Goal: Task Accomplishment & Management: Manage account settings

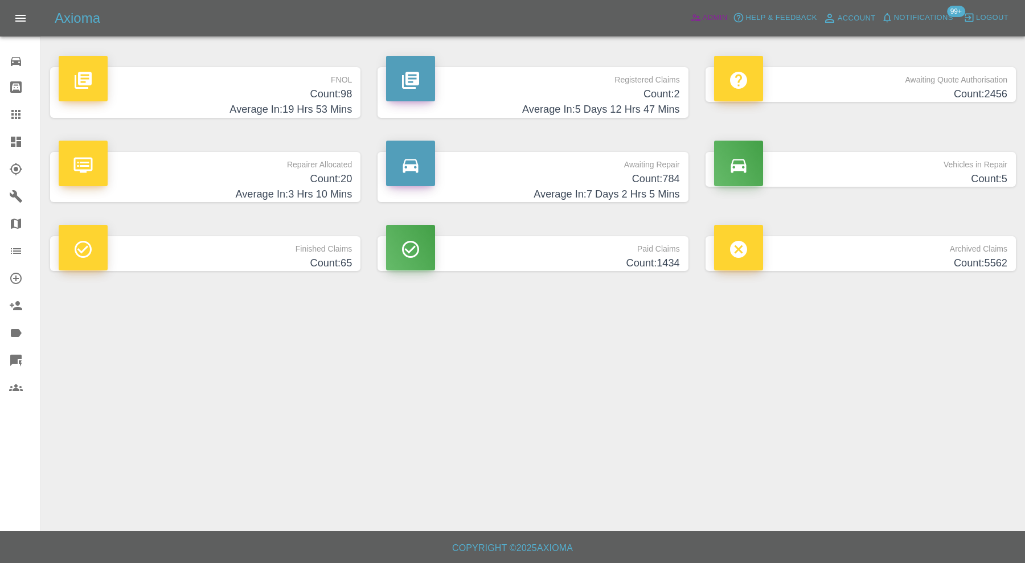
click at [688, 23] on link "Admin" at bounding box center [708, 18] width 43 height 18
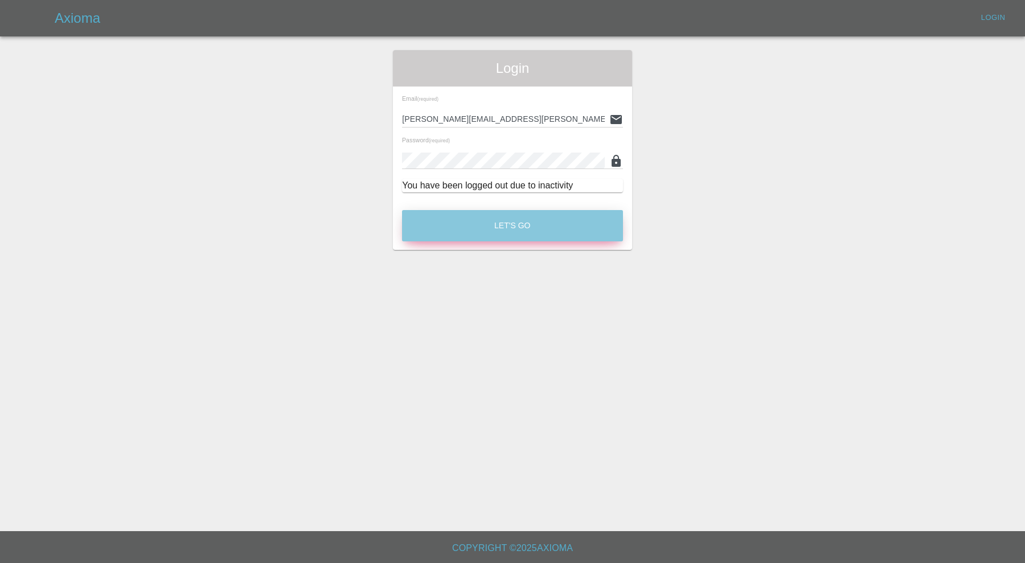
click at [440, 227] on button "Let's Go" at bounding box center [512, 225] width 221 height 31
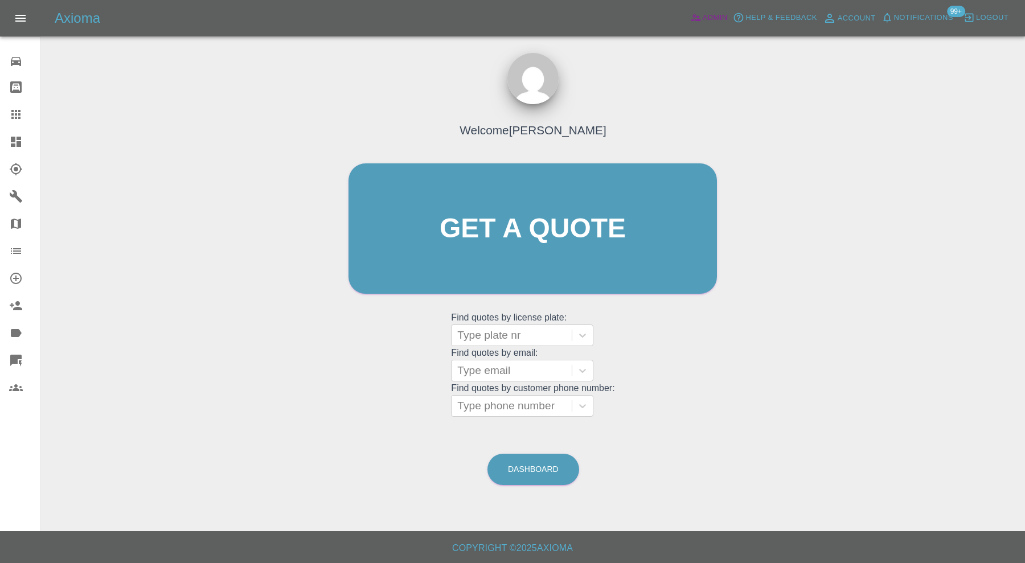
click at [703, 14] on span "Admin" at bounding box center [715, 17] width 25 height 13
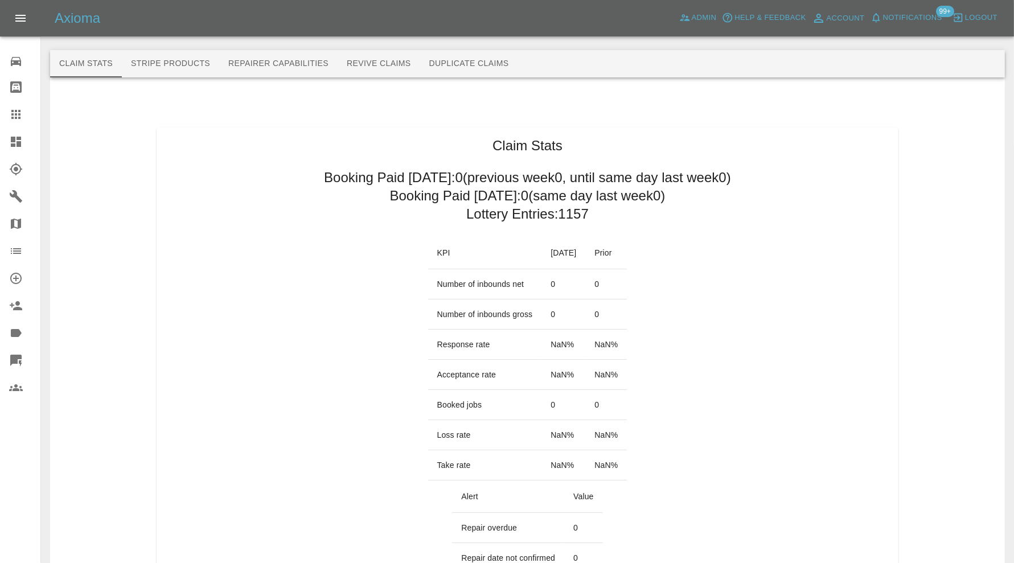
click at [398, 67] on button "Revive Claims" at bounding box center [379, 63] width 83 height 27
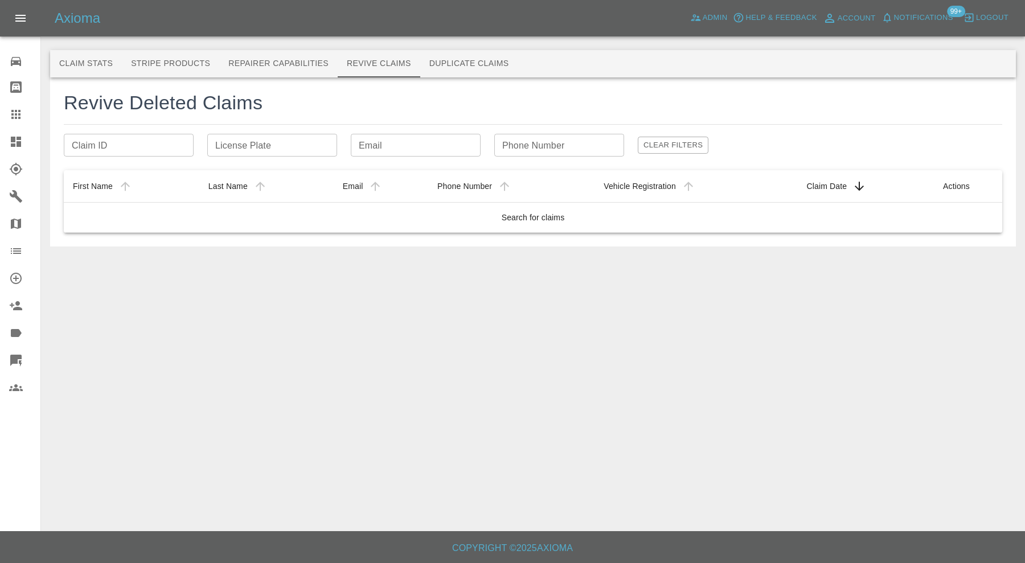
click at [378, 140] on input "Email" at bounding box center [416, 145] width 130 height 23
paste input "alancurrie844@gmail.com"
click at [354, 145] on input "alancurrie844@gmail.com" at bounding box center [416, 145] width 130 height 23
click at [469, 149] on input "alancurrie844@gmail.com" at bounding box center [416, 145] width 130 height 23
type input "alancurrie"
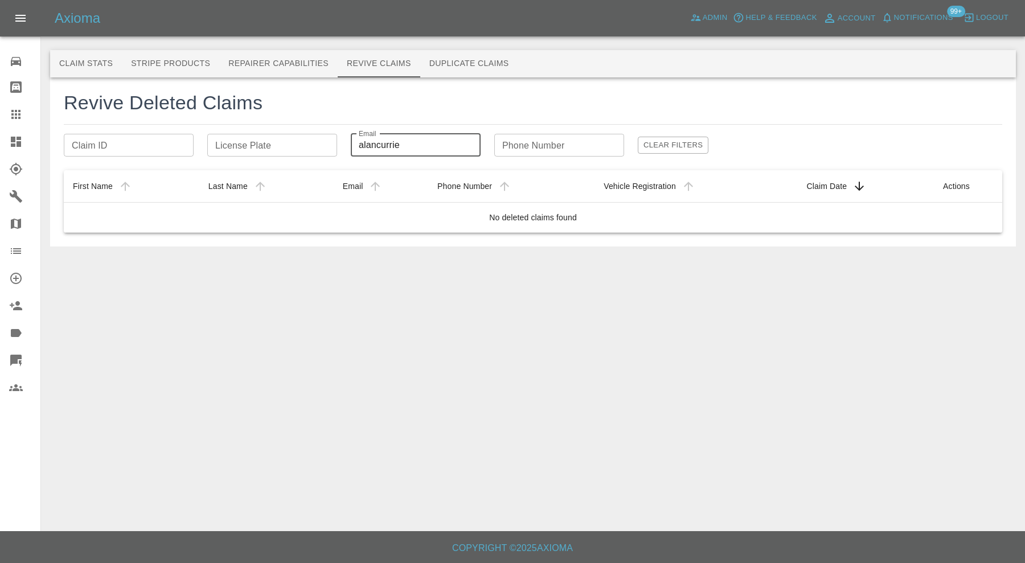
click at [12, 111] on icon at bounding box center [15, 114] width 9 height 9
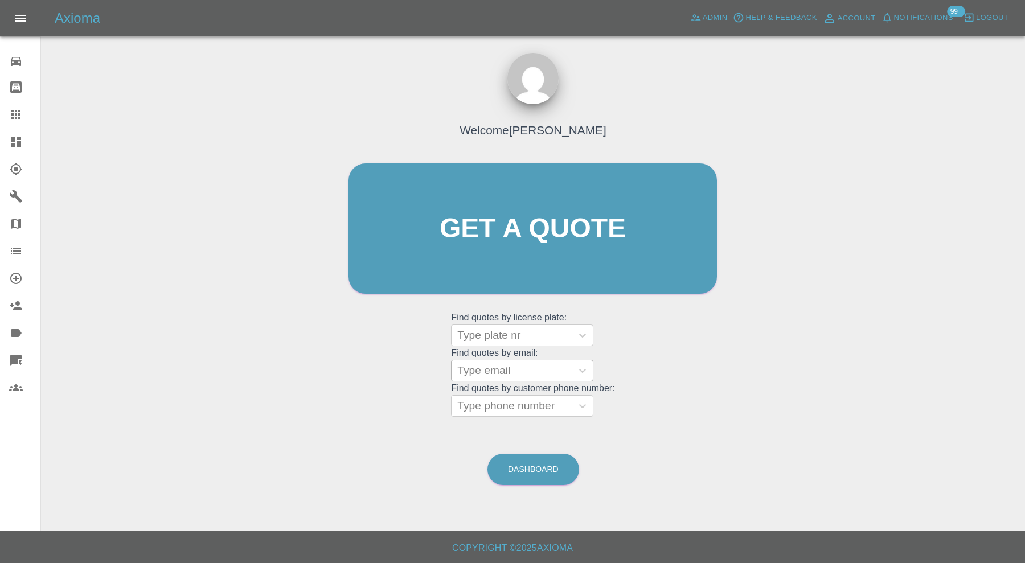
click at [512, 373] on div at bounding box center [511, 371] width 109 height 16
paste input "alancurrie844@gmail.com"
type input "alancurrie844@gmail.com"
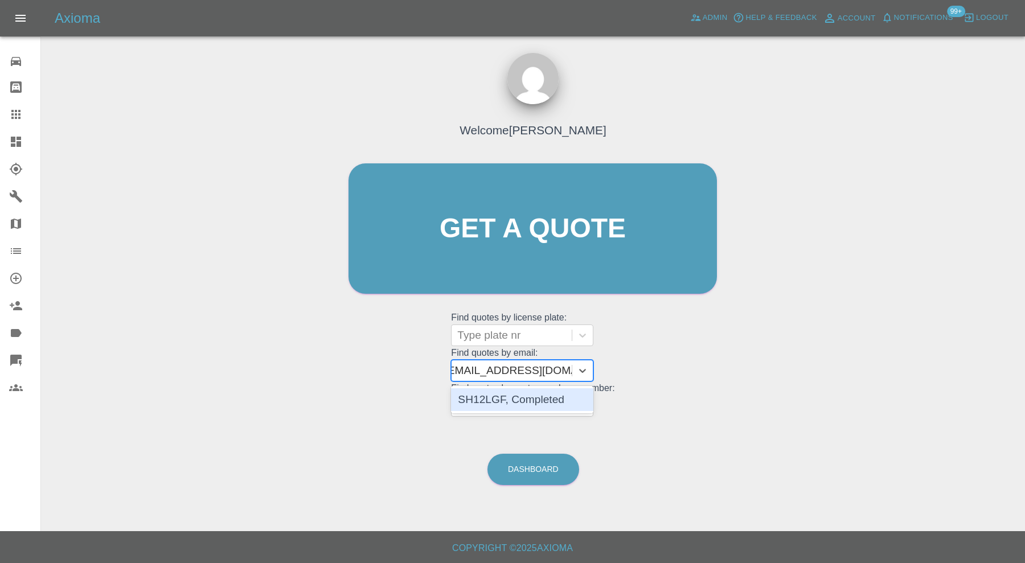
click at [531, 403] on div "SH12LGF, Completed" at bounding box center [522, 399] width 142 height 23
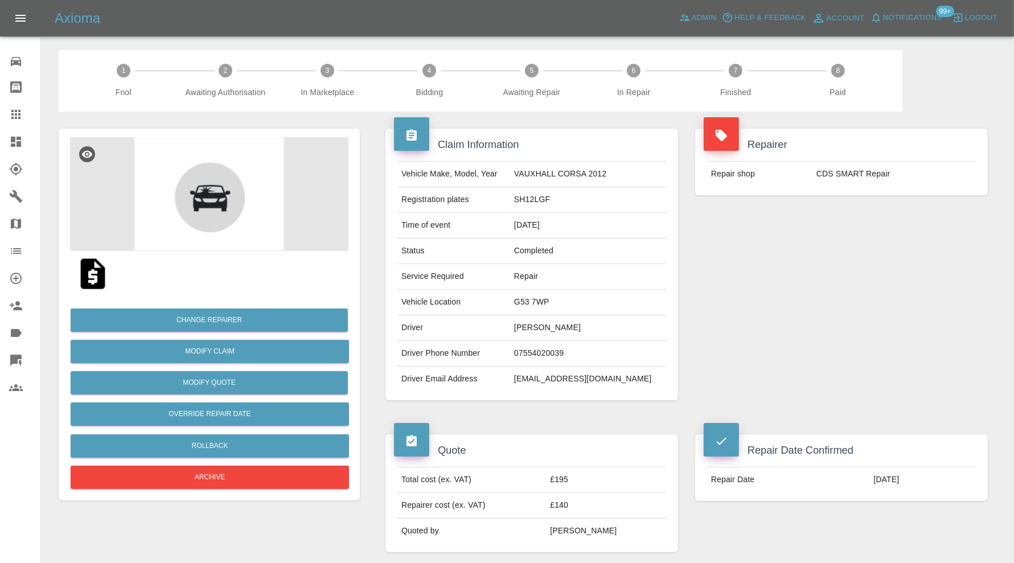
click at [560, 199] on td "SH12LGF" at bounding box center [588, 200] width 157 height 26
copy td "SH12LGF"
click at [17, 110] on icon at bounding box center [15, 114] width 9 height 9
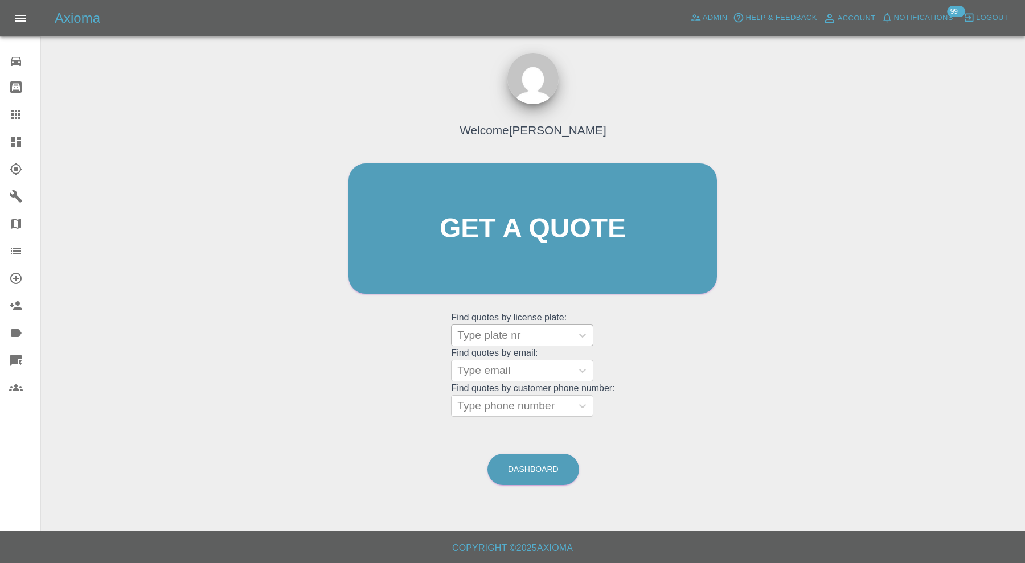
click at [492, 338] on div at bounding box center [511, 336] width 109 height 16
paste input "SH12LGF"
click at [484, 337] on input "SH12LGF" at bounding box center [483, 336] width 52 height 14
type input "SH12 LGF"
click at [624, 322] on div "Welcome Carl Ainsworth Get a quote Get a quote Find quotes by license plate: Us…" at bounding box center [533, 251] width 392 height 344
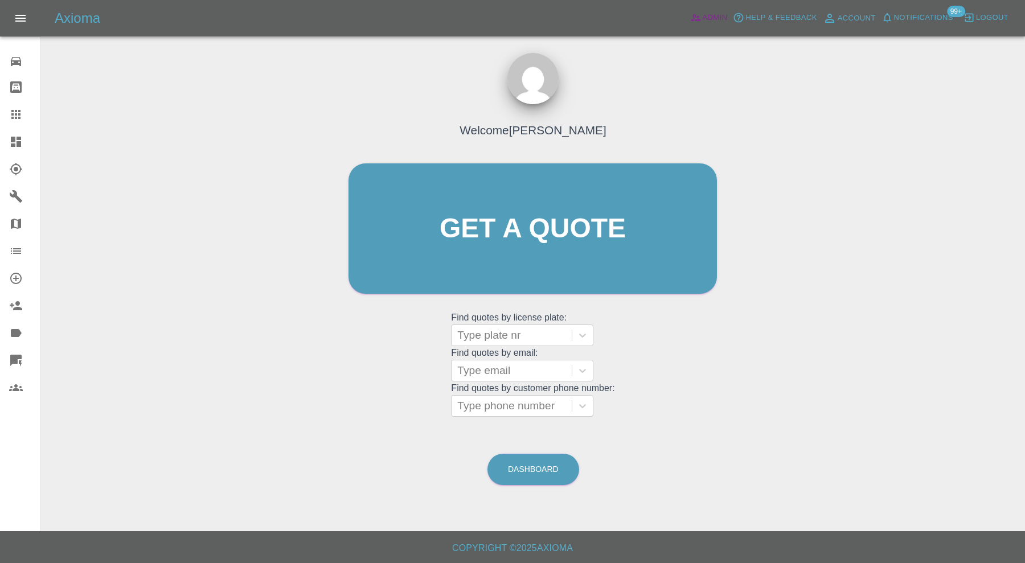
click at [707, 14] on span "Admin" at bounding box center [715, 17] width 25 height 13
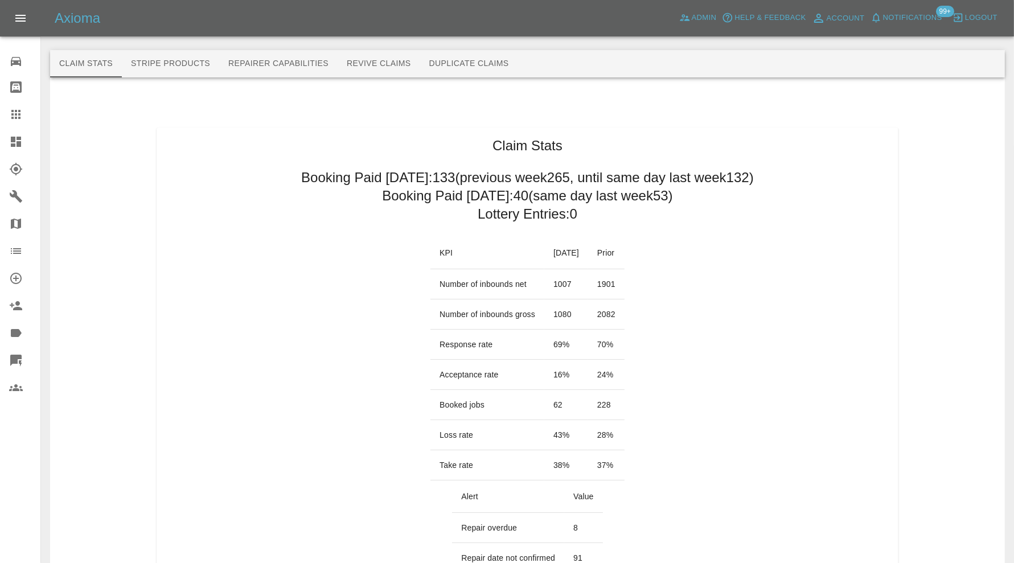
click at [392, 65] on button "Revive Claims" at bounding box center [379, 63] width 83 height 27
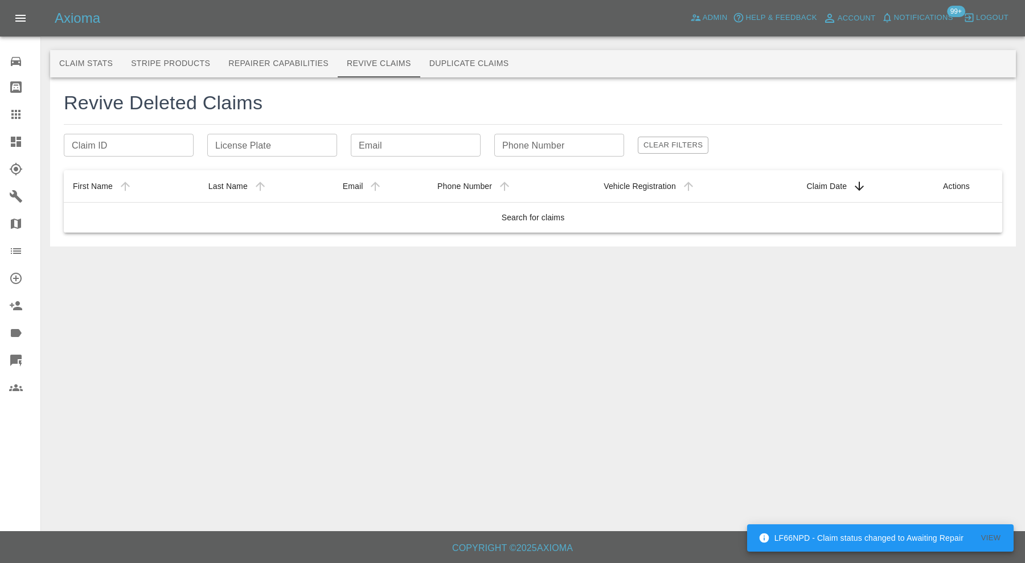
click at [234, 144] on div "License Plate License Plate" at bounding box center [272, 145] width 130 height 23
paste input "SH12LGF"
click at [237, 145] on input "SH12LGF" at bounding box center [272, 145] width 130 height 23
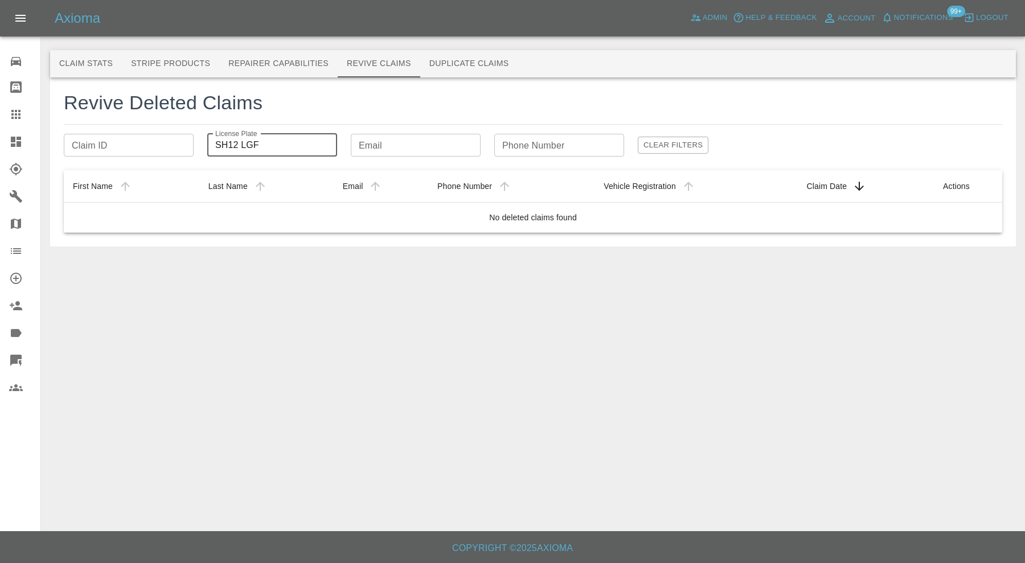
type input "SH12 LGF"
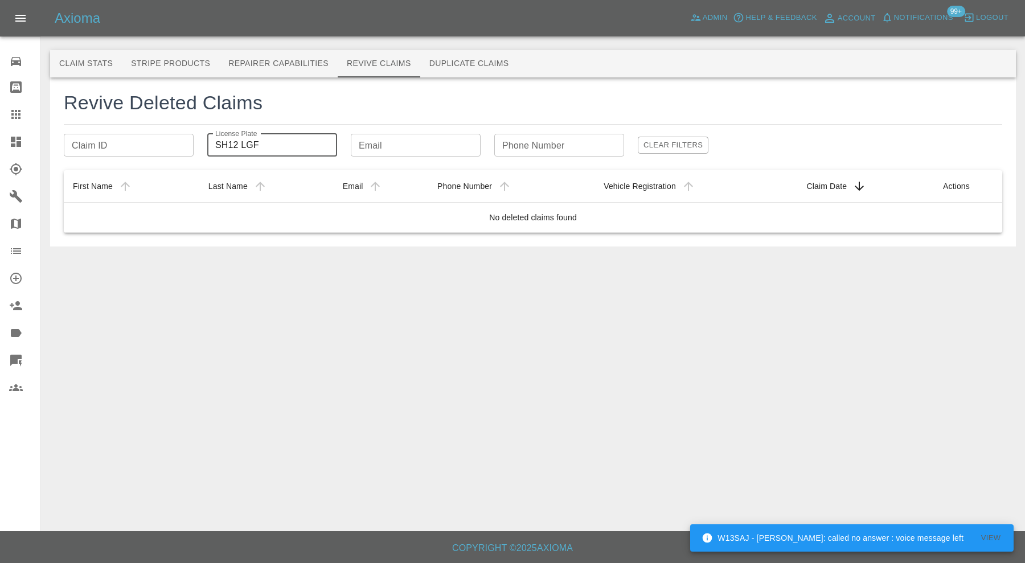
click at [21, 136] on icon at bounding box center [16, 142] width 14 height 14
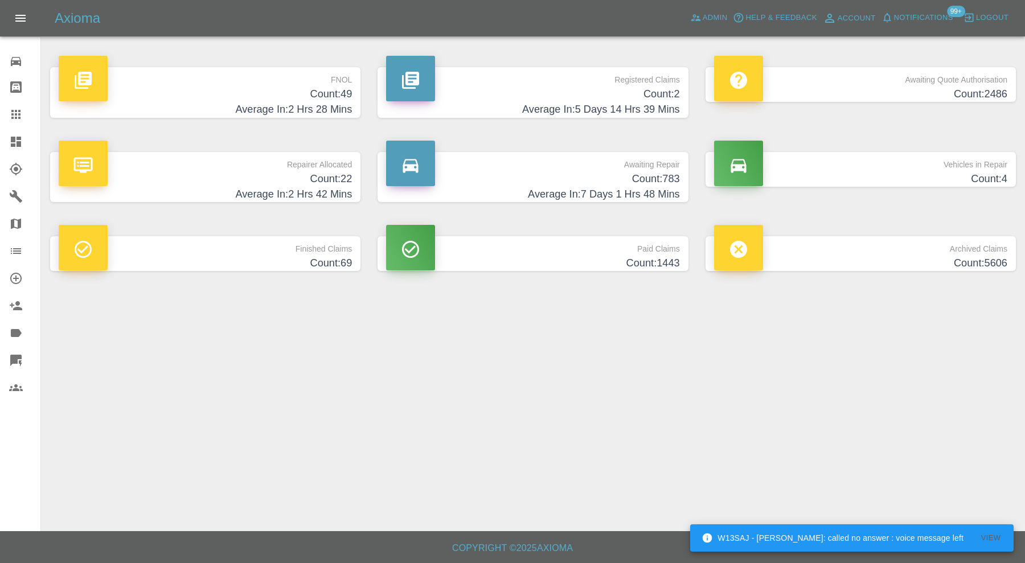
click at [698, 421] on main "FNOL Count: 49 Average In: 2 Hrs 28 Mins Registered Claims Count: 2 Average In:…" at bounding box center [512, 265] width 1025 height 531
click at [540, 177] on h4 "Count: 783" at bounding box center [532, 178] width 293 height 15
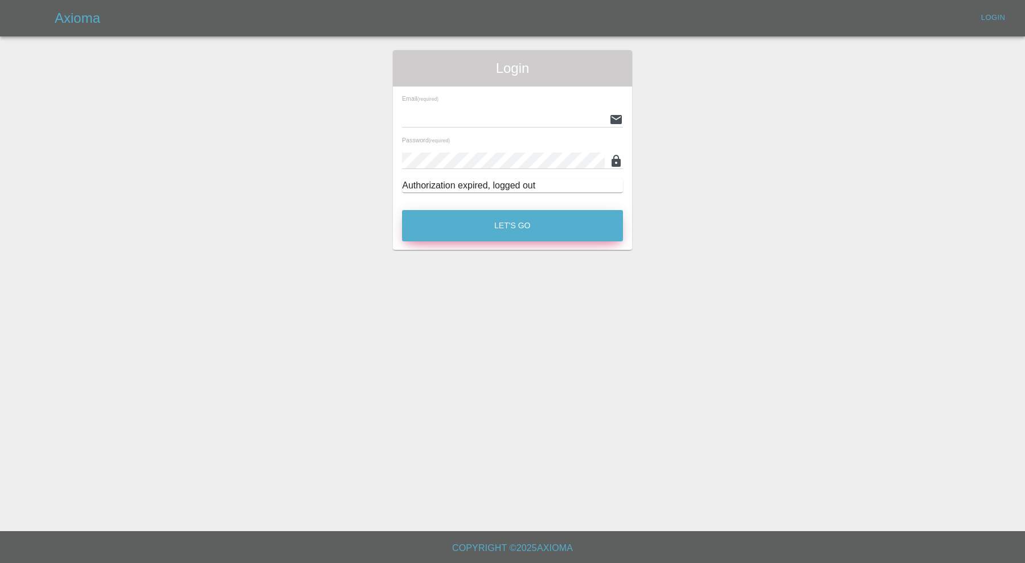
type input "[PERSON_NAME][EMAIL_ADDRESS][PERSON_NAME][DOMAIN_NAME]"
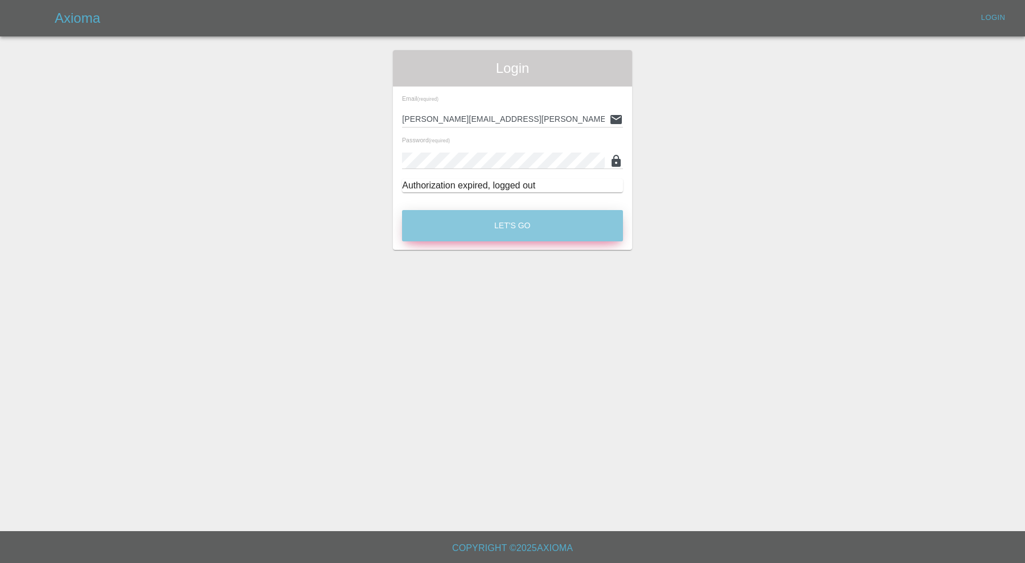
click at [517, 234] on button "Let's Go" at bounding box center [512, 225] width 221 height 31
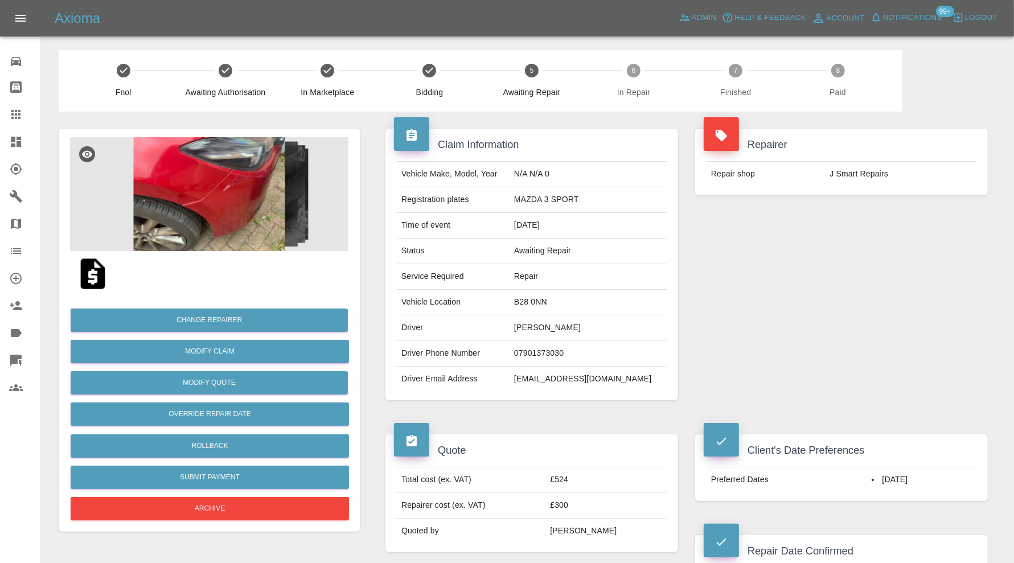
click at [251, 211] on img at bounding box center [209, 194] width 279 height 114
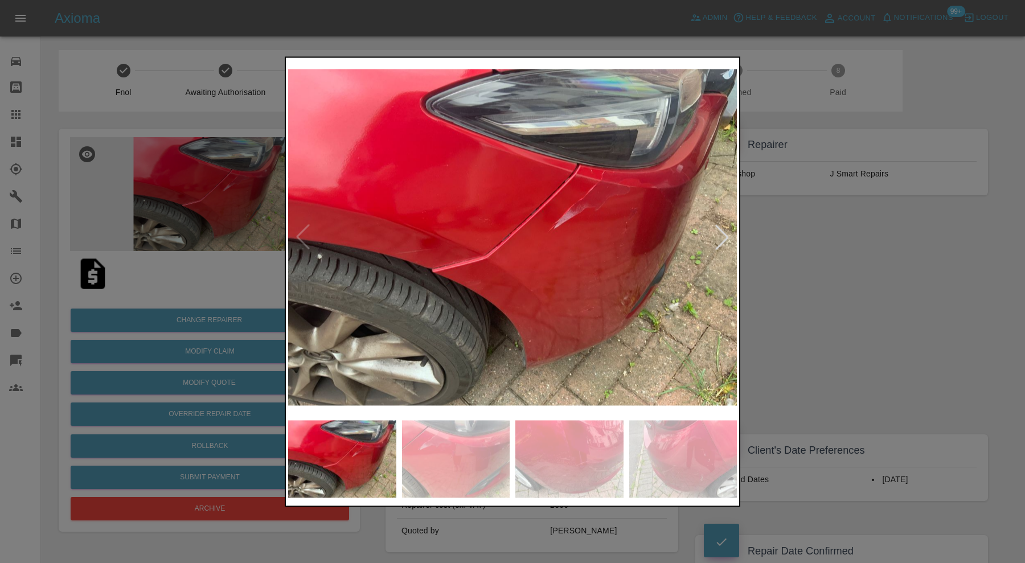
click at [809, 347] on div at bounding box center [512, 281] width 1025 height 563
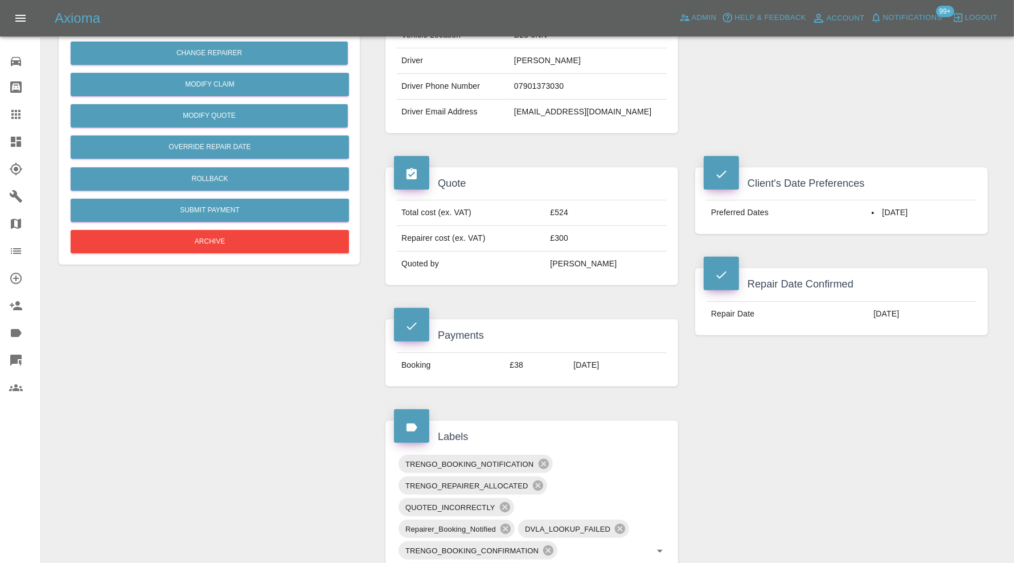
scroll to position [40, 0]
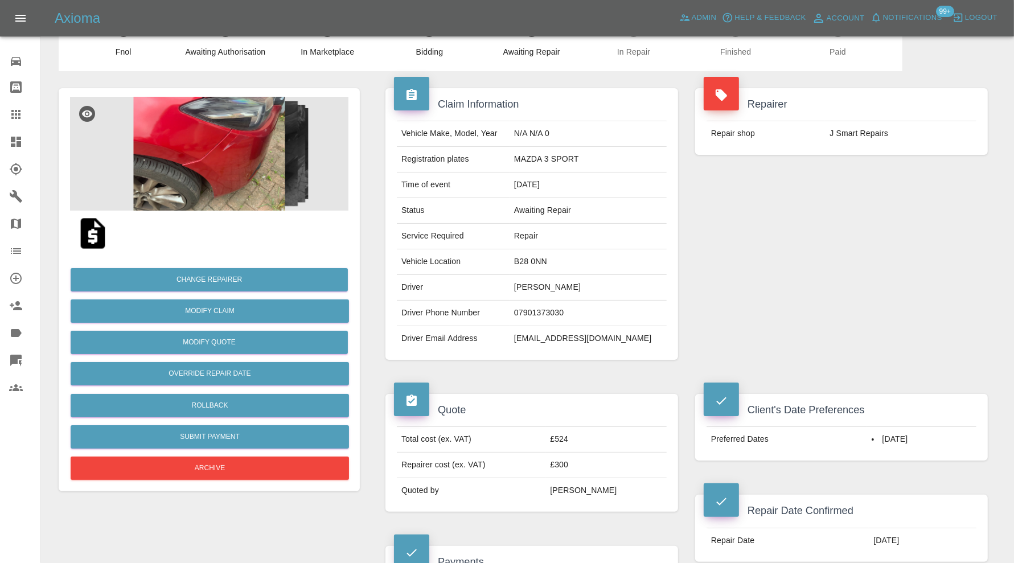
click at [208, 176] on img at bounding box center [209, 154] width 279 height 114
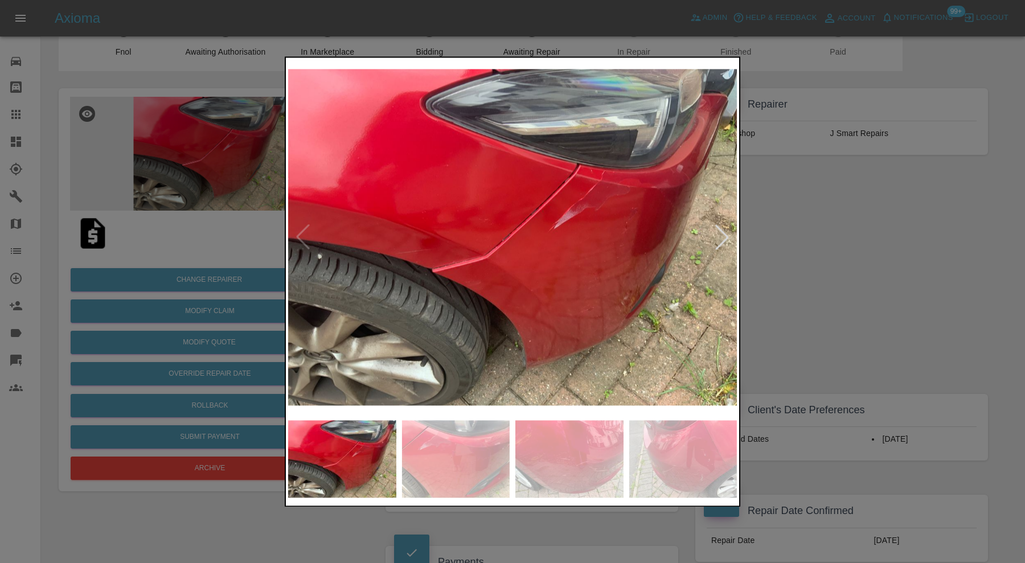
click at [784, 230] on div at bounding box center [512, 281] width 1025 height 563
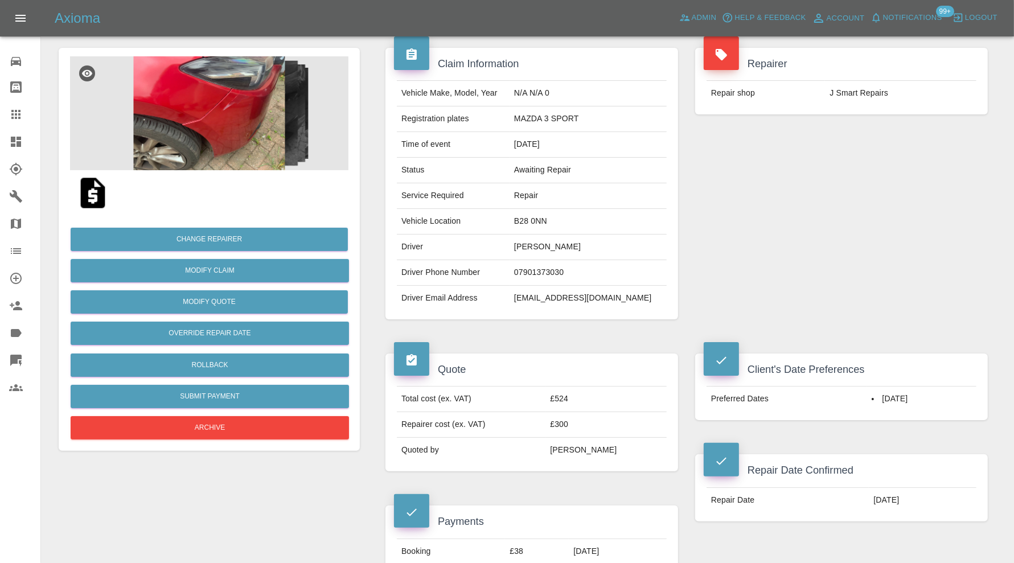
scroll to position [0, 0]
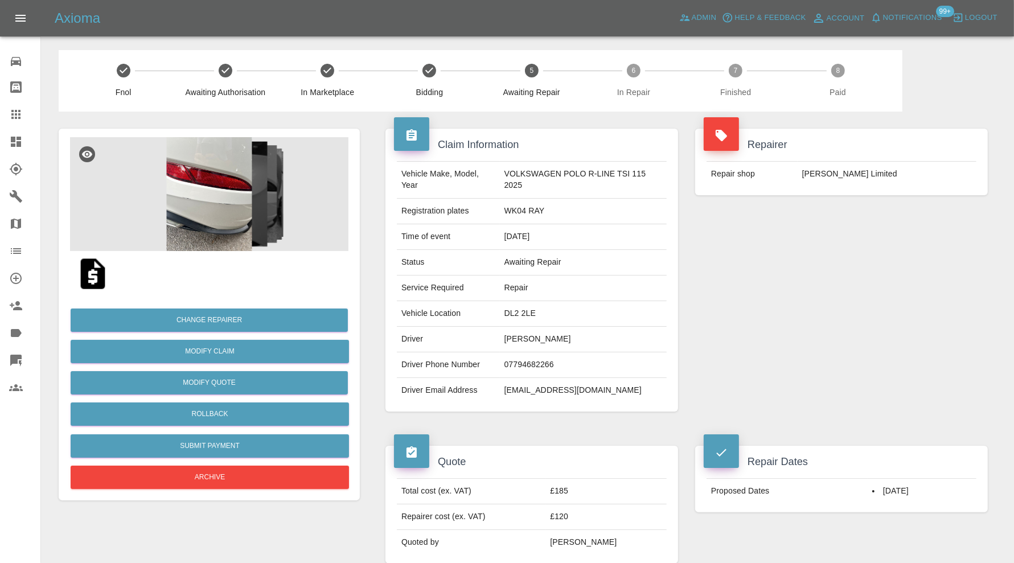
click at [227, 205] on img at bounding box center [209, 194] width 279 height 114
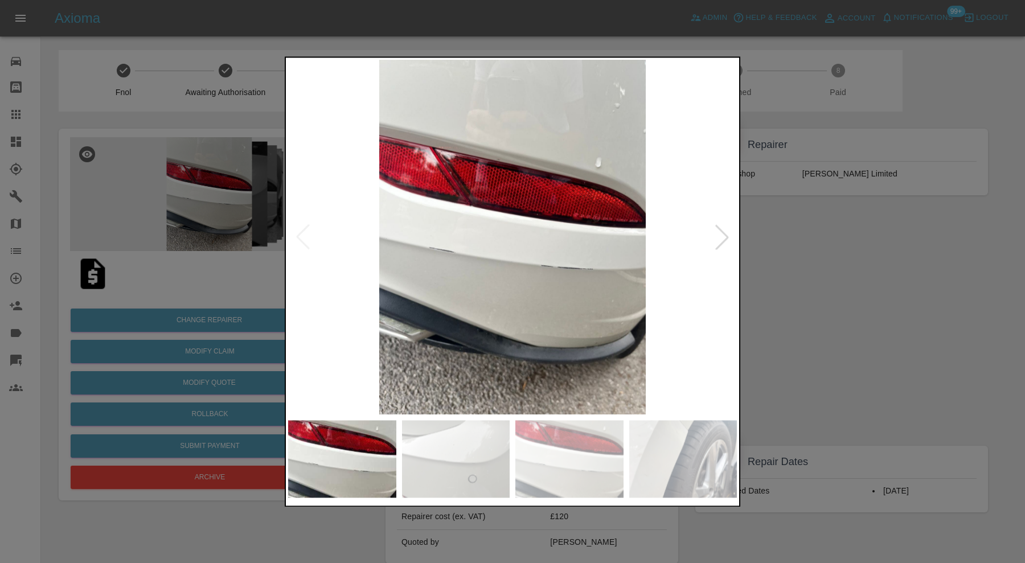
click at [479, 441] on img at bounding box center [456, 458] width 108 height 77
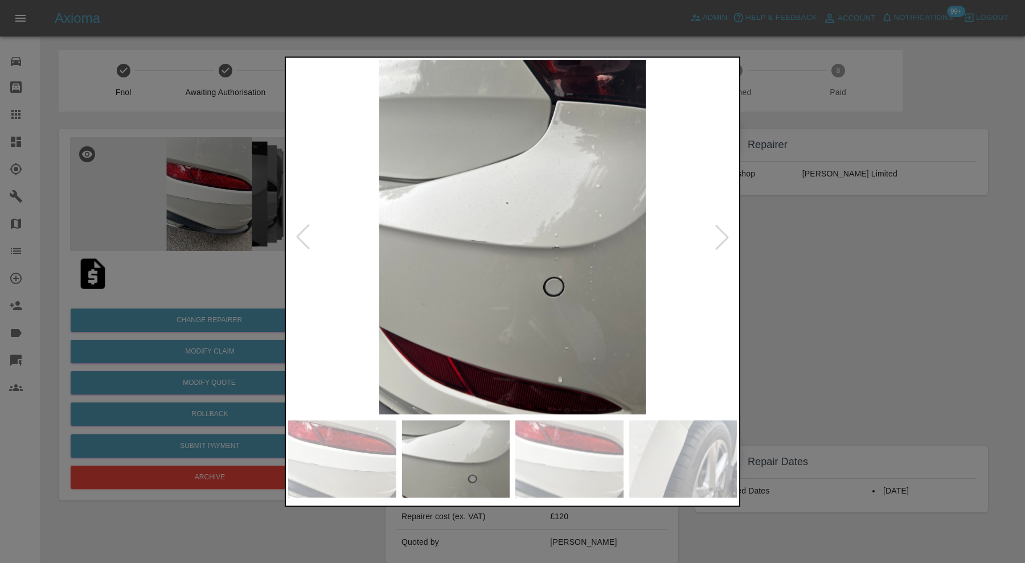
click at [554, 456] on img at bounding box center [569, 458] width 108 height 77
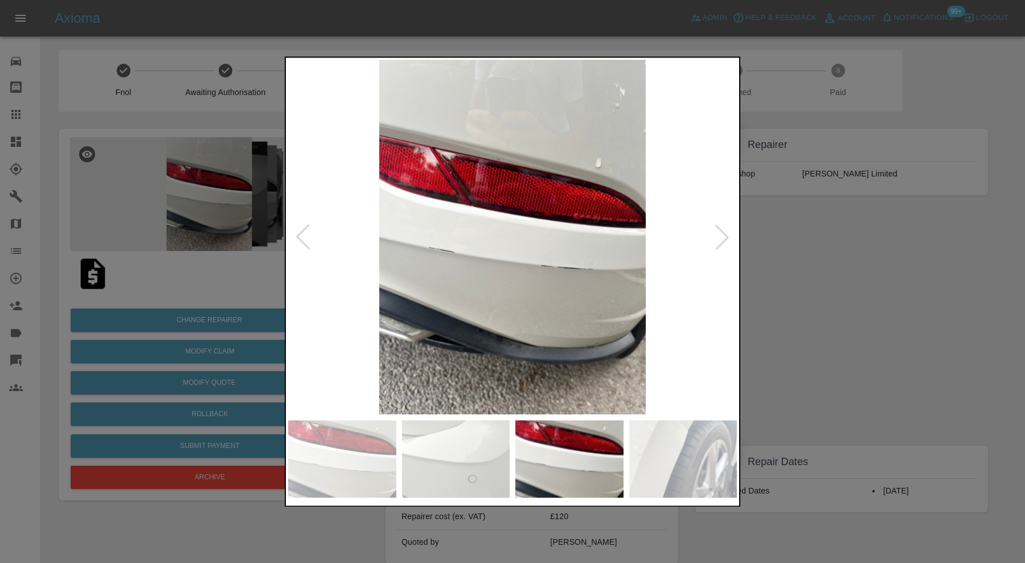
click at [658, 456] on img at bounding box center [683, 458] width 108 height 77
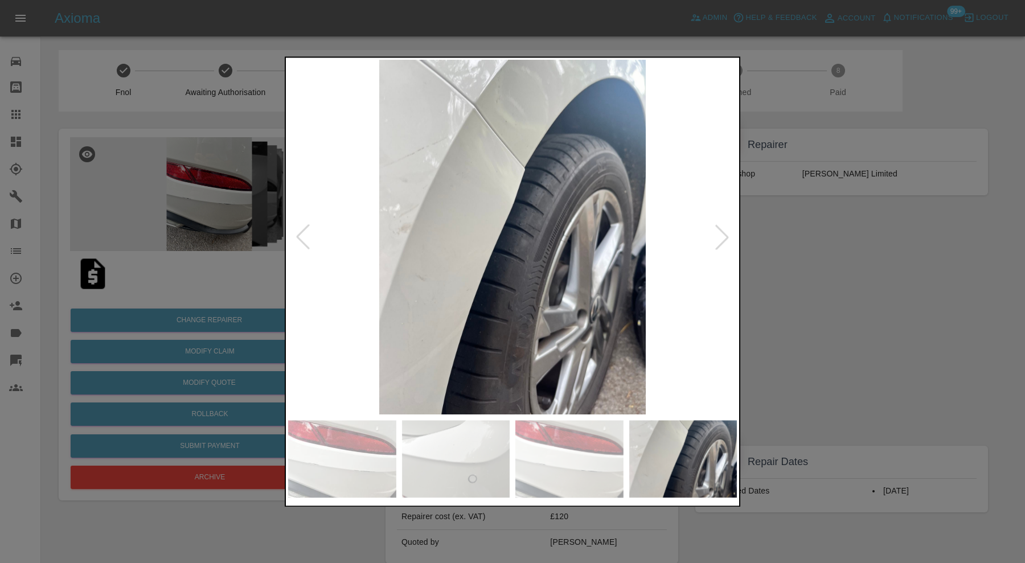
click at [722, 231] on div at bounding box center [722, 237] width 25 height 25
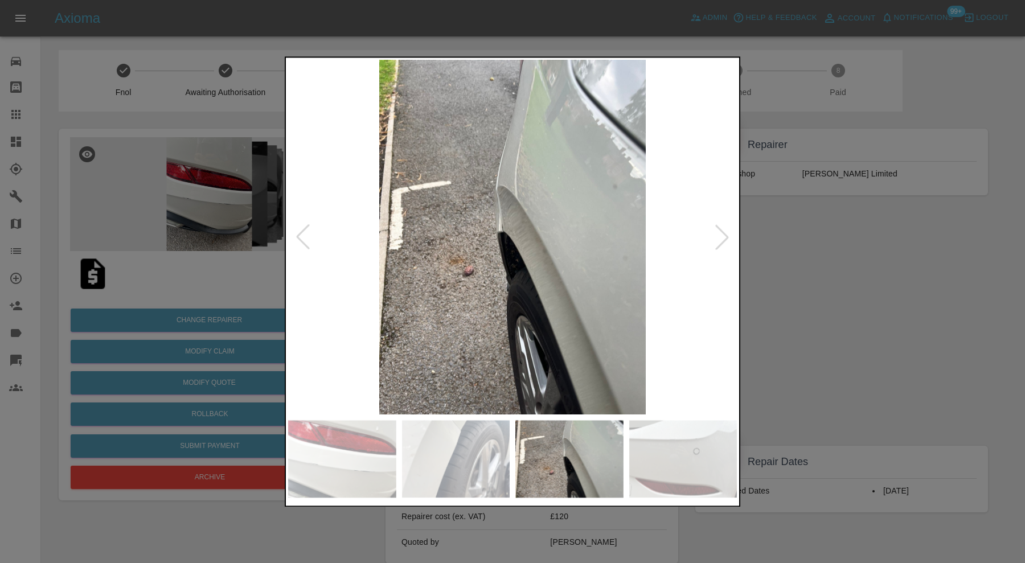
click at [722, 231] on div at bounding box center [722, 237] width 25 height 25
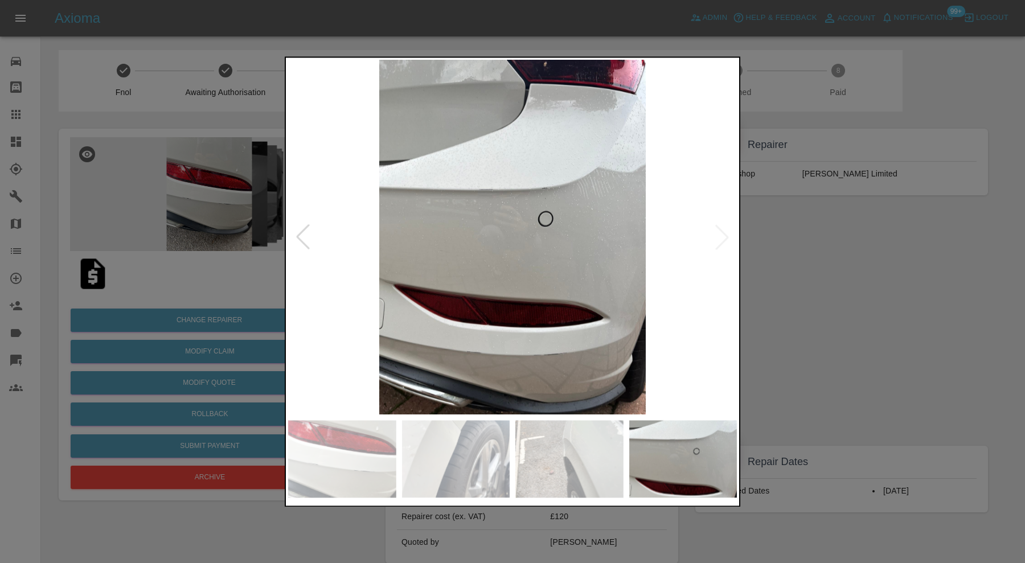
click at [722, 231] on img at bounding box center [512, 237] width 449 height 355
click at [817, 244] on div at bounding box center [512, 281] width 1025 height 563
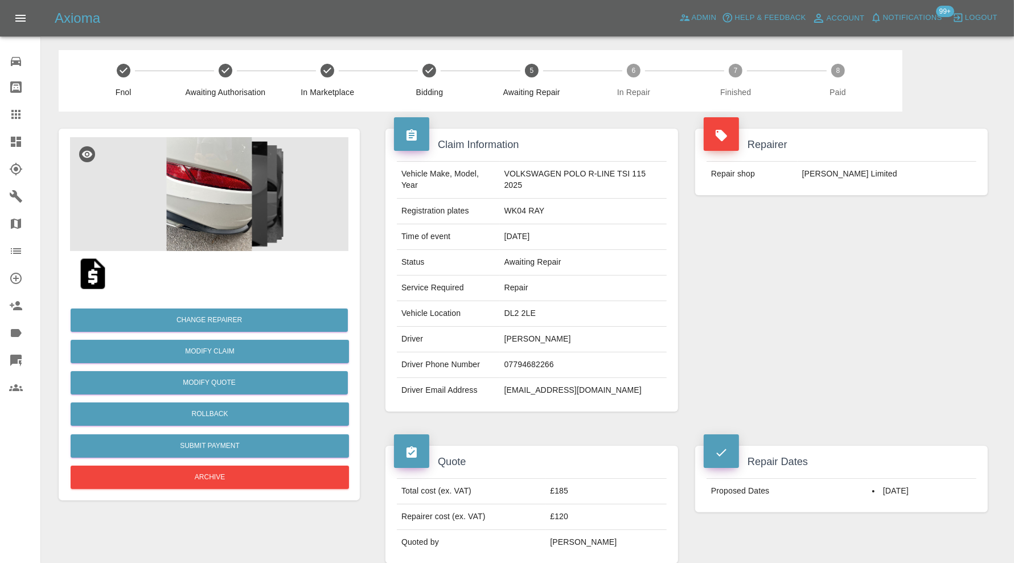
click at [224, 193] on img at bounding box center [209, 194] width 279 height 114
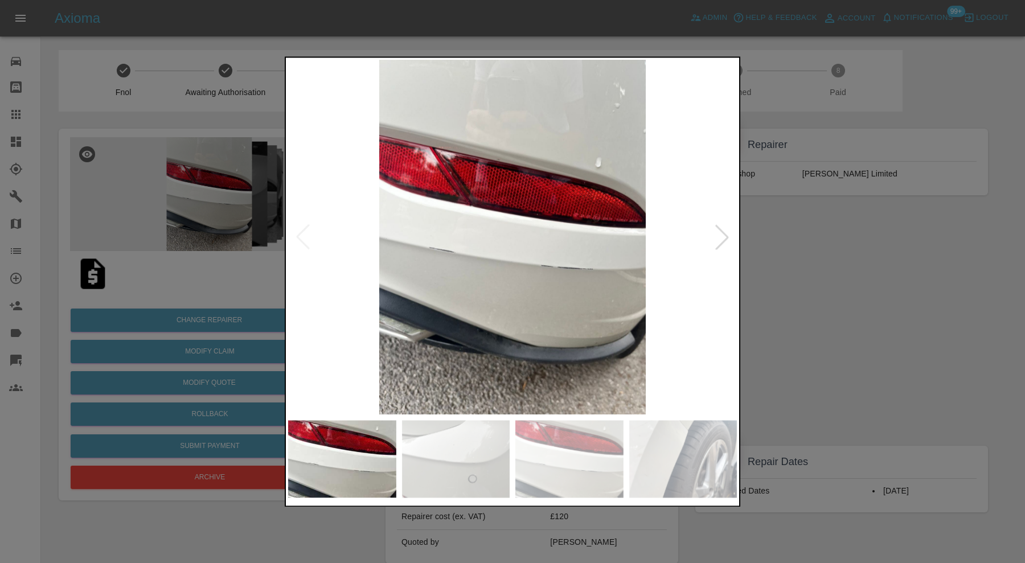
click at [553, 437] on img at bounding box center [569, 458] width 108 height 77
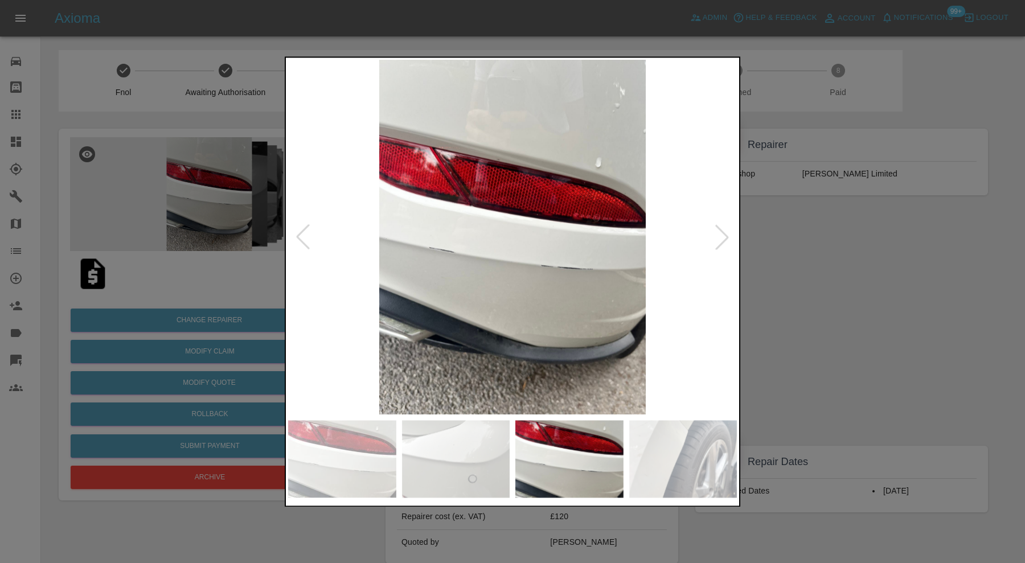
click at [693, 442] on img at bounding box center [683, 458] width 108 height 77
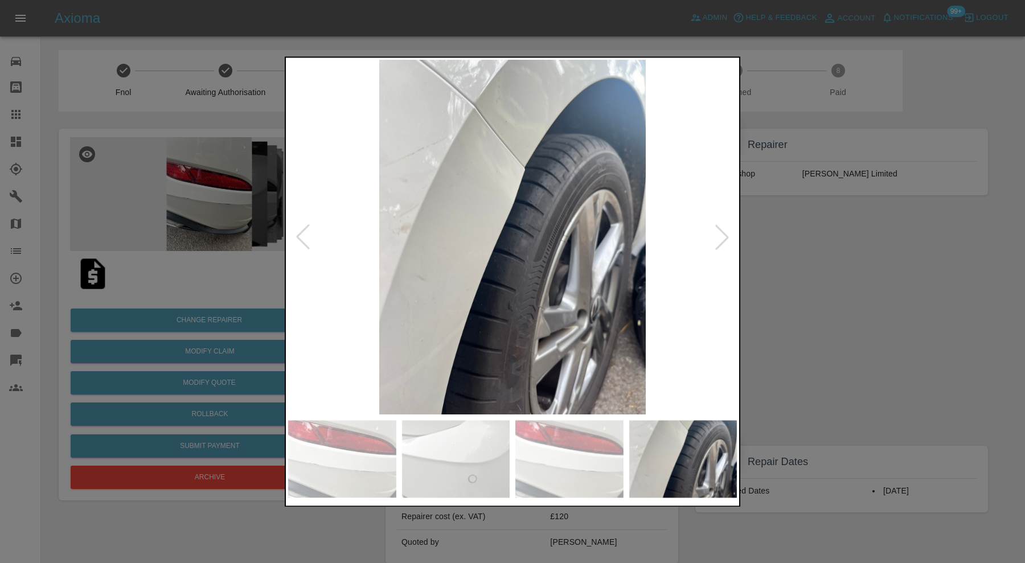
click at [721, 232] on div at bounding box center [722, 237] width 25 height 25
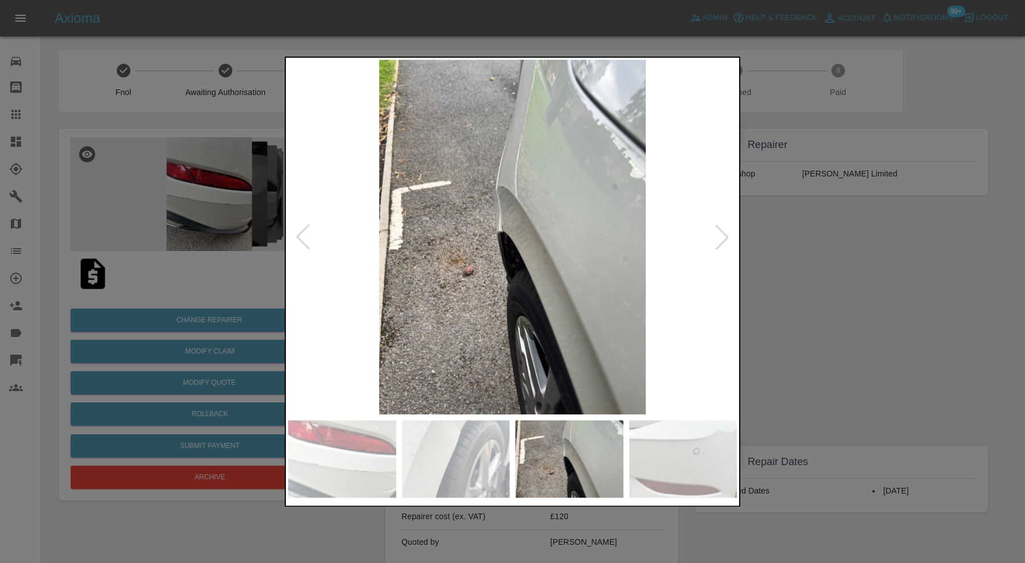
click at [754, 241] on div at bounding box center [512, 281] width 1025 height 563
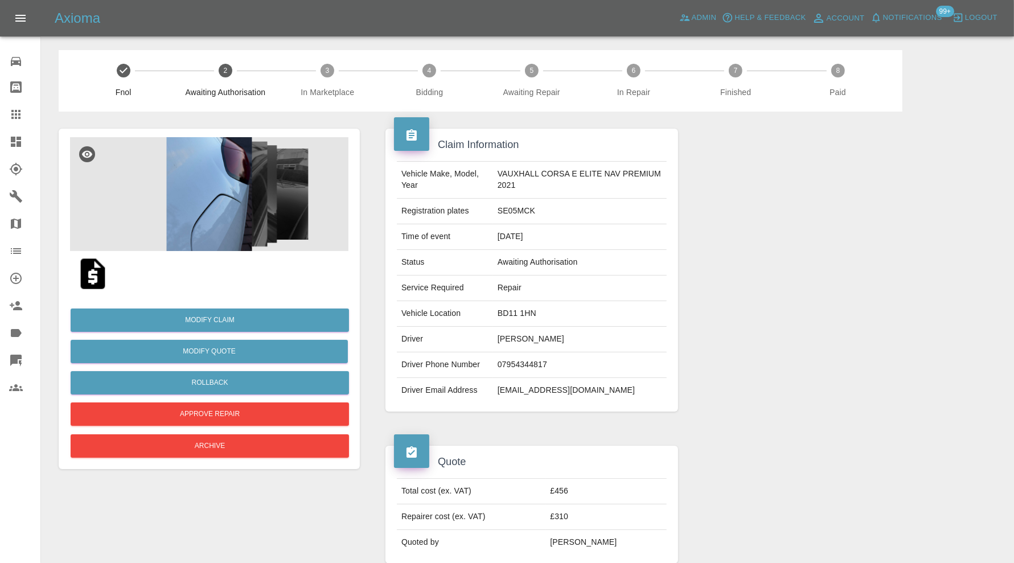
click at [214, 204] on img at bounding box center [209, 194] width 279 height 114
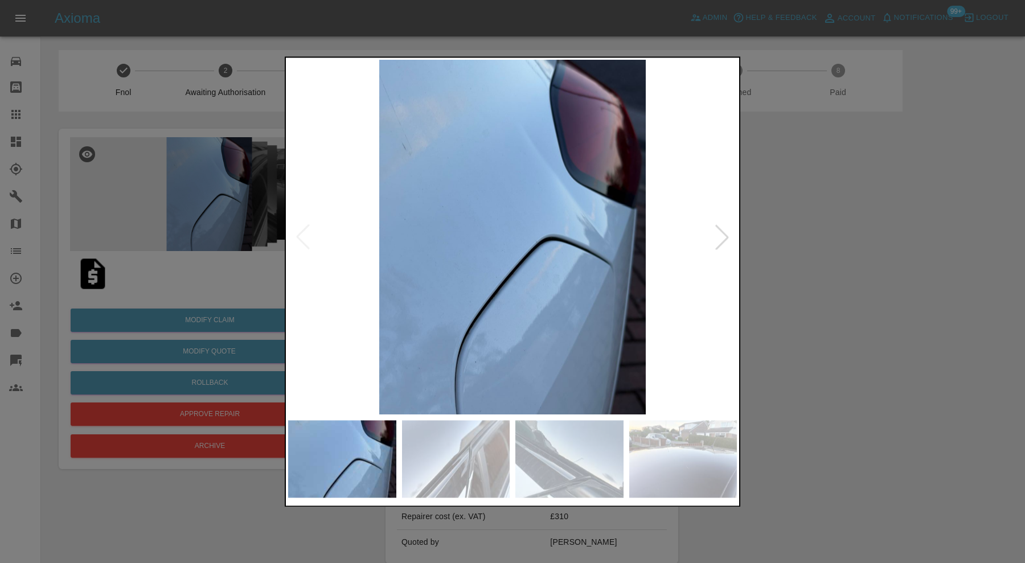
click at [724, 234] on div at bounding box center [722, 237] width 25 height 25
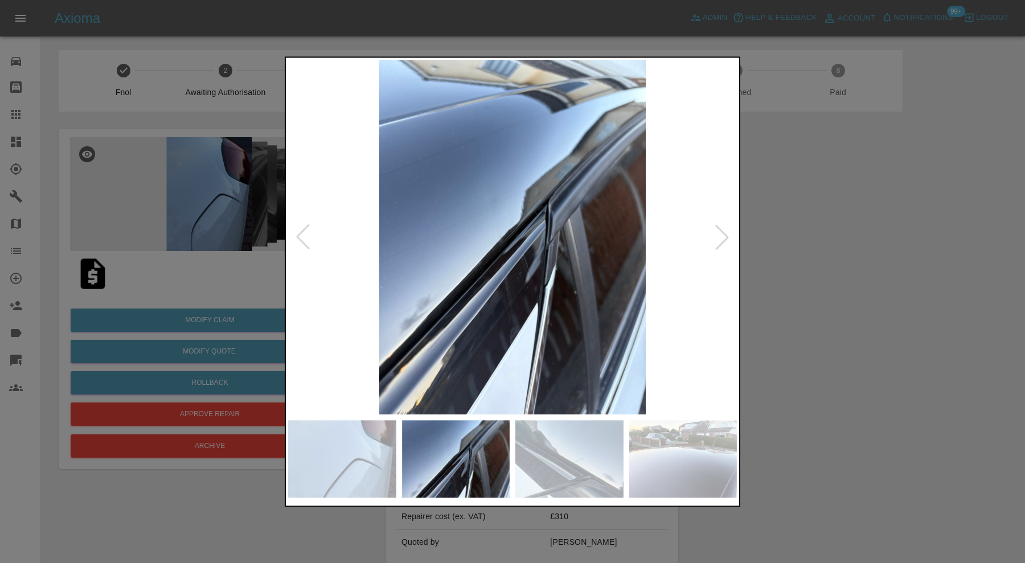
click at [724, 234] on div at bounding box center [722, 237] width 25 height 25
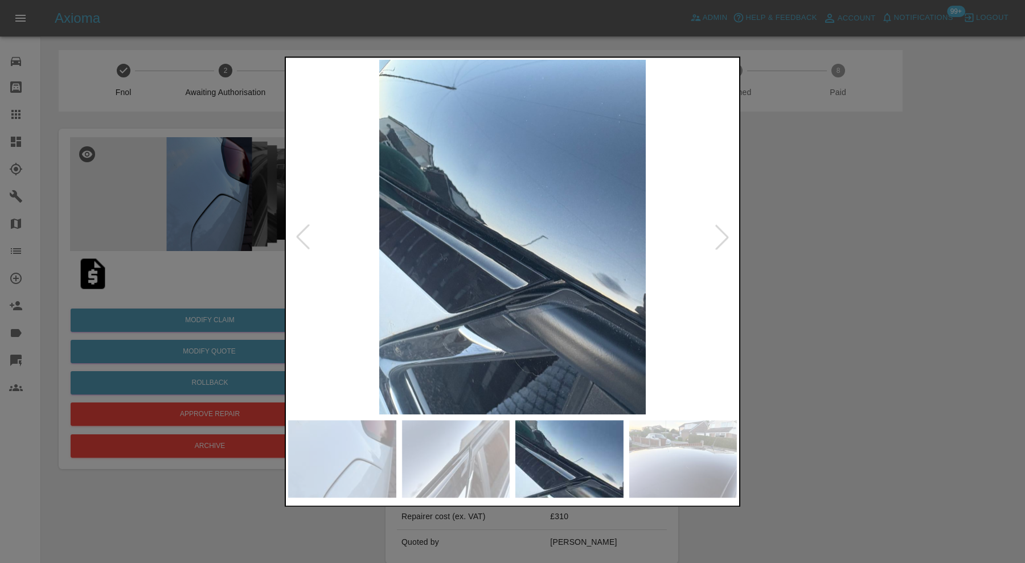
click at [724, 234] on div at bounding box center [722, 237] width 25 height 25
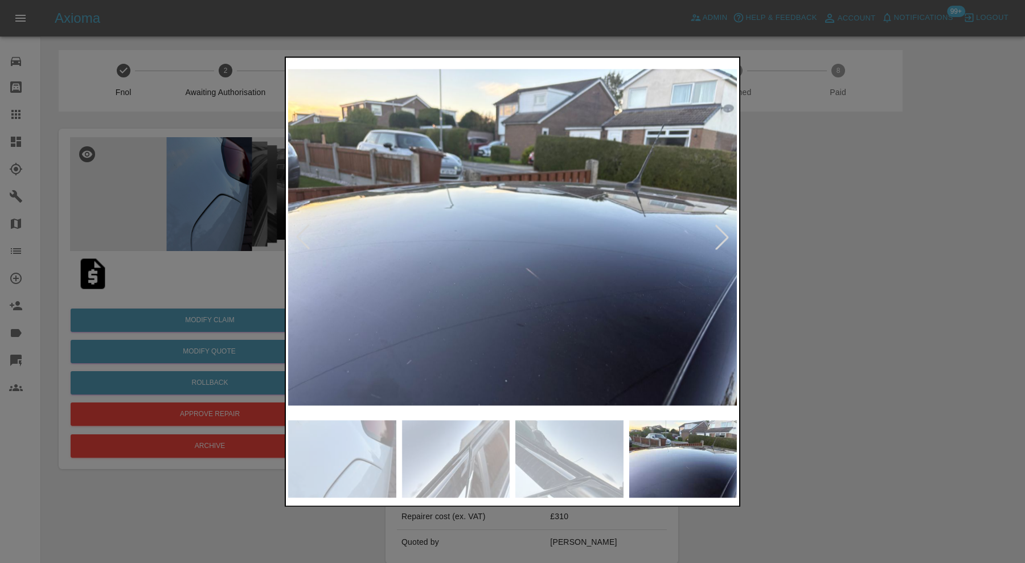
click at [724, 234] on div at bounding box center [722, 237] width 25 height 25
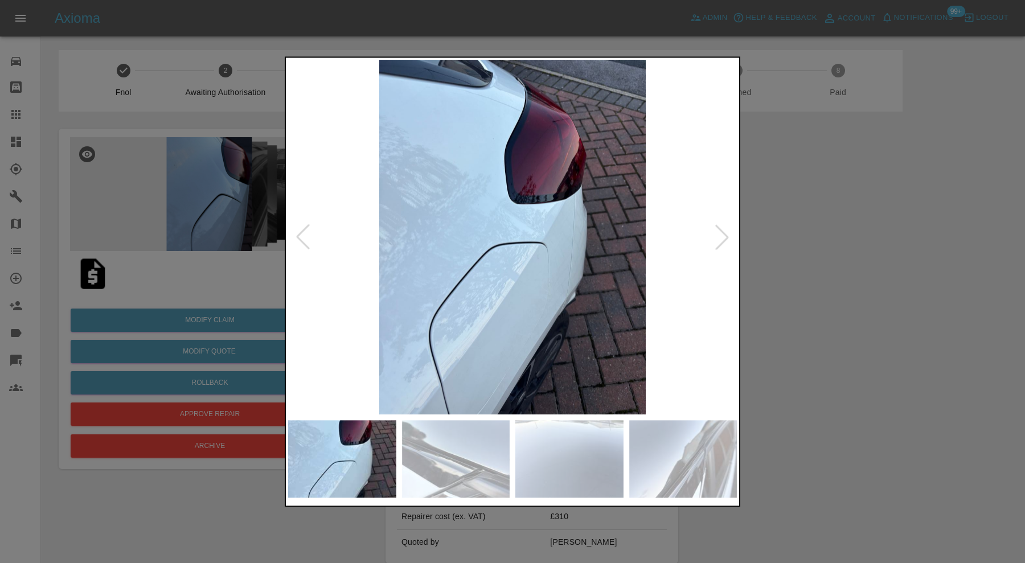
click at [724, 234] on div at bounding box center [722, 237] width 25 height 25
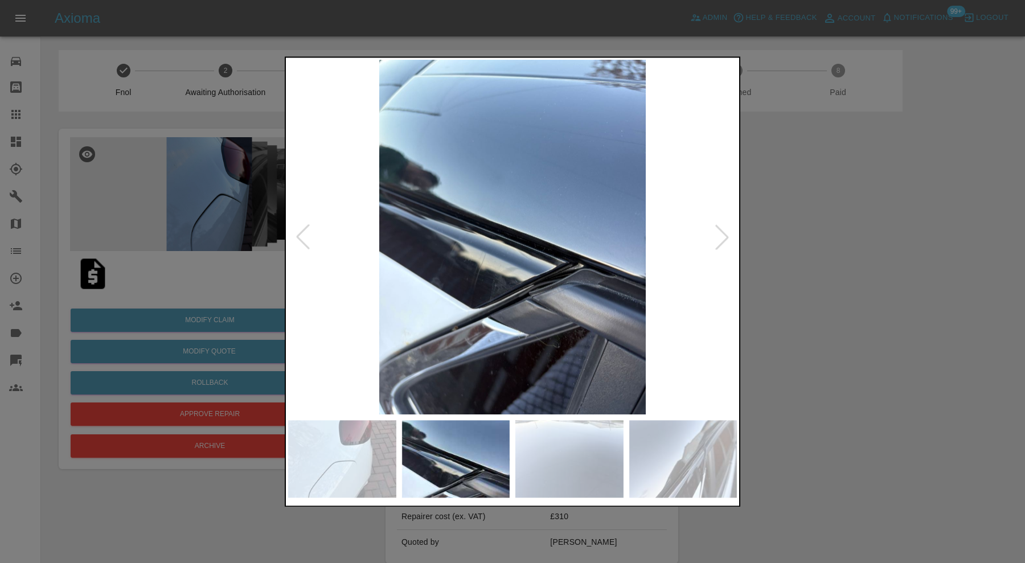
click at [724, 234] on div at bounding box center [722, 237] width 25 height 25
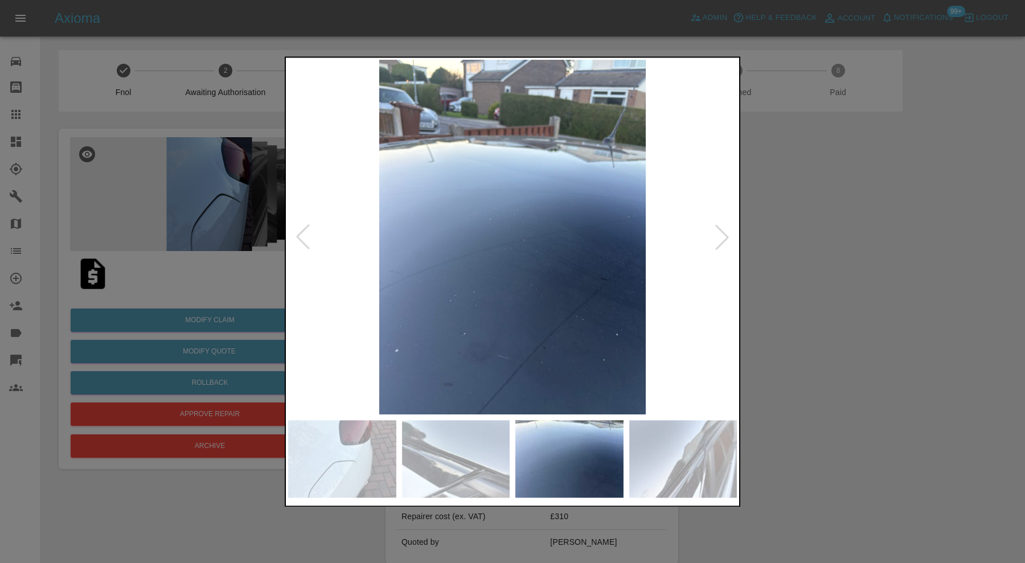
click at [724, 234] on div at bounding box center [722, 237] width 25 height 25
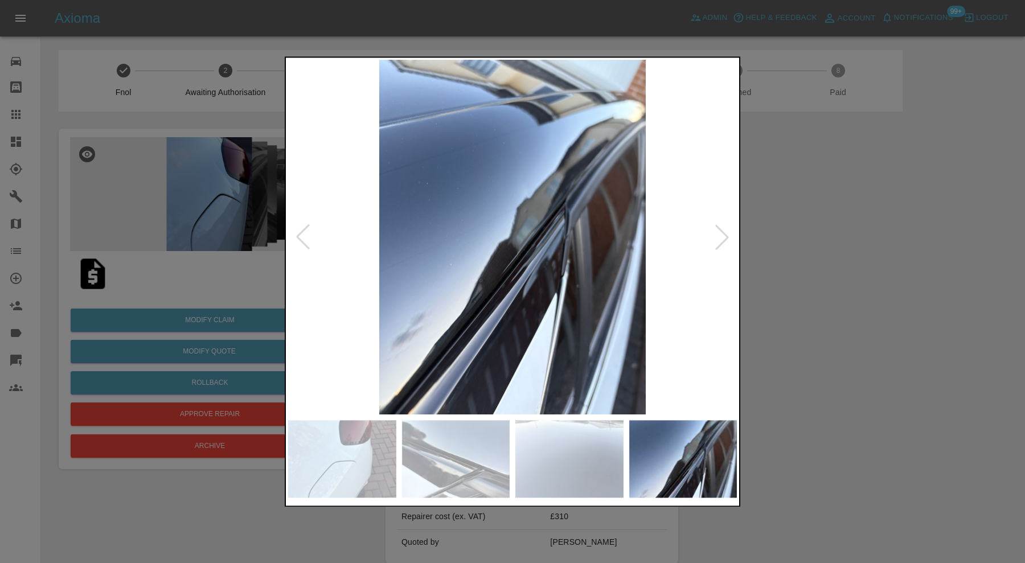
click at [724, 234] on div at bounding box center [722, 237] width 25 height 25
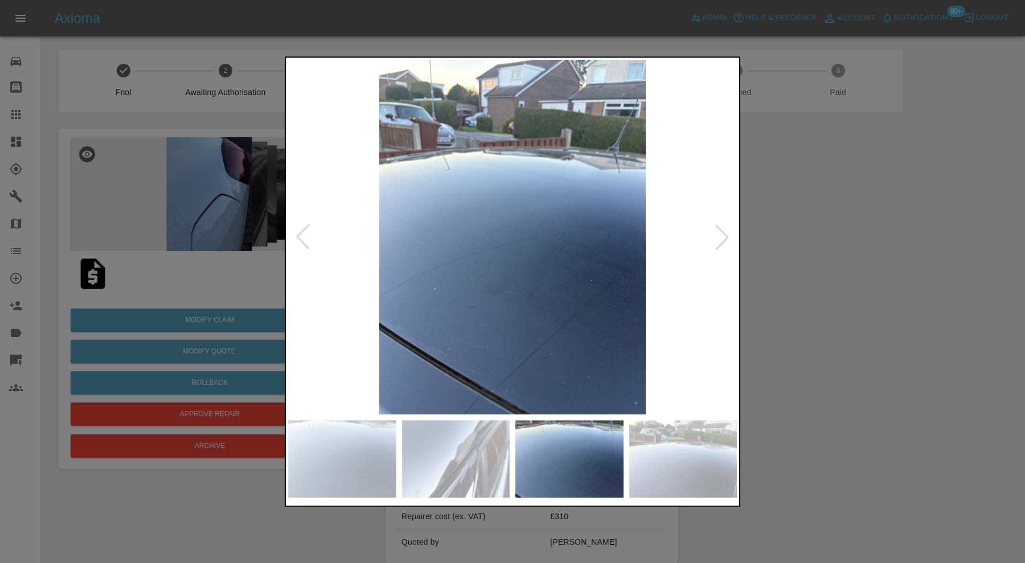
click at [724, 234] on div at bounding box center [722, 237] width 25 height 25
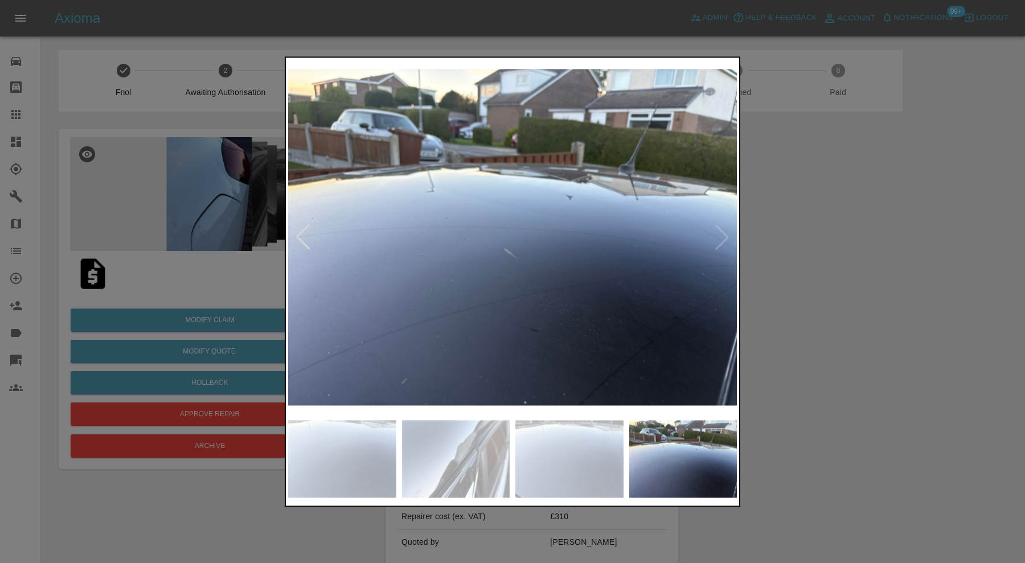
click at [724, 234] on img at bounding box center [512, 237] width 449 height 355
click at [850, 236] on div at bounding box center [512, 281] width 1025 height 563
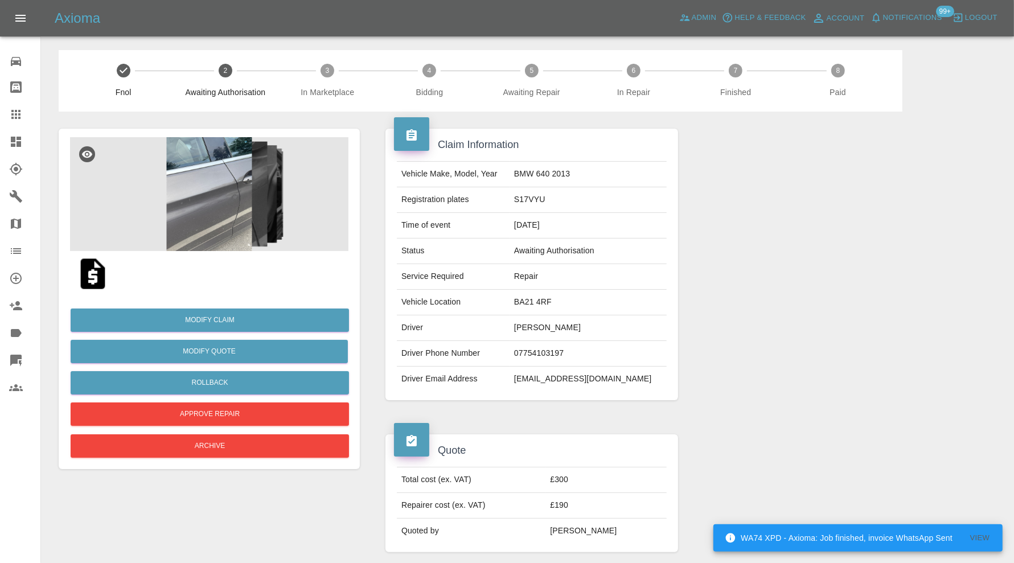
click at [243, 226] on img at bounding box center [209, 194] width 279 height 114
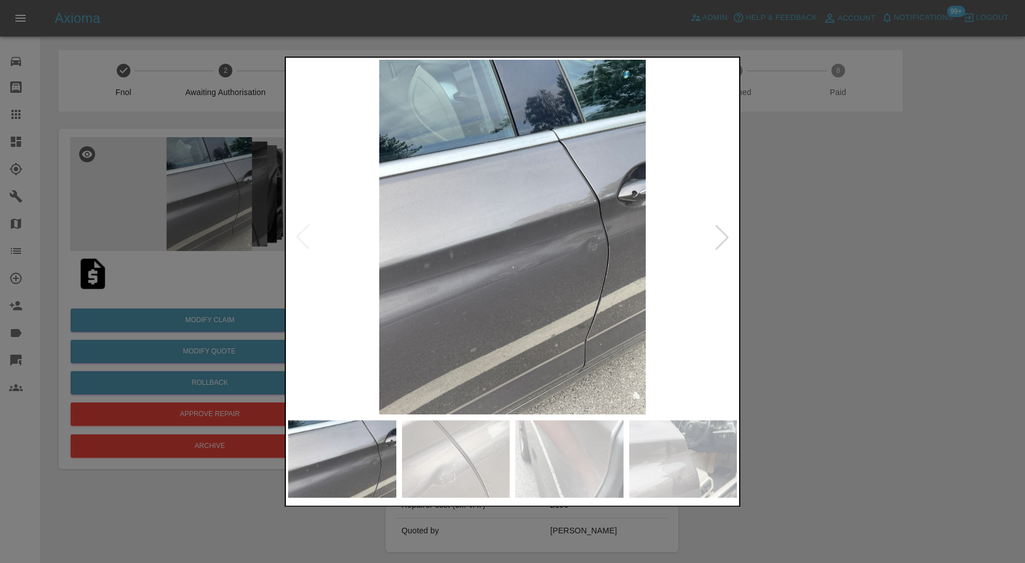
click at [717, 235] on div at bounding box center [722, 237] width 25 height 25
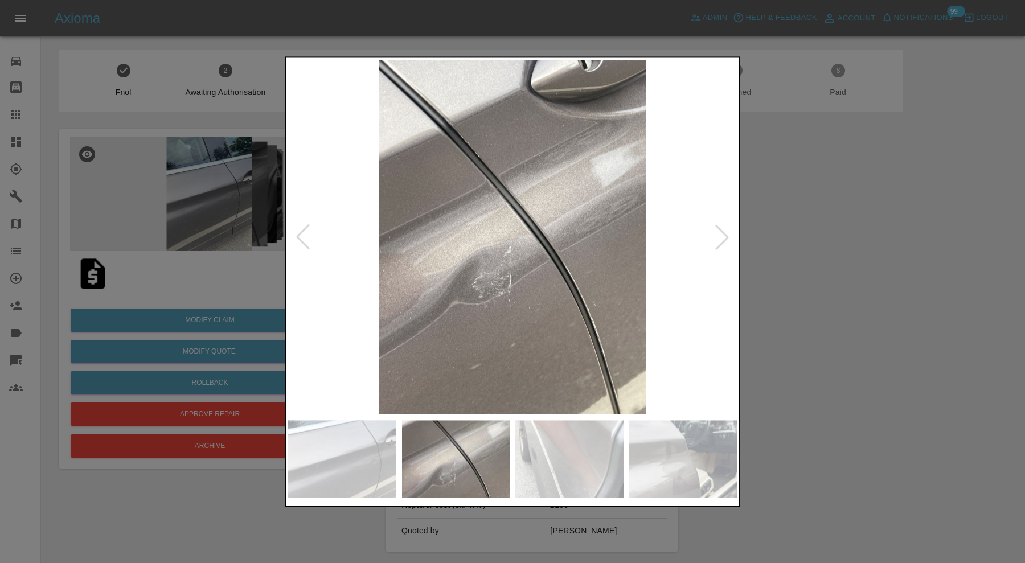
click at [717, 235] on div at bounding box center [722, 237] width 25 height 25
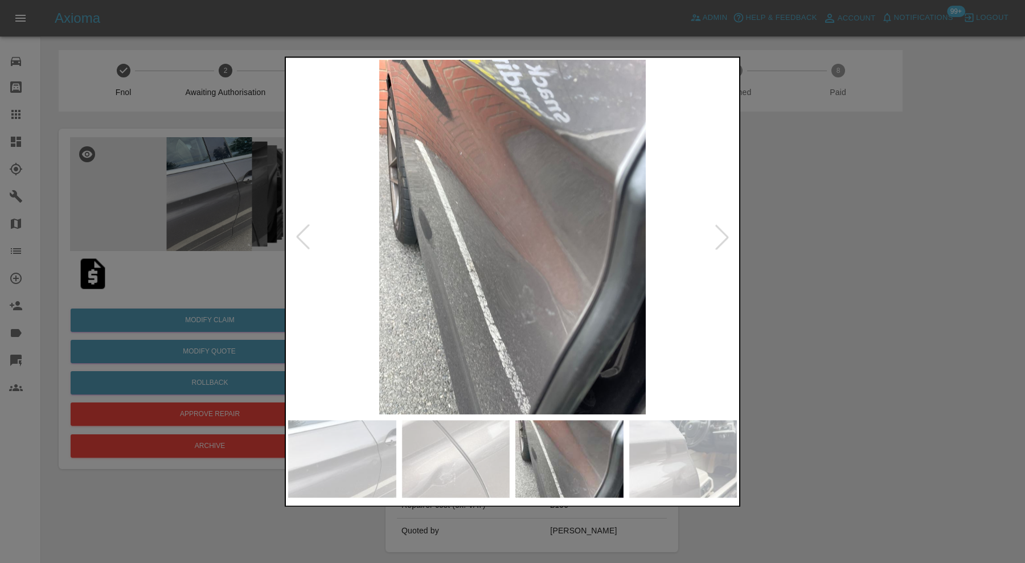
click at [717, 235] on div at bounding box center [722, 237] width 25 height 25
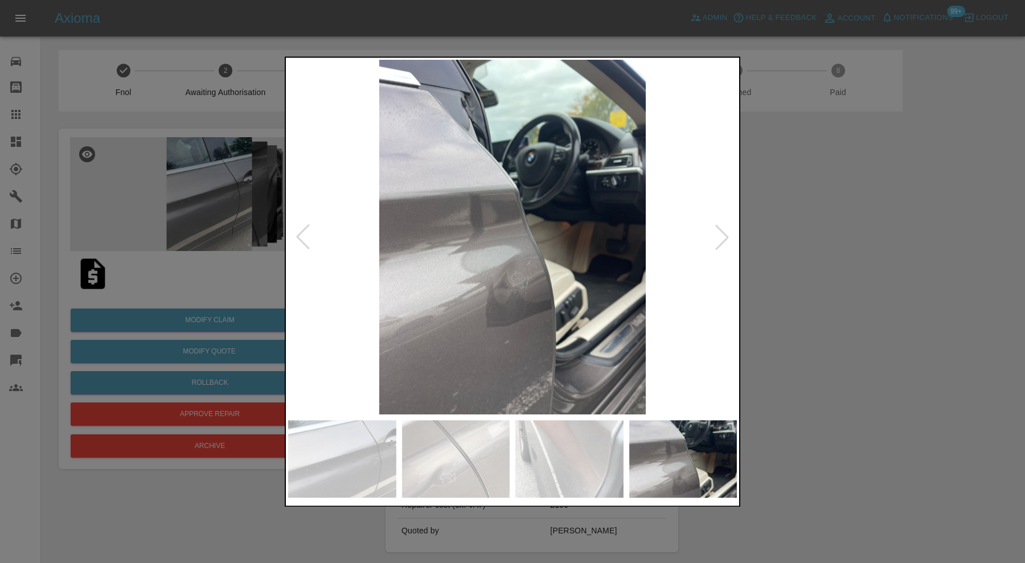
click at [791, 242] on div at bounding box center [512, 281] width 1025 height 563
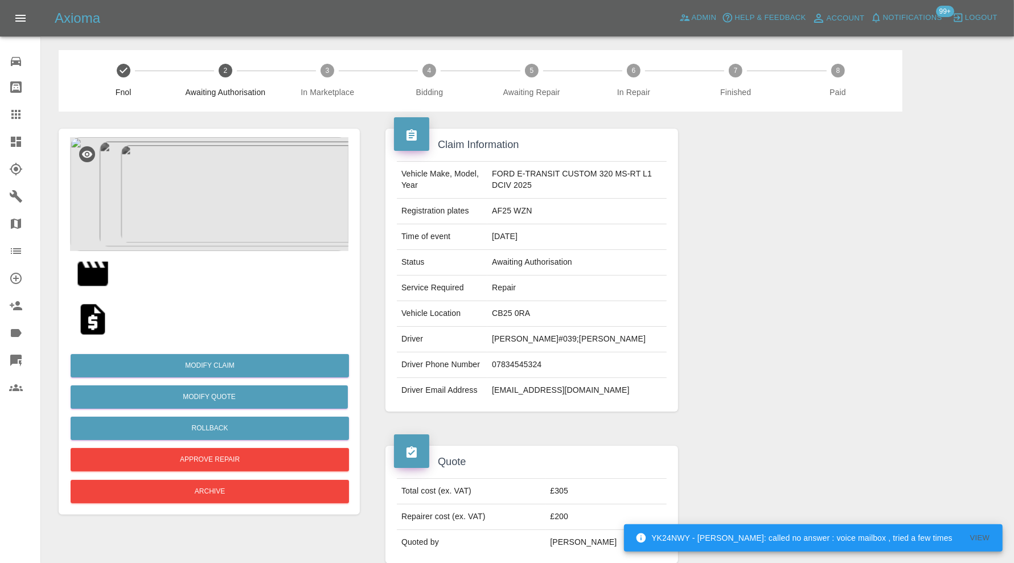
click at [100, 274] on img at bounding box center [93, 274] width 36 height 36
click at [982, 252] on div at bounding box center [842, 270] width 310 height 317
click at [240, 210] on img at bounding box center [209, 194] width 279 height 114
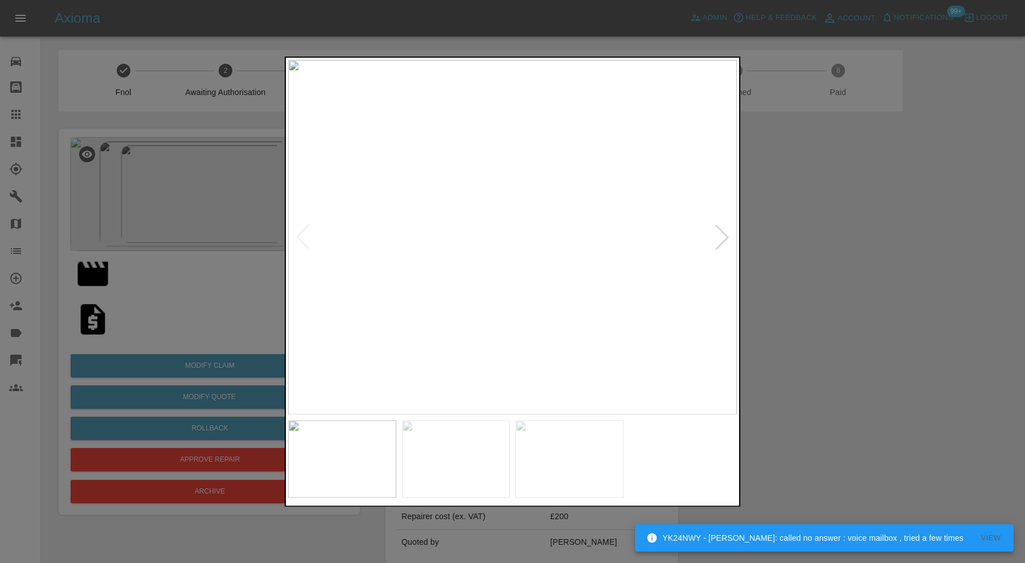
click at [715, 240] on div at bounding box center [722, 237] width 25 height 25
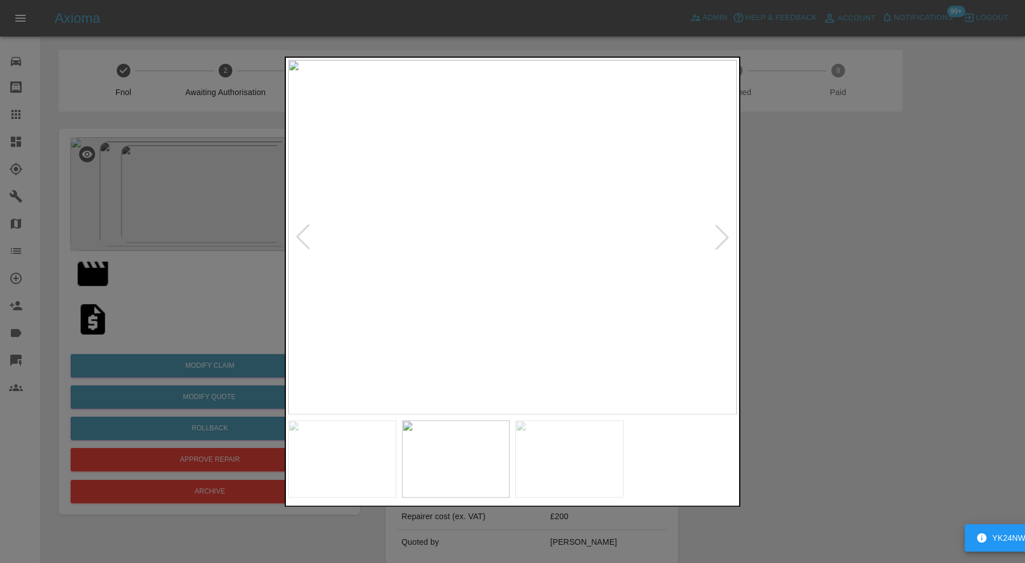
click at [718, 239] on div at bounding box center [722, 237] width 25 height 25
click at [837, 237] on div at bounding box center [512, 281] width 1025 height 563
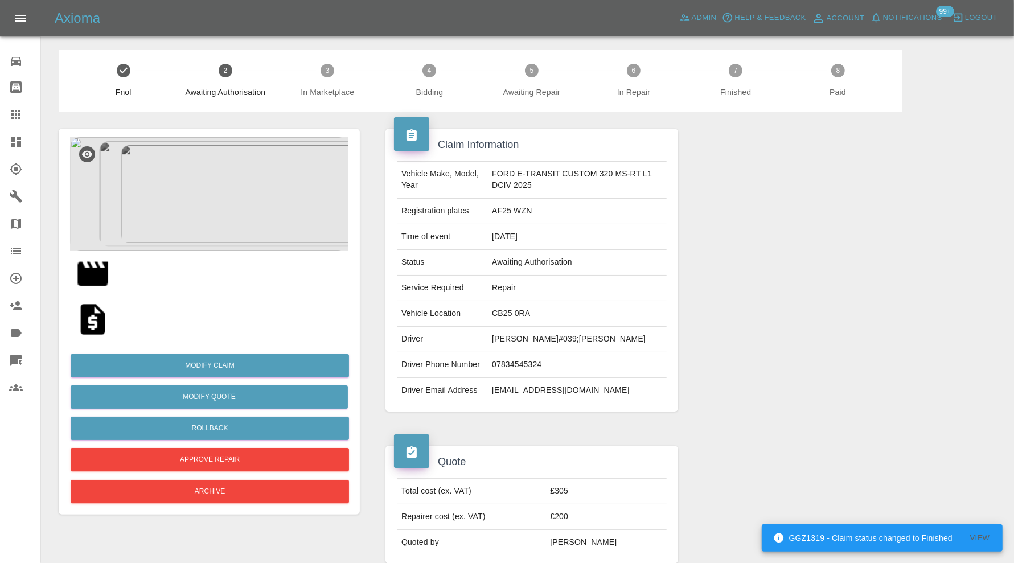
click at [994, 240] on div at bounding box center [842, 270] width 310 height 317
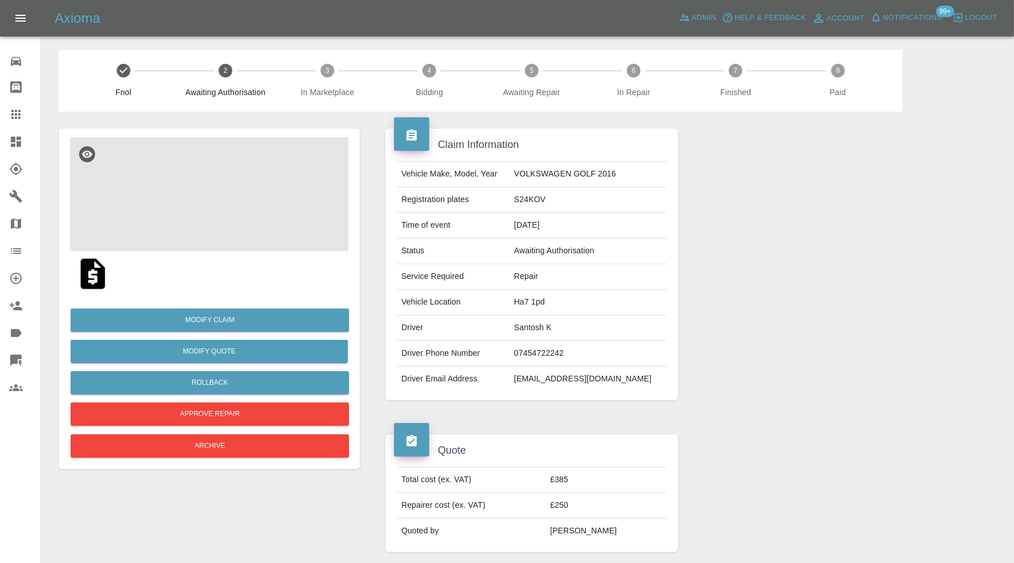
click at [205, 177] on img at bounding box center [209, 194] width 279 height 114
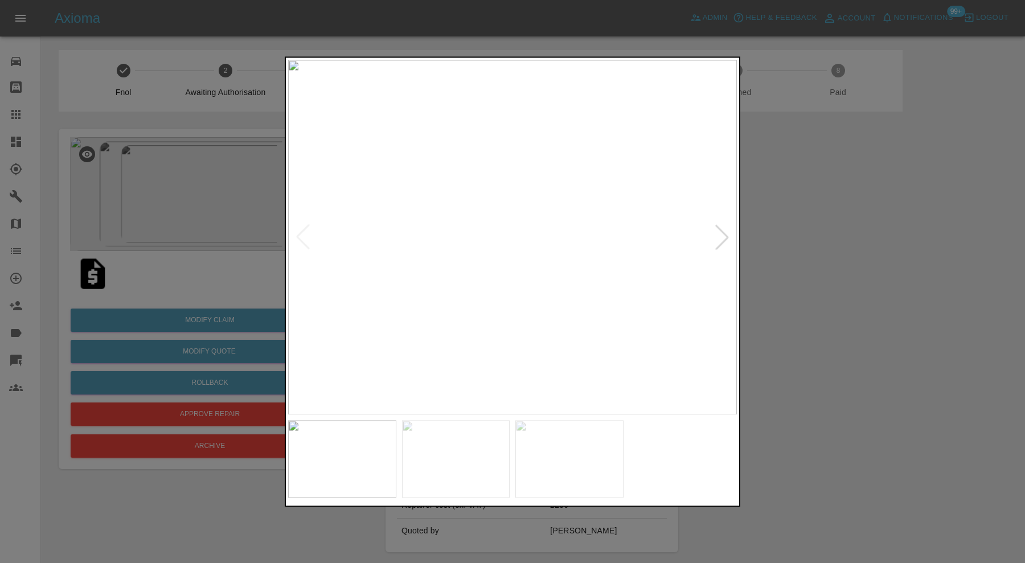
click at [496, 475] on img at bounding box center [456, 458] width 108 height 77
click at [596, 467] on img at bounding box center [569, 458] width 108 height 77
click at [723, 230] on img at bounding box center [512, 237] width 449 height 355
click at [863, 297] on div at bounding box center [512, 281] width 1025 height 563
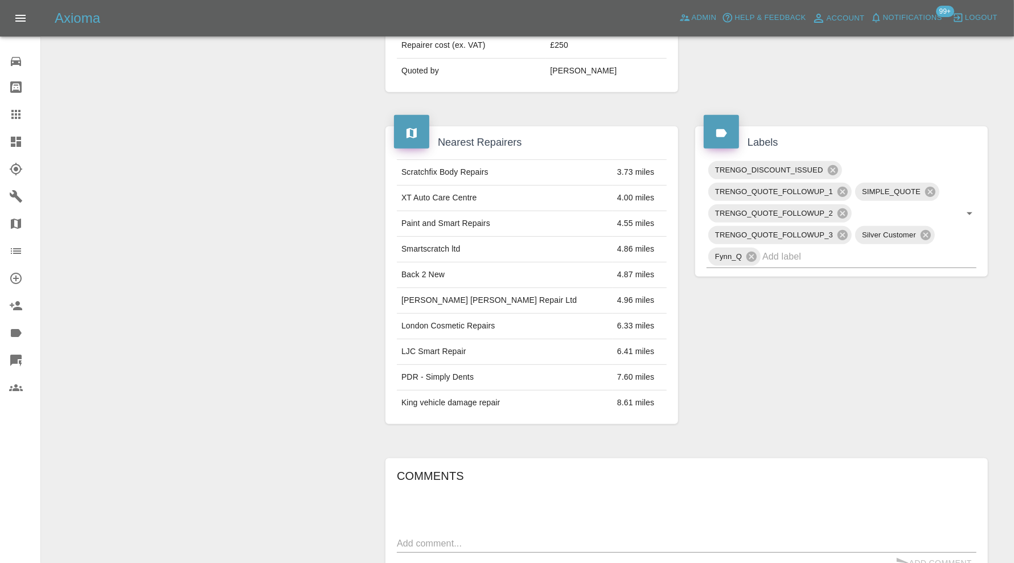
scroll to position [664, 0]
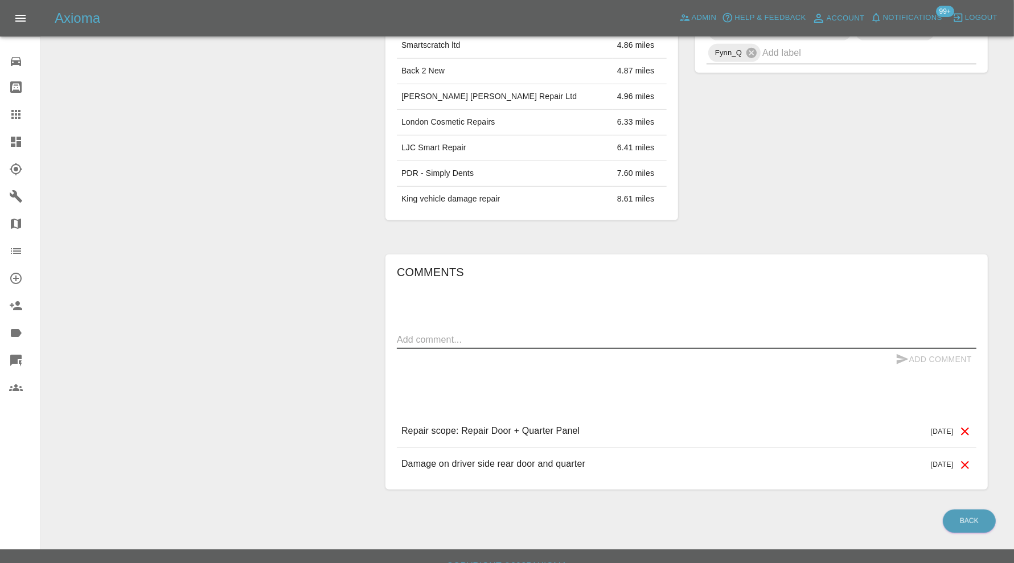
click at [557, 339] on textarea at bounding box center [687, 339] width 580 height 13
type textarea "requesting further images"
click at [912, 349] on button "Add Comment" at bounding box center [933, 359] width 85 height 21
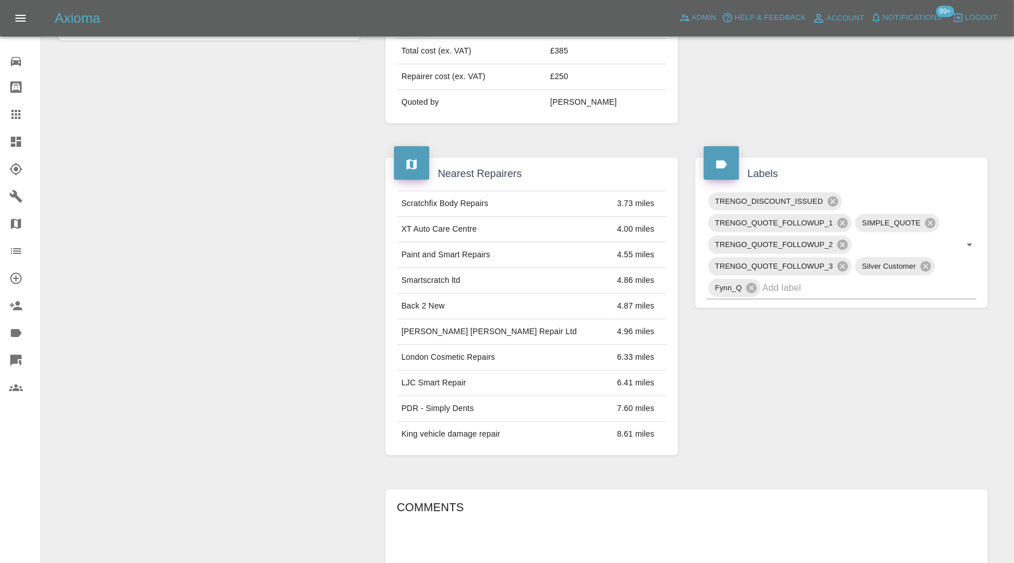
scroll to position [285, 0]
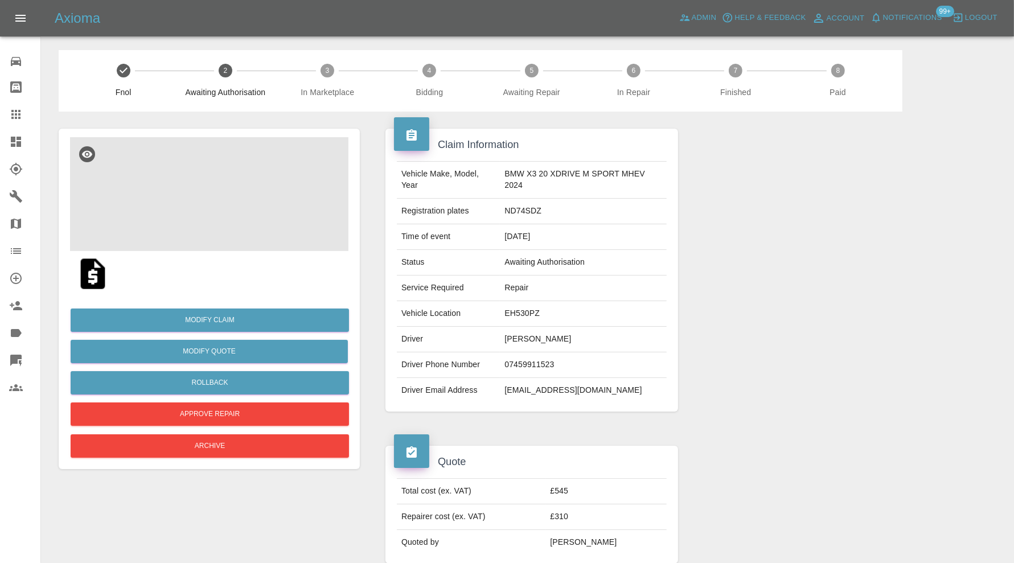
click at [219, 196] on img at bounding box center [209, 194] width 279 height 114
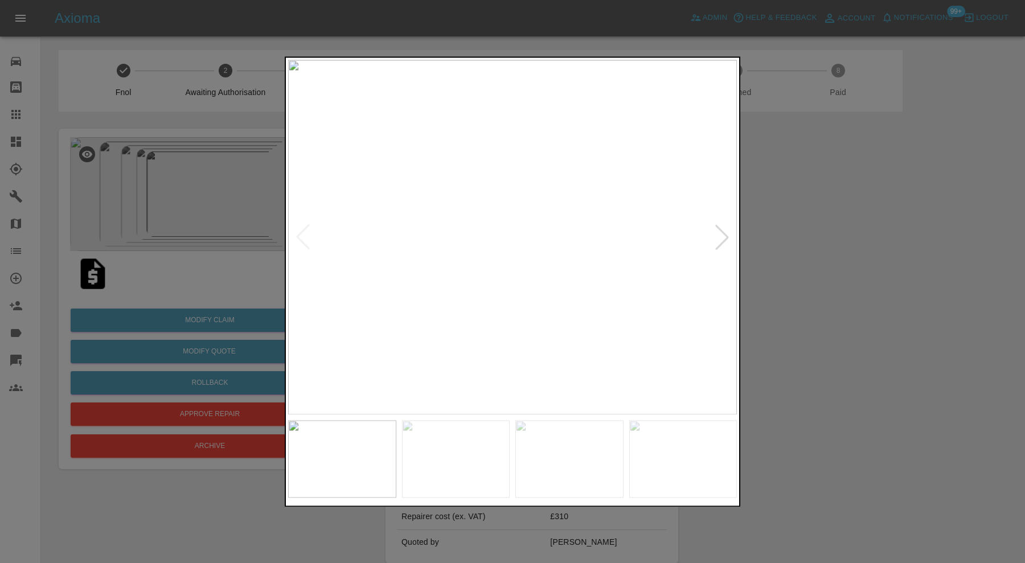
click at [721, 239] on div at bounding box center [722, 237] width 25 height 25
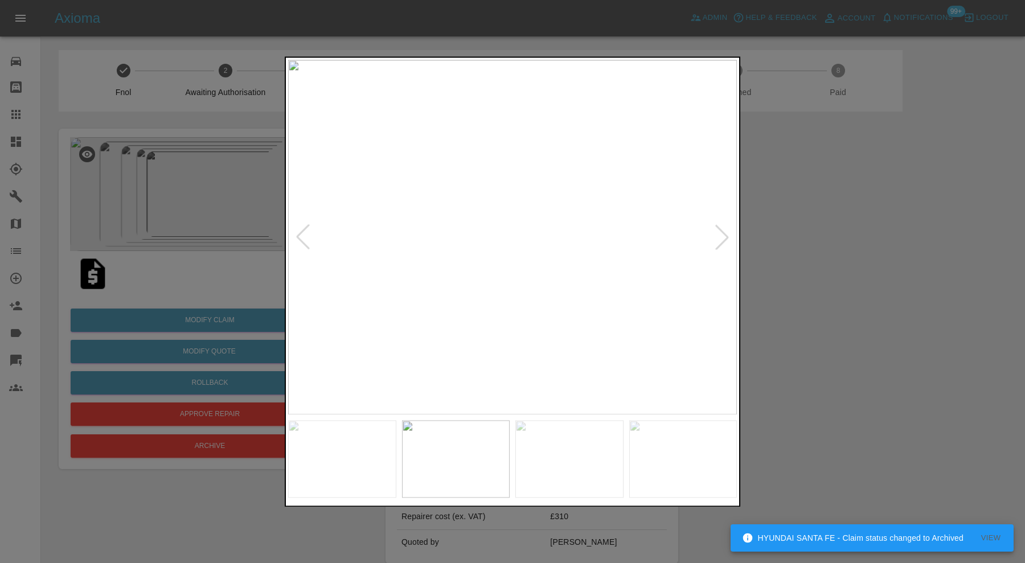
click at [721, 239] on div at bounding box center [722, 237] width 25 height 25
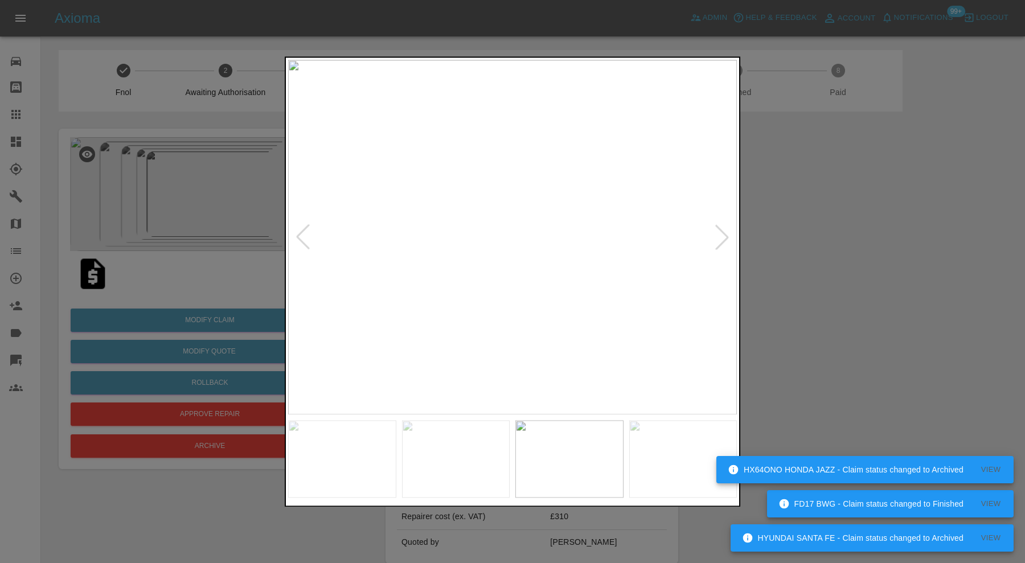
click at [721, 239] on div at bounding box center [722, 237] width 25 height 25
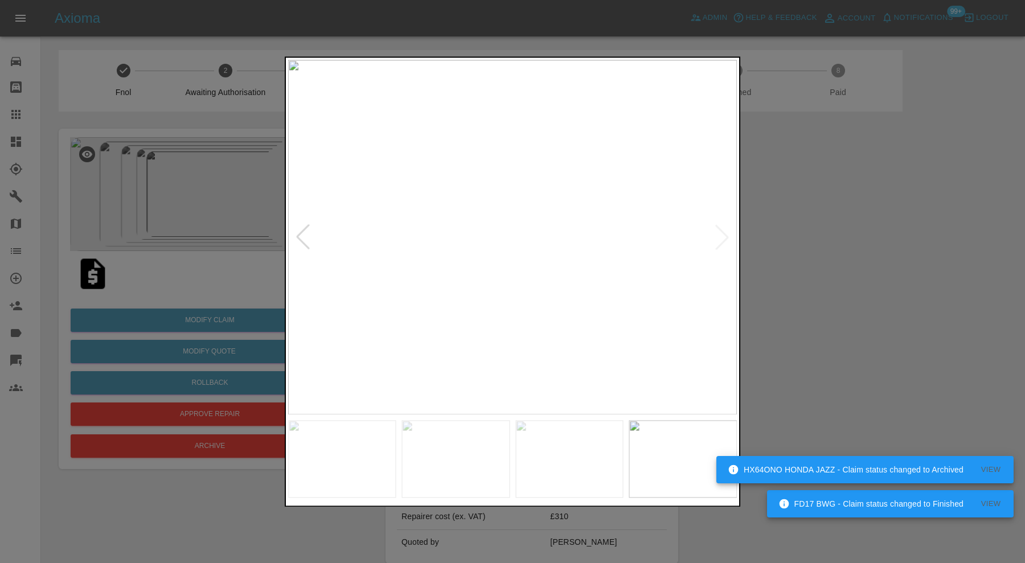
click at [721, 239] on img at bounding box center [512, 237] width 449 height 355
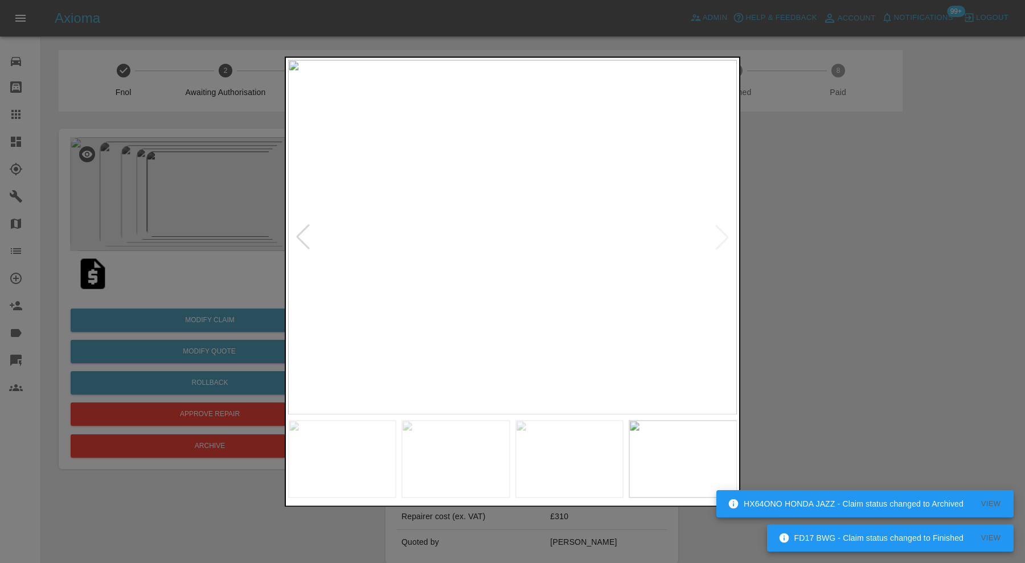
click at [789, 238] on div at bounding box center [512, 281] width 1025 height 563
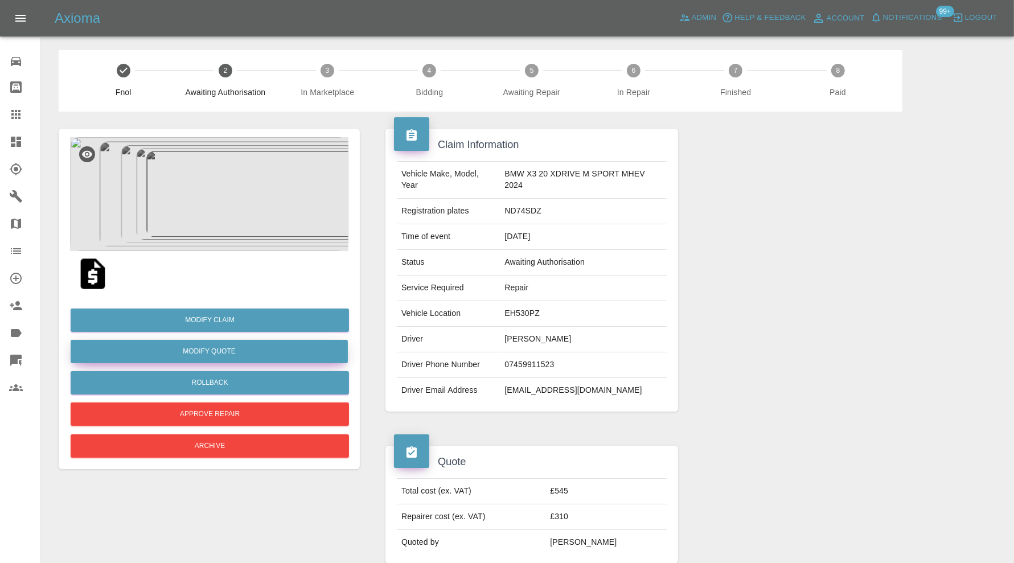
click at [264, 349] on button "Modify Quote" at bounding box center [209, 351] width 277 height 23
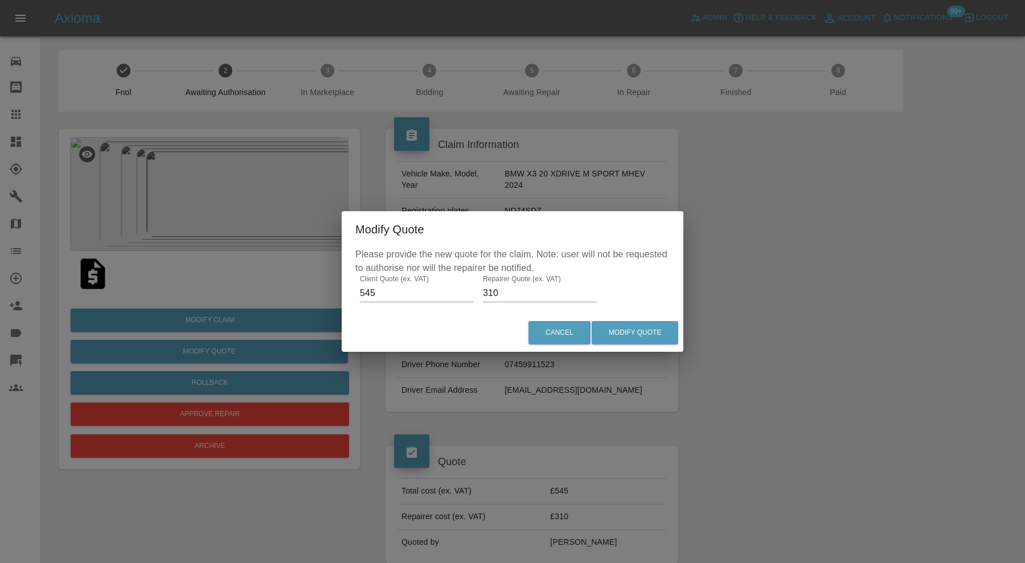
click at [387, 294] on input "545" at bounding box center [417, 293] width 114 height 18
type input "500"
click at [621, 328] on button "Modify Quote" at bounding box center [635, 332] width 87 height 23
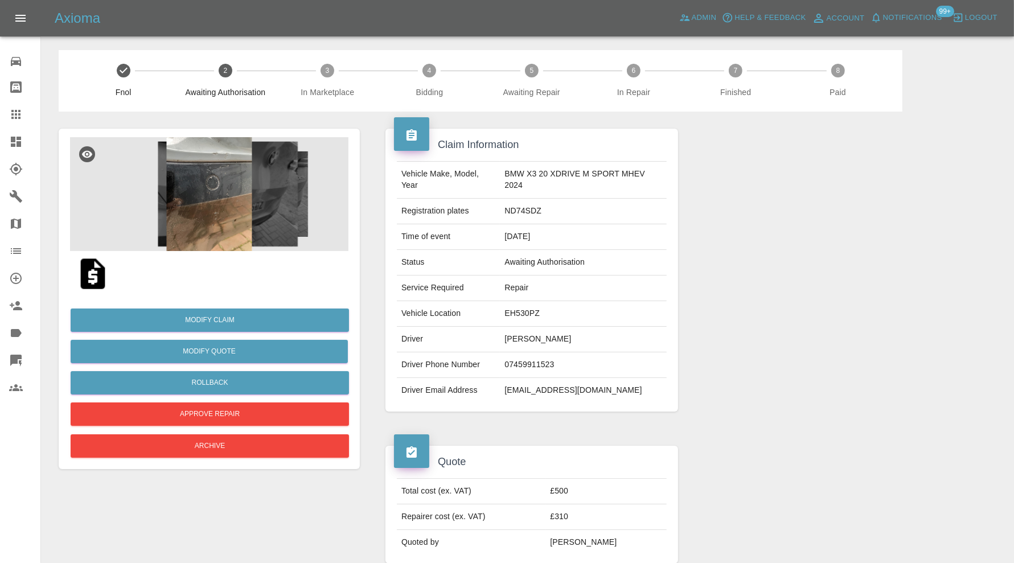
scroll to position [379, 0]
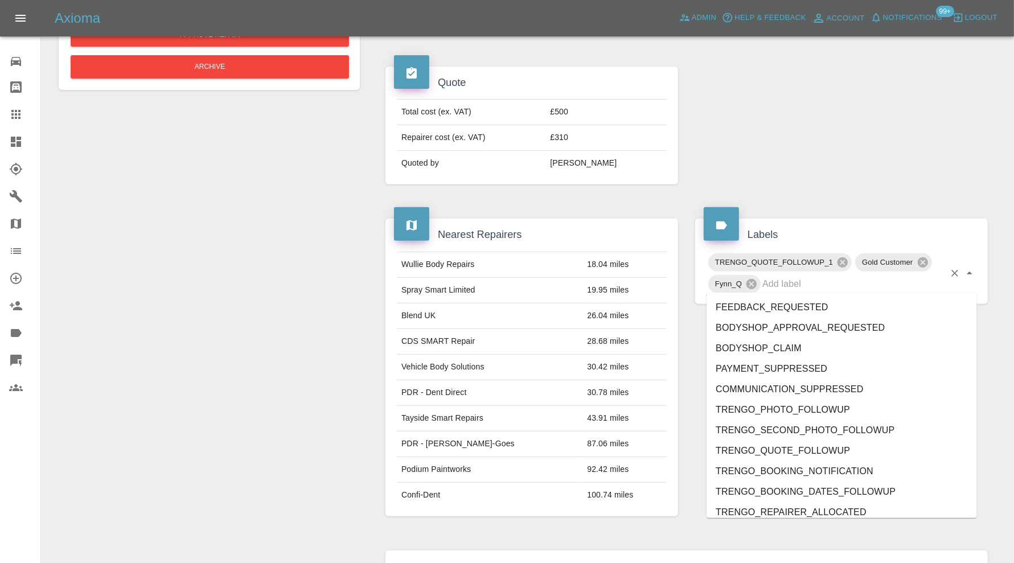
click at [846, 277] on input "text" at bounding box center [854, 284] width 182 height 18
type input "do"
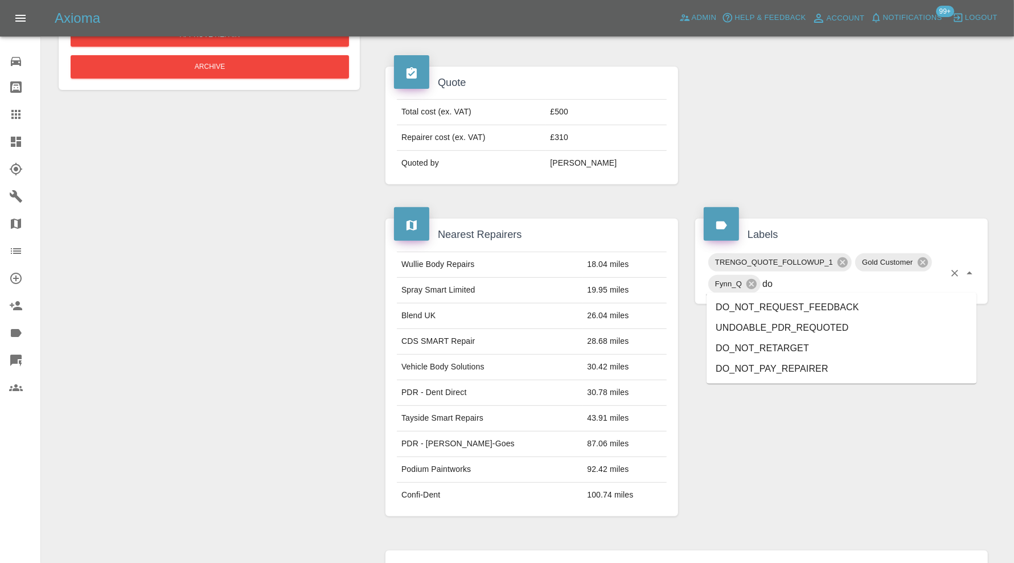
click at [815, 342] on li "DO_NOT_RETARGET" at bounding box center [842, 348] width 270 height 21
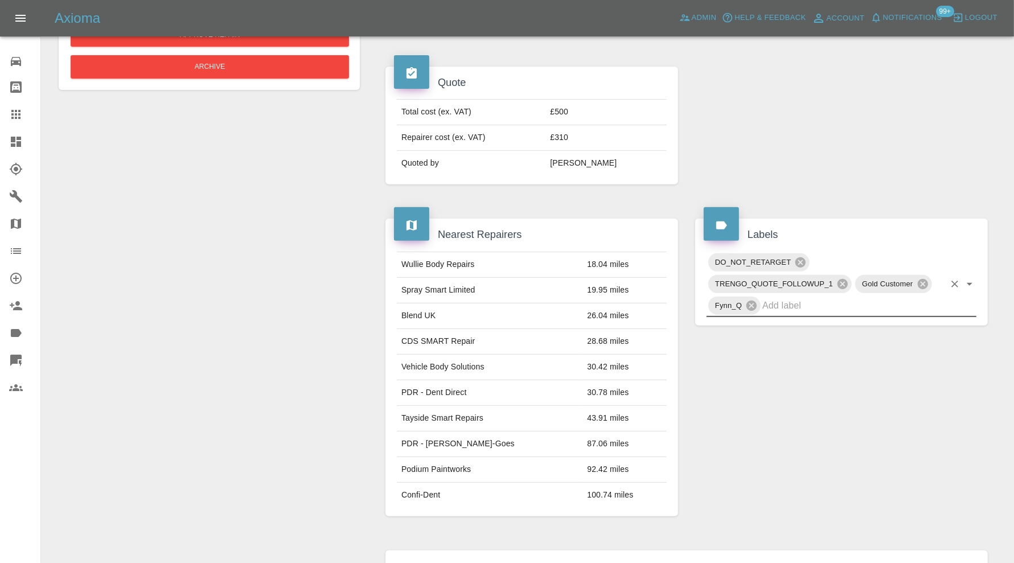
click at [810, 302] on input "text" at bounding box center [854, 306] width 182 height 18
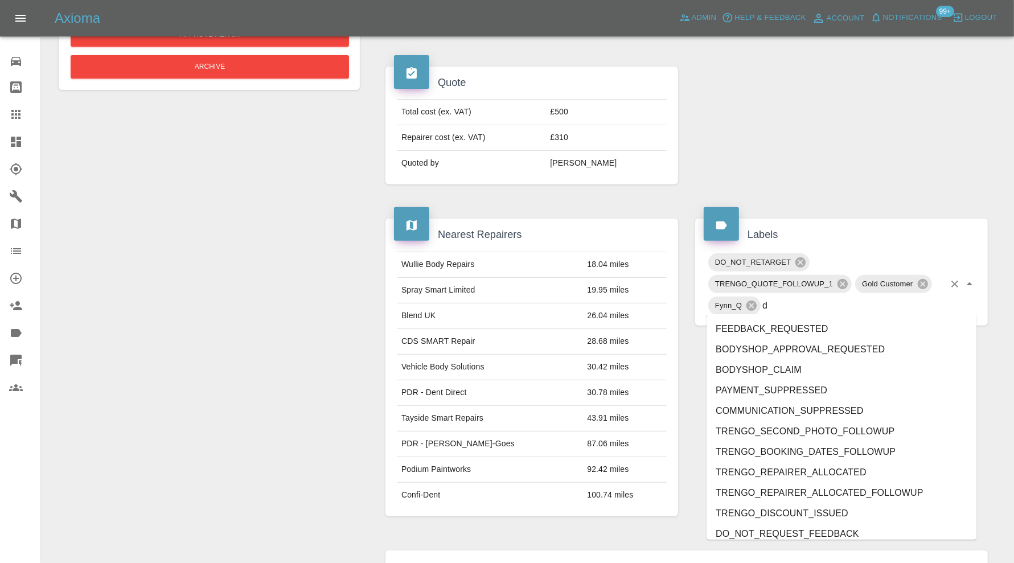
type input "do"
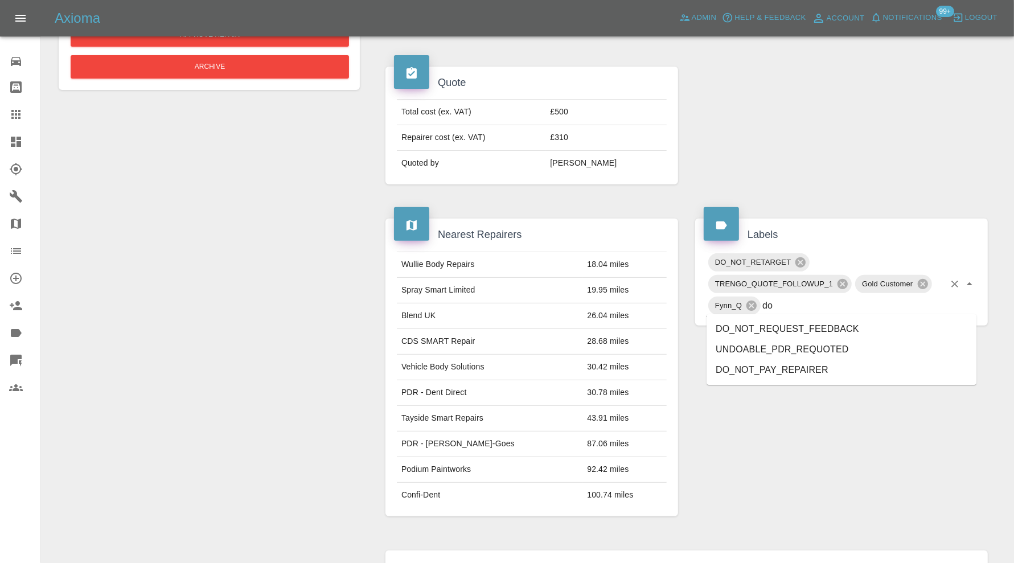
click at [799, 322] on li "DO_NOT_REQUEST_FEEDBACK" at bounding box center [842, 329] width 270 height 21
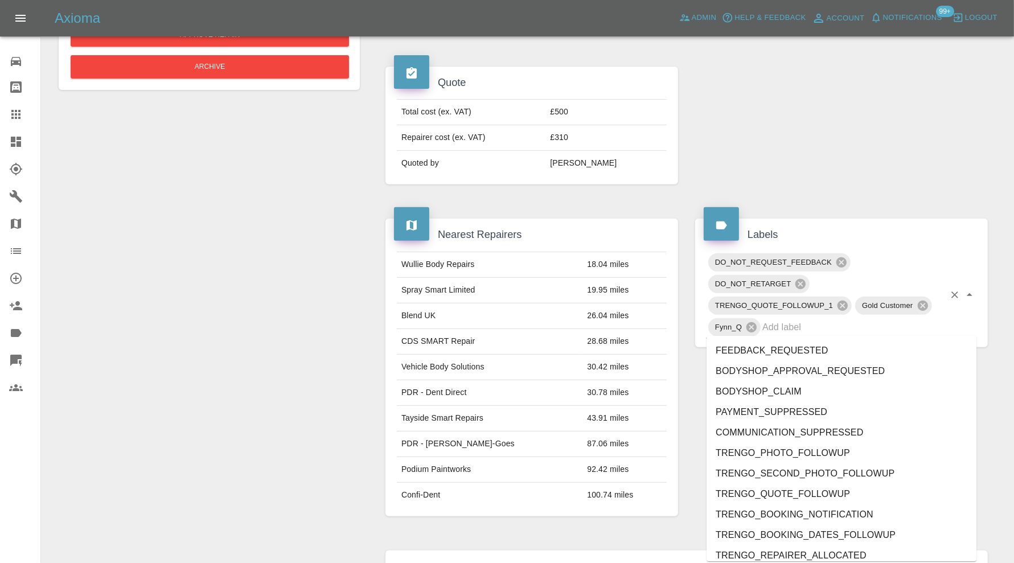
click at [807, 326] on input "text" at bounding box center [854, 327] width 182 height 18
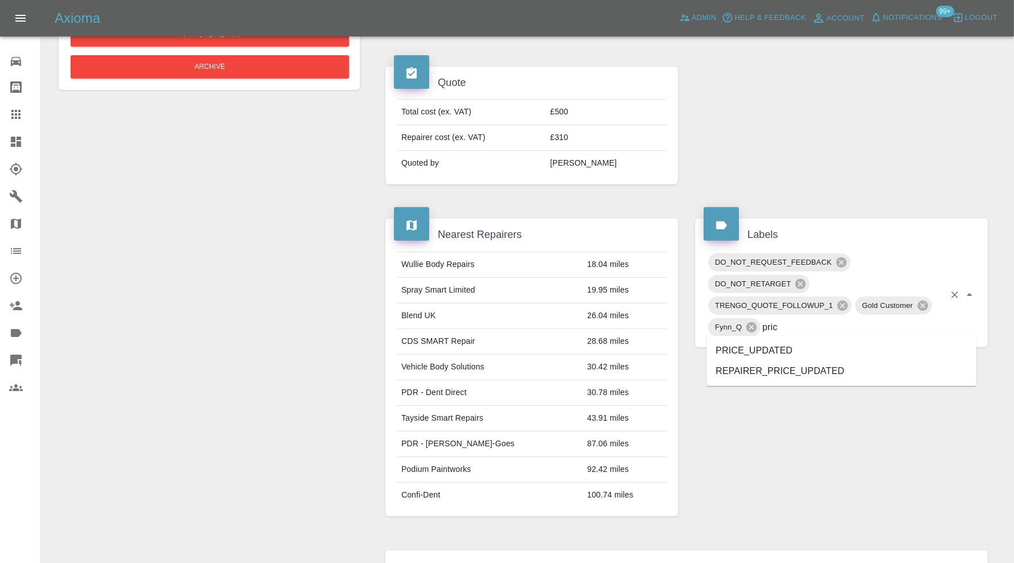
type input "price"
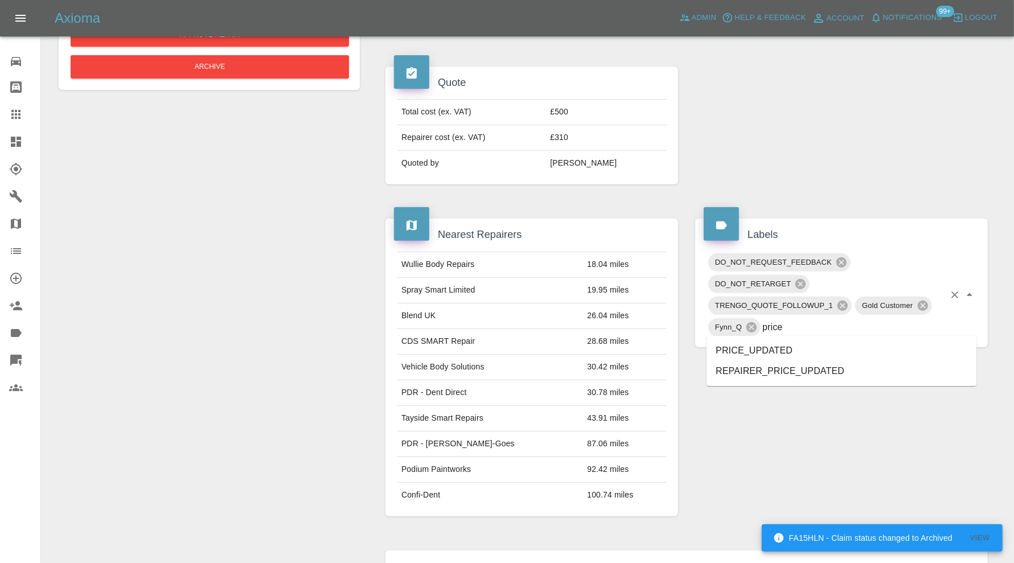
click at [777, 354] on li "PRICE_UPDATED" at bounding box center [842, 351] width 270 height 21
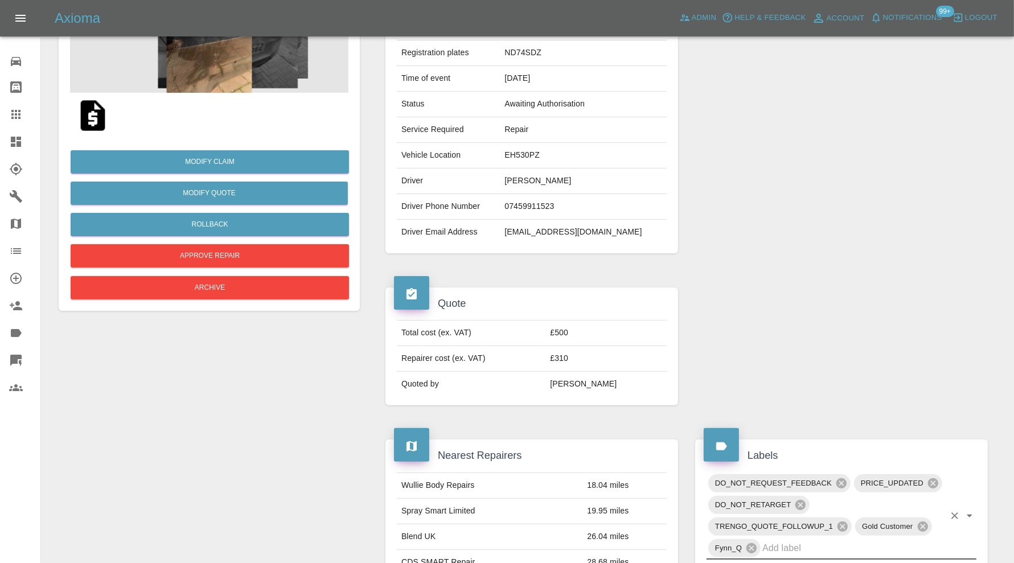
scroll to position [0, 0]
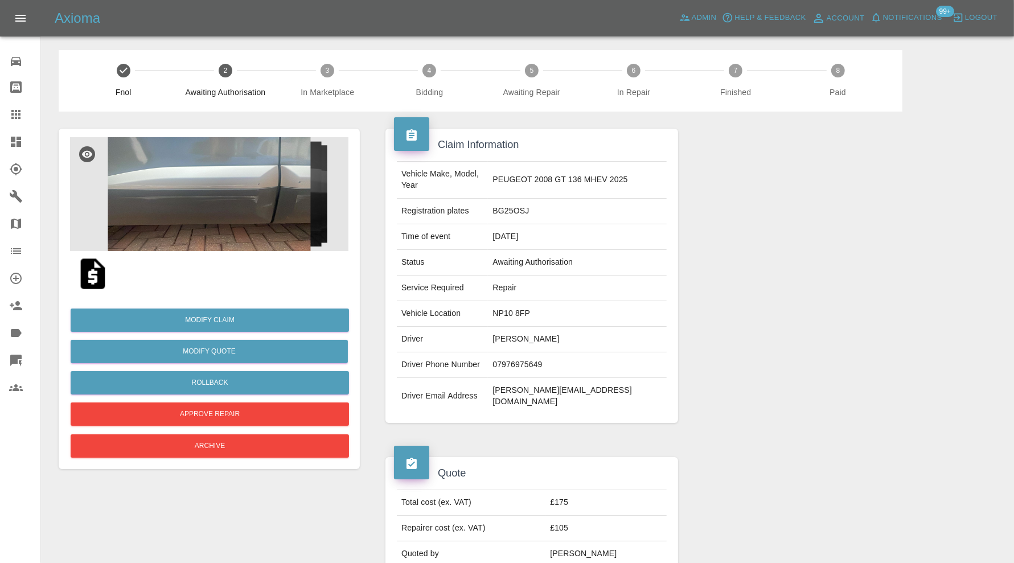
click at [255, 203] on img at bounding box center [209, 194] width 279 height 114
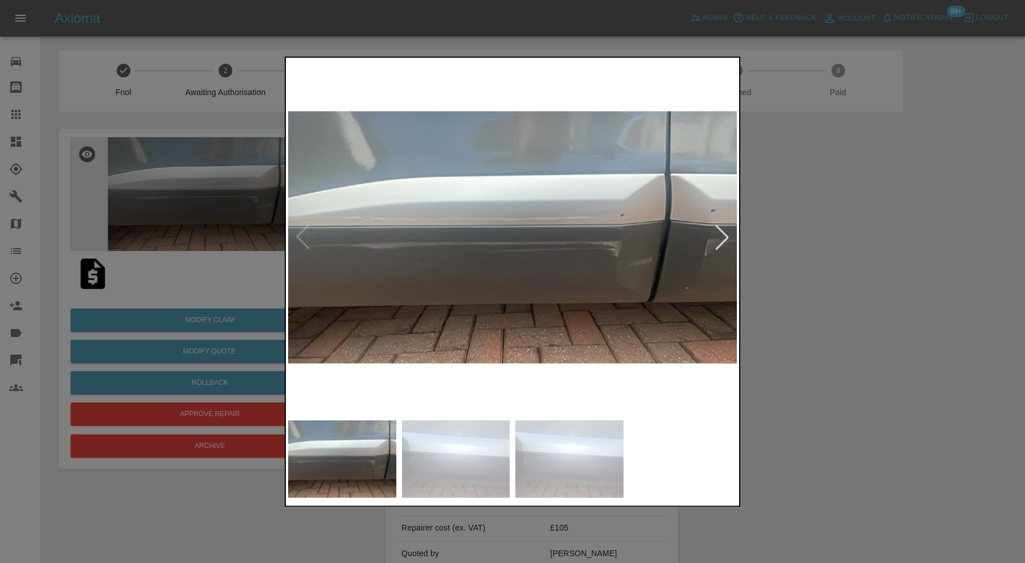
click at [728, 233] on div at bounding box center [722, 237] width 25 height 25
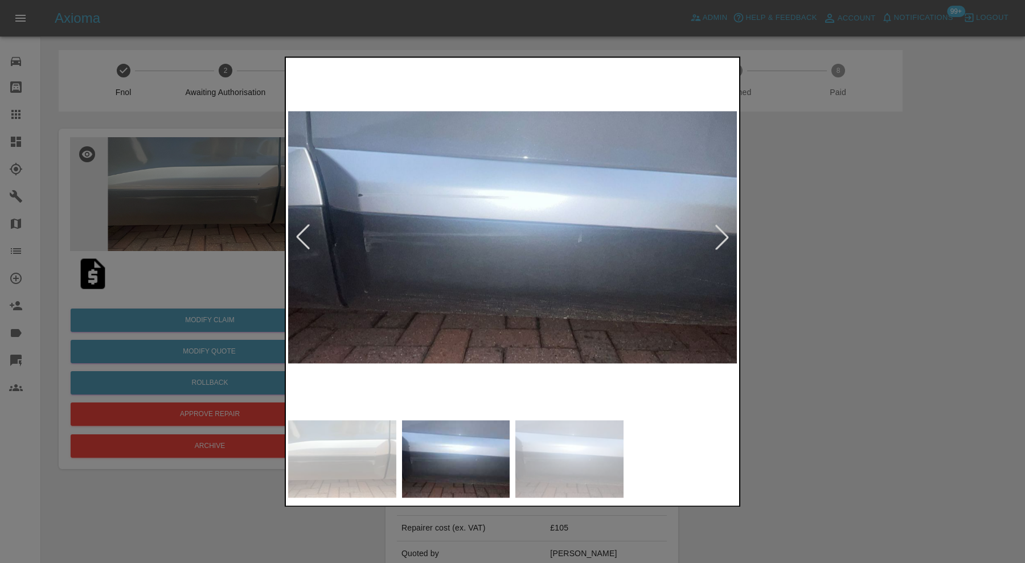
click at [723, 231] on div at bounding box center [722, 237] width 25 height 25
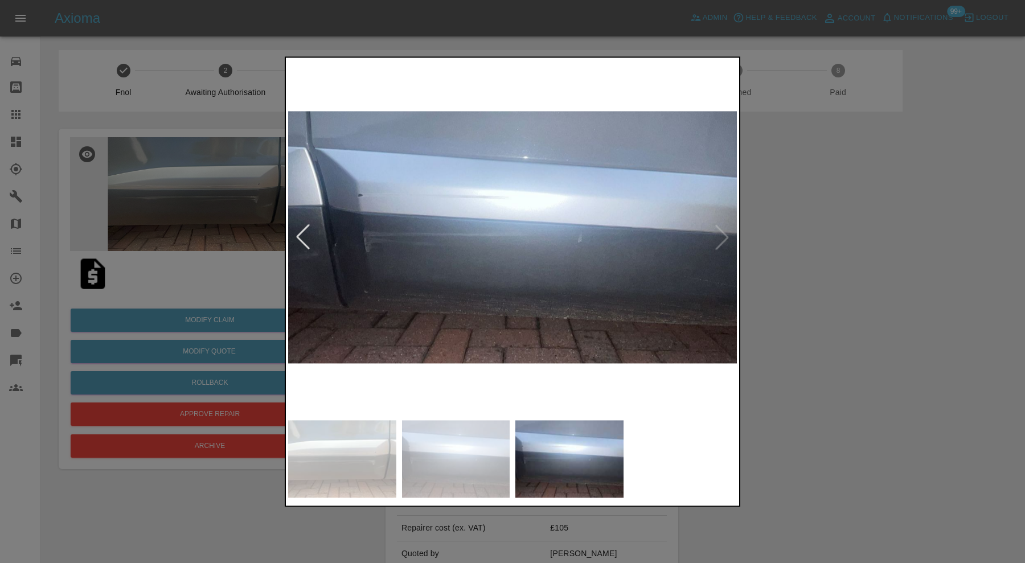
click at [723, 231] on img at bounding box center [512, 237] width 449 height 355
click at [305, 235] on div at bounding box center [302, 237] width 25 height 25
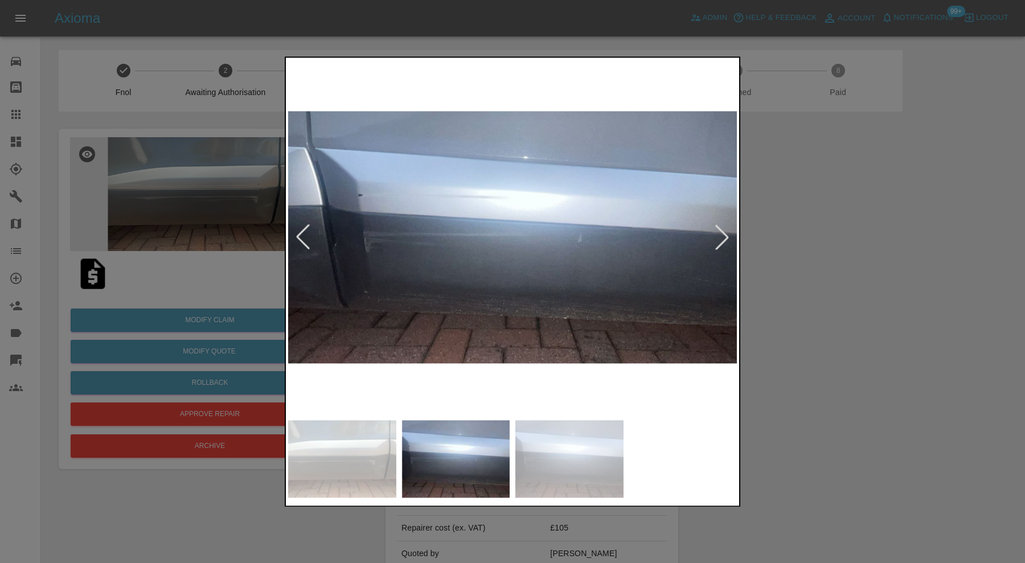
click at [305, 235] on div at bounding box center [302, 237] width 25 height 25
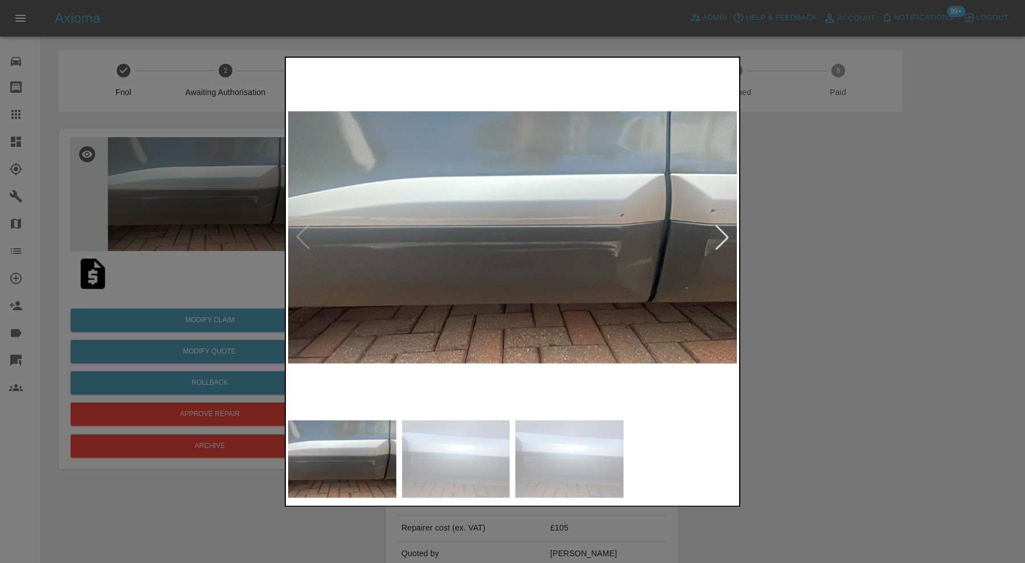
click at [874, 242] on div at bounding box center [512, 281] width 1025 height 563
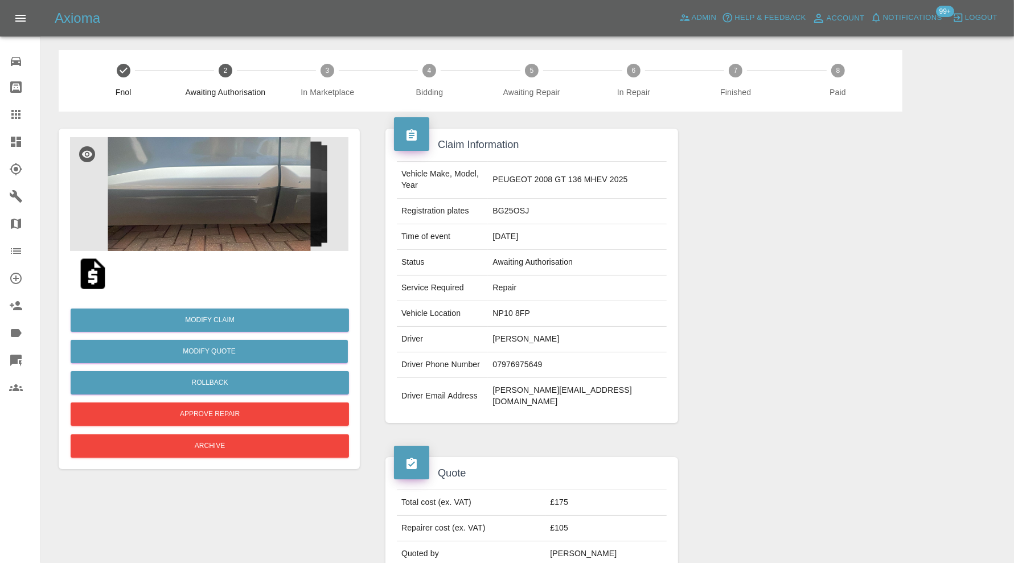
click at [97, 279] on img at bounding box center [93, 274] width 36 height 36
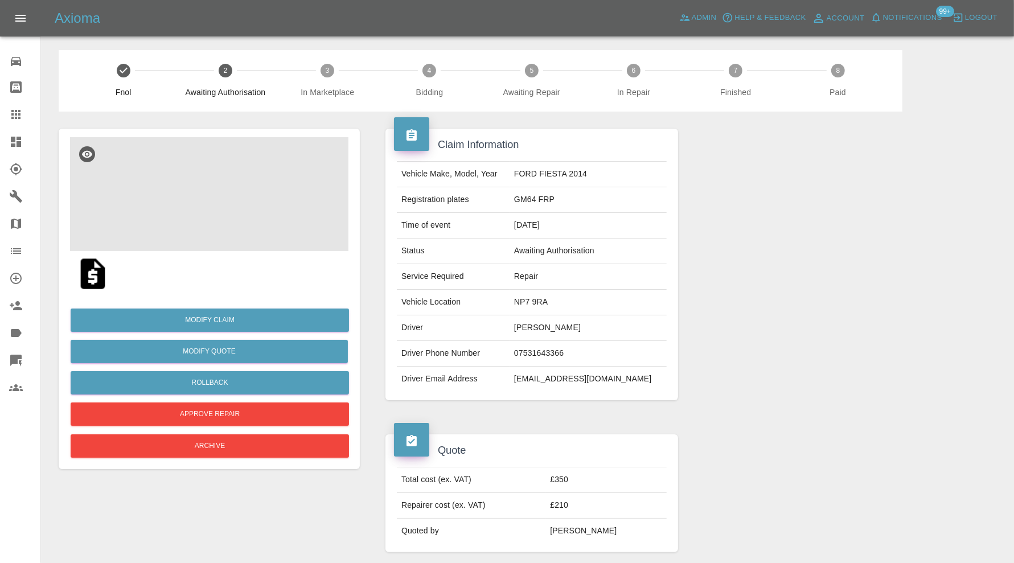
click at [214, 197] on img at bounding box center [209, 194] width 279 height 114
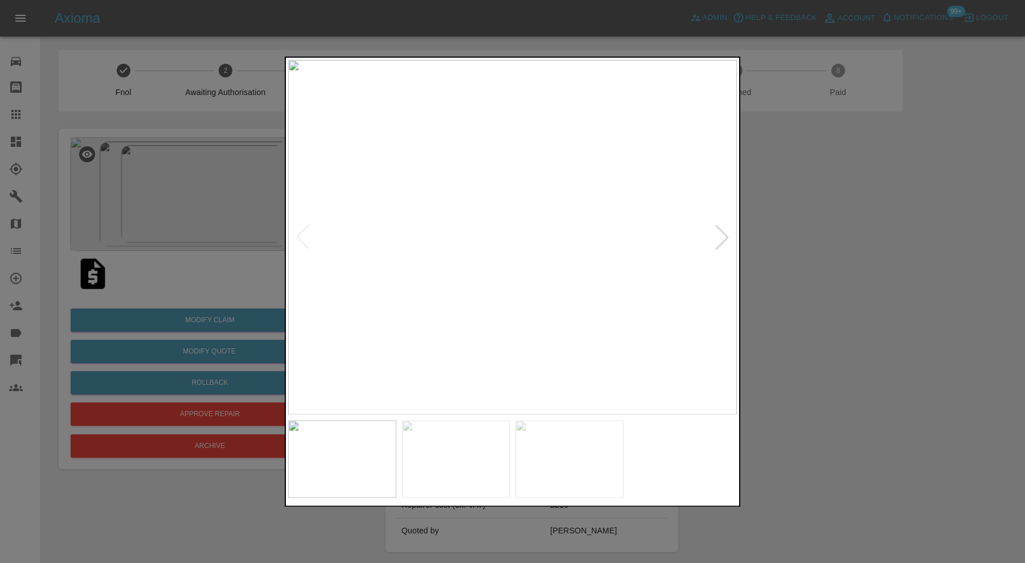
click at [721, 234] on div at bounding box center [722, 237] width 25 height 25
click at [721, 234] on img at bounding box center [512, 237] width 449 height 355
click at [840, 237] on div at bounding box center [512, 281] width 1025 height 563
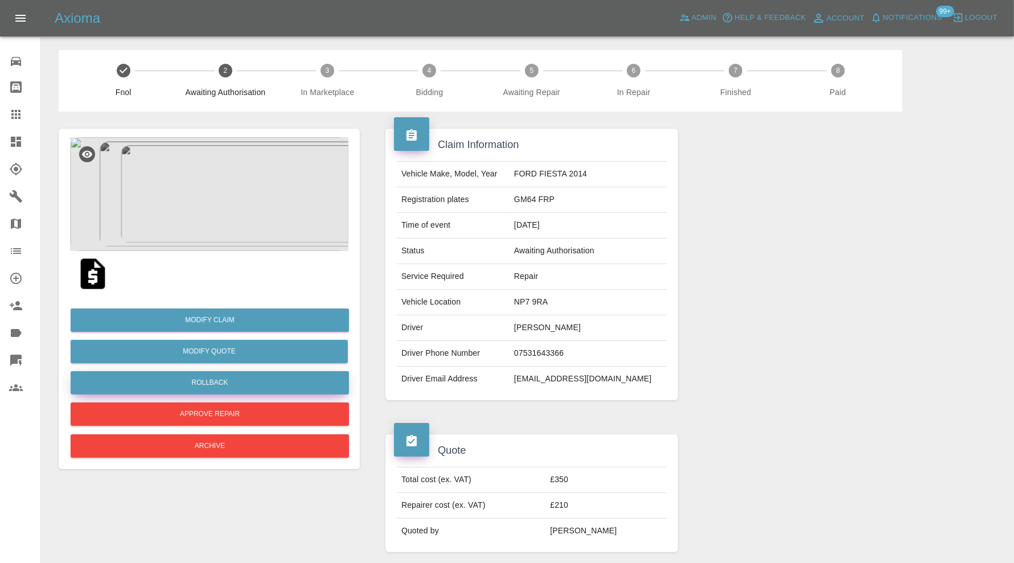
click at [235, 378] on button "Rollback" at bounding box center [210, 382] width 279 height 23
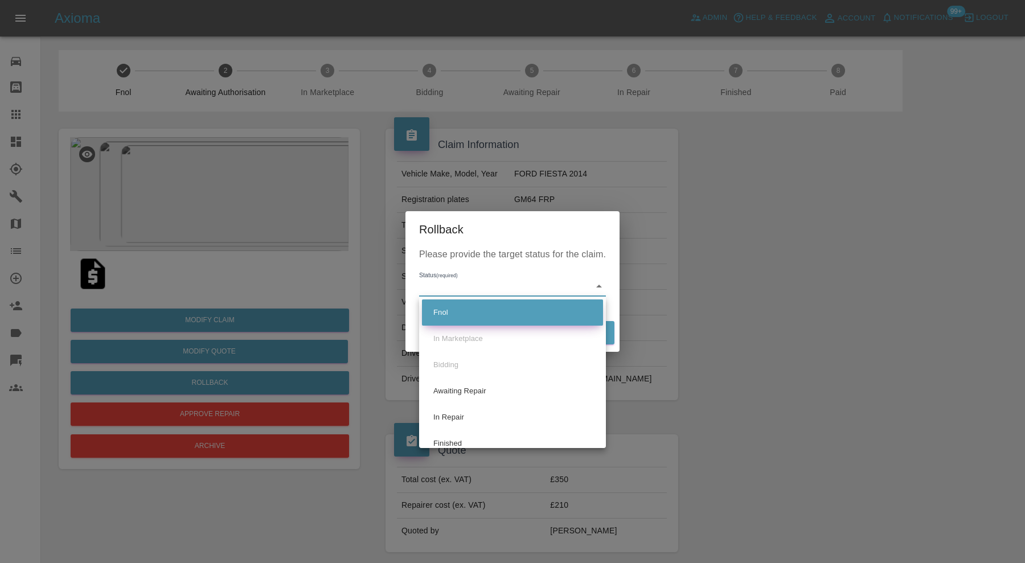
click at [479, 319] on li "Fnol" at bounding box center [512, 313] width 181 height 26
type input "fnol"
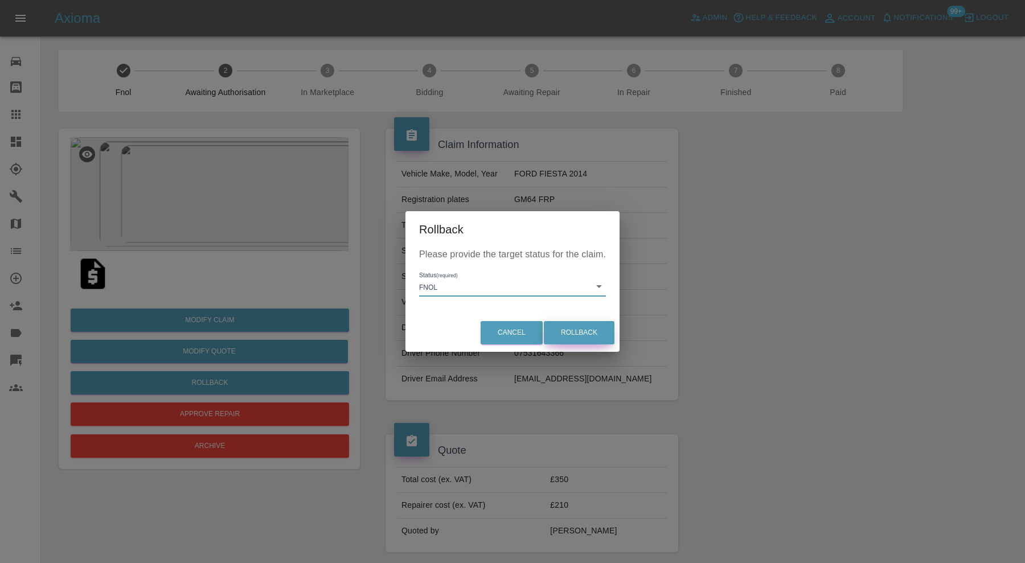
click at [567, 339] on button "Rollback" at bounding box center [579, 332] width 71 height 23
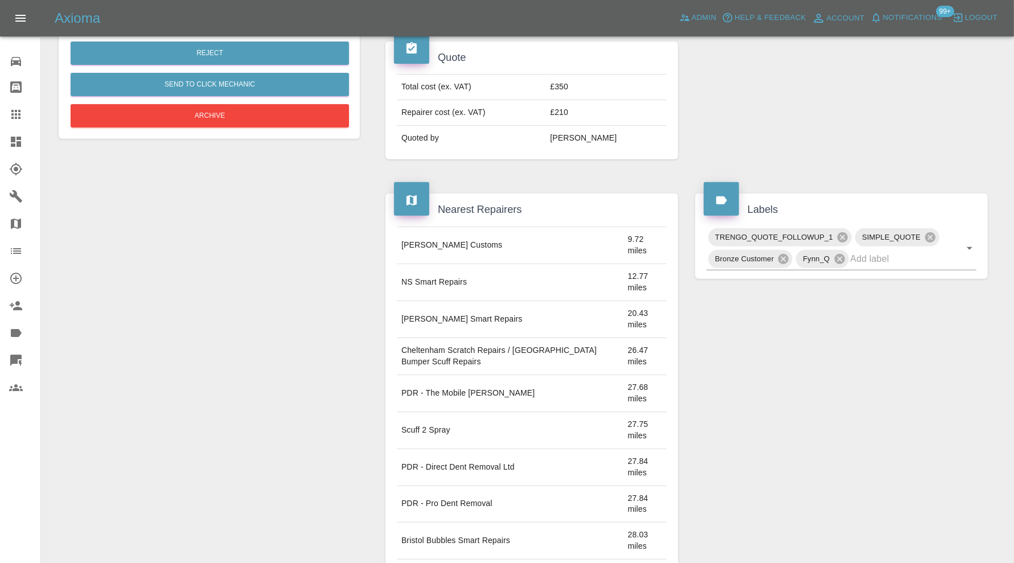
scroll to position [379, 0]
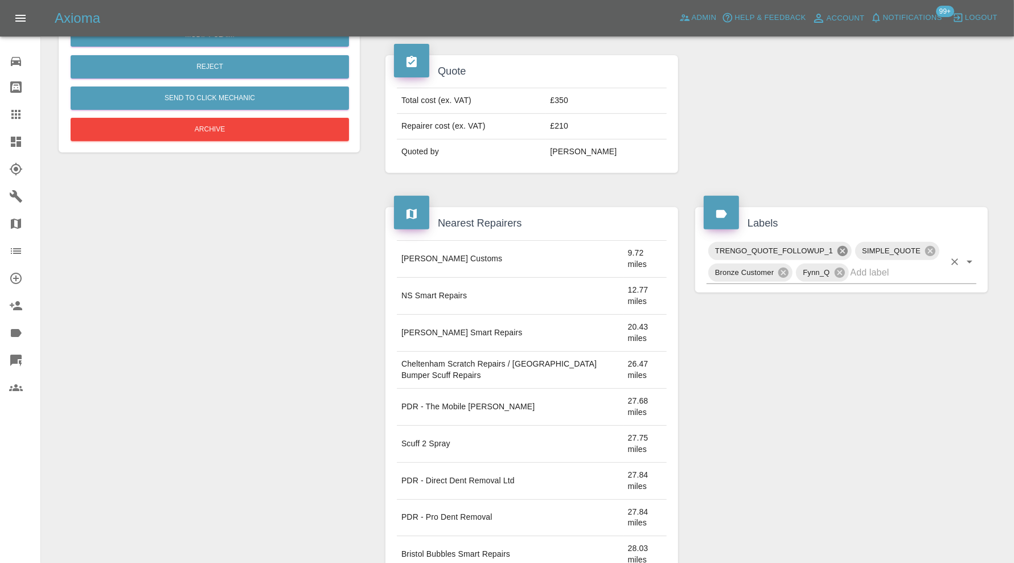
click at [842, 246] on icon at bounding box center [843, 251] width 10 height 10
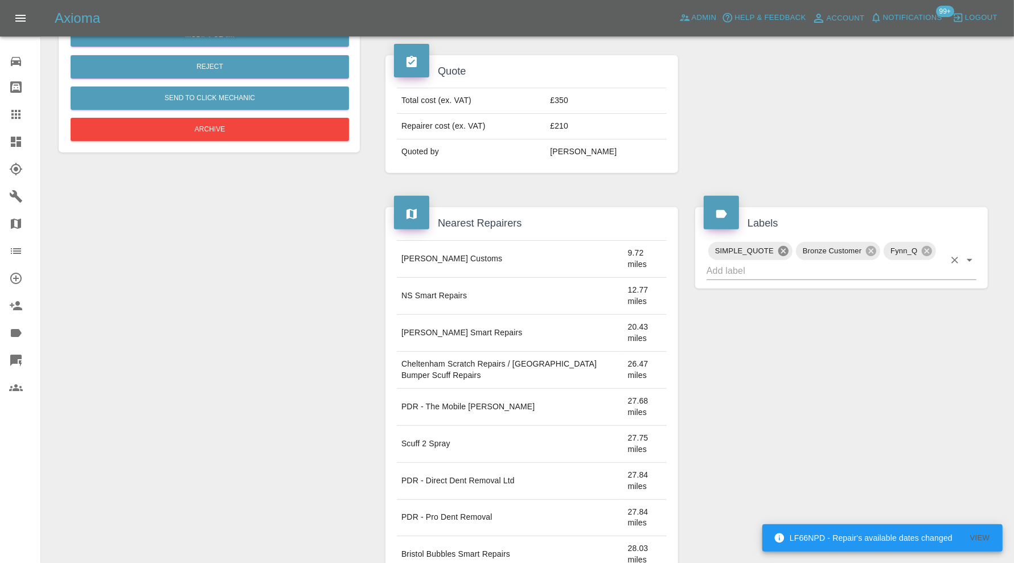
click at [785, 249] on icon at bounding box center [783, 251] width 13 height 13
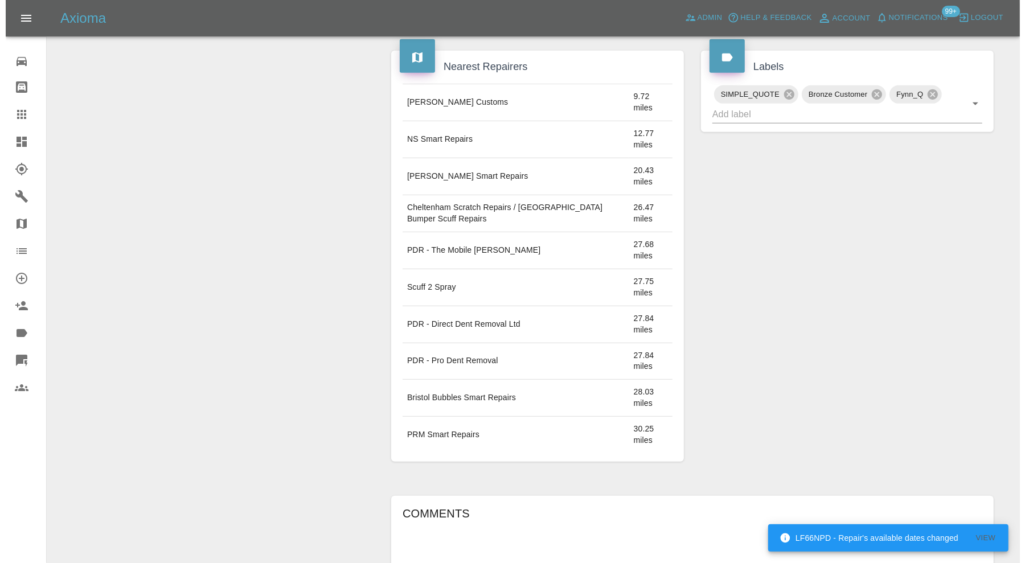
scroll to position [780, 0]
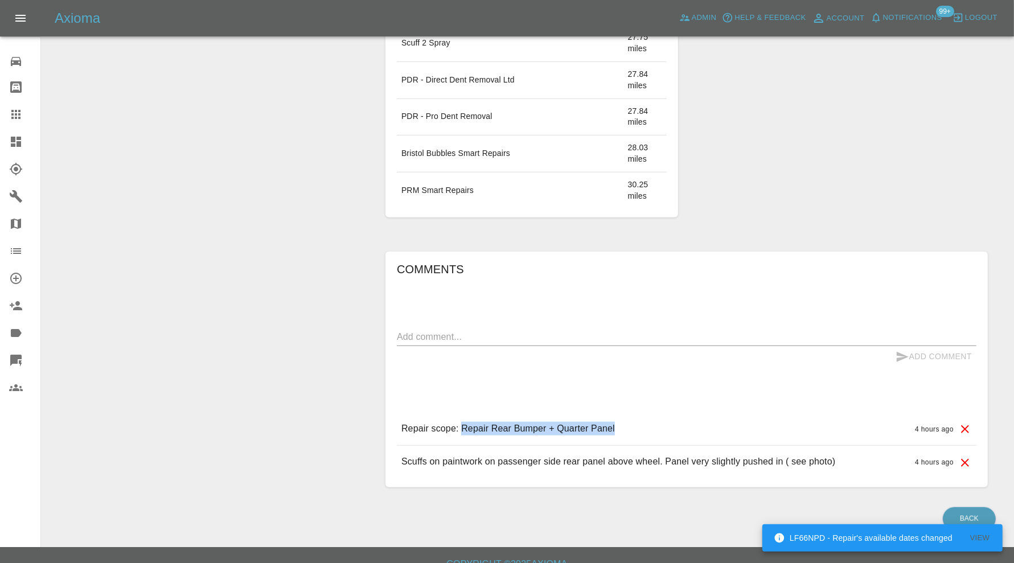
drag, startPoint x: 629, startPoint y: 412, endPoint x: 464, endPoint y: 414, distance: 164.6
click at [464, 414] on div "Repair scope: Repair Rear Bumper + Quarter Panel 4 hours ago" at bounding box center [687, 429] width 580 height 32
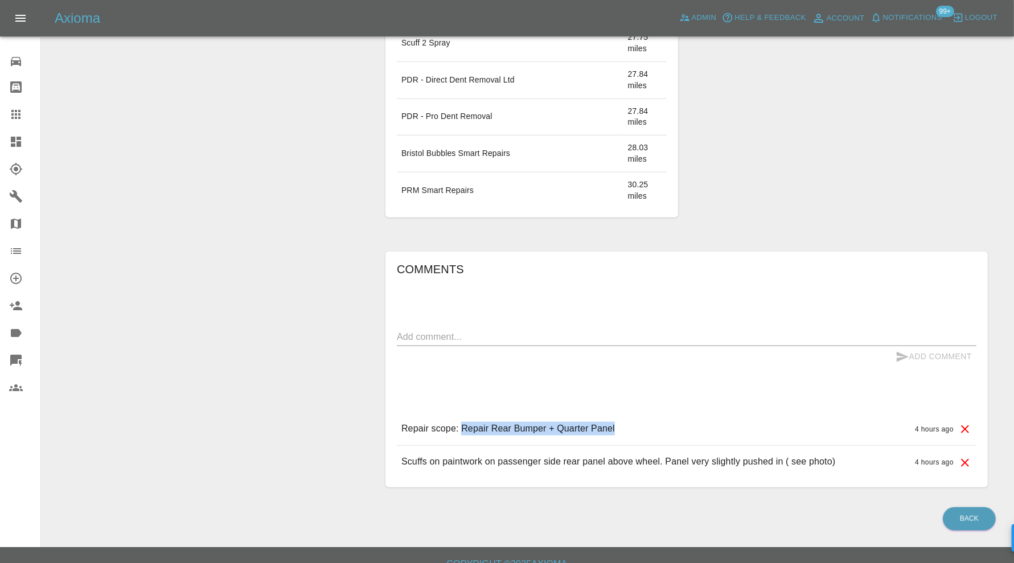
copy p "Repair Rear Bumper + Quarter Panel"
click at [963, 423] on icon at bounding box center [966, 430] width 14 height 14
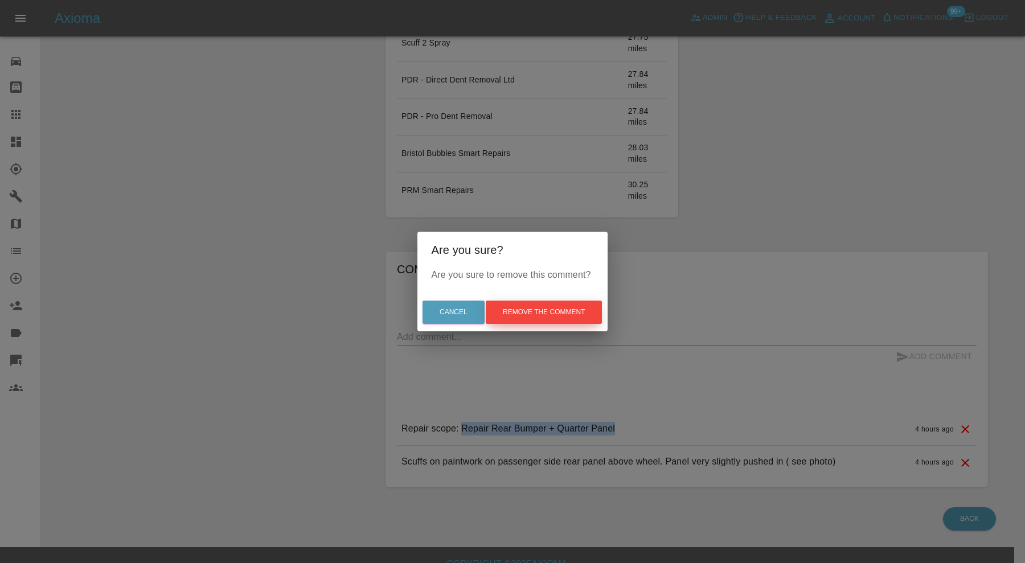
click at [554, 316] on button "Remove the comment" at bounding box center [544, 312] width 116 height 23
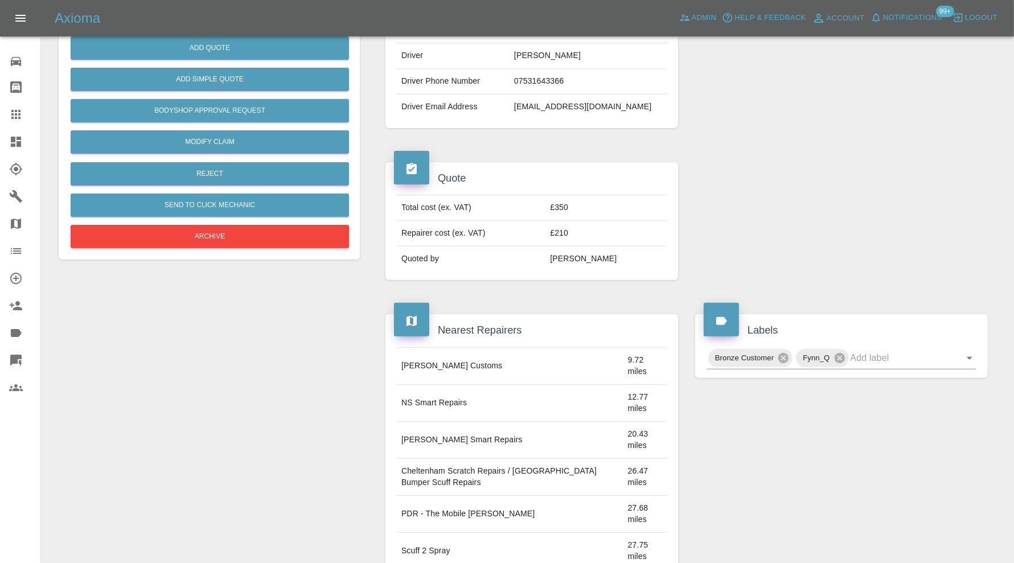
scroll to position [0, 0]
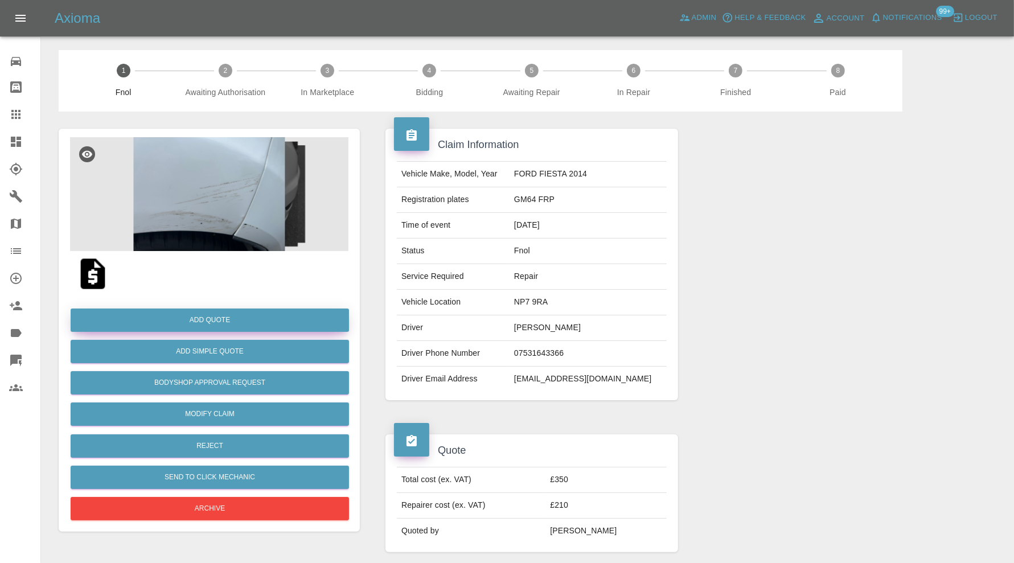
click at [272, 318] on button "Add Quote" at bounding box center [210, 320] width 279 height 23
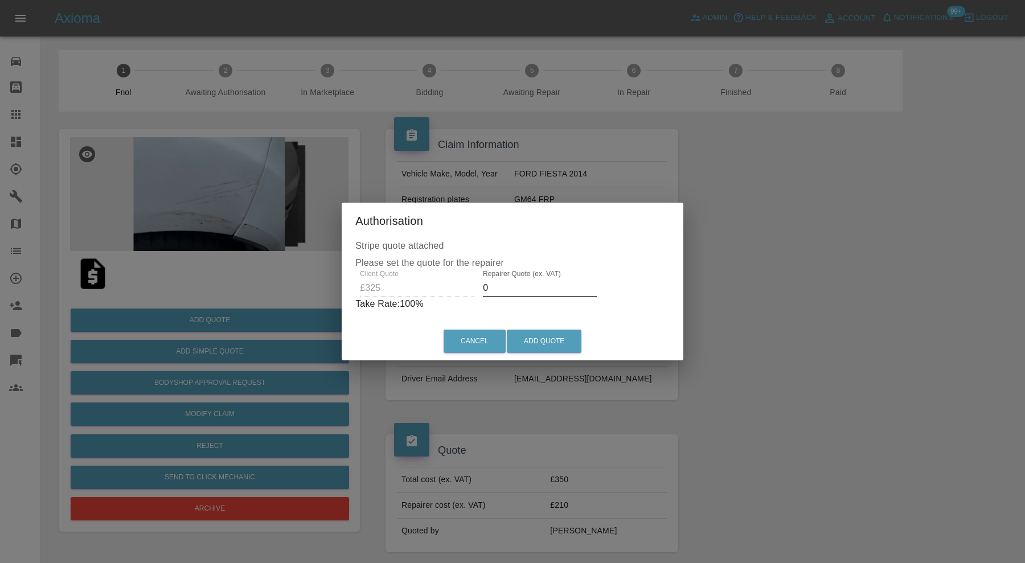
click at [565, 293] on input "0" at bounding box center [540, 288] width 114 height 18
click at [489, 285] on input "315" at bounding box center [545, 288] width 114 height 18
type input "215"
click at [542, 341] on button "Add Quote" at bounding box center [544, 341] width 75 height 23
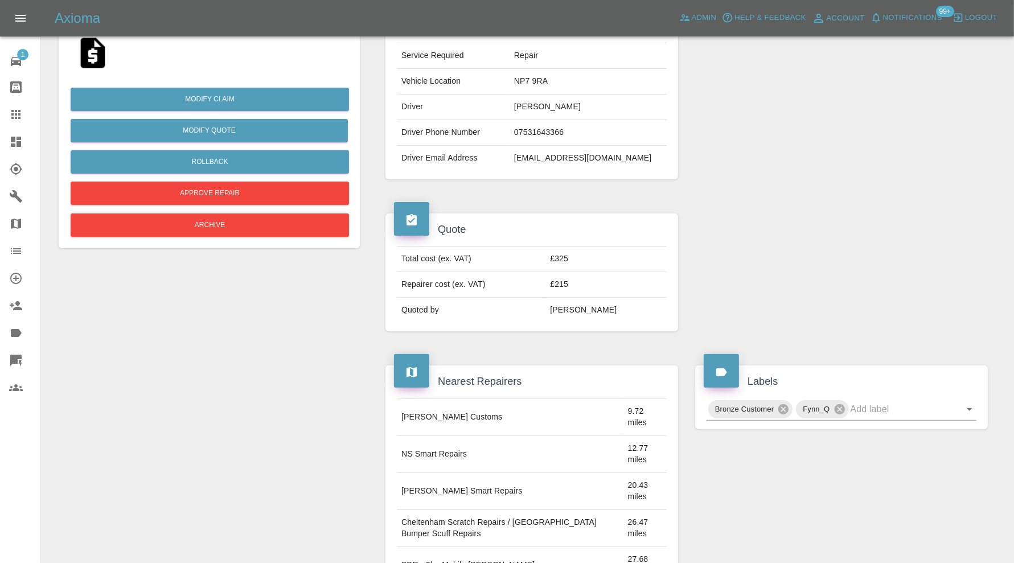
scroll to position [190, 0]
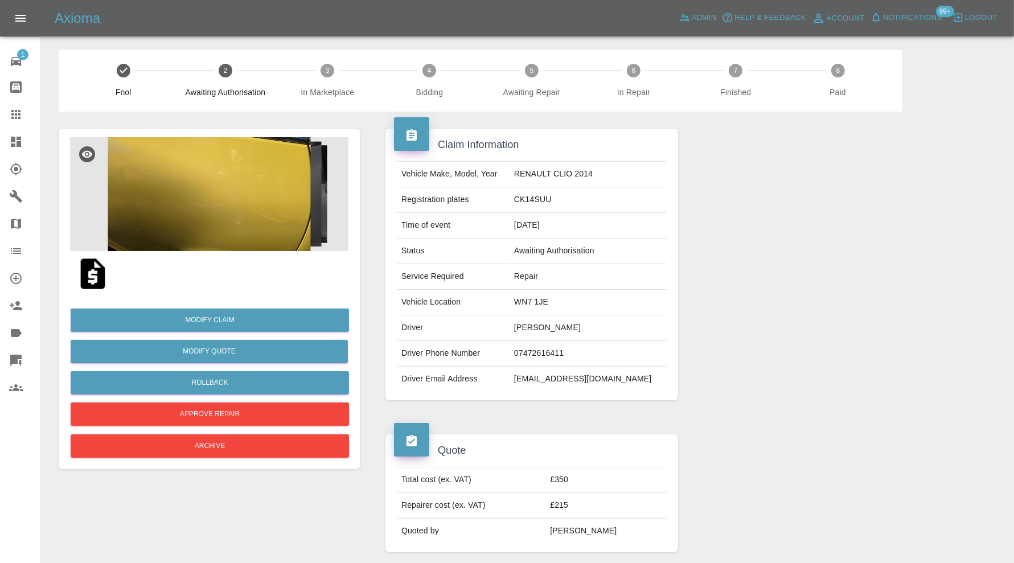
click at [269, 211] on img at bounding box center [209, 194] width 279 height 114
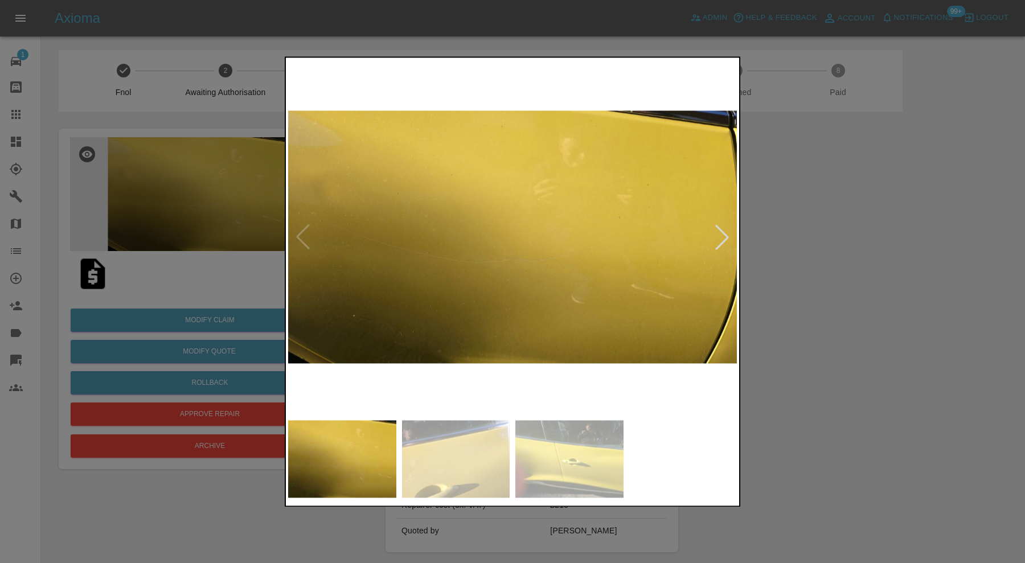
click at [723, 231] on div at bounding box center [722, 237] width 25 height 25
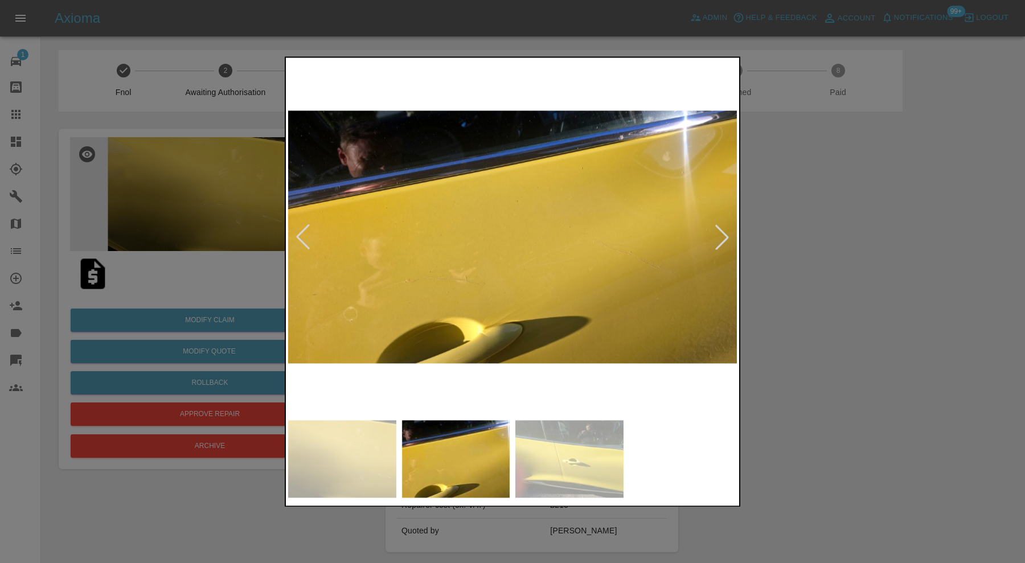
click at [726, 231] on div at bounding box center [722, 237] width 25 height 25
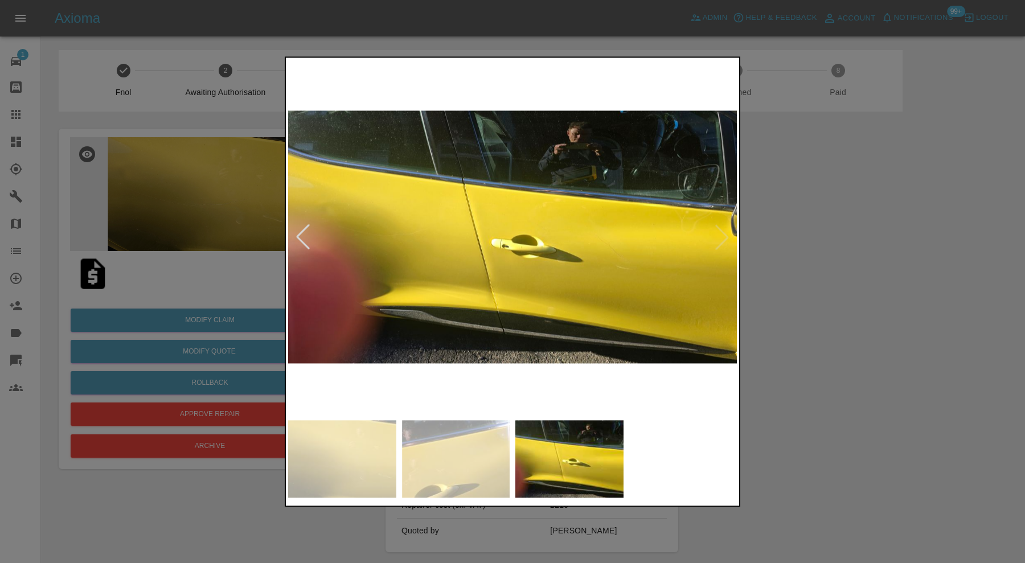
click at [726, 231] on img at bounding box center [512, 237] width 449 height 355
click at [808, 247] on div at bounding box center [512, 281] width 1025 height 563
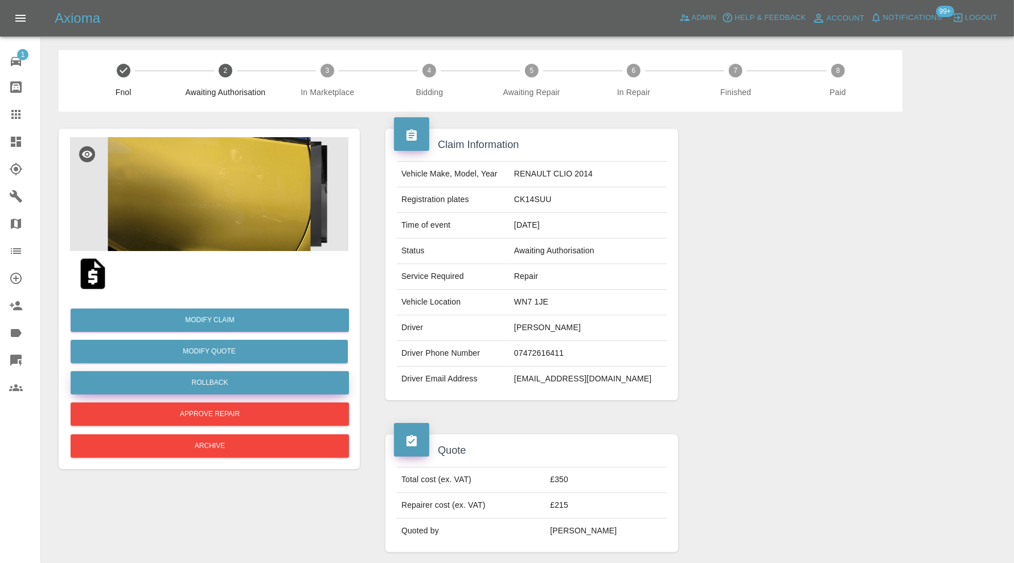
click at [281, 378] on button "Rollback" at bounding box center [210, 382] width 279 height 23
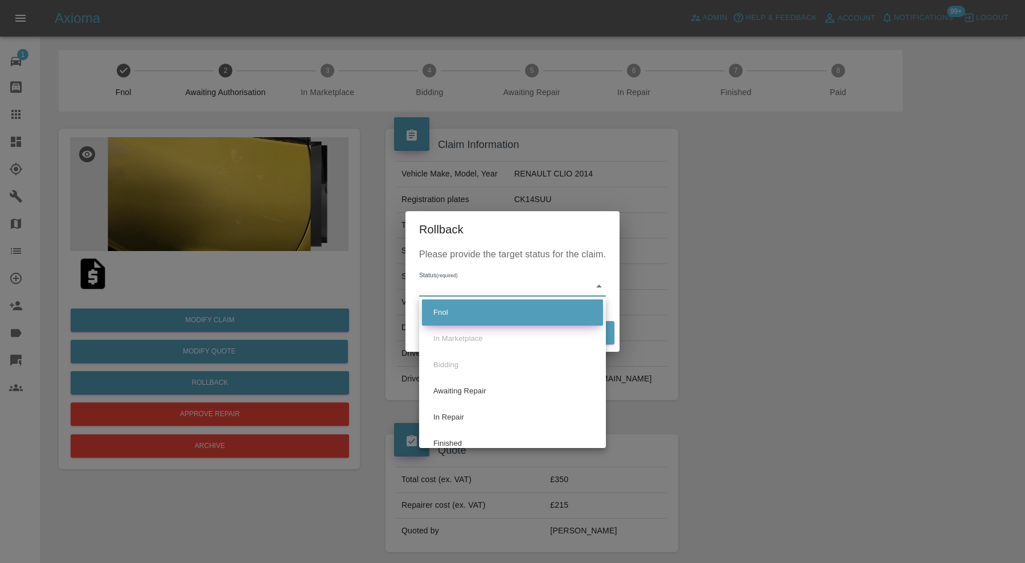
click at [465, 314] on li "Fnol" at bounding box center [512, 313] width 181 height 26
type input "fnol"
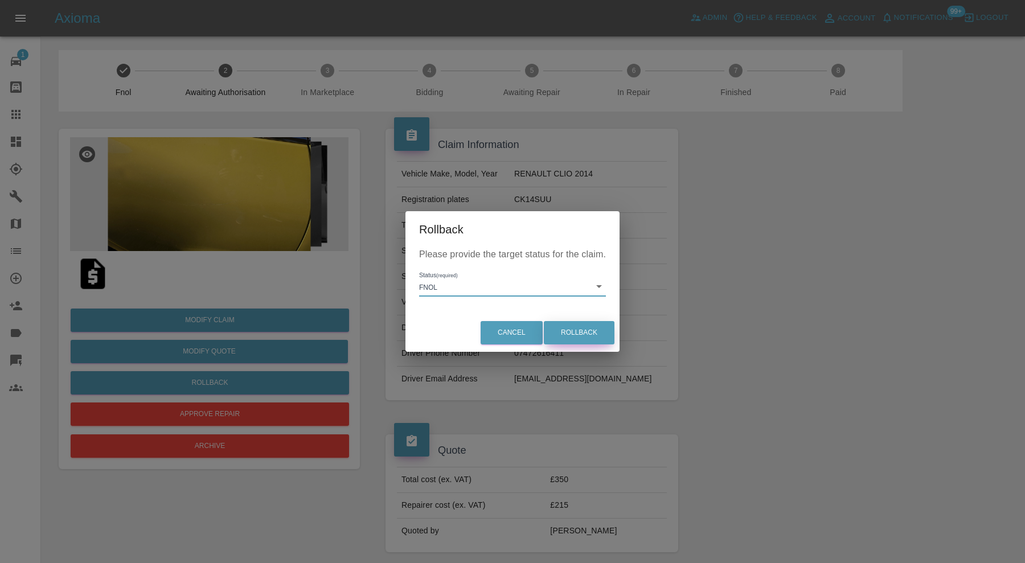
click at [588, 335] on button "Rollback" at bounding box center [579, 332] width 71 height 23
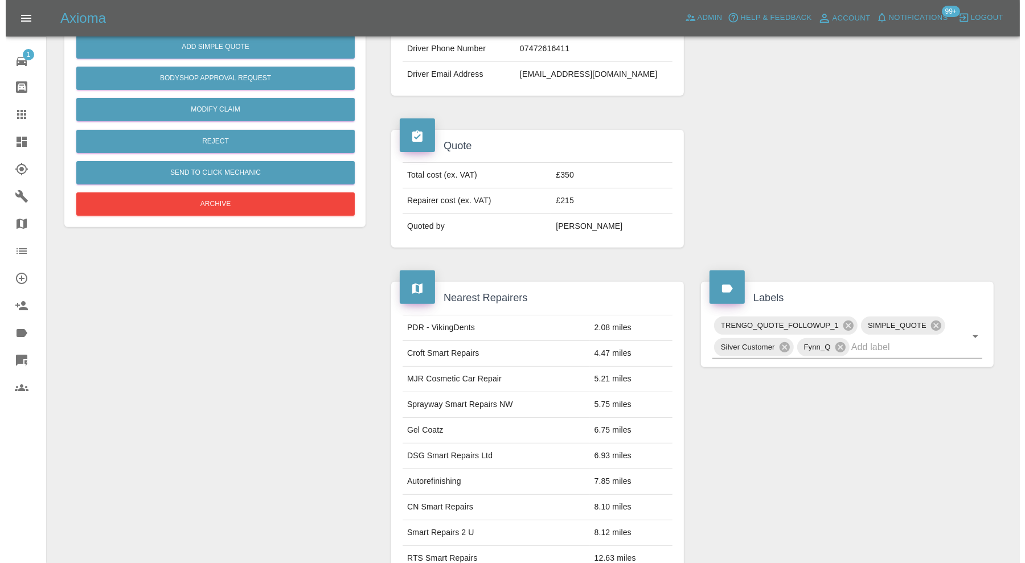
scroll to position [664, 0]
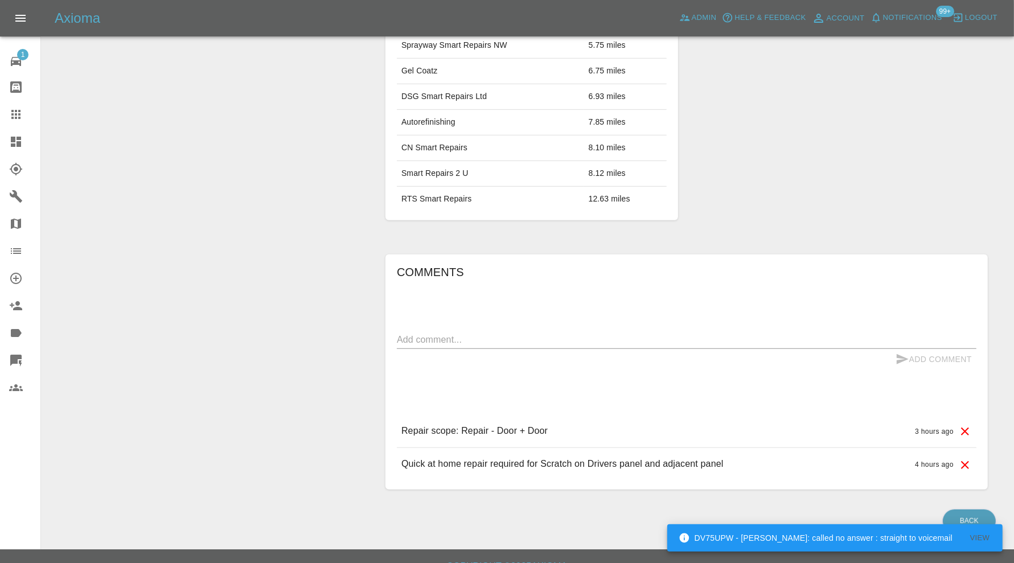
click at [963, 428] on icon at bounding box center [966, 432] width 14 height 14
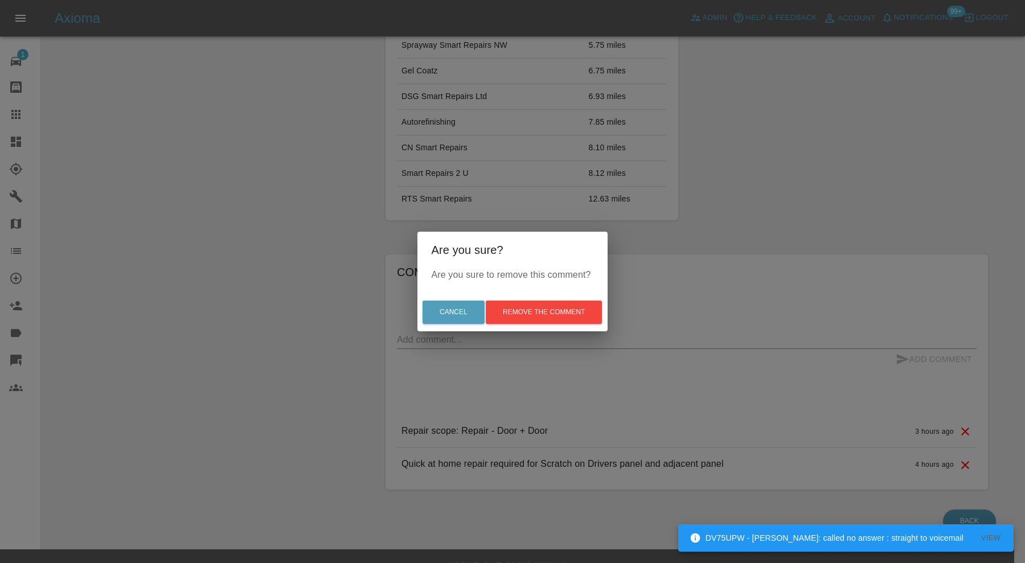
click at [552, 287] on div "Are you sure to remove this comment?" at bounding box center [512, 280] width 190 height 25
click at [552, 305] on button "Remove the comment" at bounding box center [544, 312] width 116 height 23
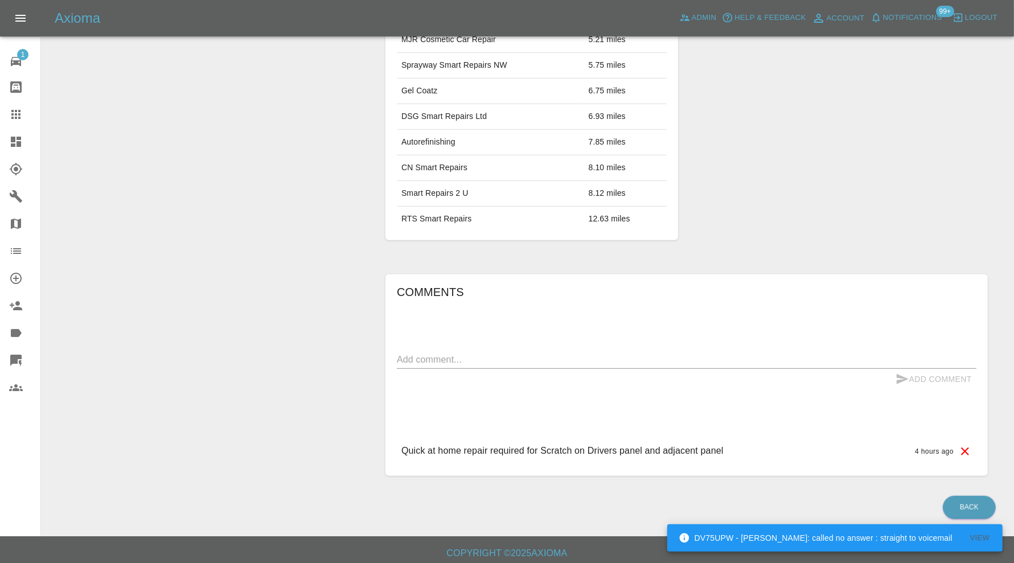
scroll to position [0, 0]
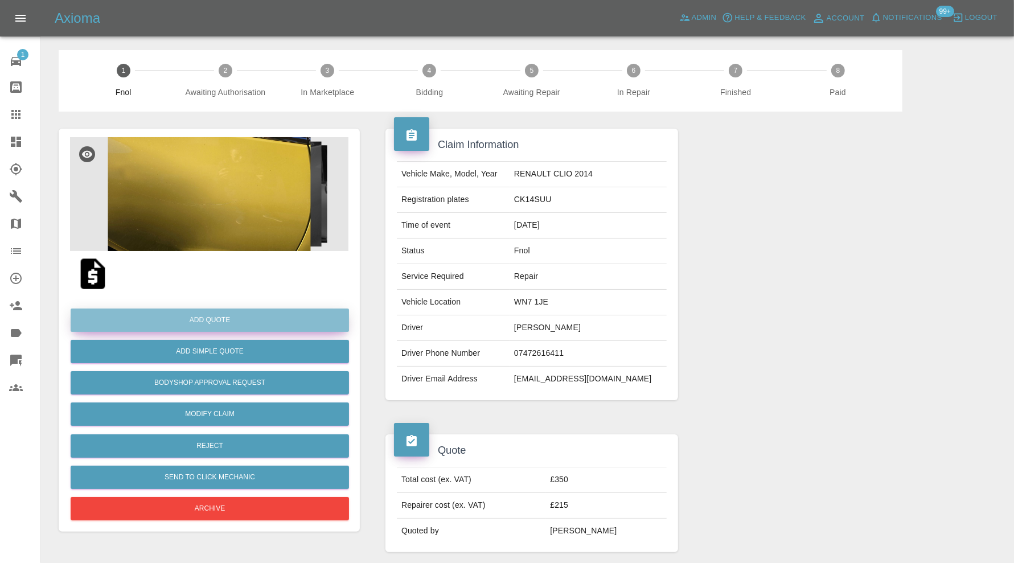
click at [231, 312] on button "Add Quote" at bounding box center [210, 320] width 279 height 23
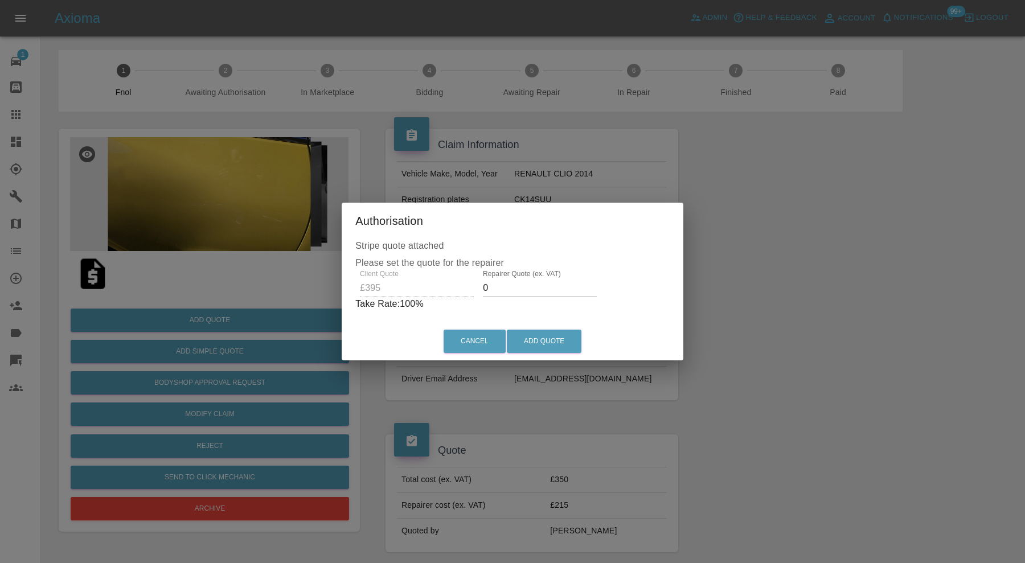
click at [516, 285] on input "0" at bounding box center [540, 288] width 114 height 18
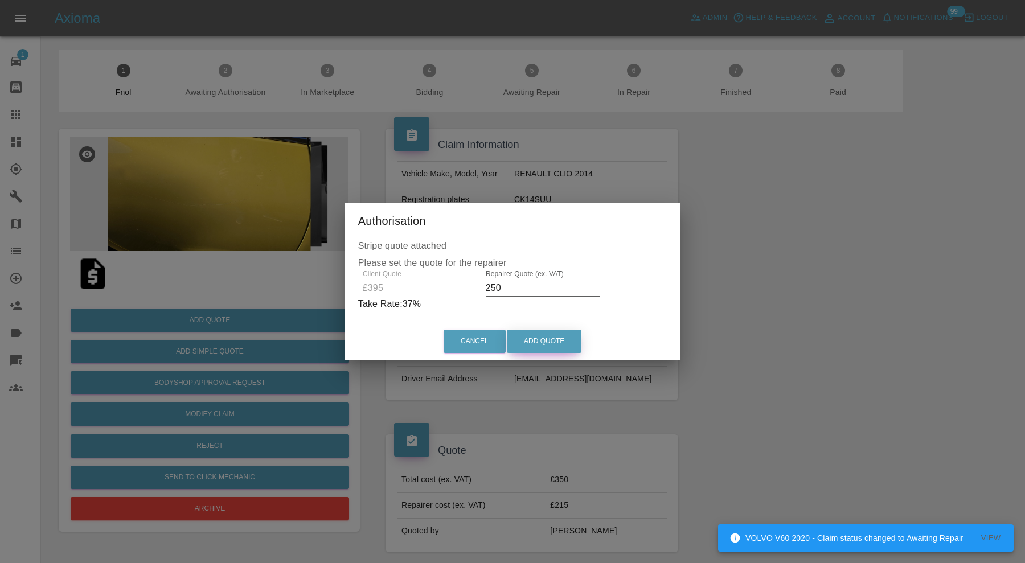
type input "250"
click at [533, 341] on button "Add Quote" at bounding box center [544, 341] width 75 height 23
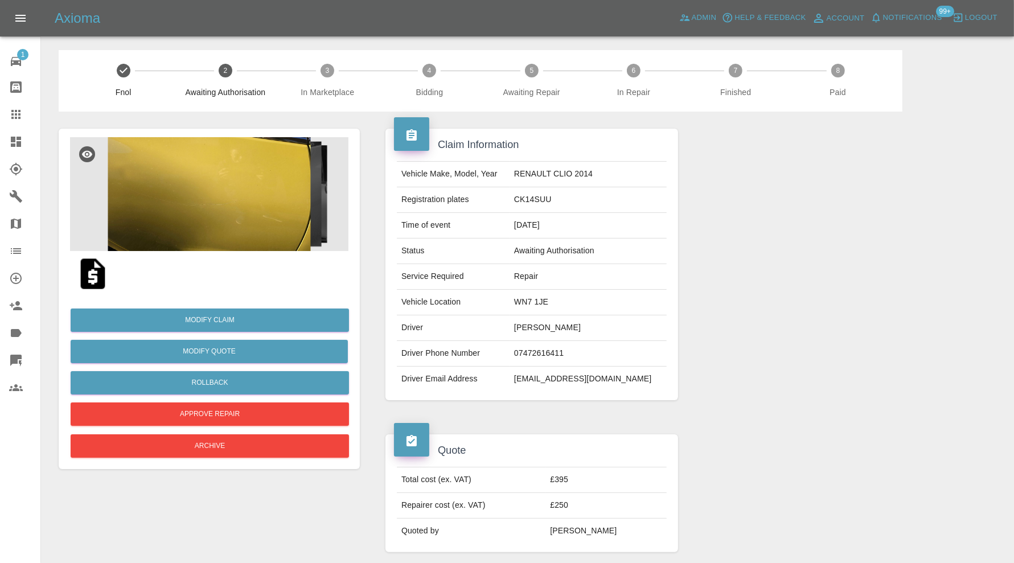
click at [16, 121] on link "Claims" at bounding box center [20, 114] width 40 height 27
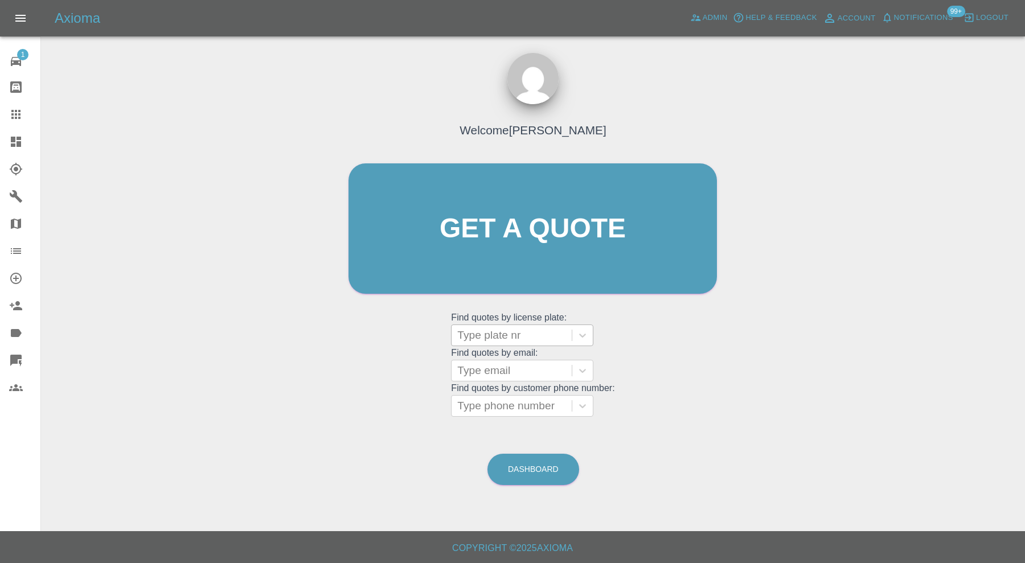
click at [486, 334] on div at bounding box center [511, 336] width 109 height 16
type input "lb08"
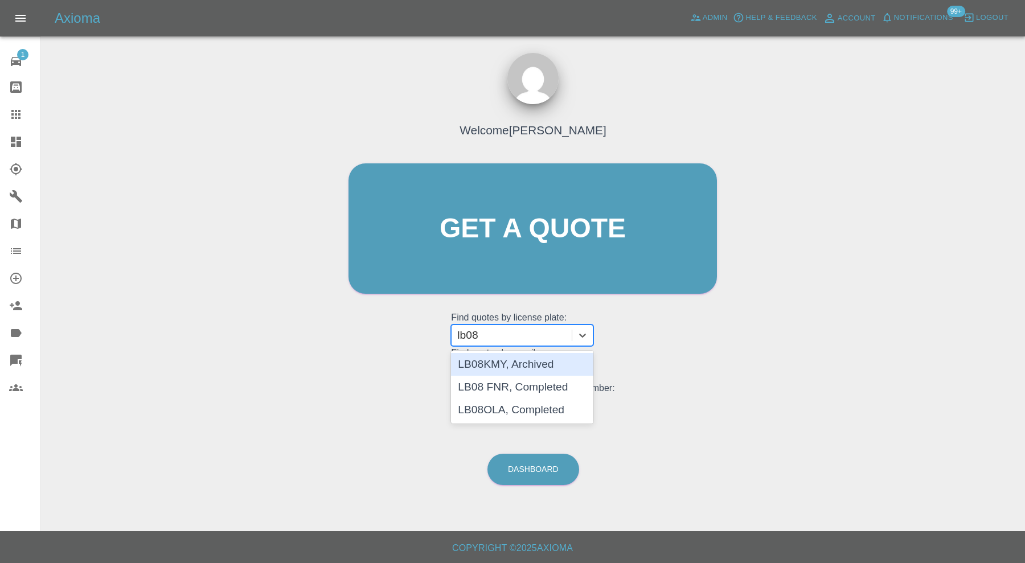
click at [524, 365] on div "LB08KMY, Archived" at bounding box center [522, 364] width 142 height 23
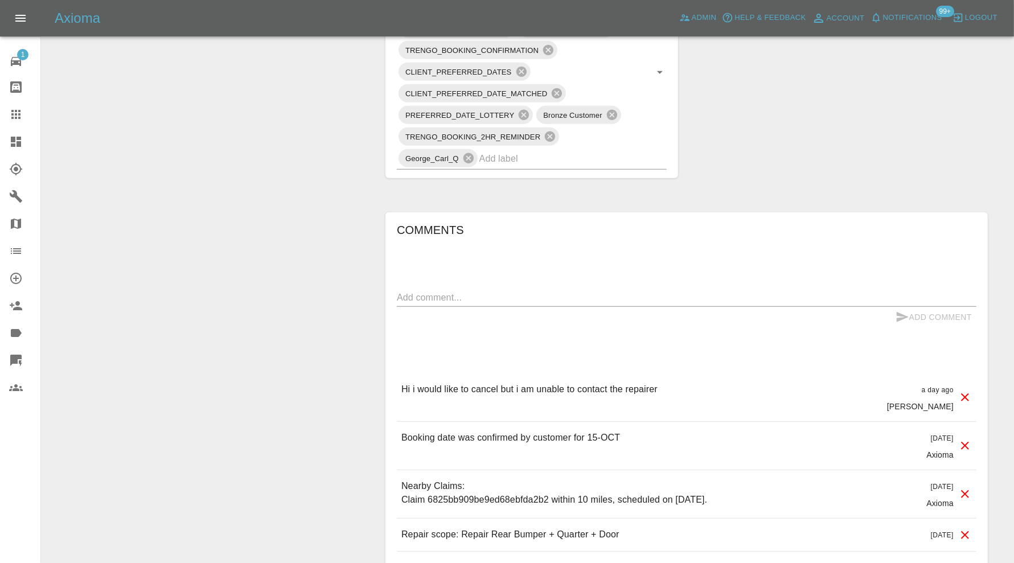
scroll to position [759, 0]
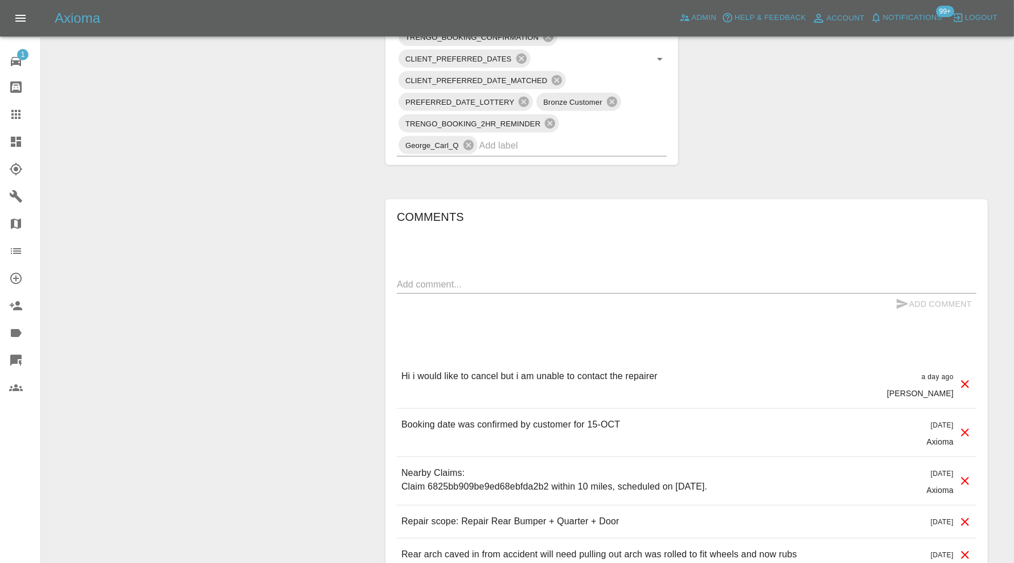
drag, startPoint x: 683, startPoint y: 374, endPoint x: 422, endPoint y: 370, distance: 260.9
click at [422, 370] on p "Hi i would like to cancel but i am unable to contact the repairer" at bounding box center [530, 377] width 256 height 14
copy p "Hi i would like to cancel but i am unable to contact the repairer"
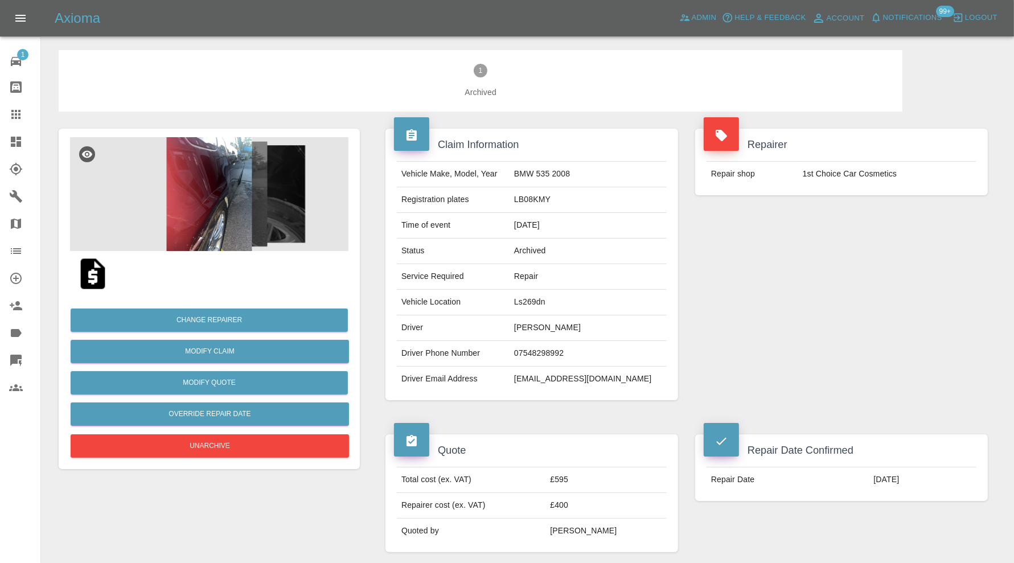
click at [20, 110] on icon at bounding box center [15, 114] width 9 height 9
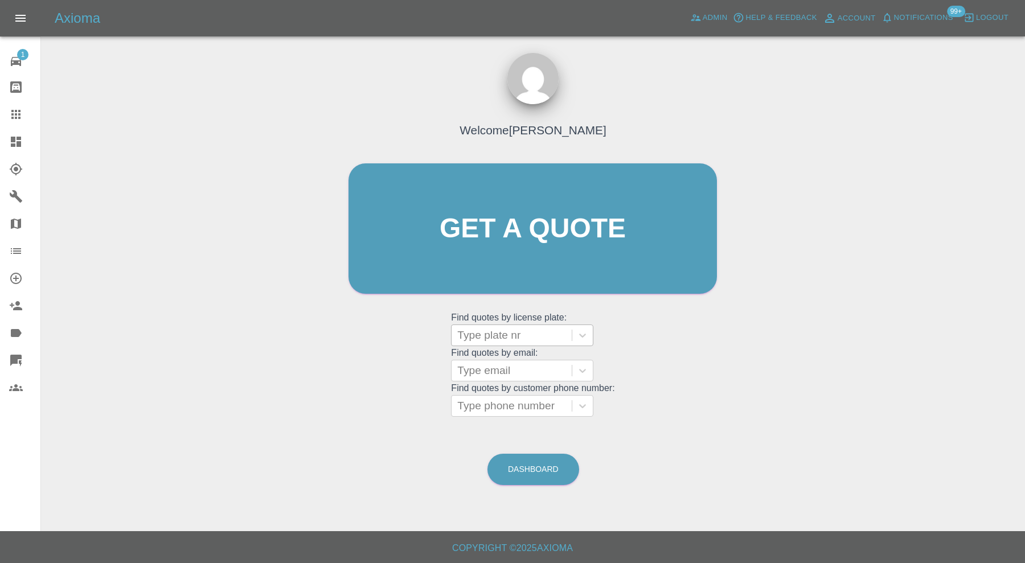
click at [492, 334] on div at bounding box center [511, 336] width 109 height 16
type input "vn64"
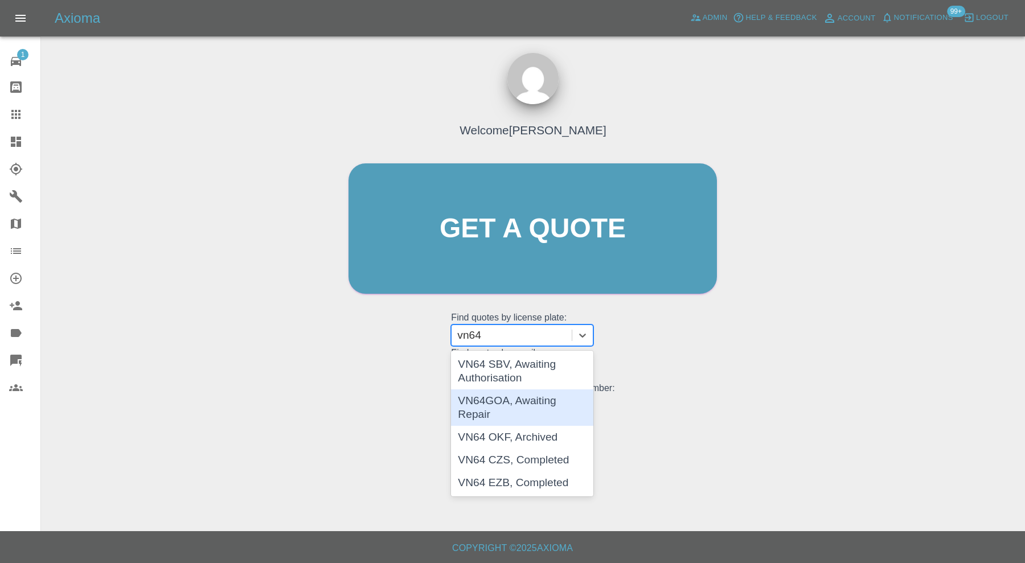
click at [549, 392] on div "VN64GOA, Awaiting Repair" at bounding box center [522, 408] width 142 height 36
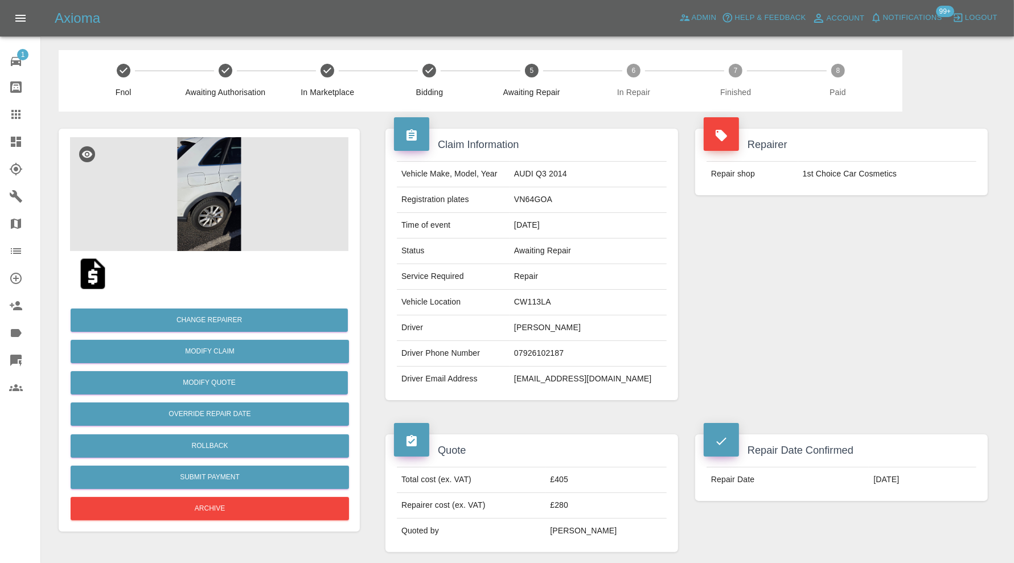
click at [227, 203] on img at bounding box center [209, 194] width 279 height 114
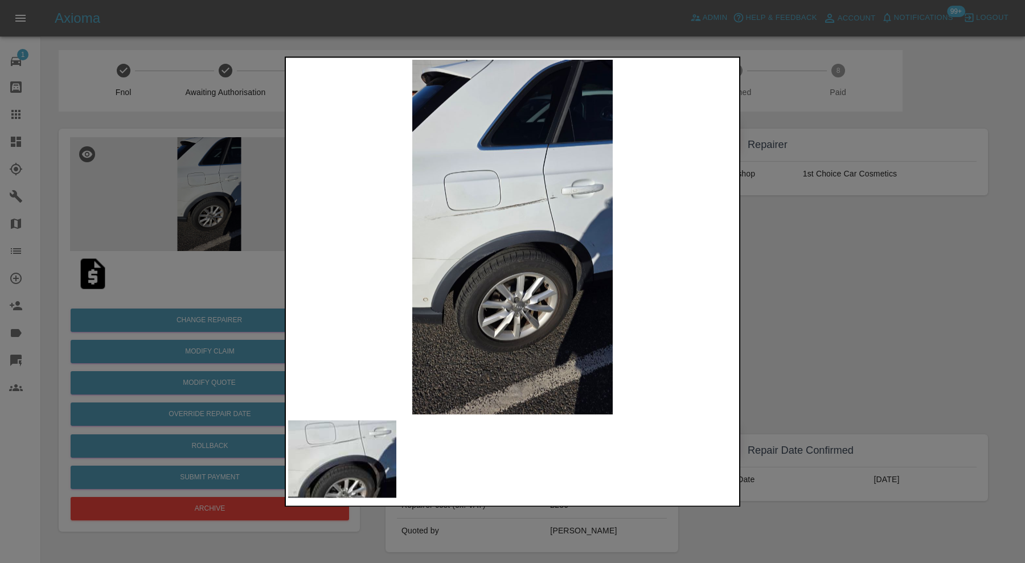
click at [827, 268] on div at bounding box center [512, 281] width 1025 height 563
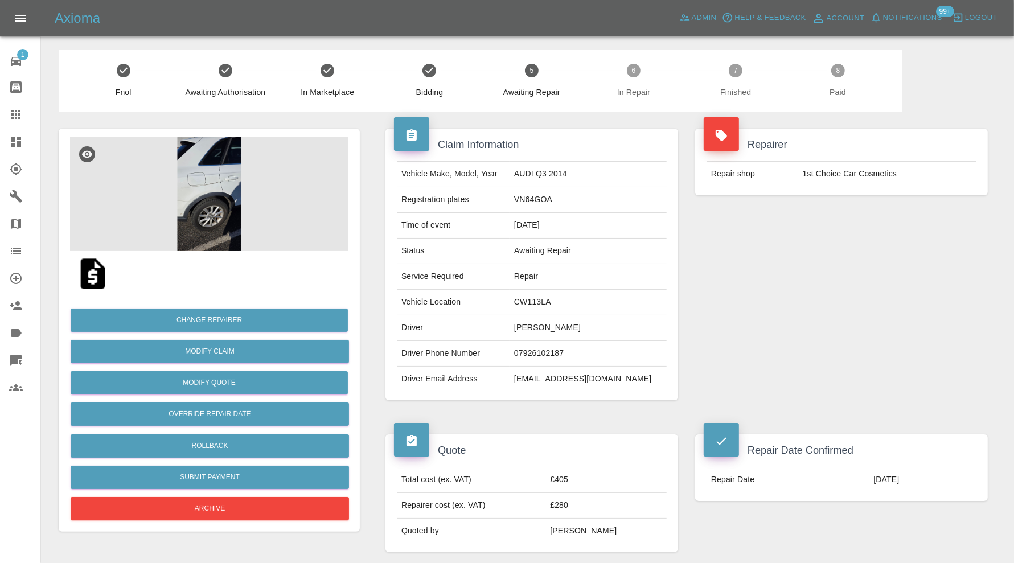
click at [228, 210] on img at bounding box center [209, 194] width 279 height 114
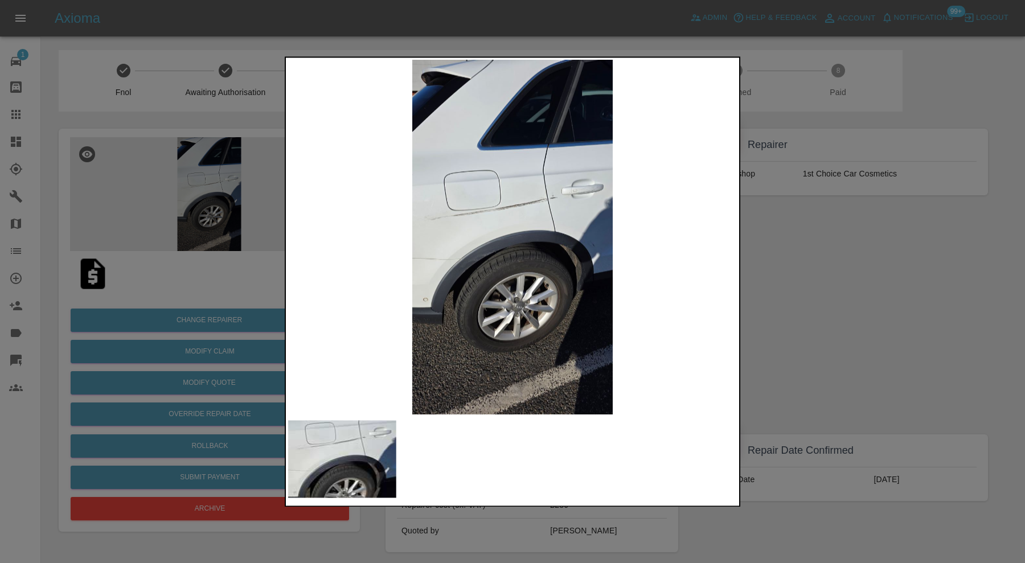
click at [802, 314] on div at bounding box center [512, 281] width 1025 height 563
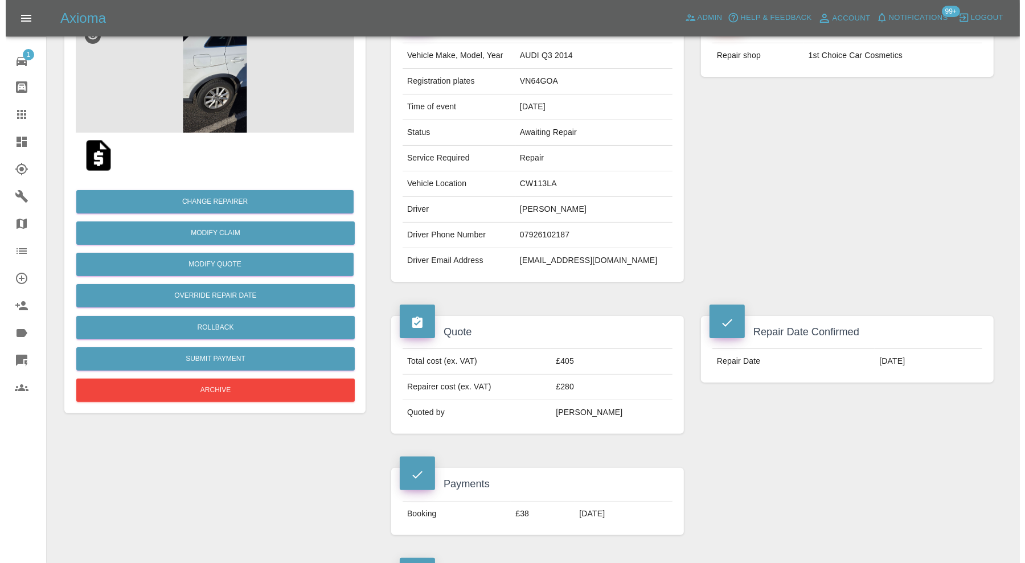
scroll to position [95, 0]
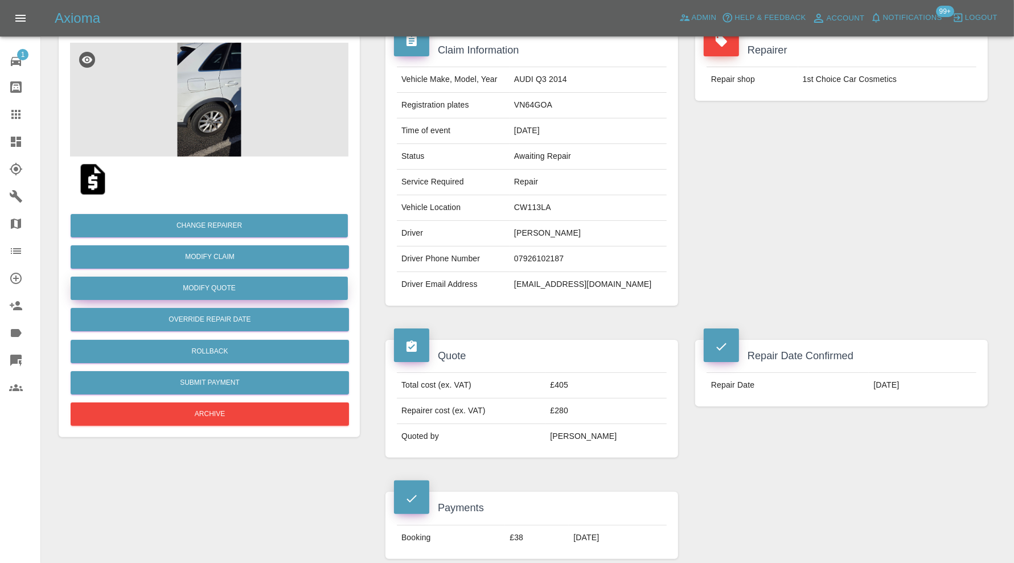
click at [292, 287] on button "Modify Quote" at bounding box center [209, 288] width 277 height 23
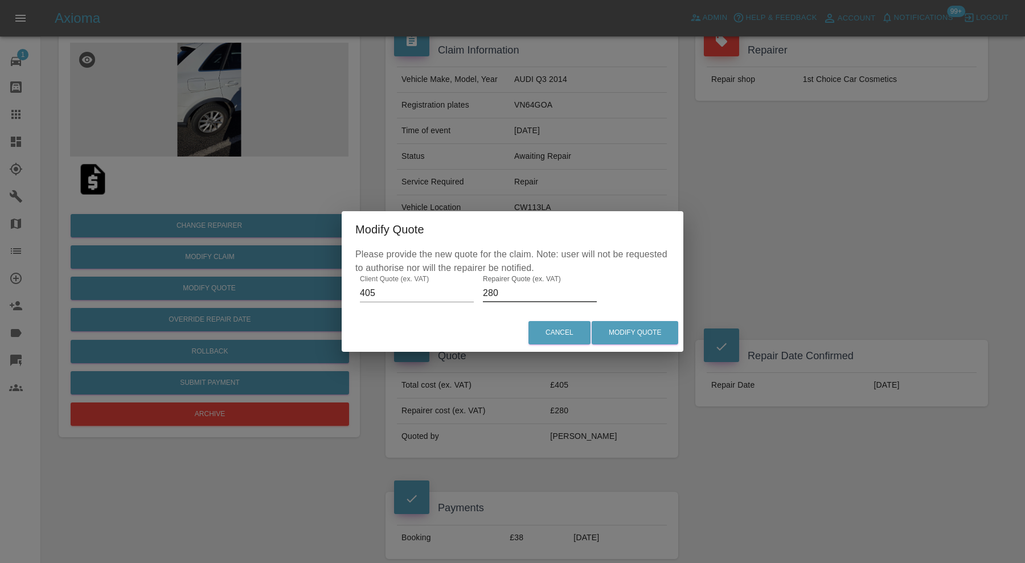
drag, startPoint x: 504, startPoint y: 291, endPoint x: 477, endPoint y: 292, distance: 26.8
click at [477, 292] on div "Please provide the new quote for the claim. Note: user will not be requested to…" at bounding box center [513, 281] width 342 height 66
type input "300"
click at [625, 335] on button "Modify Quote" at bounding box center [635, 332] width 87 height 23
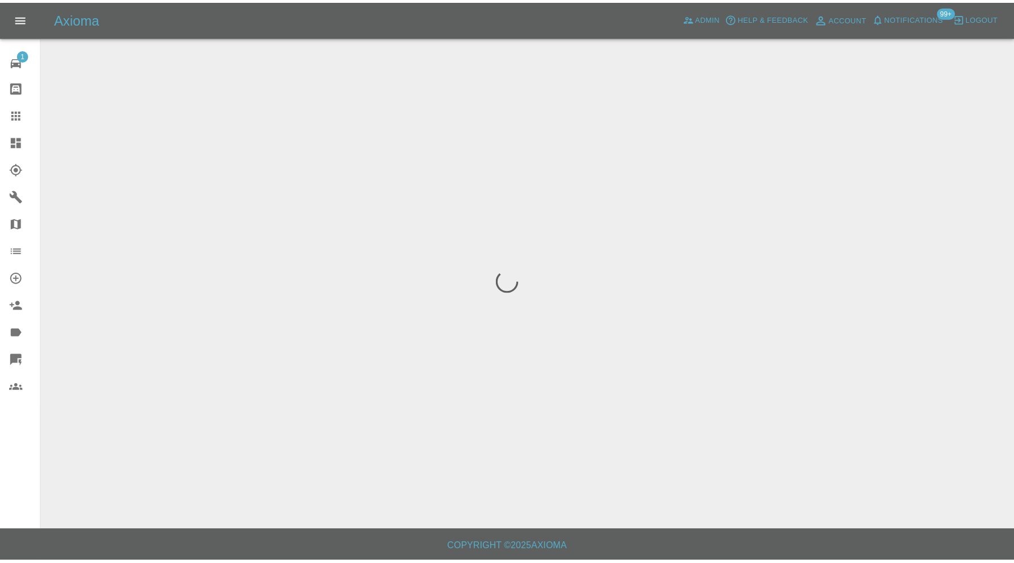
scroll to position [0, 0]
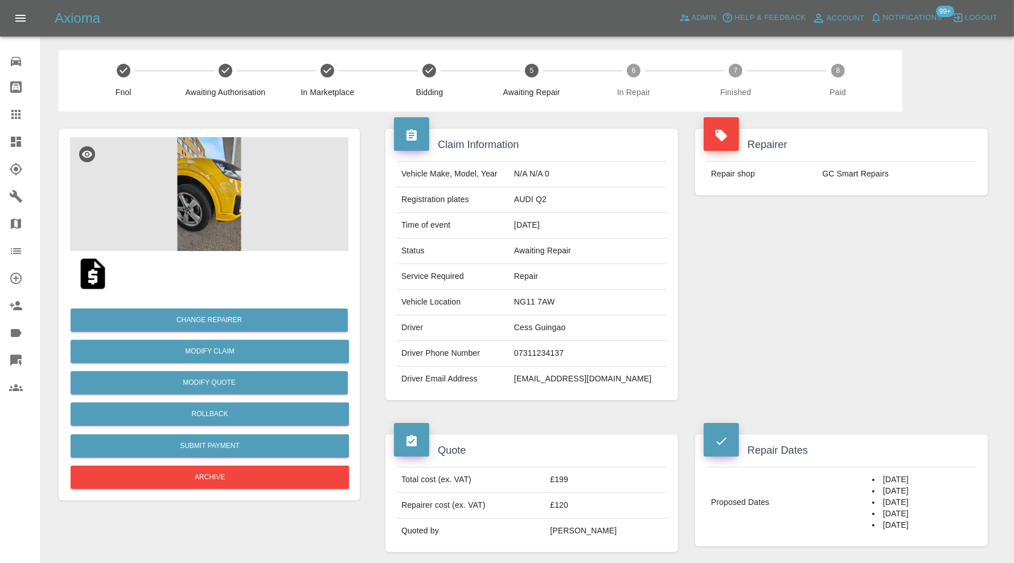
click at [232, 226] on img at bounding box center [209, 194] width 279 height 114
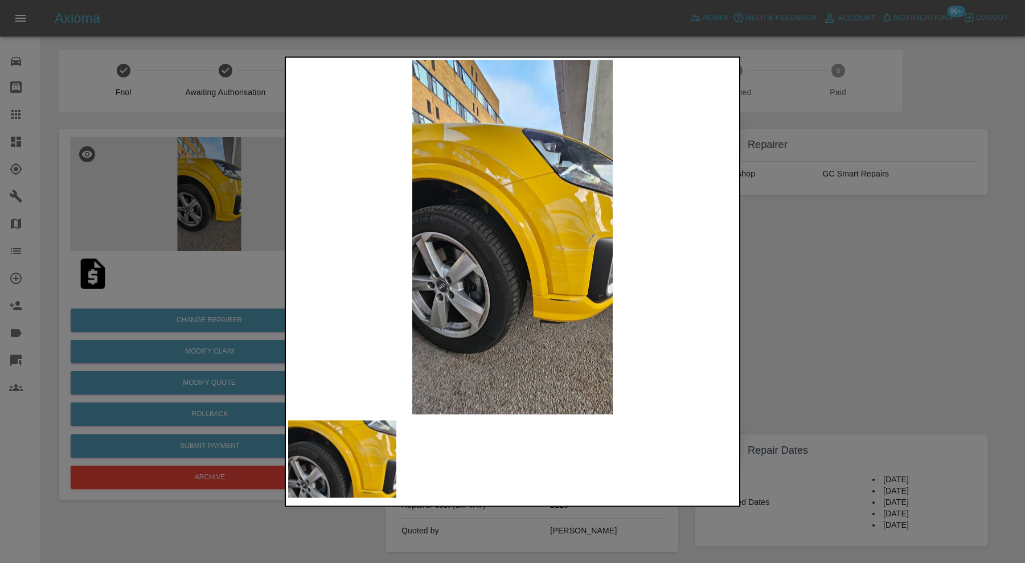
click at [796, 259] on div at bounding box center [512, 281] width 1025 height 563
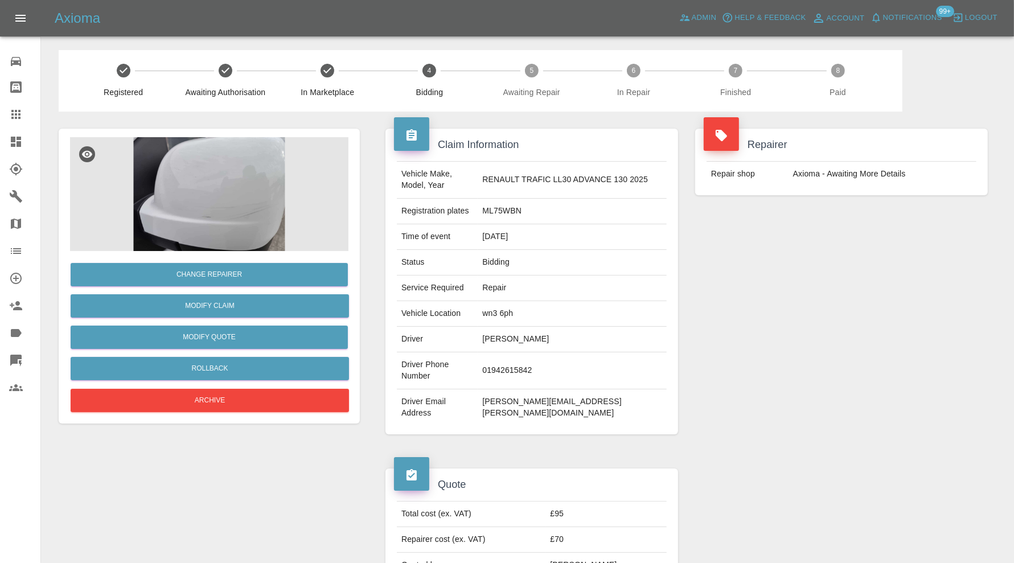
click at [255, 208] on img at bounding box center [209, 194] width 279 height 114
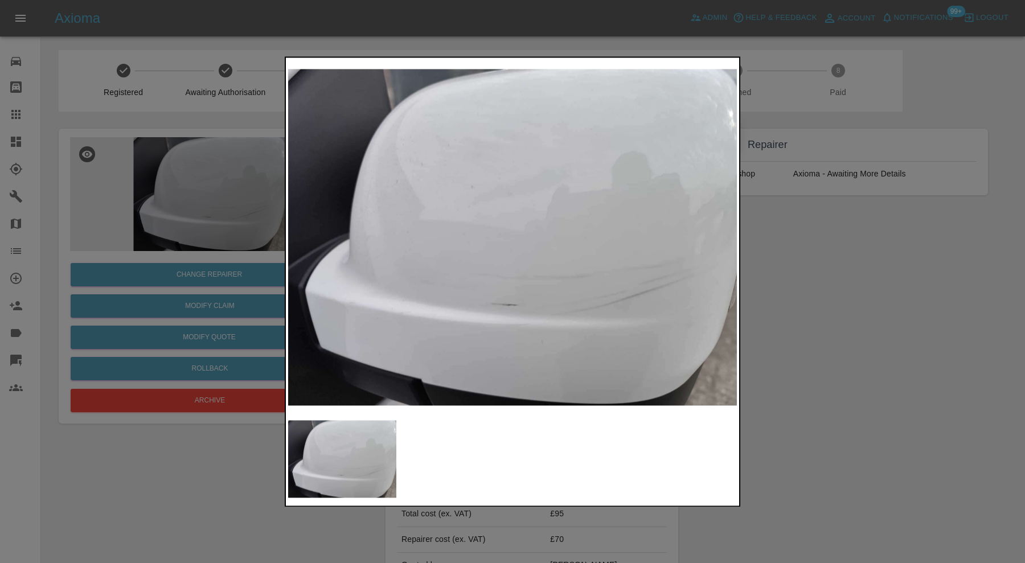
click at [891, 285] on div at bounding box center [512, 281] width 1025 height 563
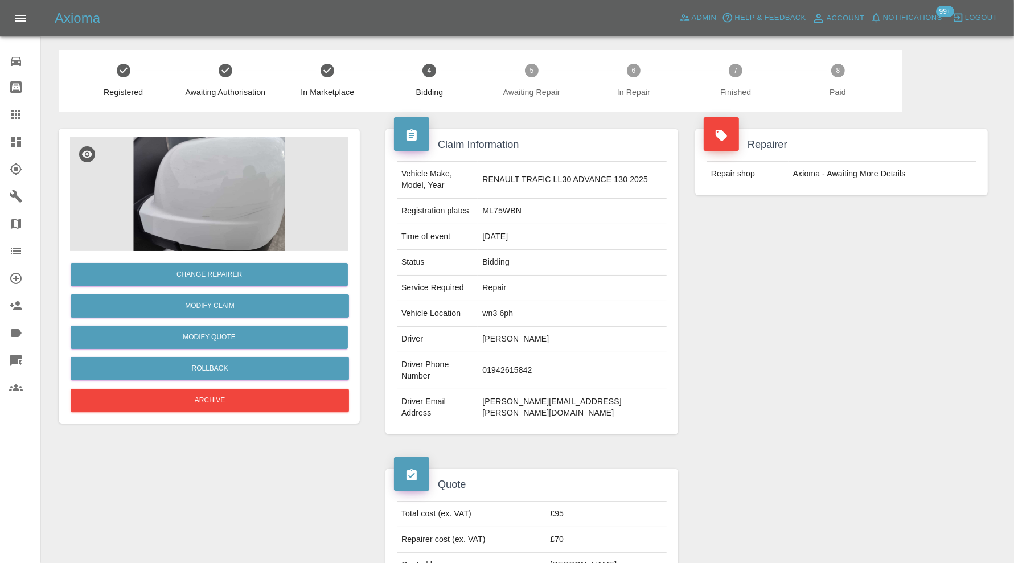
click at [264, 206] on img at bounding box center [209, 194] width 279 height 114
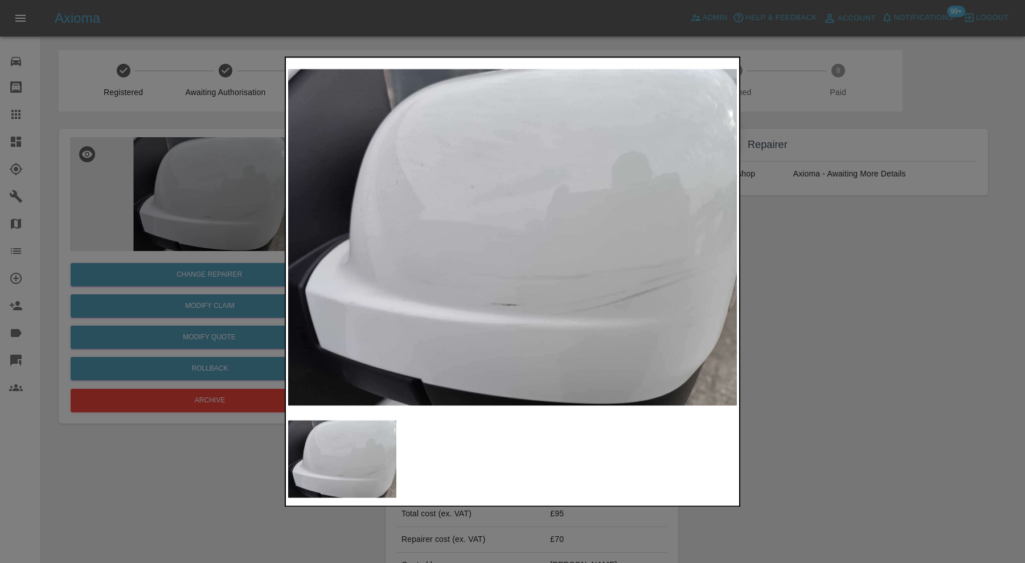
click at [872, 322] on div at bounding box center [512, 281] width 1025 height 563
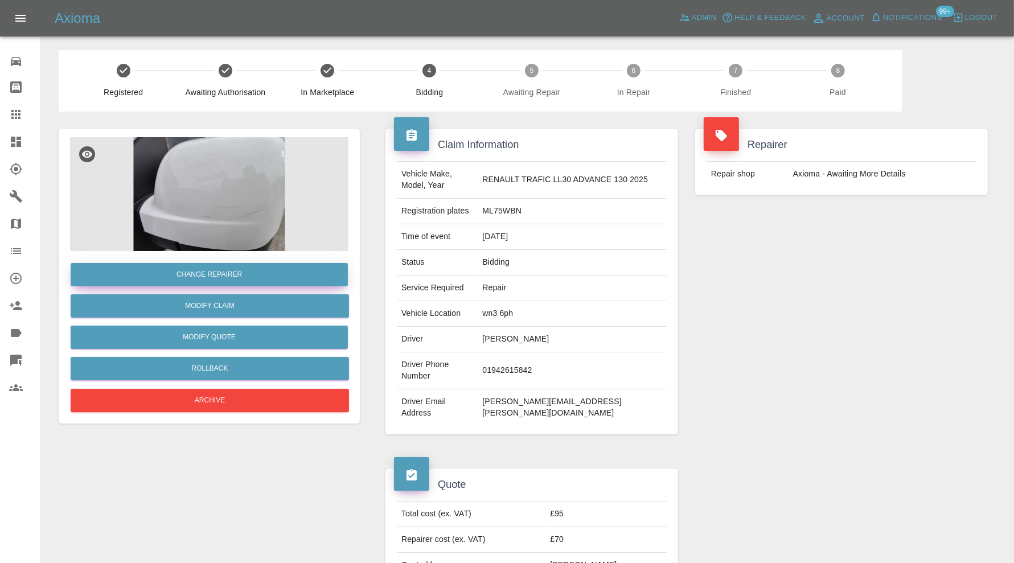
click at [257, 272] on button "Change Repairer" at bounding box center [209, 274] width 277 height 23
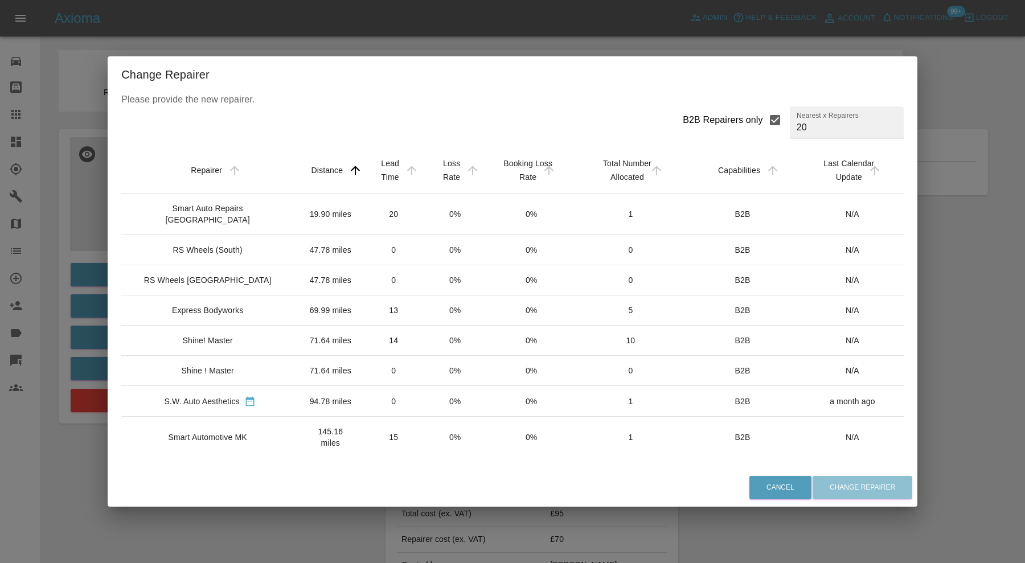
click at [763, 117] on input "B2B Repairers only" at bounding box center [775, 120] width 24 height 24
checkbox input "false"
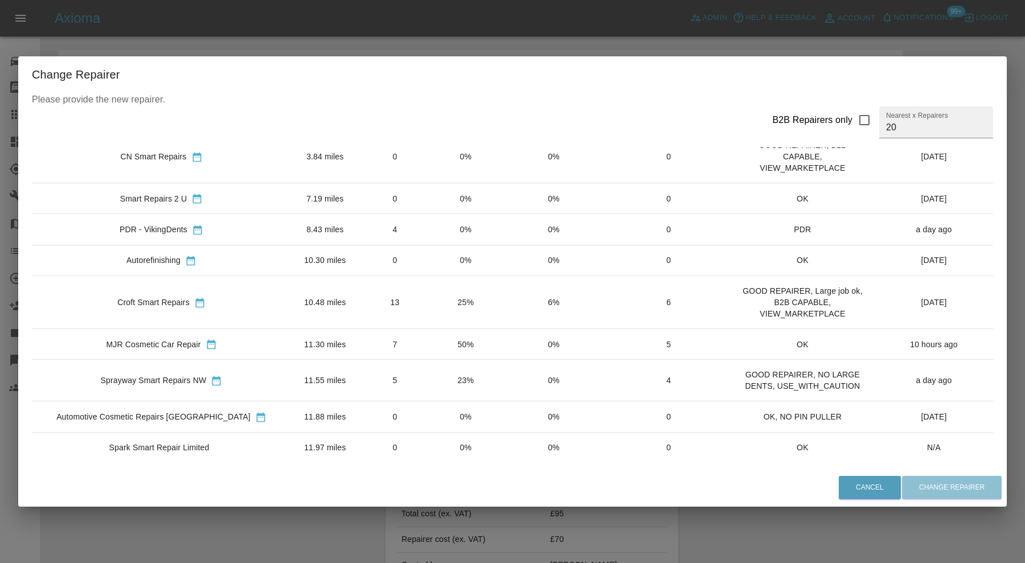
scroll to position [38, 0]
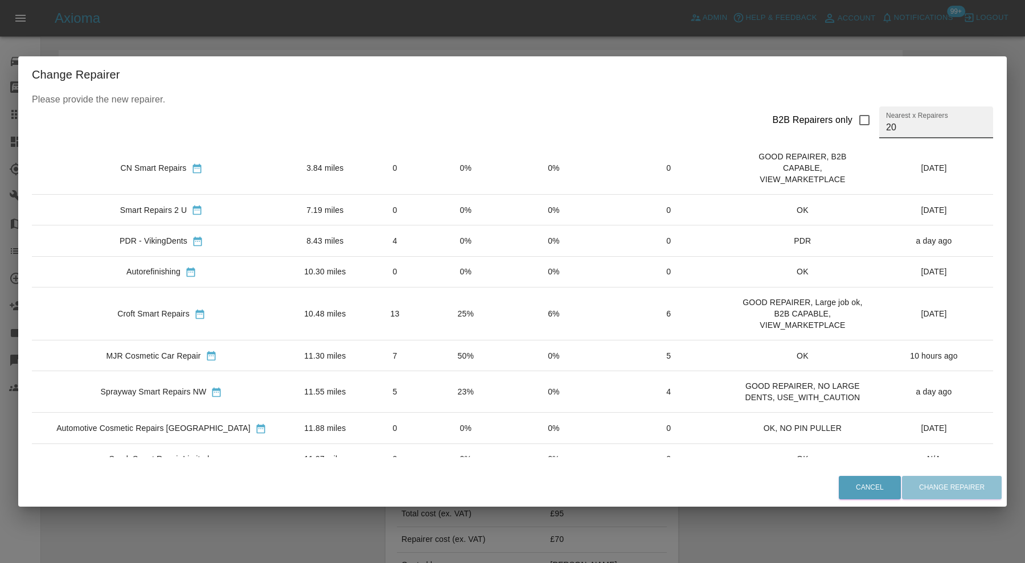
drag, startPoint x: 906, startPoint y: 125, endPoint x: 862, endPoint y: 129, distance: 43.5
click at [862, 129] on div "B2B Repairers only Nearest x Repairers 20" at bounding box center [878, 123] width 230 height 32
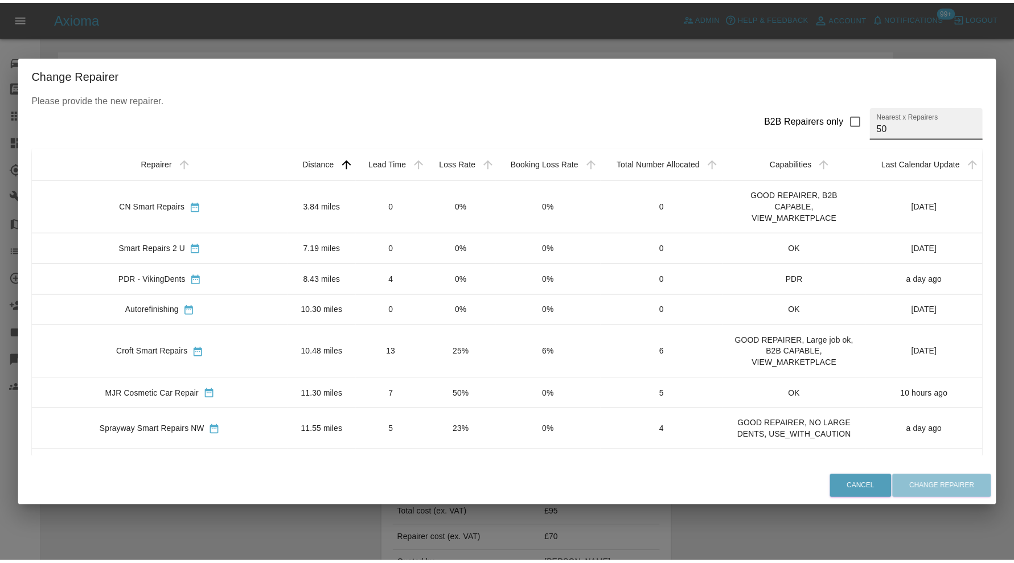
scroll to position [854, 0]
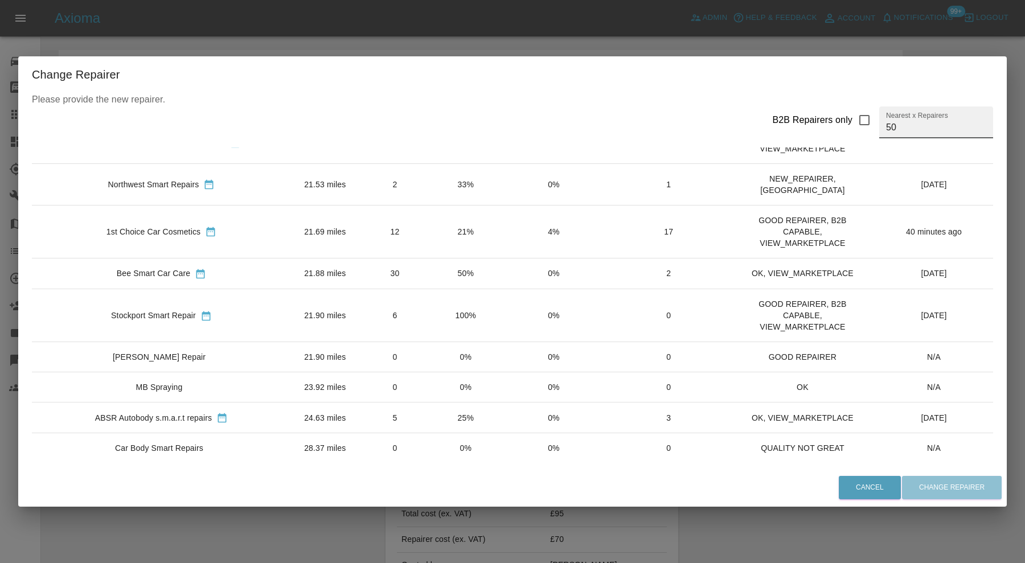
type input "50"
click at [291, 214] on td "21.69 miles" at bounding box center [325, 231] width 68 height 53
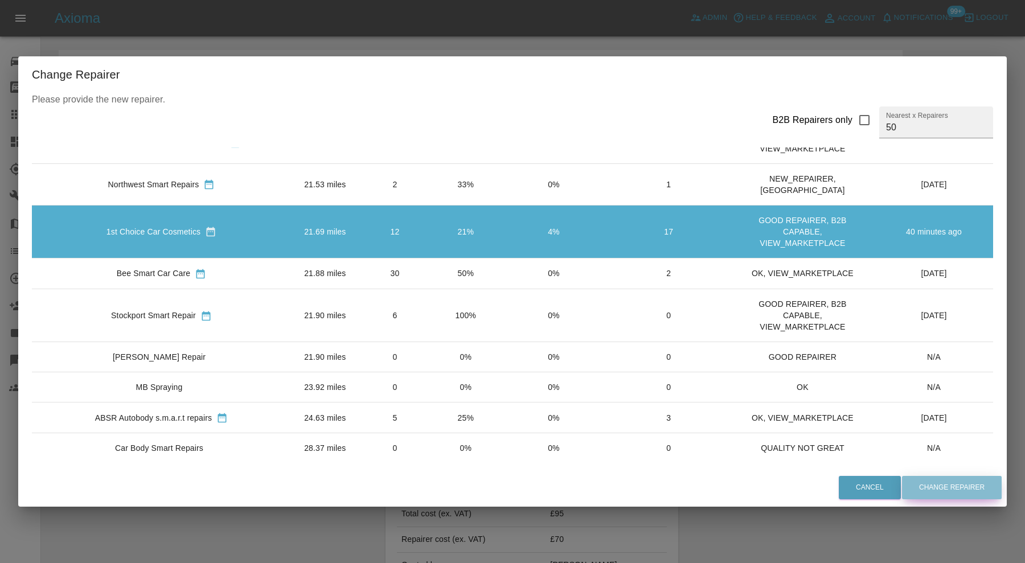
click at [957, 482] on button "Change Repairer" at bounding box center [952, 487] width 100 height 23
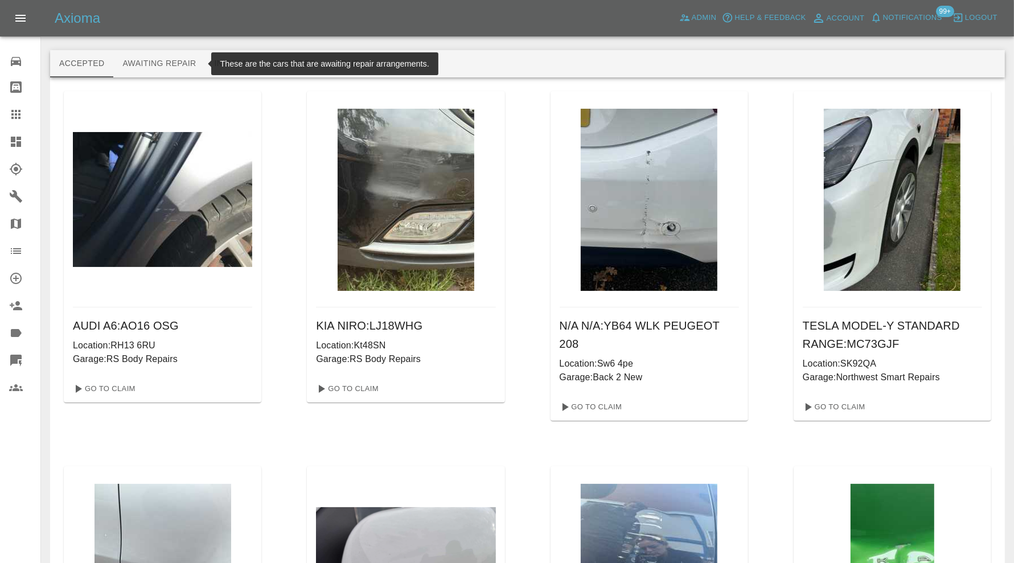
click at [134, 60] on button "Awaiting Repair" at bounding box center [159, 63] width 92 height 27
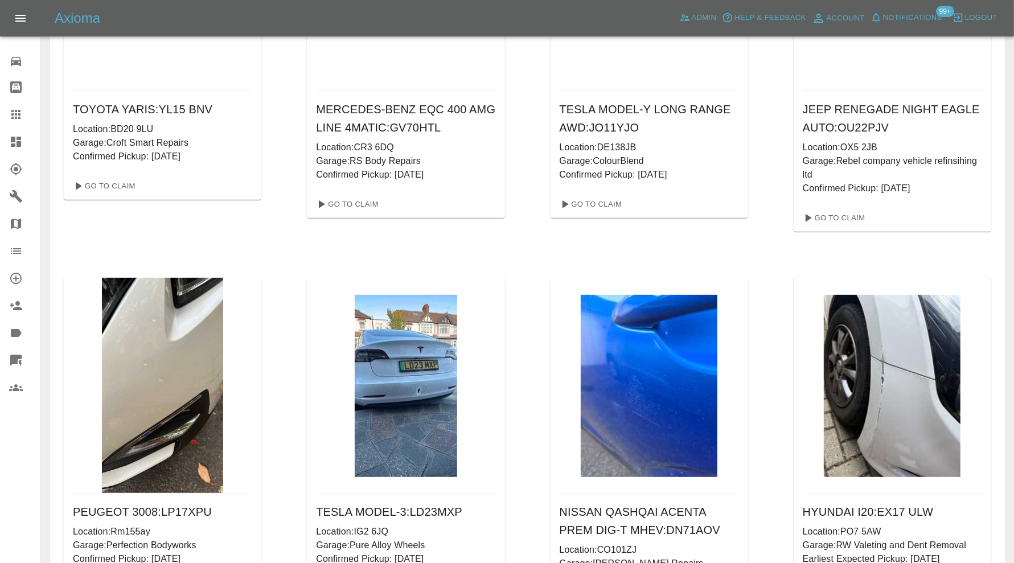
scroll to position [32841, 0]
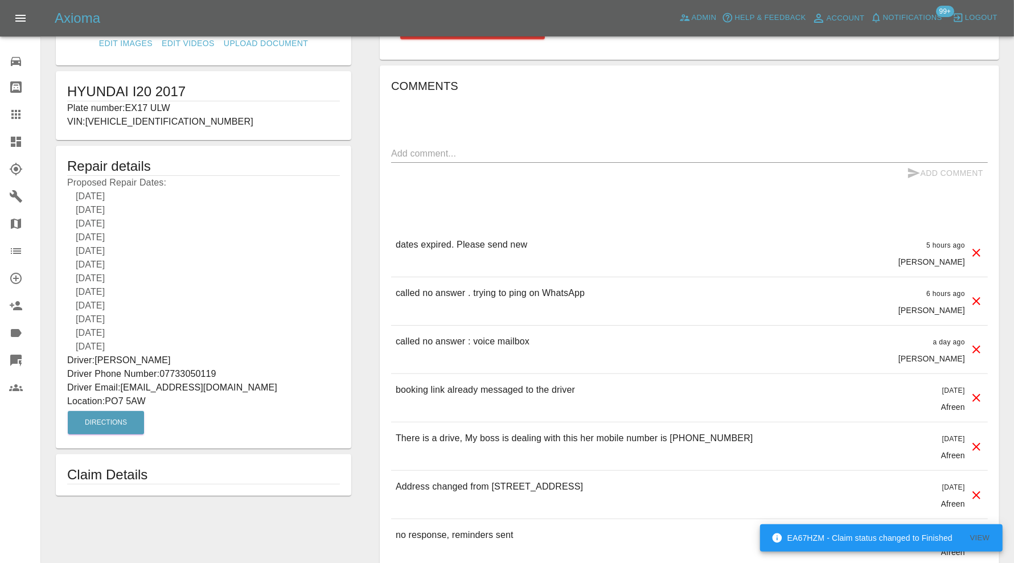
scroll to position [190, 0]
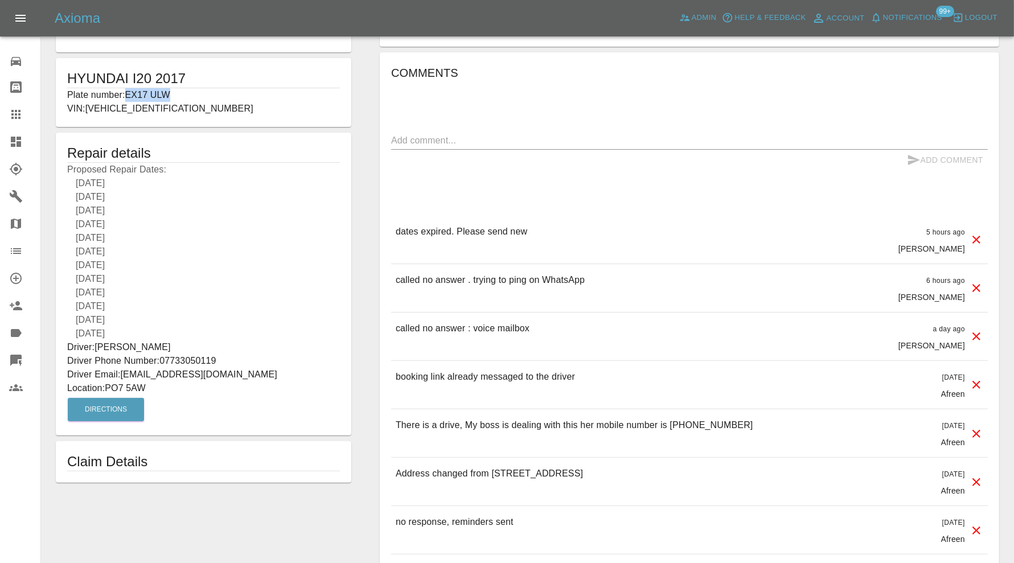
drag, startPoint x: 203, startPoint y: 97, endPoint x: 128, endPoint y: 97, distance: 74.6
click at [128, 97] on p "Plate number: EX17 ULW" at bounding box center [203, 95] width 273 height 14
copy p "EX17 ULW"
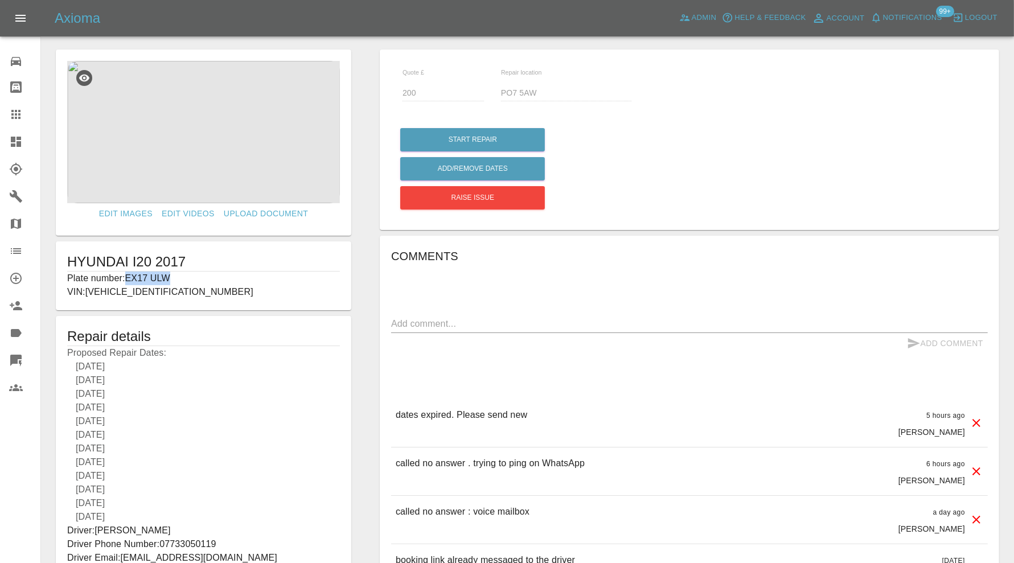
scroll to position [0, 0]
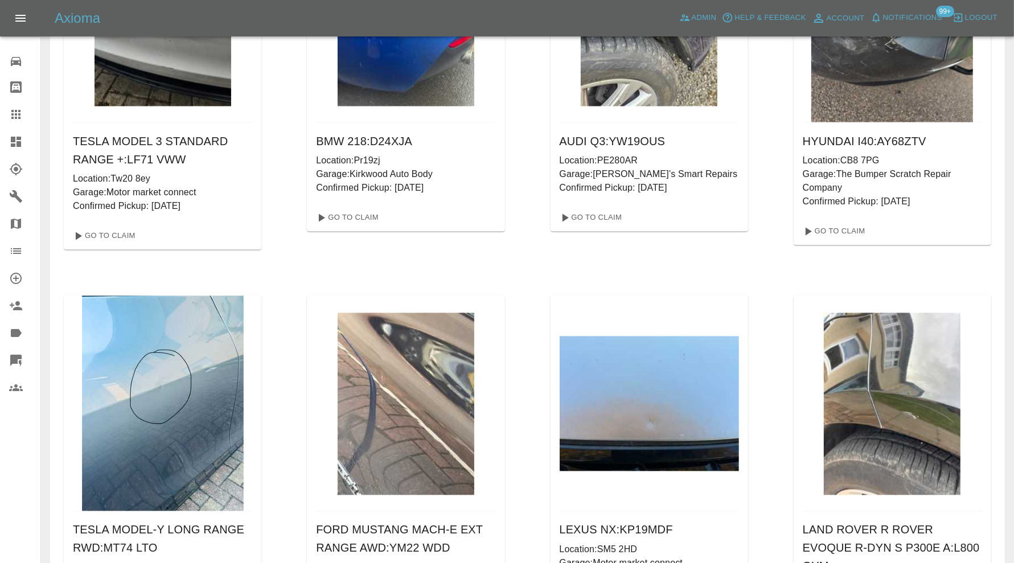
scroll to position [34455, 0]
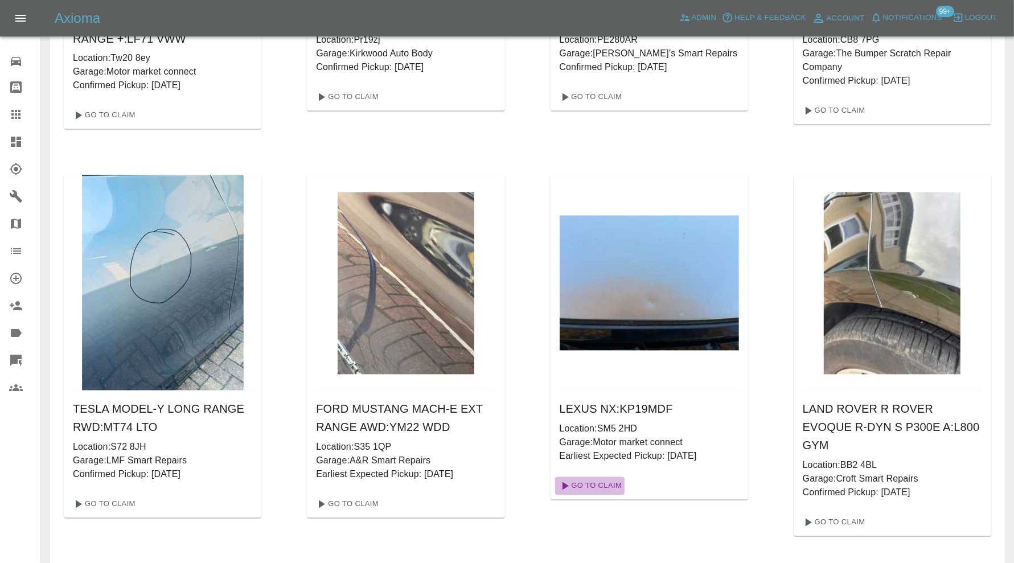
drag, startPoint x: 603, startPoint y: 418, endPoint x: 604, endPoint y: 424, distance: 6.5
drag, startPoint x: 604, startPoint y: 424, endPoint x: 710, endPoint y: 466, distance: 114.0
click at [721, 464] on div "LEXUS NX : KP19MDF Location: SM5 2HD Garage: Motor market connect Earliest Expe…" at bounding box center [650, 356] width 198 height 362
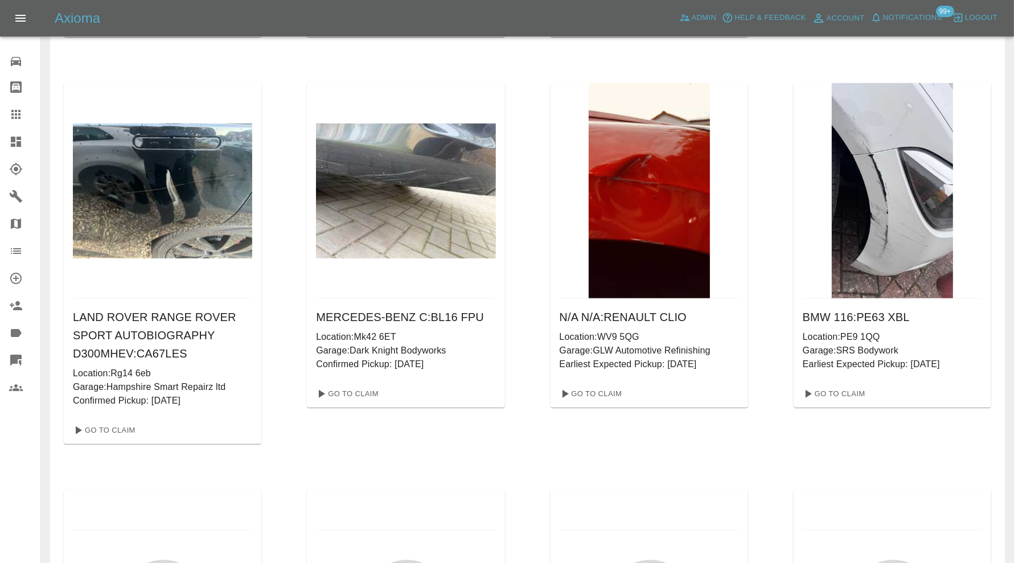
scroll to position [36923, 0]
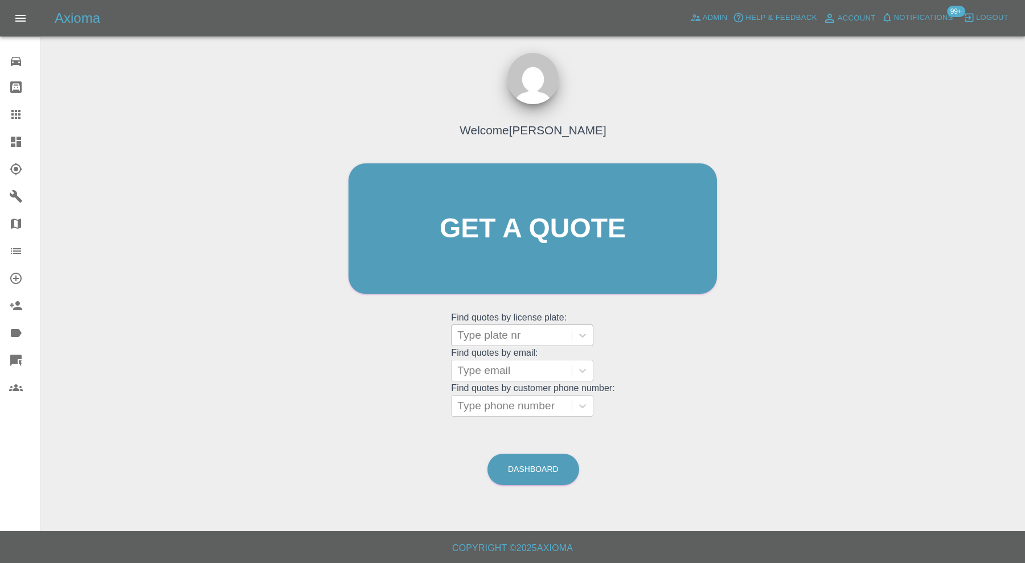
click at [547, 329] on div at bounding box center [511, 336] width 109 height 16
paste input "EX17 ULW"
type input "EX17 ULW"
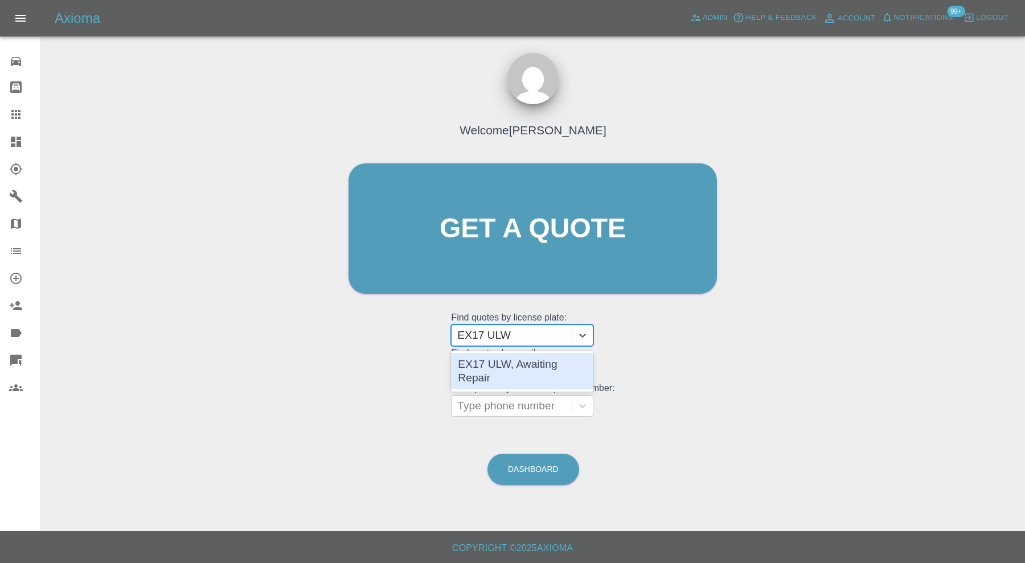
click at [571, 358] on div "EX17 ULW, Awaiting Repair" at bounding box center [522, 371] width 142 height 36
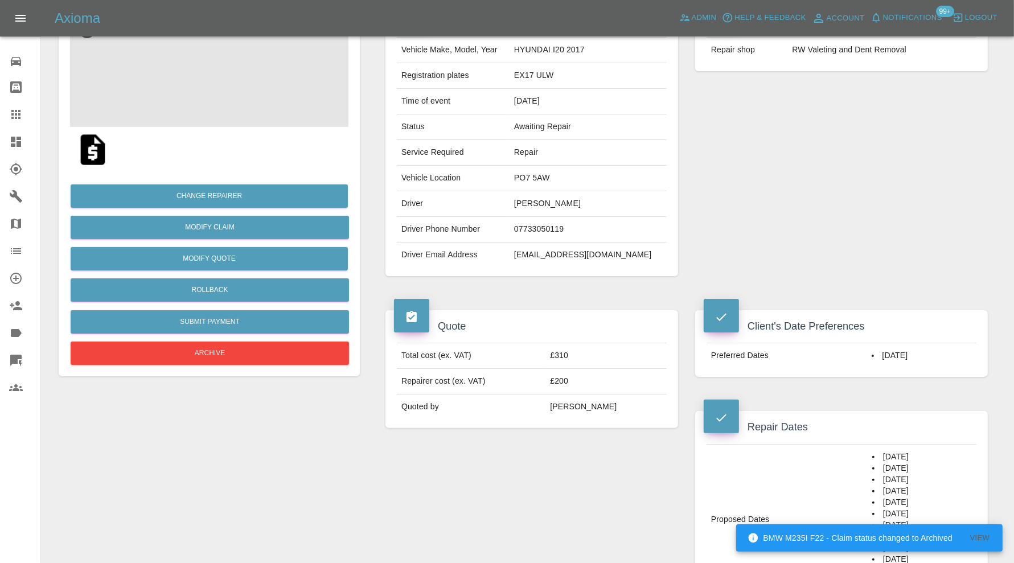
scroll to position [95, 0]
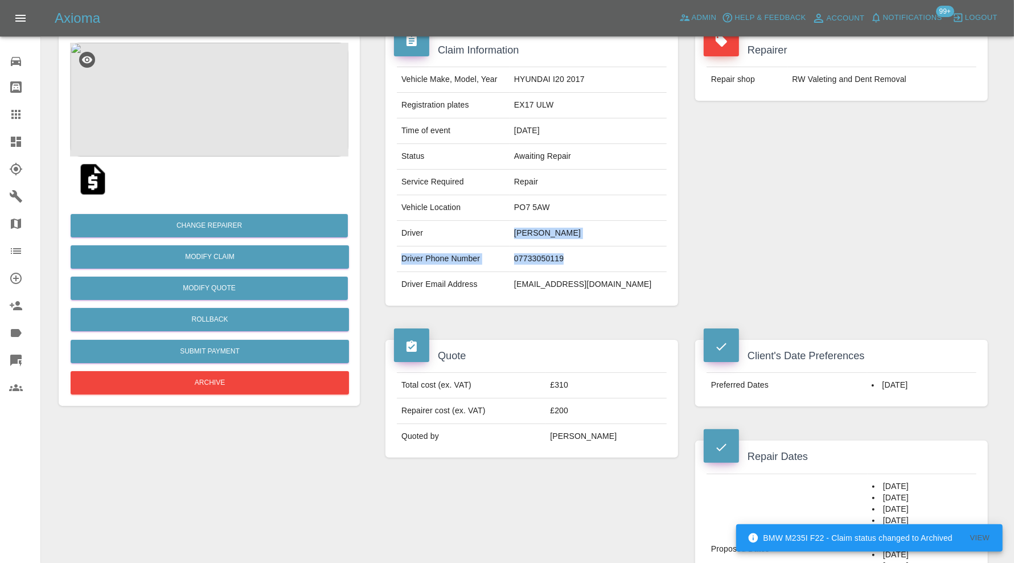
drag, startPoint x: 600, startPoint y: 260, endPoint x: 539, endPoint y: 232, distance: 66.8
click at [539, 232] on tbody "Vehicle Make, Model, Year HYUNDAI I20 2017 Registration plates EX17 ULW Time of…" at bounding box center [532, 182] width 270 height 230
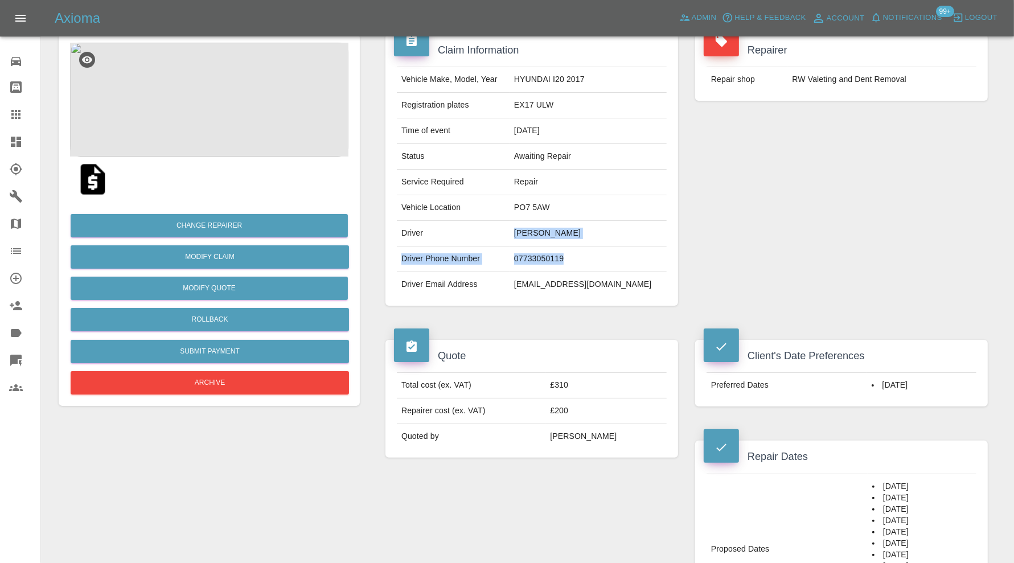
copy tbody "Jade Chant Driver Phone Number 07733050119"
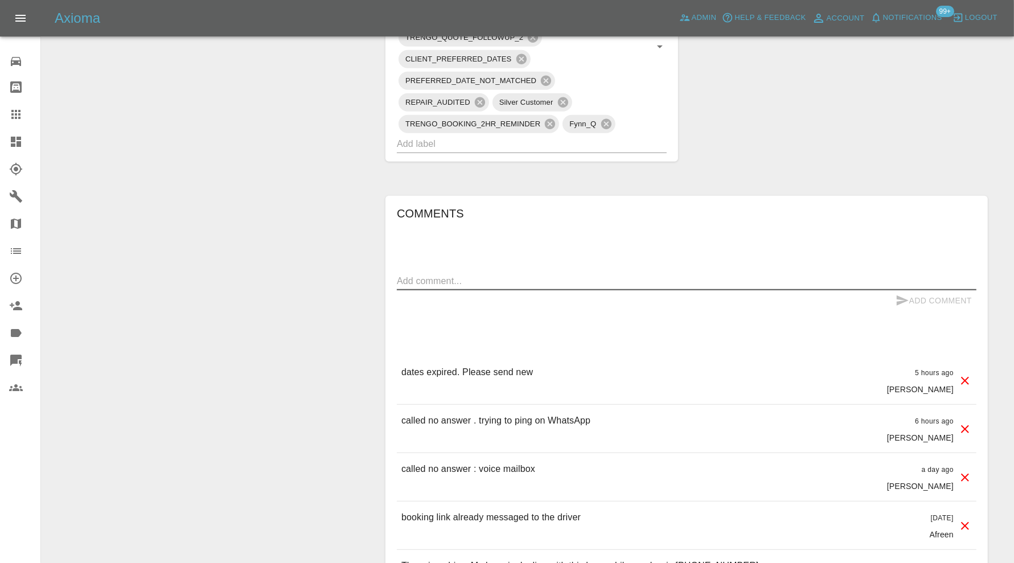
click at [608, 275] on textarea at bounding box center [687, 281] width 580 height 13
paste textarea "Jade Chant Driver Phone Number 07733050119"
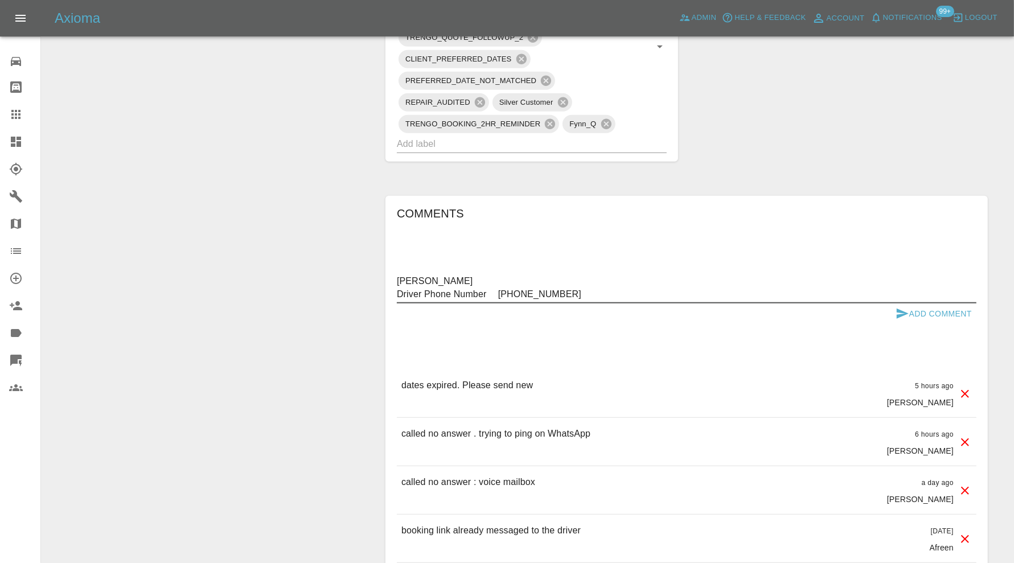
type textarea "Jade Chant Driver Phone Number 07733050119"
click at [920, 311] on button "Add Comment" at bounding box center [933, 314] width 85 height 21
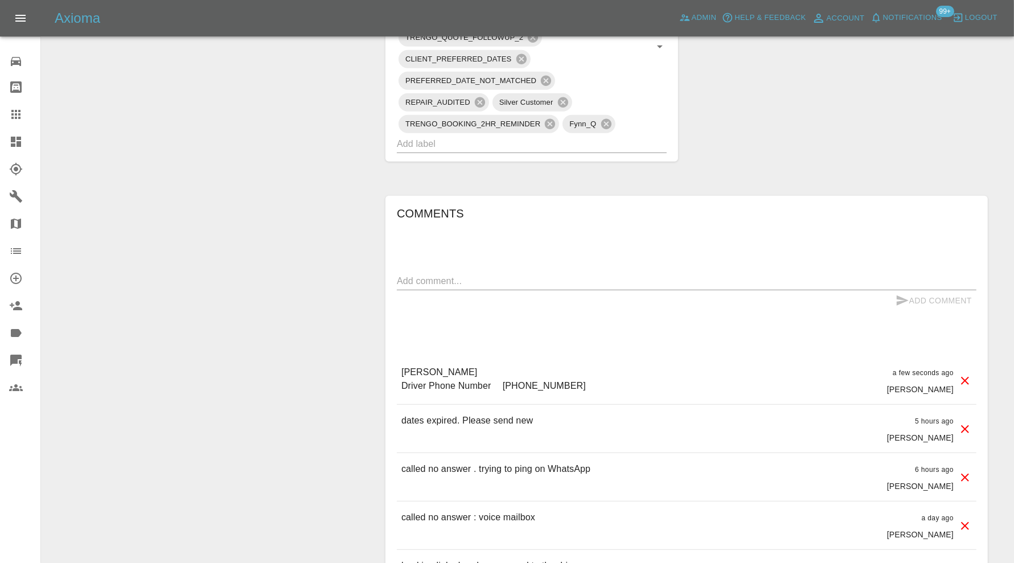
scroll to position [1139, 0]
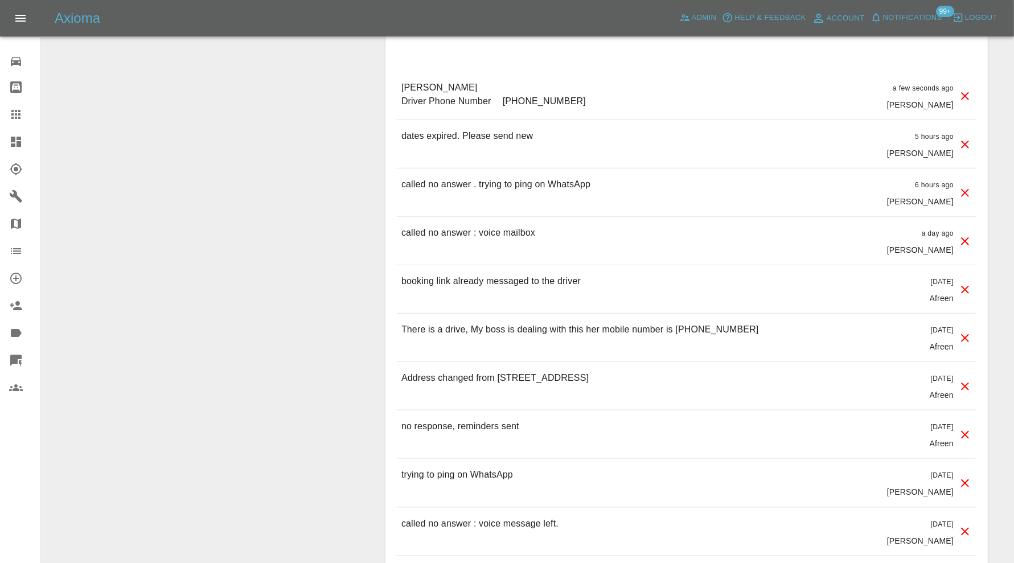
drag, startPoint x: 761, startPoint y: 328, endPoint x: 683, endPoint y: 331, distance: 78.1
click at [683, 331] on div "There is a drive, My boss is dealing with this her mobile number is +44 7442 08…" at bounding box center [687, 338] width 580 height 48
copy p "44 7442 080450"
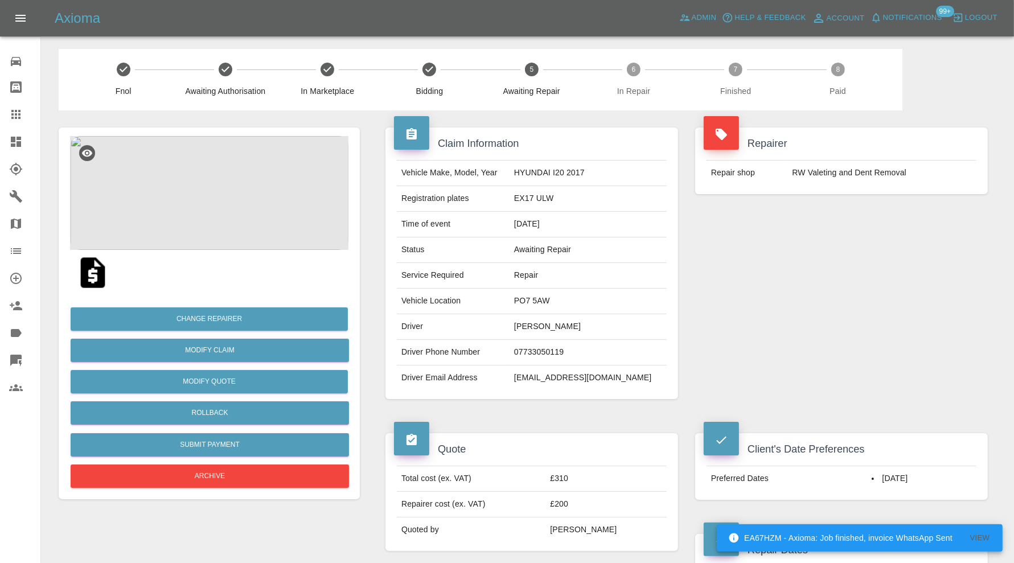
scroll to position [0, 0]
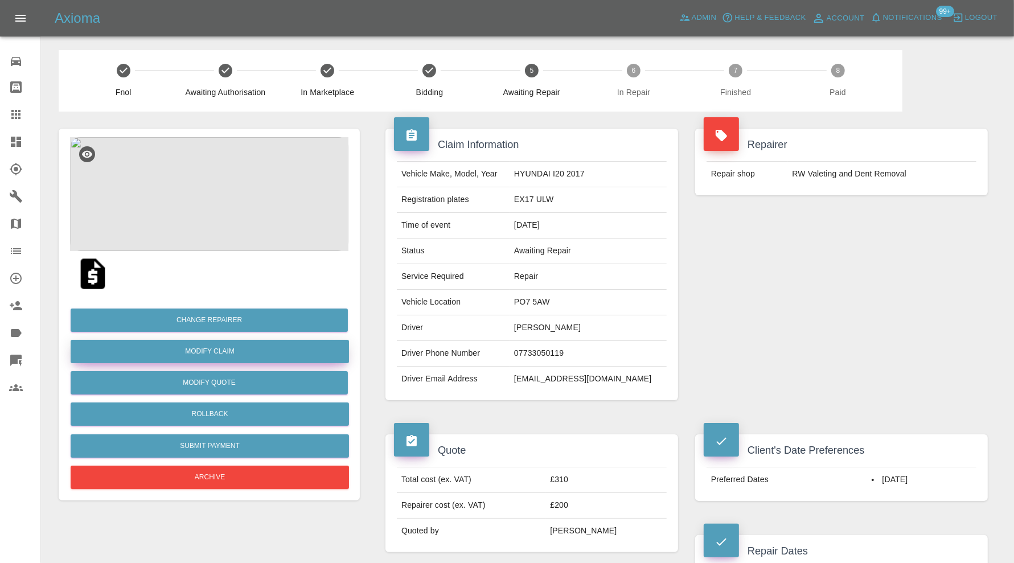
click at [253, 349] on link "Modify Claim" at bounding box center [210, 351] width 279 height 23
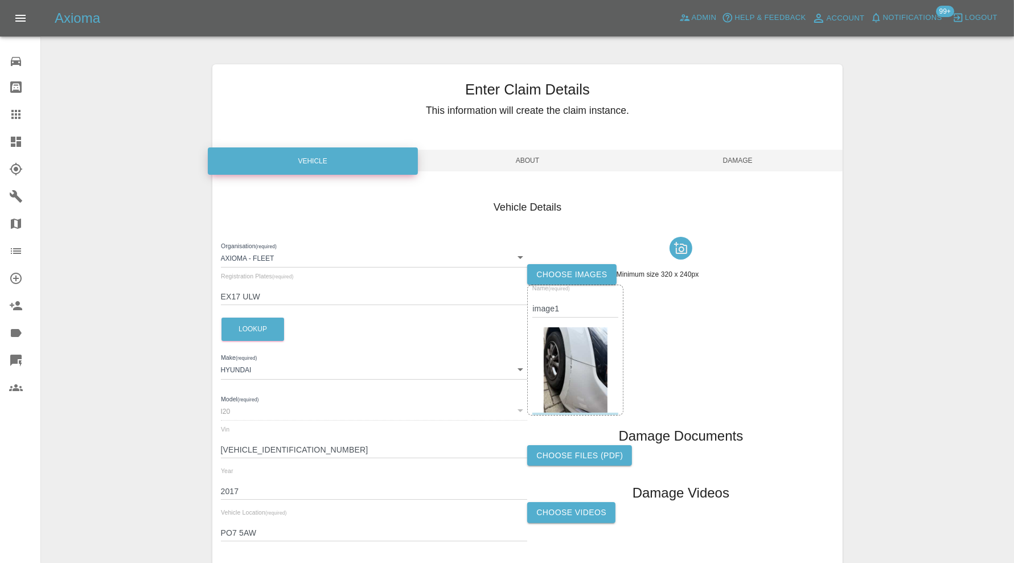
click at [543, 159] on span "About" at bounding box center [528, 161] width 210 height 22
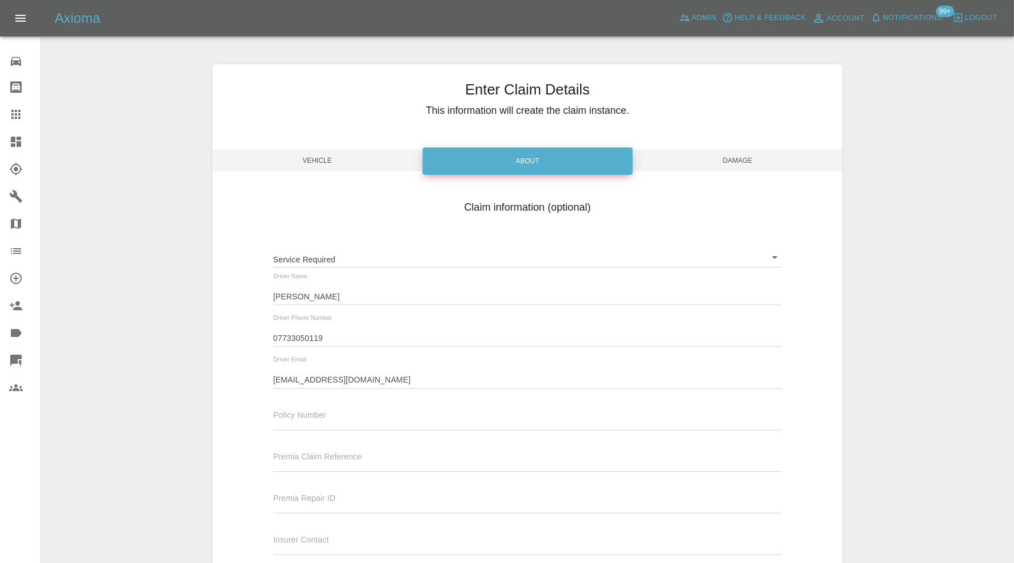
click at [353, 334] on input "07733050119" at bounding box center [527, 338] width 509 height 17
drag, startPoint x: 349, startPoint y: 338, endPoint x: 223, endPoint y: 341, distance: 125.9
click at [223, 341] on div "Claim information (optional) Service Required ​ Driver Name Jade Chant Driver P…" at bounding box center [527, 379] width 631 height 371
paste input "44 7442 080450"
drag, startPoint x: 286, startPoint y: 335, endPoint x: 326, endPoint y: 337, distance: 39.3
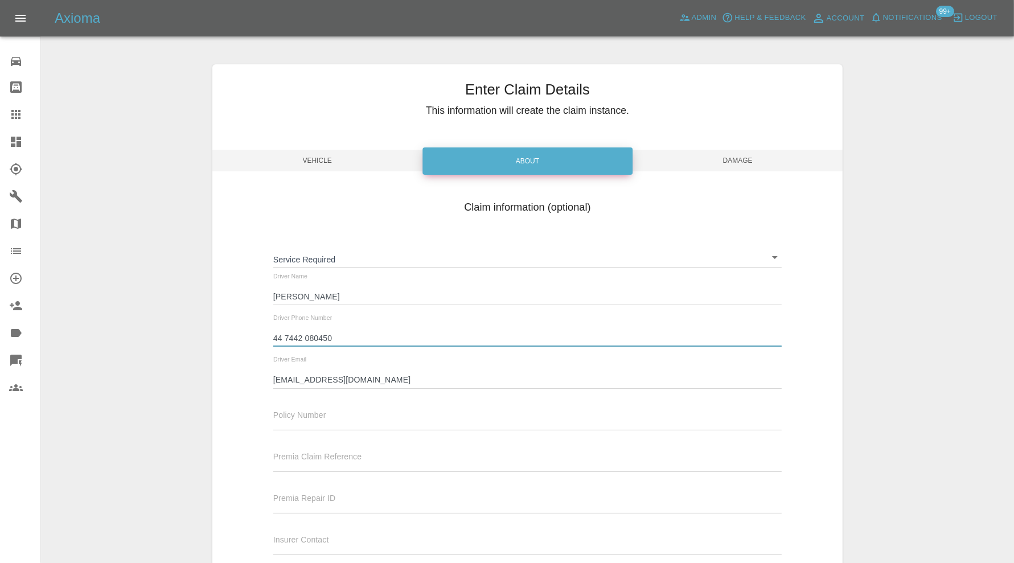
click at [286, 335] on input "44 7442 080450" at bounding box center [527, 338] width 509 height 17
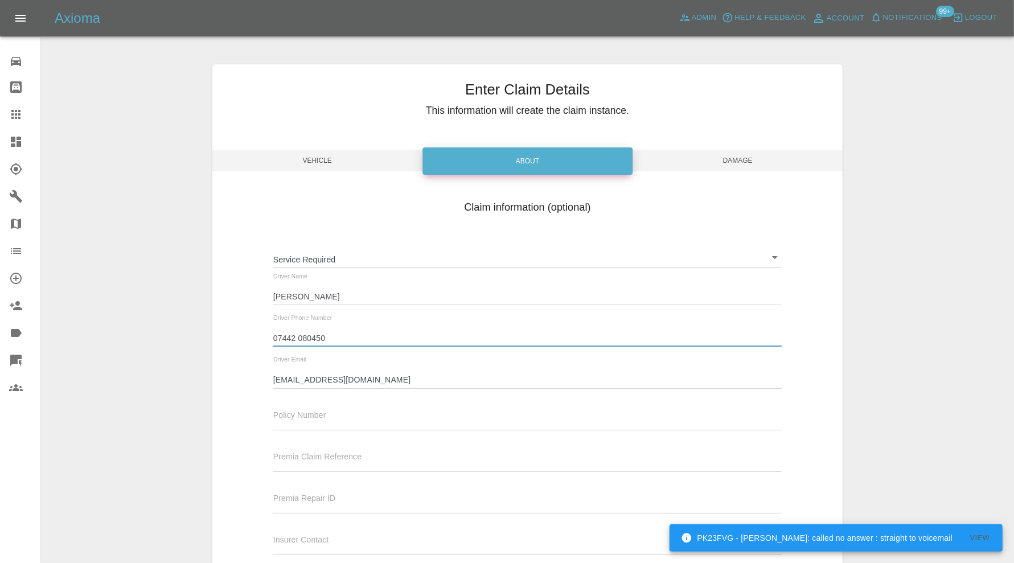
click at [300, 339] on input "07442 080450" at bounding box center [527, 338] width 509 height 17
type input "07442080450"
click at [729, 154] on span "Damage" at bounding box center [738, 161] width 210 height 22
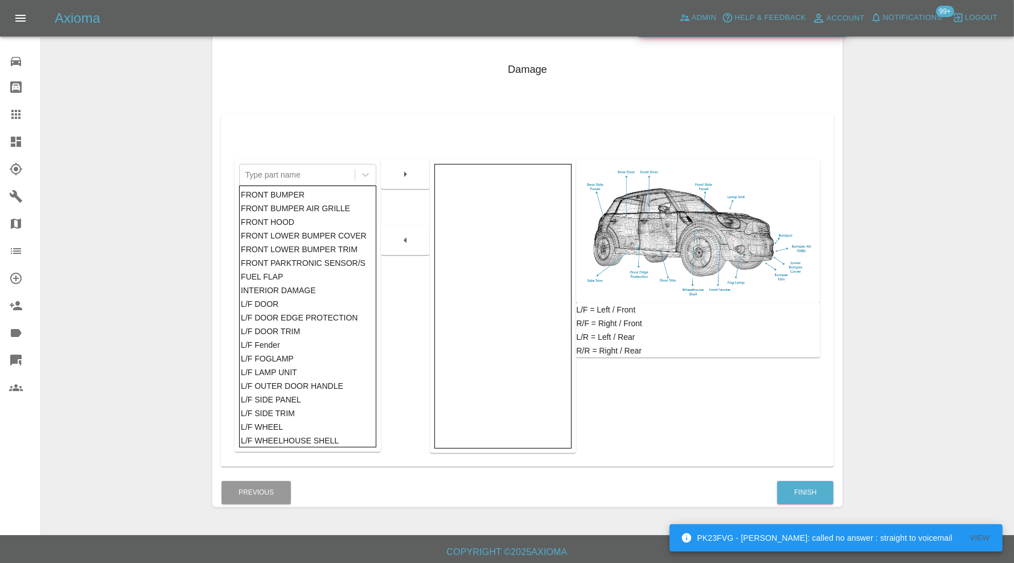
scroll to position [142, 0]
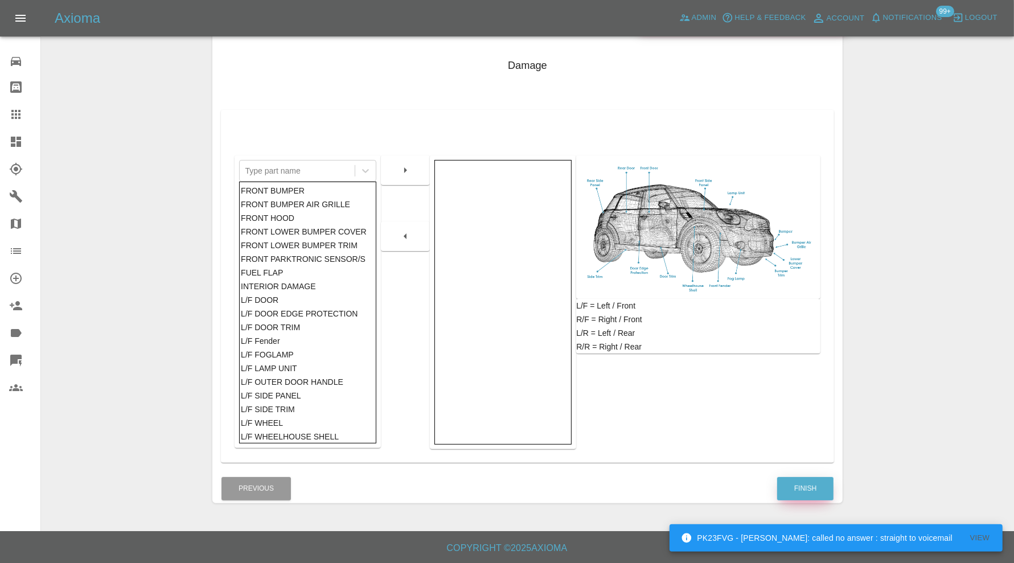
click at [809, 486] on button "Finish" at bounding box center [805, 488] width 56 height 23
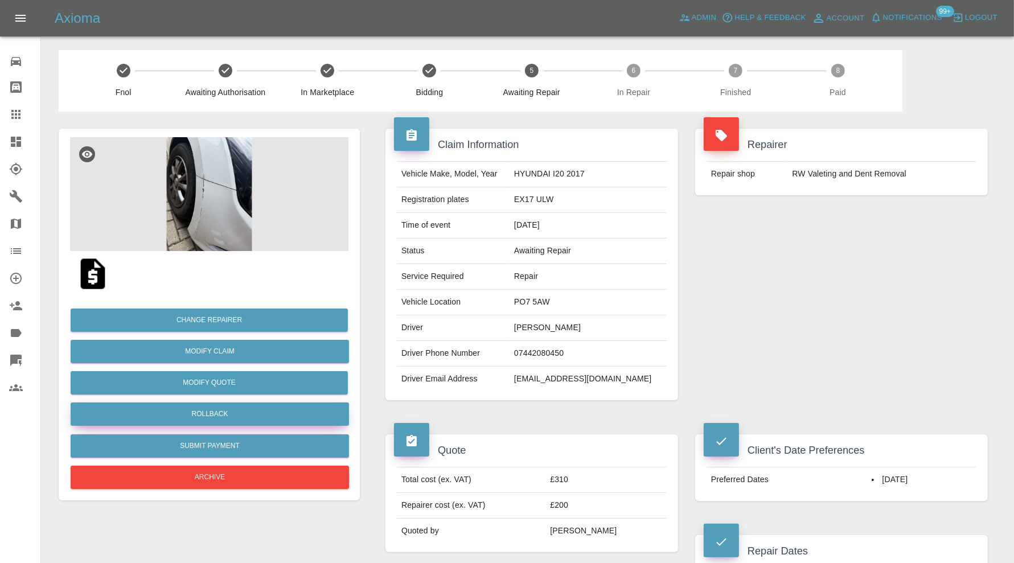
click at [268, 410] on button "Rollback" at bounding box center [210, 414] width 279 height 23
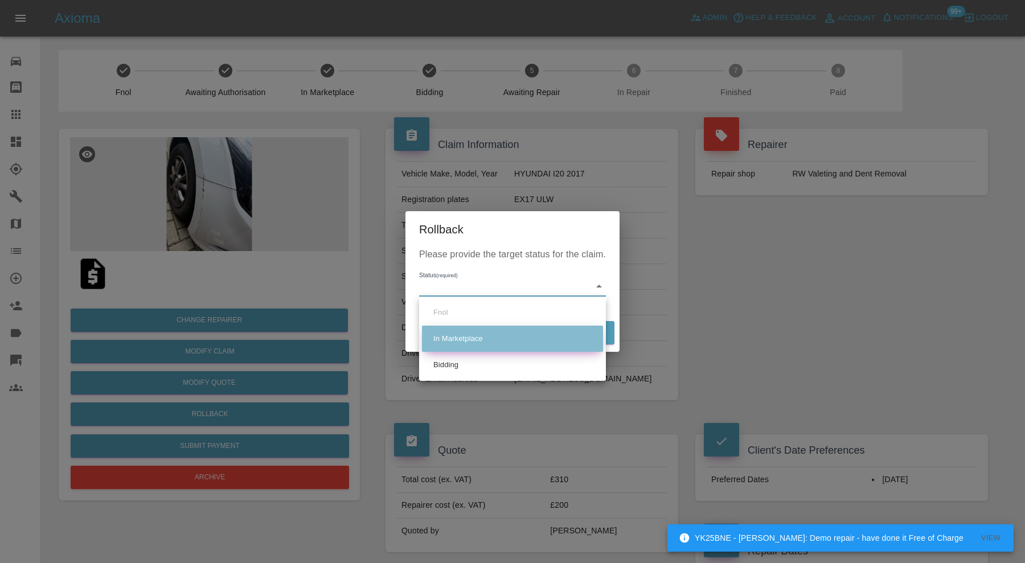
click at [469, 349] on li "In Marketplace" at bounding box center [512, 339] width 181 height 26
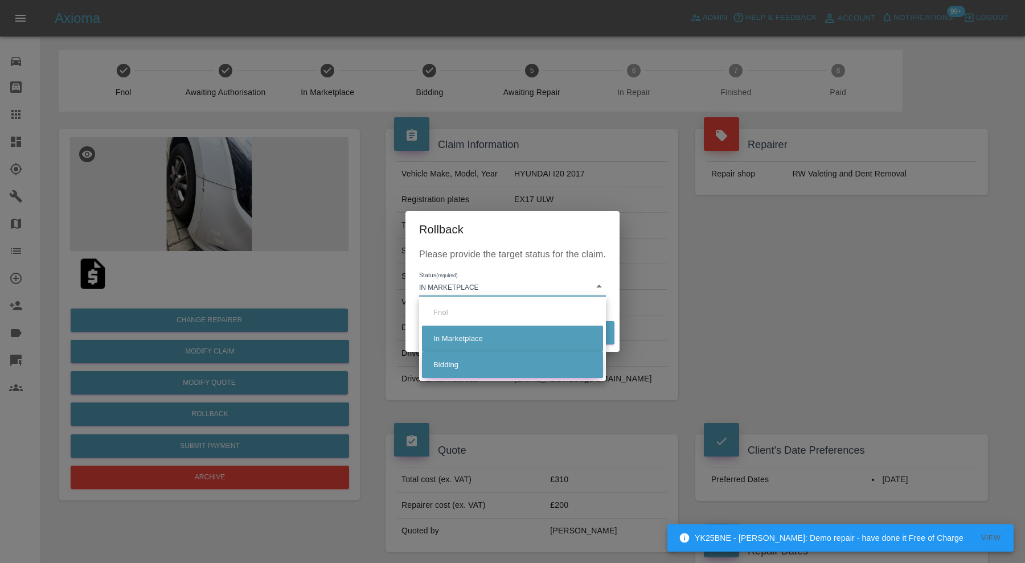
click at [454, 369] on li "Bidding" at bounding box center [512, 365] width 181 height 26
type input "bidding"
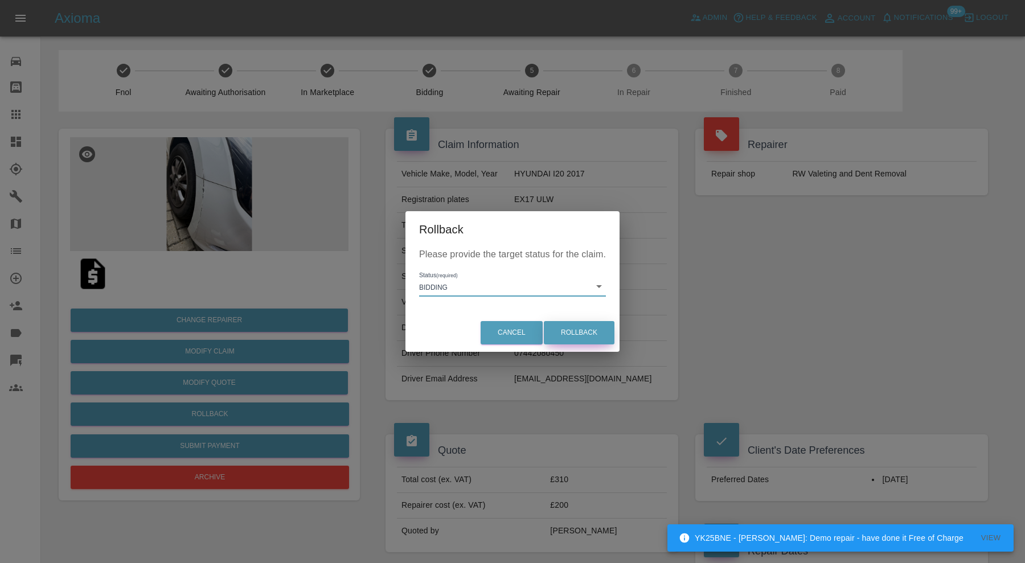
click at [586, 333] on button "Rollback" at bounding box center [579, 332] width 71 height 23
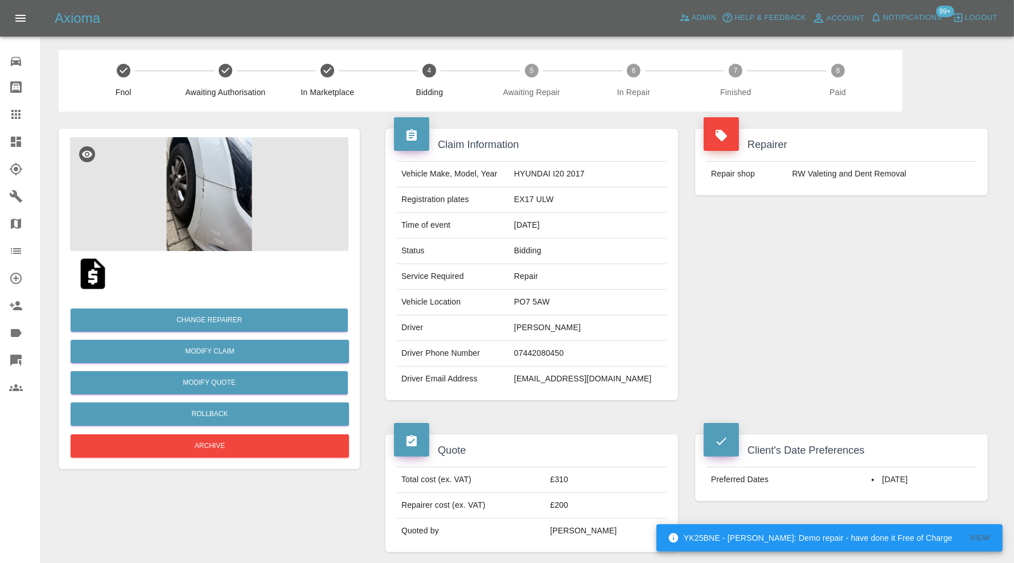
scroll to position [474, 0]
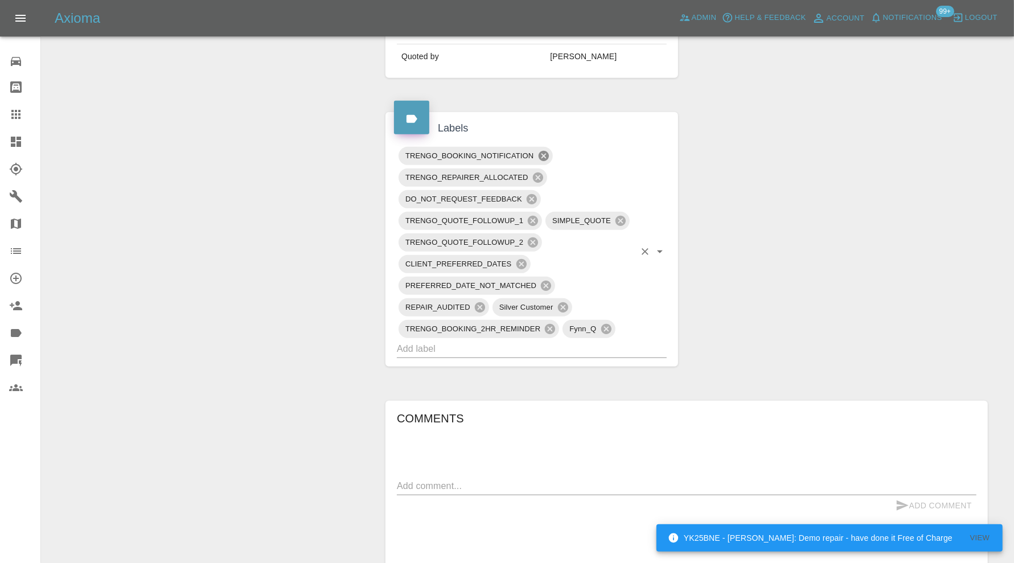
click at [546, 151] on icon at bounding box center [543, 156] width 10 height 10
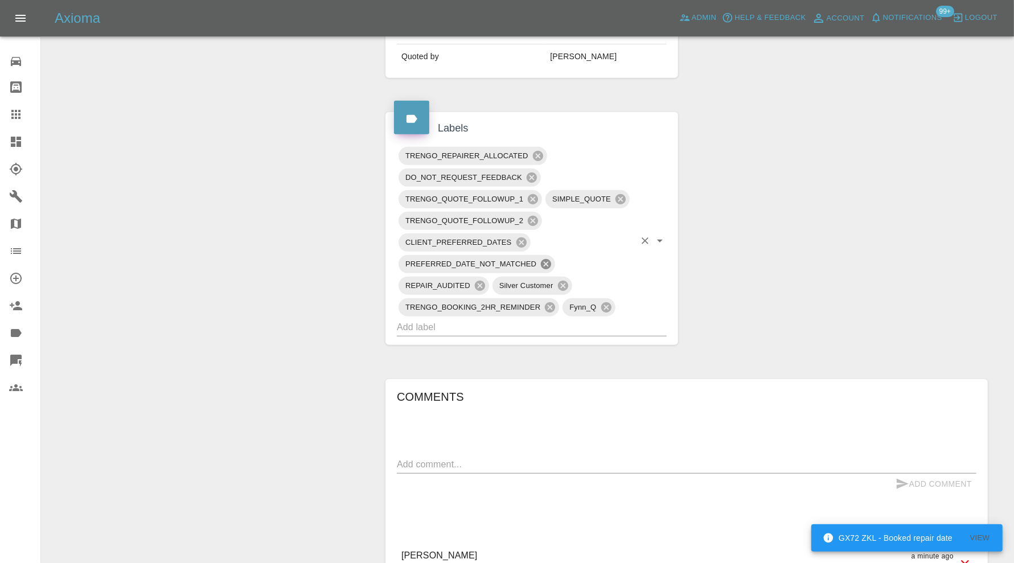
click at [551, 258] on icon at bounding box center [546, 264] width 13 height 13
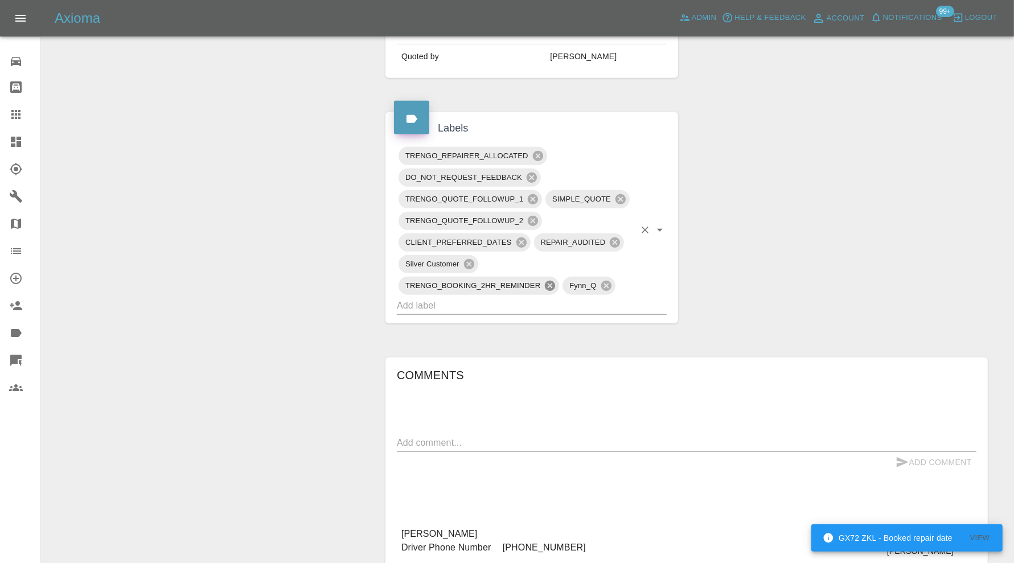
click at [549, 281] on icon at bounding box center [550, 286] width 10 height 10
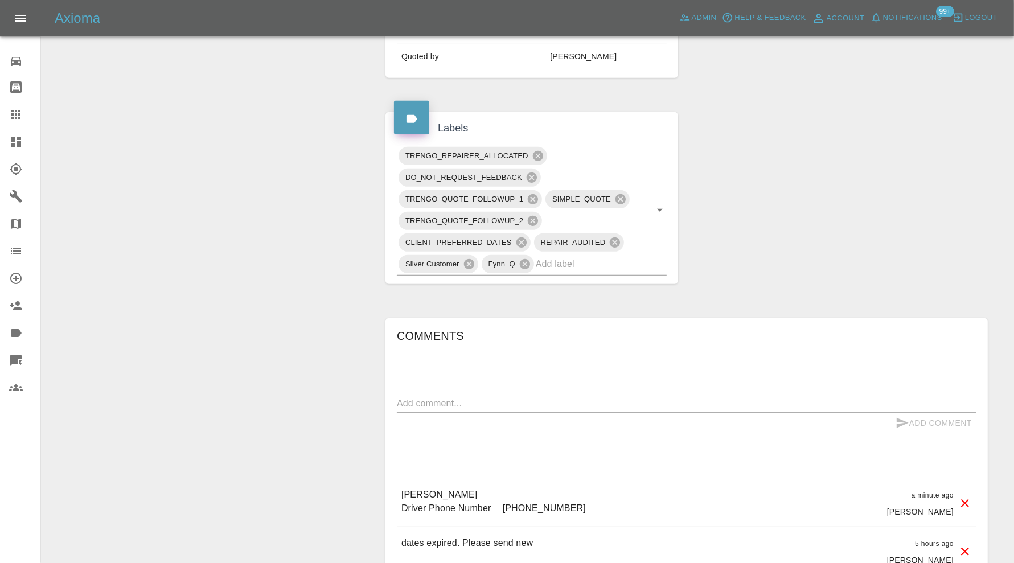
click at [514, 397] on textarea at bounding box center [687, 403] width 580 height 13
type textarea "Please send new dates"
click at [915, 422] on button "Add Comment" at bounding box center [933, 423] width 85 height 21
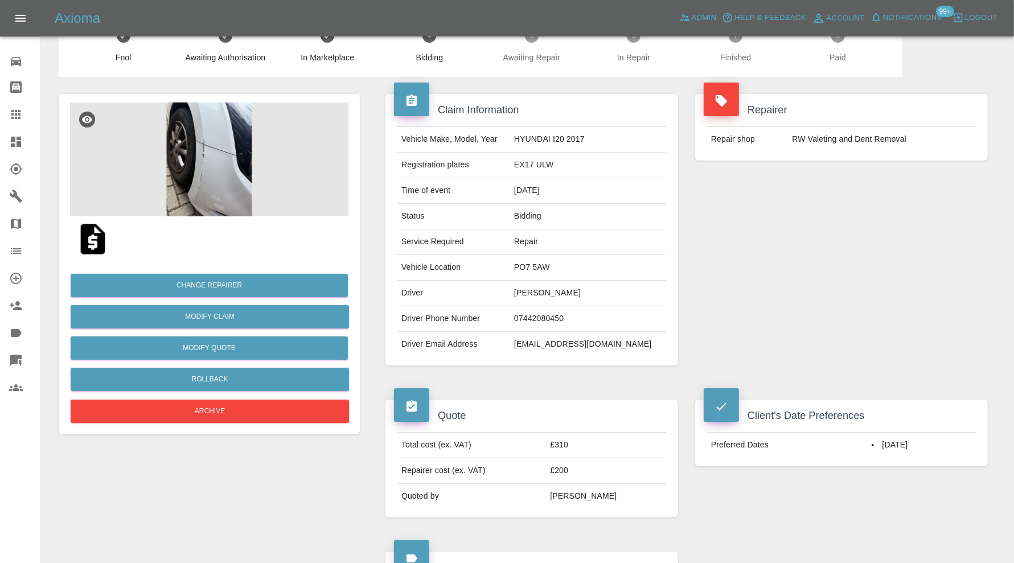
scroll to position [0, 0]
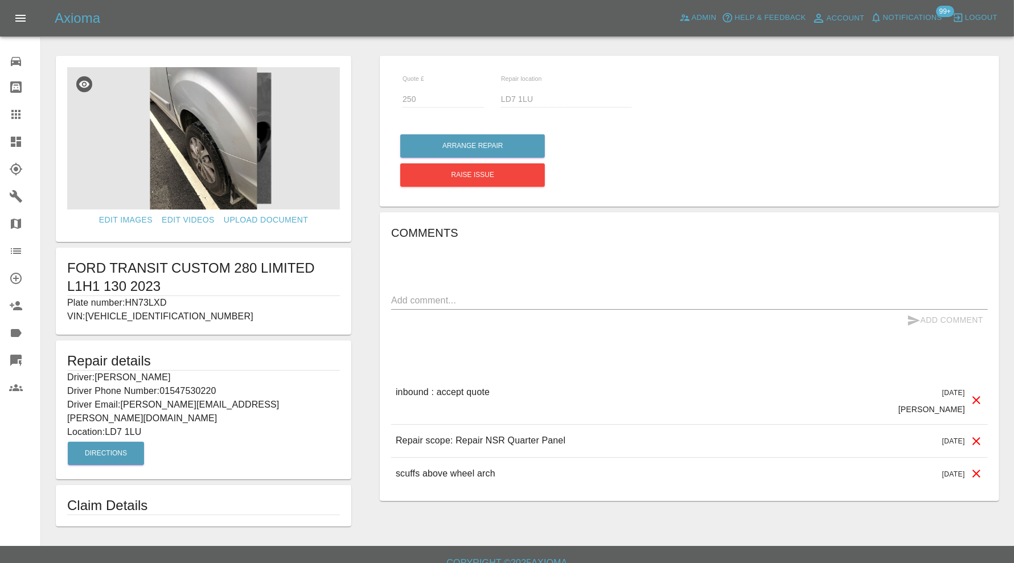
click at [190, 145] on img at bounding box center [203, 138] width 273 height 142
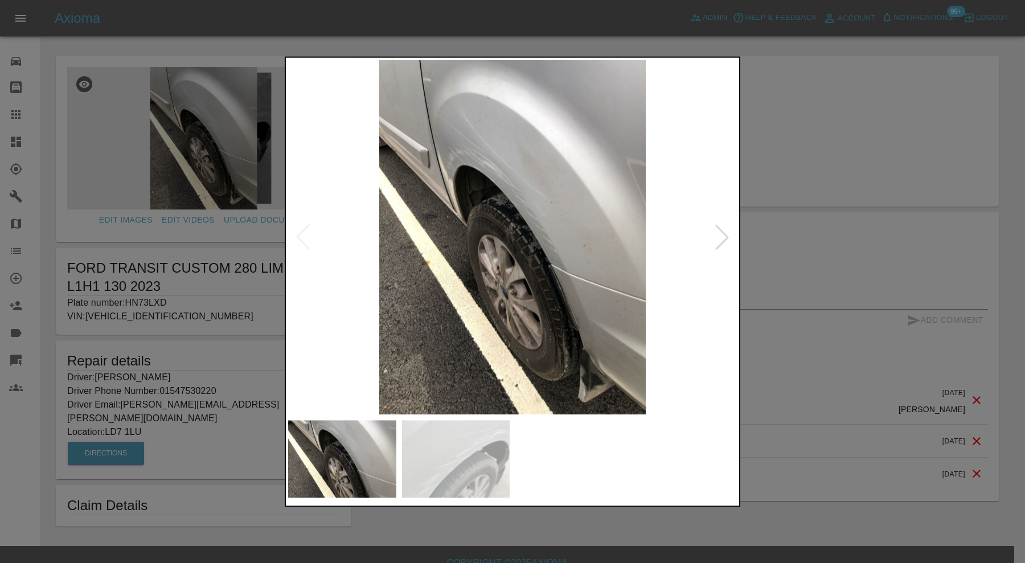
click at [854, 243] on div at bounding box center [512, 281] width 1025 height 563
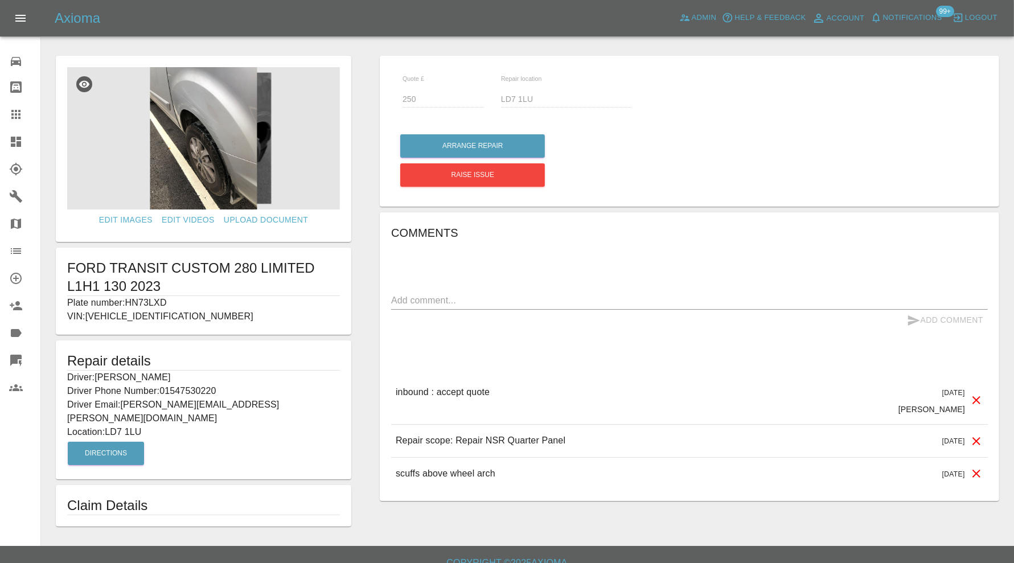
click at [203, 133] on img at bounding box center [203, 138] width 273 height 142
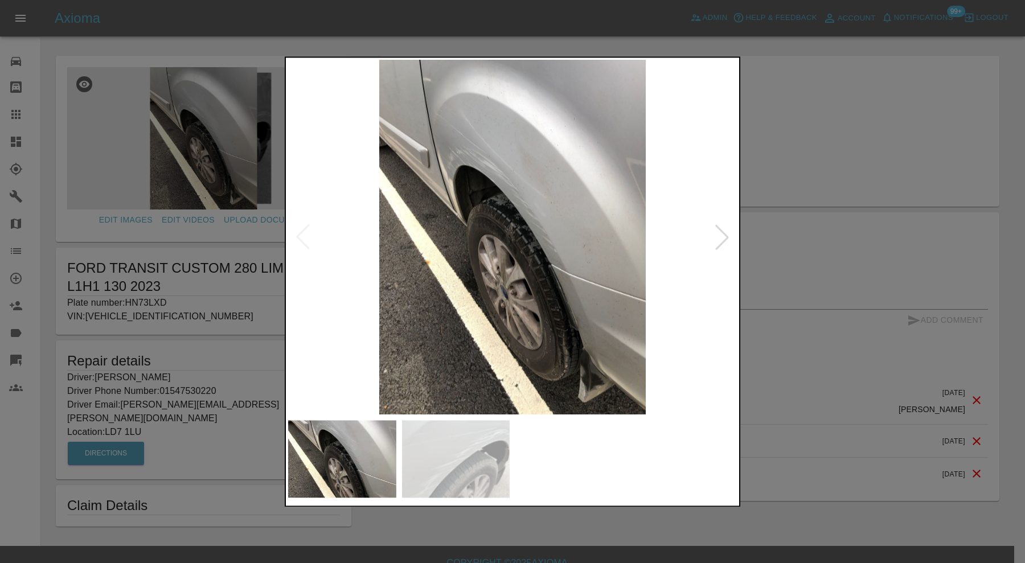
click at [861, 158] on div at bounding box center [512, 281] width 1025 height 563
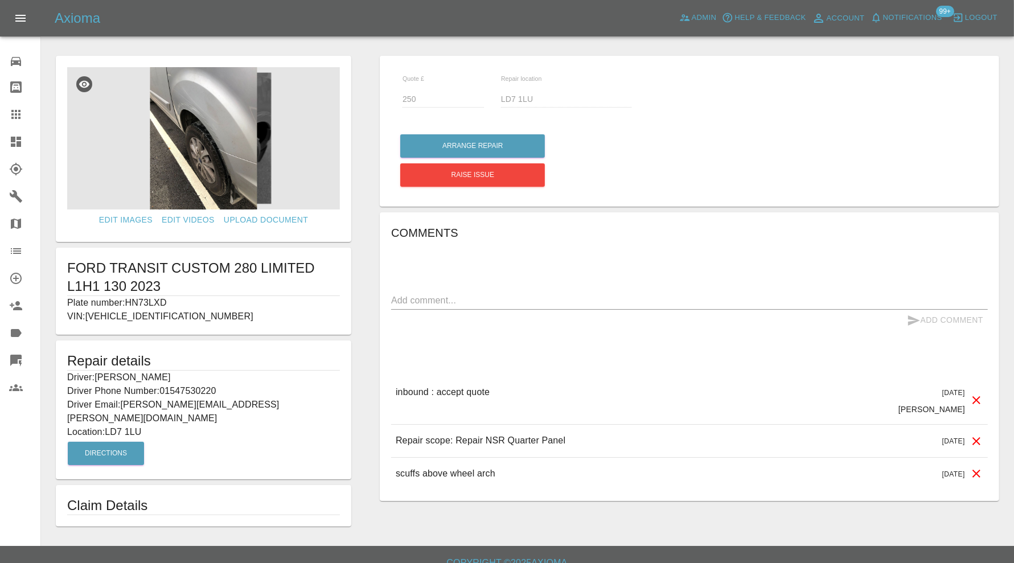
click at [164, 301] on p "Plate number: HN73LXD" at bounding box center [203, 303] width 273 height 14
copy p "HN73LXD"
click at [20, 114] on icon at bounding box center [15, 114] width 9 height 9
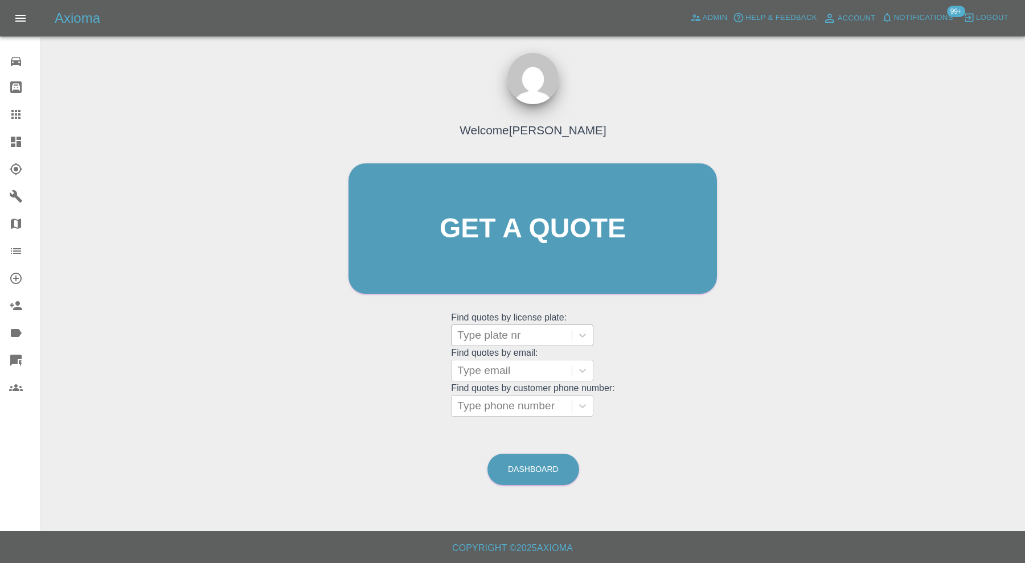
click at [514, 335] on div at bounding box center [511, 336] width 109 height 16
paste input "HN73LXD"
type input "HN73LXD"
click at [531, 363] on div "HN73LXD, Bidding" at bounding box center [522, 364] width 142 height 23
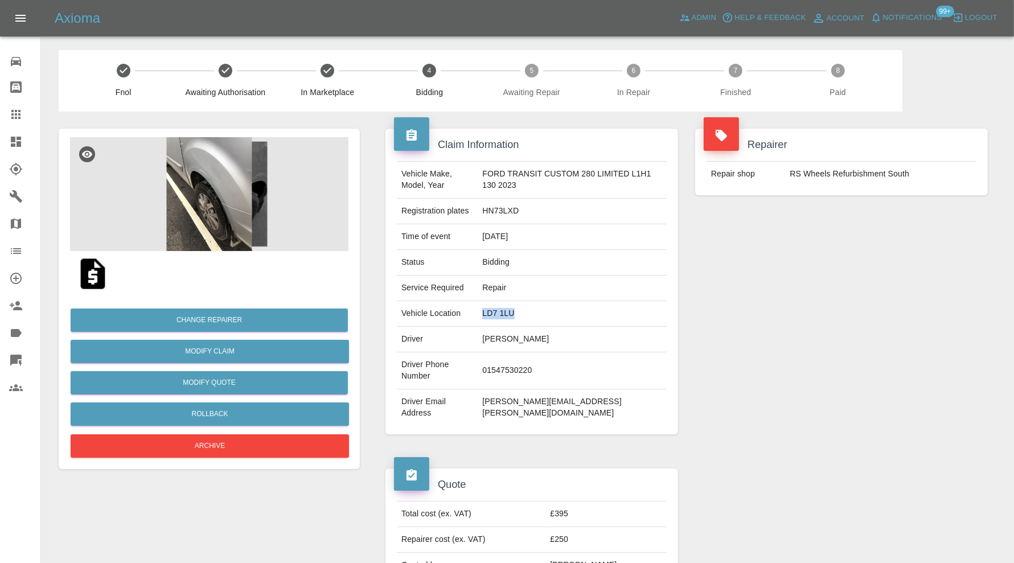
drag, startPoint x: 552, startPoint y: 314, endPoint x: 489, endPoint y: 319, distance: 64.0
click at [489, 319] on td "LD7 1LU" at bounding box center [572, 314] width 189 height 26
copy td "LD7 1LU"
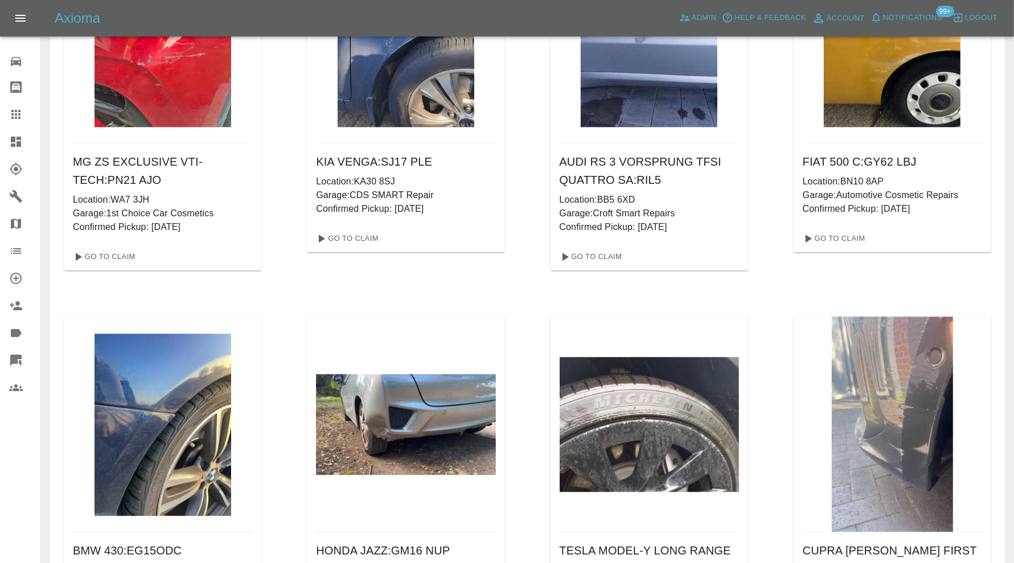
scroll to position [39201, 0]
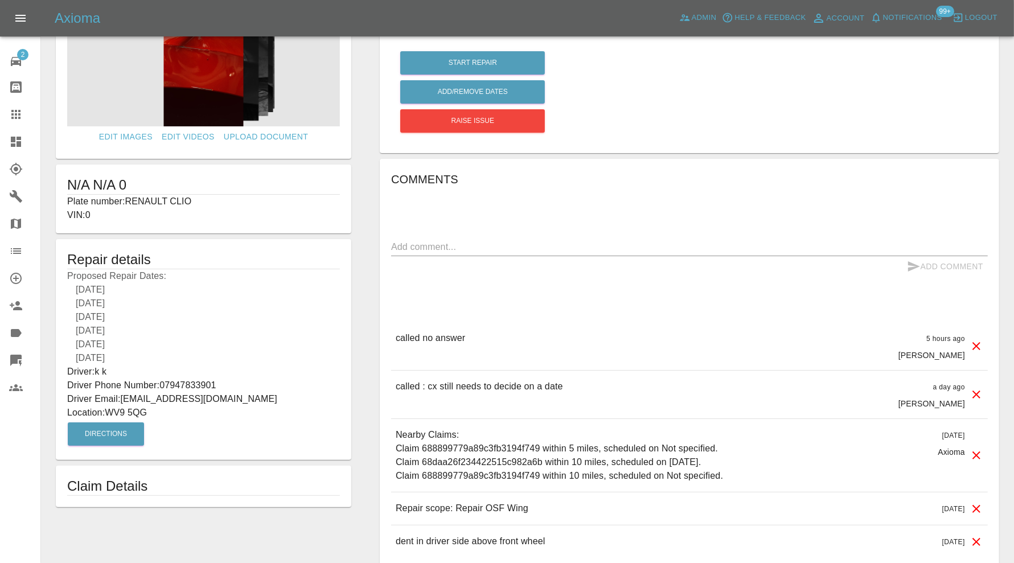
scroll to position [95, 0]
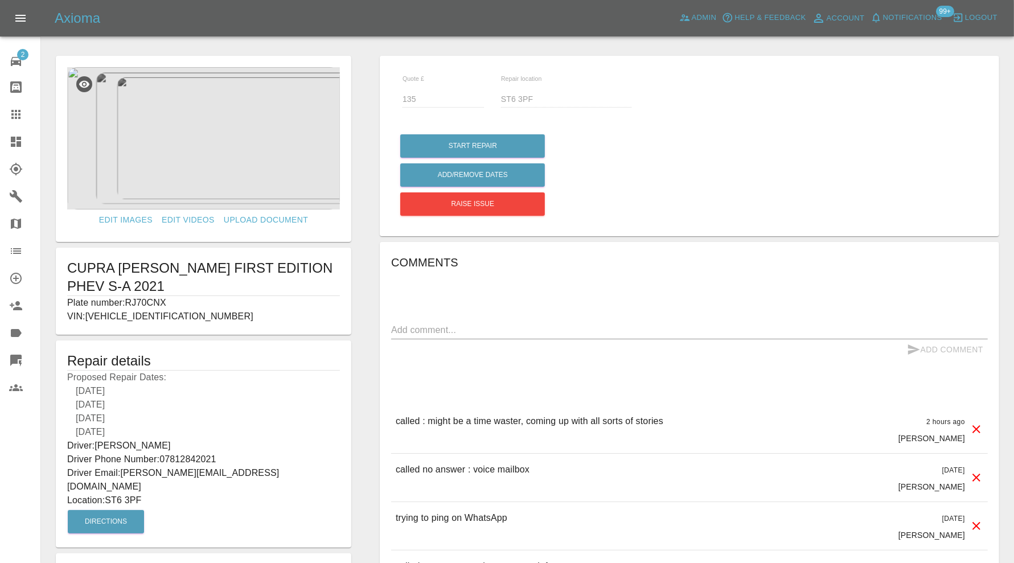
click at [149, 300] on p "Plate number: RJ70CNX" at bounding box center [203, 303] width 273 height 14
copy p "RJ70CNX"
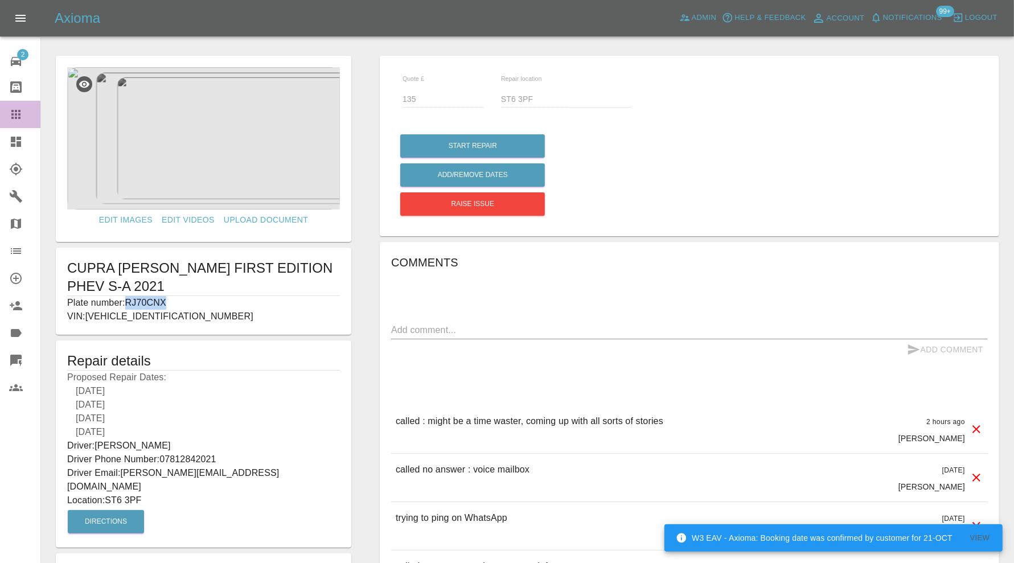
click at [9, 110] on link "Claims" at bounding box center [20, 114] width 40 height 27
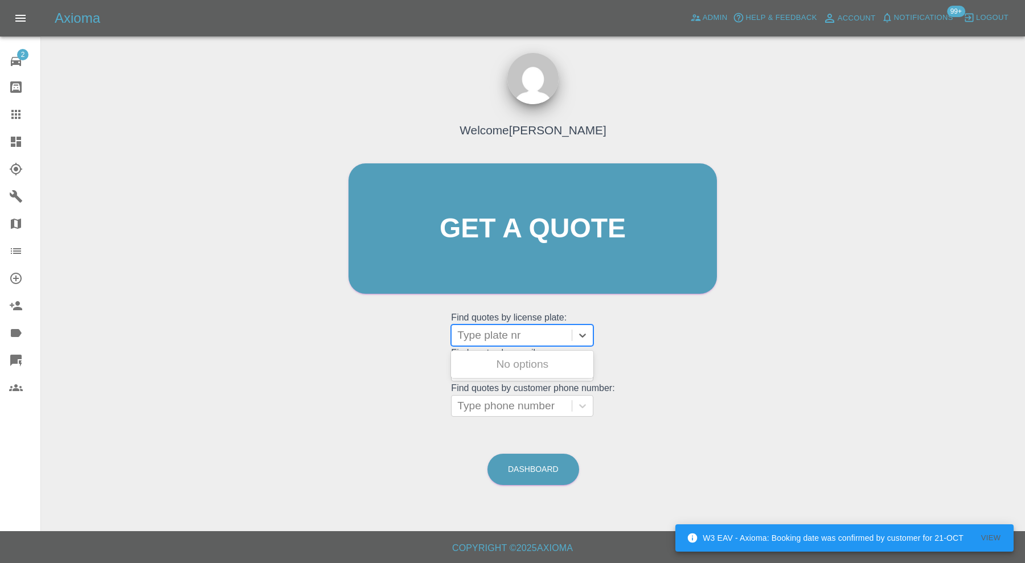
click at [483, 333] on div at bounding box center [511, 336] width 109 height 16
paste input "RJ70CNX"
type input "RJ70CNX"
click at [513, 360] on div "RJ70CNX, Awaiting Repair" at bounding box center [522, 371] width 142 height 36
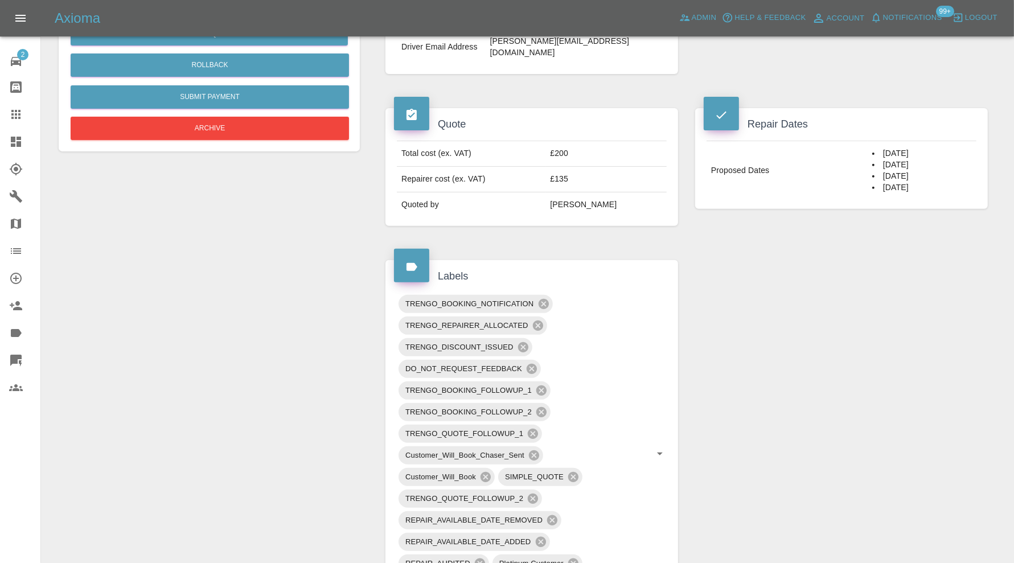
scroll to position [285, 0]
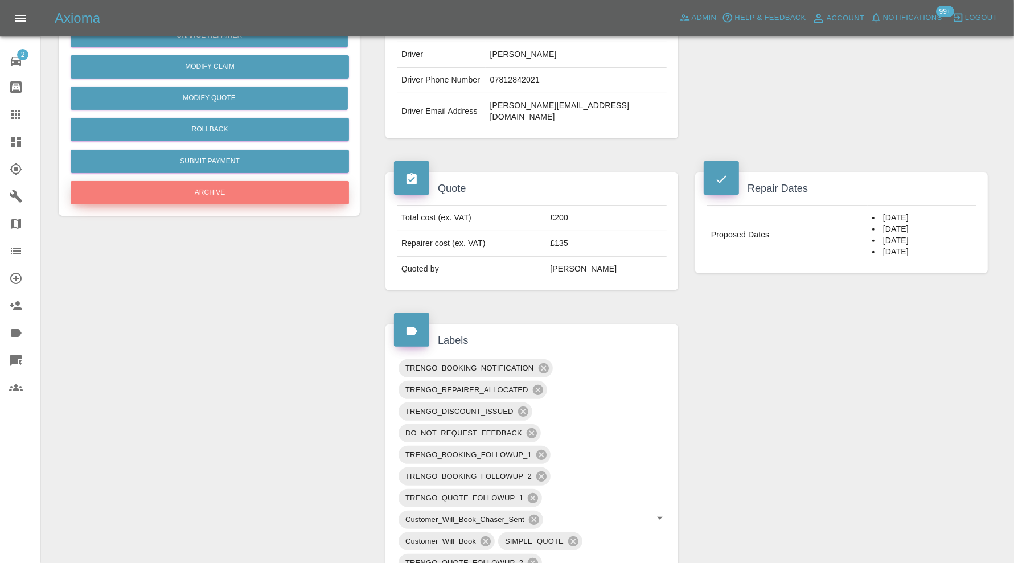
click at [225, 203] on button "Archive" at bounding box center [210, 192] width 279 height 23
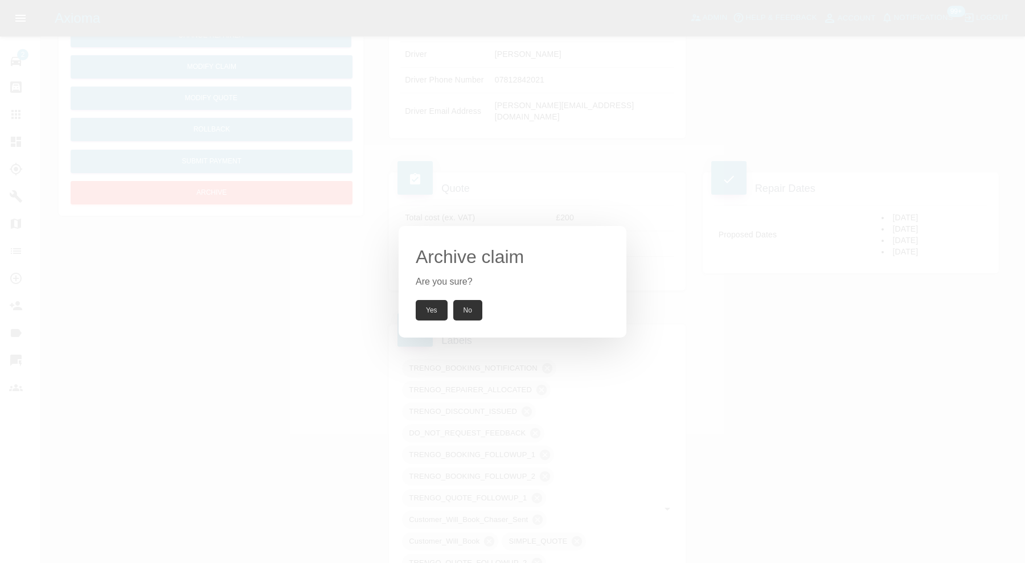
click at [428, 303] on button "Yes" at bounding box center [432, 310] width 32 height 21
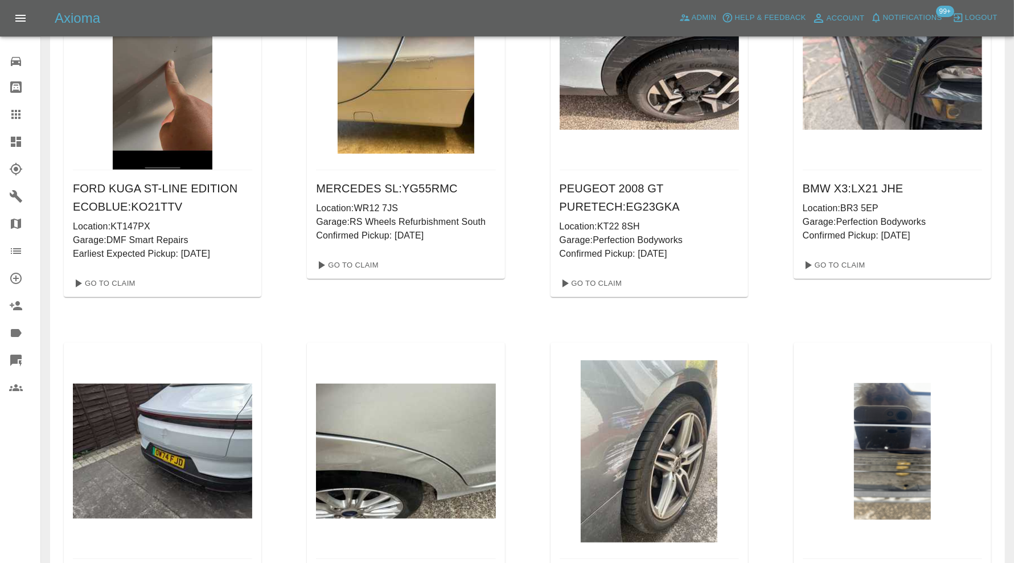
scroll to position [41005, 0]
click at [22, 145] on icon at bounding box center [16, 142] width 14 height 14
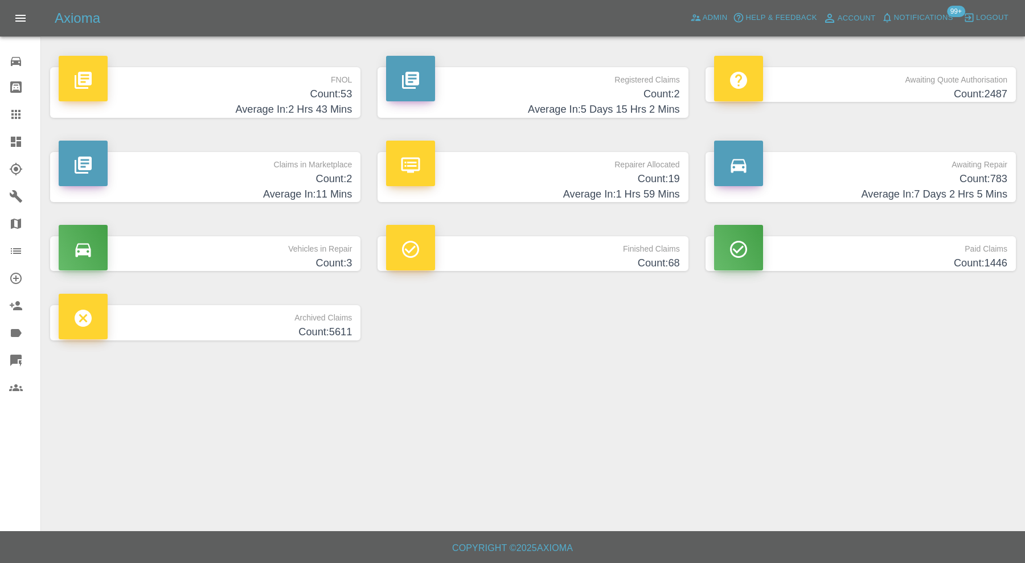
click at [819, 191] on h4 "Average In: 7 Days 2 Hrs 5 Mins" at bounding box center [860, 194] width 293 height 15
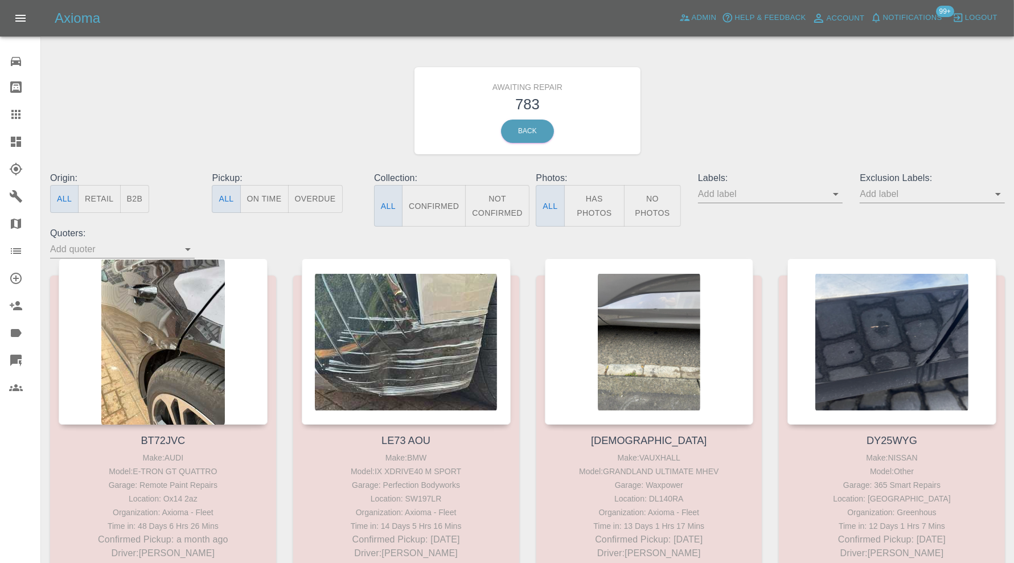
click at [837, 191] on icon "Open" at bounding box center [836, 194] width 14 height 14
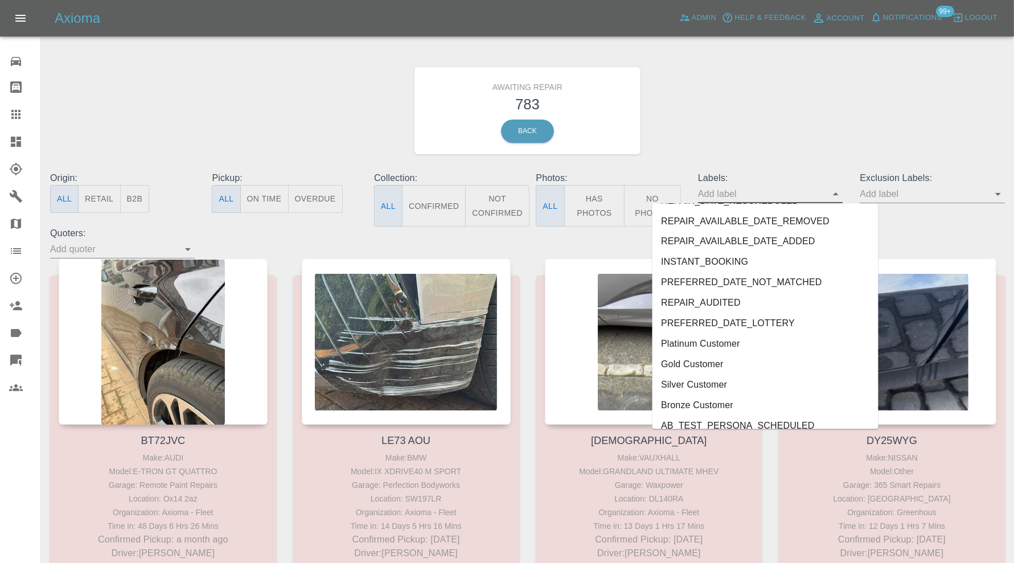
scroll to position [1993, 0]
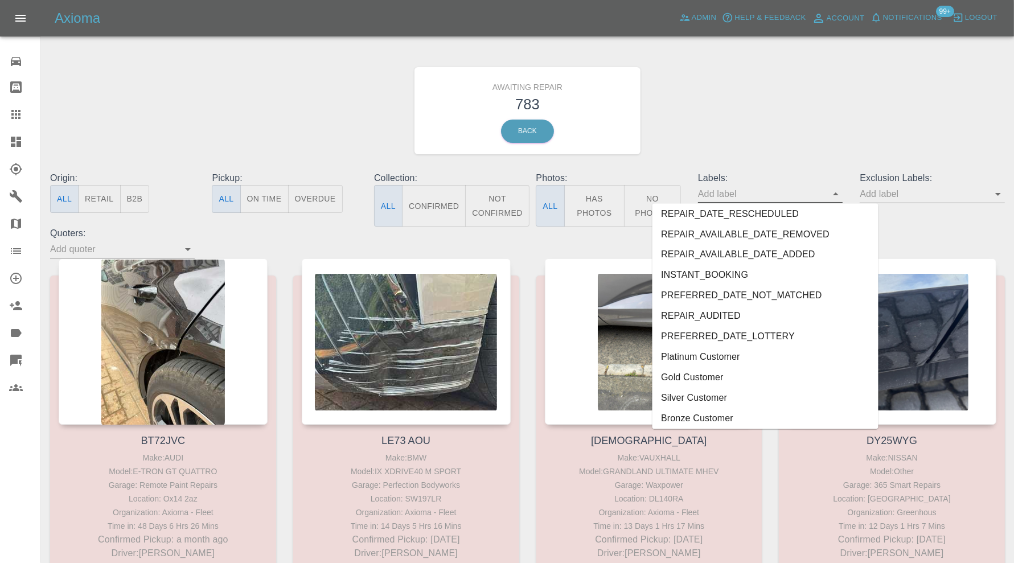
click at [785, 297] on li "PREFERRED_DATE_NOT_MATCHED" at bounding box center [766, 296] width 226 height 21
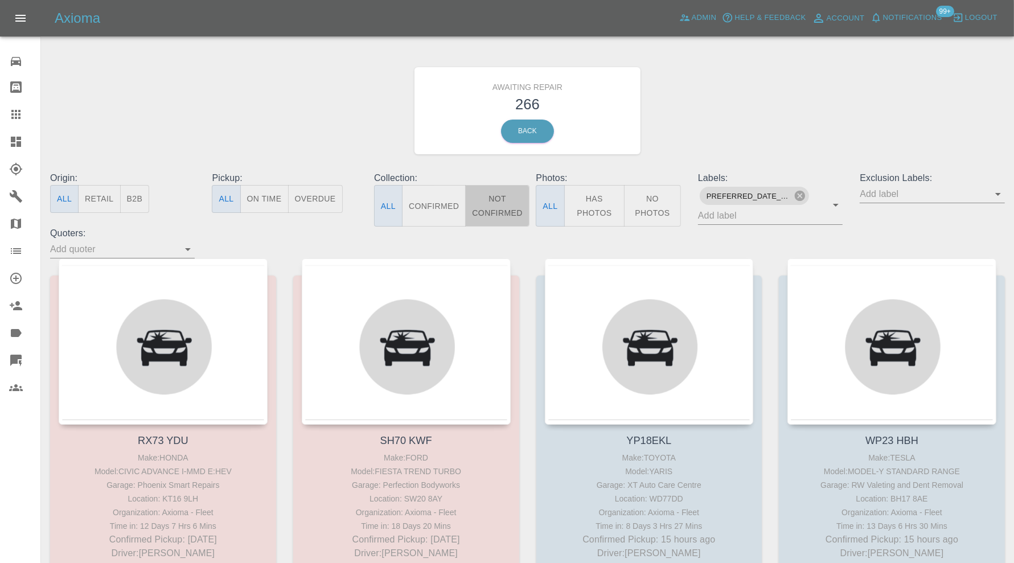
click at [517, 203] on button "Not Confirmed" at bounding box center [497, 206] width 64 height 42
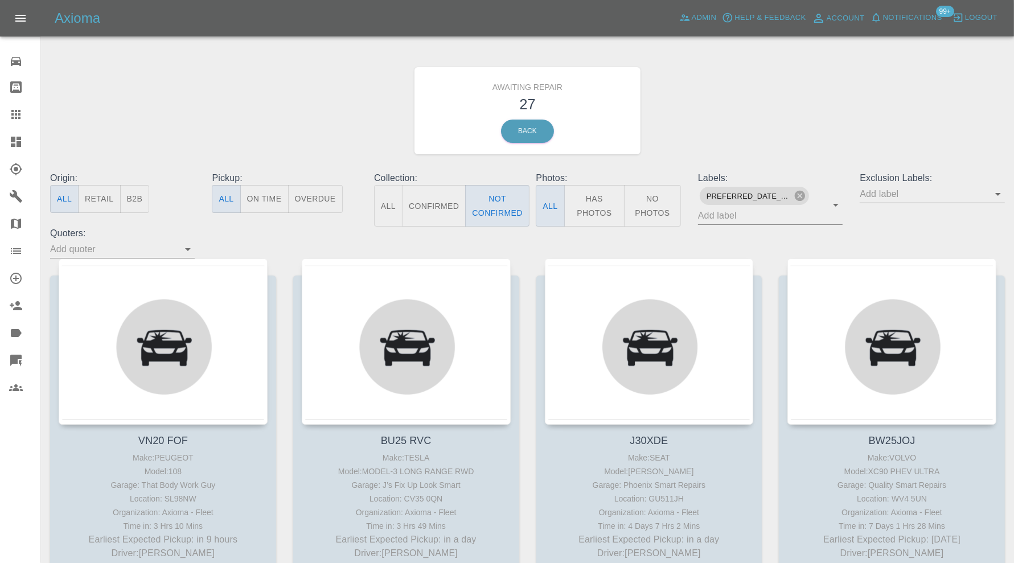
scroll to position [52, 0]
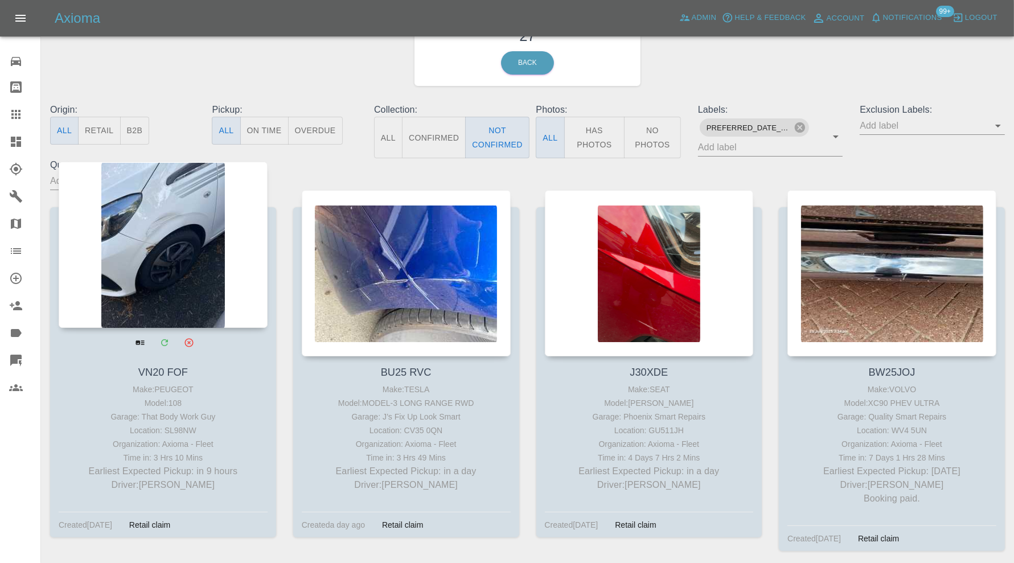
scroll to position [95, 0]
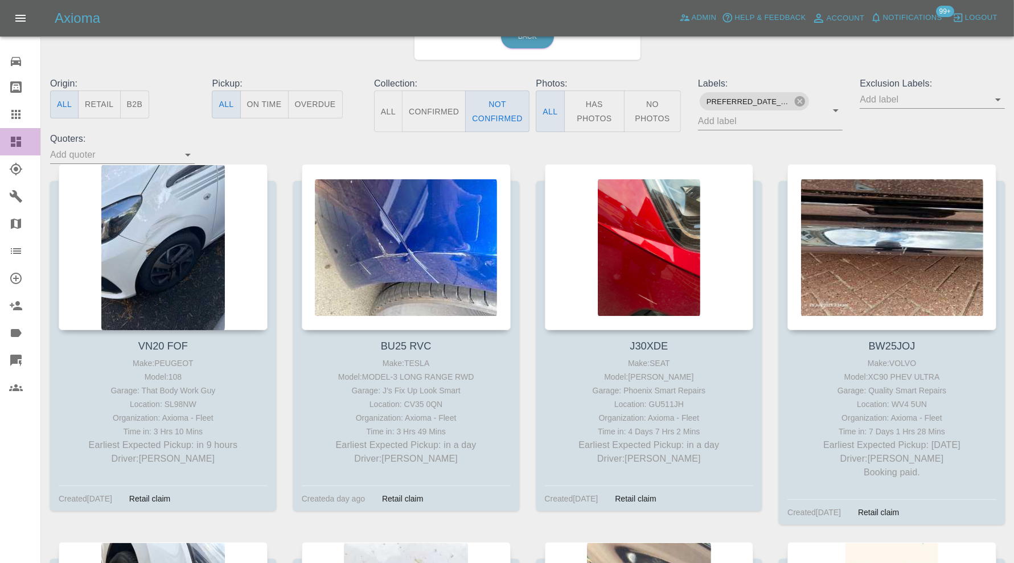
click at [23, 141] on div at bounding box center [25, 142] width 32 height 14
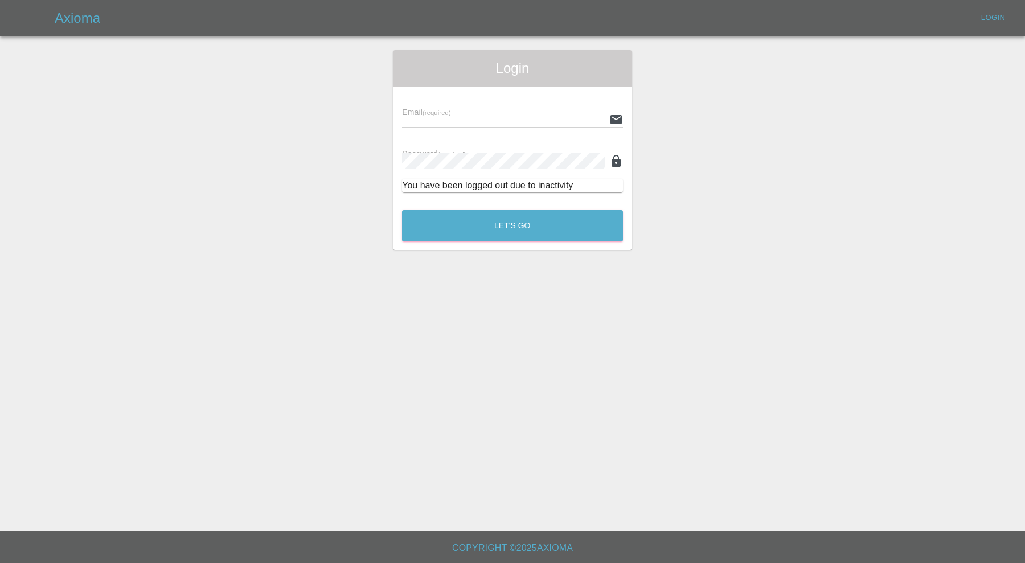
type input "carl.ainsworth@axioma.co.uk"
click at [467, 234] on button "Let's Go" at bounding box center [512, 225] width 221 height 31
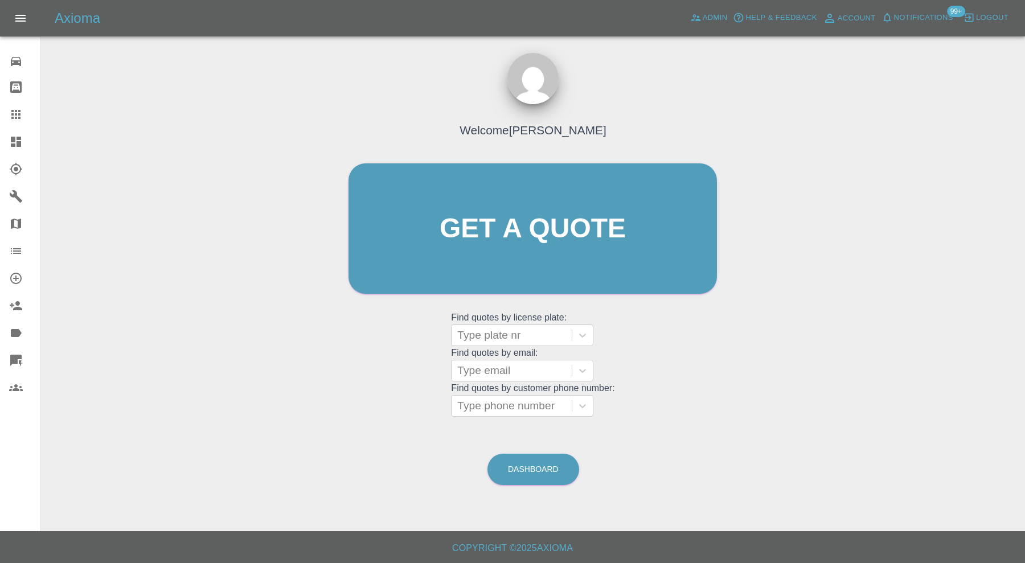
click at [16, 138] on icon at bounding box center [16, 142] width 14 height 14
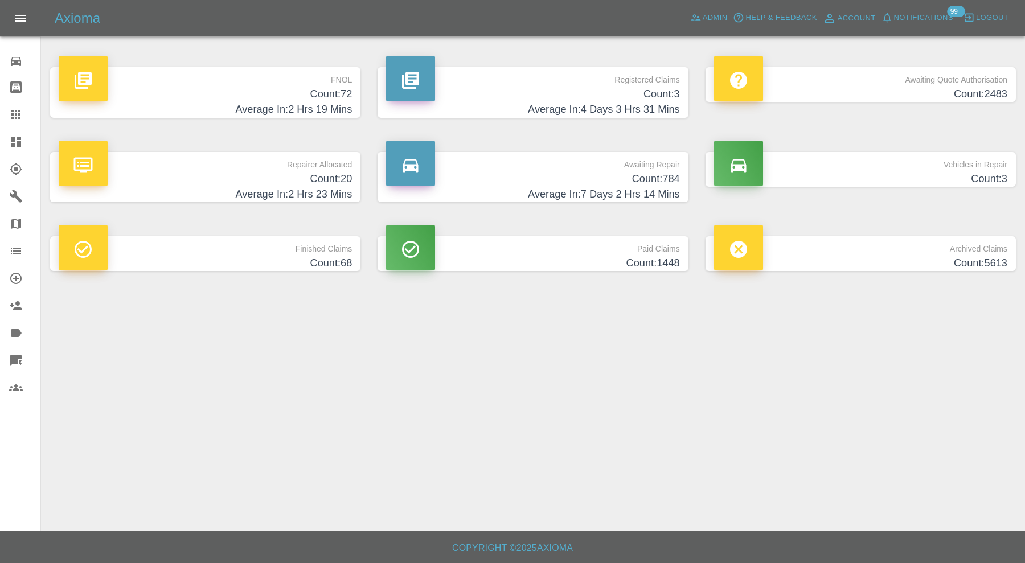
click at [600, 198] on h4 "Average In: 7 Days 2 Hrs 14 Mins" at bounding box center [532, 194] width 293 height 15
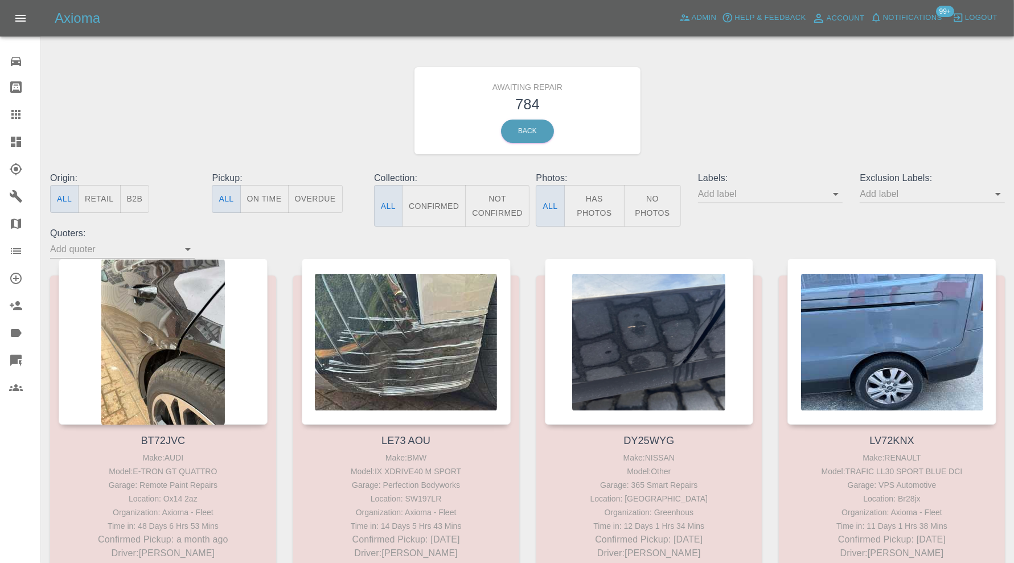
click at [997, 194] on icon "Open" at bounding box center [999, 194] width 6 height 3
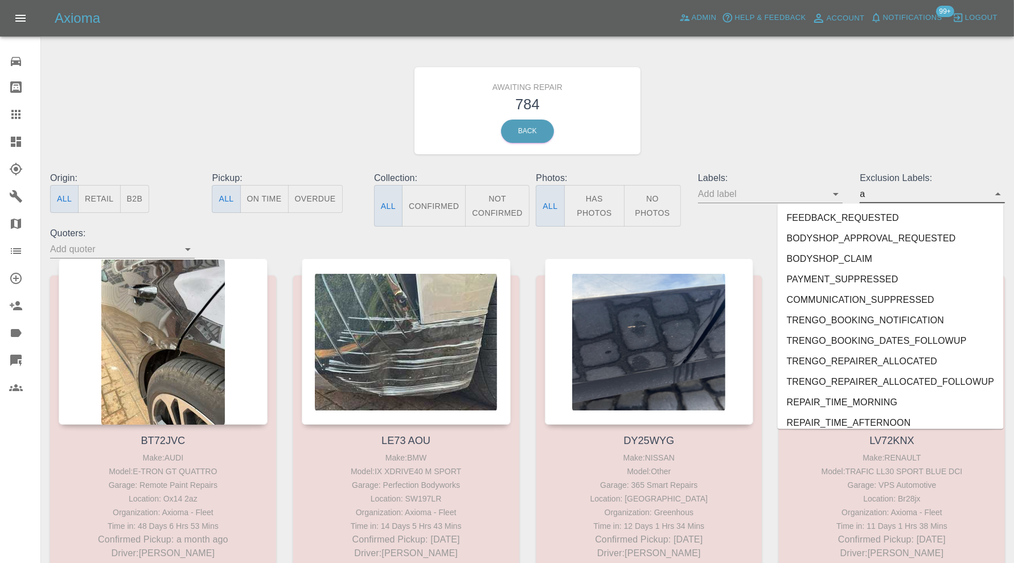
type input "au"
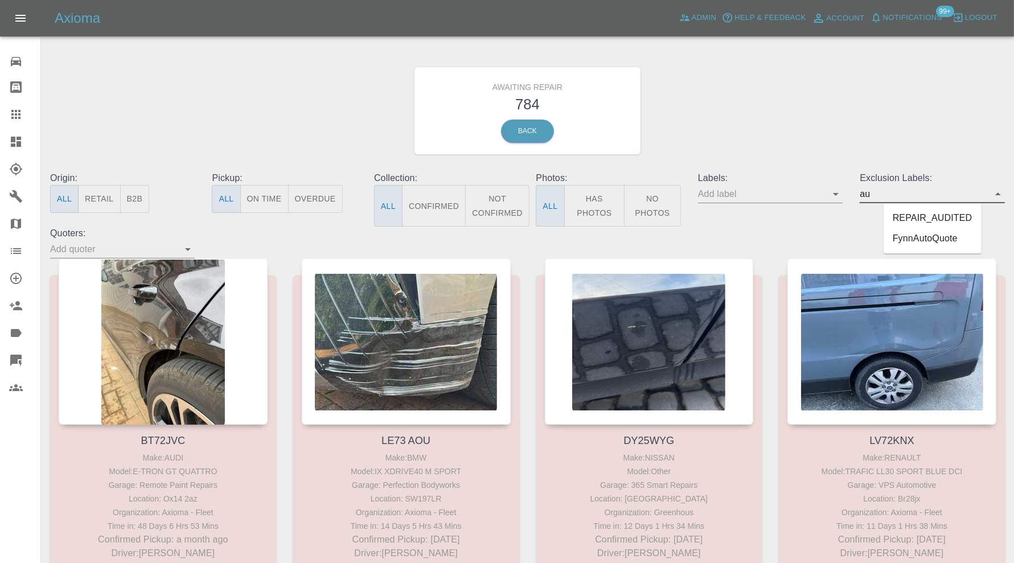
click at [914, 223] on li "REPAIR_AUDITED" at bounding box center [933, 218] width 98 height 21
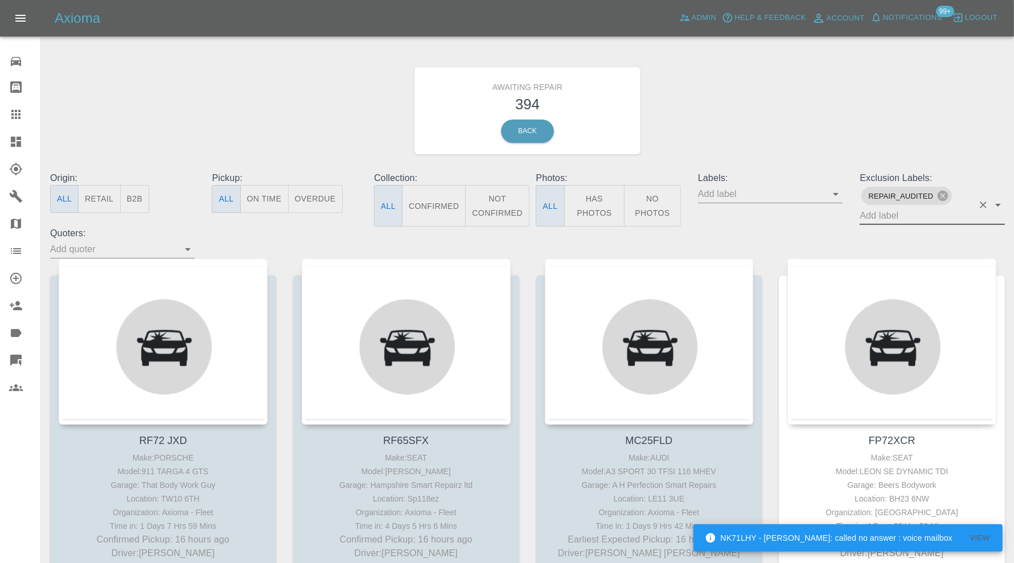
click at [449, 202] on button "Confirmed" at bounding box center [434, 206] width 64 height 42
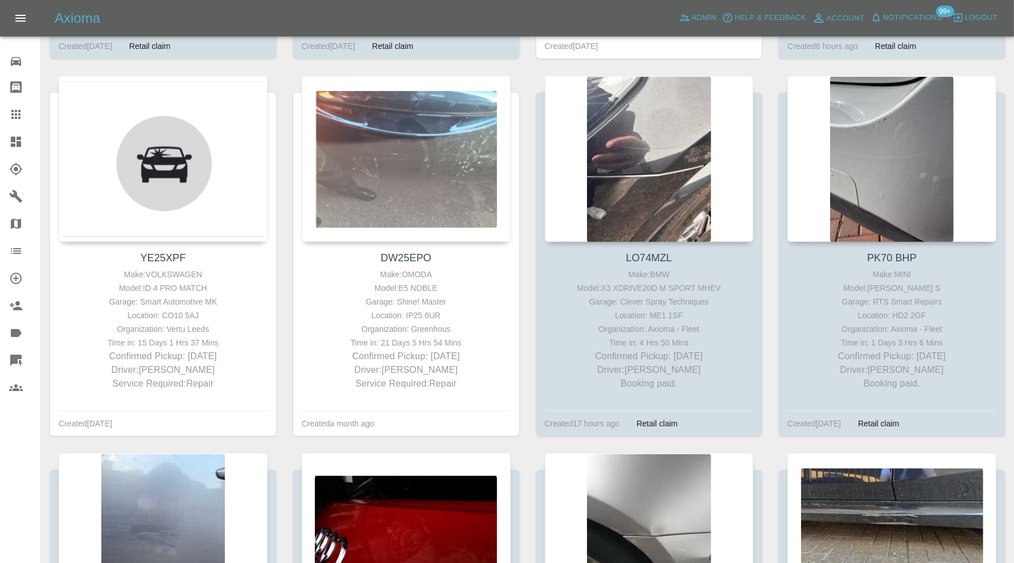
scroll to position [570, 0]
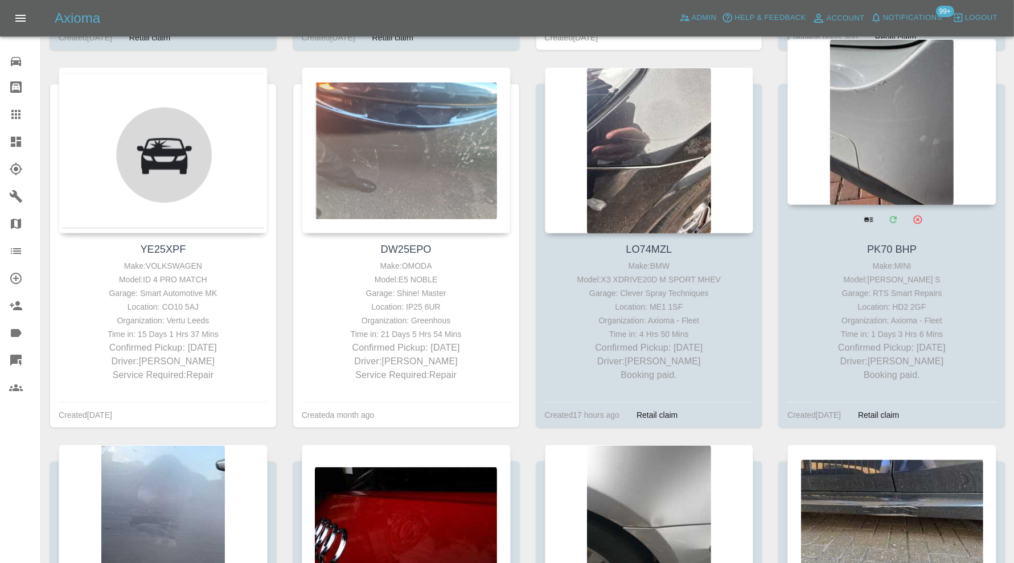
drag, startPoint x: 850, startPoint y: 169, endPoint x: 805, endPoint y: 175, distance: 46.0
click at [805, 175] on div at bounding box center [892, 122] width 209 height 166
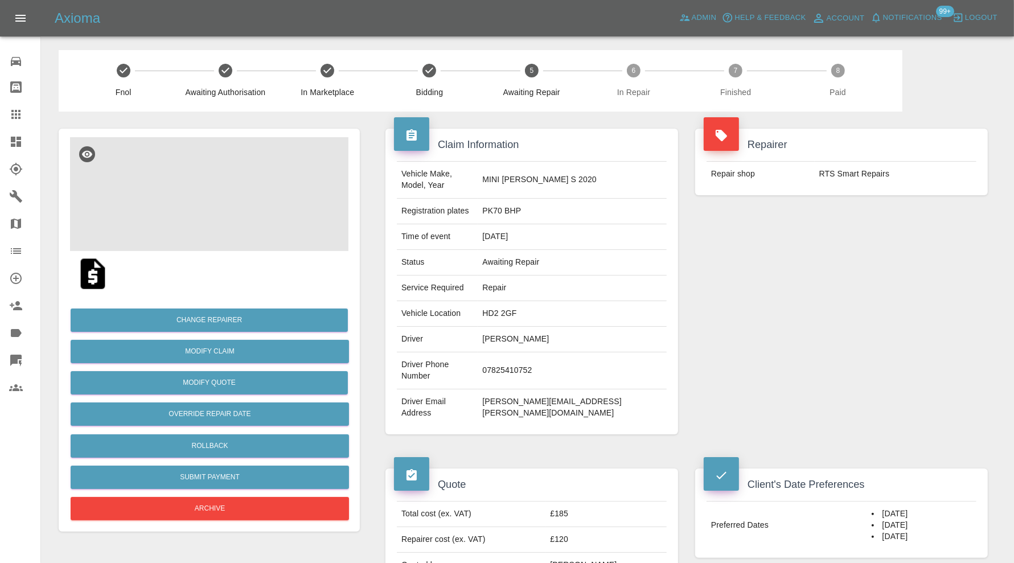
click at [240, 222] on img at bounding box center [209, 194] width 279 height 114
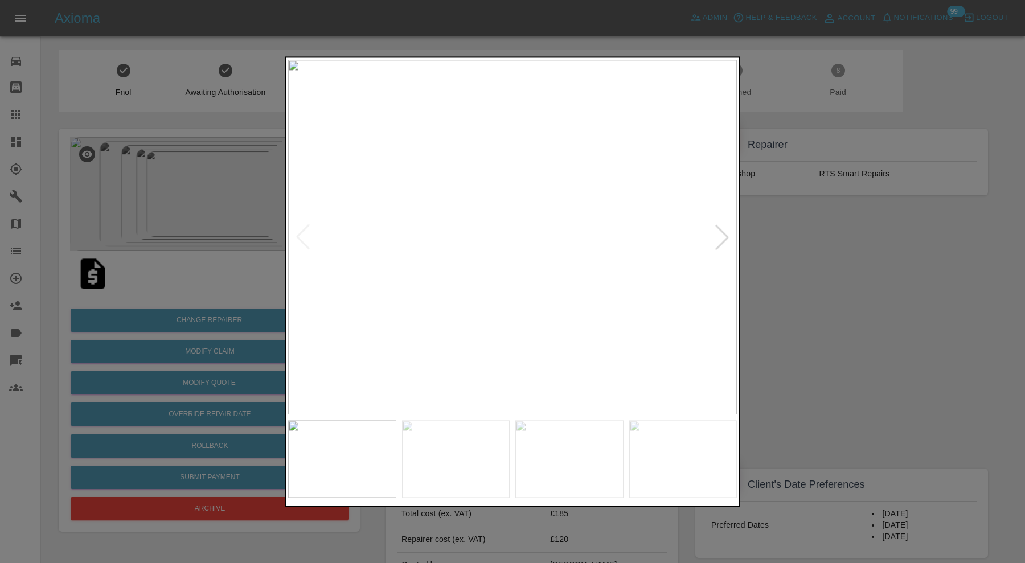
click at [788, 255] on div at bounding box center [512, 281] width 1025 height 563
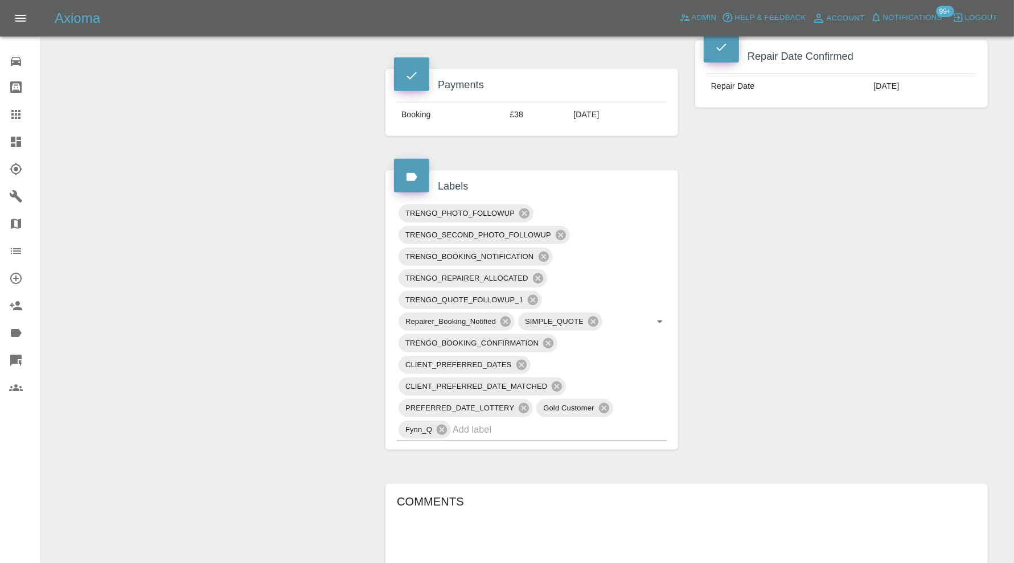
scroll to position [570, 0]
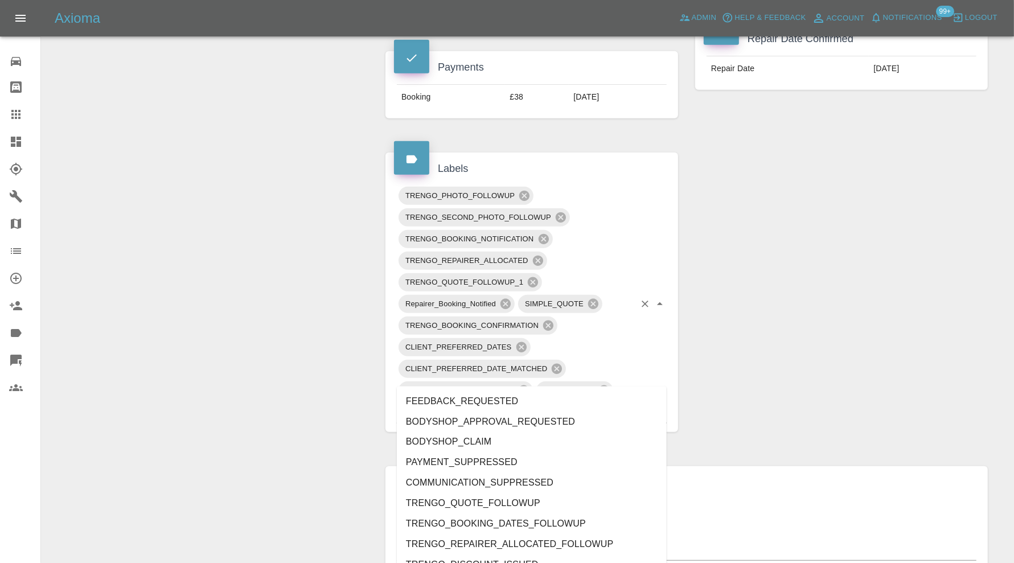
click at [560, 403] on input "text" at bounding box center [544, 412] width 182 height 18
type input "au"
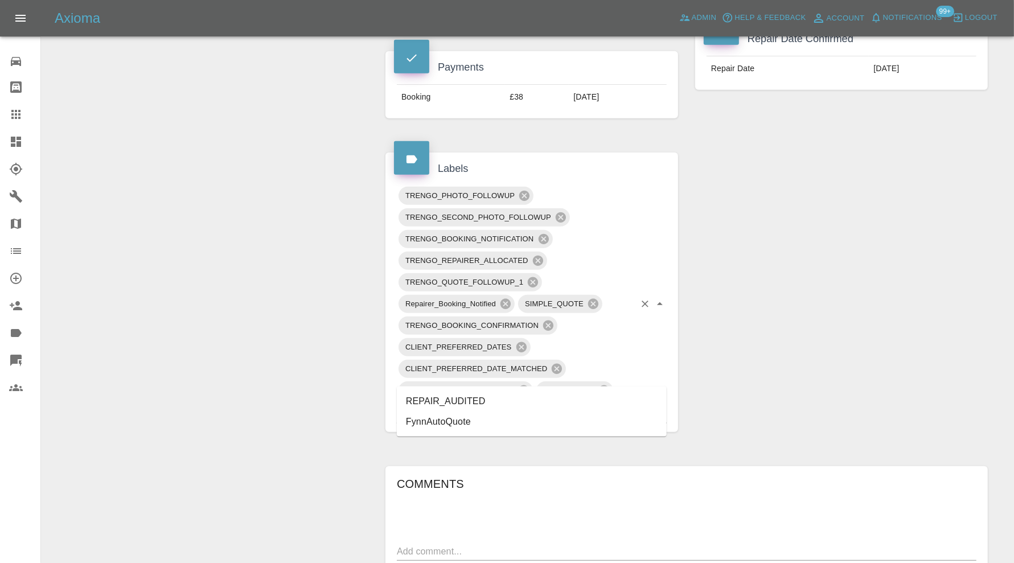
click at [513, 396] on li "REPAIR_AUDITED" at bounding box center [532, 401] width 270 height 21
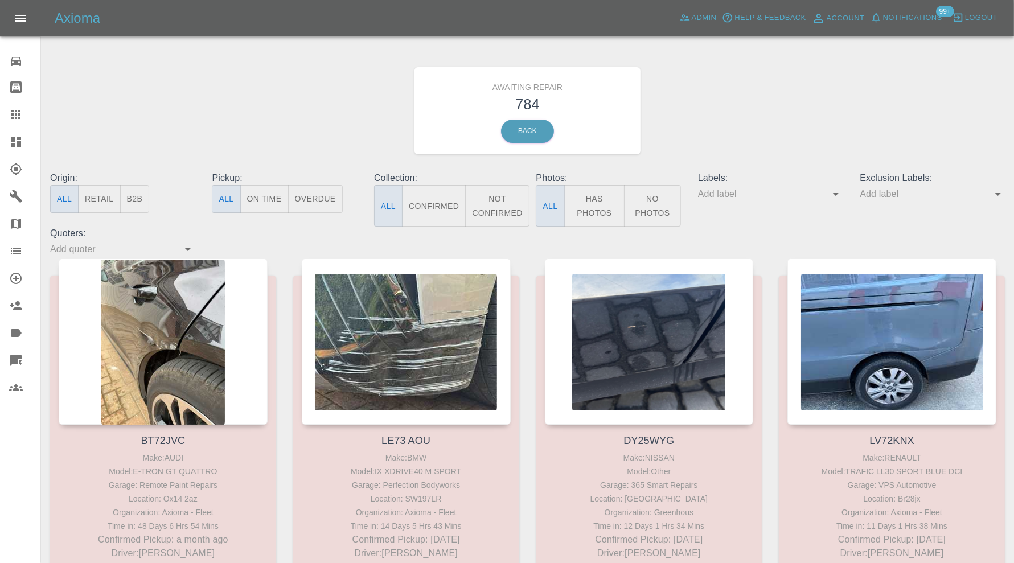
drag, startPoint x: 426, startPoint y: 190, endPoint x: 965, endPoint y: 190, distance: 538.8
click at [426, 190] on button "Confirmed" at bounding box center [434, 206] width 64 height 42
click at [965, 190] on input "text" at bounding box center [924, 194] width 128 height 18
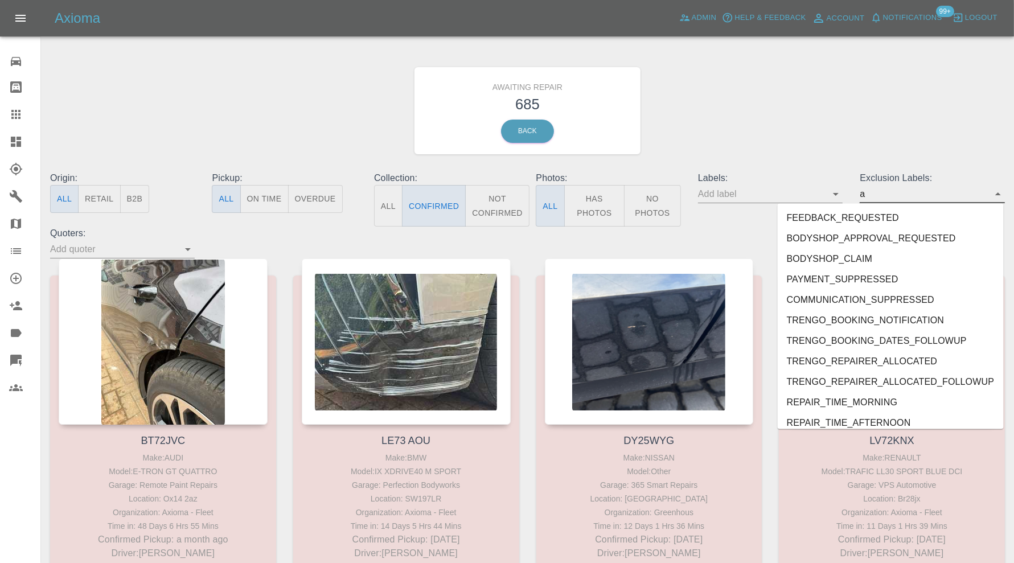
type input "au"
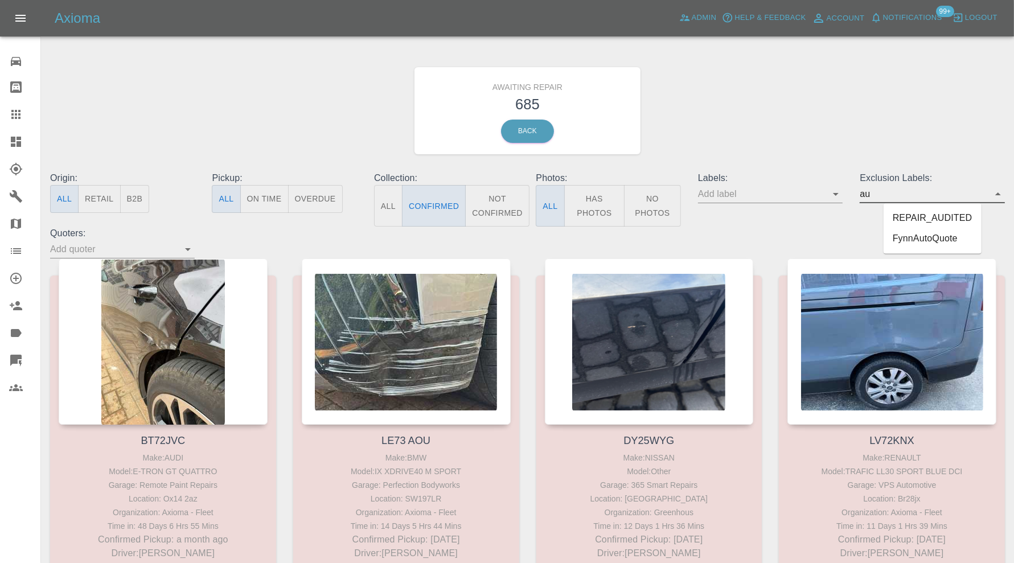
click at [938, 219] on li "REPAIR_AUDITED" at bounding box center [933, 218] width 98 height 21
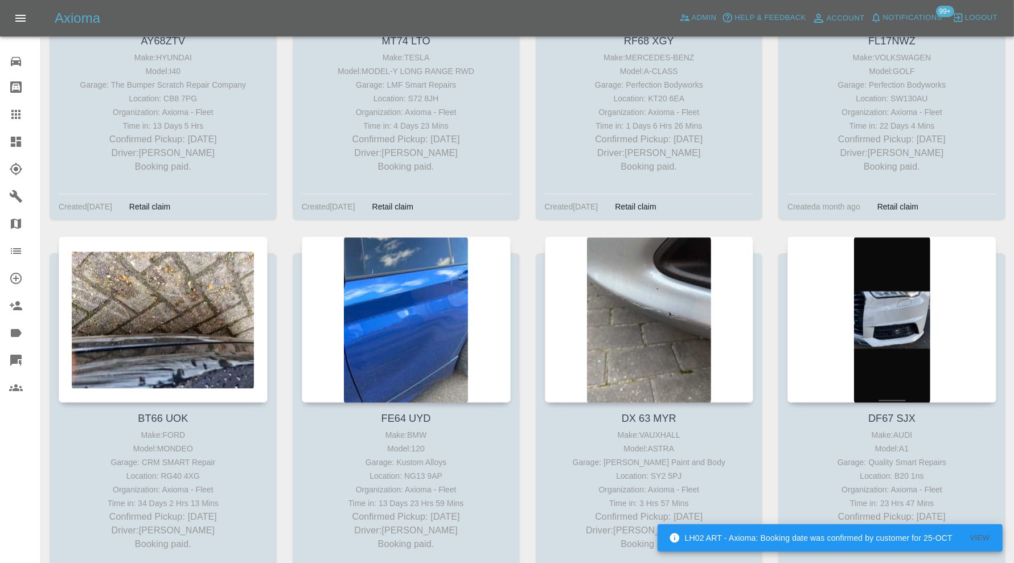
scroll to position [3223, 0]
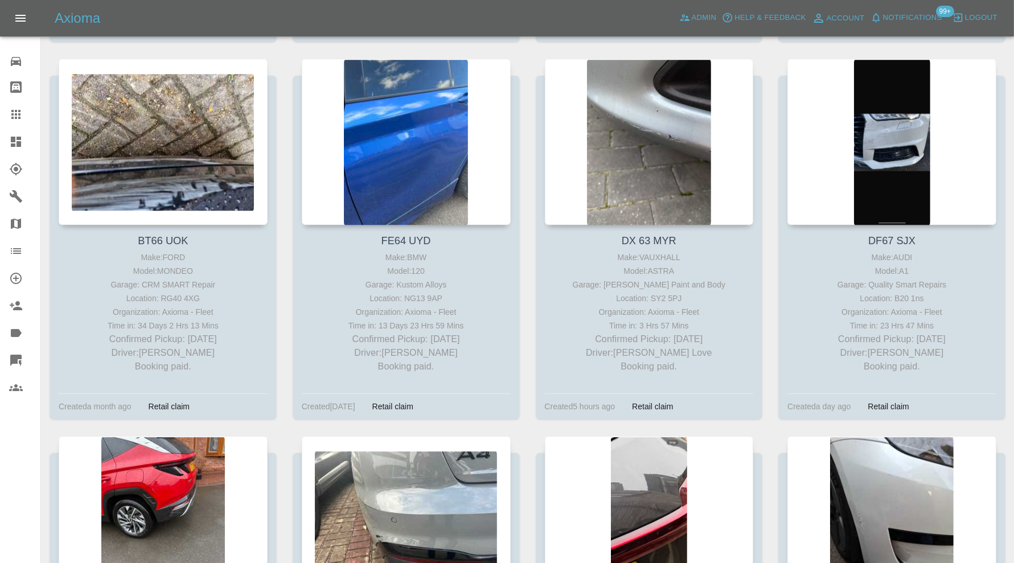
click at [12, 142] on icon at bounding box center [16, 142] width 14 height 14
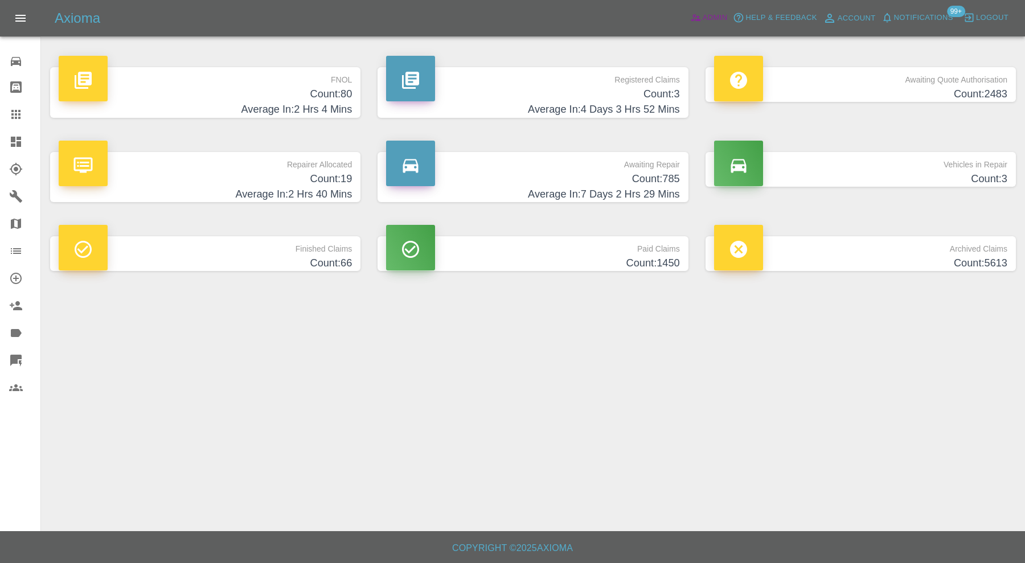
click at [706, 17] on span "Admin" at bounding box center [715, 17] width 25 height 13
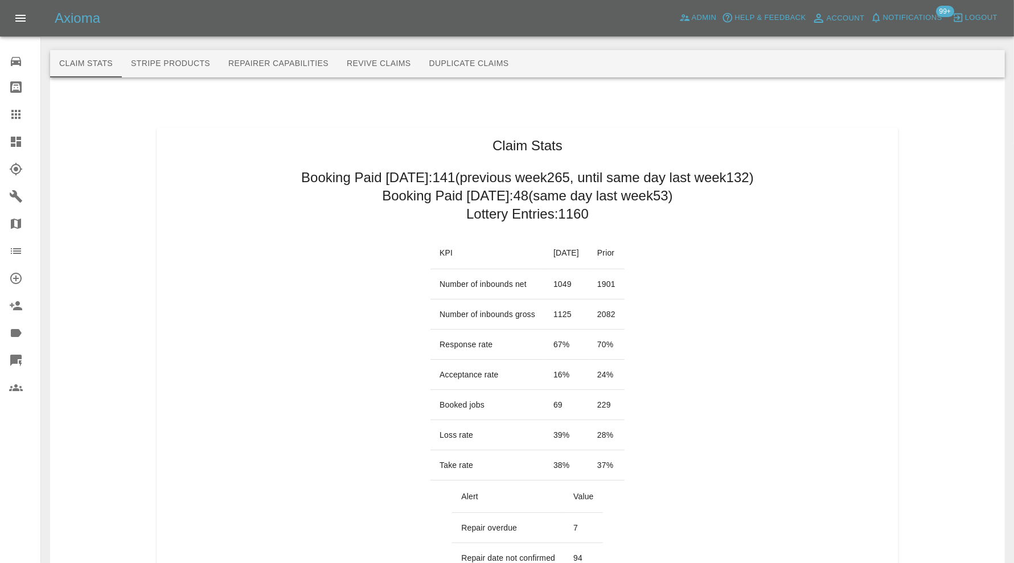
click at [11, 140] on icon at bounding box center [16, 142] width 10 height 10
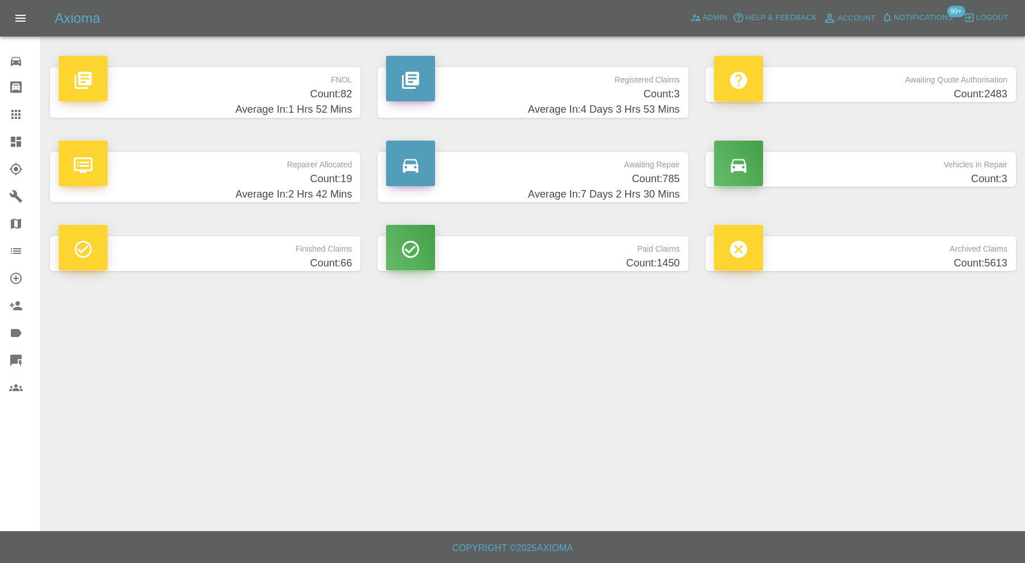
click at [884, 168] on p "Vehicles in Repair" at bounding box center [860, 161] width 293 height 19
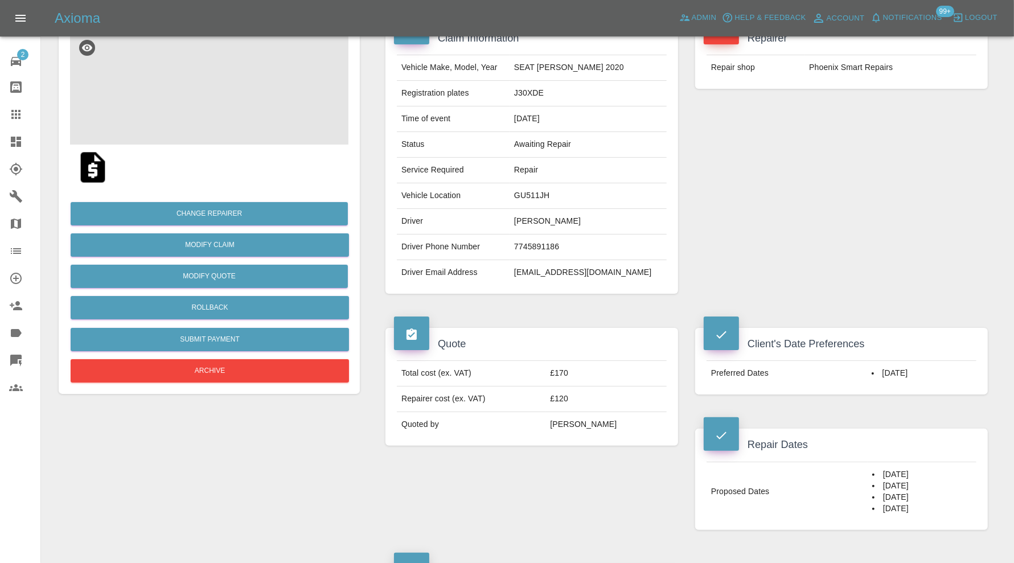
scroll to position [95, 0]
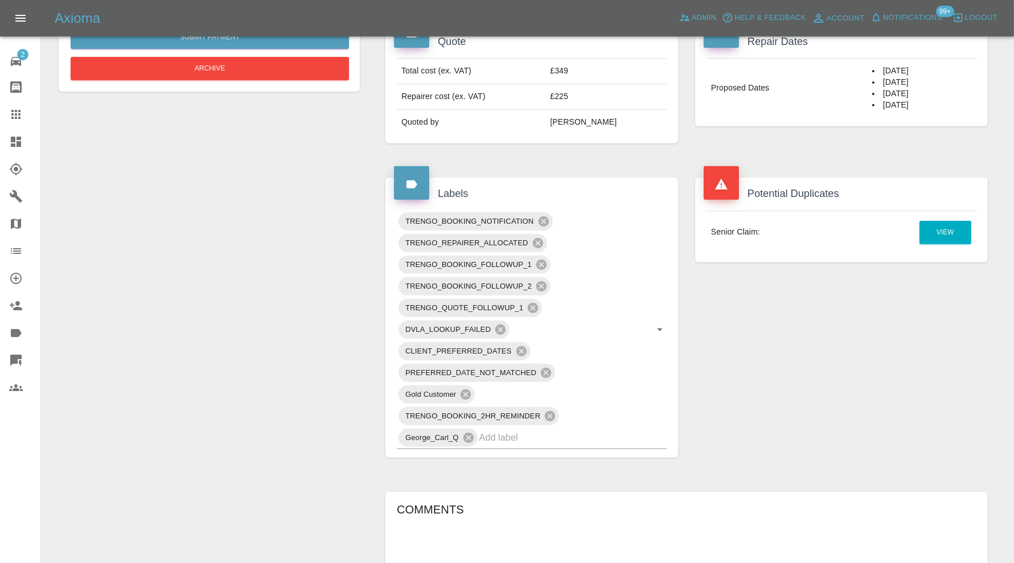
scroll to position [190, 0]
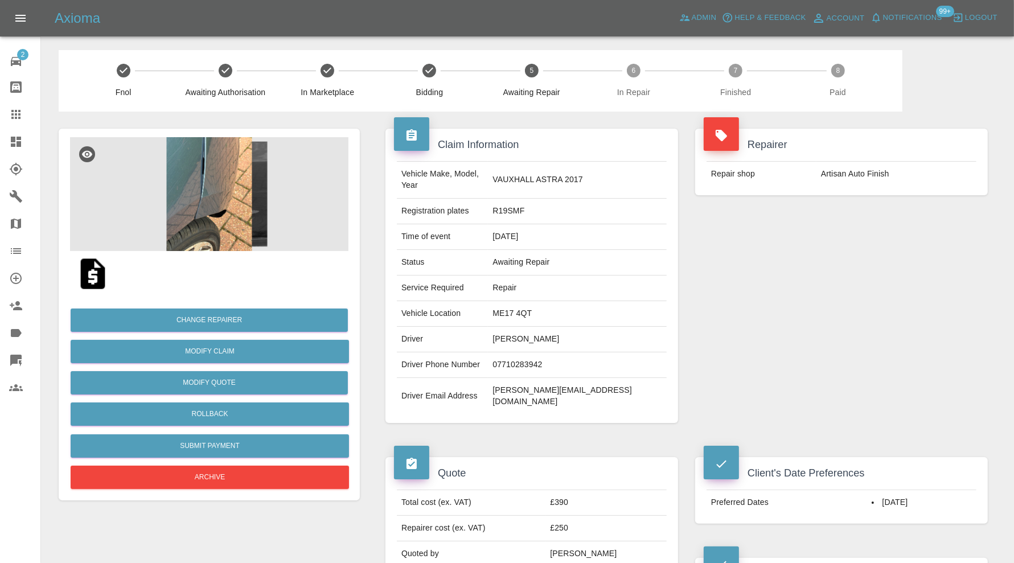
click at [201, 206] on img at bounding box center [209, 194] width 279 height 114
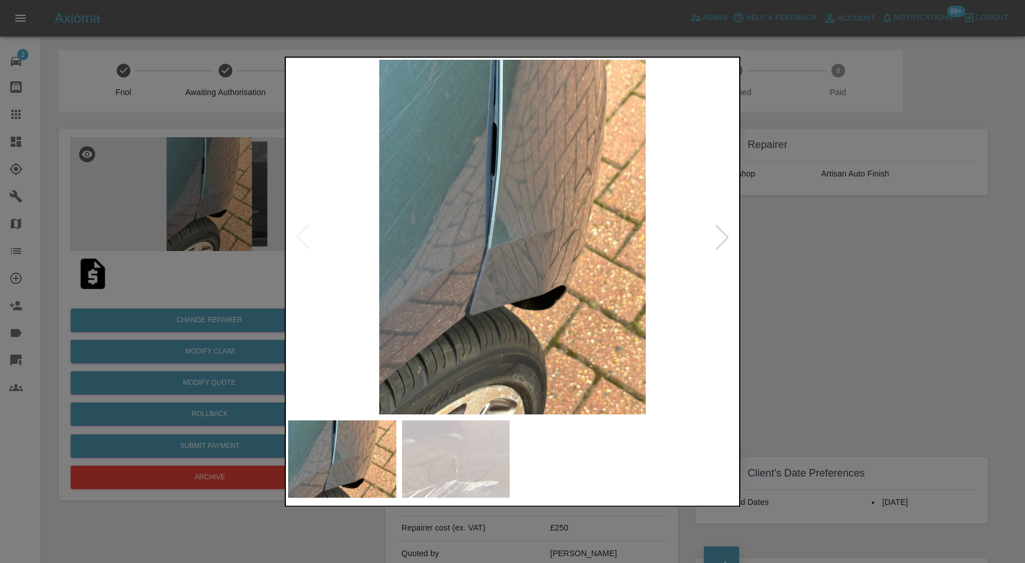
click at [477, 462] on img at bounding box center [456, 458] width 108 height 77
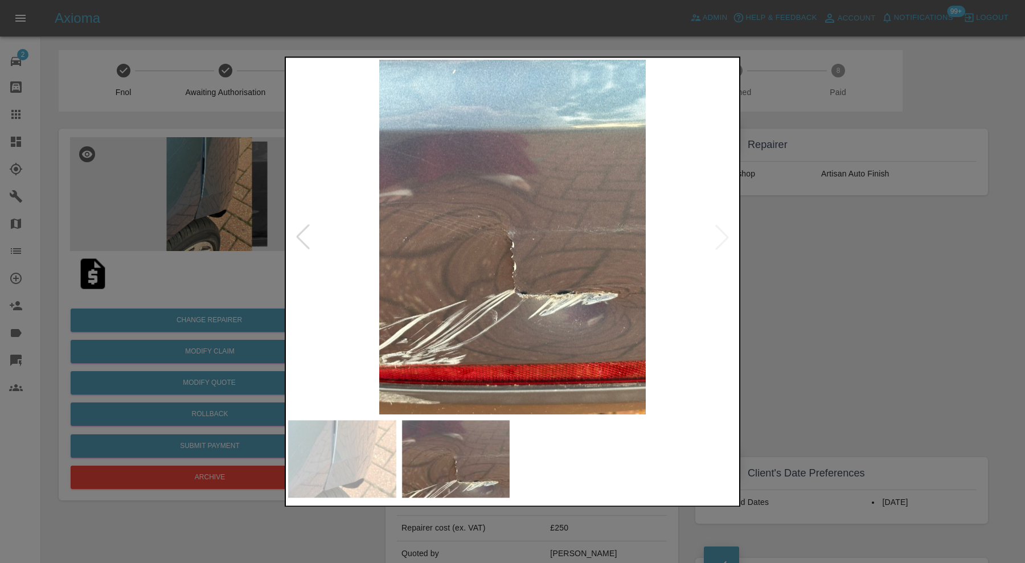
click at [720, 234] on img at bounding box center [512, 237] width 449 height 355
click at [817, 275] on div at bounding box center [512, 281] width 1025 height 563
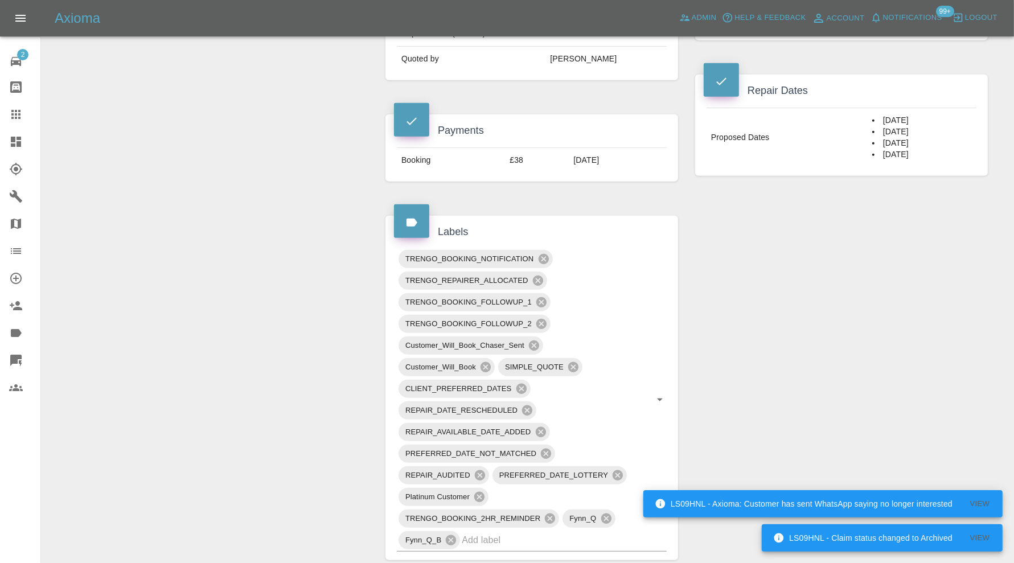
scroll to position [462, 0]
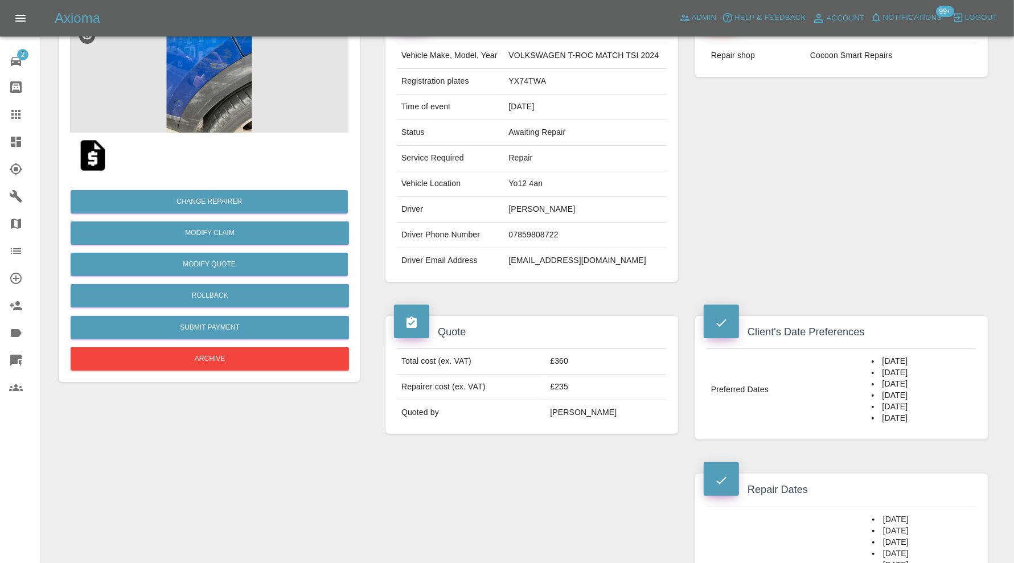
scroll to position [285, 0]
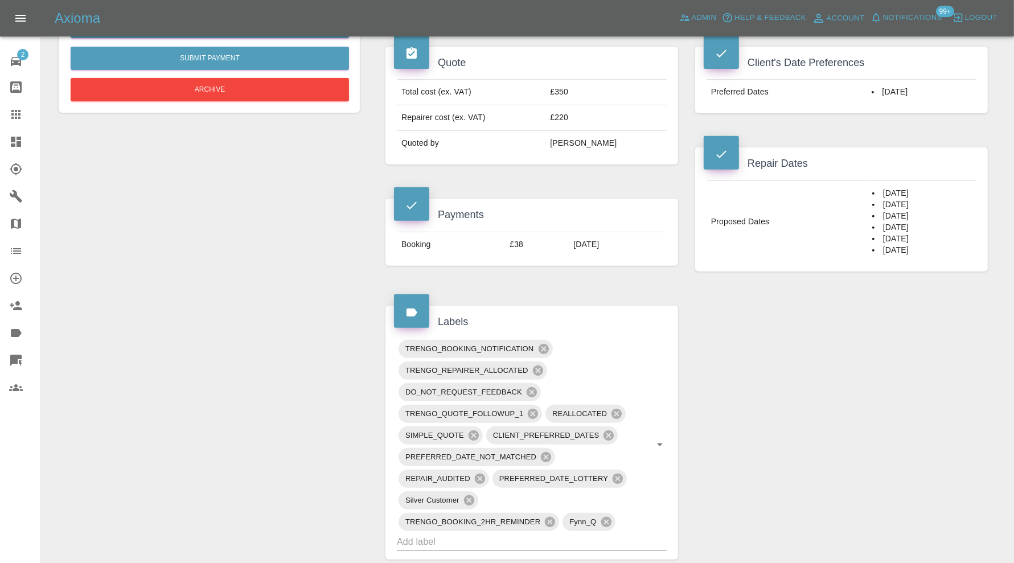
scroll to position [95, 0]
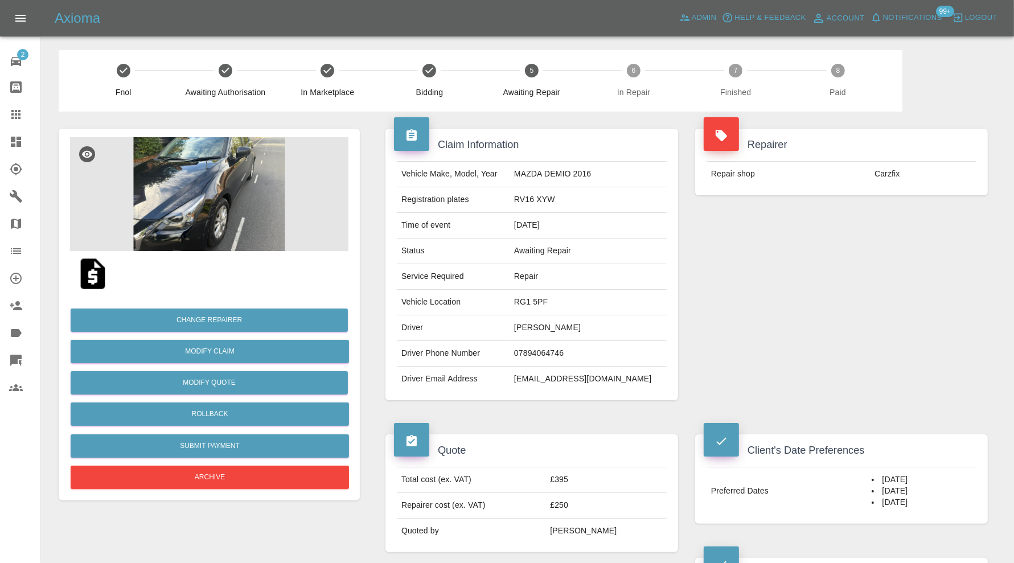
click at [261, 185] on img at bounding box center [209, 194] width 279 height 114
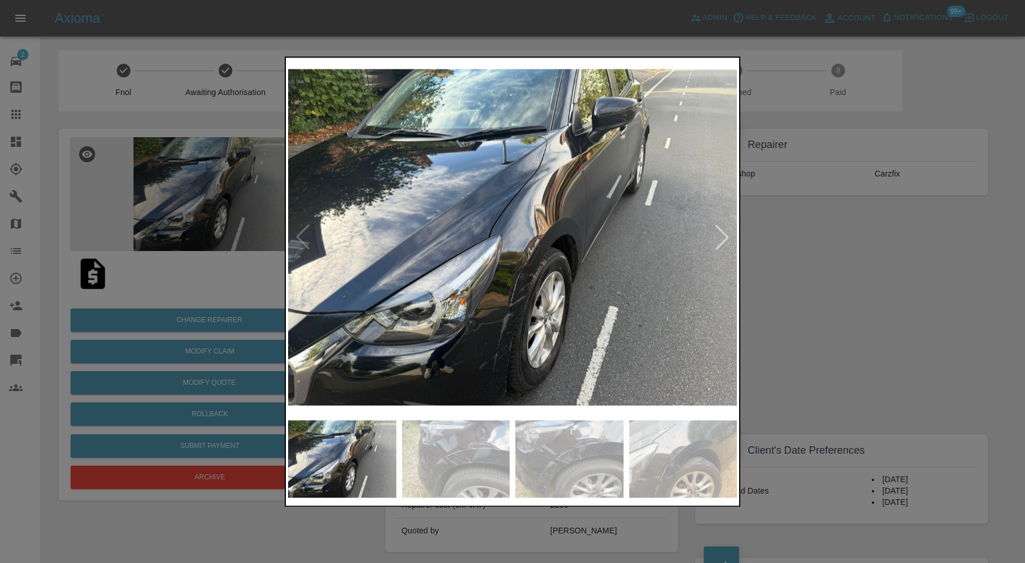
click at [723, 235] on div at bounding box center [722, 237] width 25 height 25
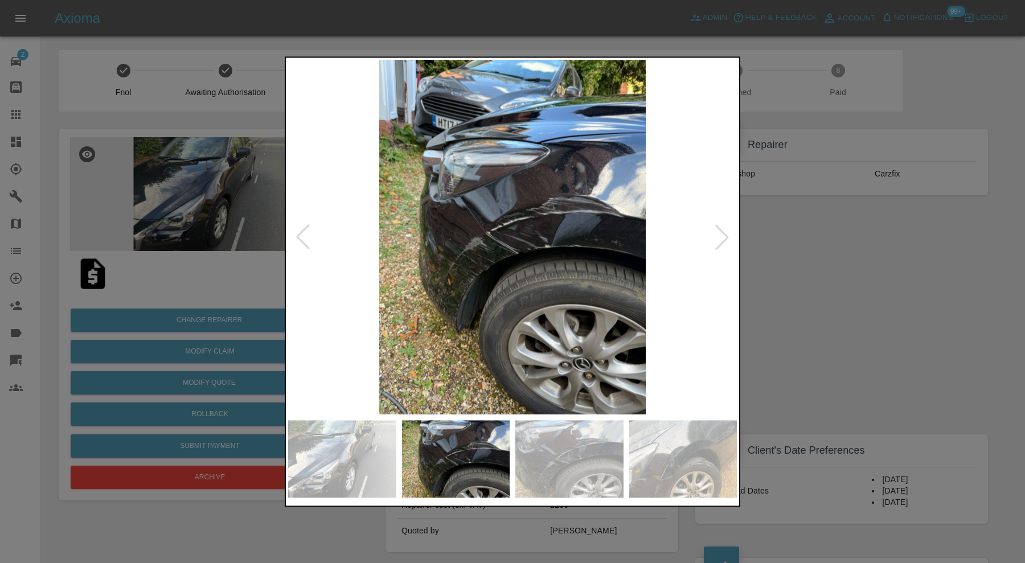
click at [723, 235] on div at bounding box center [722, 237] width 25 height 25
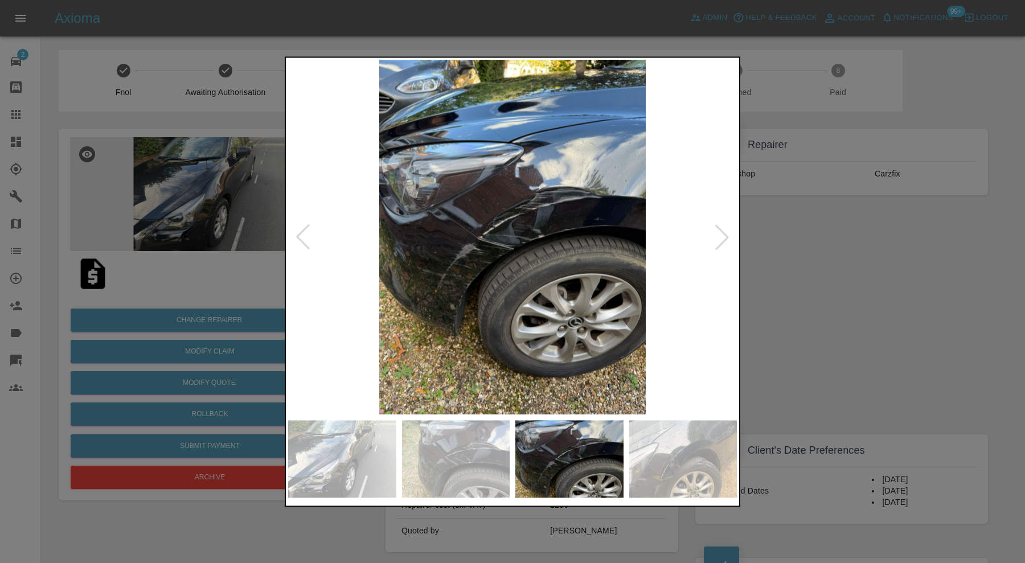
click at [723, 235] on div at bounding box center [722, 237] width 25 height 25
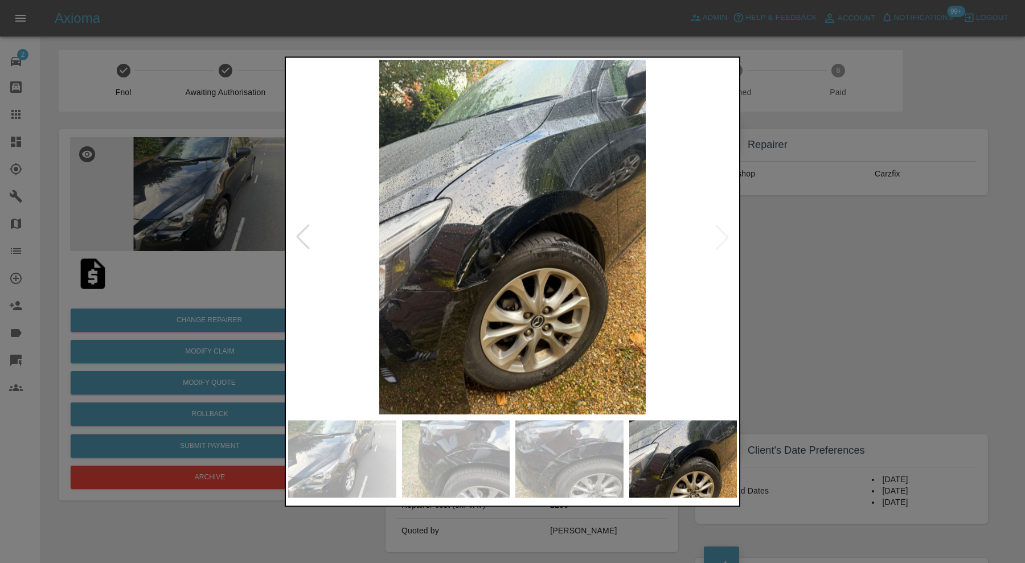
click at [723, 235] on img at bounding box center [512, 237] width 449 height 355
click at [788, 235] on div at bounding box center [512, 281] width 1025 height 563
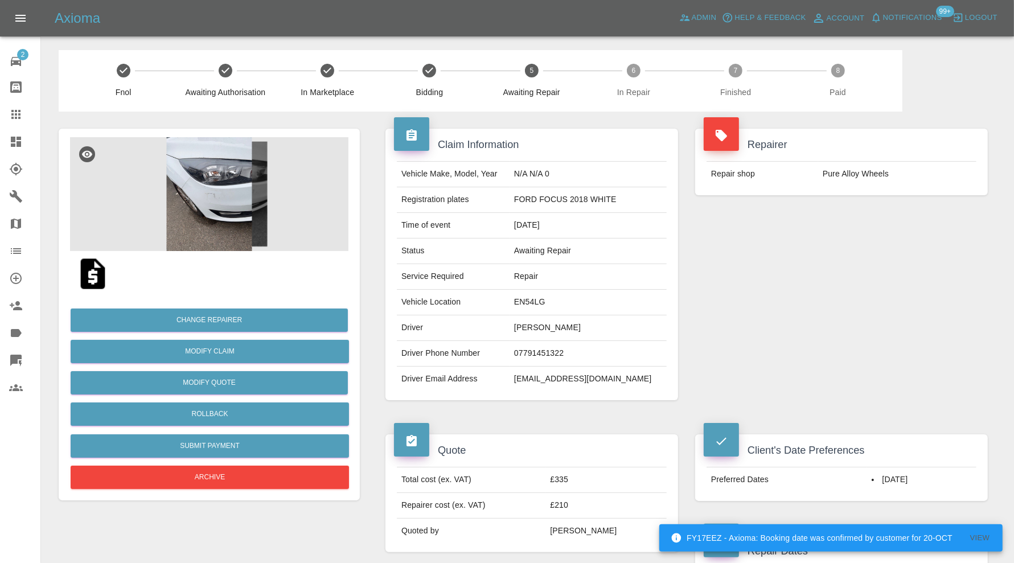
click at [222, 217] on img at bounding box center [209, 194] width 279 height 114
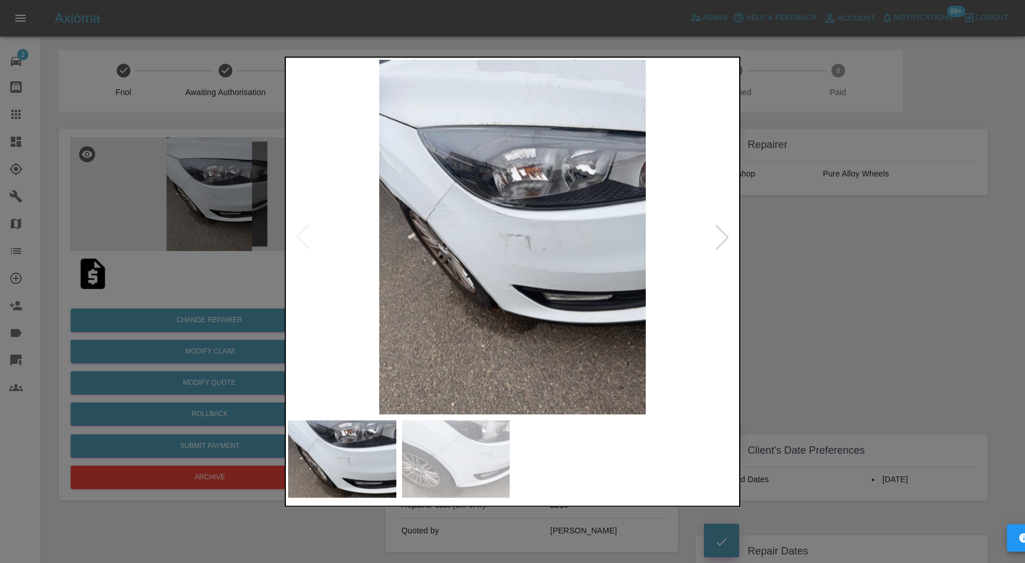
click at [891, 264] on div at bounding box center [512, 281] width 1025 height 563
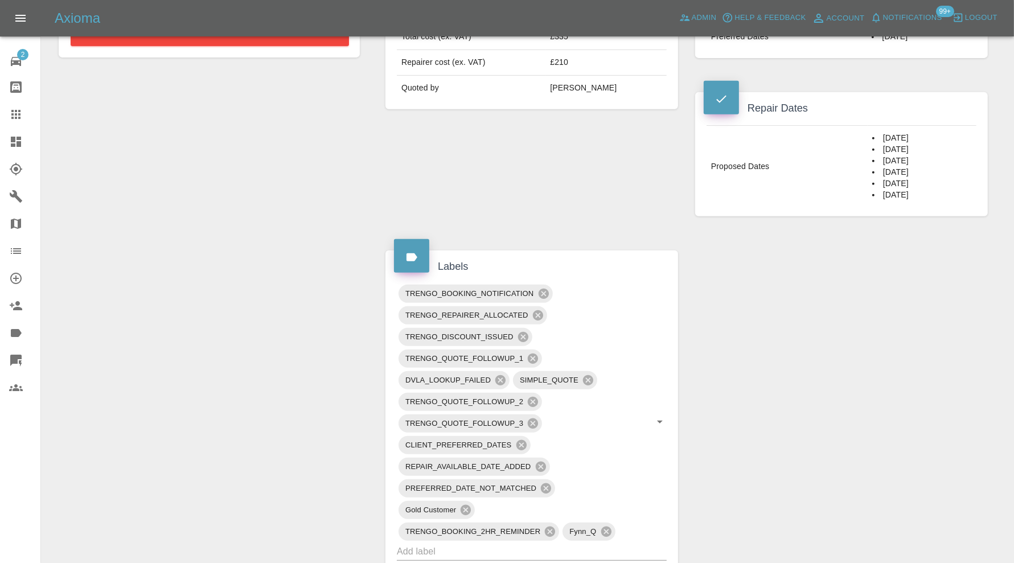
scroll to position [759, 0]
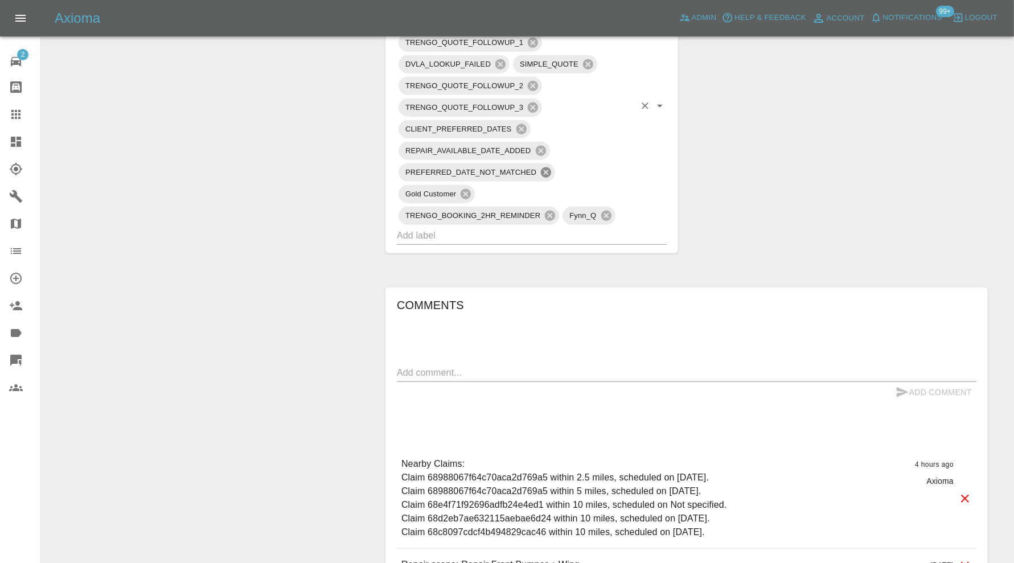
click at [544, 170] on icon at bounding box center [546, 172] width 10 height 10
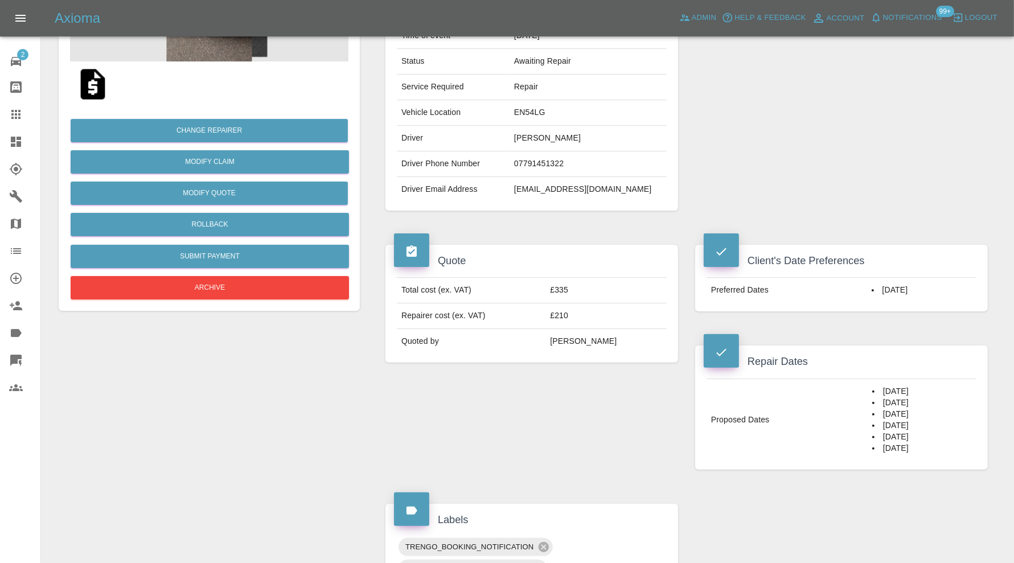
scroll to position [0, 0]
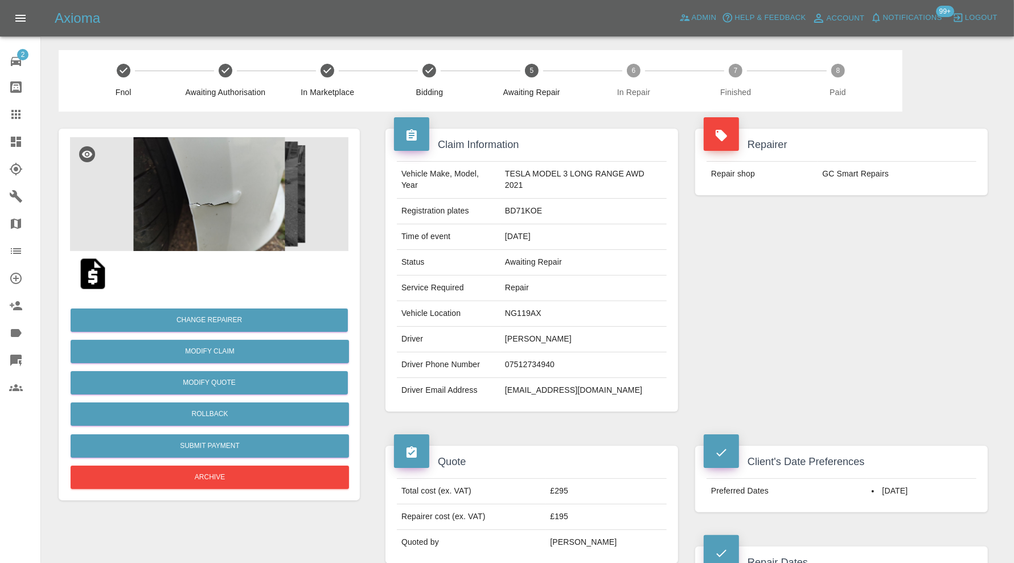
click at [251, 216] on img at bounding box center [209, 194] width 279 height 114
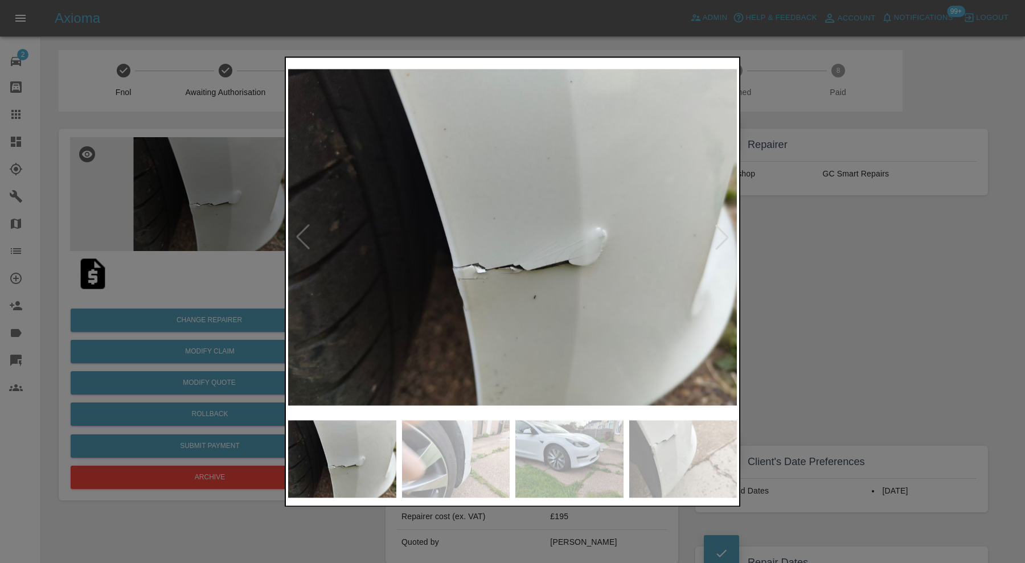
click at [721, 233] on div at bounding box center [722, 237] width 25 height 25
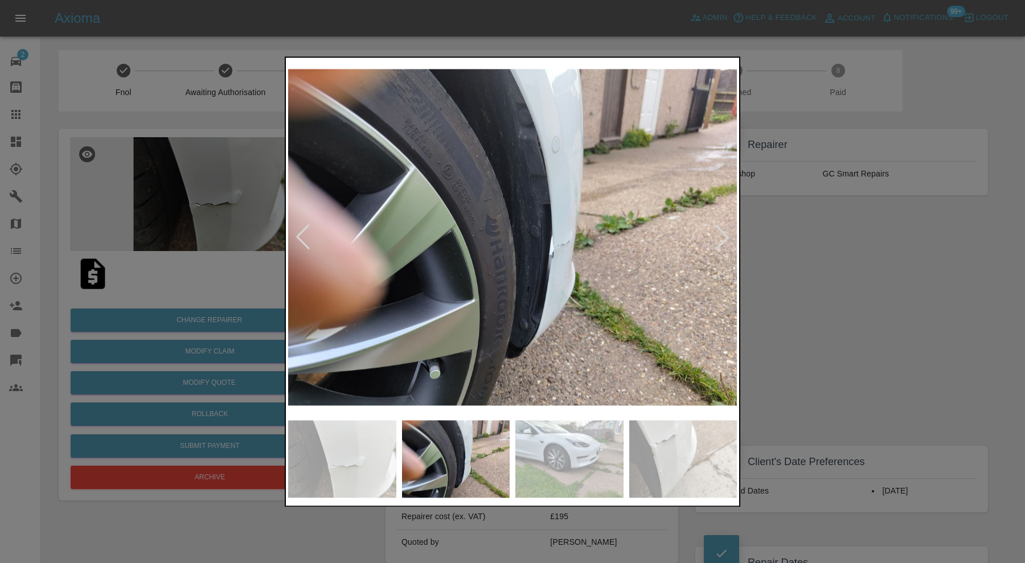
click at [721, 233] on div at bounding box center [722, 237] width 25 height 25
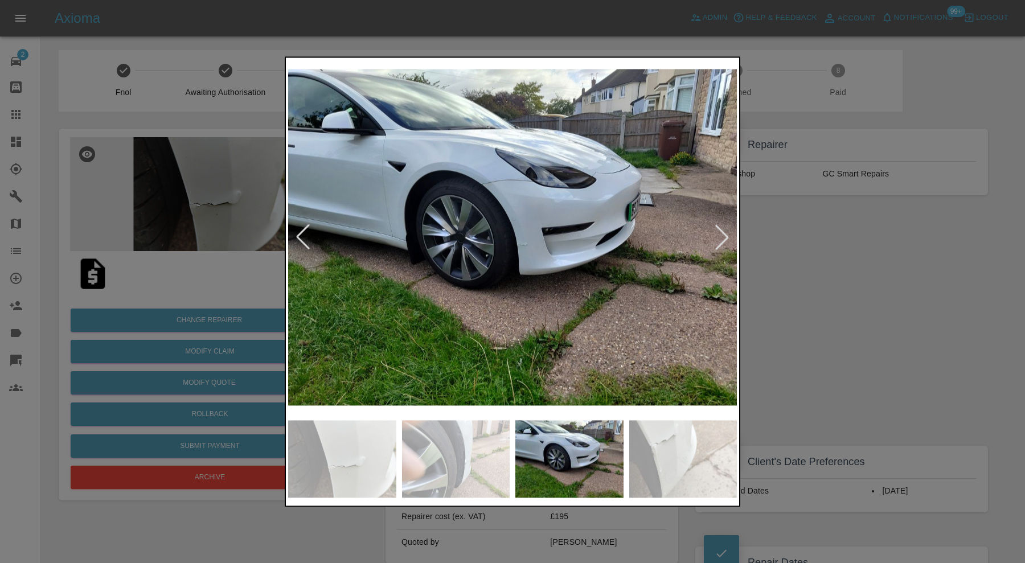
click at [721, 233] on div at bounding box center [722, 237] width 25 height 25
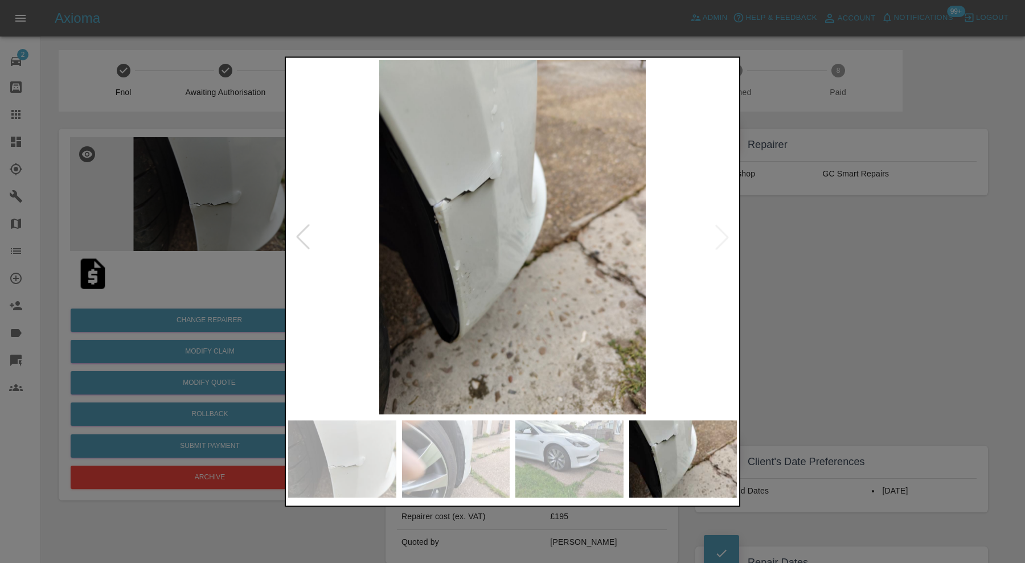
click at [721, 233] on img at bounding box center [512, 237] width 449 height 355
click at [819, 234] on div at bounding box center [512, 281] width 1025 height 563
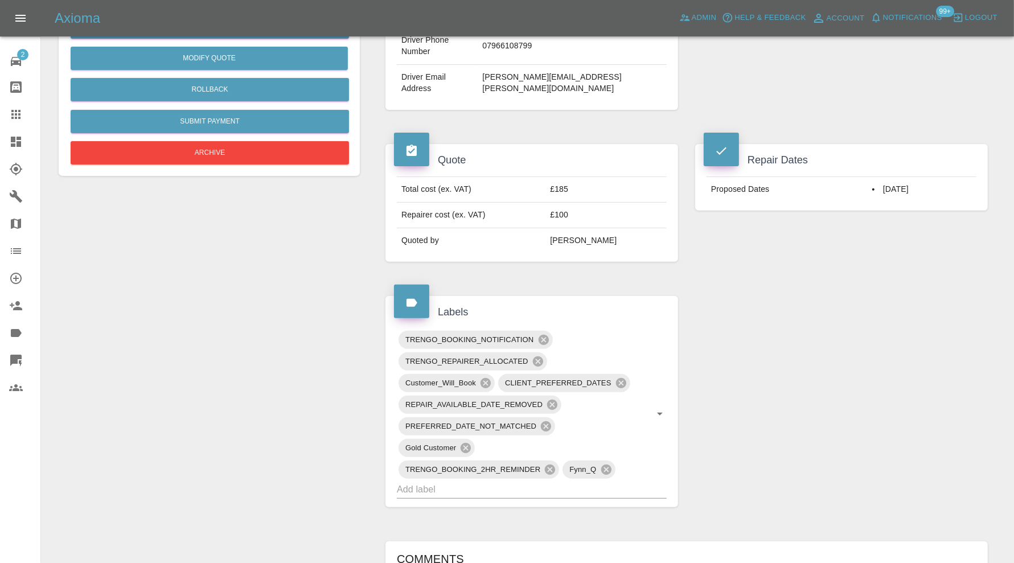
scroll to position [340, 0]
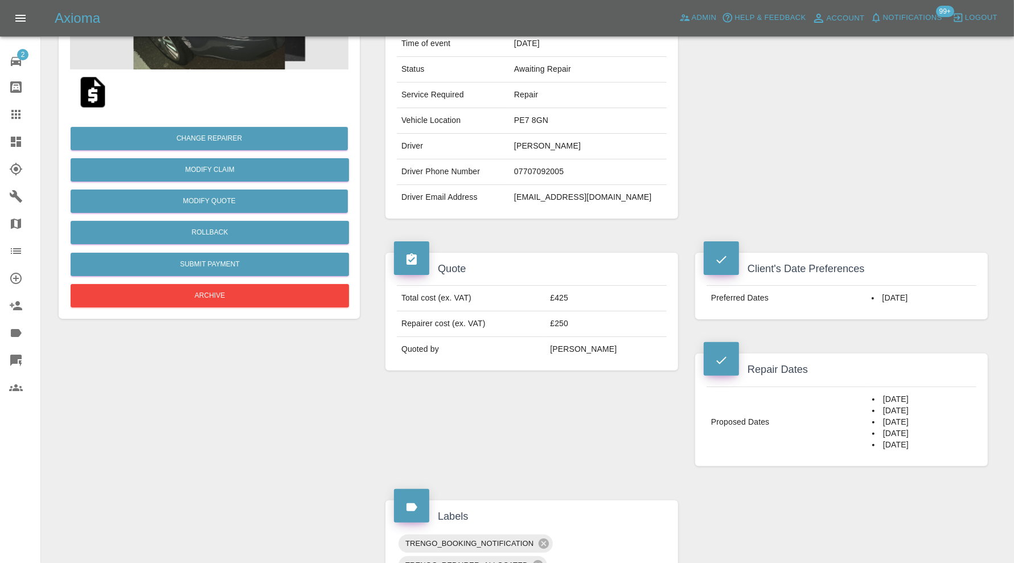
scroll to position [97, 0]
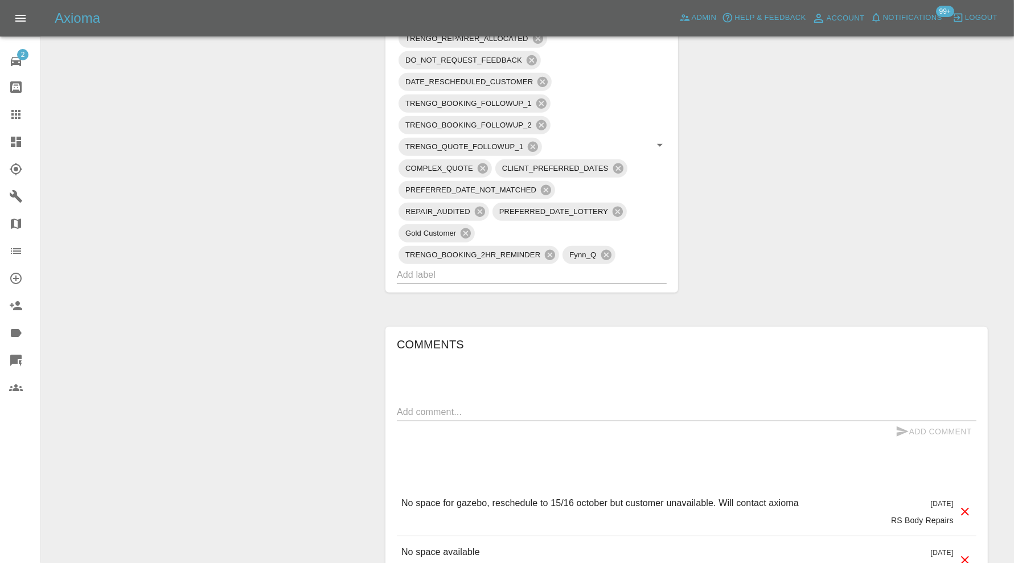
scroll to position [759, 0]
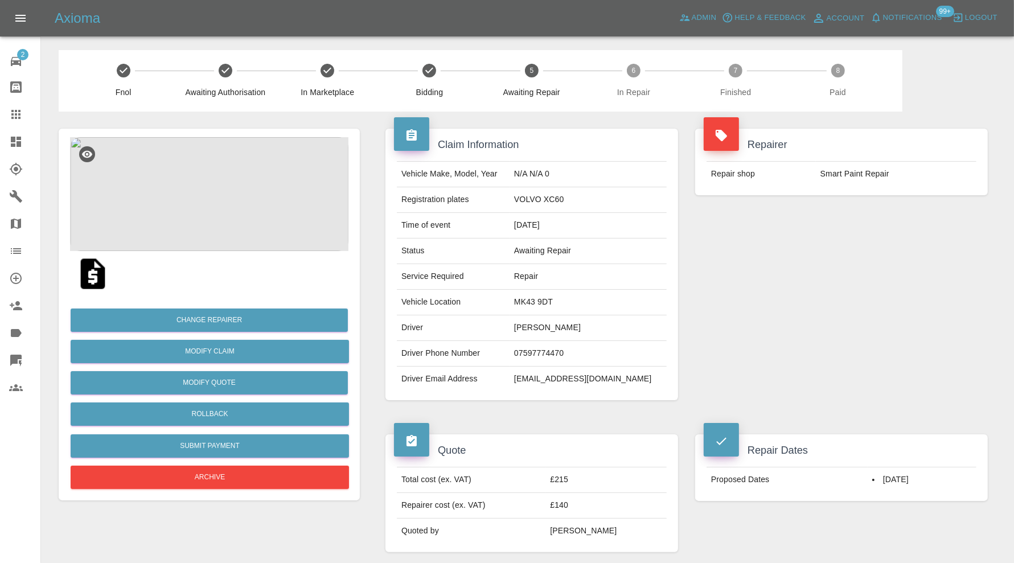
click at [19, 112] on icon at bounding box center [16, 115] width 14 height 14
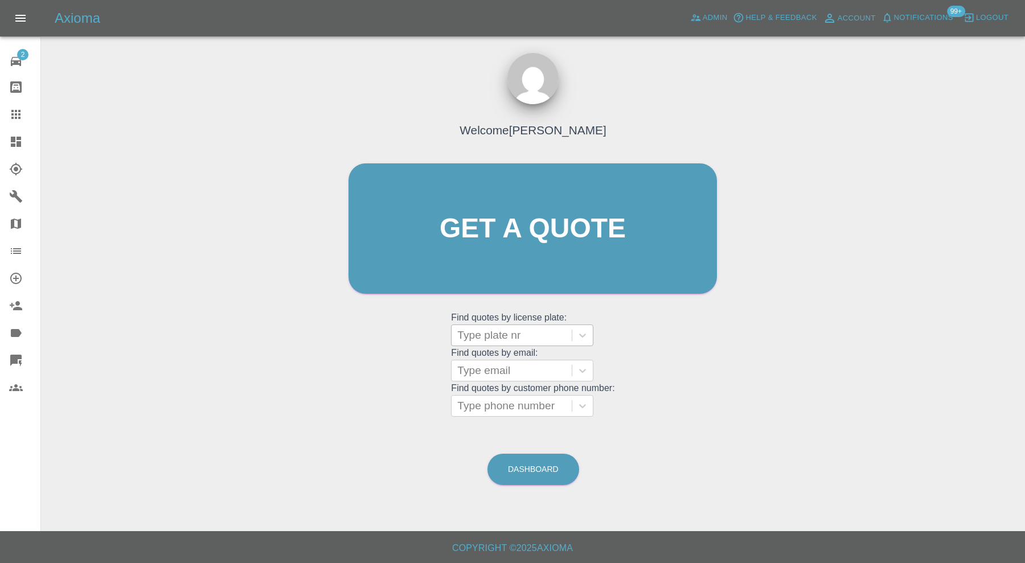
click at [518, 331] on div at bounding box center [511, 336] width 109 height 16
type input "mw21"
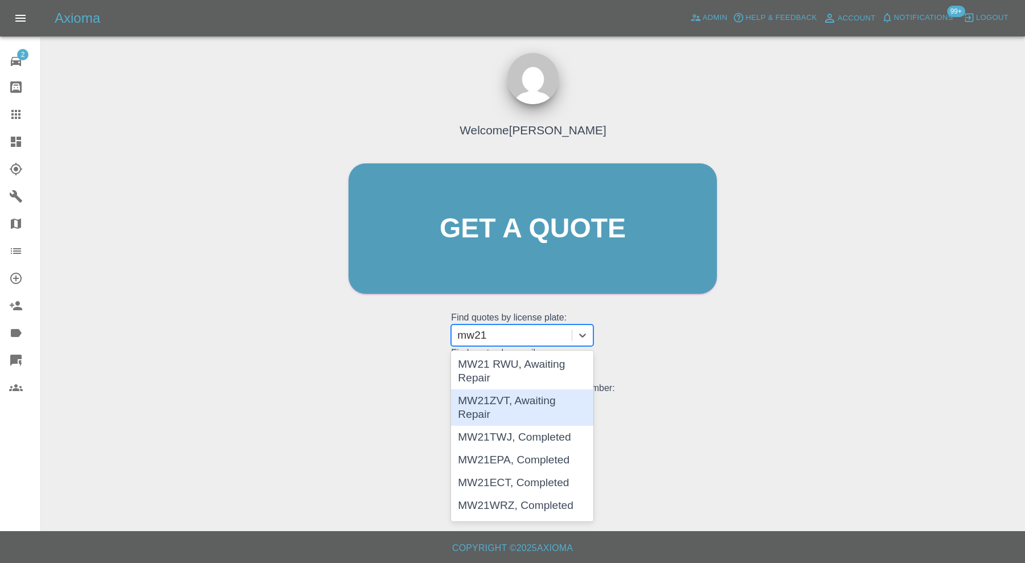
click at [530, 414] on div "MW21ZVT, Awaiting Repair" at bounding box center [522, 408] width 142 height 36
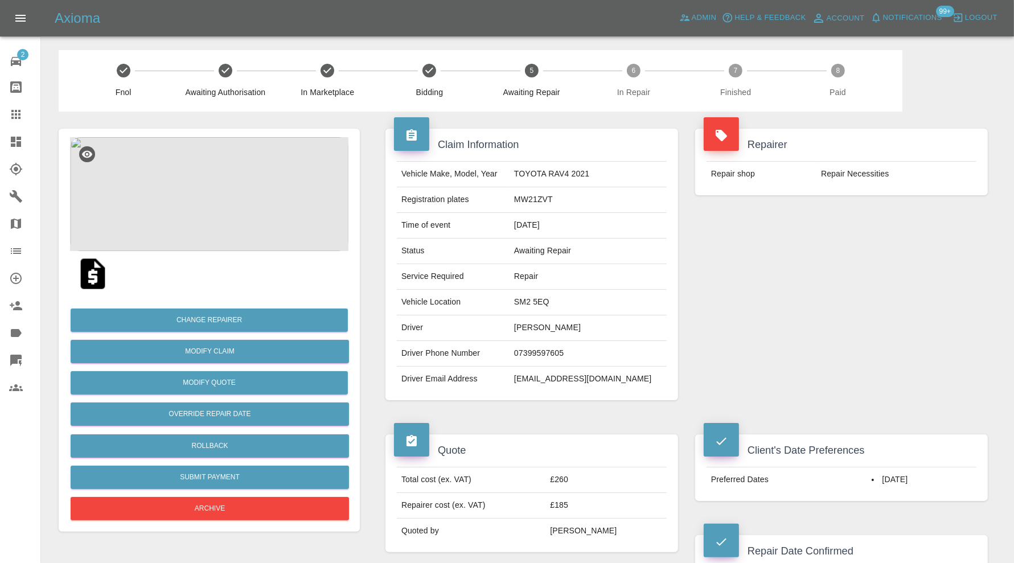
click at [212, 199] on img at bounding box center [209, 194] width 279 height 114
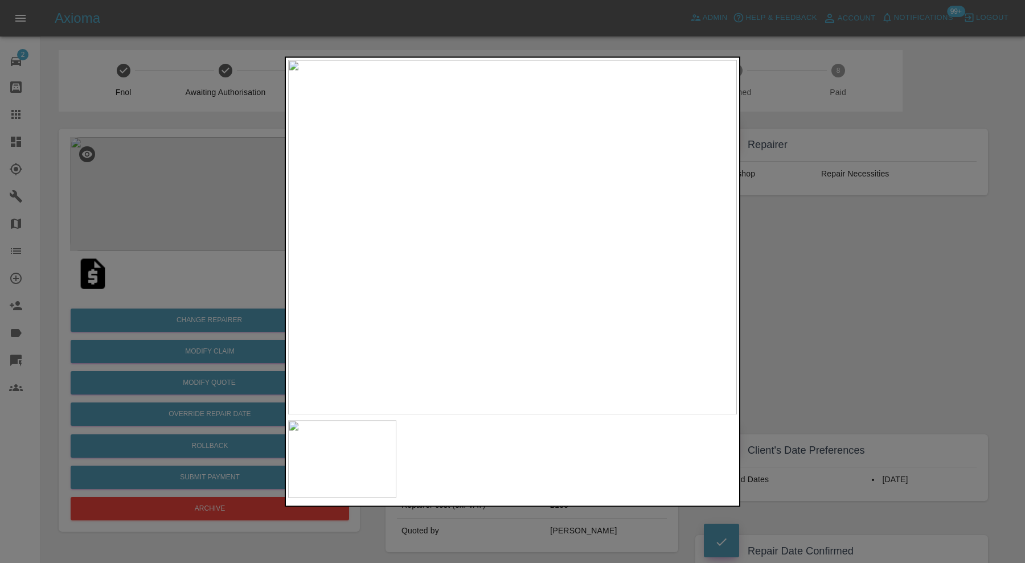
click at [929, 274] on div at bounding box center [512, 281] width 1025 height 563
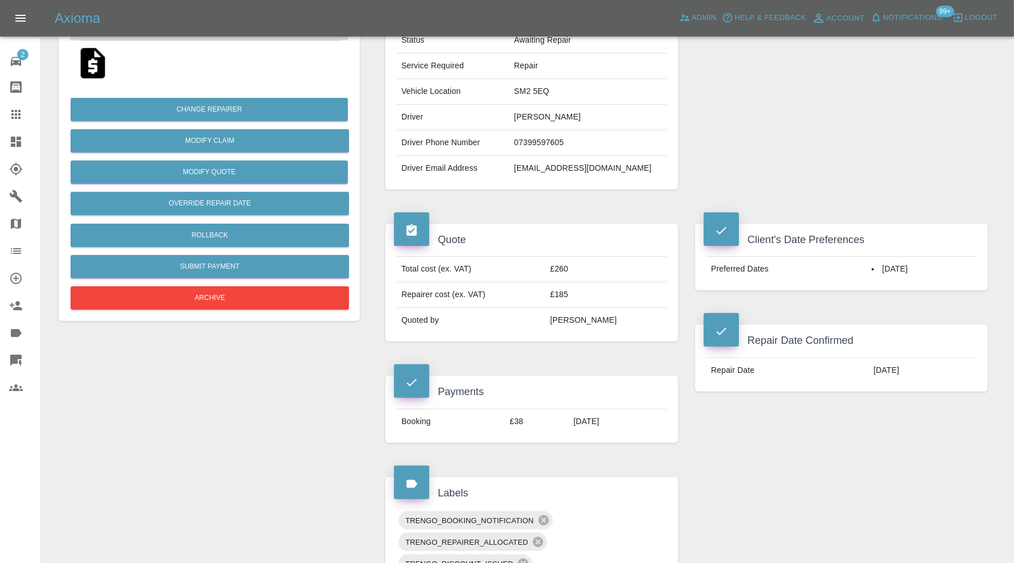
scroll to position [95, 0]
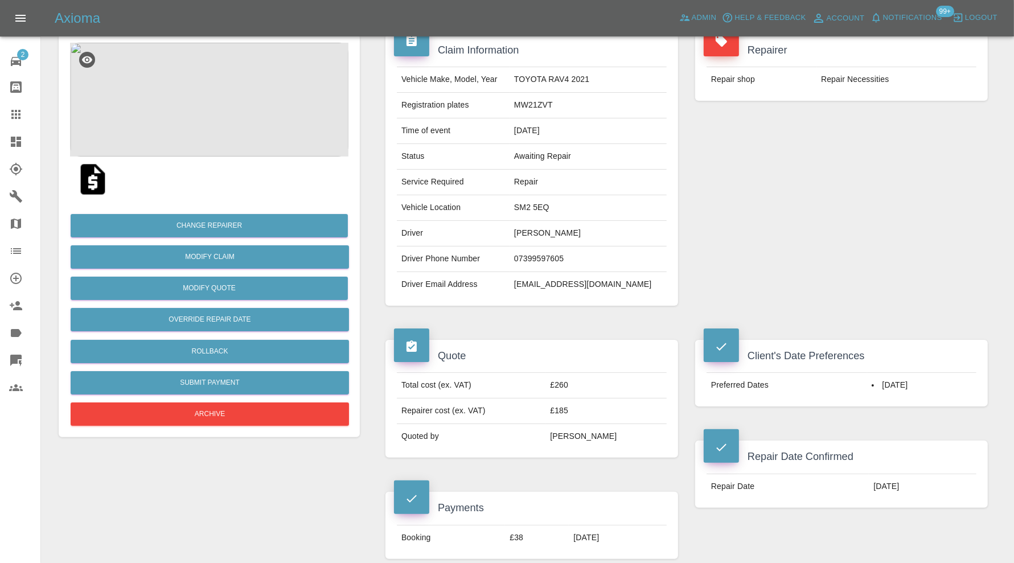
click at [190, 75] on img at bounding box center [209, 100] width 279 height 114
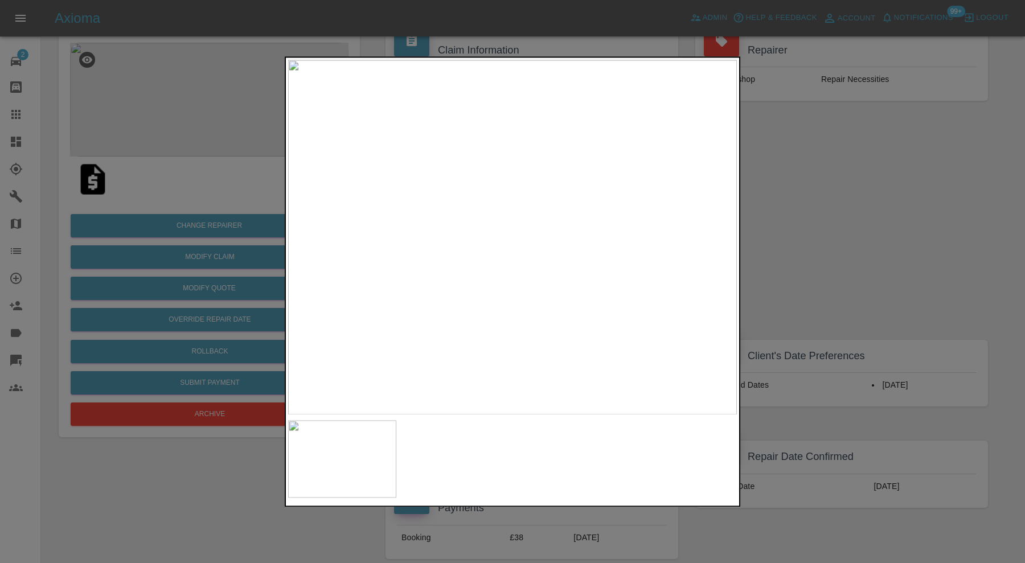
click at [841, 257] on div at bounding box center [512, 281] width 1025 height 563
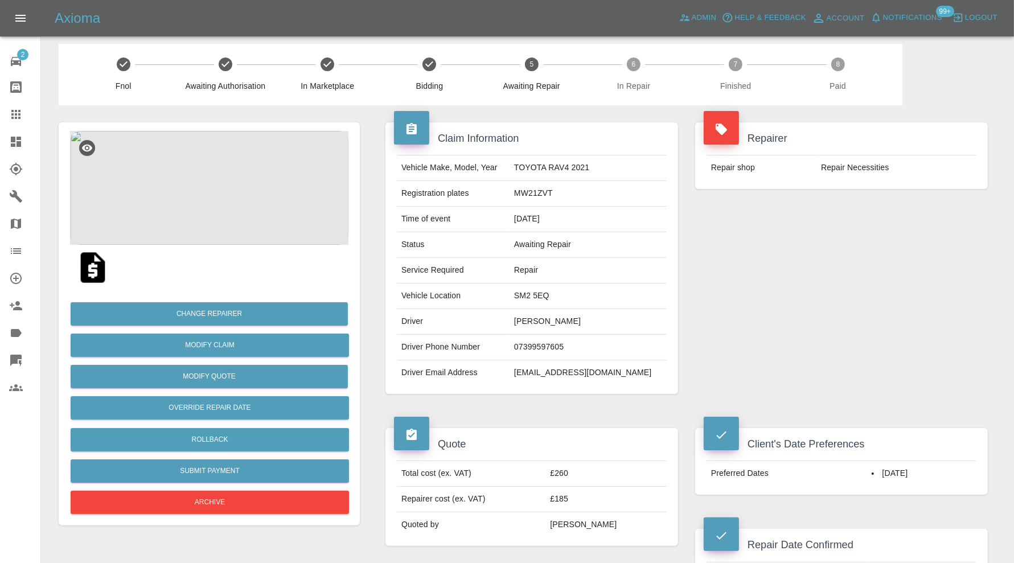
scroll to position [0, 0]
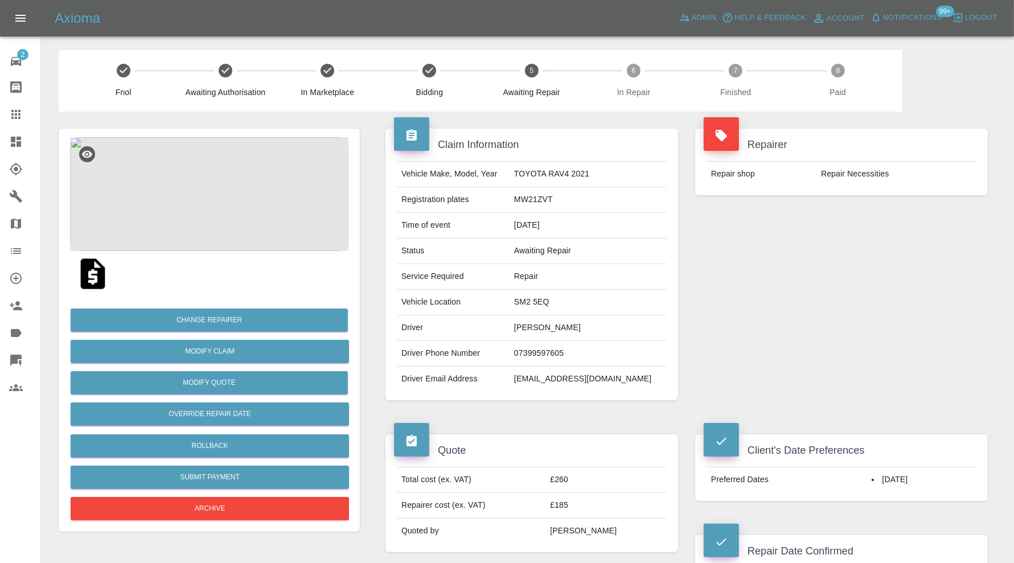
click at [228, 191] on img at bounding box center [209, 194] width 279 height 114
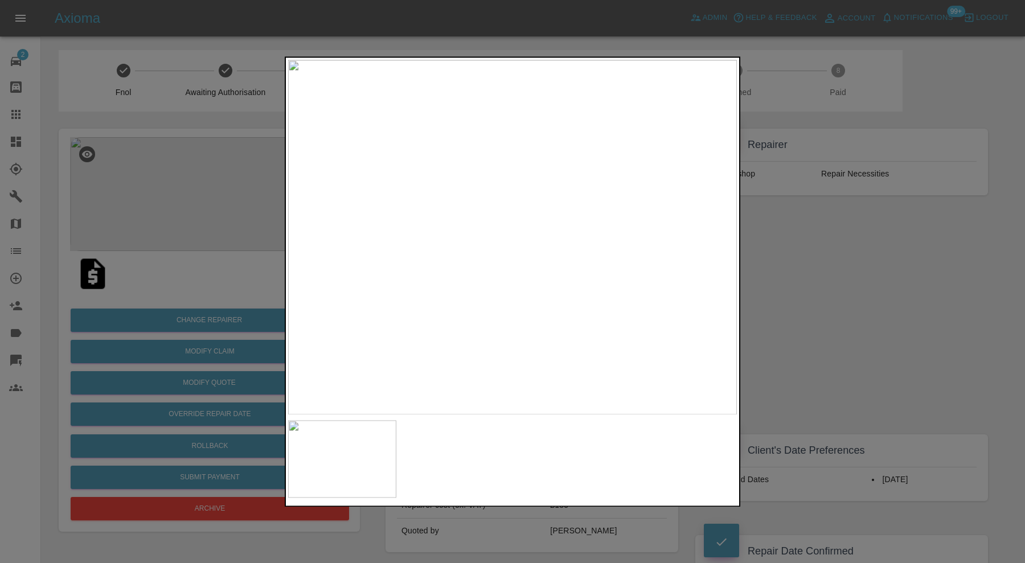
click at [718, 234] on img at bounding box center [512, 237] width 449 height 355
click at [773, 232] on div at bounding box center [512, 281] width 1025 height 563
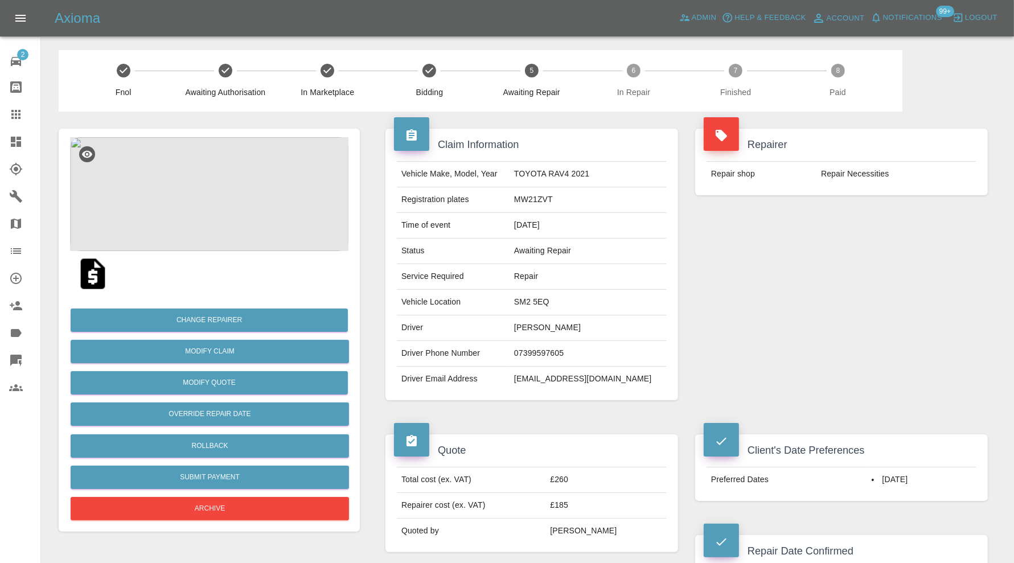
click at [204, 212] on img at bounding box center [209, 194] width 279 height 114
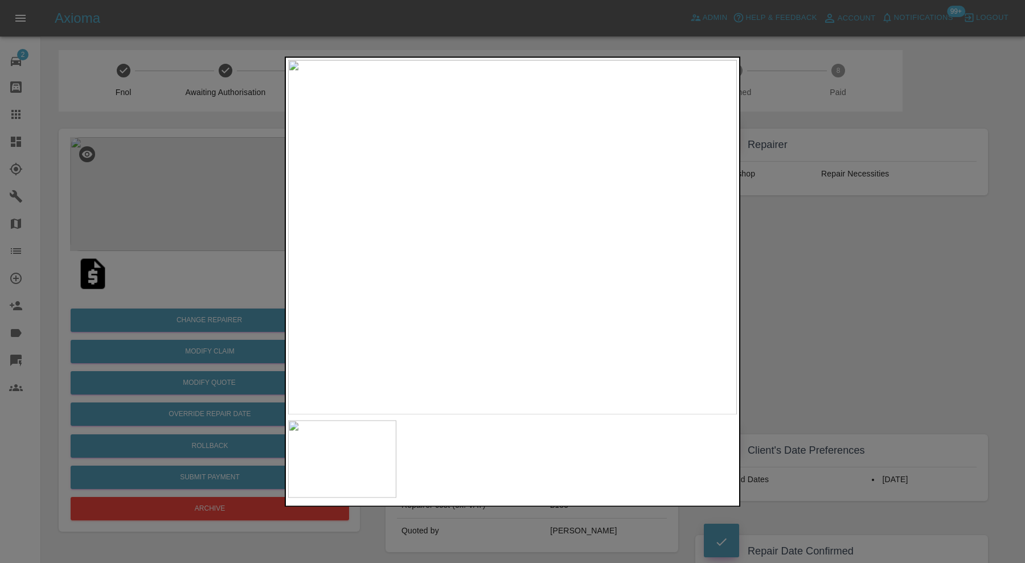
click at [788, 248] on div at bounding box center [512, 281] width 1025 height 563
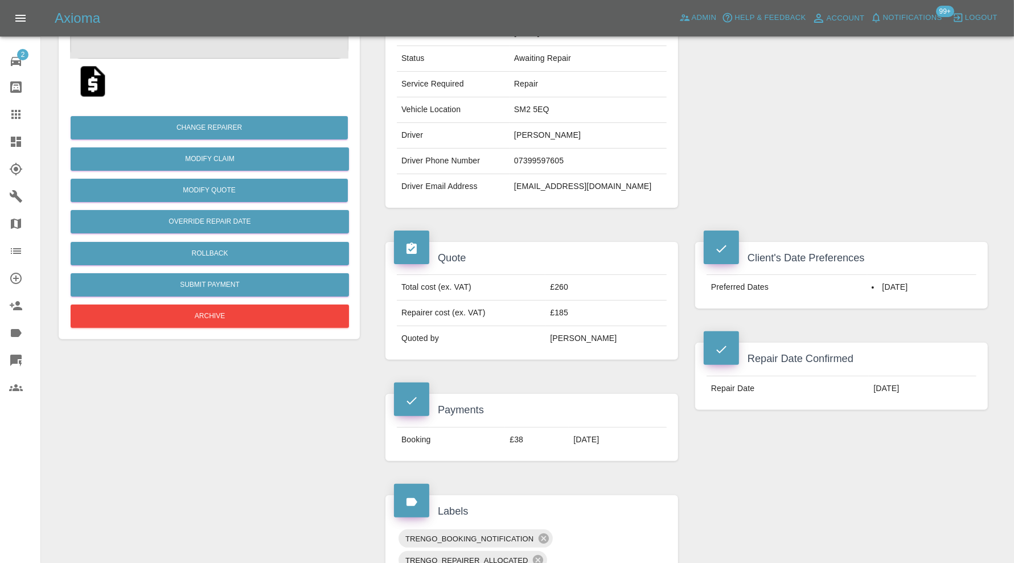
scroll to position [88, 0]
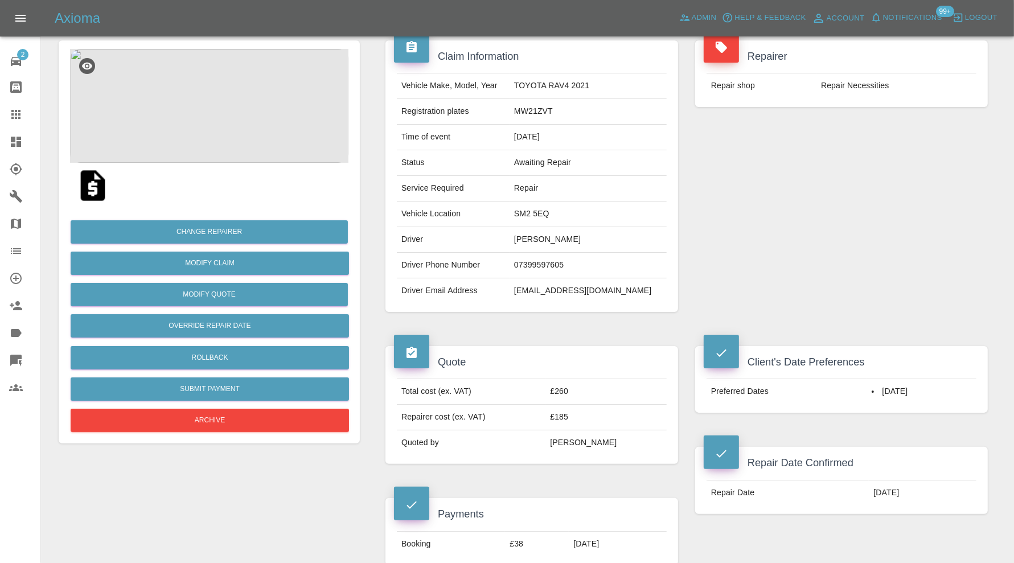
click at [169, 93] on img at bounding box center [209, 106] width 279 height 114
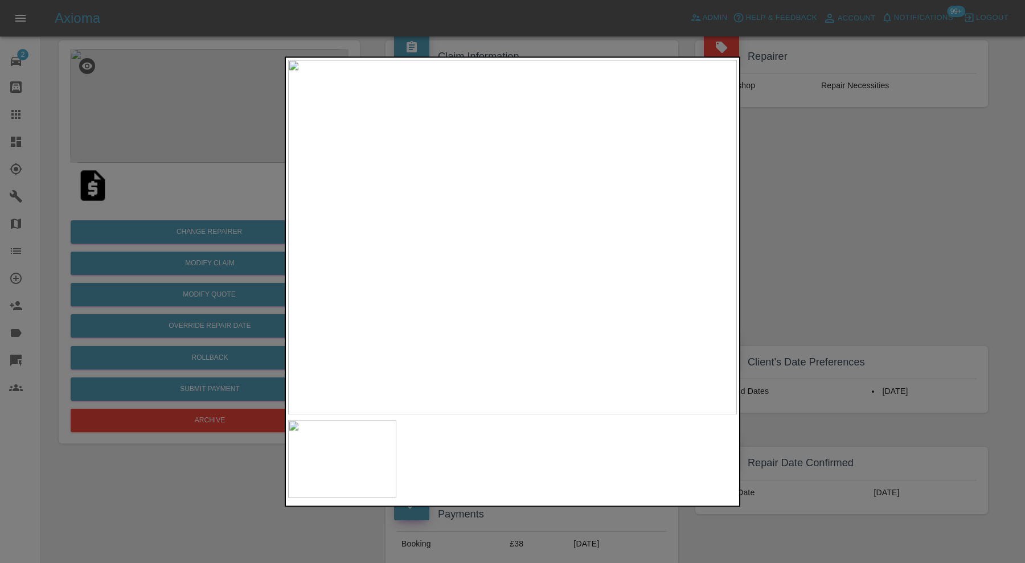
click at [507, 255] on img at bounding box center [512, 237] width 449 height 355
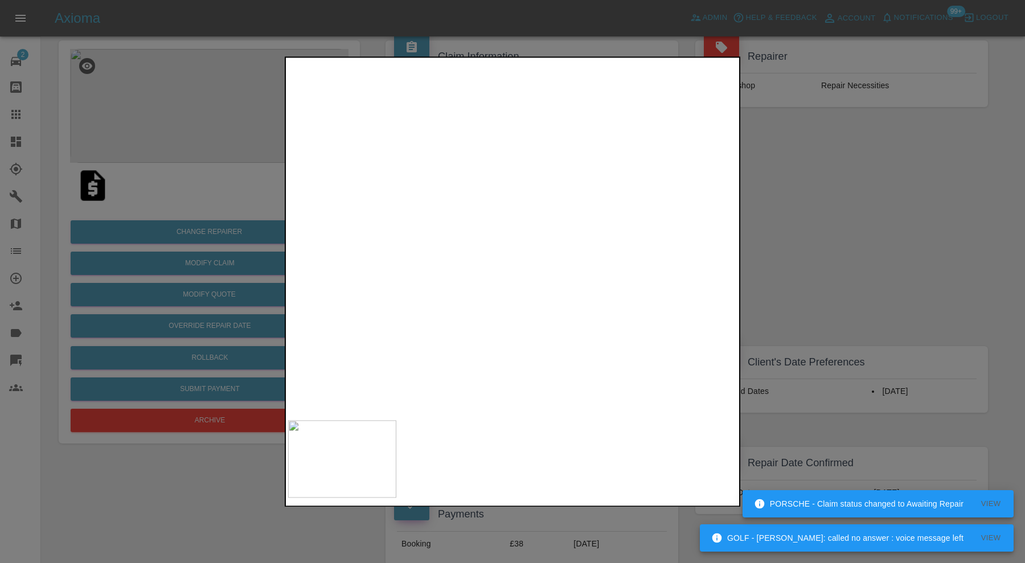
click at [808, 239] on div at bounding box center [512, 281] width 1025 height 563
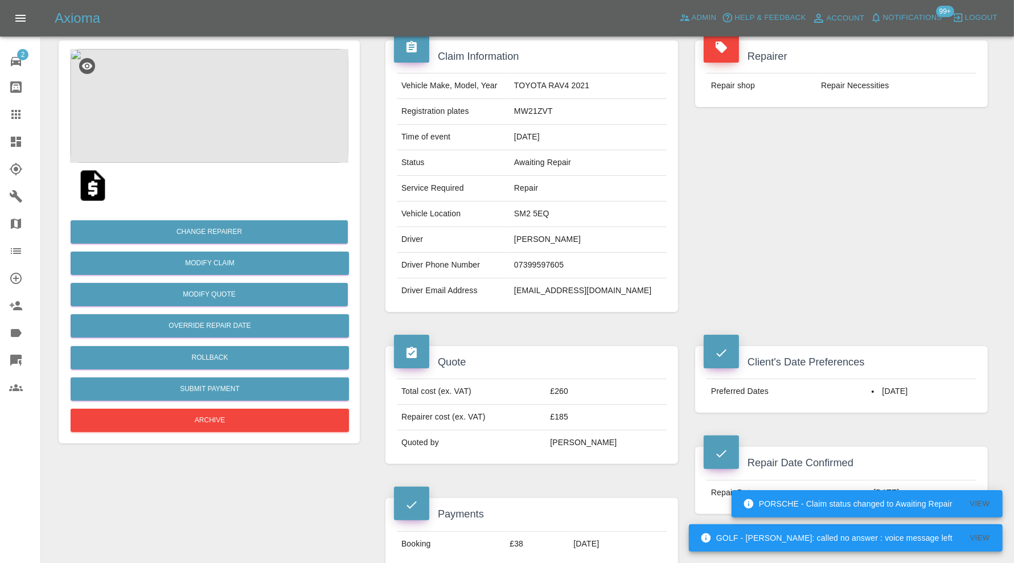
click at [194, 128] on img at bounding box center [209, 106] width 279 height 114
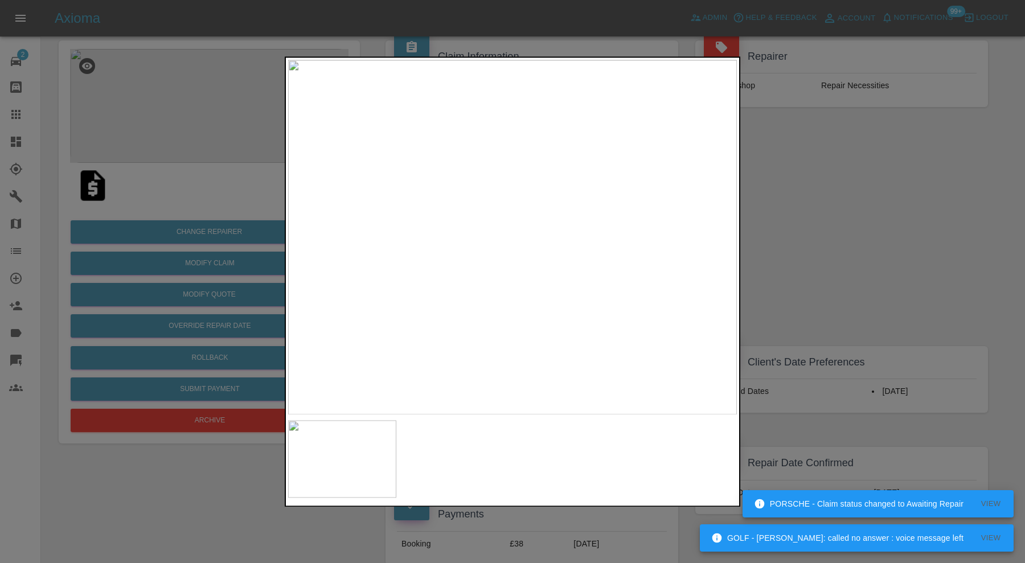
click at [941, 148] on div at bounding box center [512, 281] width 1025 height 563
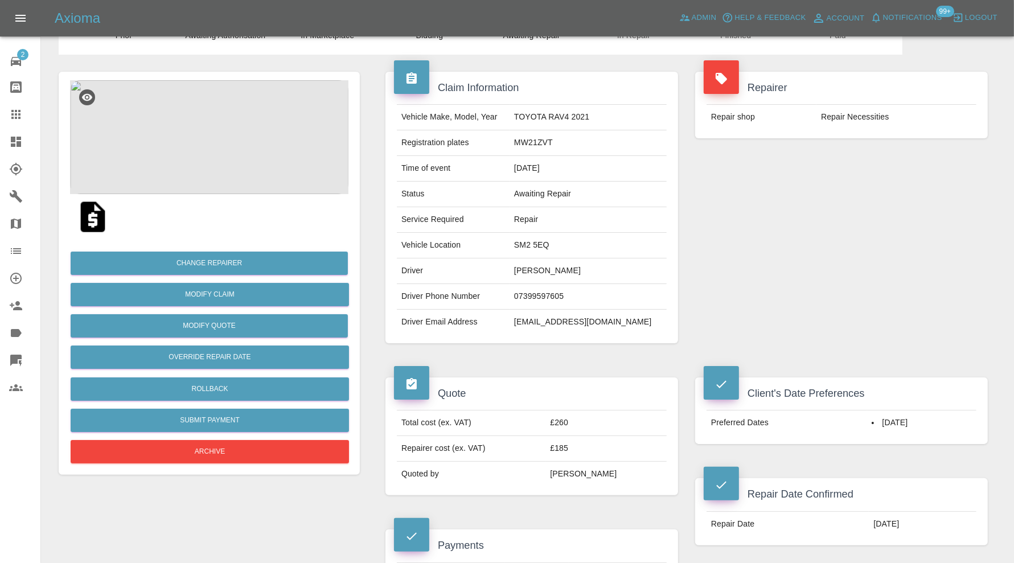
scroll to position [0, 0]
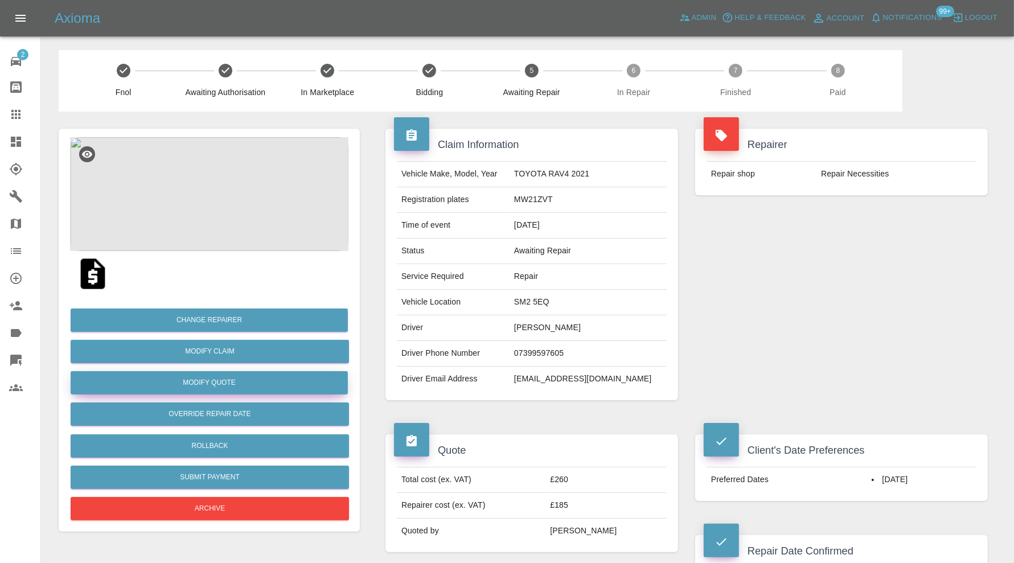
click at [234, 380] on button "Modify Quote" at bounding box center [209, 382] width 277 height 23
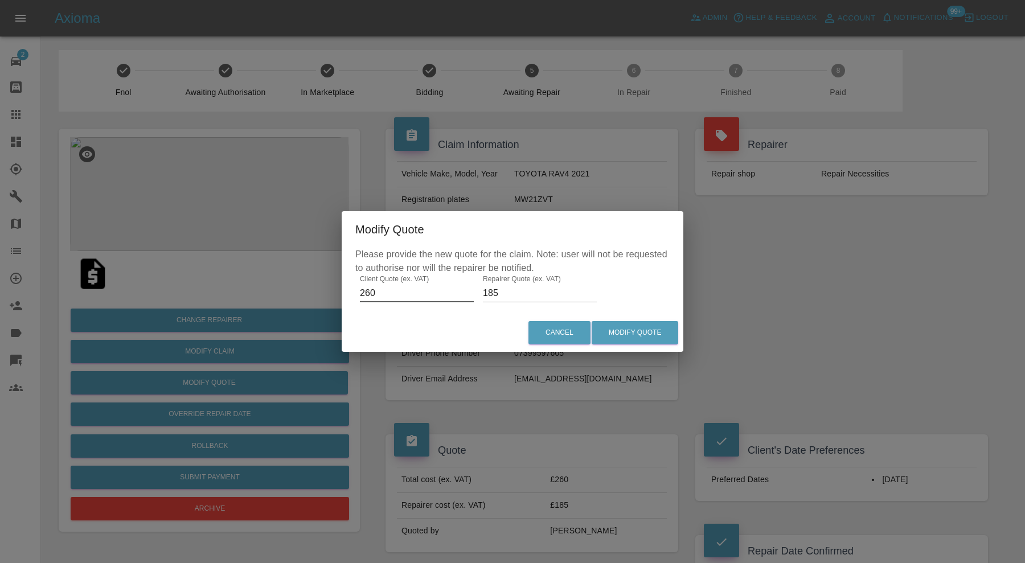
drag, startPoint x: 364, startPoint y: 294, endPoint x: 331, endPoint y: 298, distance: 33.3
click at [331, 298] on div "Modify Quote Please provide the new quote for the claim. Note: user will not be…" at bounding box center [512, 281] width 1025 height 563
type input "300"
drag, startPoint x: 517, startPoint y: 298, endPoint x: 481, endPoint y: 302, distance: 36.1
click at [483, 302] on input "185" at bounding box center [540, 293] width 114 height 18
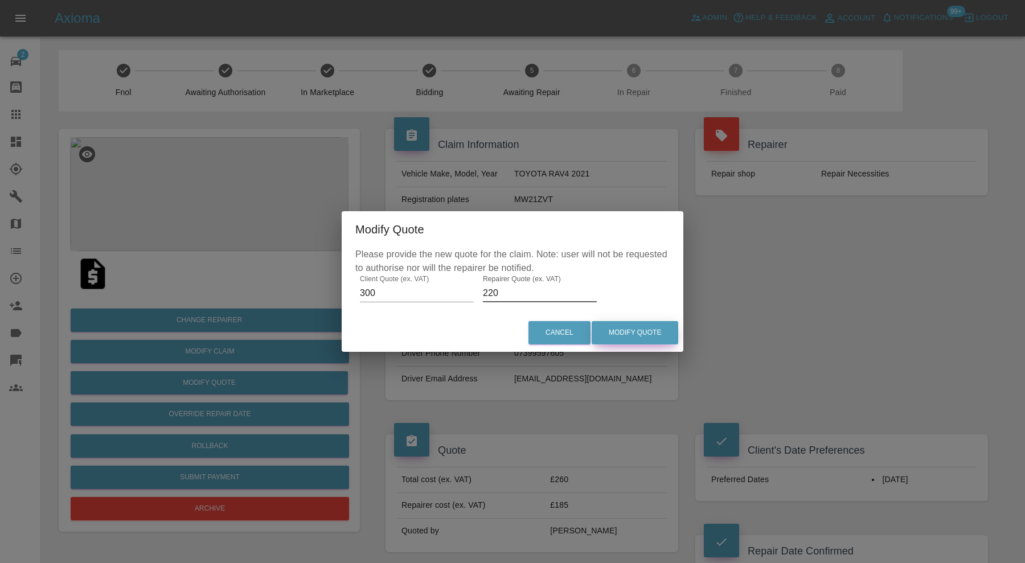
type input "220"
click at [628, 333] on button "Modify Quote" at bounding box center [635, 332] width 87 height 23
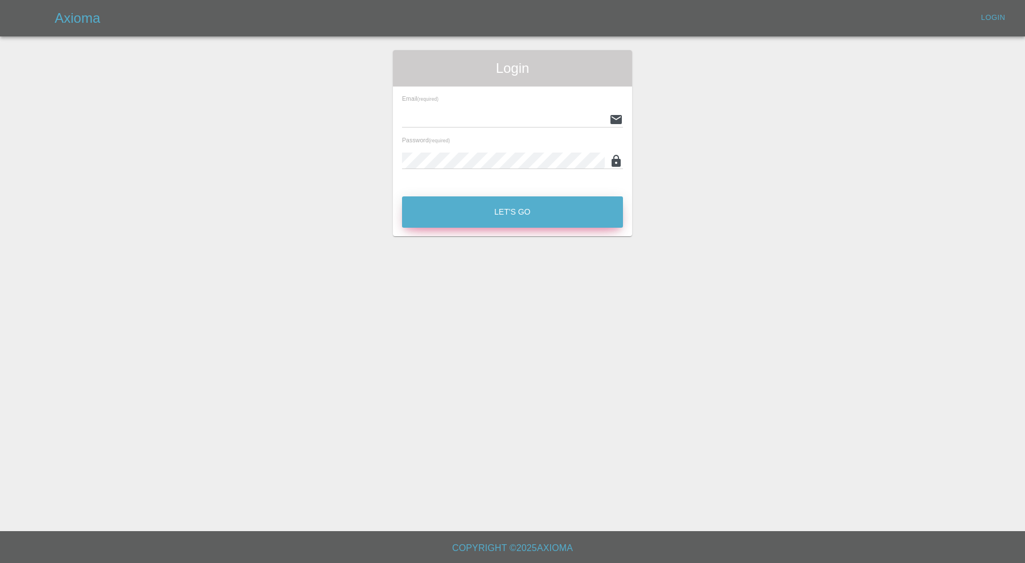
type input "[PERSON_NAME][EMAIL_ADDRESS][PERSON_NAME][DOMAIN_NAME]"
drag, startPoint x: 449, startPoint y: 211, endPoint x: 412, endPoint y: 116, distance: 101.9
click at [449, 211] on button "Let's Go" at bounding box center [512, 212] width 221 height 31
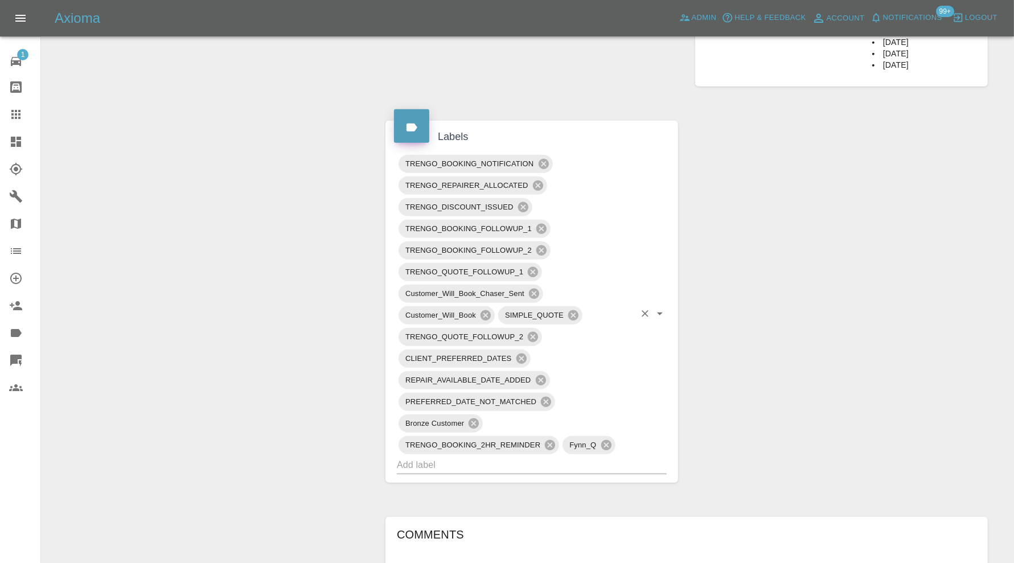
scroll to position [1039, 0]
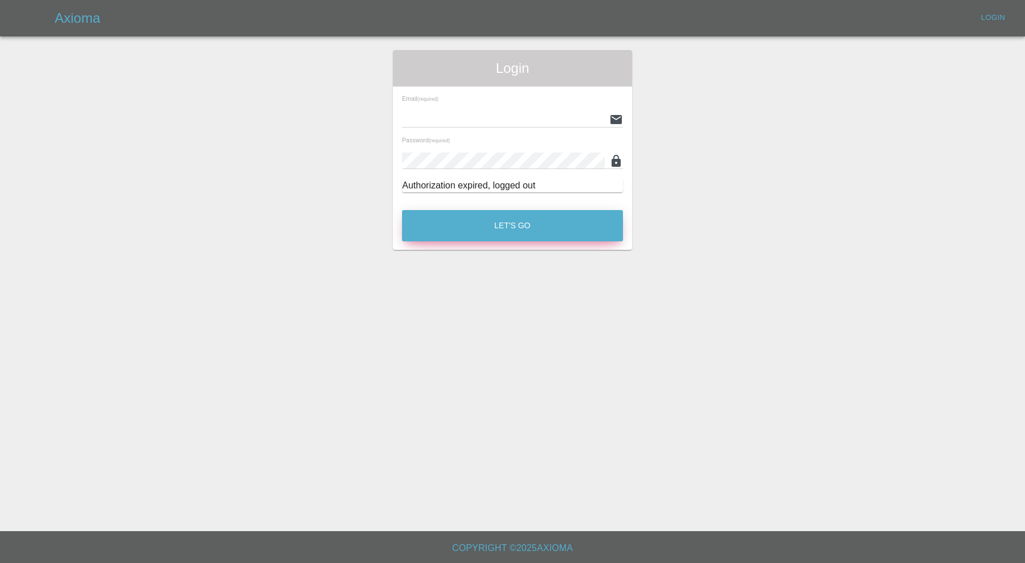
type input "[PERSON_NAME][EMAIL_ADDRESS][PERSON_NAME][DOMAIN_NAME]"
click at [566, 217] on button "Let's Go" at bounding box center [512, 225] width 221 height 31
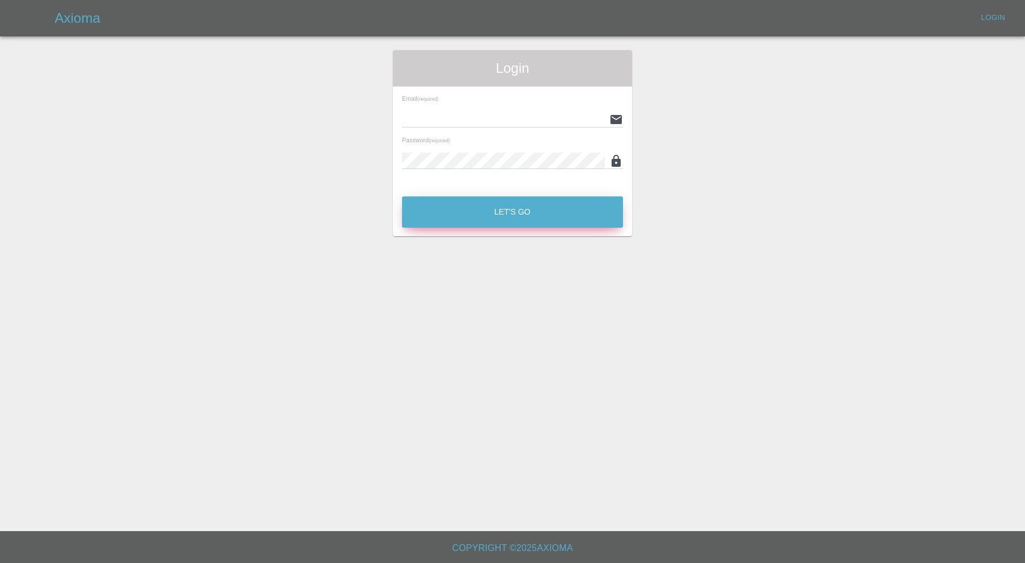
type input "[PERSON_NAME][EMAIL_ADDRESS][PERSON_NAME][DOMAIN_NAME]"
click at [481, 214] on button "Let's Go" at bounding box center [512, 212] width 221 height 31
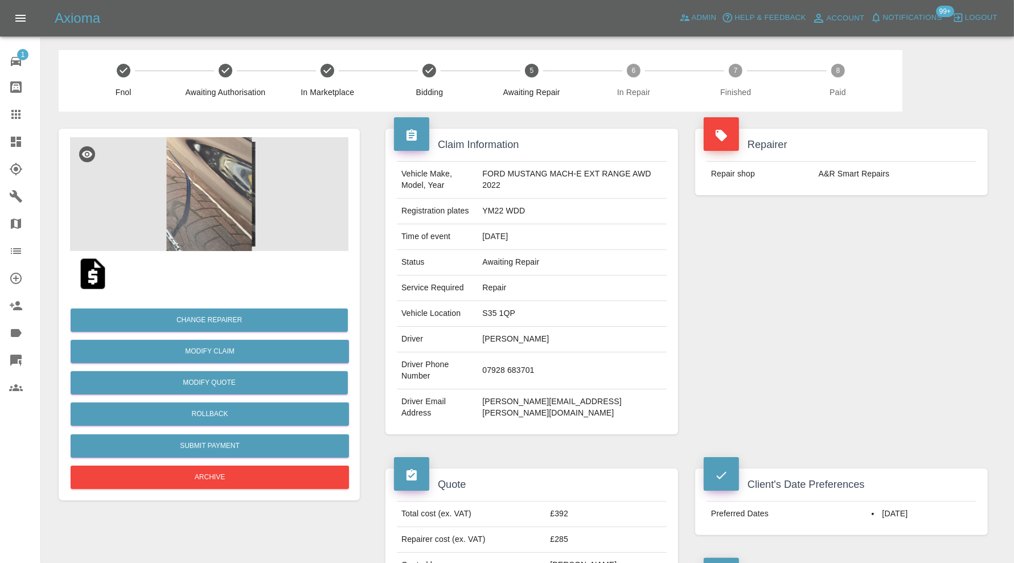
click at [214, 187] on img at bounding box center [209, 194] width 279 height 114
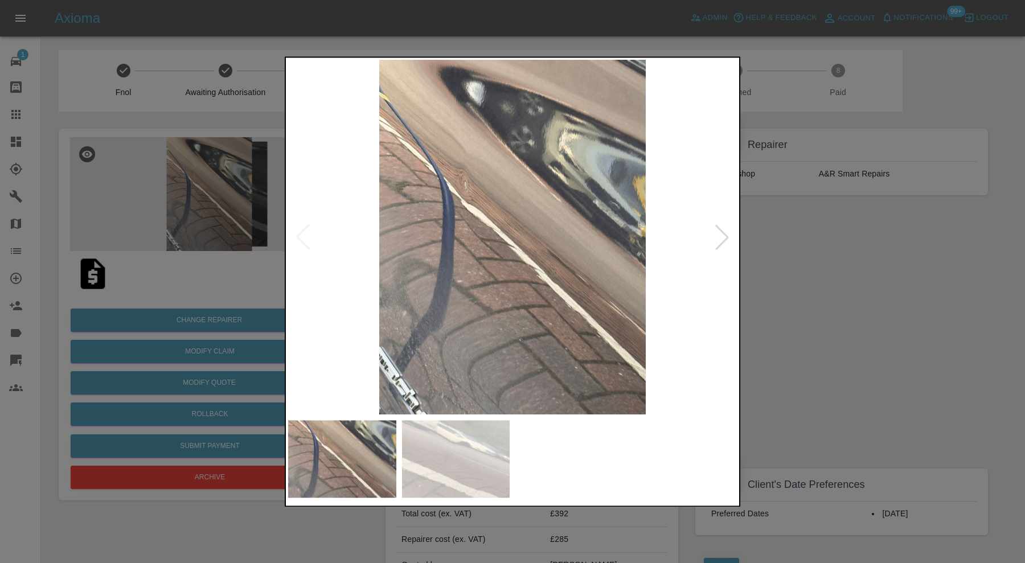
click at [833, 286] on div at bounding box center [512, 281] width 1025 height 563
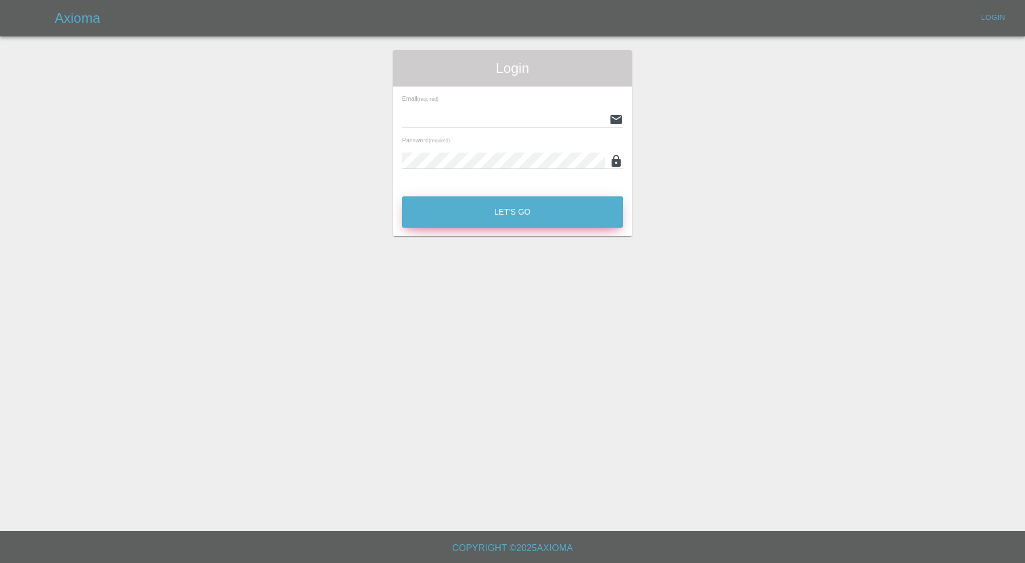
type input "[PERSON_NAME][EMAIL_ADDRESS][PERSON_NAME][DOMAIN_NAME]"
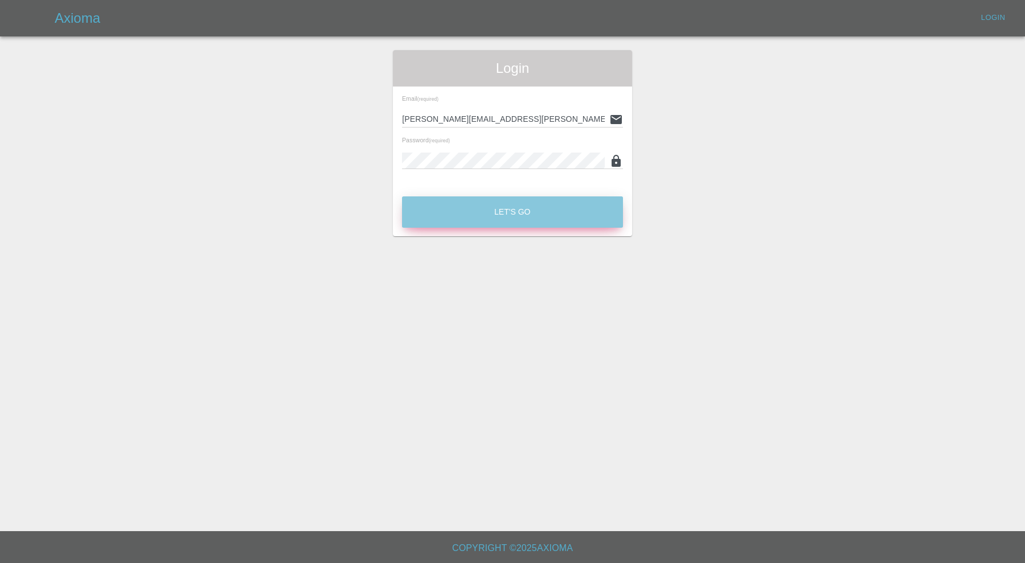
click at [528, 214] on button "Let's Go" at bounding box center [512, 212] width 221 height 31
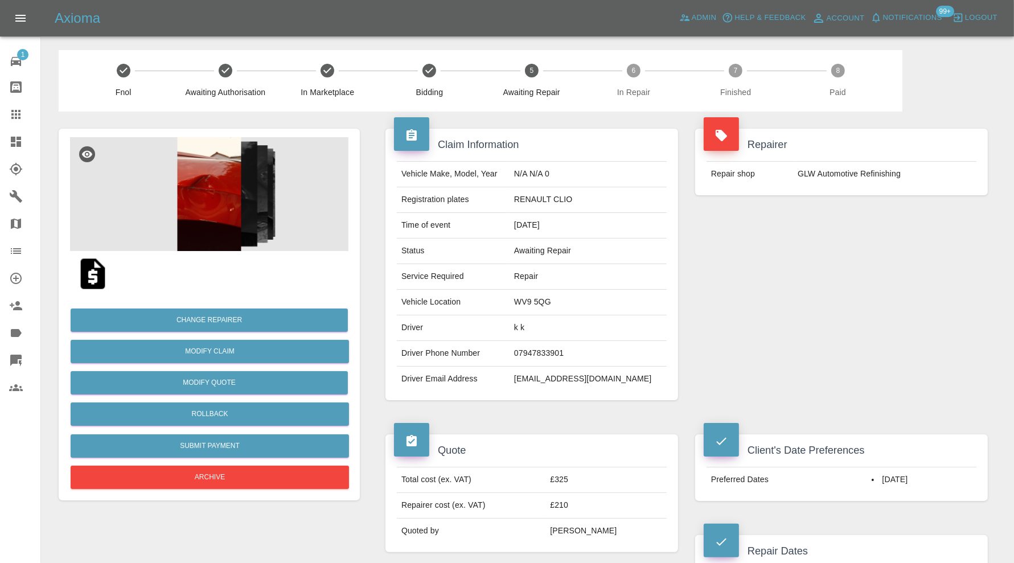
click at [200, 207] on img at bounding box center [209, 194] width 279 height 114
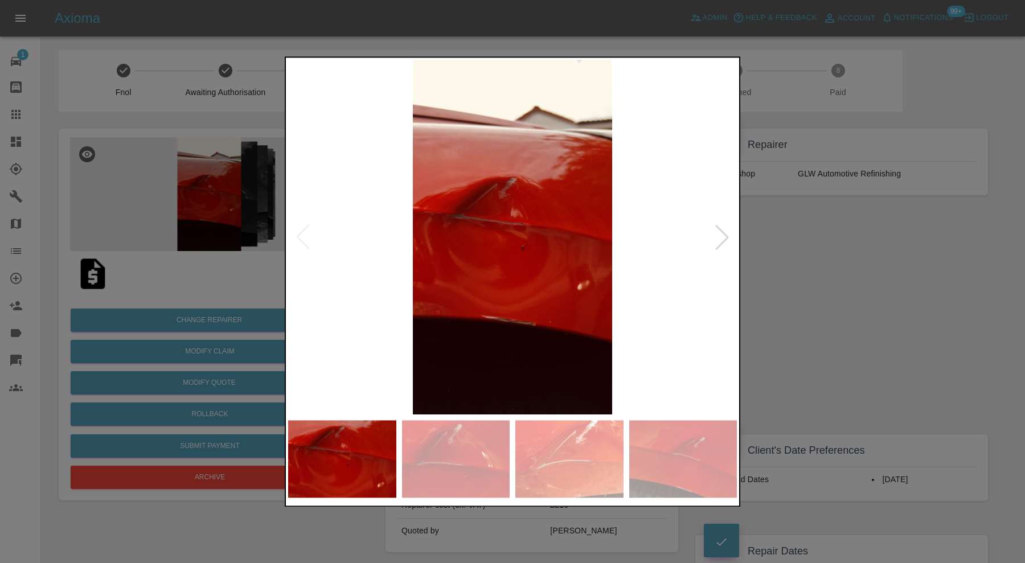
click at [721, 244] on div at bounding box center [722, 237] width 25 height 25
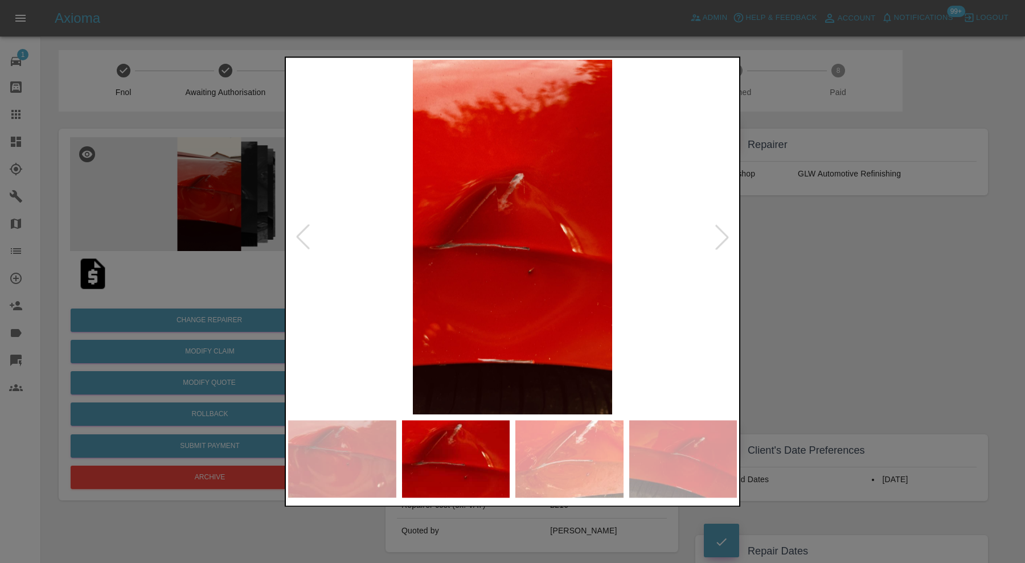
click at [724, 239] on div at bounding box center [722, 237] width 25 height 25
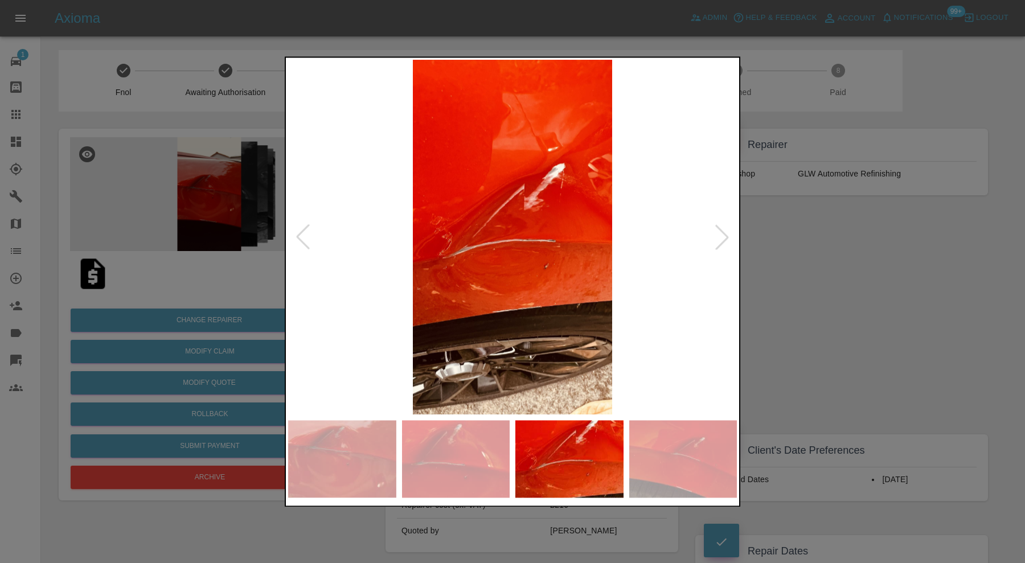
click at [786, 239] on div at bounding box center [512, 281] width 1025 height 563
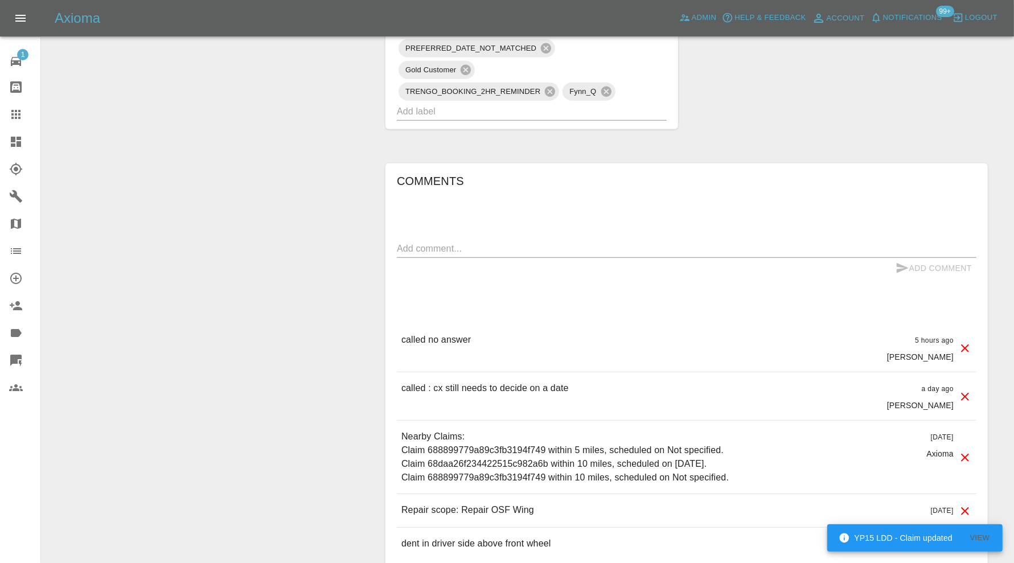
scroll to position [504, 0]
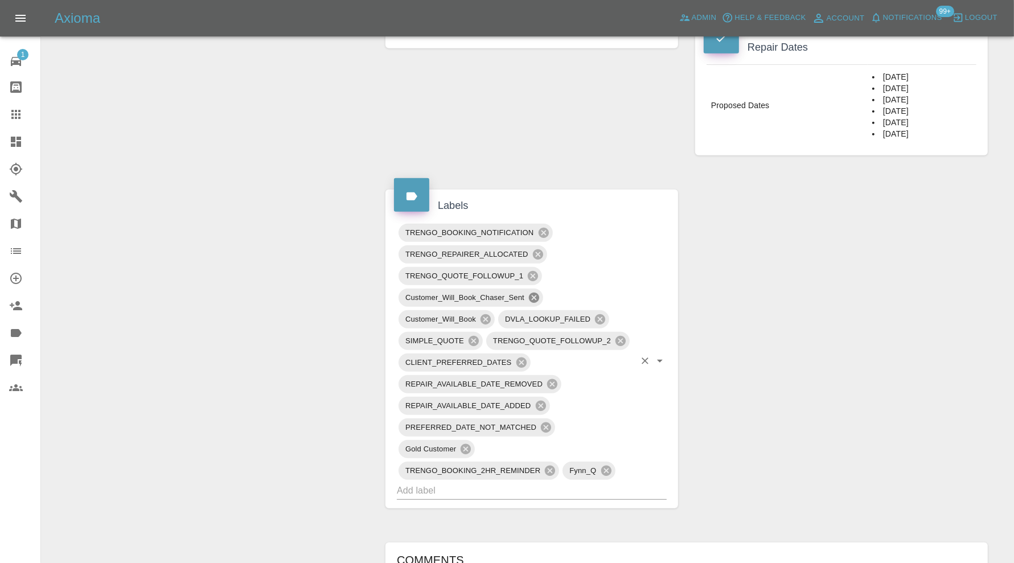
click at [533, 294] on icon at bounding box center [534, 298] width 13 height 13
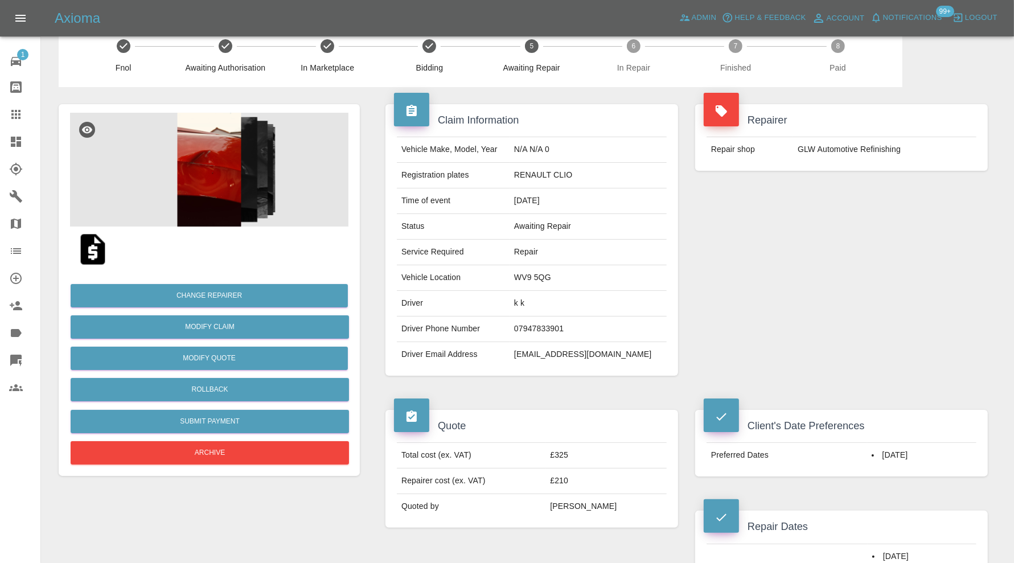
scroll to position [0, 0]
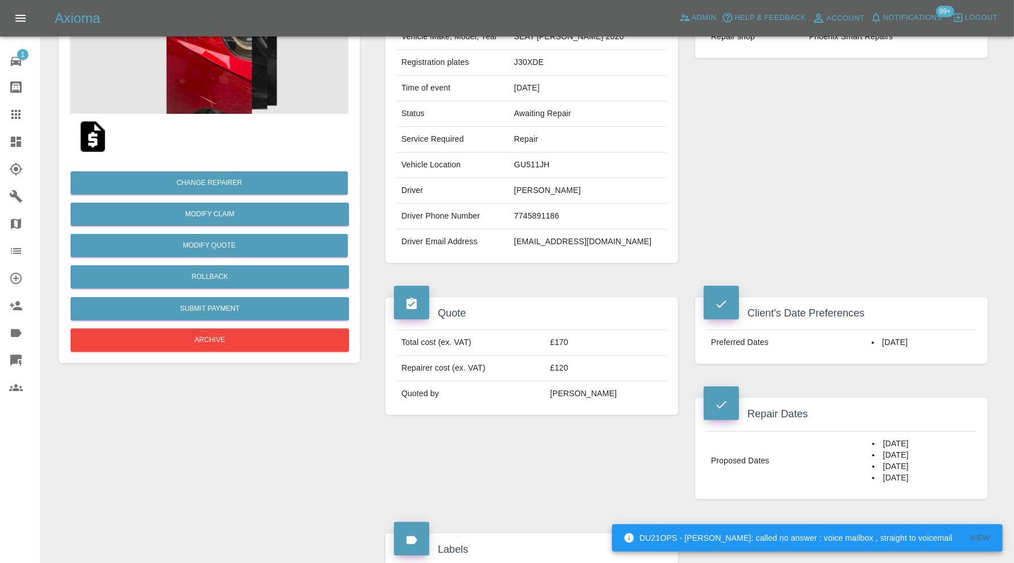
scroll to position [95, 0]
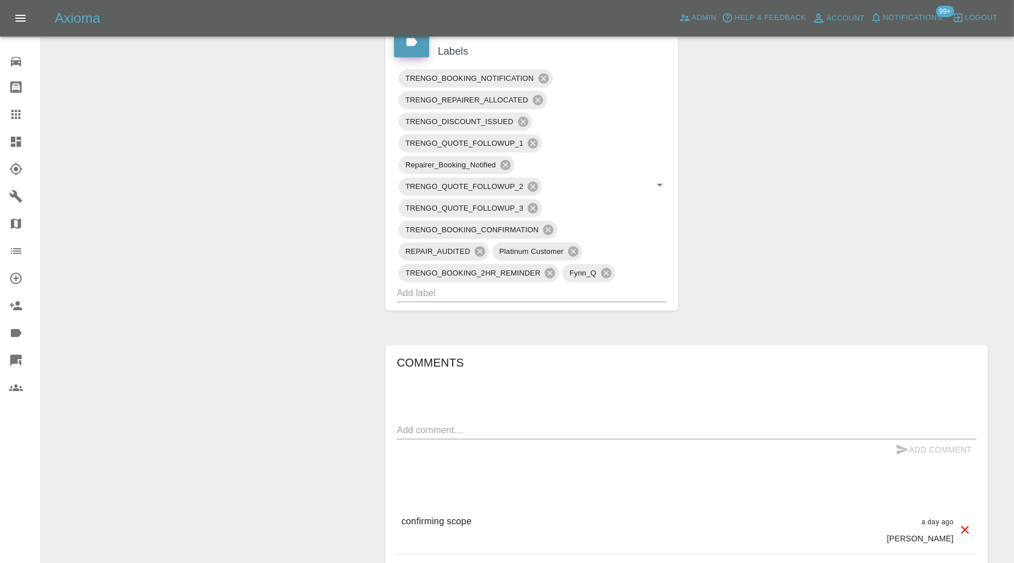
scroll to position [980, 0]
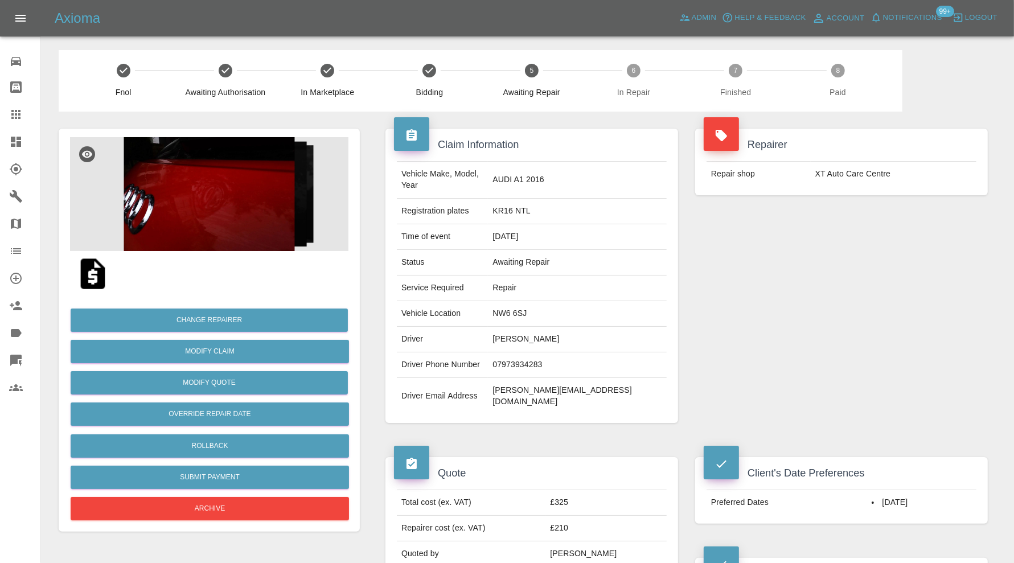
click at [223, 218] on img at bounding box center [209, 194] width 279 height 114
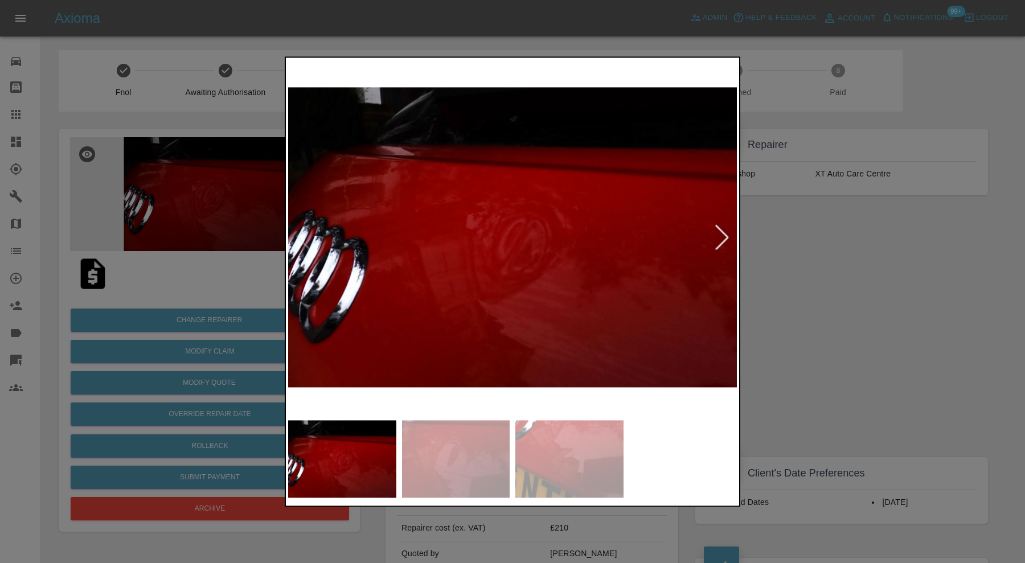
click at [727, 236] on div at bounding box center [722, 237] width 25 height 25
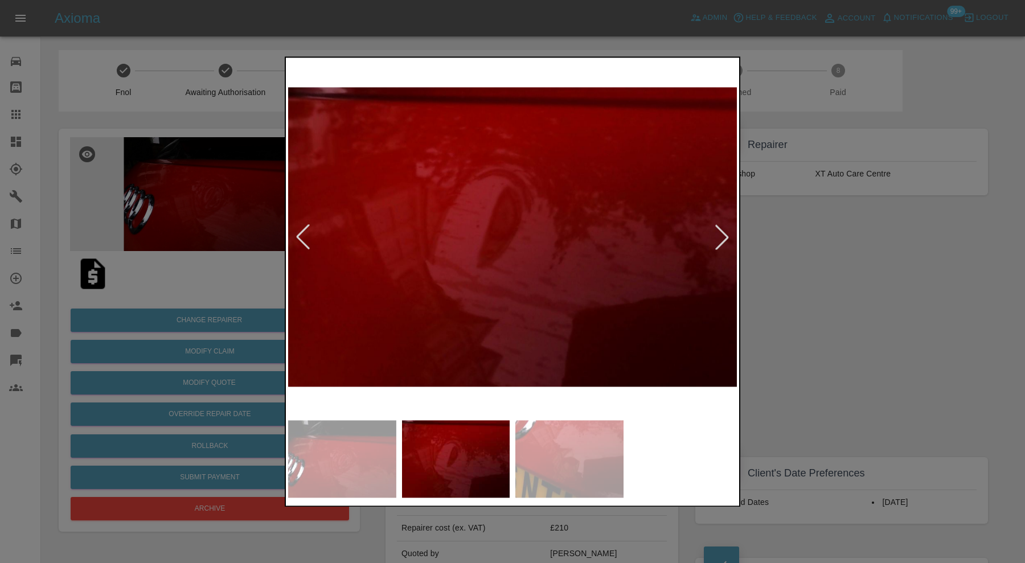
click at [727, 236] on div at bounding box center [722, 237] width 25 height 25
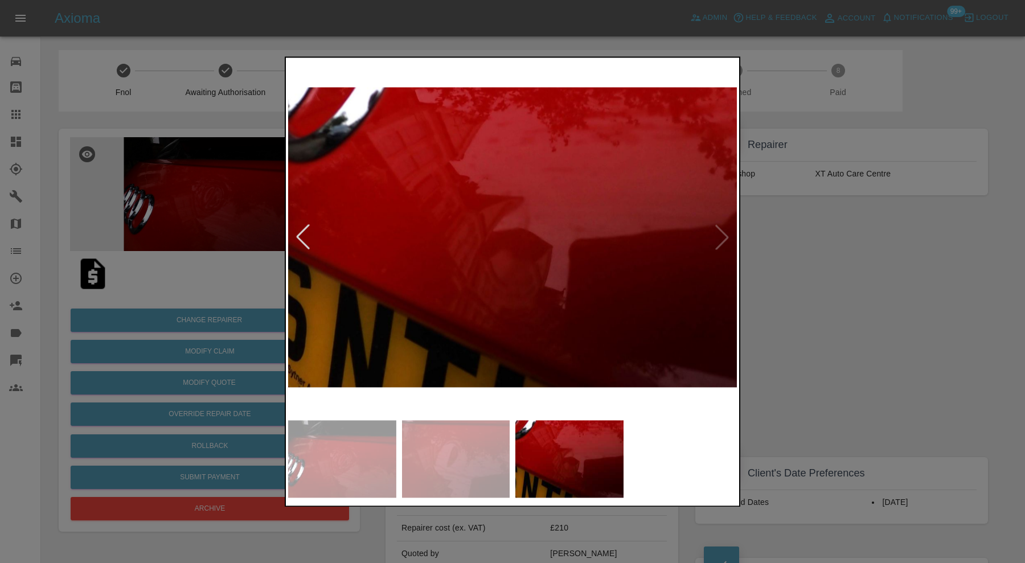
click at [727, 236] on img at bounding box center [512, 237] width 449 height 355
click at [777, 239] on div at bounding box center [512, 281] width 1025 height 563
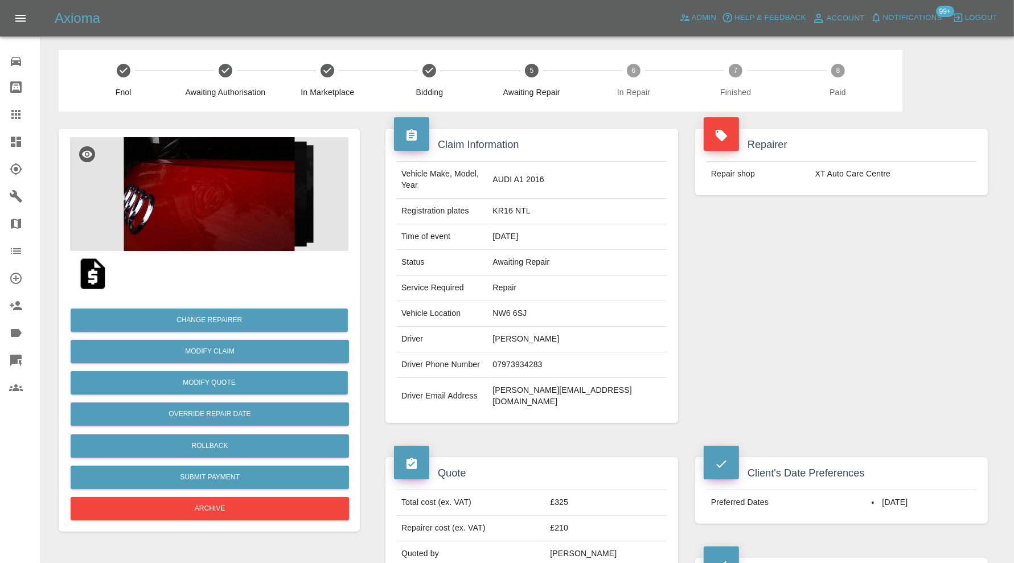
click at [227, 212] on img at bounding box center [209, 194] width 279 height 114
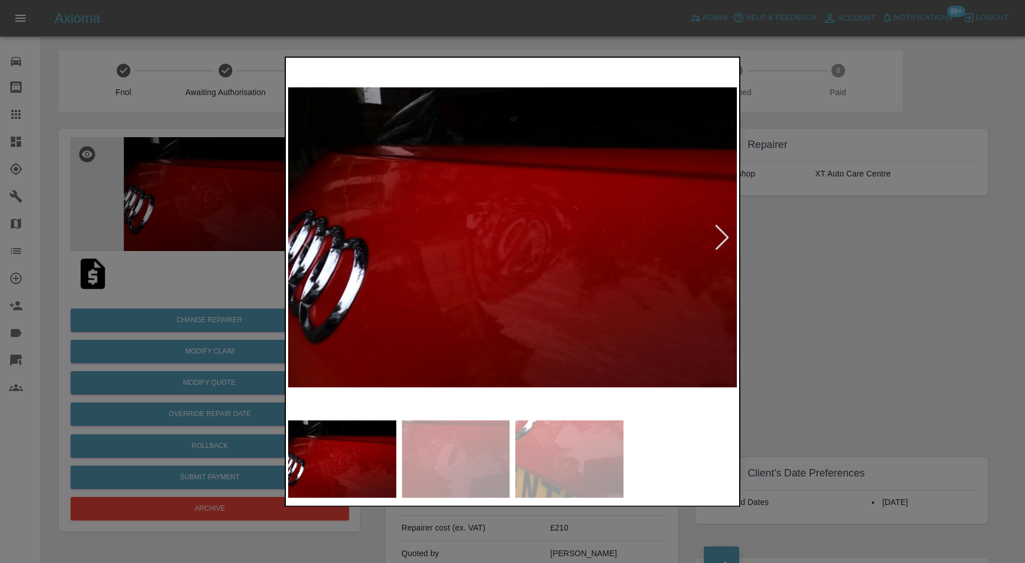
click at [719, 240] on div at bounding box center [722, 237] width 25 height 25
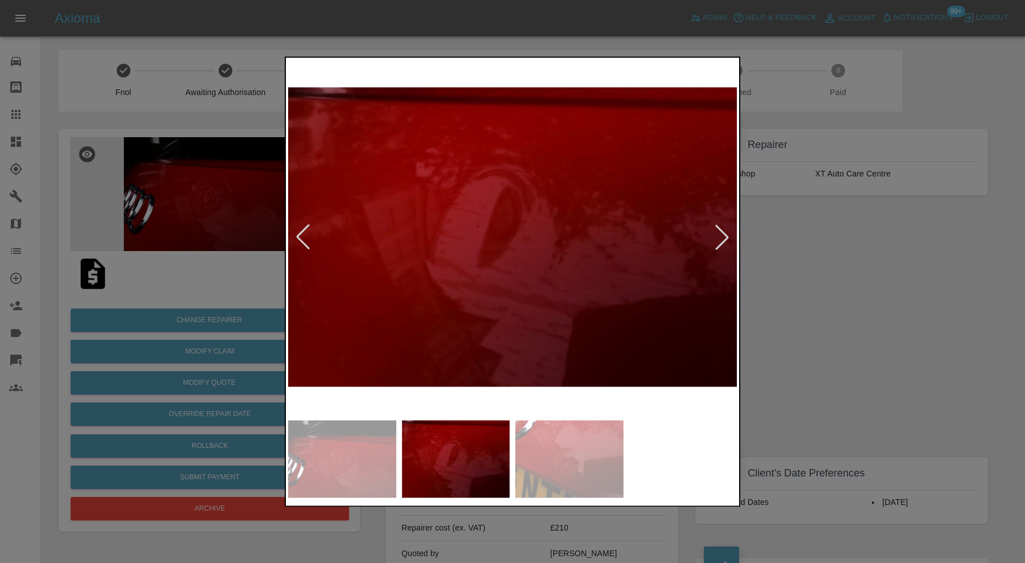
click at [723, 236] on div at bounding box center [722, 237] width 25 height 25
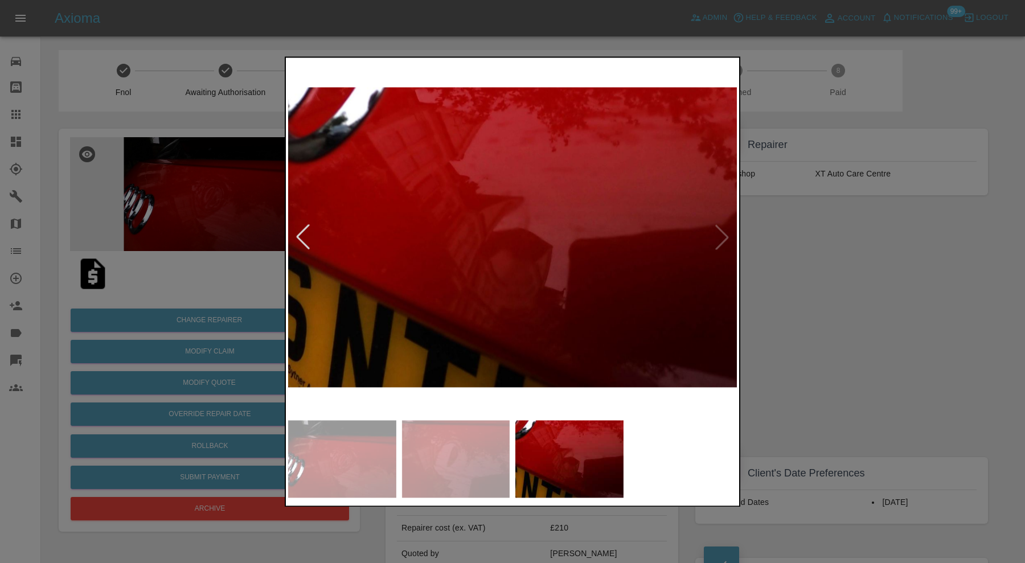
click at [821, 284] on div at bounding box center [512, 281] width 1025 height 563
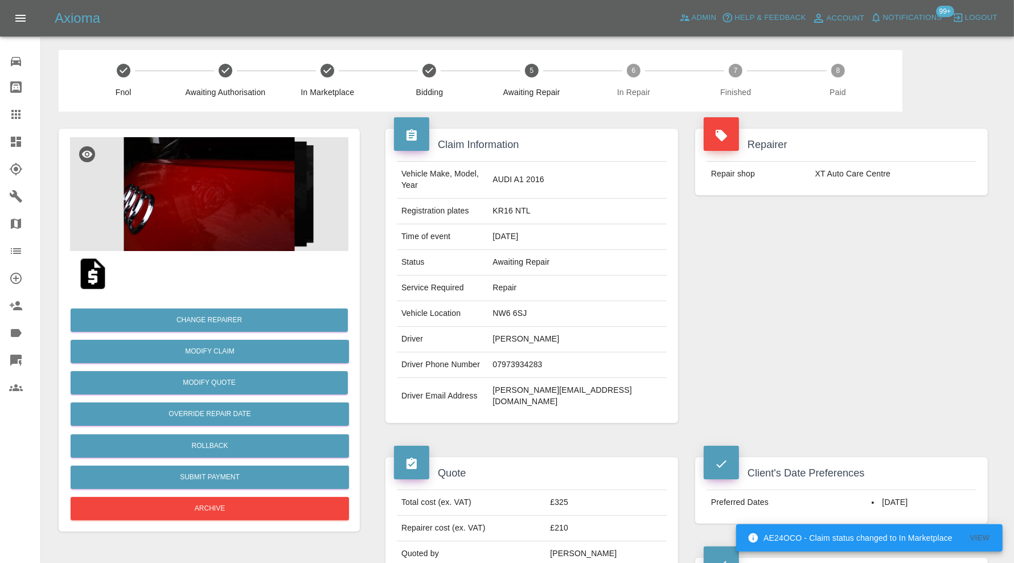
click at [253, 231] on img at bounding box center [209, 194] width 279 height 114
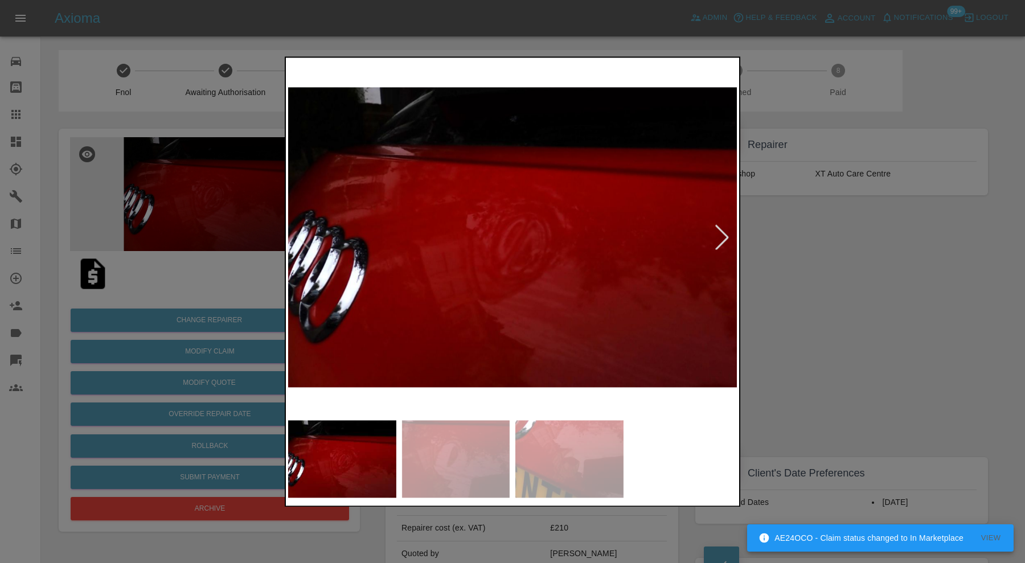
click at [463, 441] on img at bounding box center [456, 458] width 108 height 77
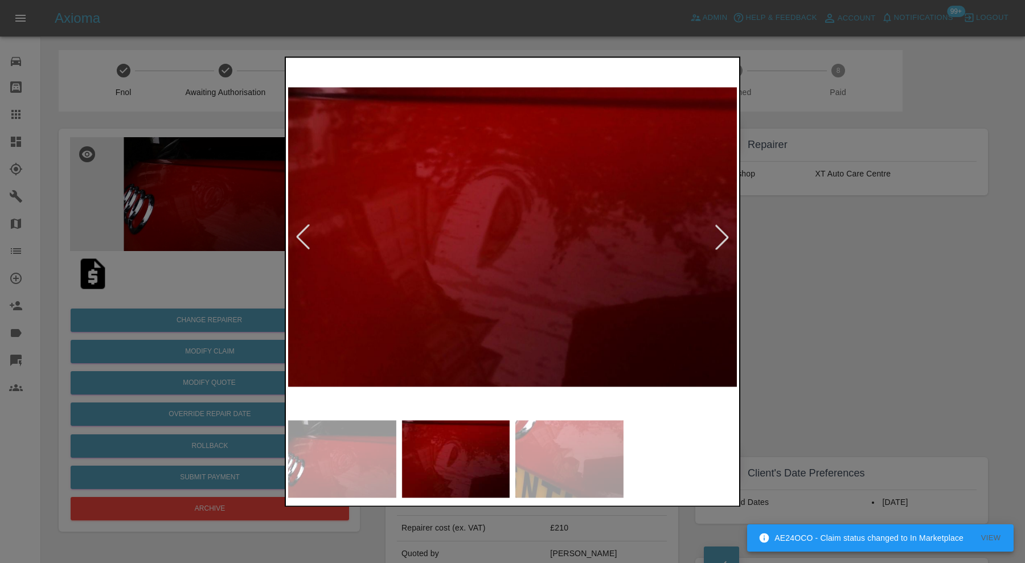
click at [539, 438] on img at bounding box center [569, 458] width 108 height 77
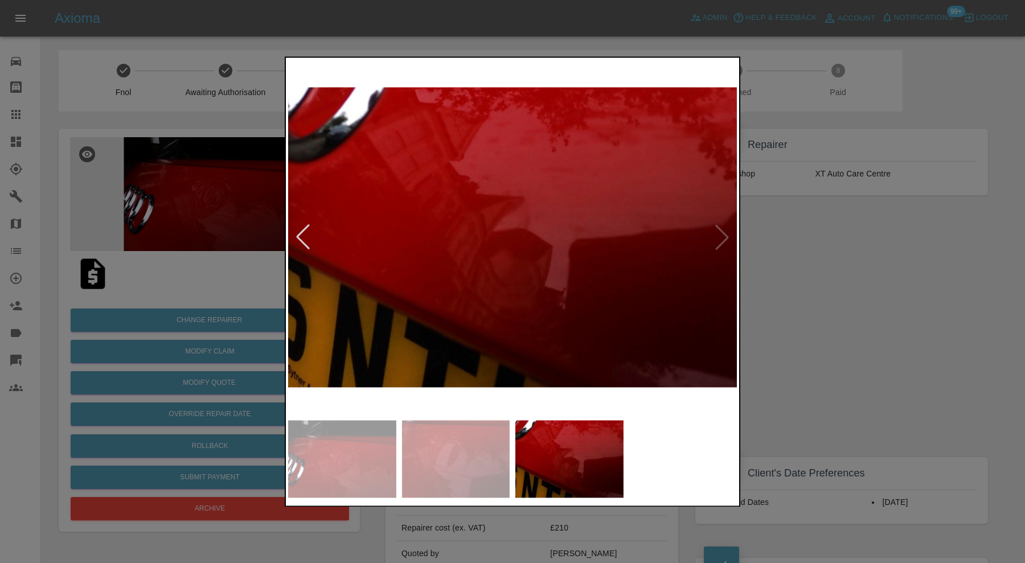
click at [494, 214] on img at bounding box center [512, 237] width 449 height 355
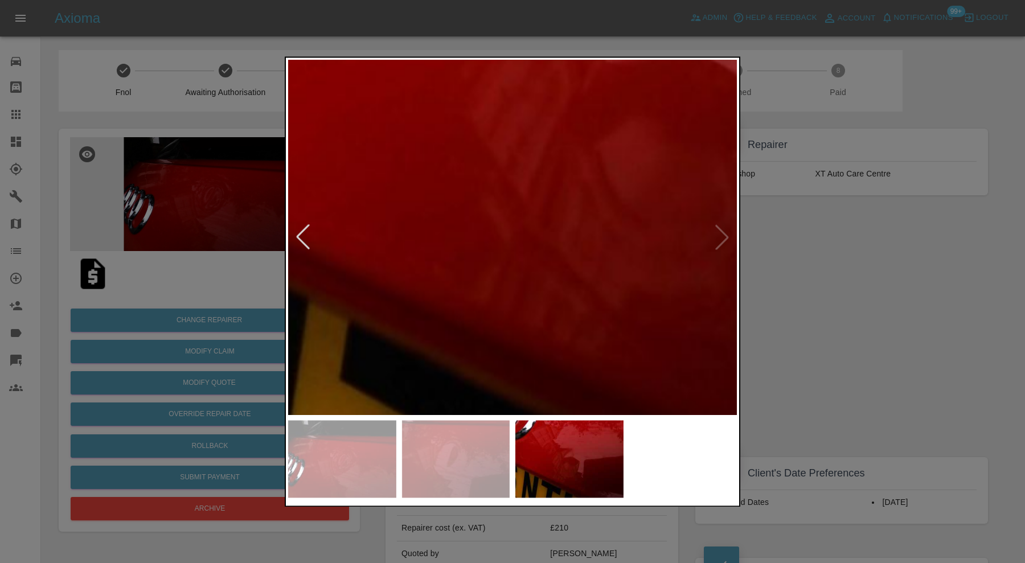
click at [604, 42] on div at bounding box center [512, 281] width 1025 height 563
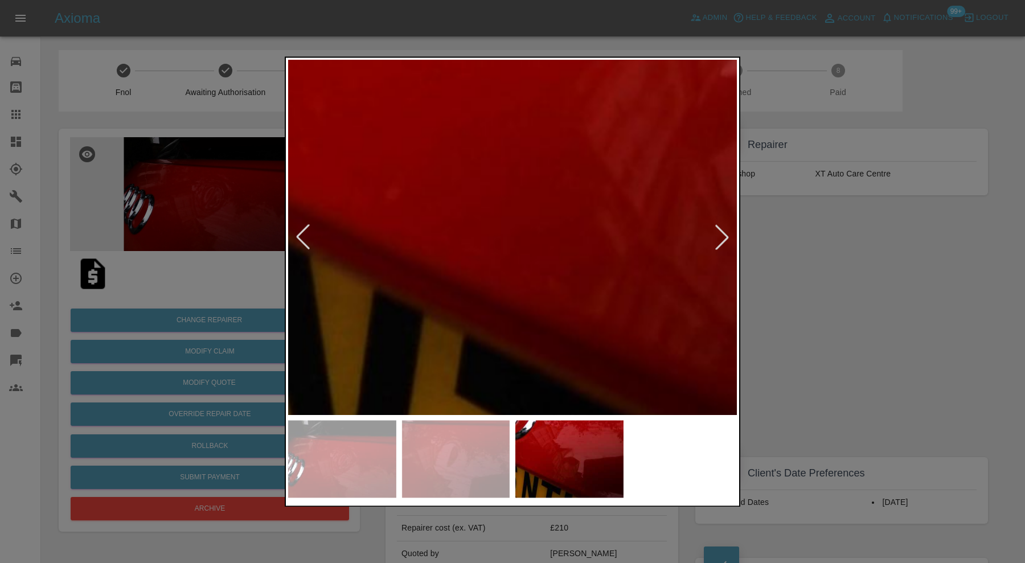
click at [586, 290] on img at bounding box center [779, 93] width 1346 height 1065
click at [584, 248] on img at bounding box center [778, 93] width 1346 height 1065
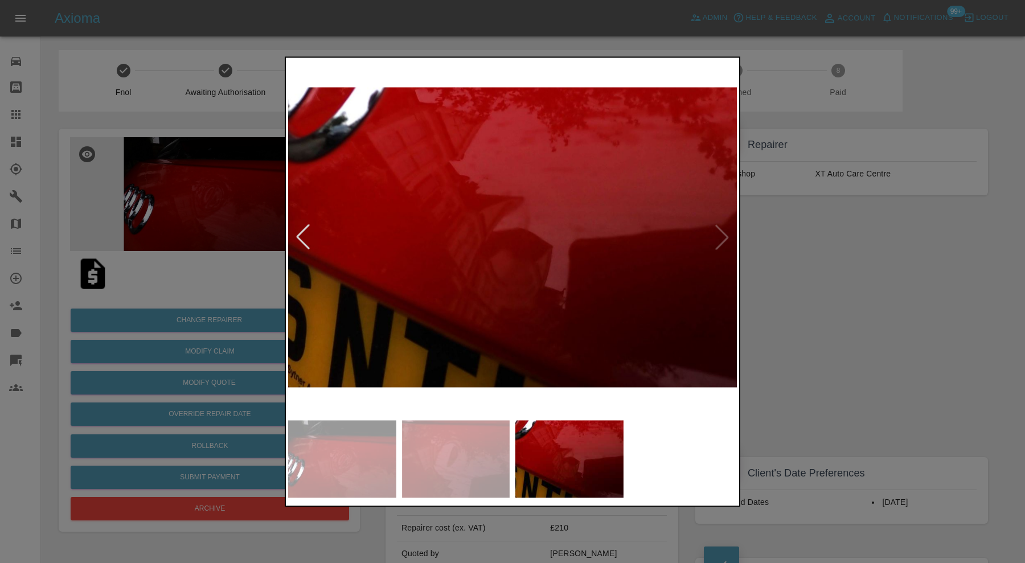
click at [821, 242] on div at bounding box center [512, 281] width 1025 height 563
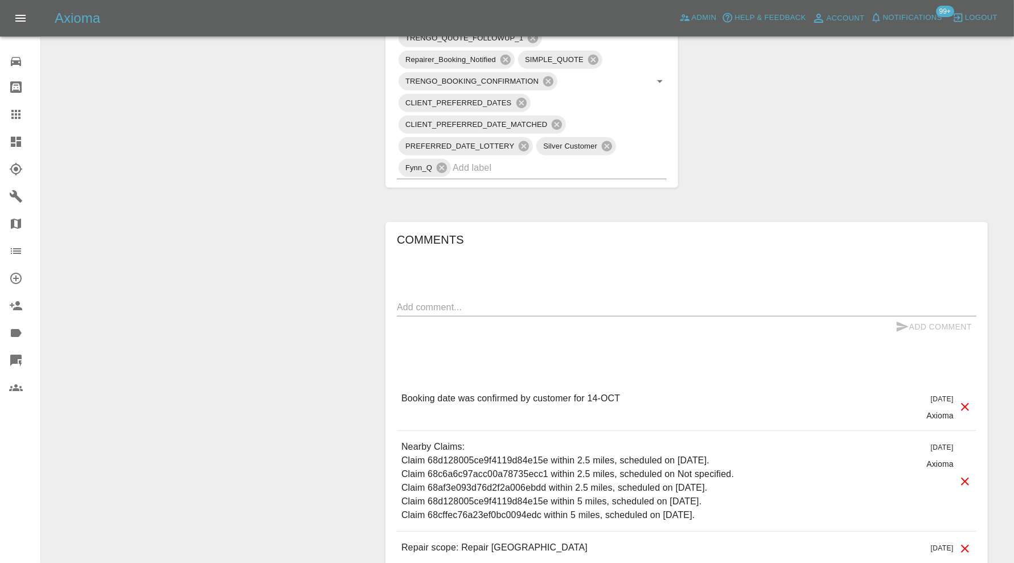
scroll to position [474, 0]
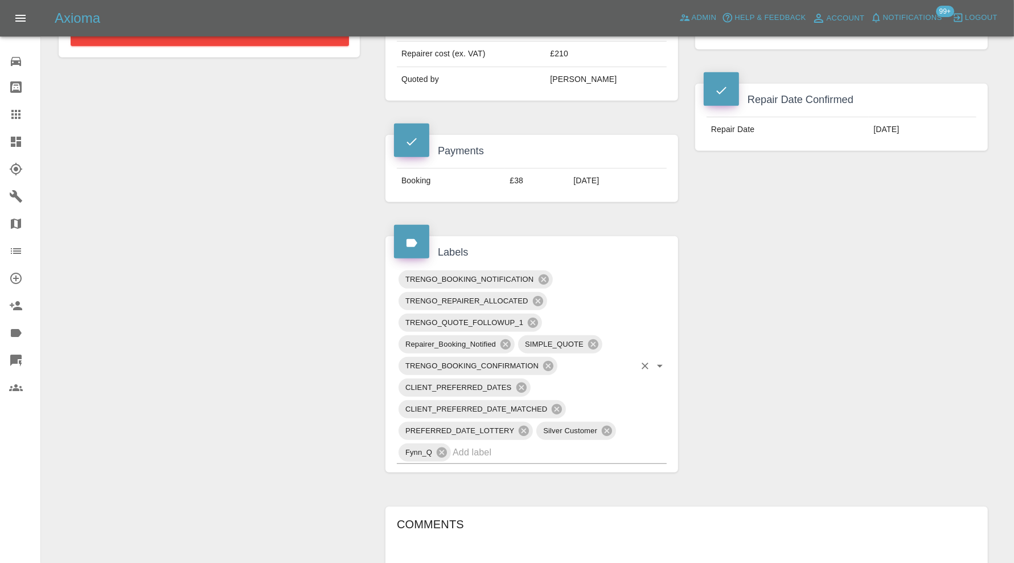
click at [606, 444] on input "text" at bounding box center [544, 453] width 182 height 18
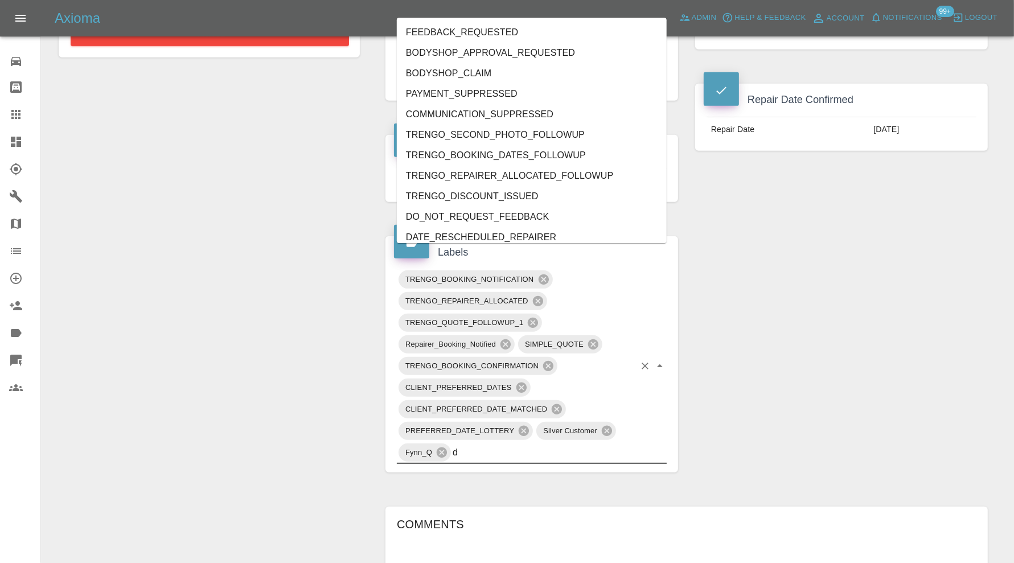
type input "do"
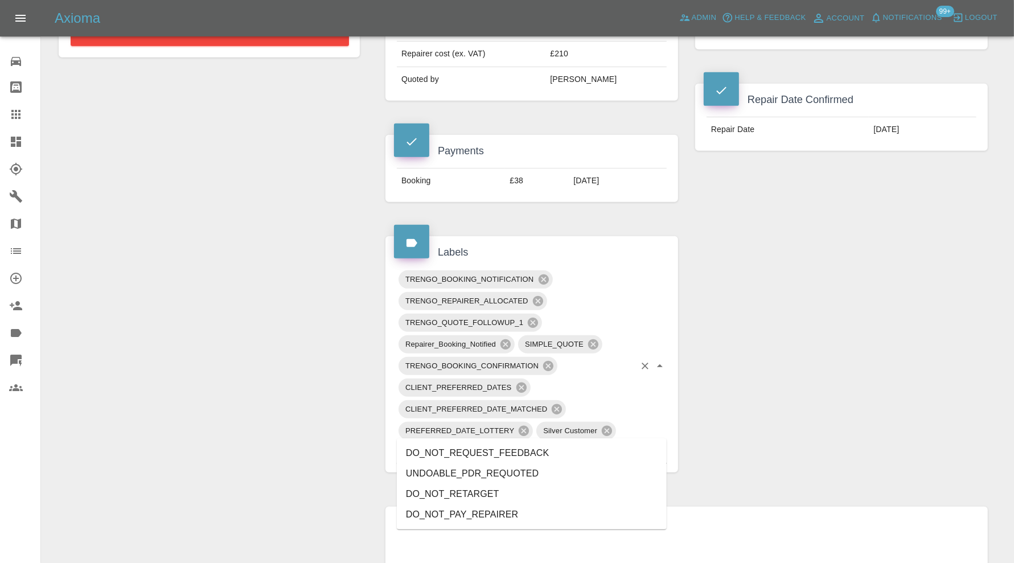
click at [570, 449] on li "DO_NOT_REQUEST_FEEDBACK" at bounding box center [532, 453] width 270 height 21
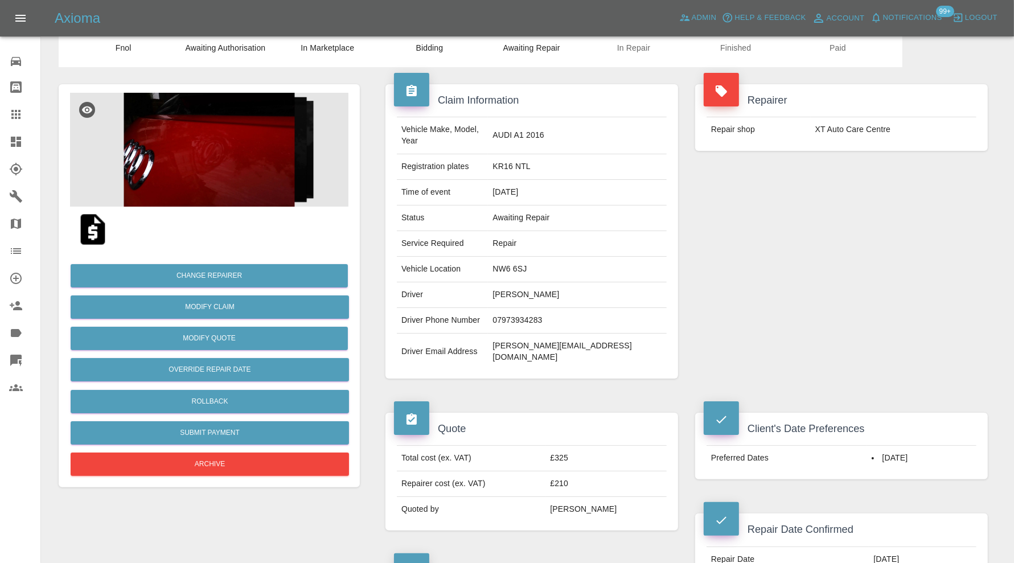
scroll to position [0, 0]
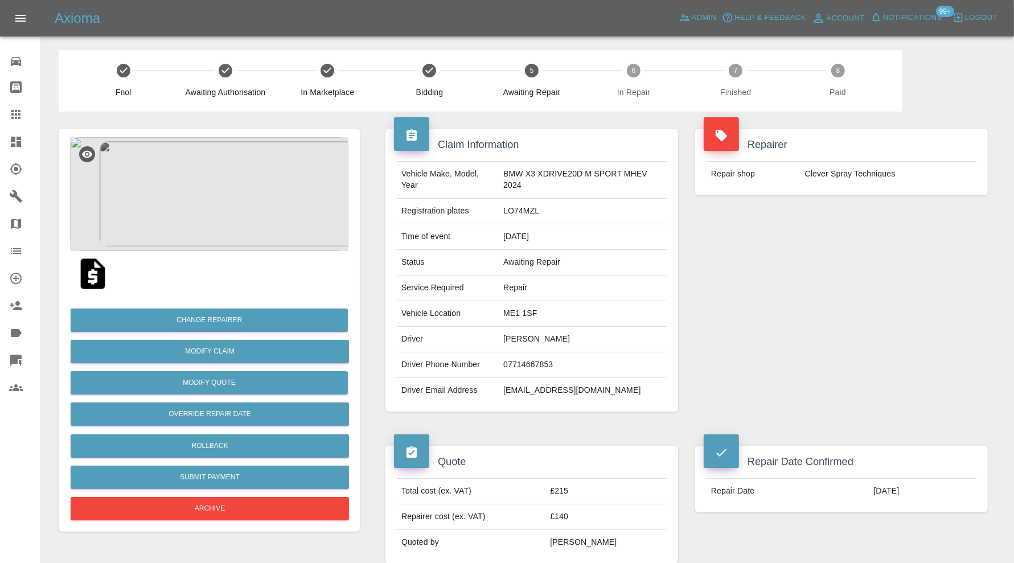
click at [250, 234] on img at bounding box center [209, 194] width 279 height 114
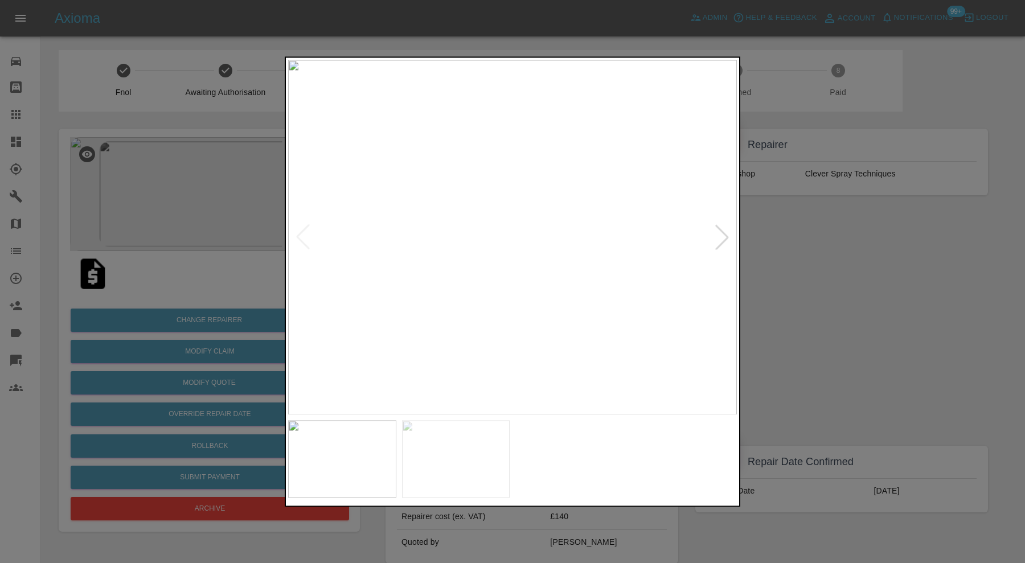
click at [490, 457] on img at bounding box center [456, 458] width 108 height 77
click at [813, 301] on div at bounding box center [512, 281] width 1025 height 563
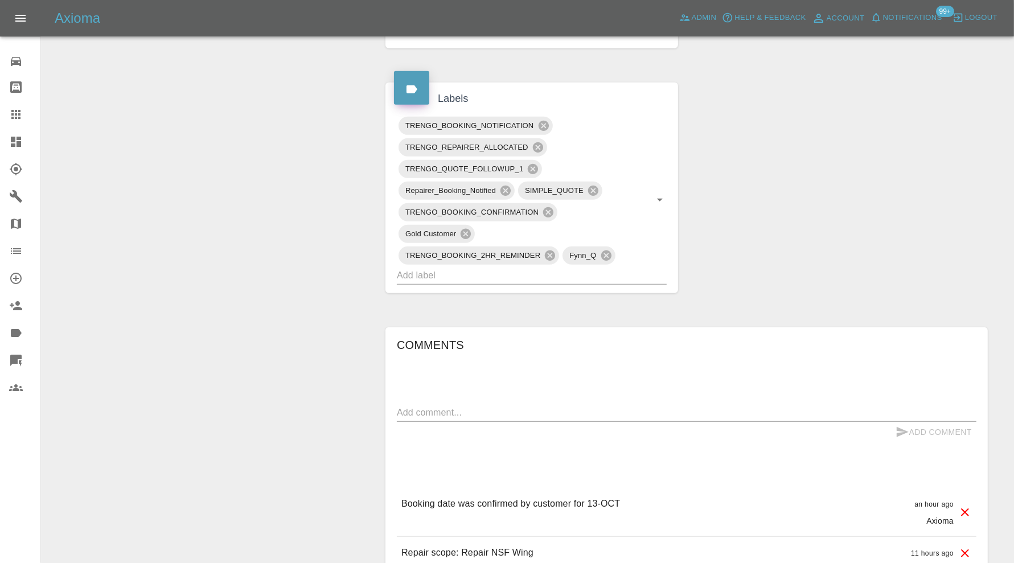
scroll to position [469, 0]
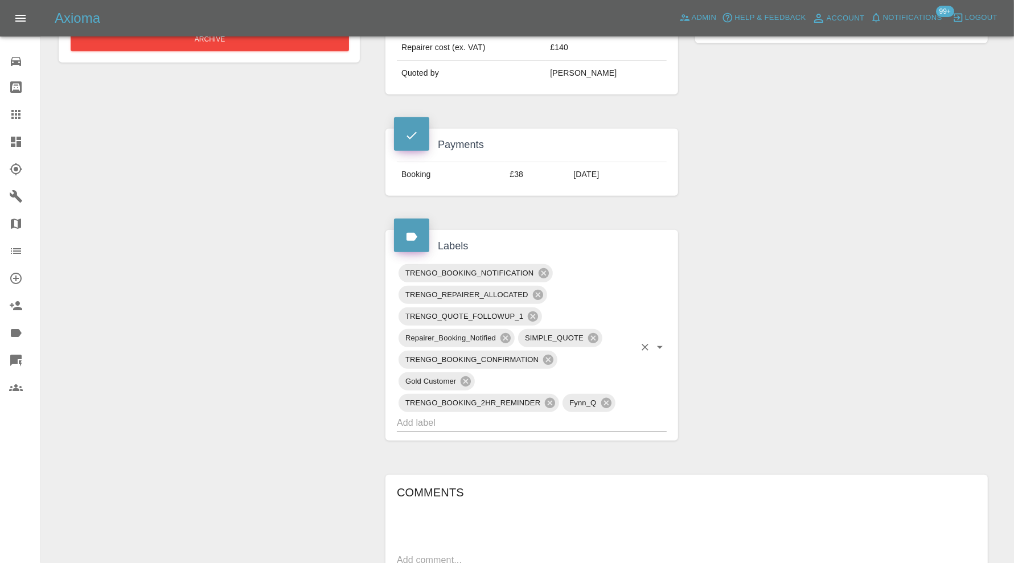
click at [519, 423] on input "text" at bounding box center [516, 423] width 238 height 18
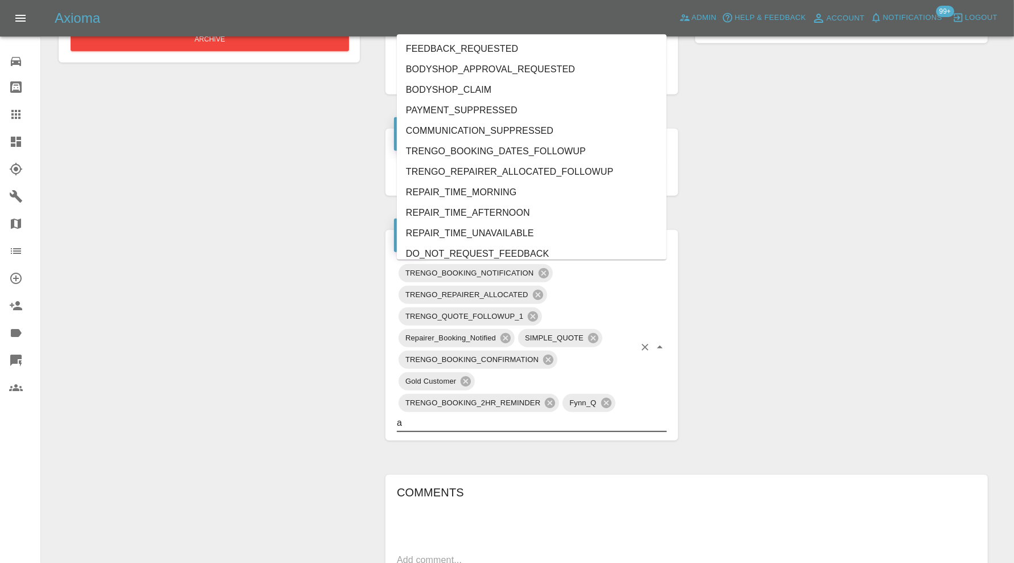
type input "au"
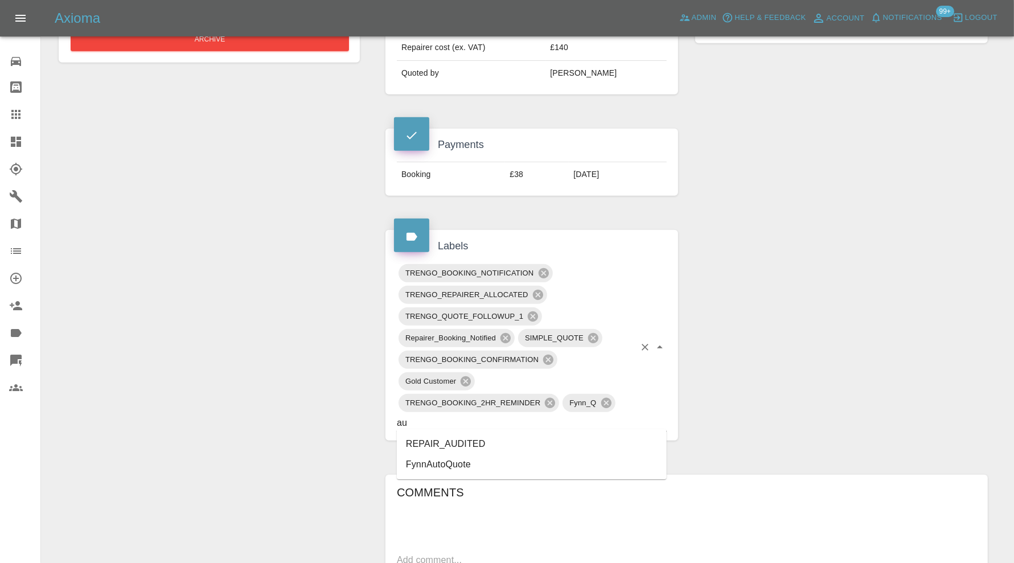
click at [482, 437] on li "REPAIR_AUDITED" at bounding box center [532, 444] width 270 height 21
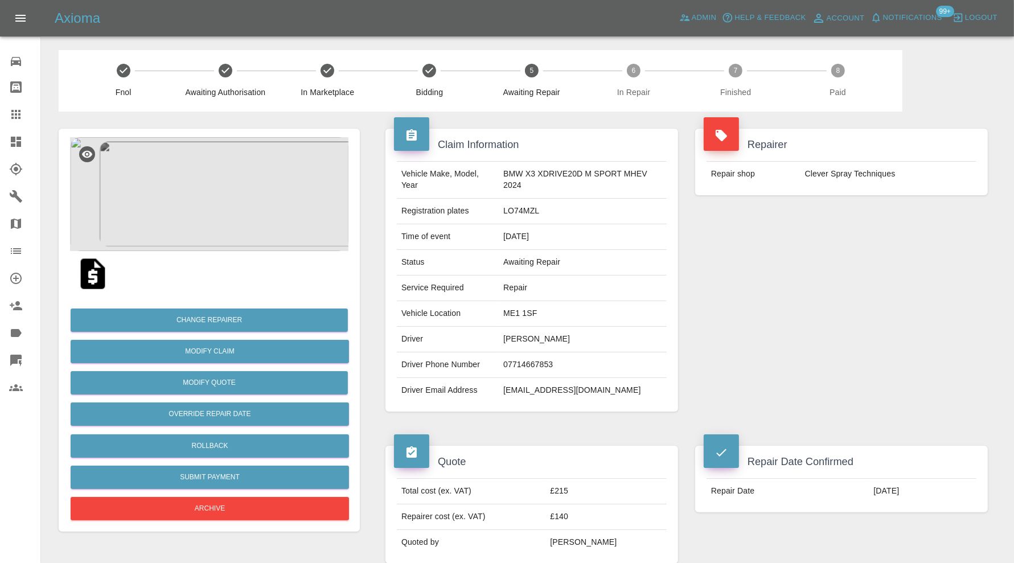
scroll to position [0, 0]
click at [245, 227] on img at bounding box center [209, 194] width 279 height 114
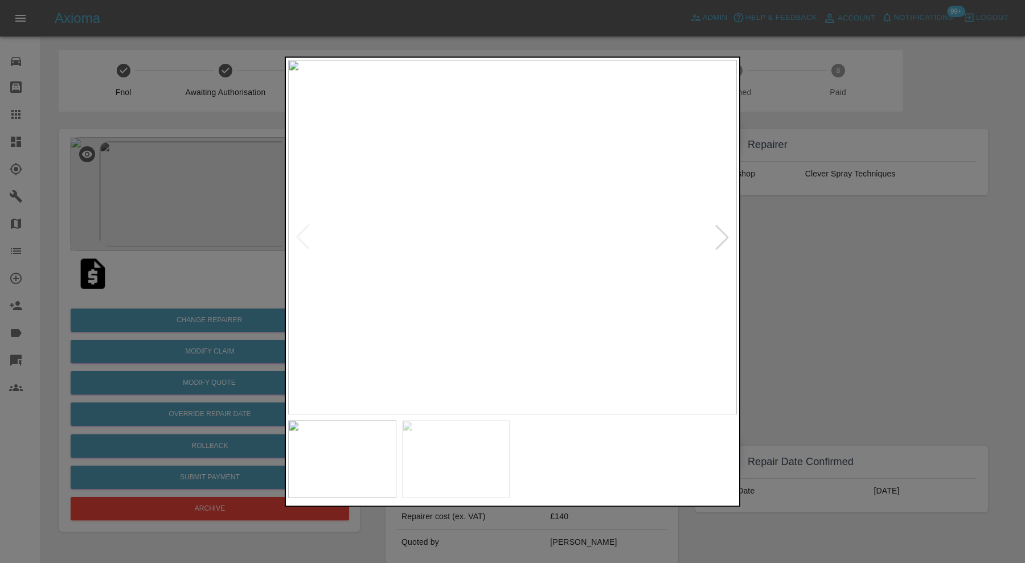
click at [503, 448] on img at bounding box center [456, 458] width 108 height 77
click at [882, 308] on div at bounding box center [512, 281] width 1025 height 563
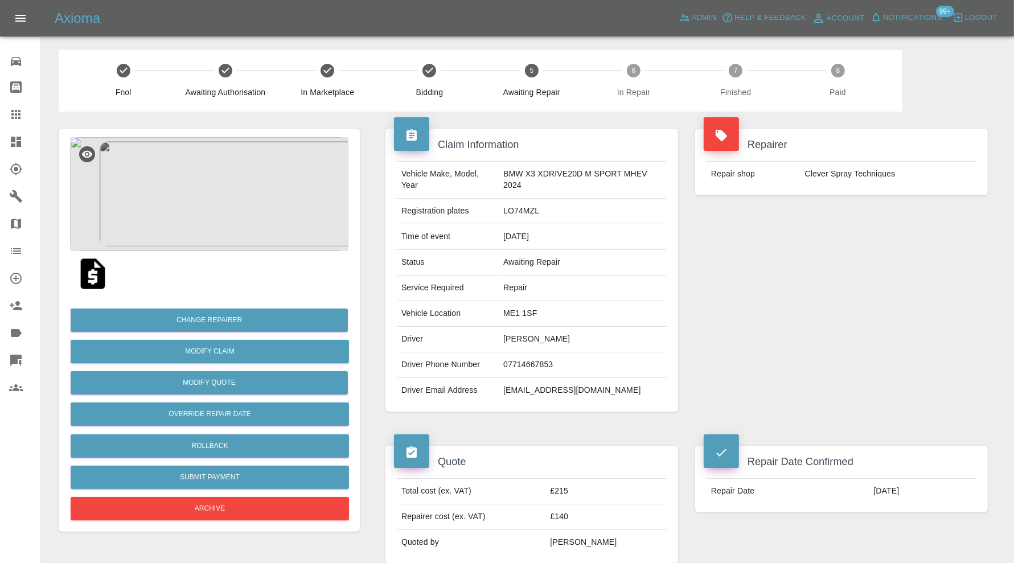
click at [527, 315] on td "ME1 1SF" at bounding box center [583, 314] width 168 height 26
copy td "ME1 1SF"
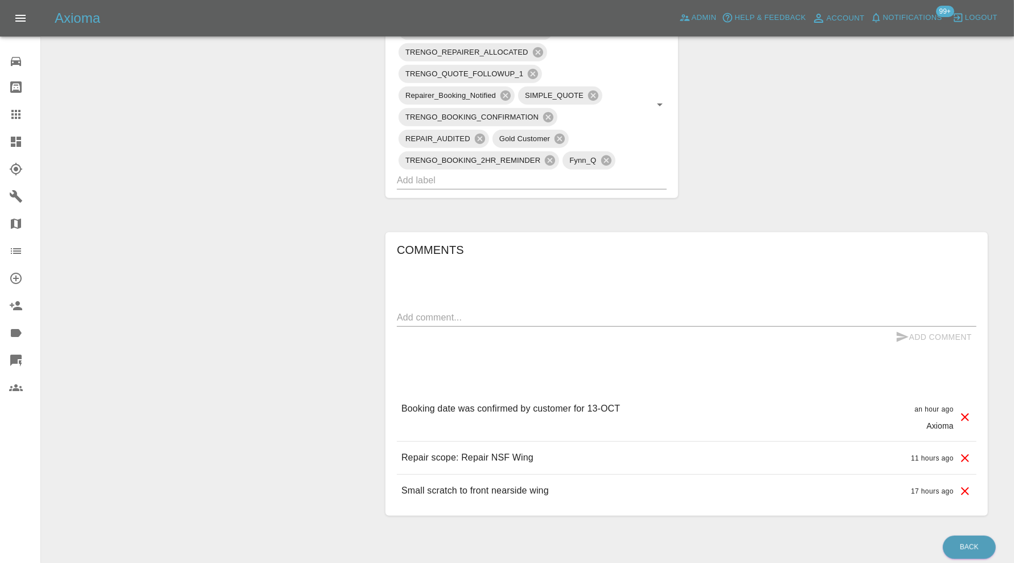
scroll to position [754, 0]
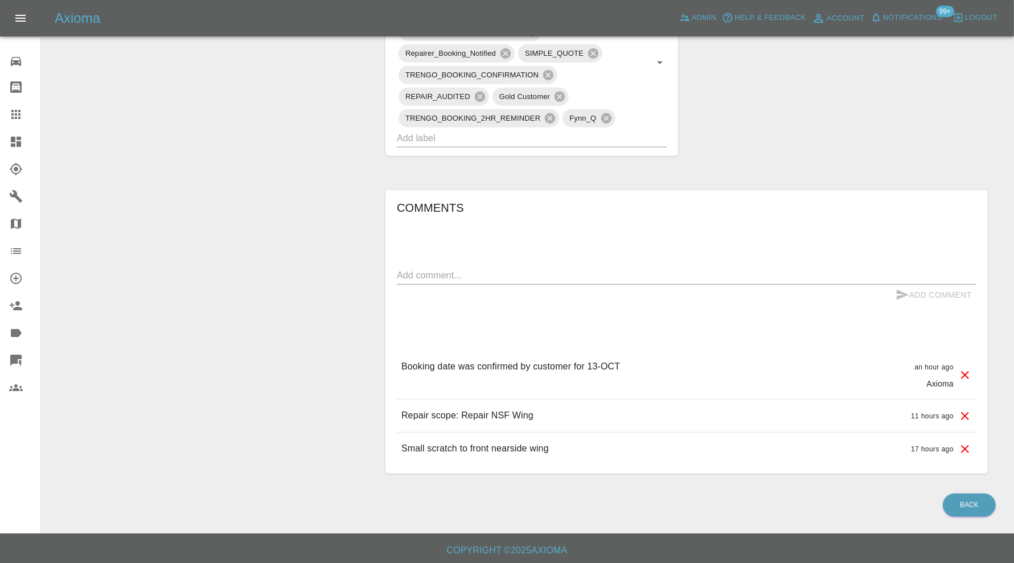
click at [528, 275] on textarea at bounding box center [687, 275] width 580 height 13
type textarea "checking space"
click at [951, 296] on button "Add Comment" at bounding box center [933, 295] width 85 height 21
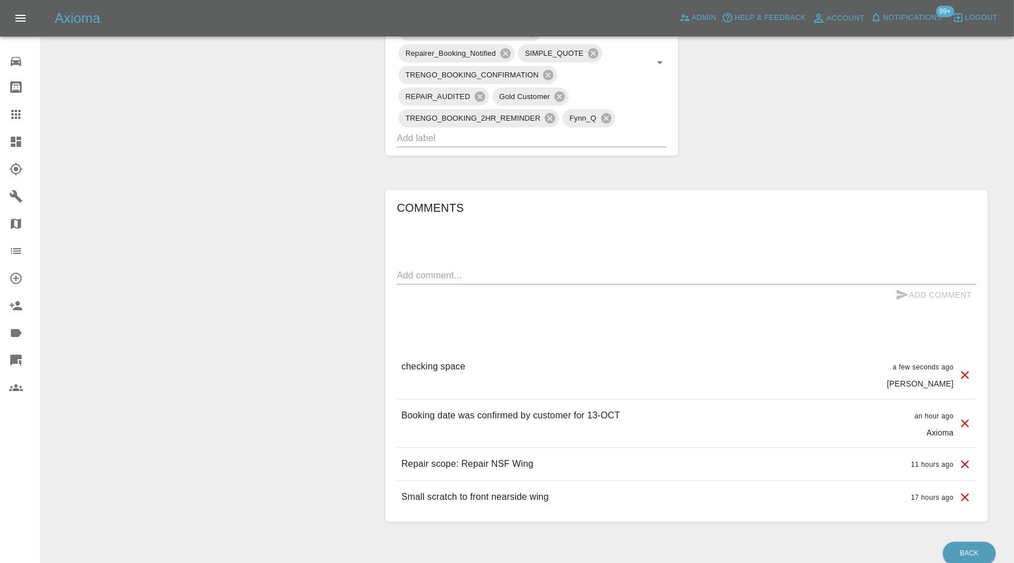
scroll to position [564, 0]
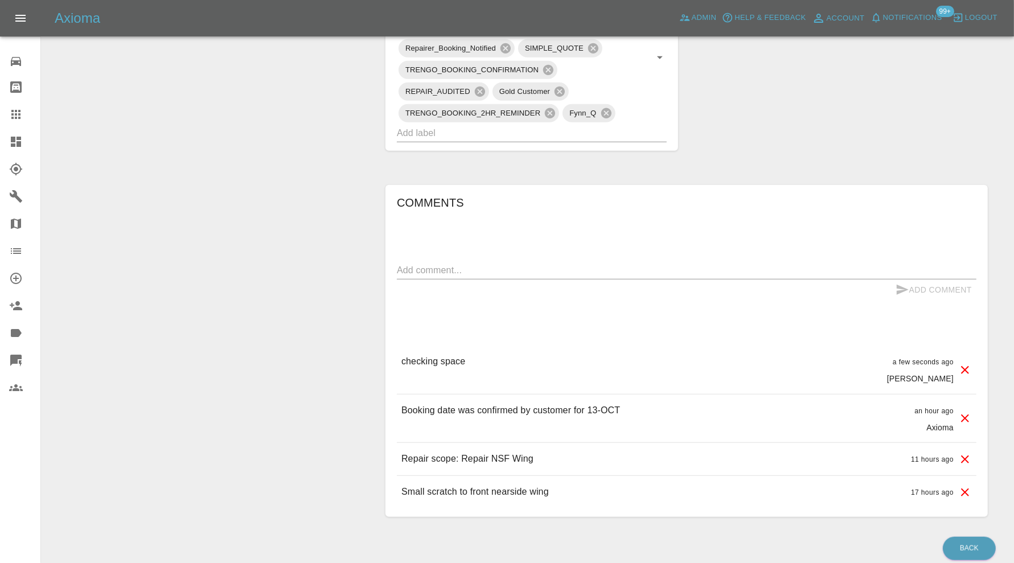
scroll to position [474, 0]
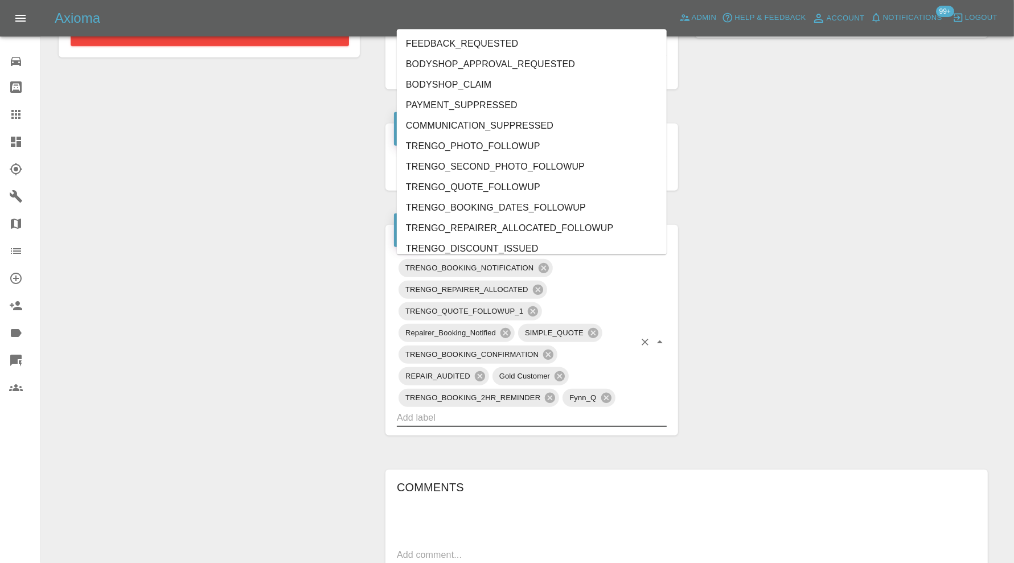
click at [527, 417] on input "text" at bounding box center [516, 418] width 238 height 18
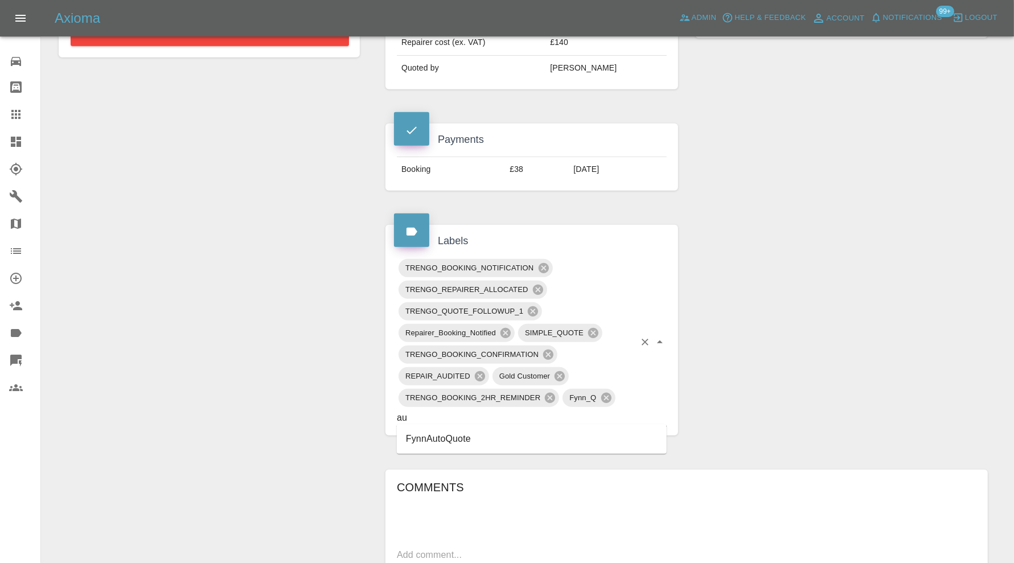
type input "au"
click at [713, 365] on div "Claim Information Vehicle Make, Model, Year BMW X3 XDRIVE20D M SPORT MHEV 2024 …" at bounding box center [687, 228] width 620 height 1182
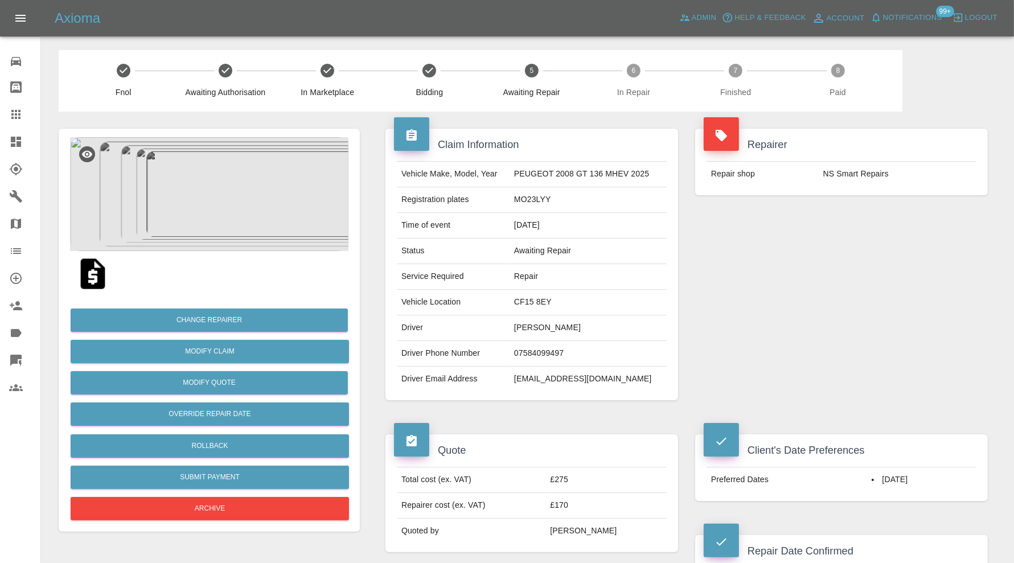
drag, startPoint x: 222, startPoint y: 181, endPoint x: 758, endPoint y: 245, distance: 539.7
click at [758, 245] on div "Repairer Repair shop NS Smart Repairs" at bounding box center [842, 265] width 310 height 306
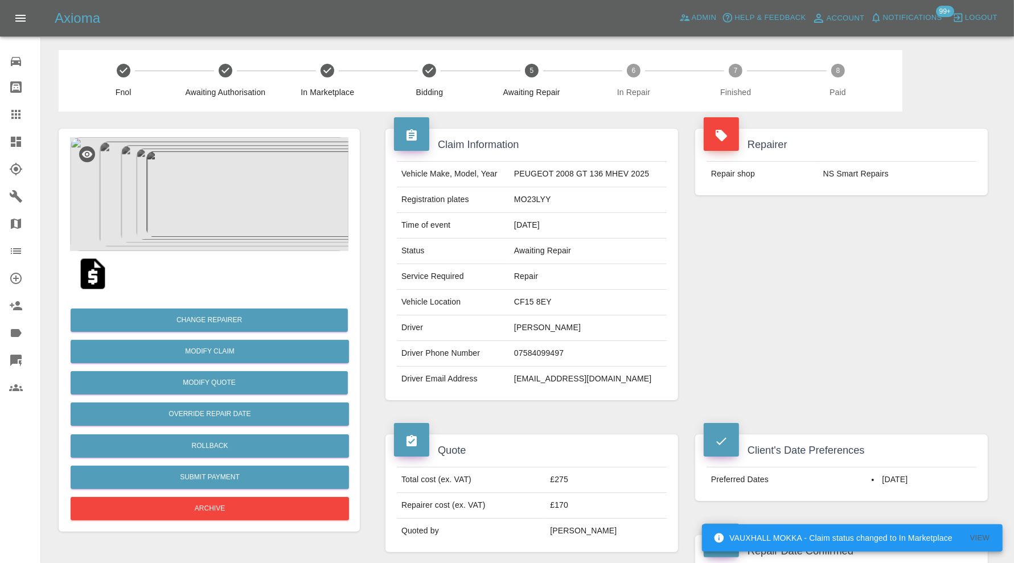
click at [235, 195] on img at bounding box center [209, 194] width 279 height 114
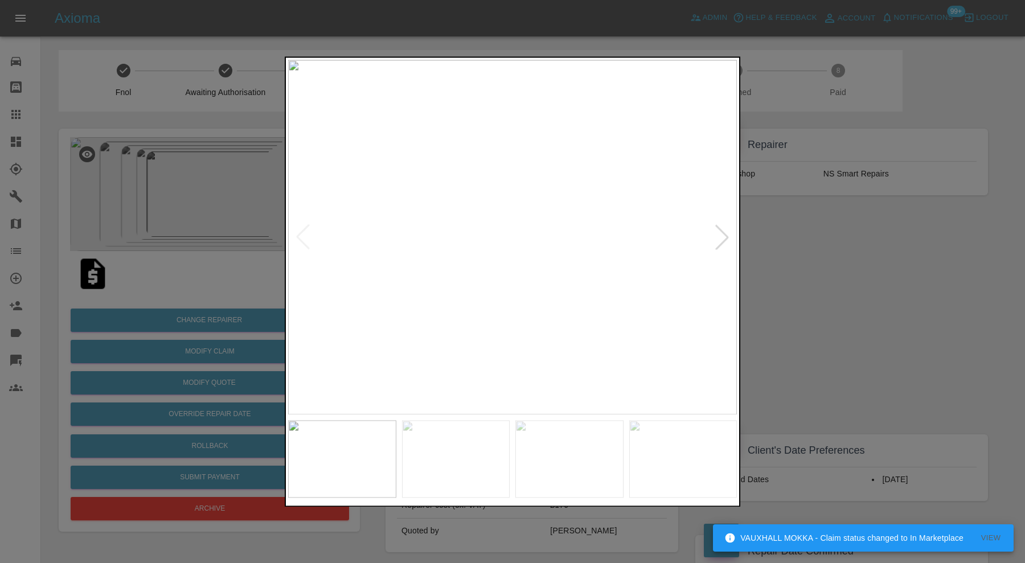
click at [716, 241] on div at bounding box center [722, 237] width 25 height 25
click at [718, 240] on div at bounding box center [722, 237] width 25 height 25
click at [719, 239] on div at bounding box center [722, 237] width 25 height 25
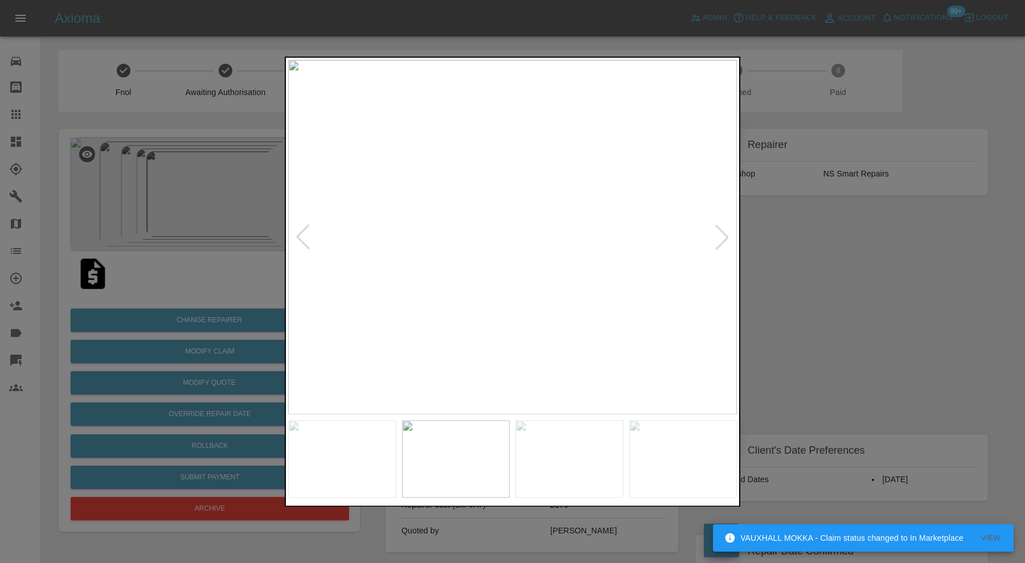
click at [817, 235] on div at bounding box center [512, 281] width 1025 height 563
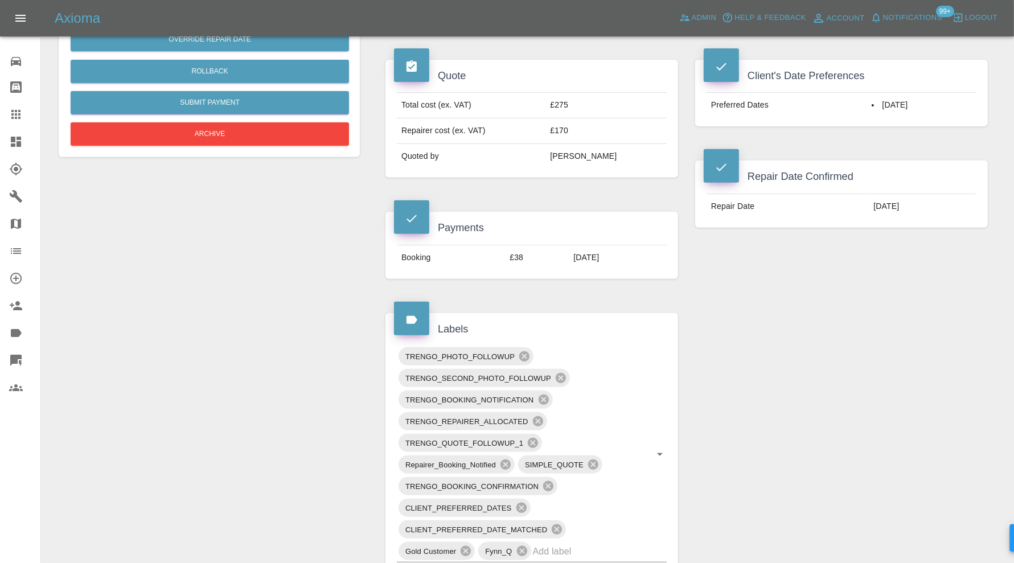
scroll to position [664, 0]
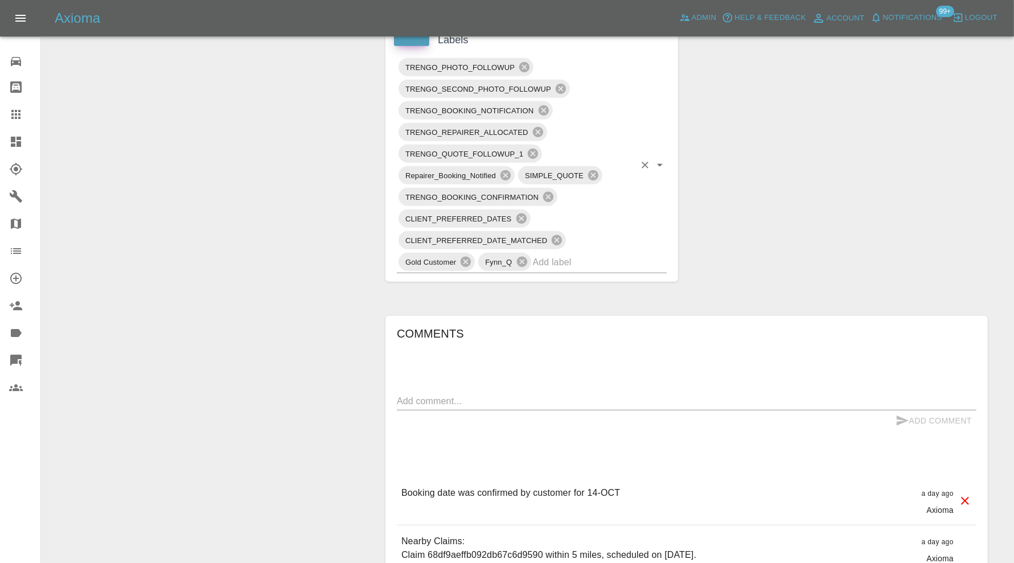
click at [605, 259] on input "text" at bounding box center [584, 262] width 102 height 18
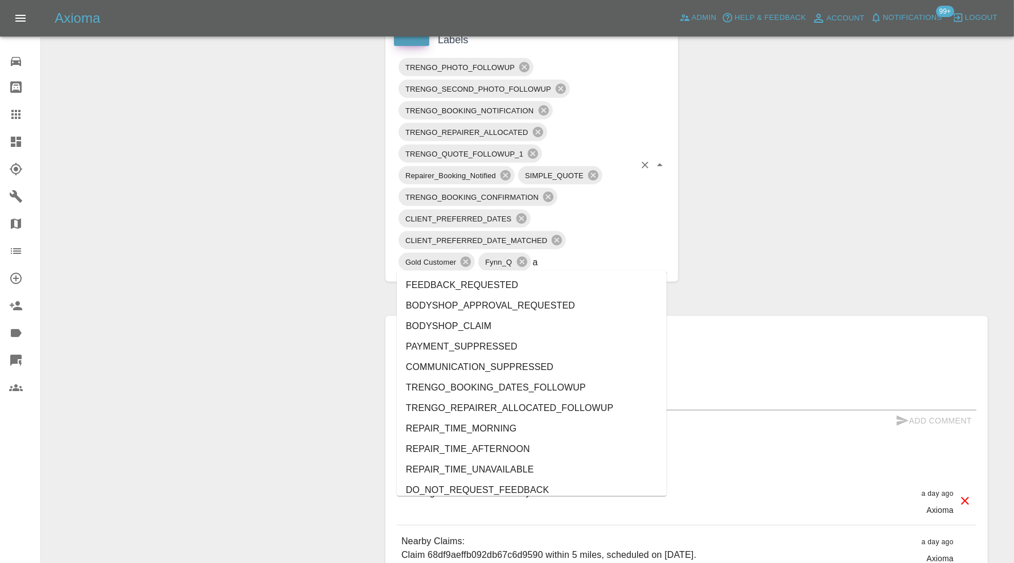
type input "au"
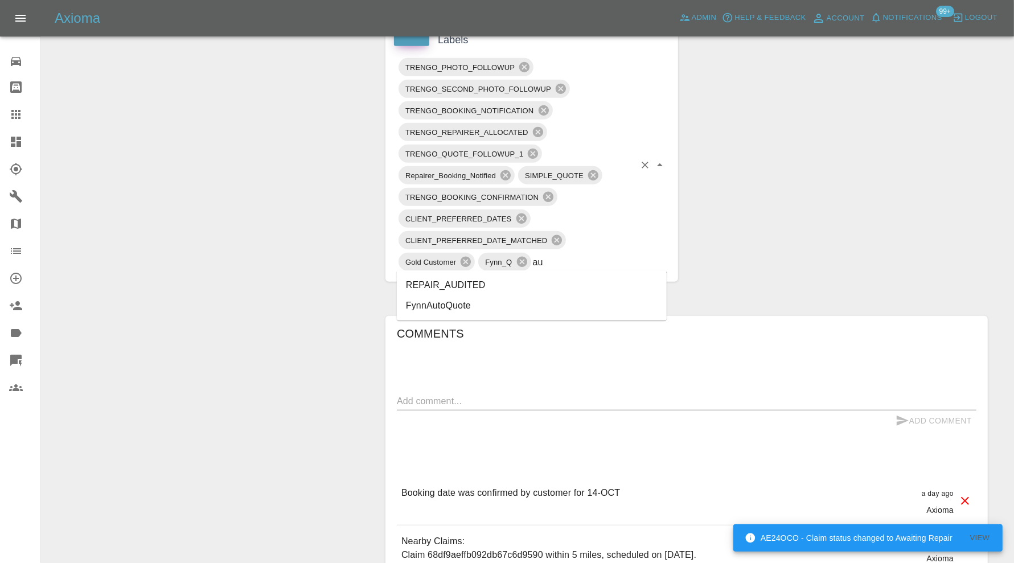
drag, startPoint x: 513, startPoint y: 285, endPoint x: 504, endPoint y: 284, distance: 8.6
click at [513, 285] on li "REPAIR_AUDITED" at bounding box center [532, 285] width 270 height 21
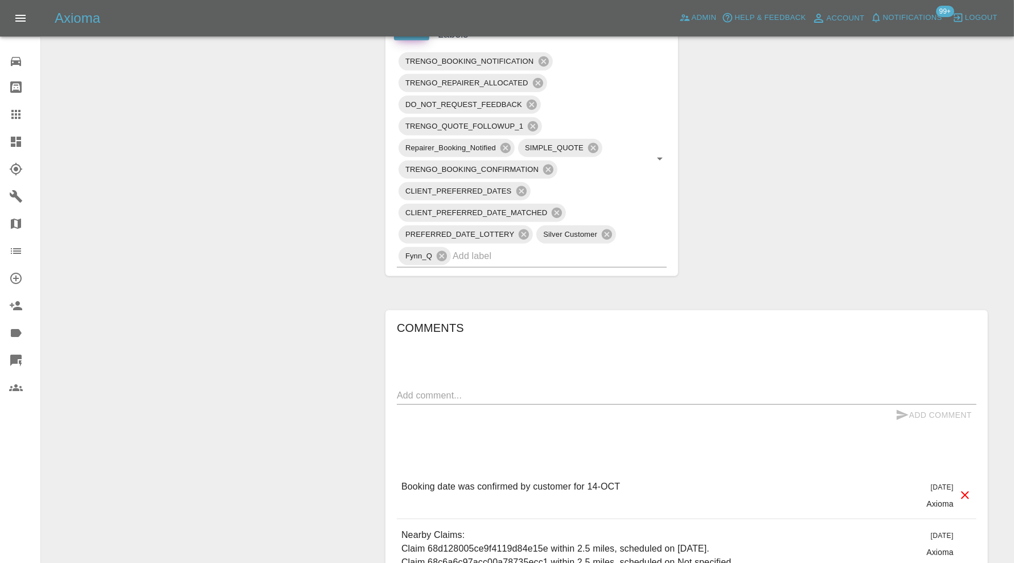
scroll to position [664, 0]
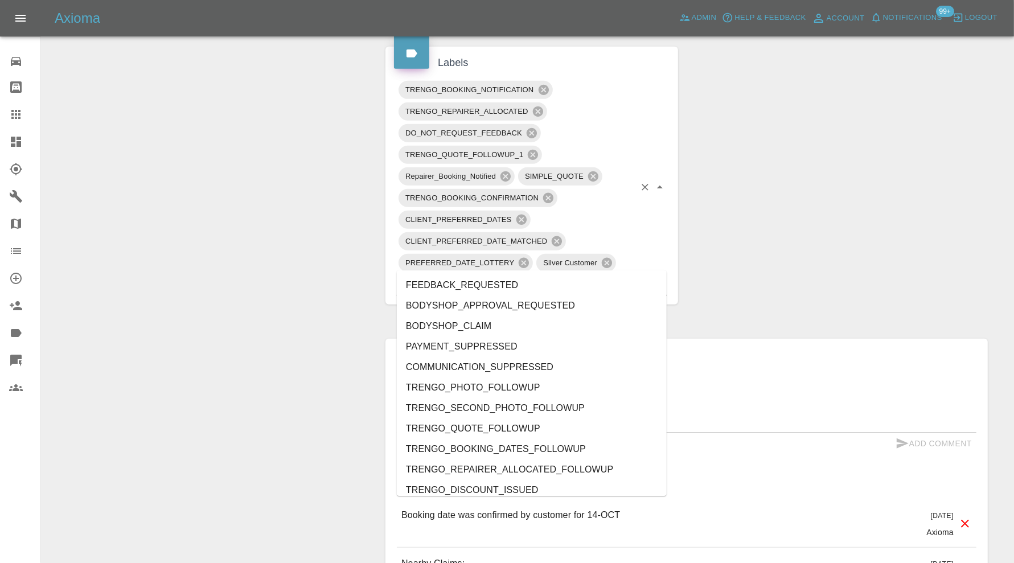
click at [612, 276] on input "text" at bounding box center [544, 285] width 182 height 18
type input "au"
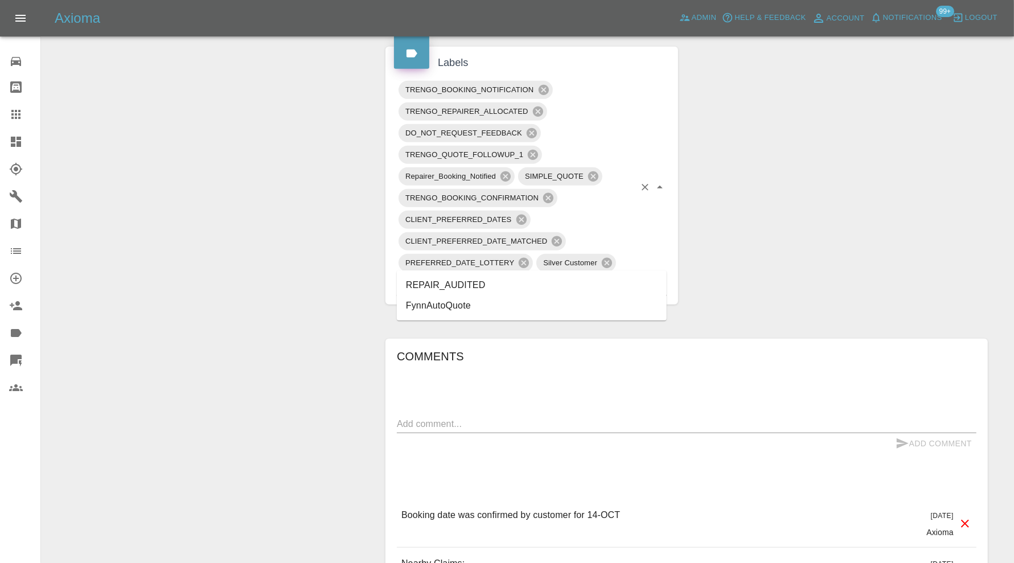
click at [522, 281] on li "REPAIR_AUDITED" at bounding box center [532, 285] width 270 height 21
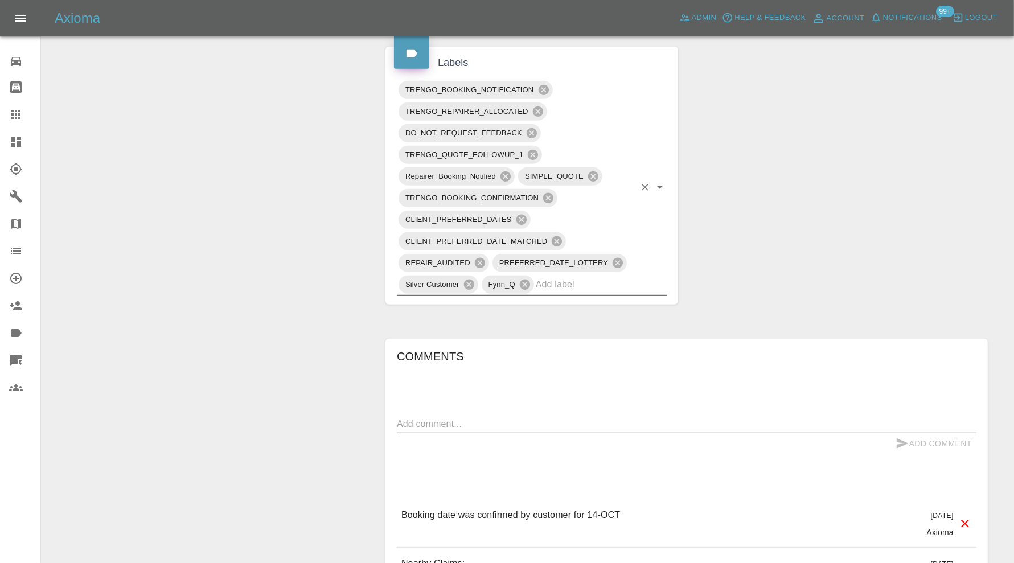
scroll to position [854, 0]
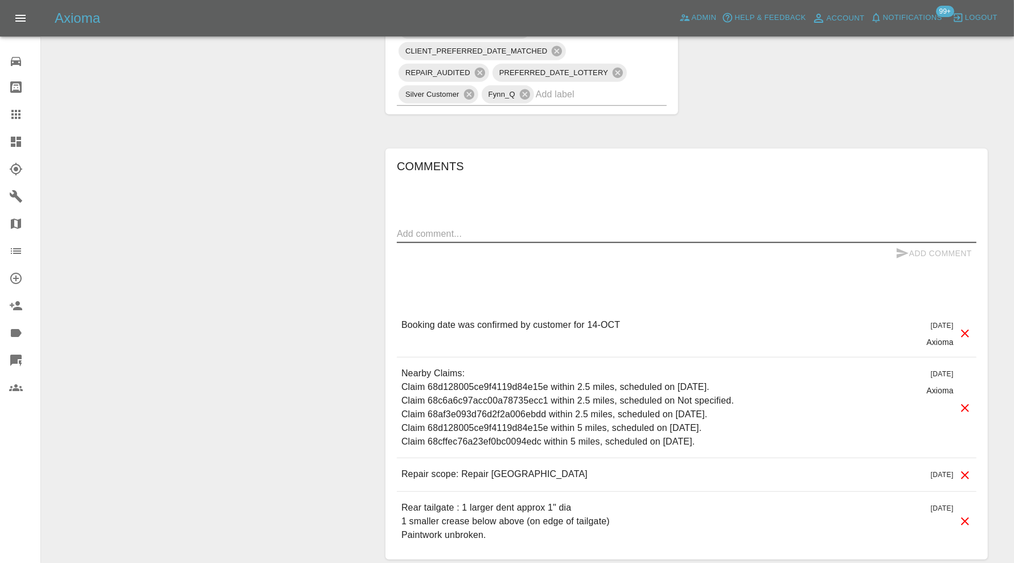
click at [590, 227] on textarea at bounding box center [687, 233] width 580 height 13
type textarea "requested further images"
click at [904, 247] on icon "submit" at bounding box center [903, 254] width 14 height 14
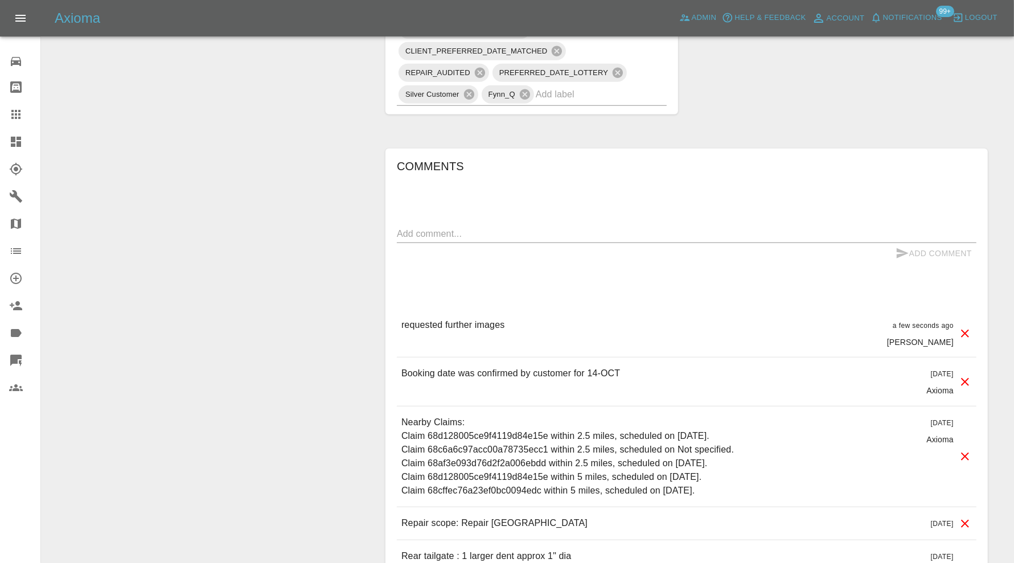
click at [553, 227] on textarea at bounding box center [687, 233] width 580 height 13
paste textarea "I've tried hard to improve the pics but it's almost impossible due to reflectio…"
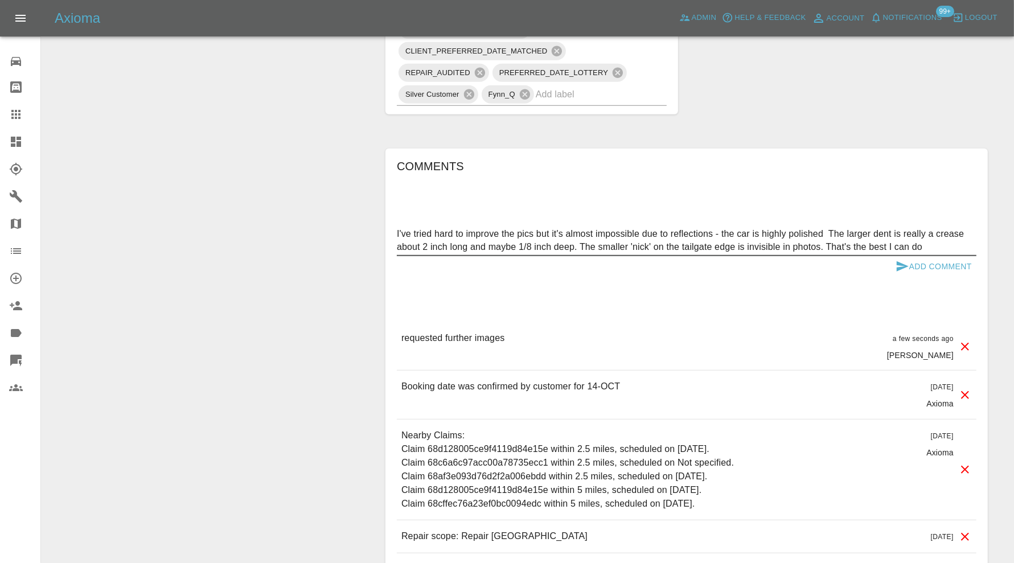
type textarea "I've tried hard to improve the pics but it's almost impossible due to reflectio…"
click at [913, 256] on button "Add Comment" at bounding box center [933, 266] width 85 height 21
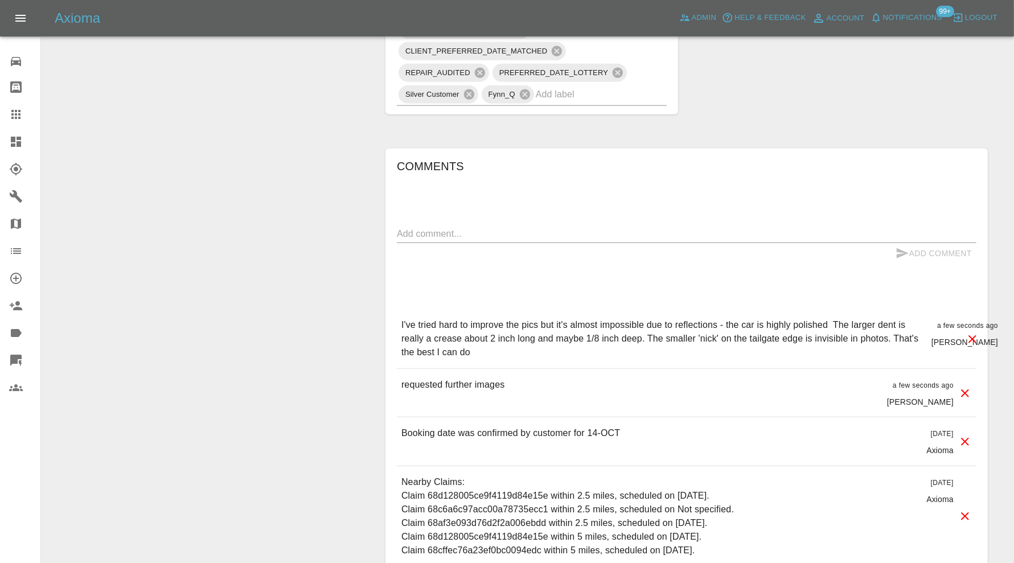
click at [529, 227] on textarea at bounding box center [687, 233] width 580 height 13
type textarea "Will have repairer assess on the day"
click at [914, 243] on button "Add Comment" at bounding box center [933, 253] width 85 height 21
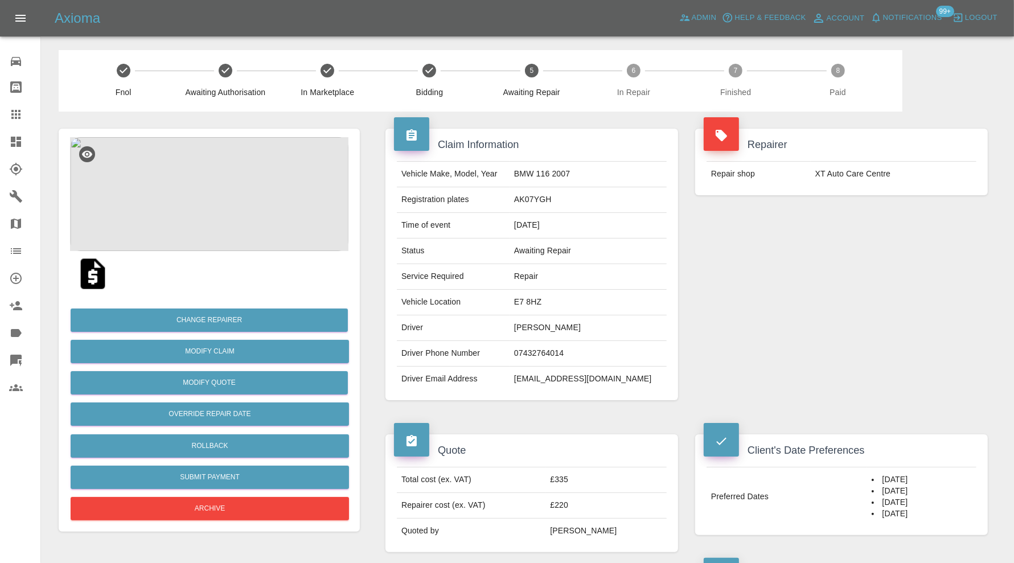
click at [208, 189] on img at bounding box center [209, 194] width 279 height 114
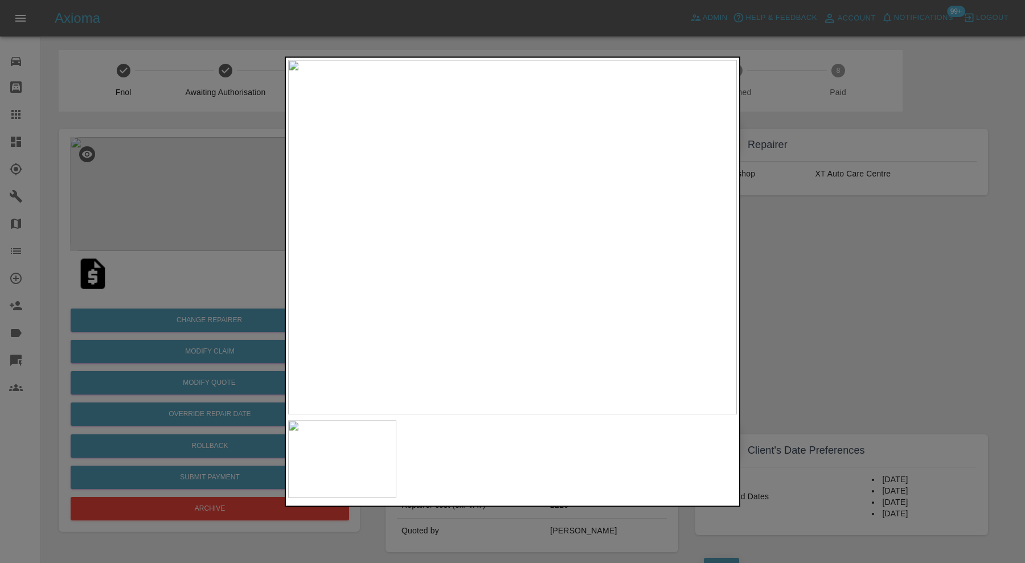
click at [772, 235] on div at bounding box center [512, 281] width 1025 height 563
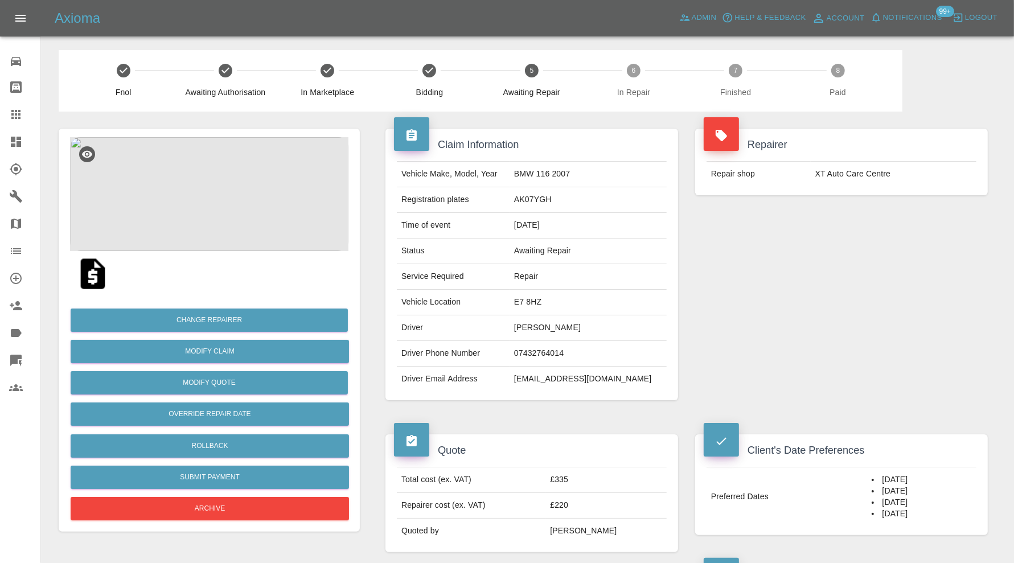
click at [547, 302] on td "E7 8HZ" at bounding box center [588, 303] width 157 height 26
copy td "E7 8HZ"
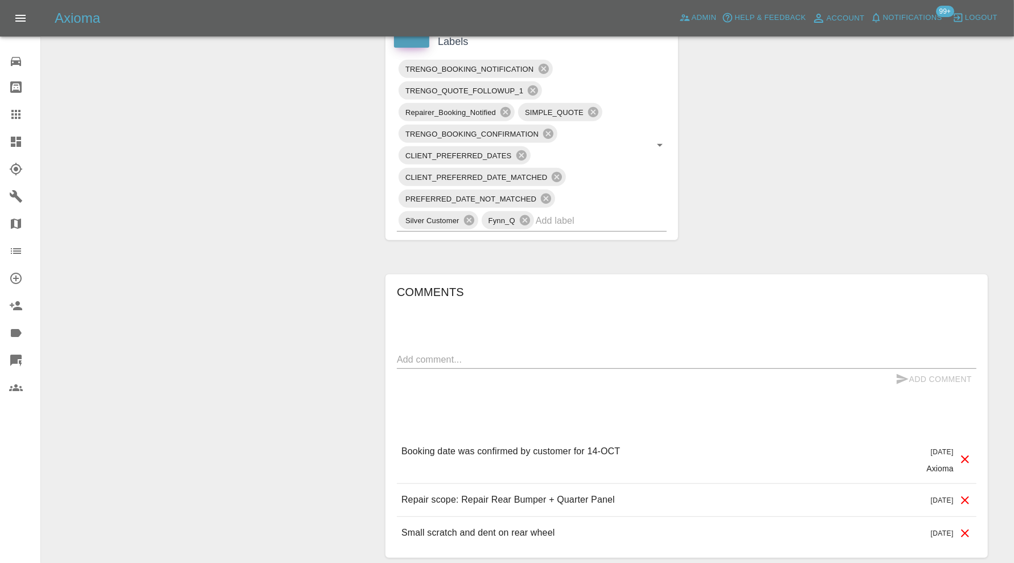
scroll to position [664, 0]
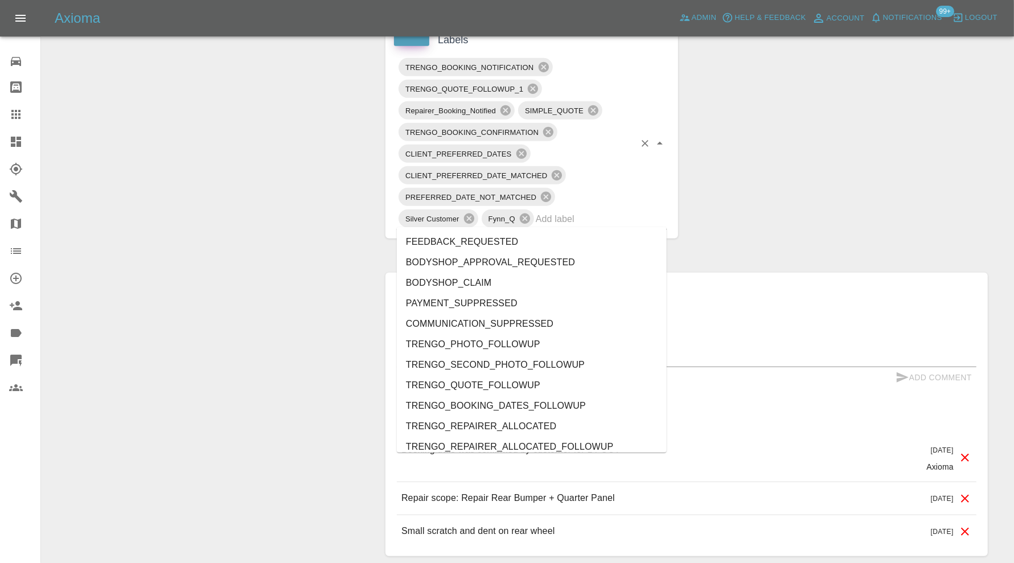
click at [590, 217] on input "text" at bounding box center [585, 219] width 99 height 18
type input "au"
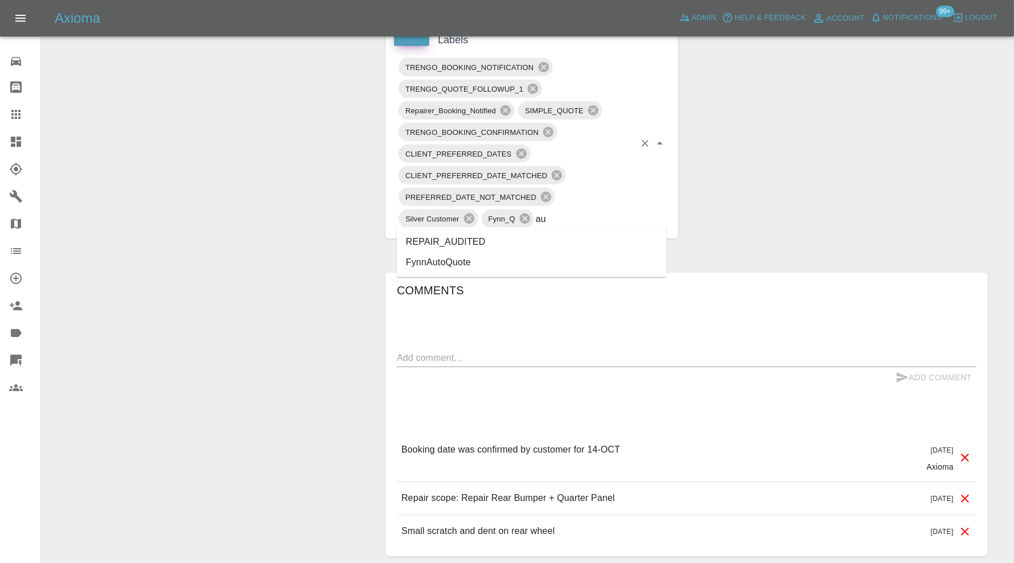
click at [520, 241] on li "REPAIR_AUDITED" at bounding box center [532, 242] width 270 height 21
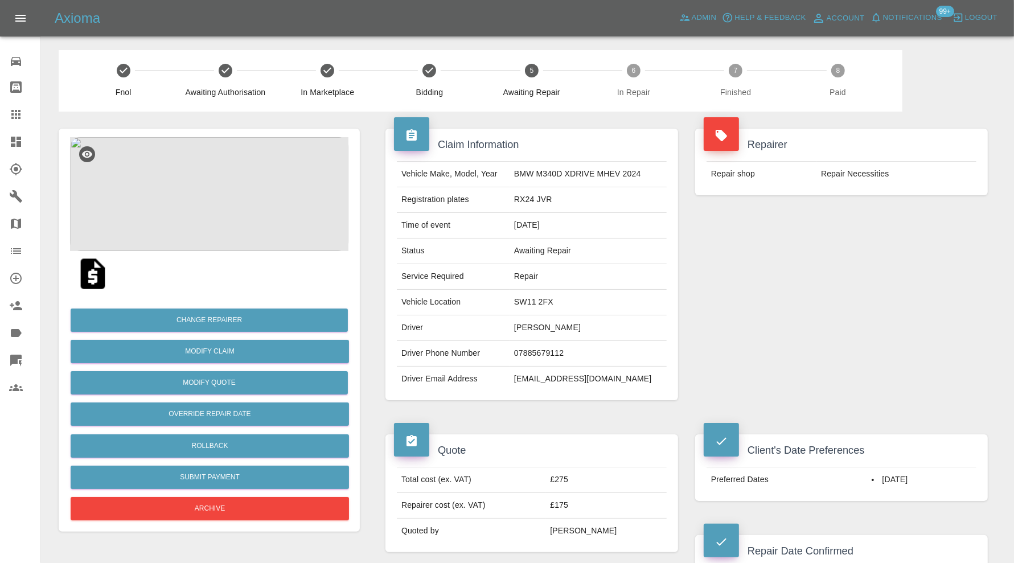
click at [219, 175] on img at bounding box center [209, 194] width 279 height 114
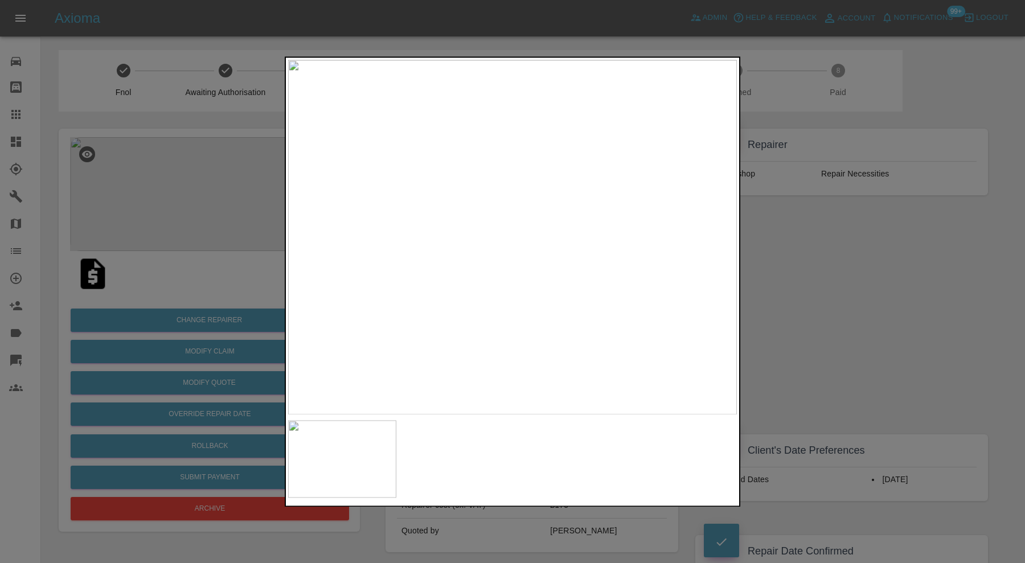
click at [794, 249] on div at bounding box center [512, 281] width 1025 height 563
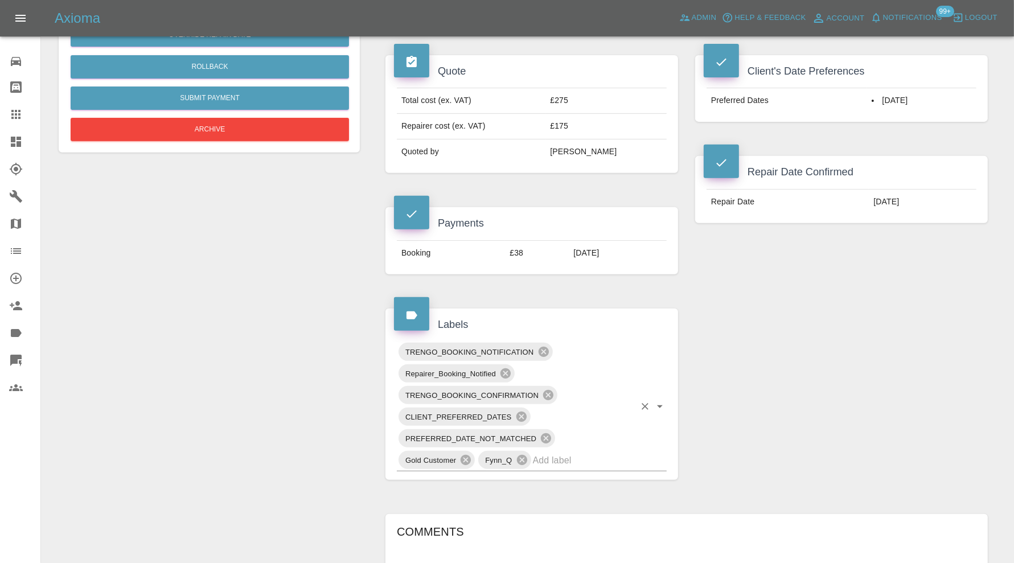
scroll to position [570, 0]
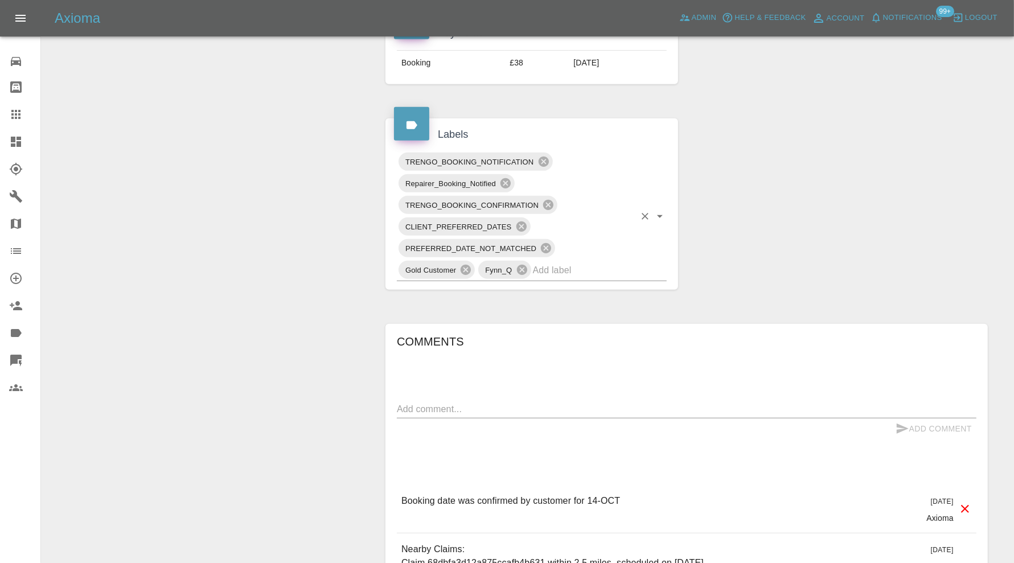
click at [623, 272] on input "text" at bounding box center [584, 270] width 102 height 18
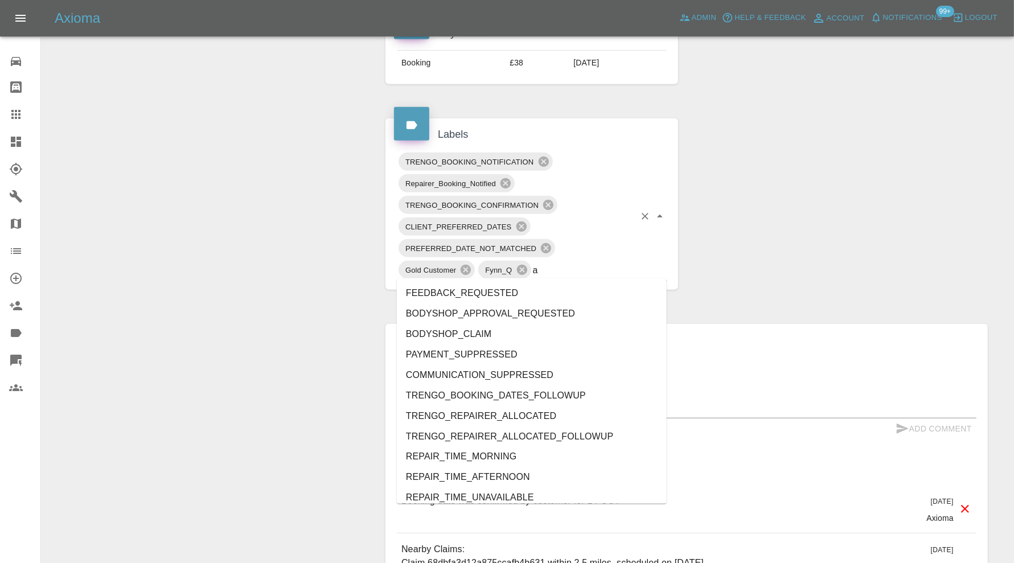
type input "au"
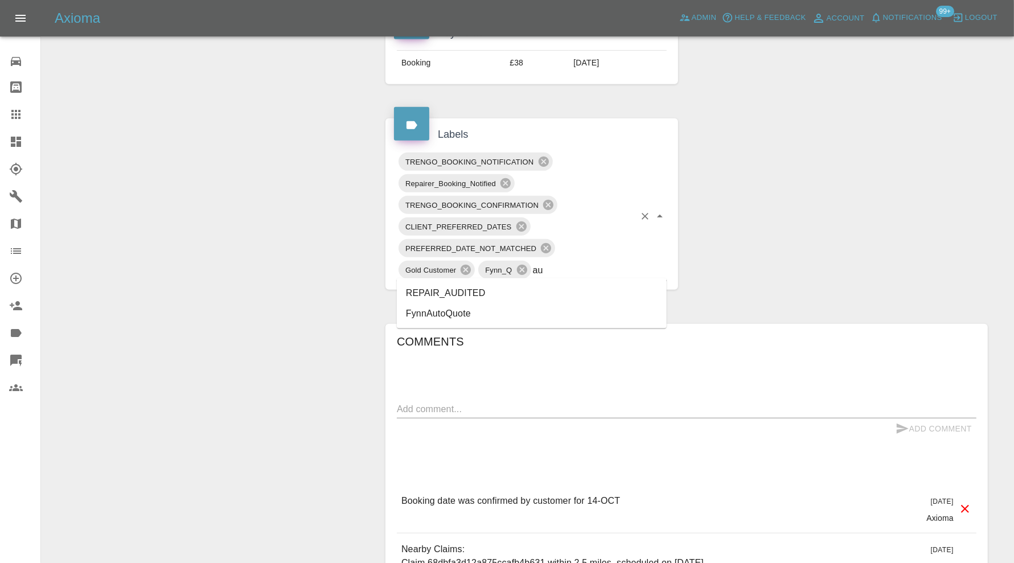
click at [522, 288] on li "REPAIR_AUDITED" at bounding box center [532, 293] width 270 height 21
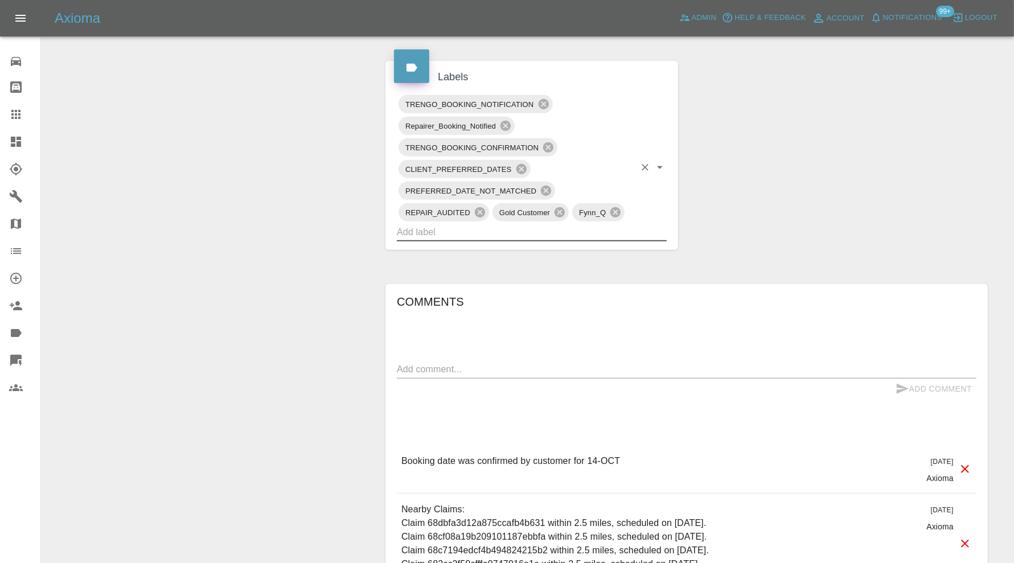
scroll to position [664, 0]
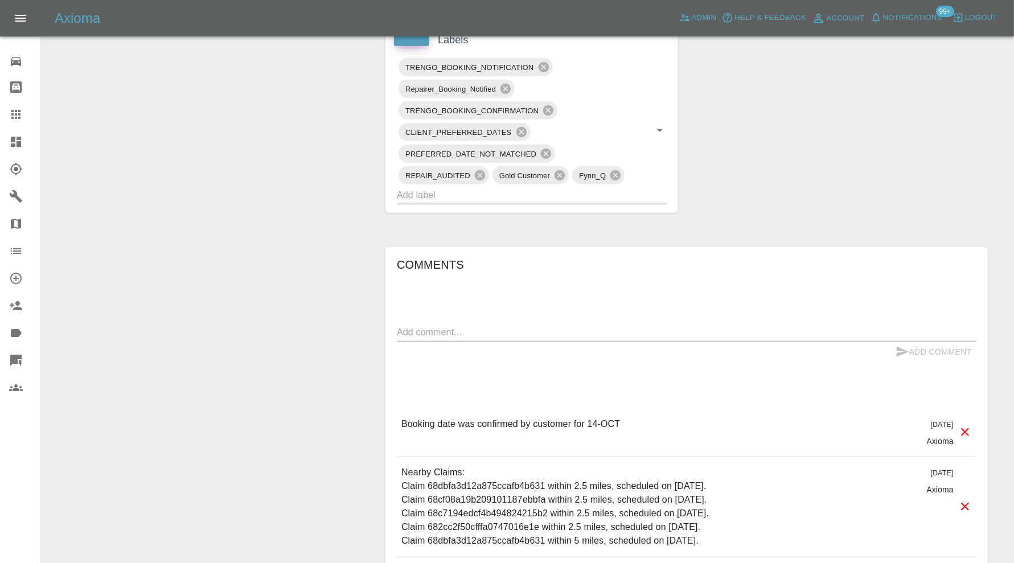
click at [616, 230] on div "Comments x Add Comment Booking date was confirmed by customer for 14-OCT 5 days…" at bounding box center [687, 439] width 620 height 419
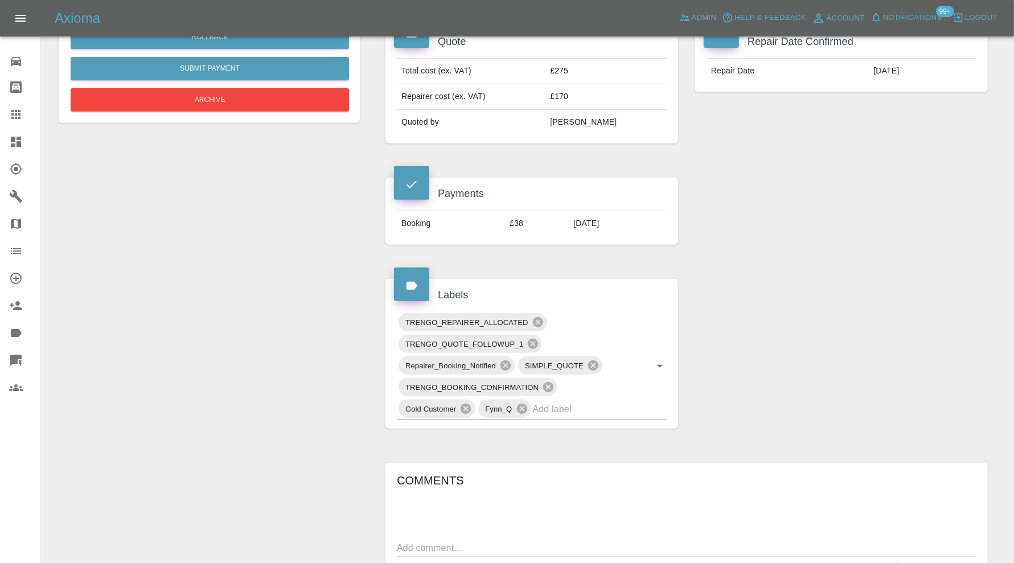
scroll to position [681, 0]
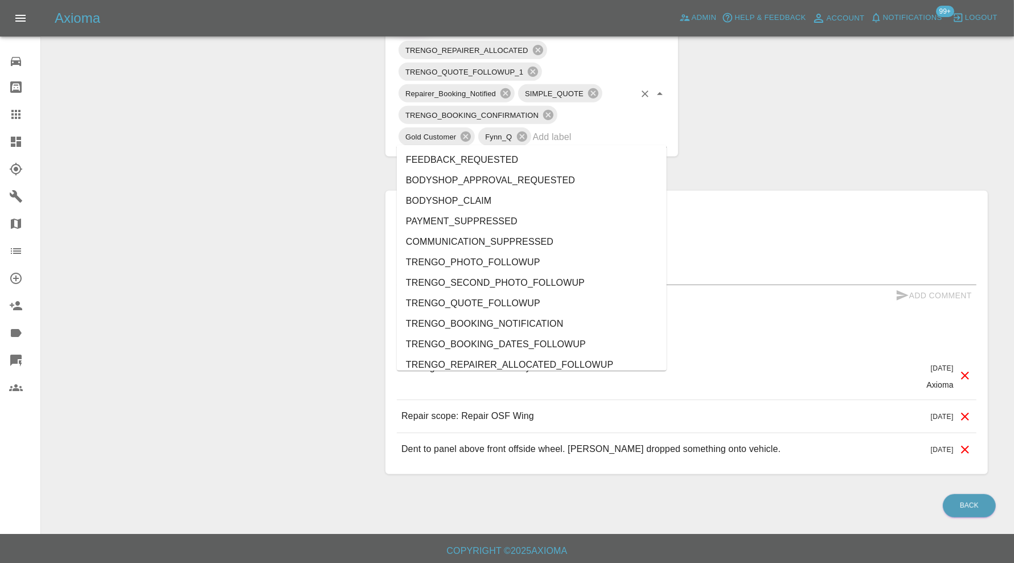
click at [593, 136] on input "text" at bounding box center [584, 137] width 102 height 18
type input "au"
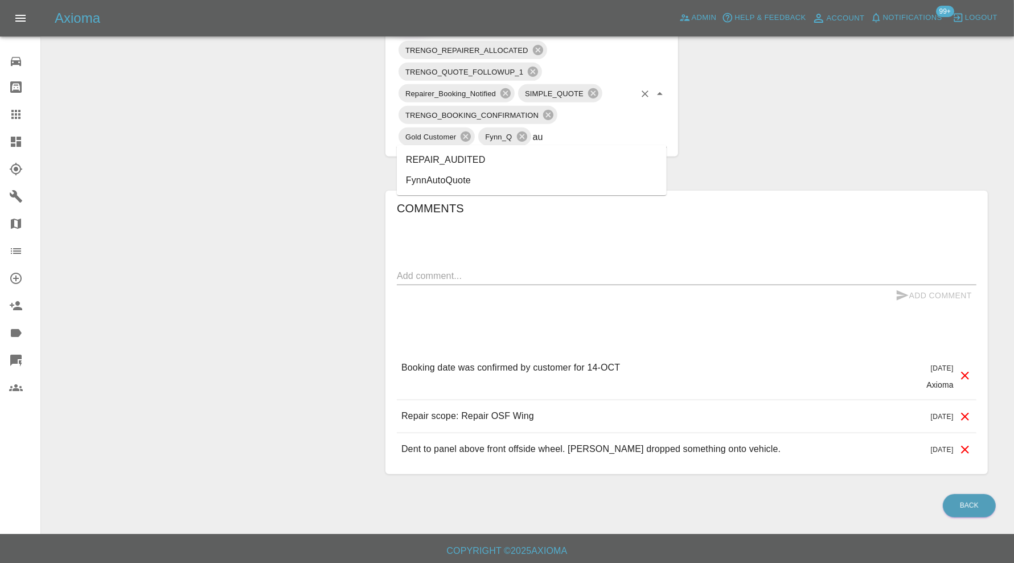
click at [500, 155] on li "REPAIR_AUDITED" at bounding box center [532, 160] width 270 height 21
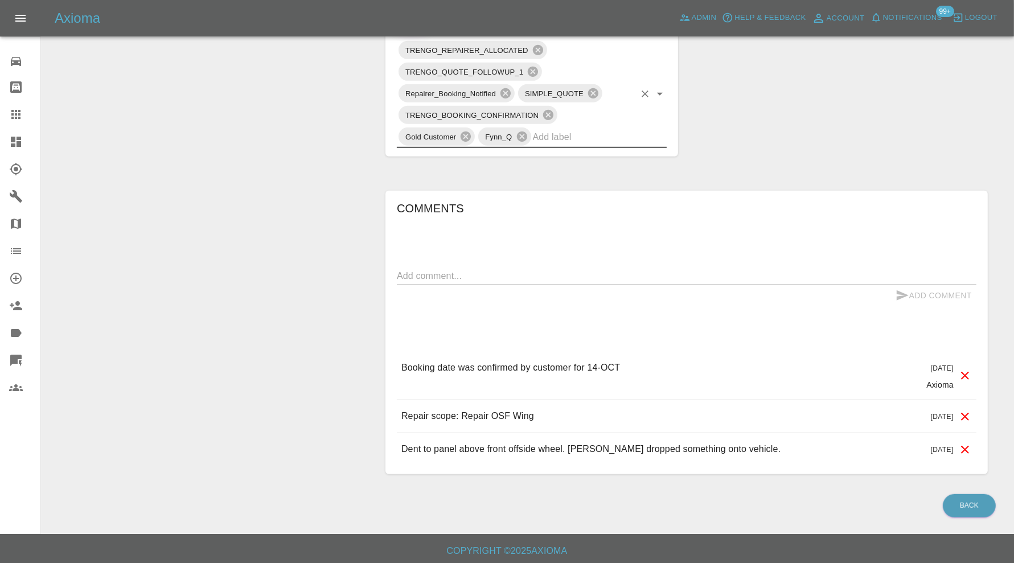
scroll to position [17, 0]
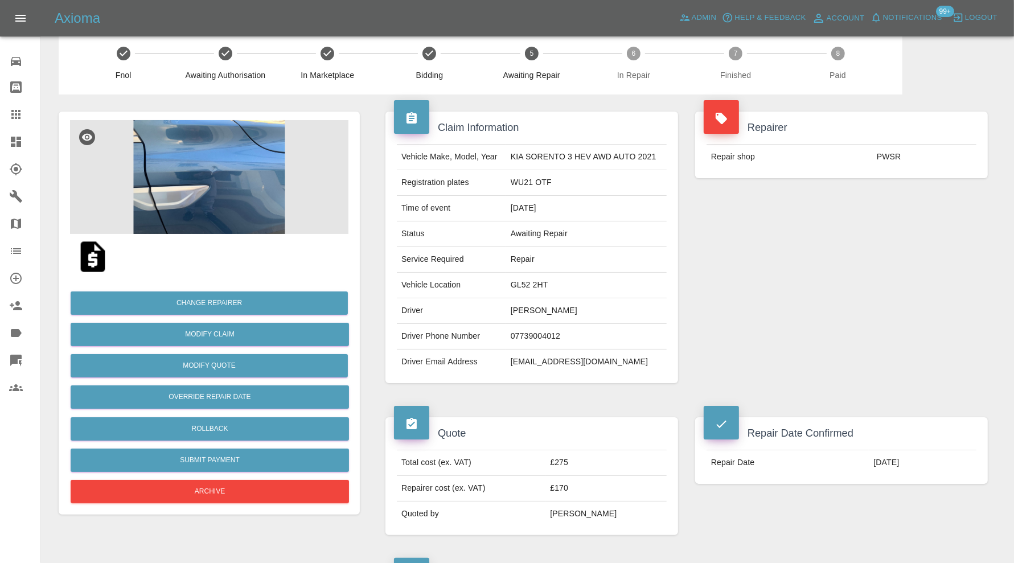
click at [236, 204] on img at bounding box center [209, 177] width 279 height 114
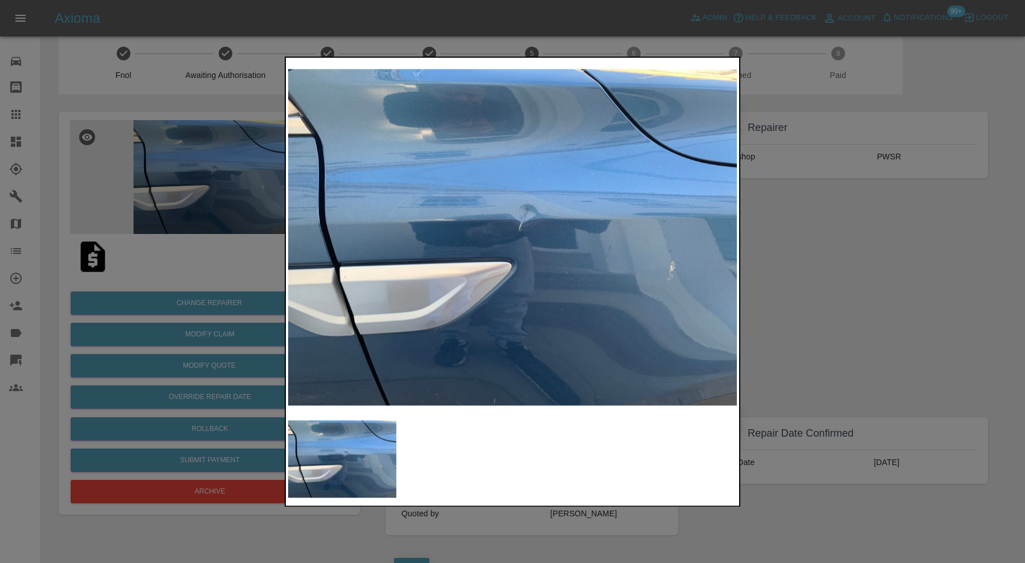
click at [825, 312] on div at bounding box center [512, 281] width 1025 height 563
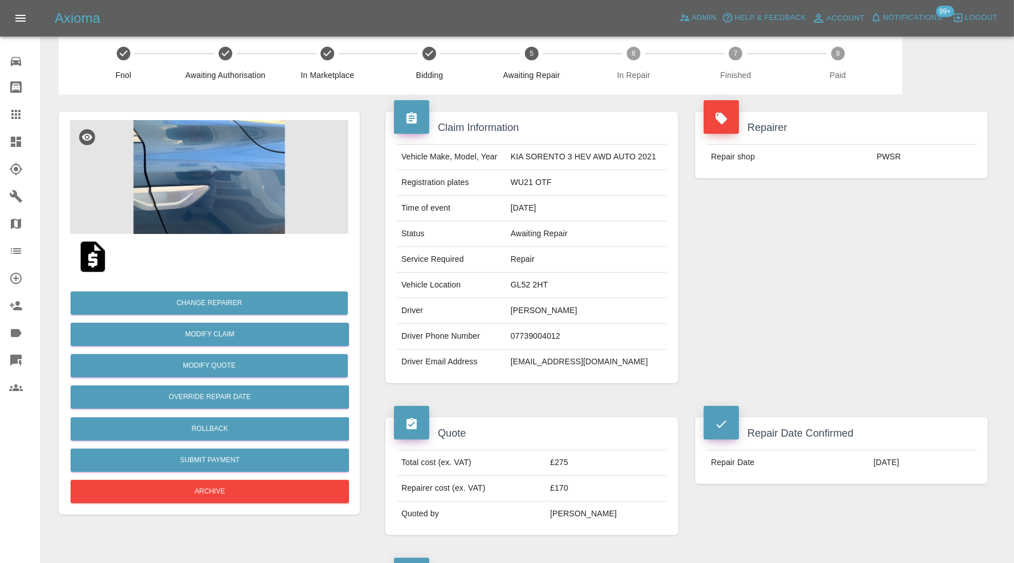
click at [534, 284] on td "GL52 2HT" at bounding box center [586, 286] width 161 height 26
copy td "GL52 2HT"
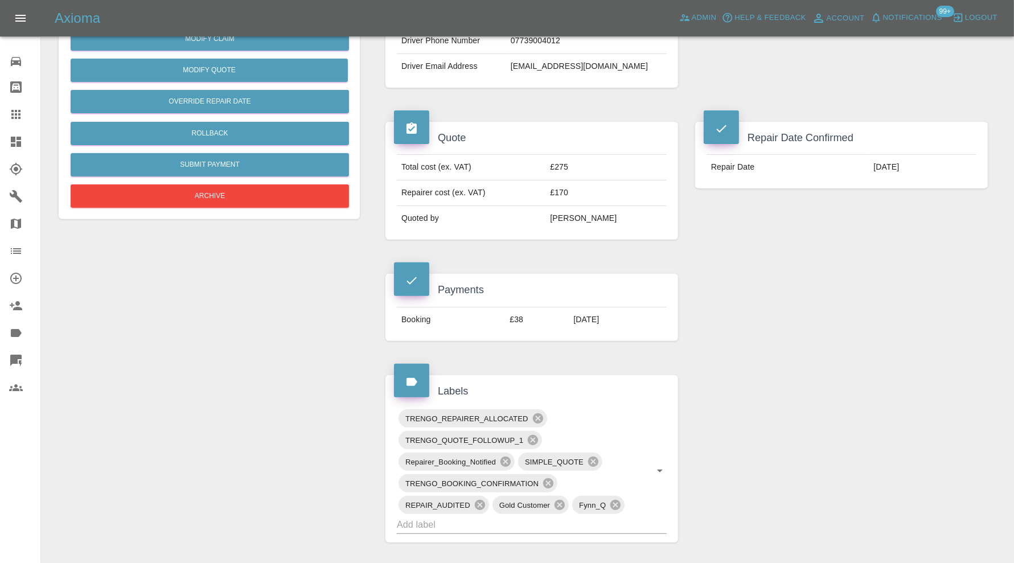
scroll to position [492, 0]
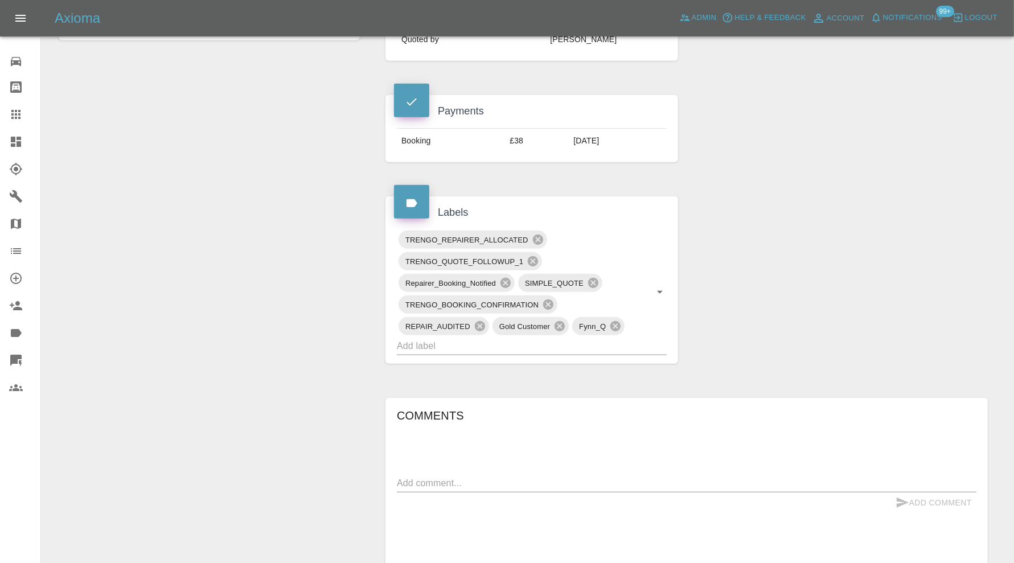
click at [570, 493] on div "Add Comment" at bounding box center [687, 503] width 580 height 21
click at [575, 483] on textarea at bounding box center [687, 483] width 580 height 13
type textarea "checking space"
click at [923, 498] on button "Add Comment" at bounding box center [933, 503] width 85 height 21
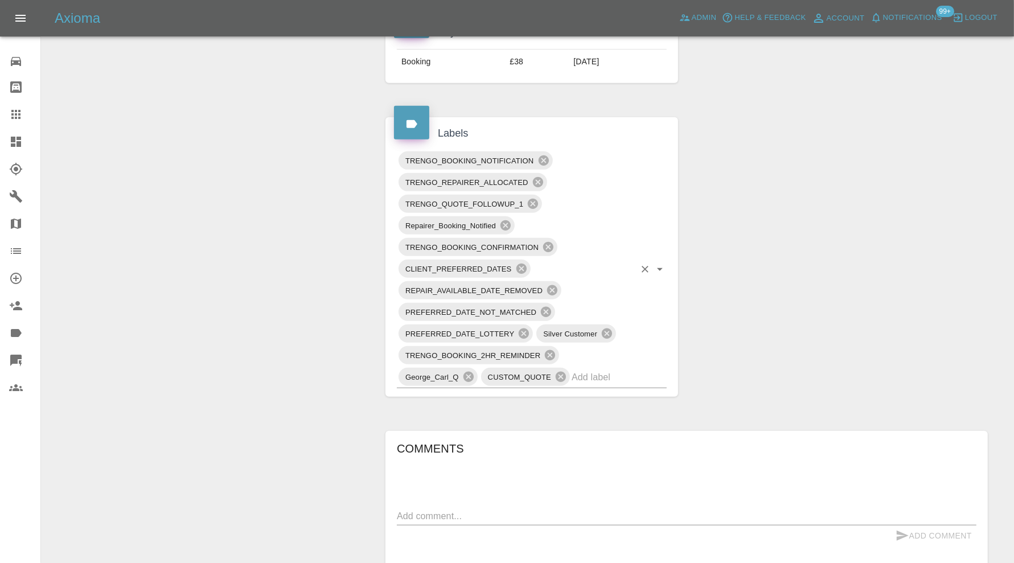
scroll to position [570, 0]
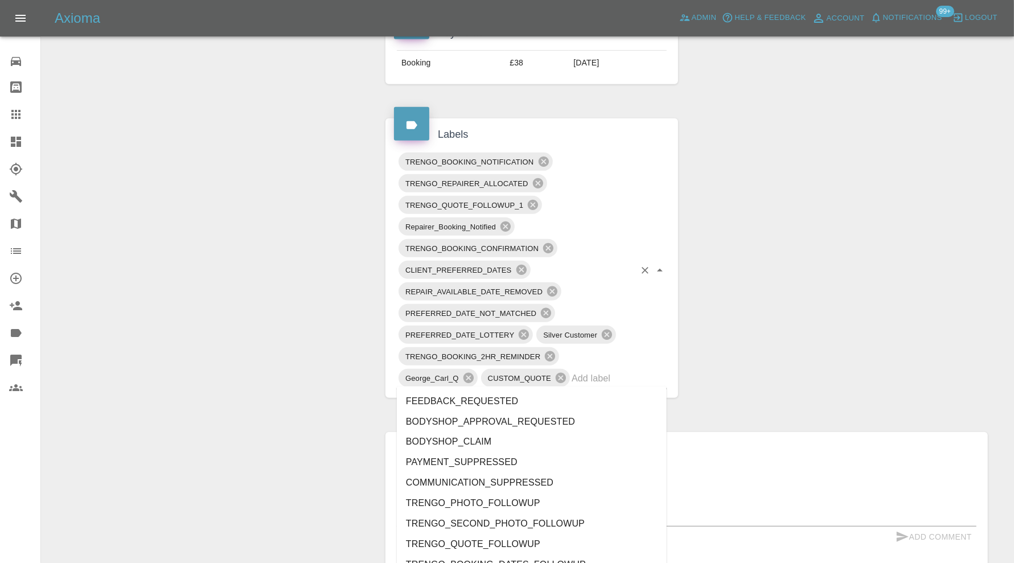
click at [609, 378] on input "text" at bounding box center [603, 379] width 63 height 18
type input "au"
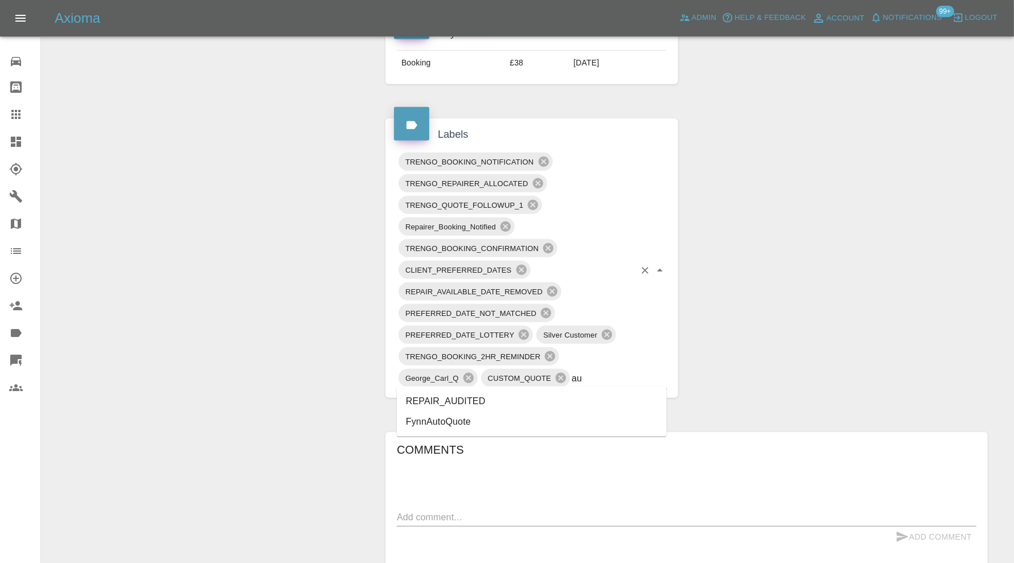
click at [525, 399] on li "REPAIR_AUDITED" at bounding box center [532, 401] width 270 height 21
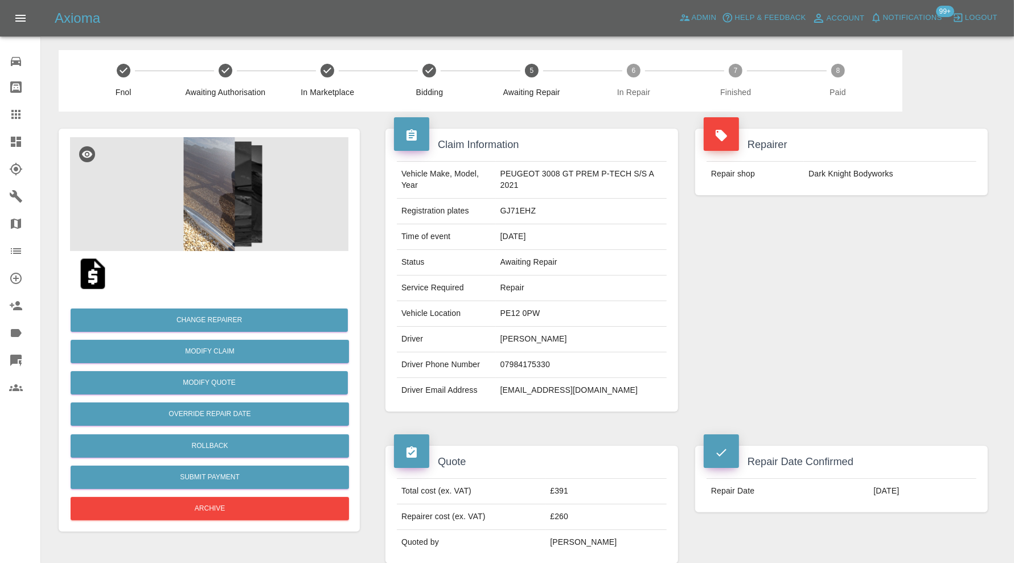
click at [245, 192] on img at bounding box center [209, 194] width 279 height 114
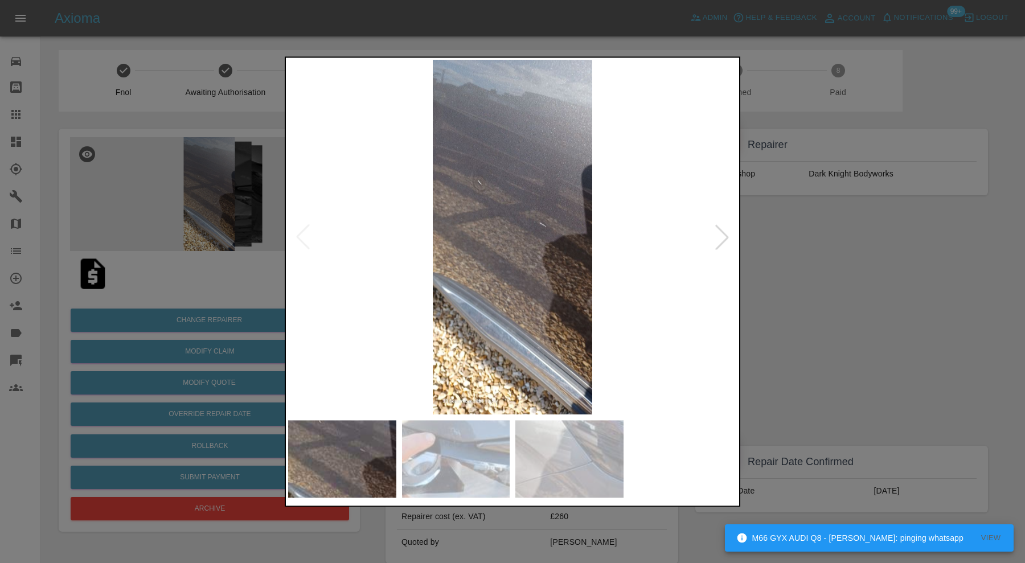
click at [803, 274] on div at bounding box center [512, 281] width 1025 height 563
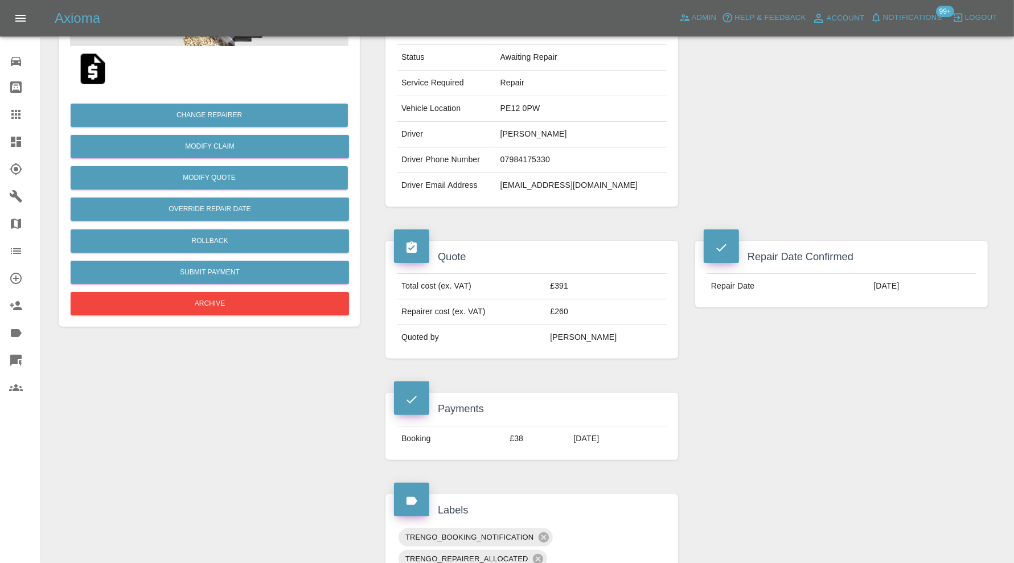
scroll to position [15, 0]
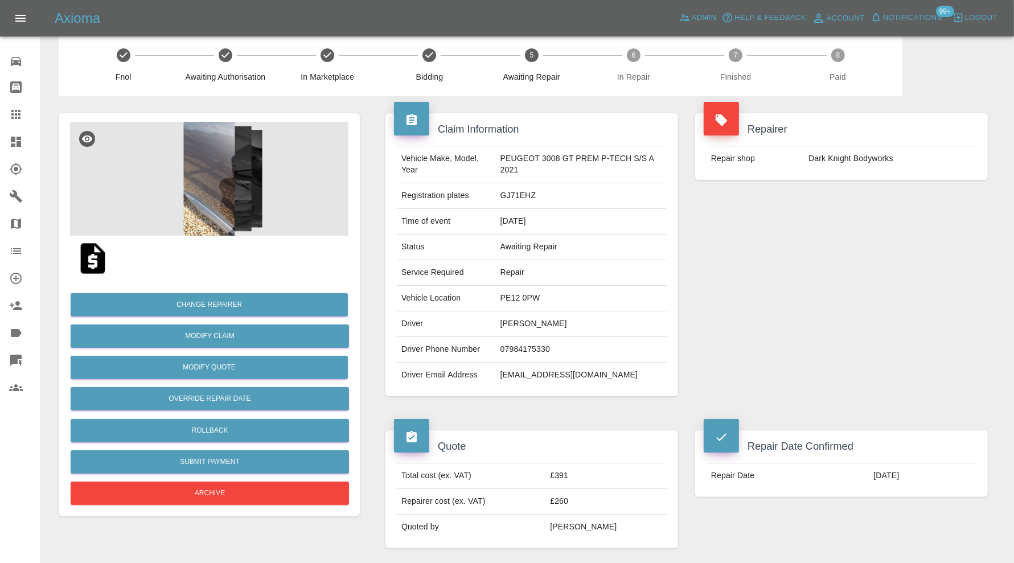
click at [223, 169] on img at bounding box center [209, 179] width 279 height 114
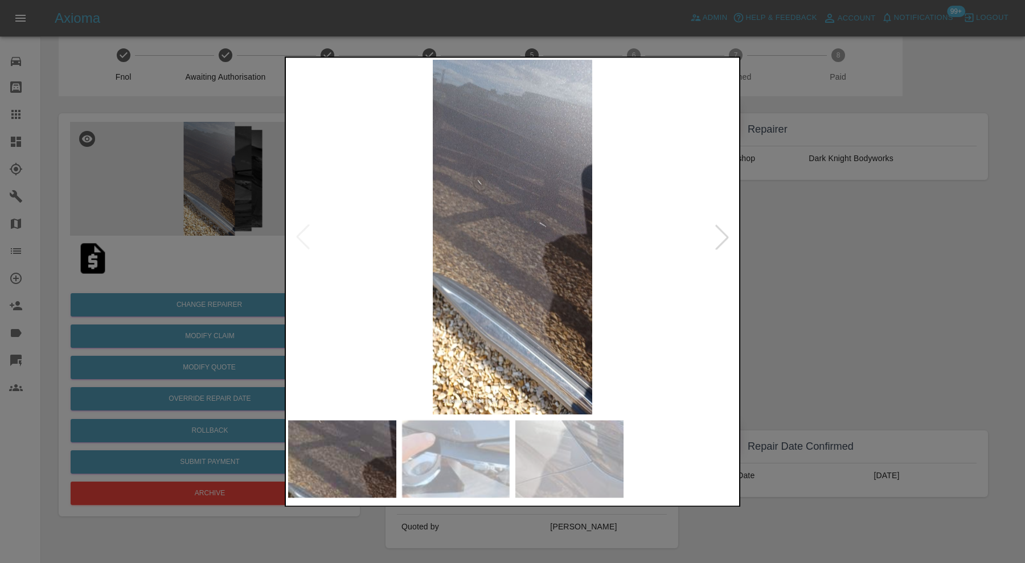
click at [456, 431] on img at bounding box center [456, 458] width 108 height 77
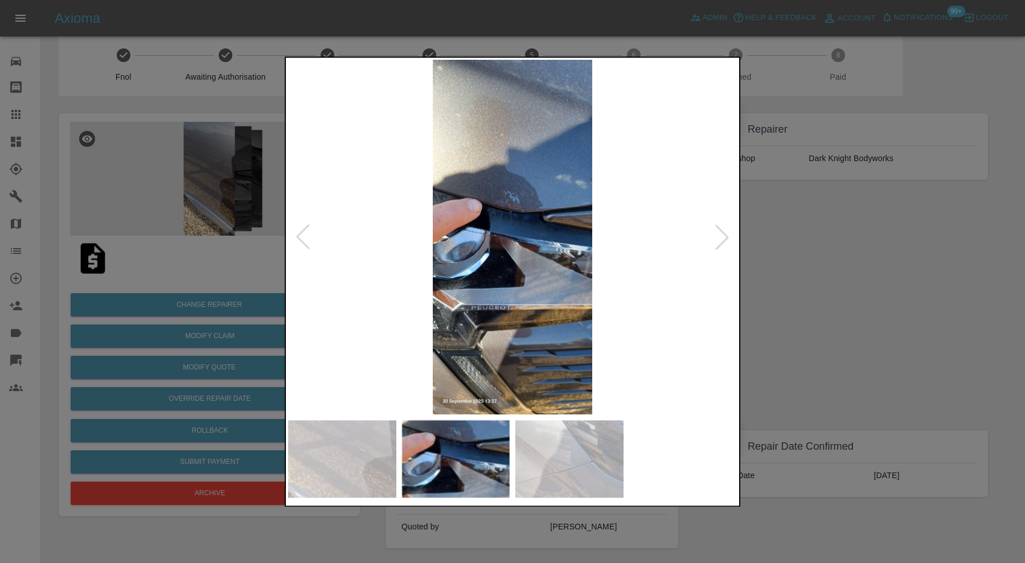
click at [582, 455] on img at bounding box center [569, 458] width 108 height 77
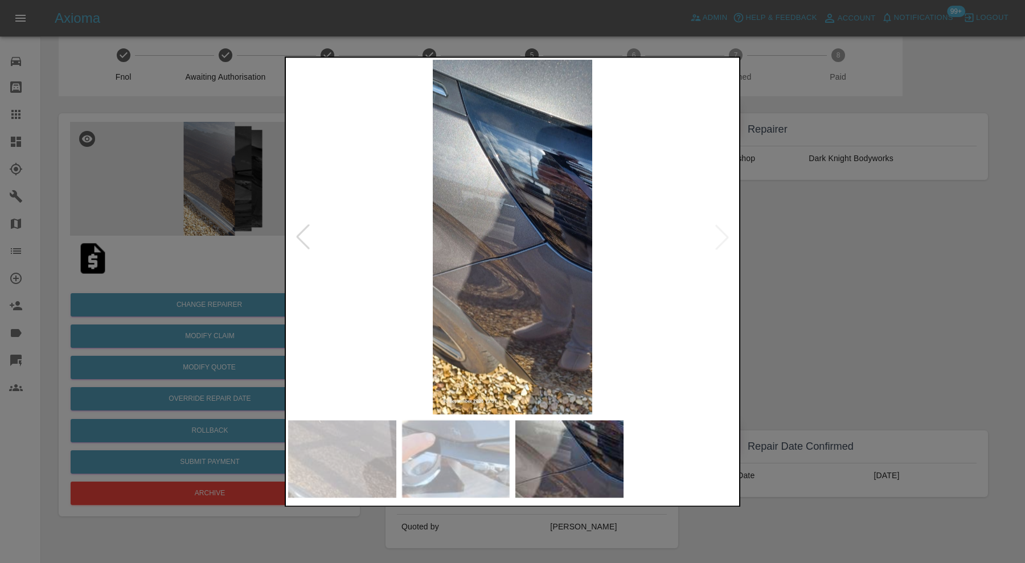
click at [829, 282] on div at bounding box center [512, 281] width 1025 height 563
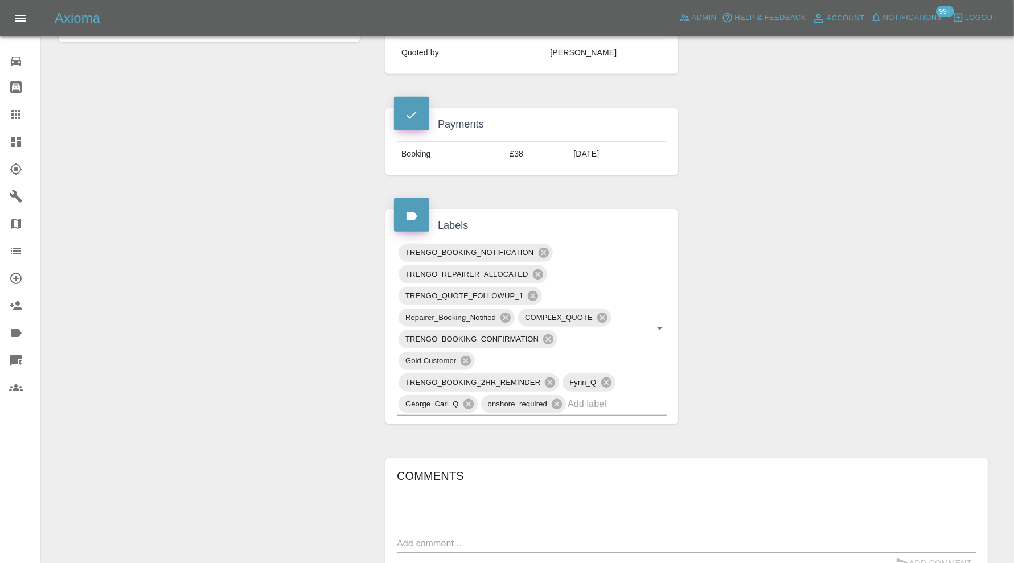
scroll to position [490, 0]
click at [608, 404] on input "text" at bounding box center [601, 404] width 67 height 18
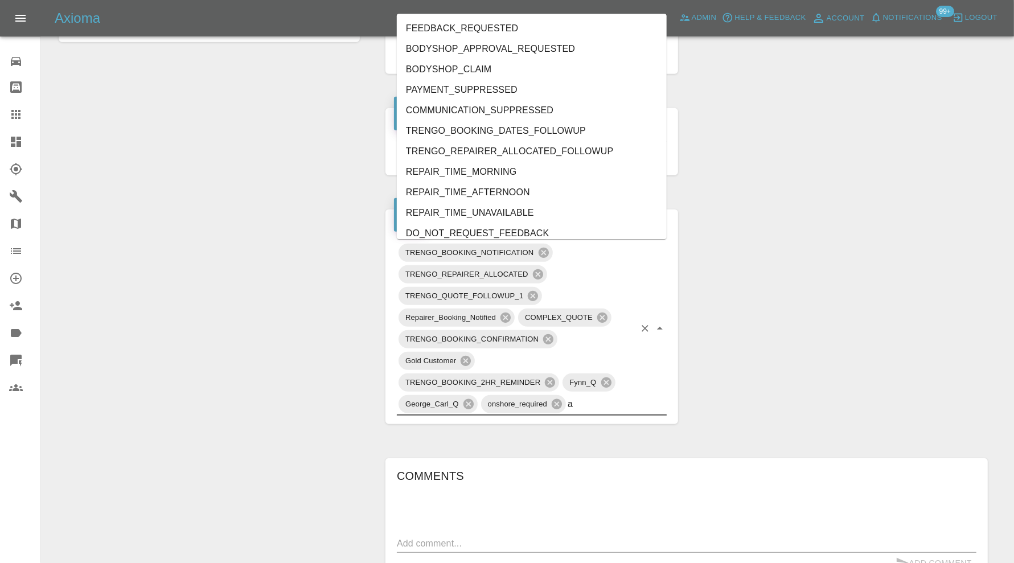
type input "au"
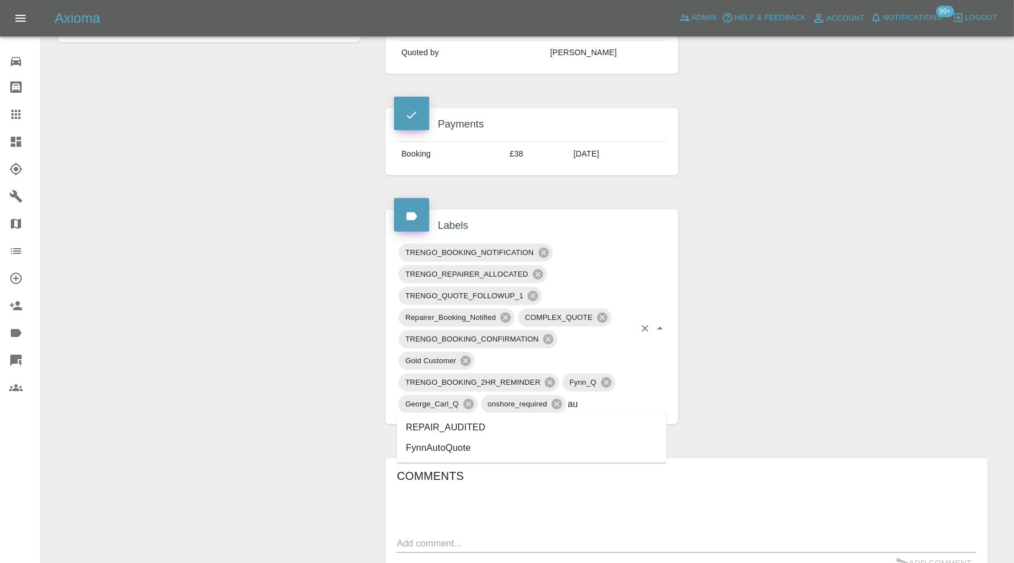
click at [526, 426] on li "REPAIR_AUDITED" at bounding box center [532, 427] width 270 height 21
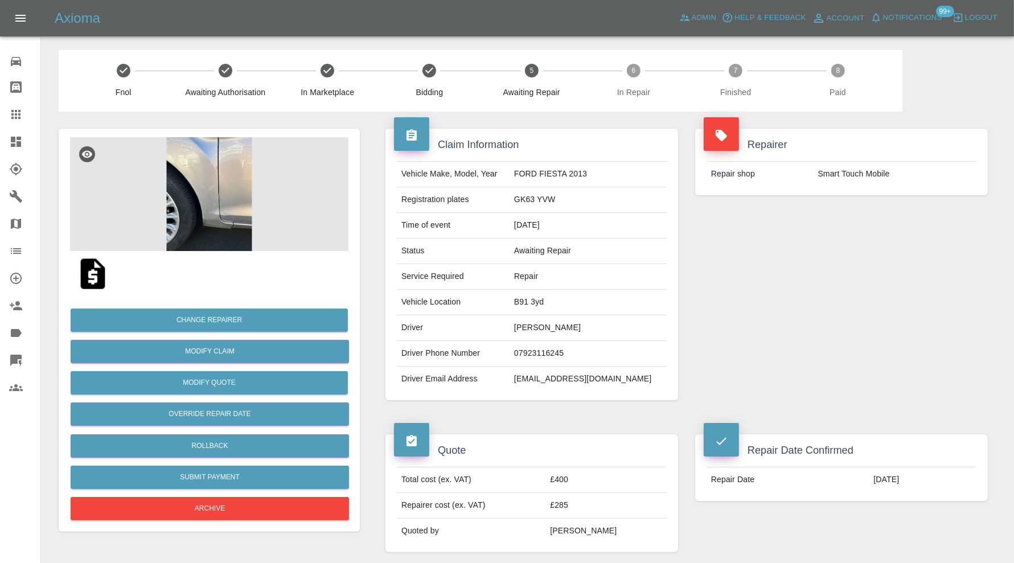
click at [248, 202] on img at bounding box center [209, 194] width 279 height 114
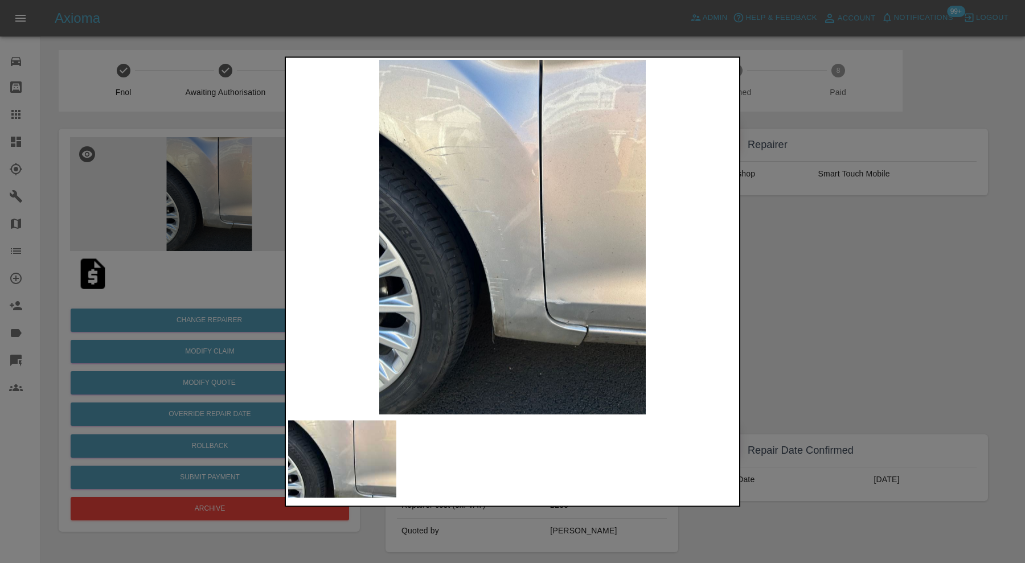
click at [802, 279] on div at bounding box center [512, 281] width 1025 height 563
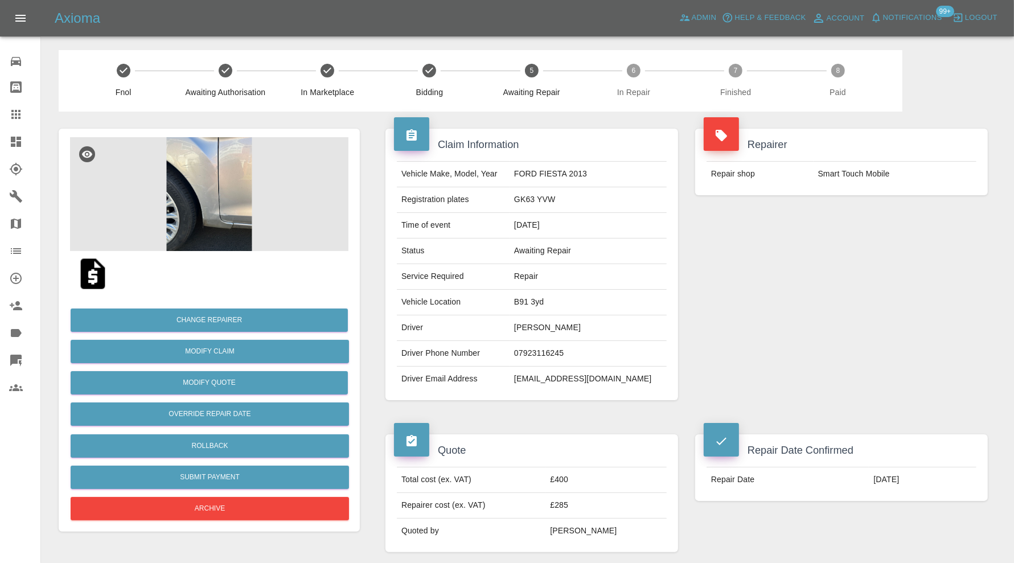
click at [554, 302] on td "B91 3yd" at bounding box center [588, 303] width 157 height 26
copy td "B91 3yd"
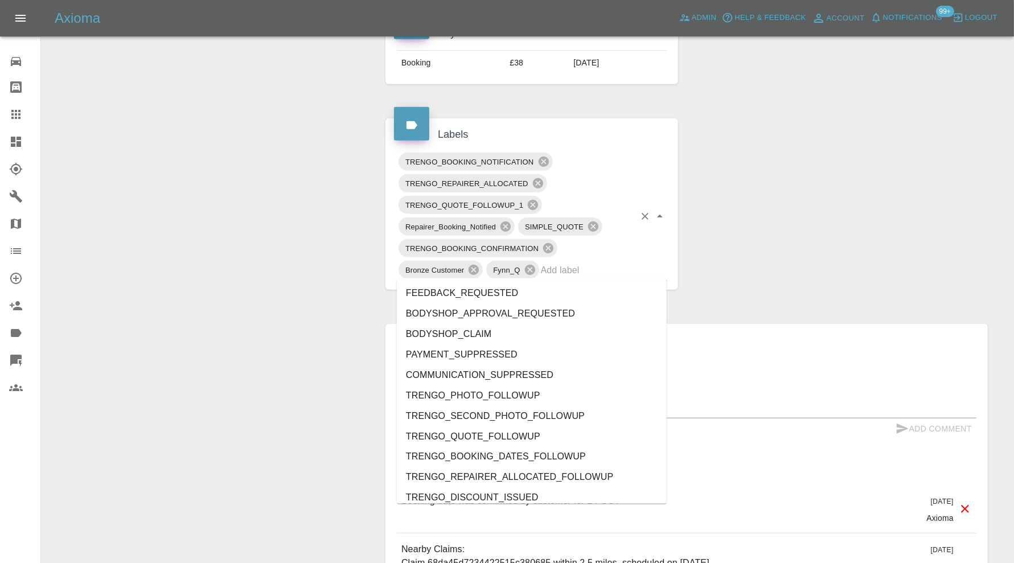
click at [609, 268] on input "text" at bounding box center [588, 270] width 94 height 18
type input "au"
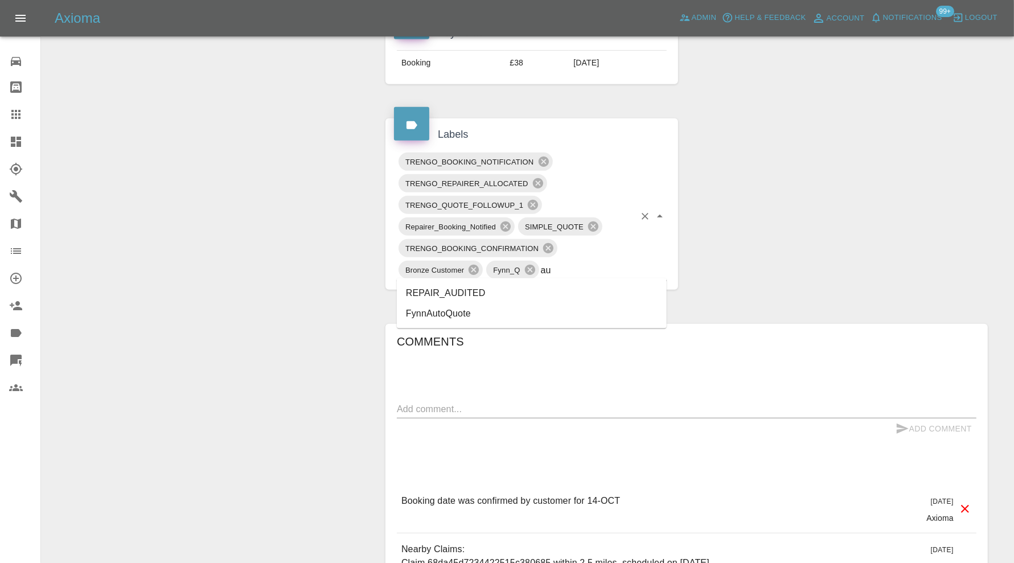
click at [510, 290] on li "REPAIR_AUDITED" at bounding box center [532, 293] width 270 height 21
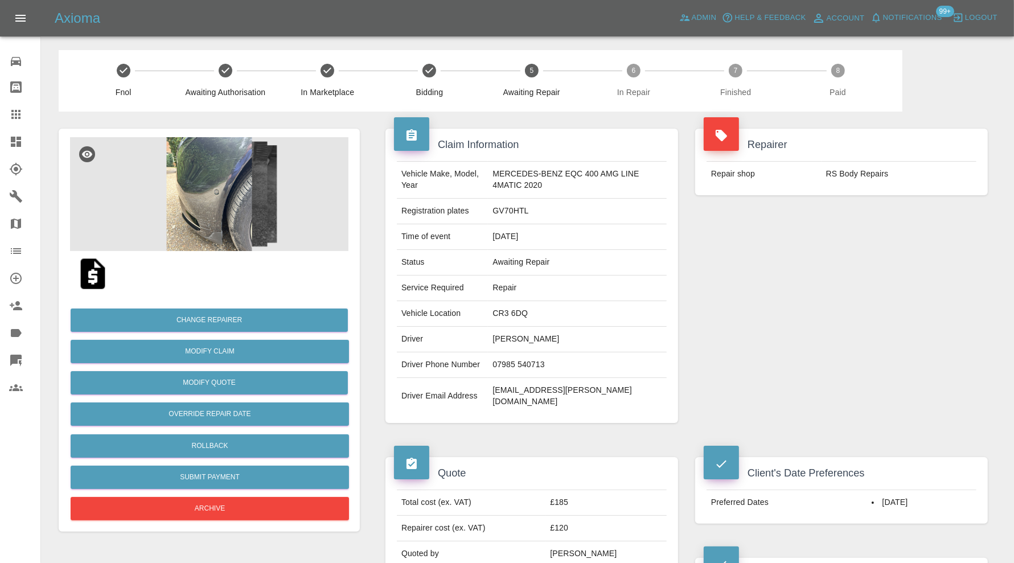
click at [221, 173] on img at bounding box center [209, 194] width 279 height 114
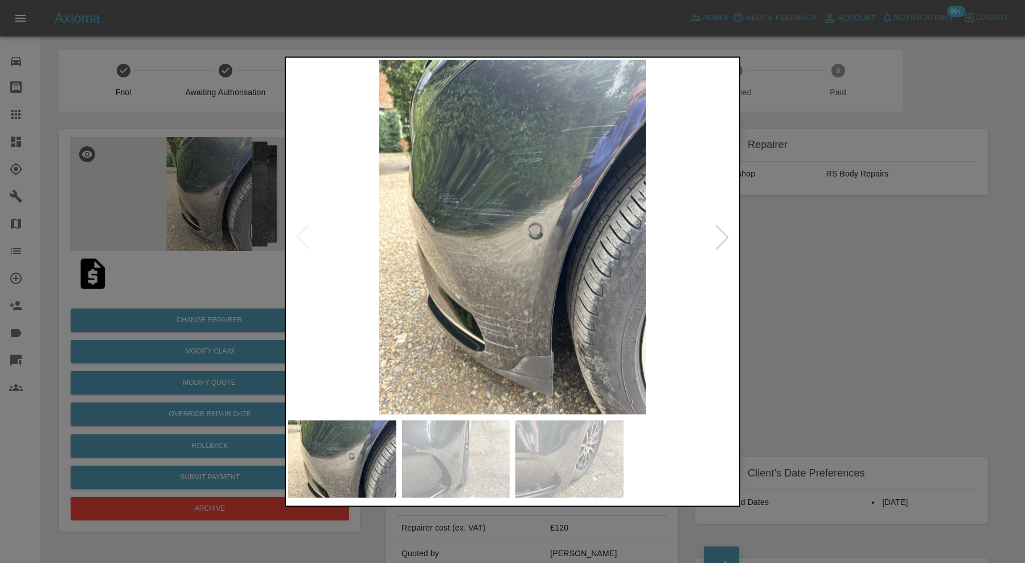
click at [723, 232] on div at bounding box center [722, 237] width 25 height 25
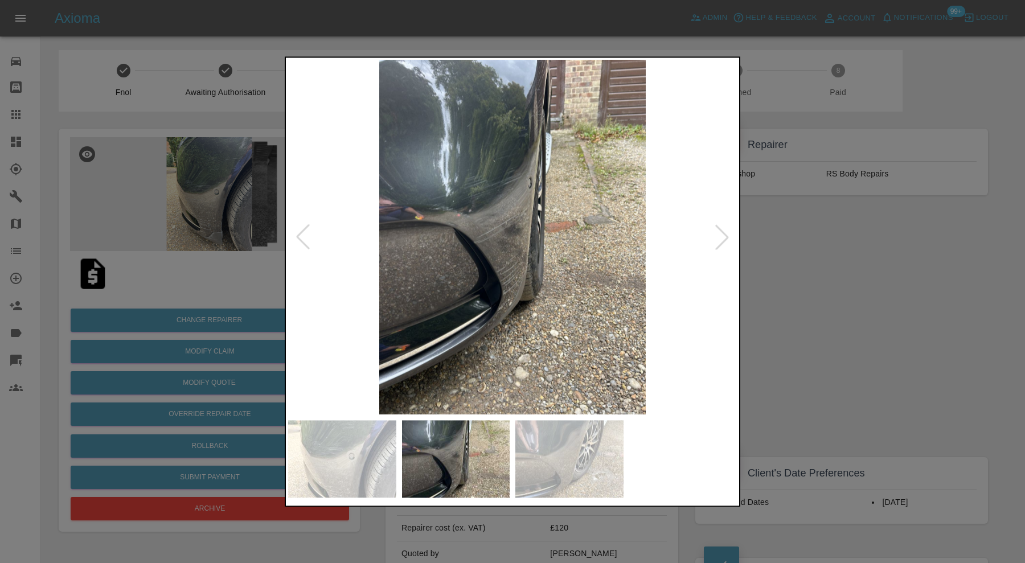
click at [723, 232] on div at bounding box center [722, 237] width 25 height 25
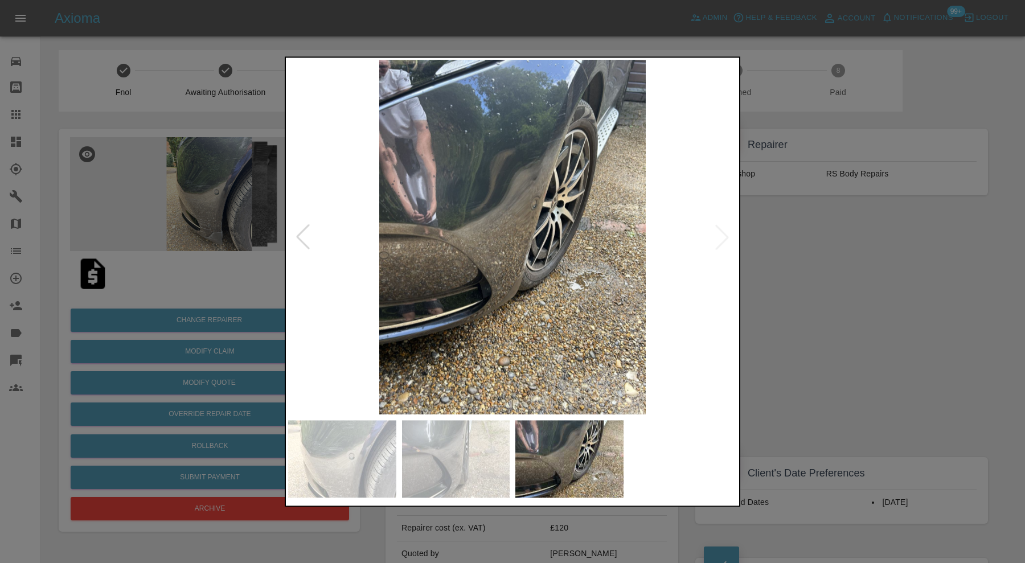
click at [723, 232] on img at bounding box center [512, 237] width 449 height 355
click at [869, 274] on div at bounding box center [512, 281] width 1025 height 563
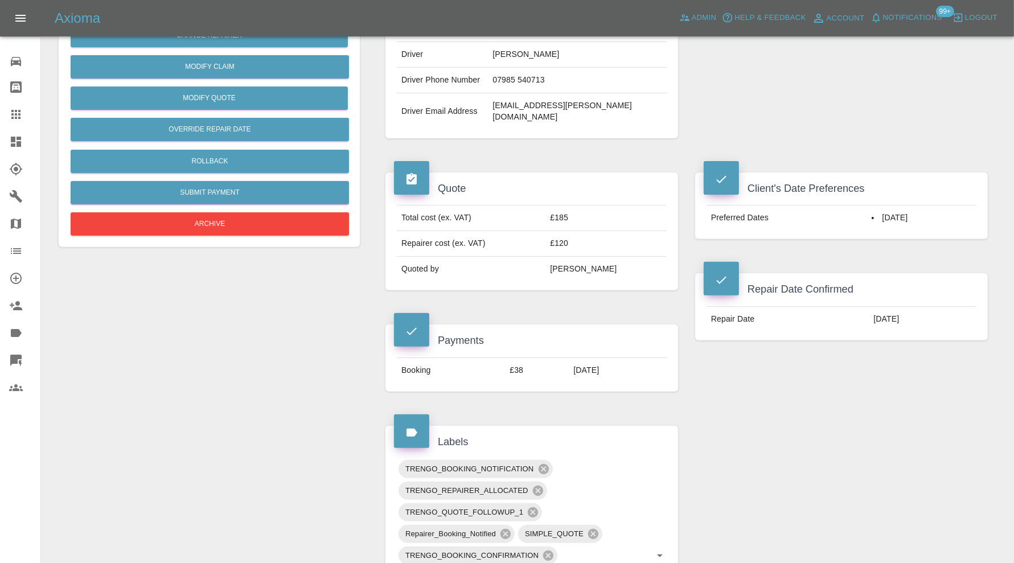
scroll to position [664, 0]
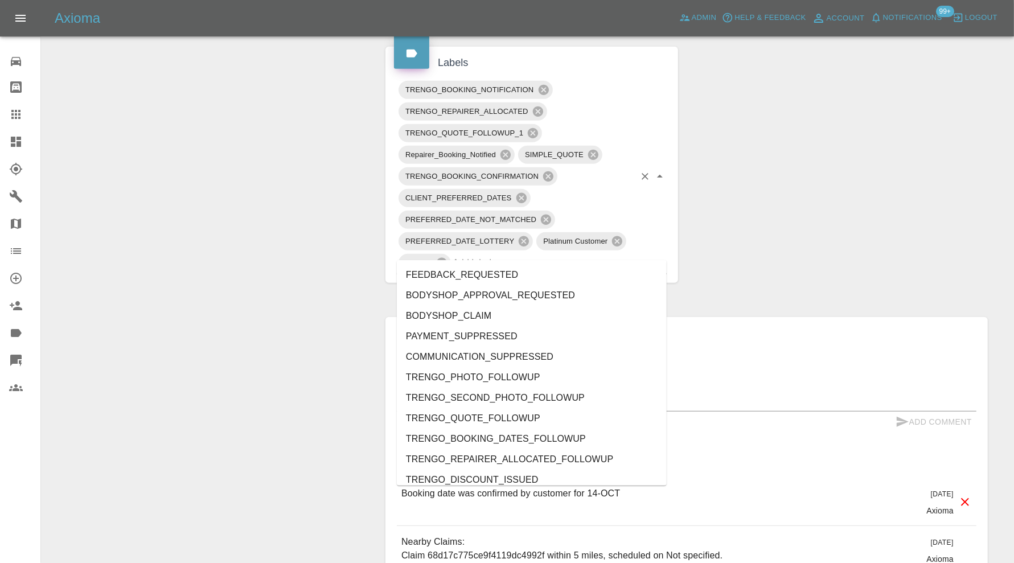
click at [560, 254] on input "text" at bounding box center [544, 263] width 182 height 18
type input "au"
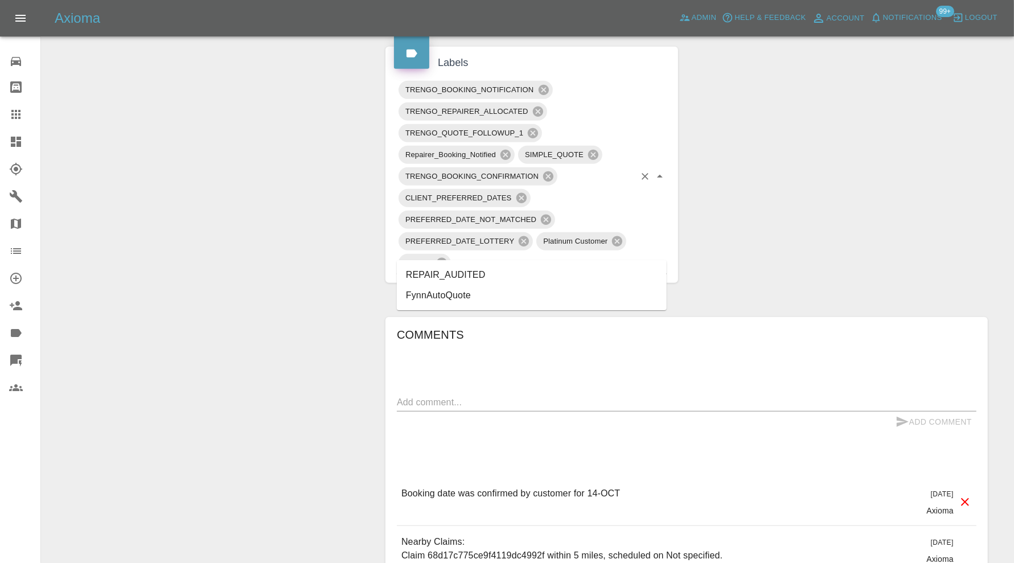
click at [470, 276] on li "REPAIR_AUDITED" at bounding box center [532, 275] width 270 height 21
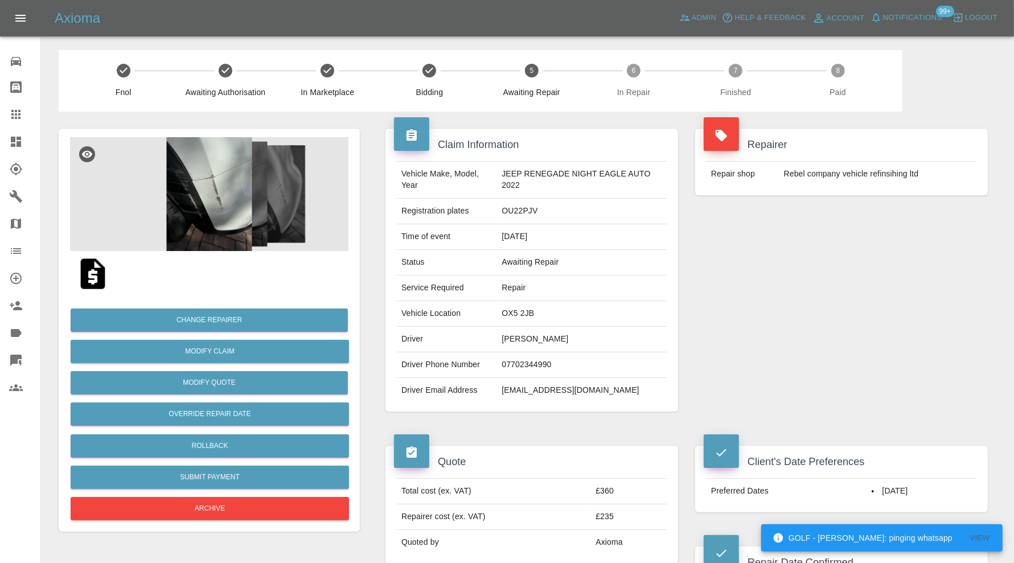
click at [234, 200] on img at bounding box center [209, 194] width 279 height 114
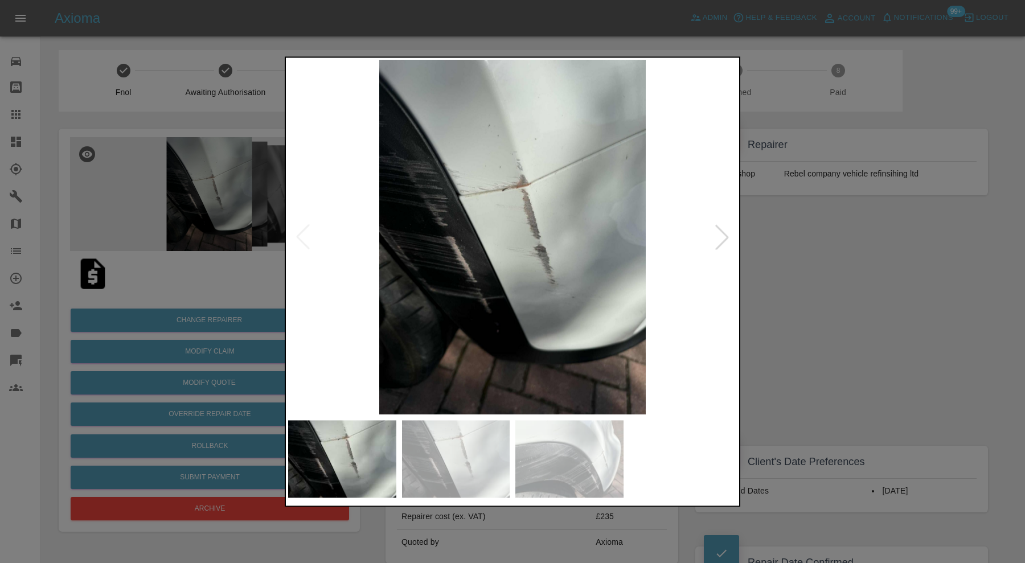
click at [813, 271] on div at bounding box center [512, 281] width 1025 height 563
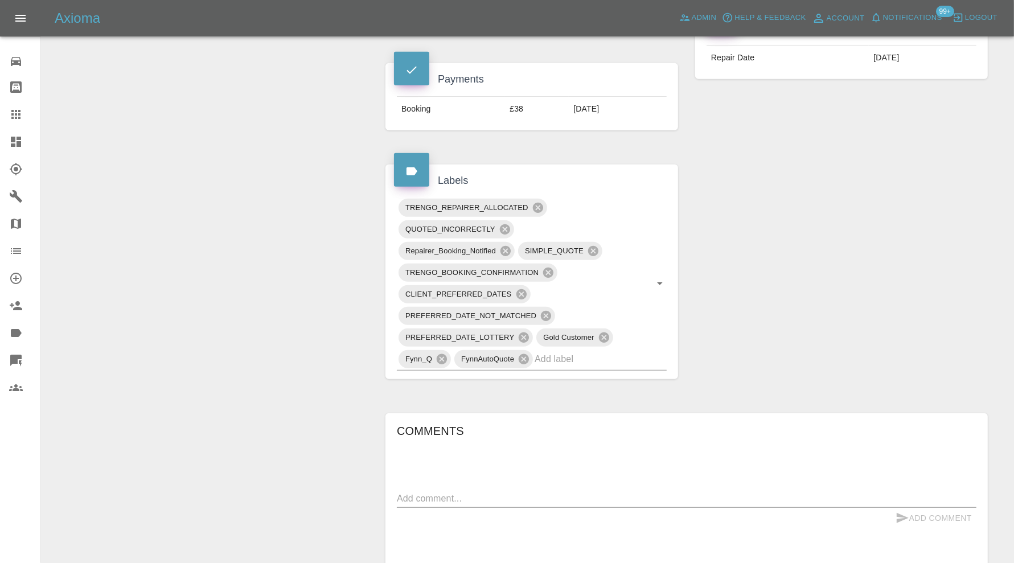
scroll to position [570, 0]
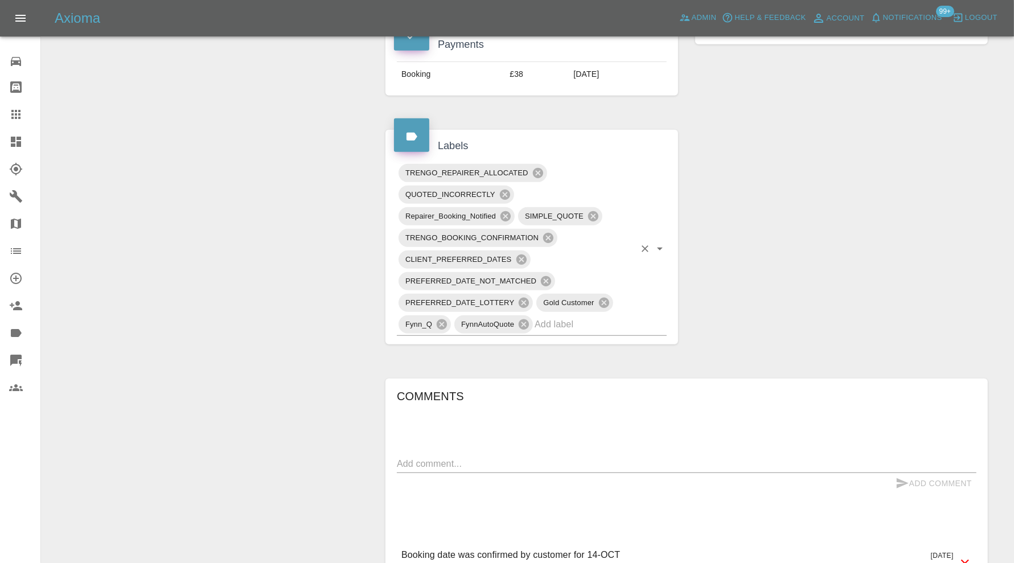
click at [587, 322] on input "text" at bounding box center [585, 325] width 100 height 18
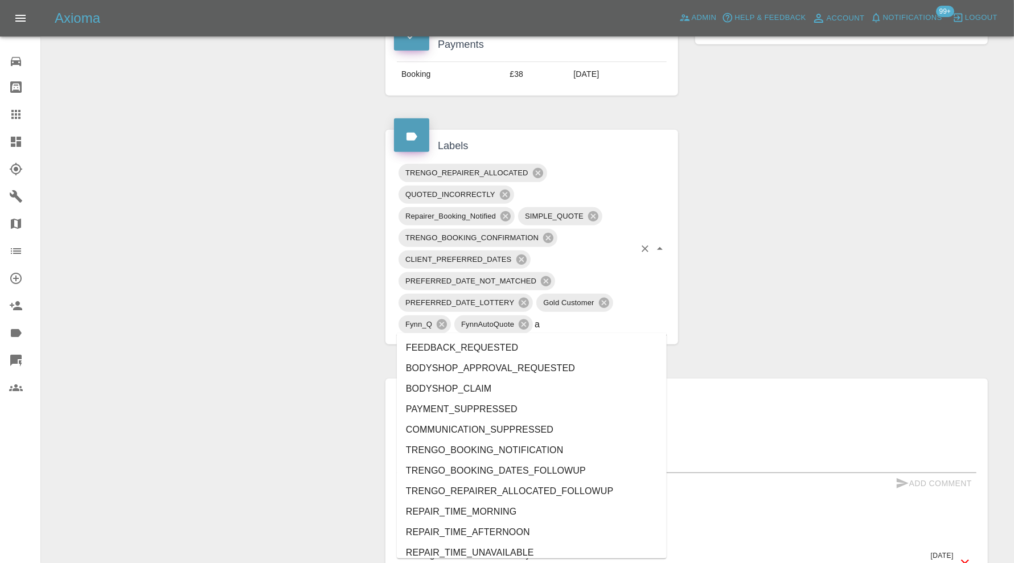
type input "au"
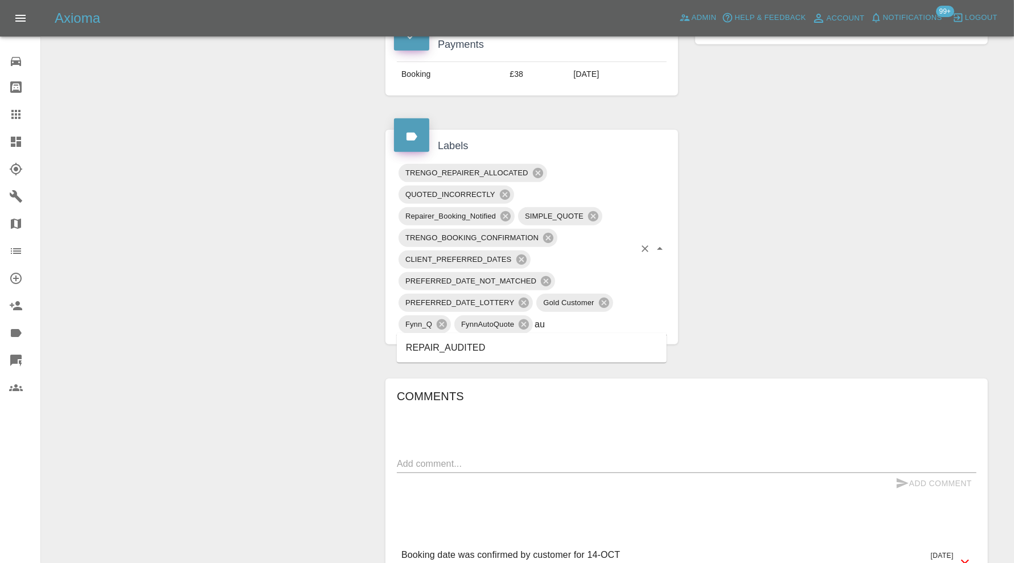
click at [510, 349] on li "REPAIR_AUDITED" at bounding box center [532, 348] width 270 height 21
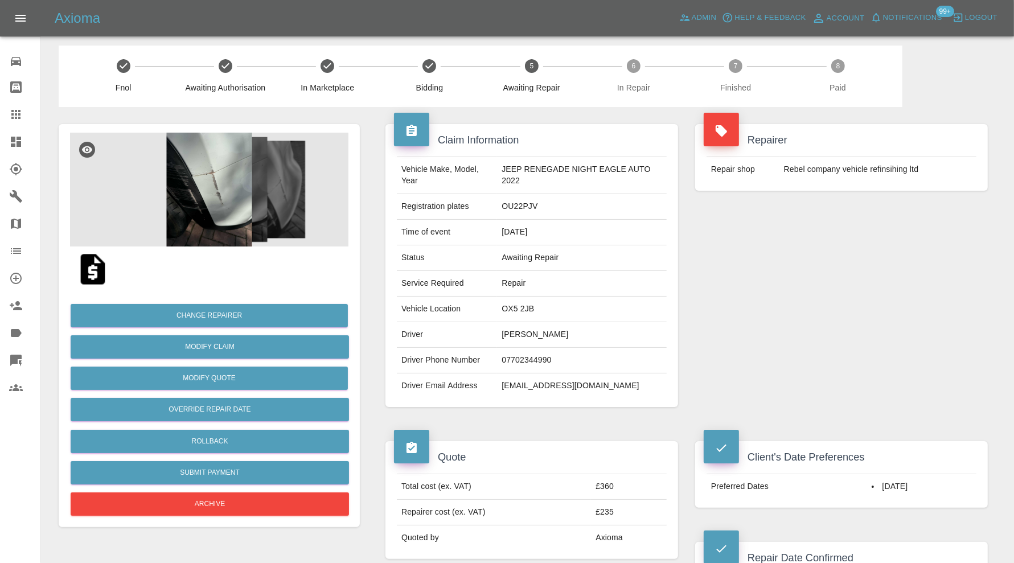
scroll to position [0, 0]
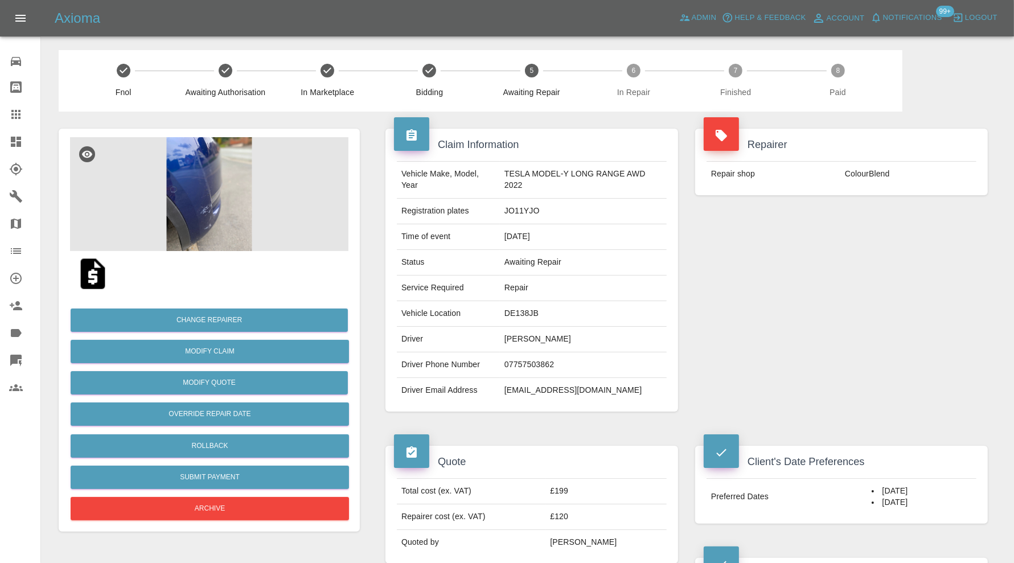
click at [199, 177] on img at bounding box center [209, 194] width 279 height 114
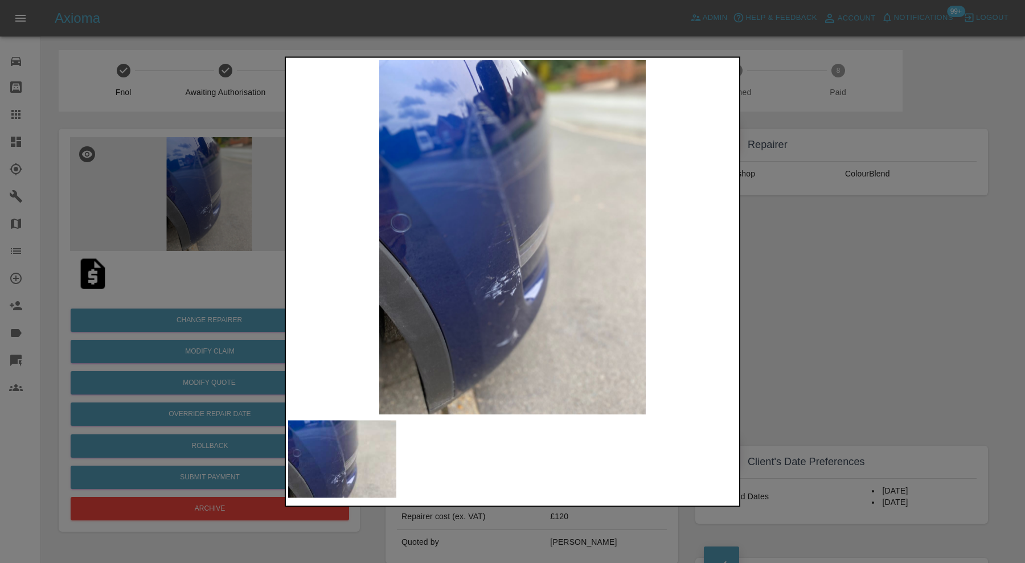
click at [777, 245] on div at bounding box center [512, 281] width 1025 height 563
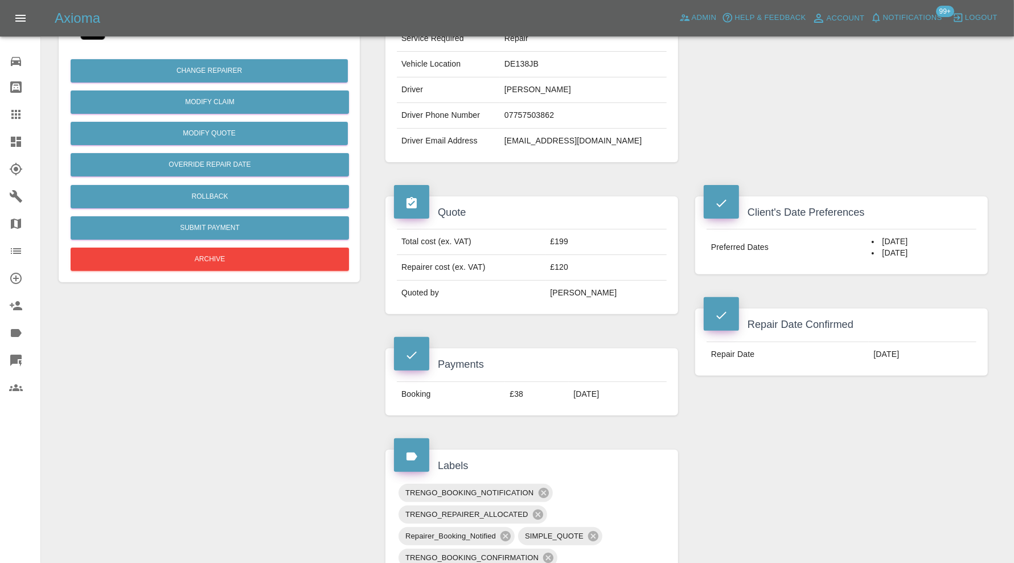
scroll to position [379, 0]
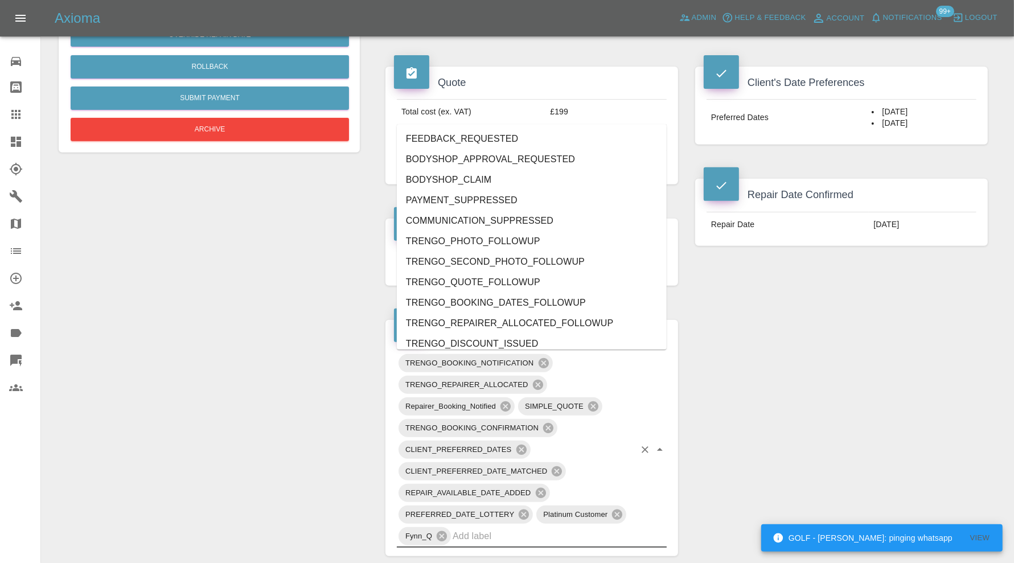
click at [554, 538] on input "text" at bounding box center [544, 536] width 182 height 18
type input "au"
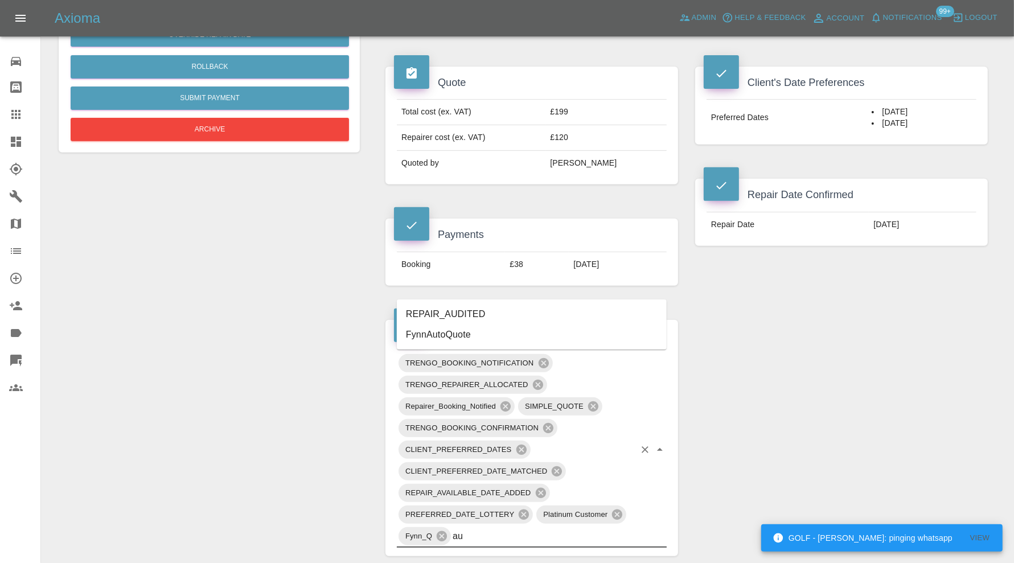
click at [466, 313] on li "REPAIR_AUDITED" at bounding box center [532, 314] width 270 height 21
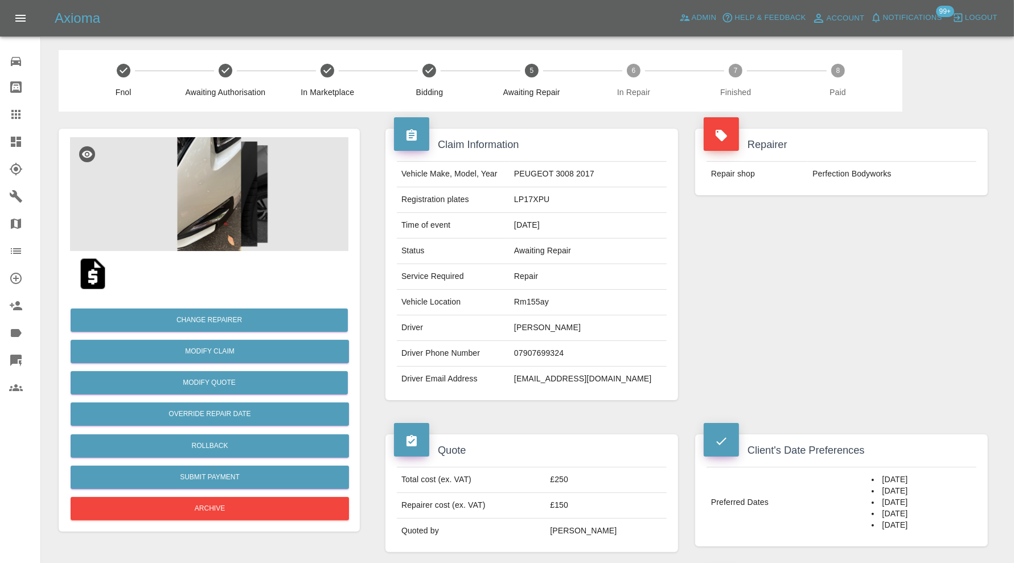
click at [223, 182] on img at bounding box center [209, 194] width 279 height 114
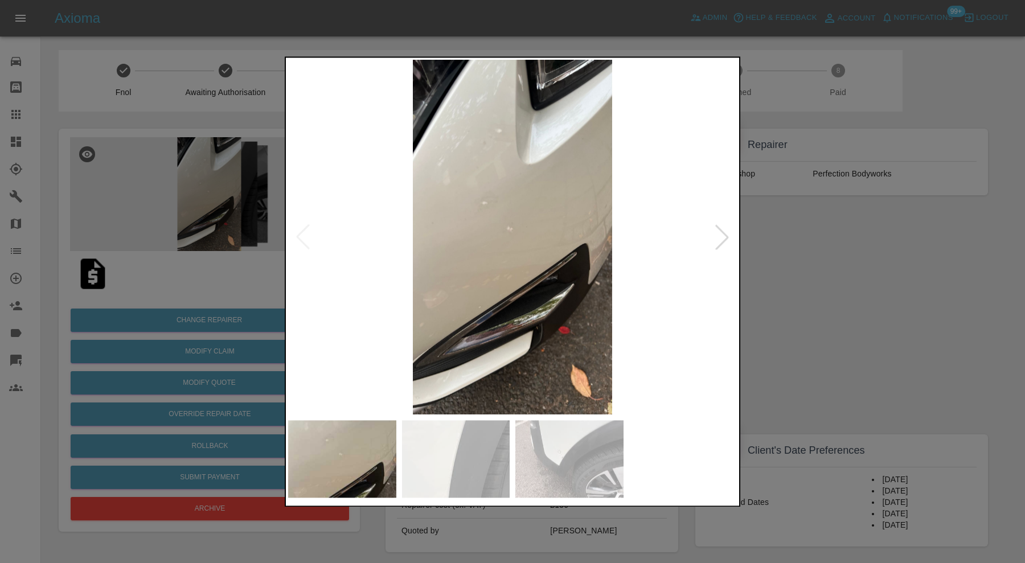
click at [494, 440] on img at bounding box center [456, 458] width 108 height 77
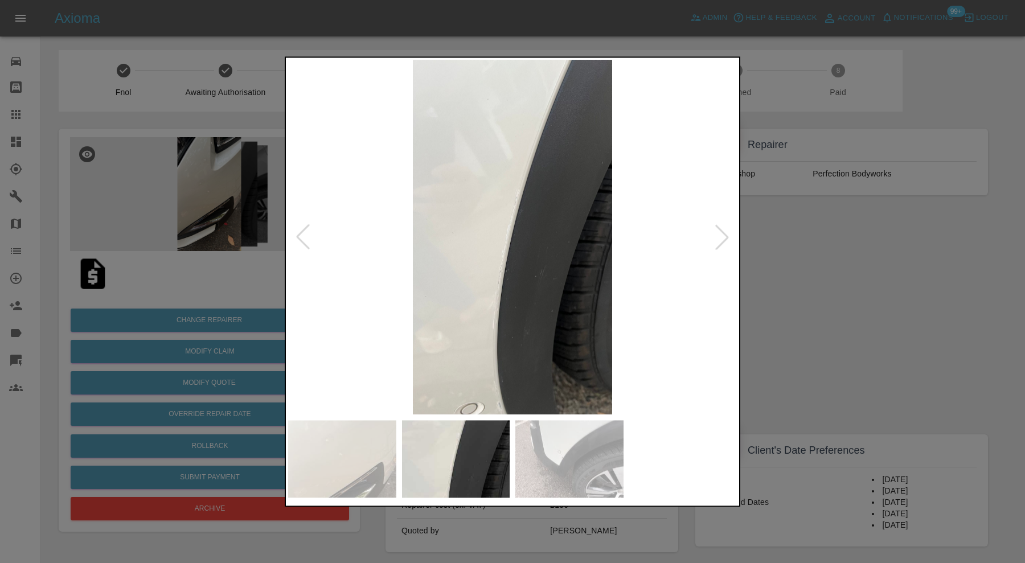
click at [558, 446] on img at bounding box center [569, 458] width 108 height 77
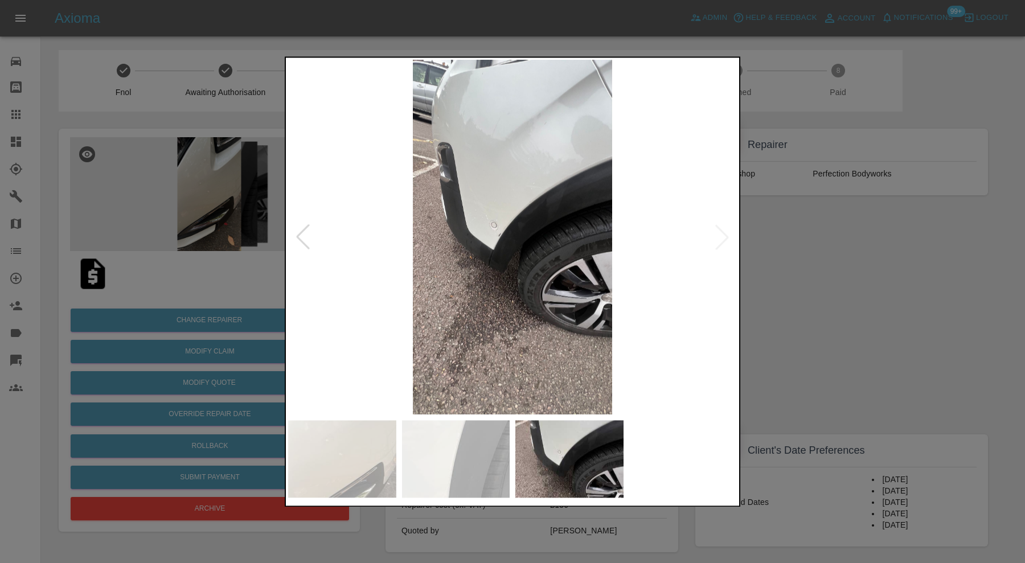
click at [855, 298] on div at bounding box center [512, 281] width 1025 height 563
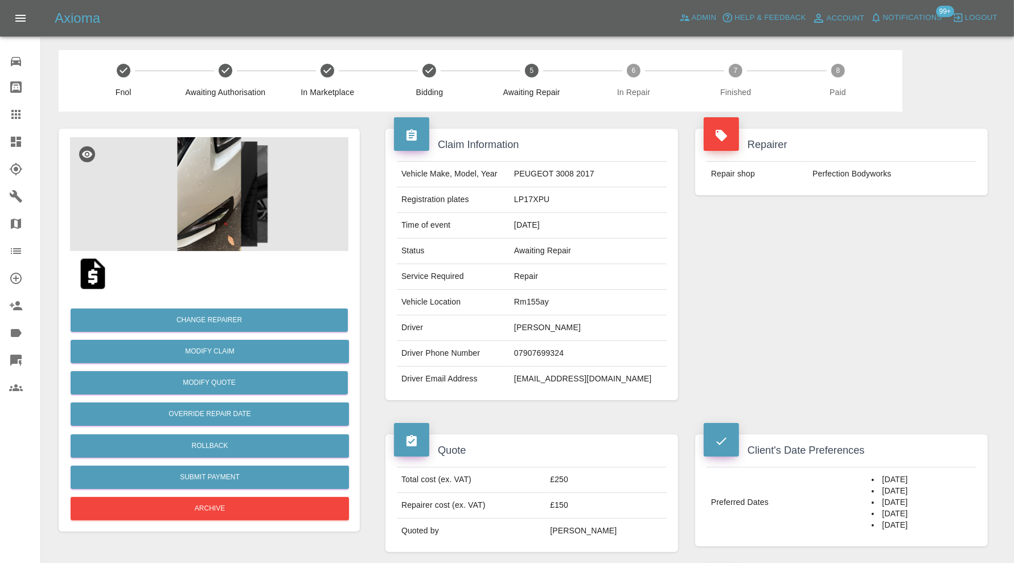
click at [563, 298] on td "Rm155ay" at bounding box center [588, 303] width 157 height 26
copy td "Rm155ay"
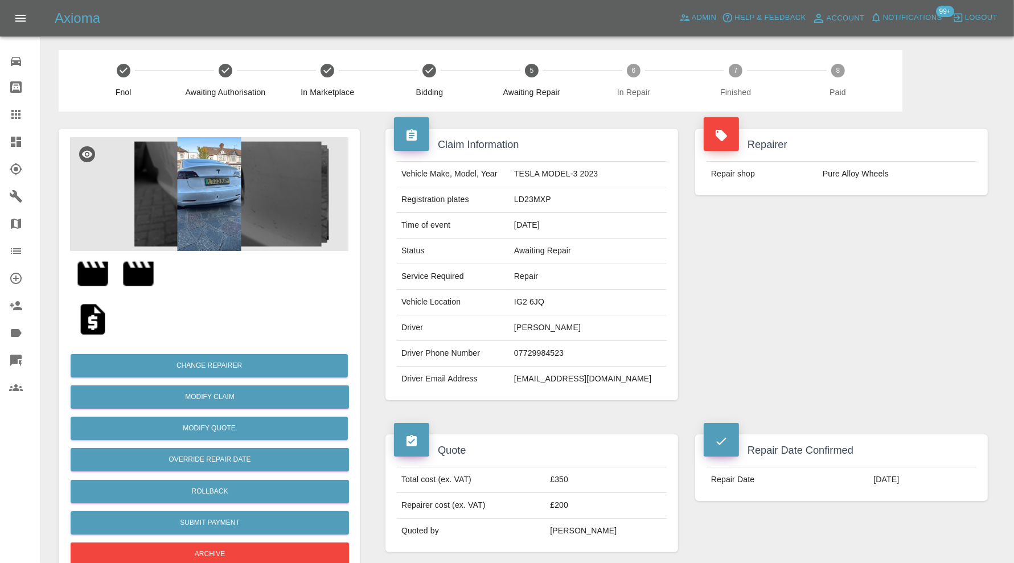
click at [234, 183] on img at bounding box center [209, 194] width 279 height 114
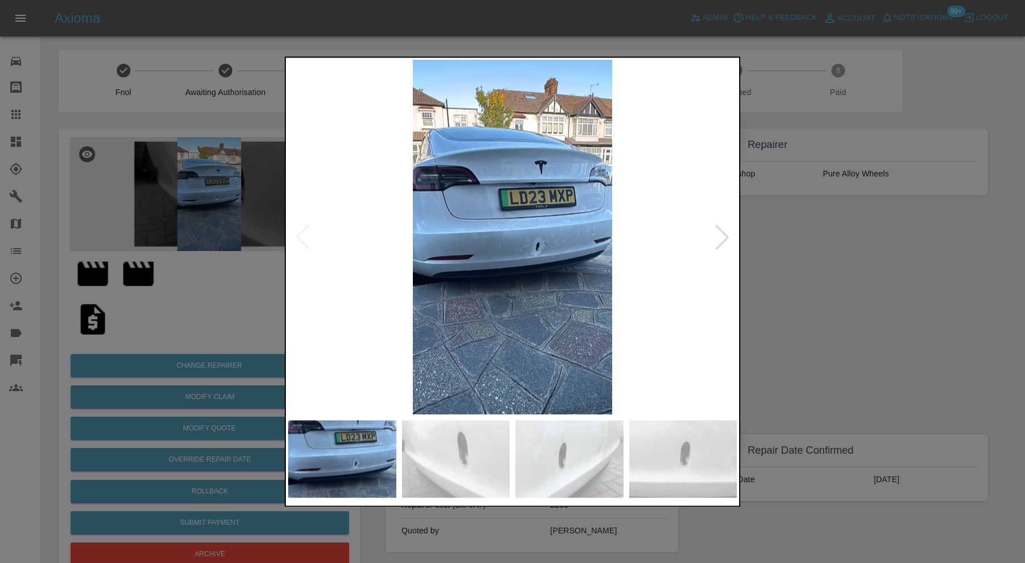
click at [522, 459] on img at bounding box center [569, 458] width 108 height 77
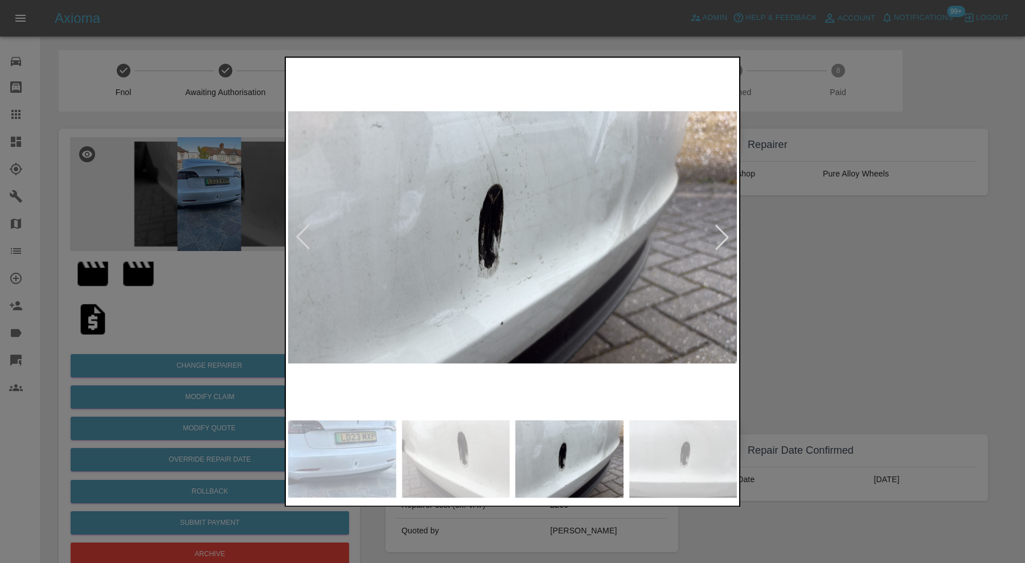
click at [684, 436] on img at bounding box center [683, 458] width 108 height 77
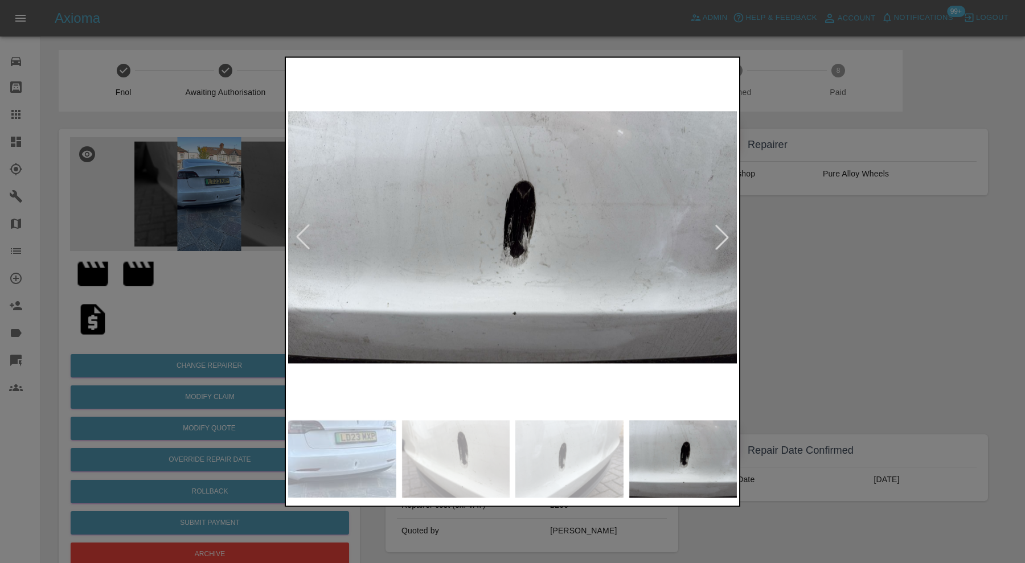
click at [835, 274] on div at bounding box center [512, 281] width 1025 height 563
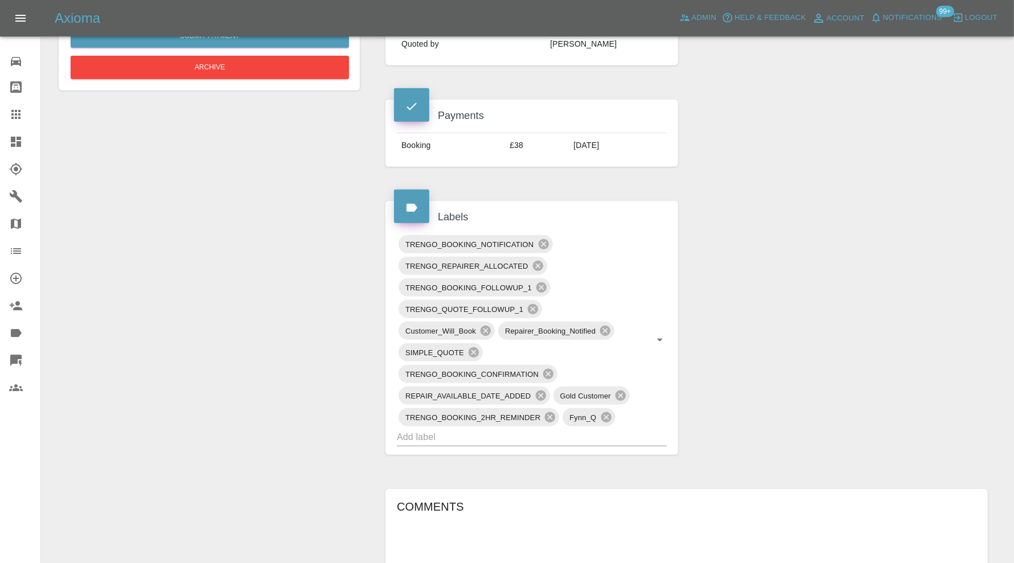
scroll to position [570, 0]
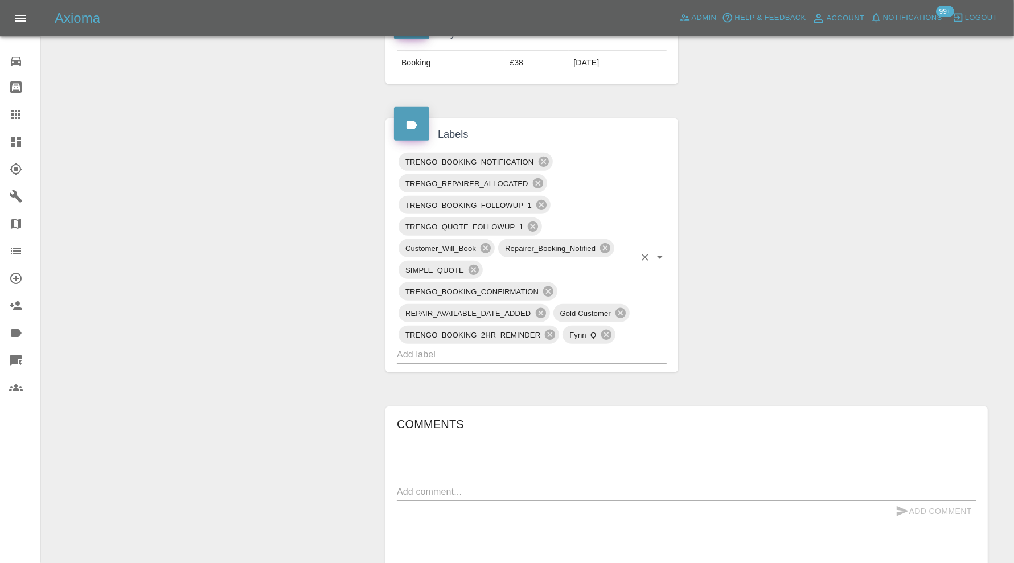
click at [608, 355] on input "text" at bounding box center [516, 355] width 238 height 18
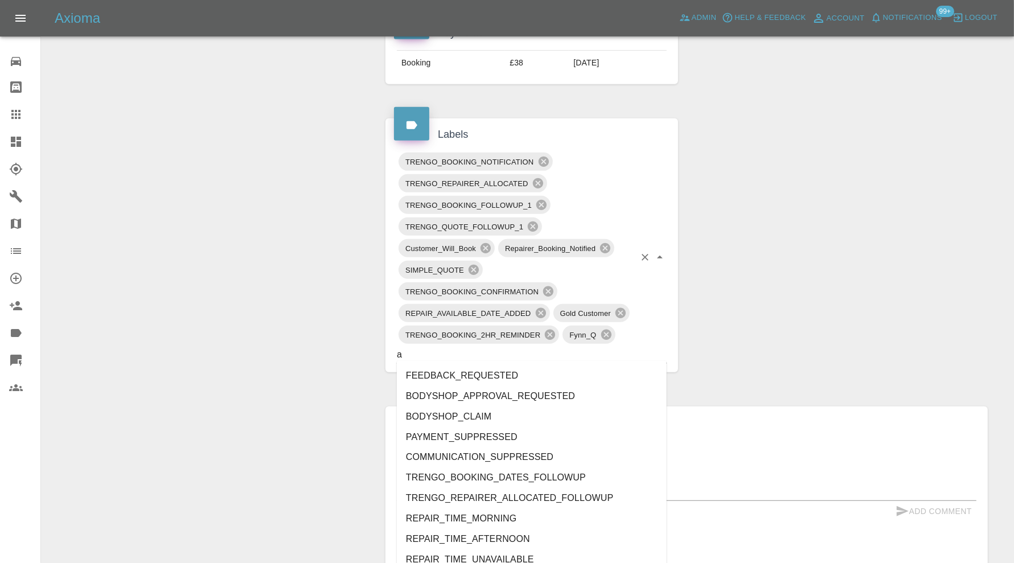
type input "au"
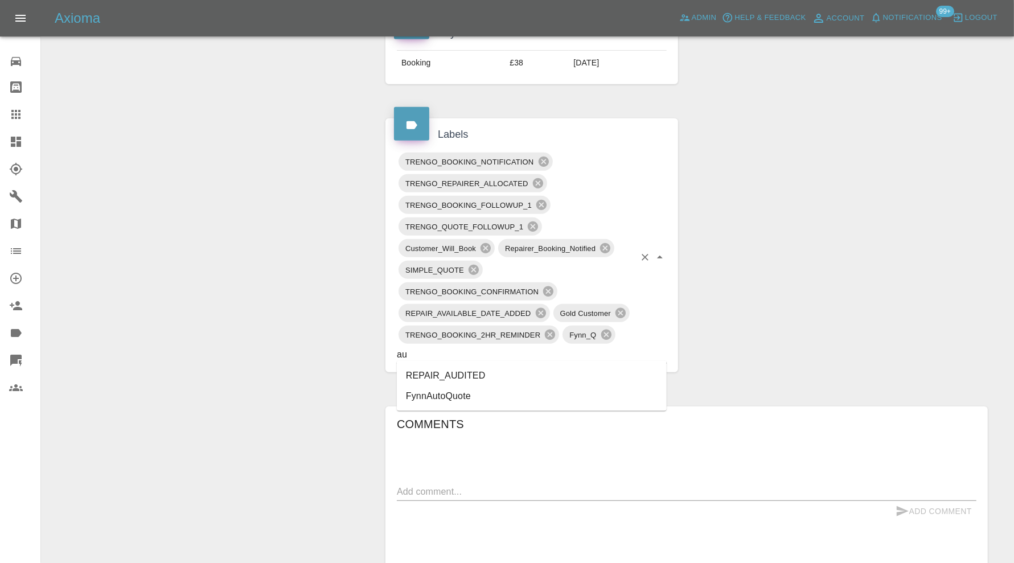
click at [496, 371] on li "REPAIR_AUDITED" at bounding box center [532, 376] width 270 height 21
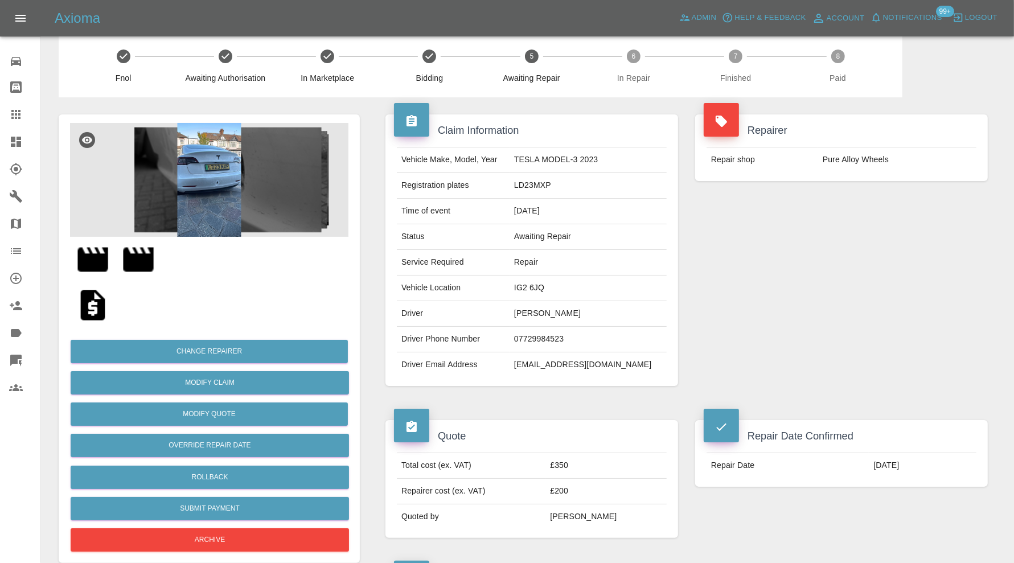
scroll to position [0, 0]
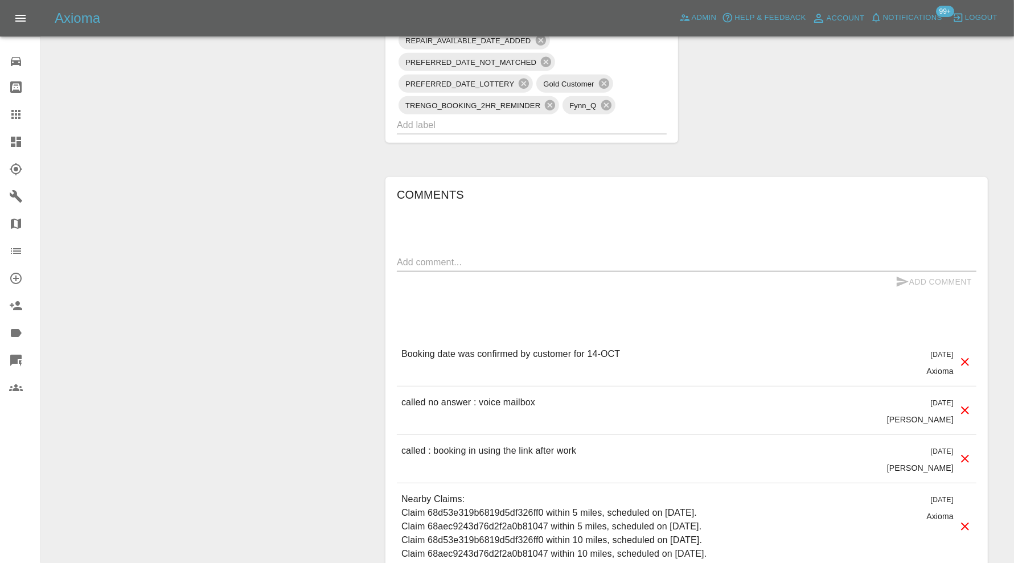
scroll to position [949, 0]
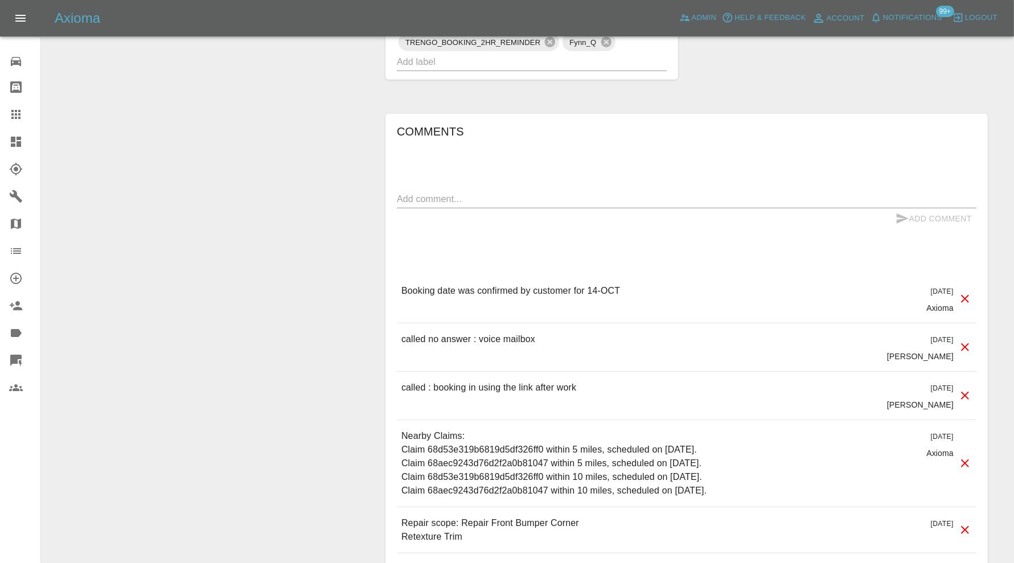
click at [534, 194] on textarea at bounding box center [687, 199] width 580 height 13
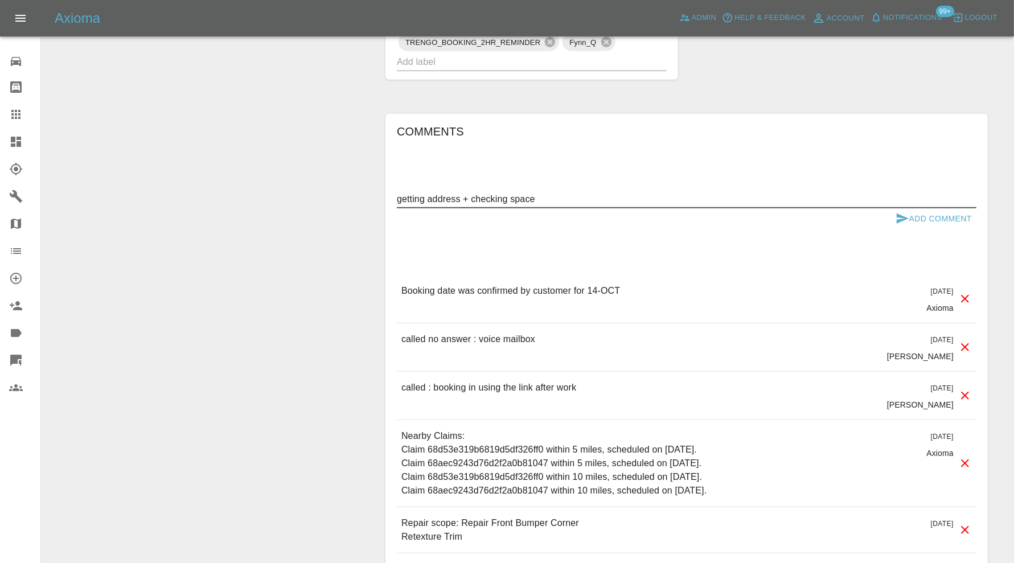
type textarea "getting address + checking space"
click at [939, 219] on button "Add Comment" at bounding box center [933, 218] width 85 height 21
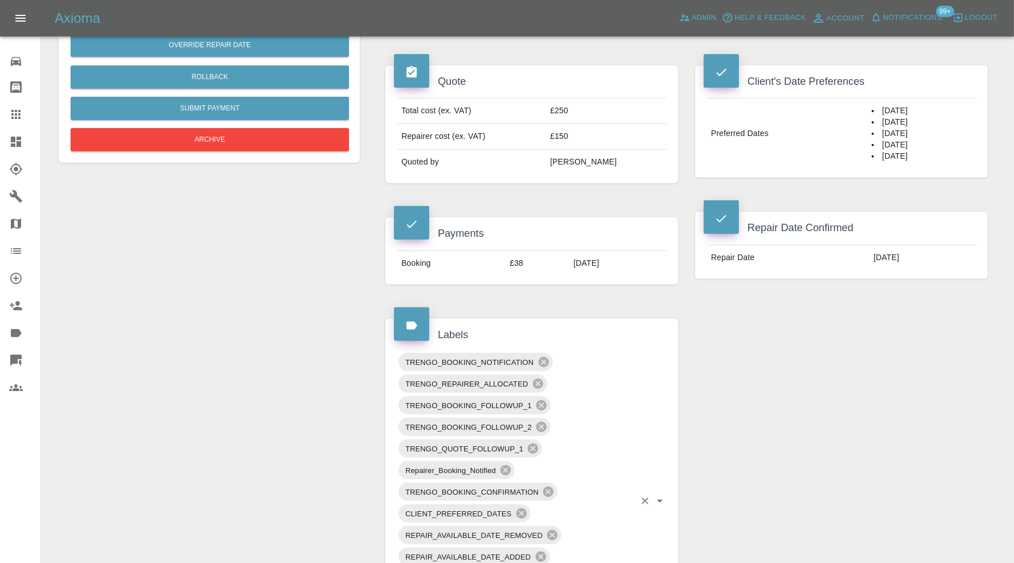
scroll to position [474, 0]
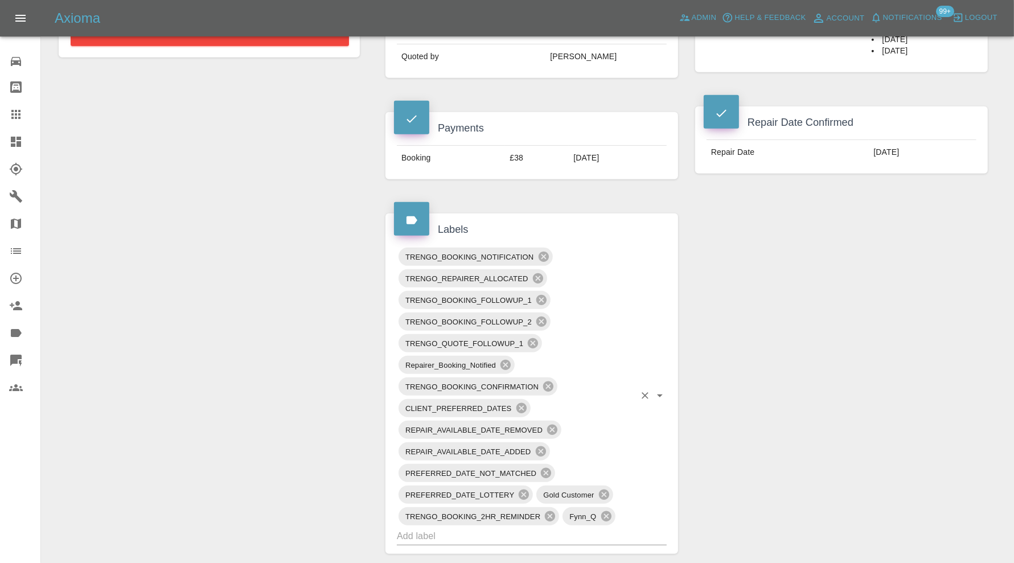
click at [506, 534] on input "text" at bounding box center [516, 536] width 238 height 18
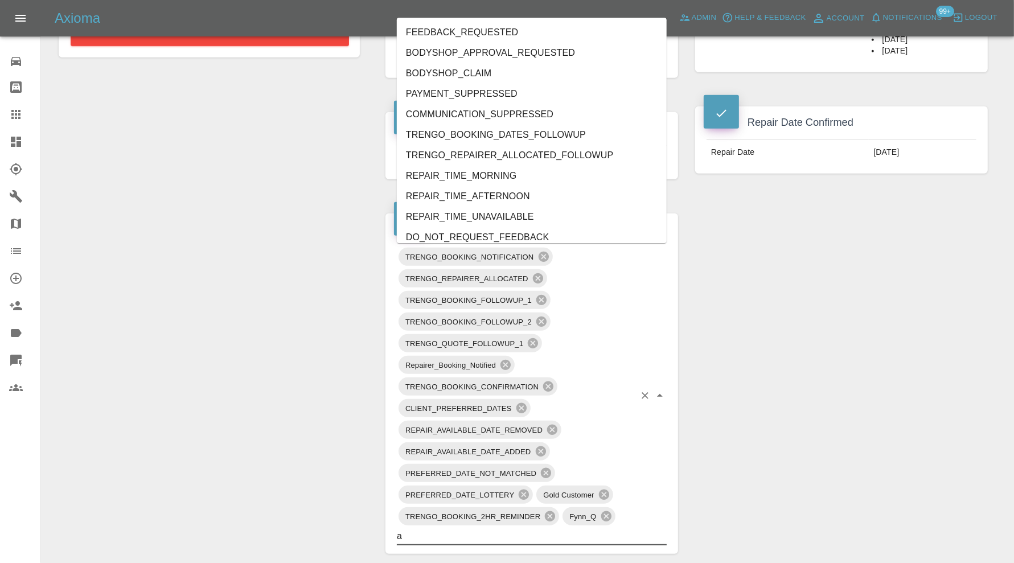
type input "au"
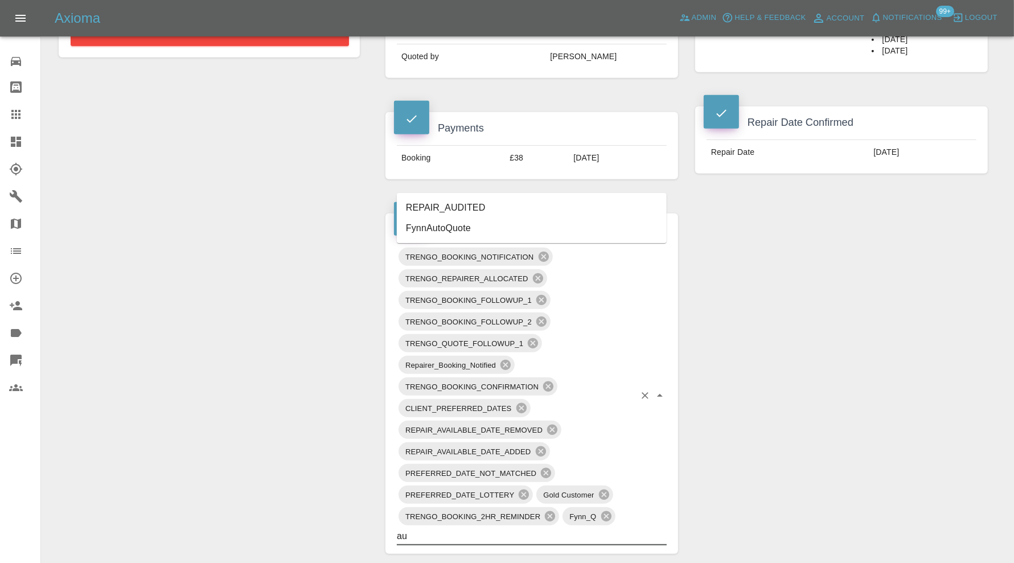
click at [439, 205] on li "REPAIR_AUDITED" at bounding box center [532, 208] width 270 height 21
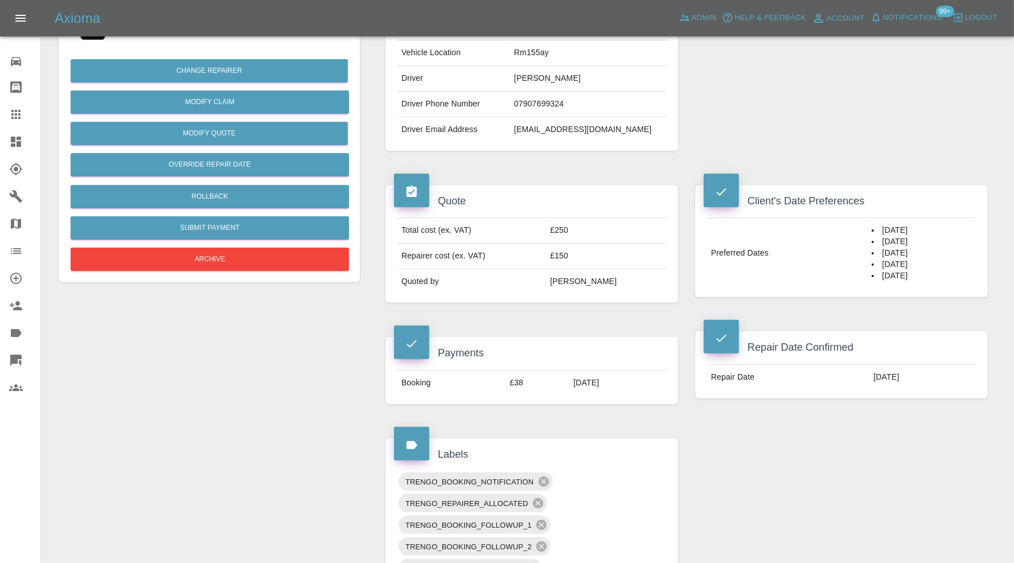
scroll to position [0, 0]
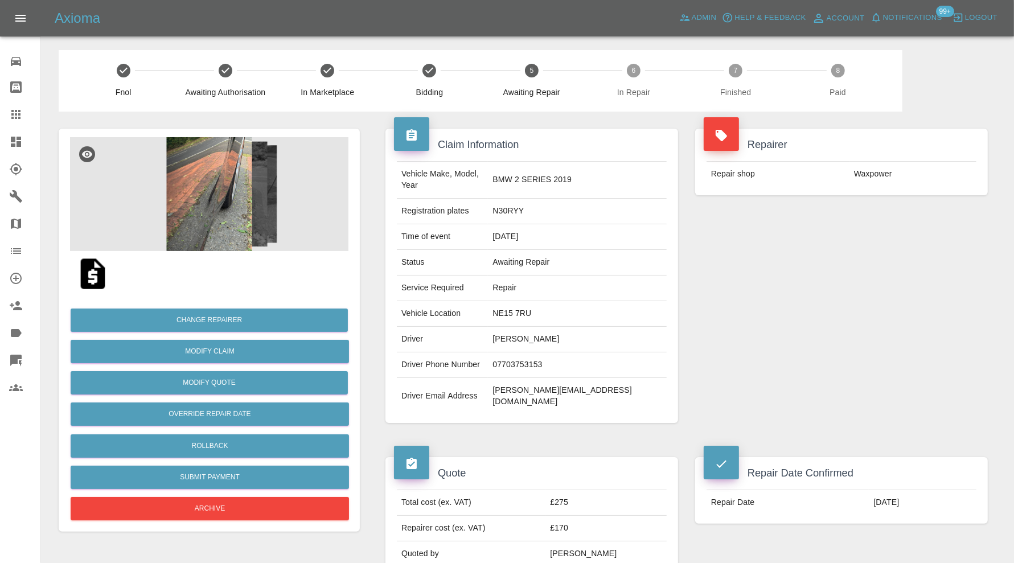
click at [206, 163] on img at bounding box center [209, 194] width 279 height 114
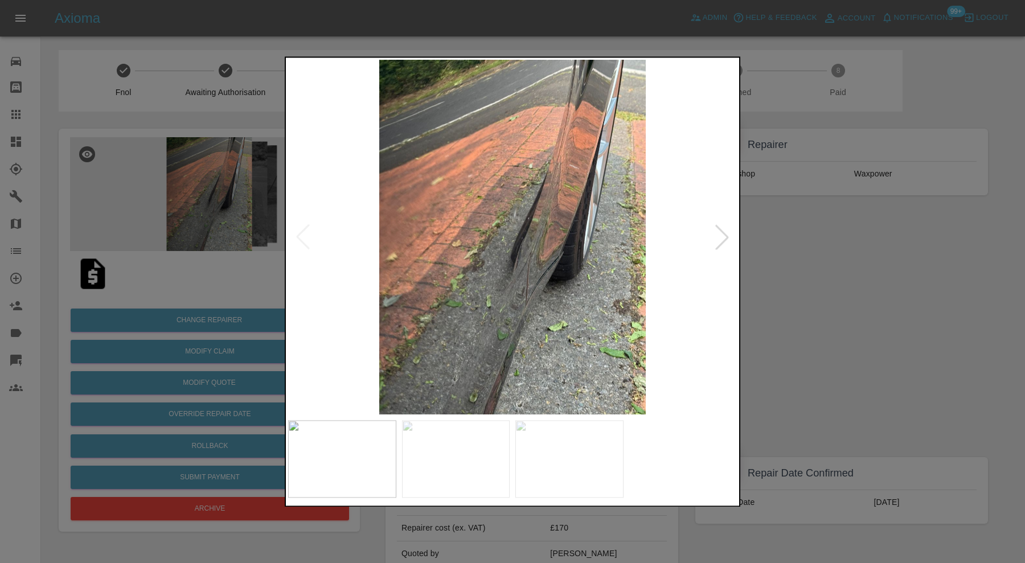
click at [723, 243] on div at bounding box center [722, 237] width 25 height 25
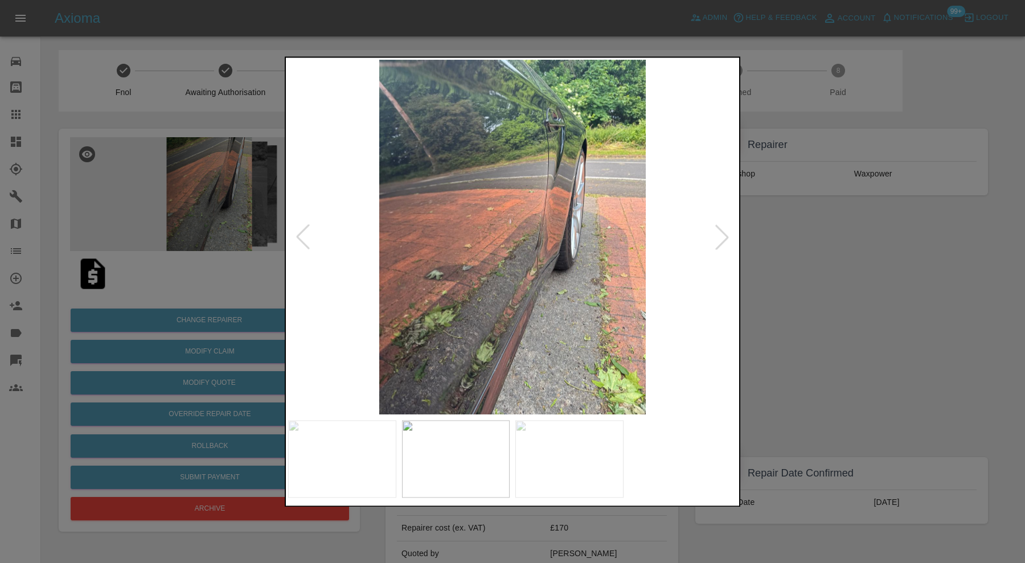
click at [723, 243] on div at bounding box center [722, 237] width 25 height 25
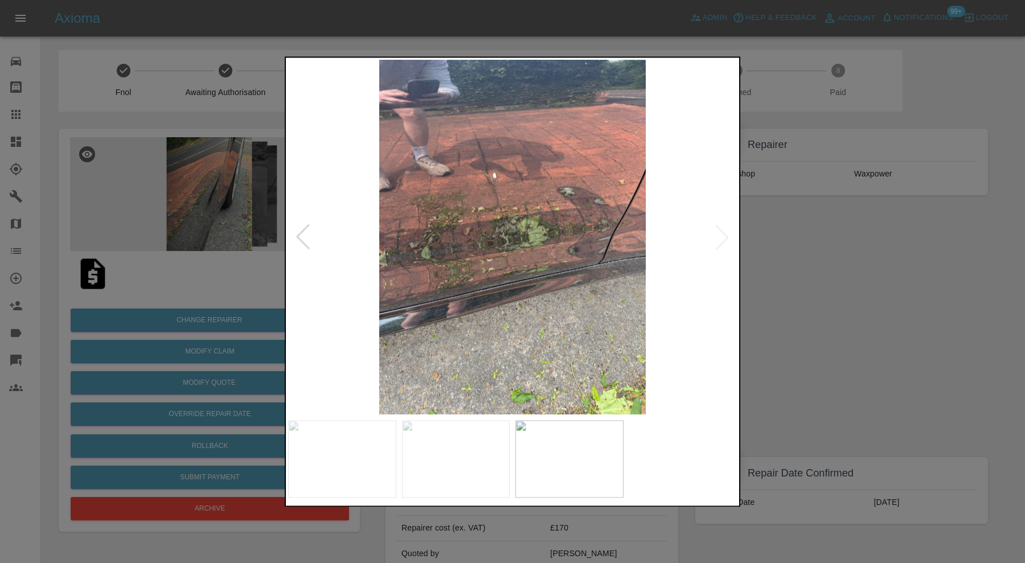
click at [723, 243] on img at bounding box center [512, 237] width 449 height 355
click at [768, 256] on div at bounding box center [512, 281] width 1025 height 563
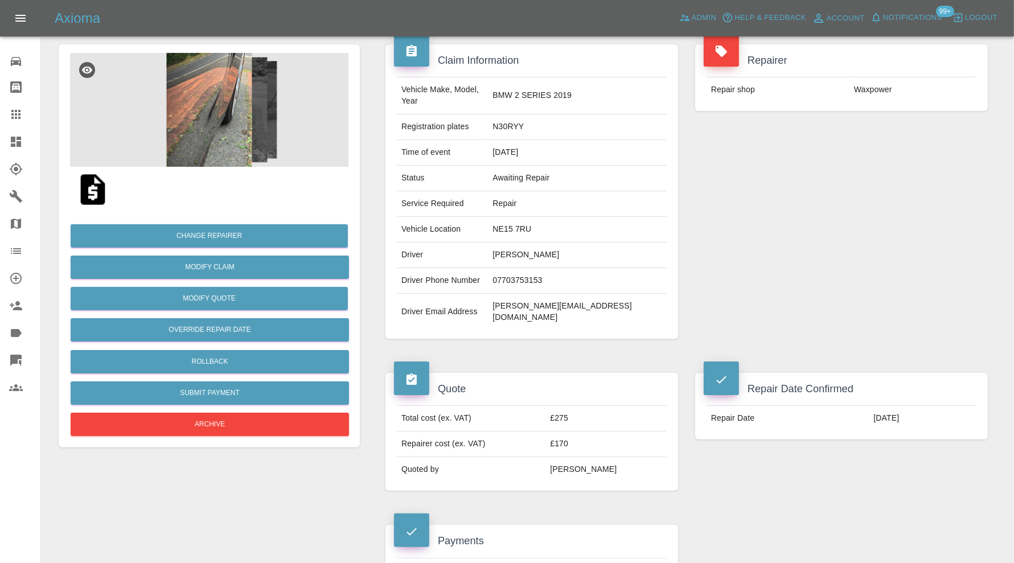
scroll to position [464, 0]
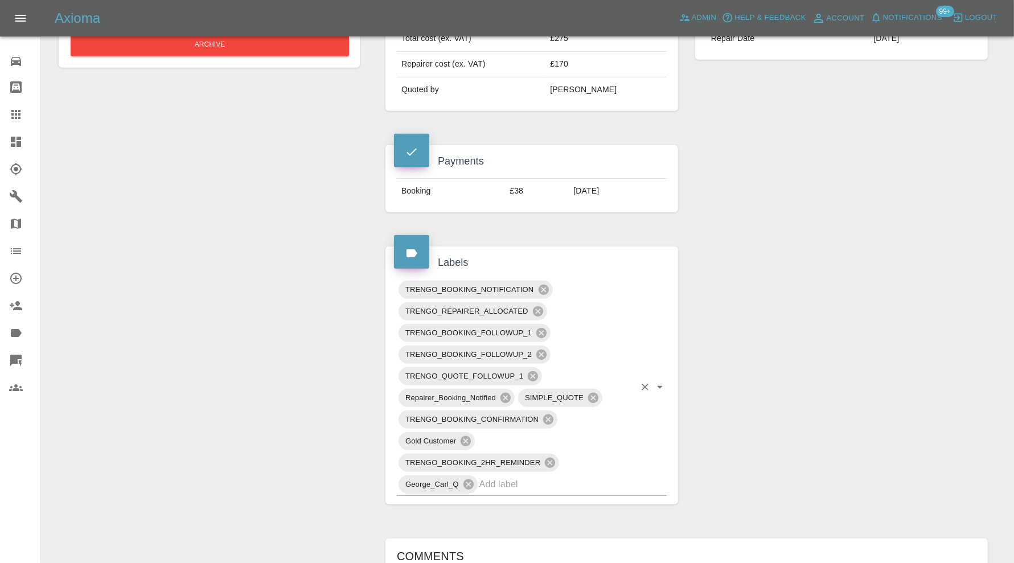
click at [595, 476] on input "text" at bounding box center [557, 485] width 155 height 18
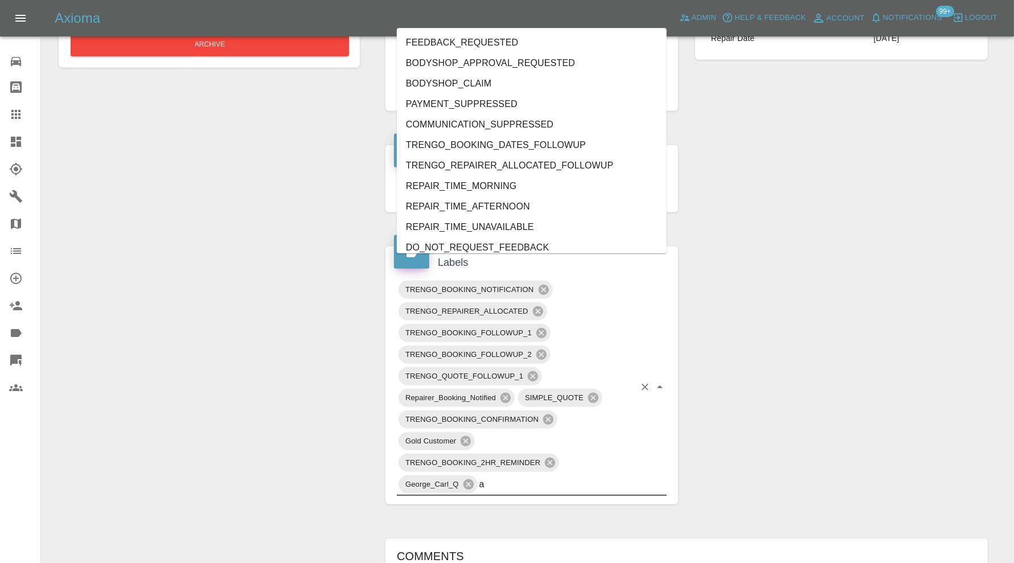
type input "au"
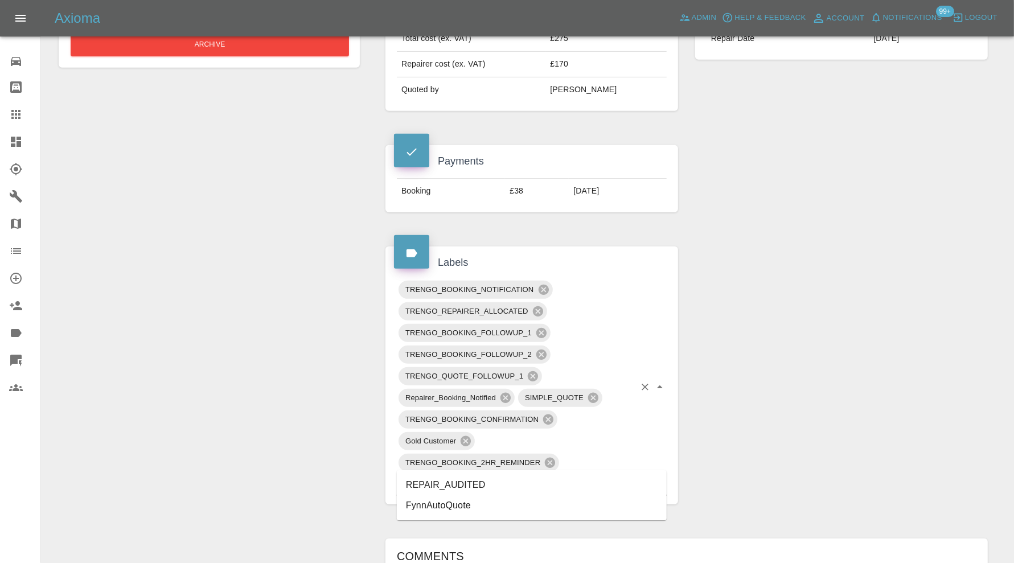
click at [488, 476] on li "REPAIR_AUDITED" at bounding box center [532, 485] width 270 height 21
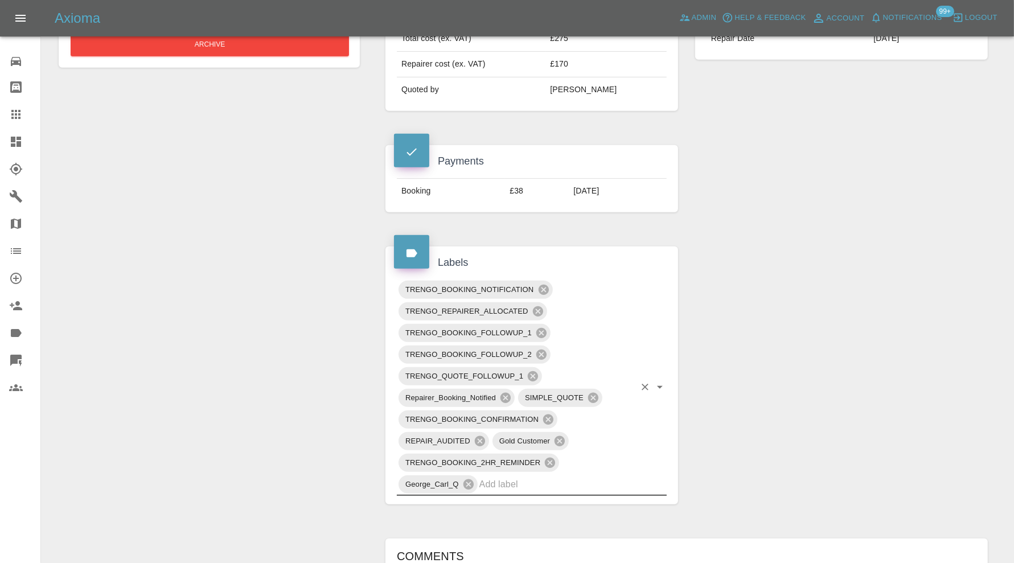
scroll to position [0, 0]
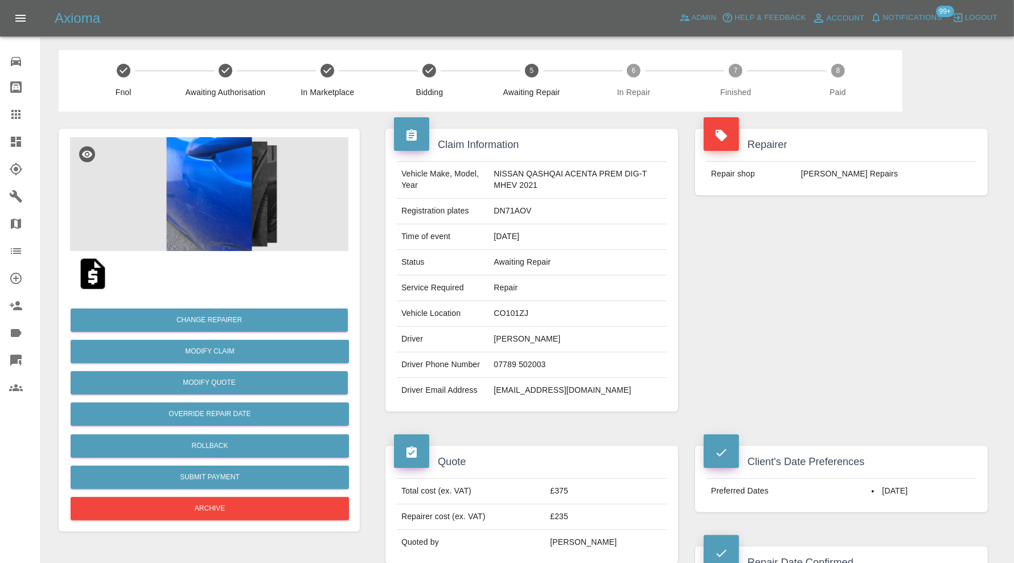
click at [226, 167] on img at bounding box center [209, 194] width 279 height 114
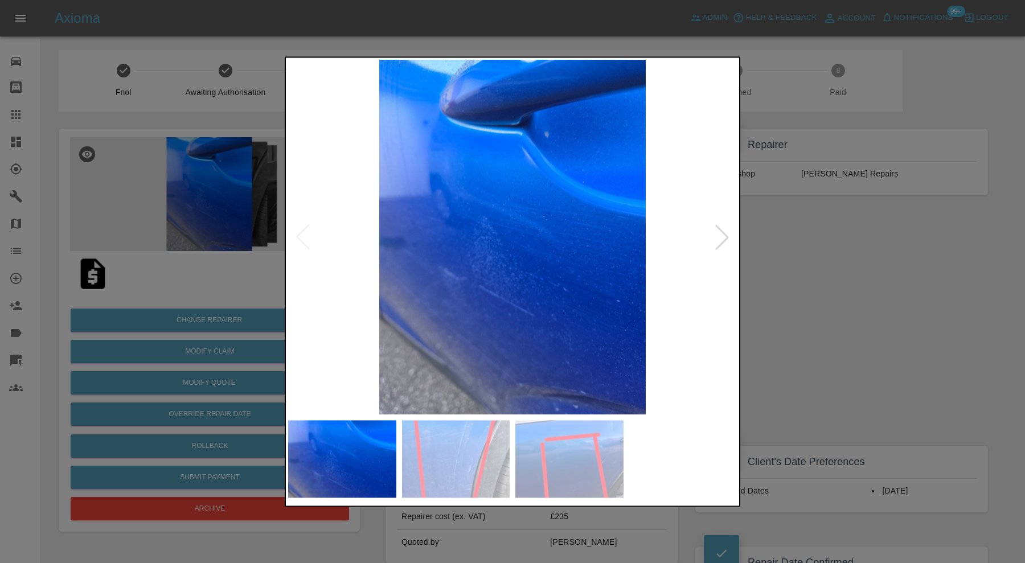
click at [718, 228] on div at bounding box center [722, 237] width 25 height 25
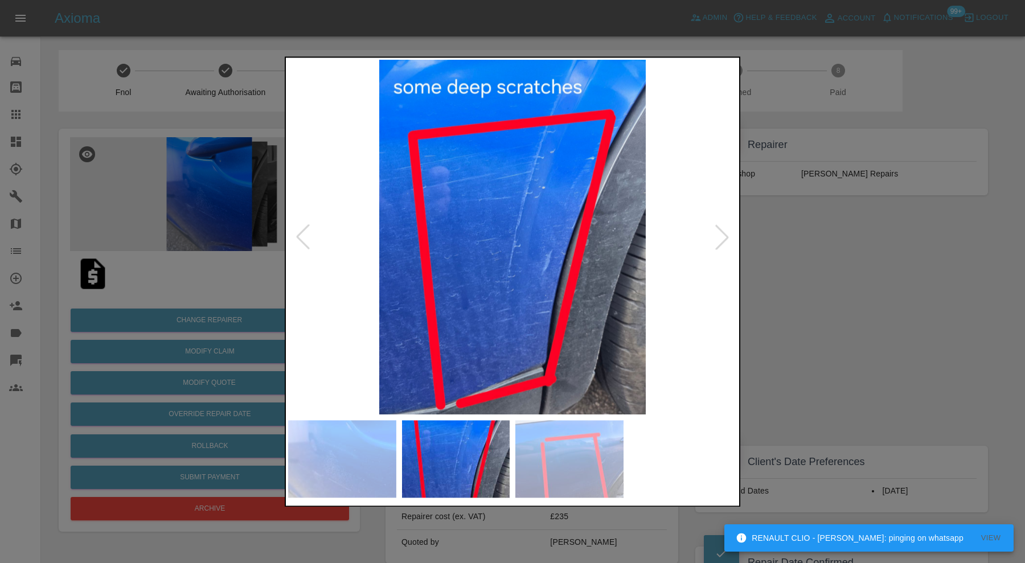
click at [718, 228] on div at bounding box center [722, 237] width 25 height 25
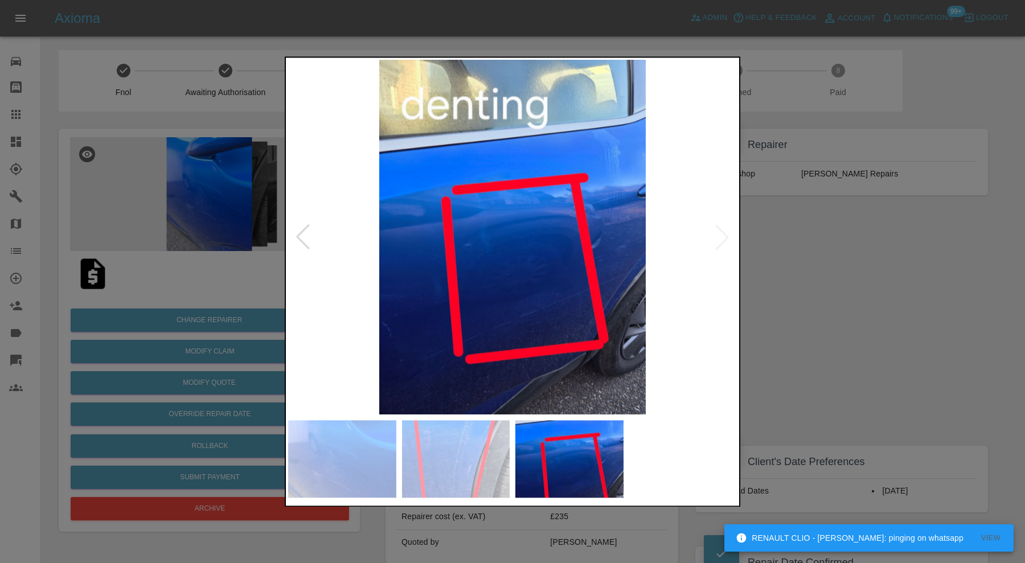
click at [718, 228] on img at bounding box center [512, 237] width 449 height 355
click at [305, 237] on div at bounding box center [302, 237] width 25 height 25
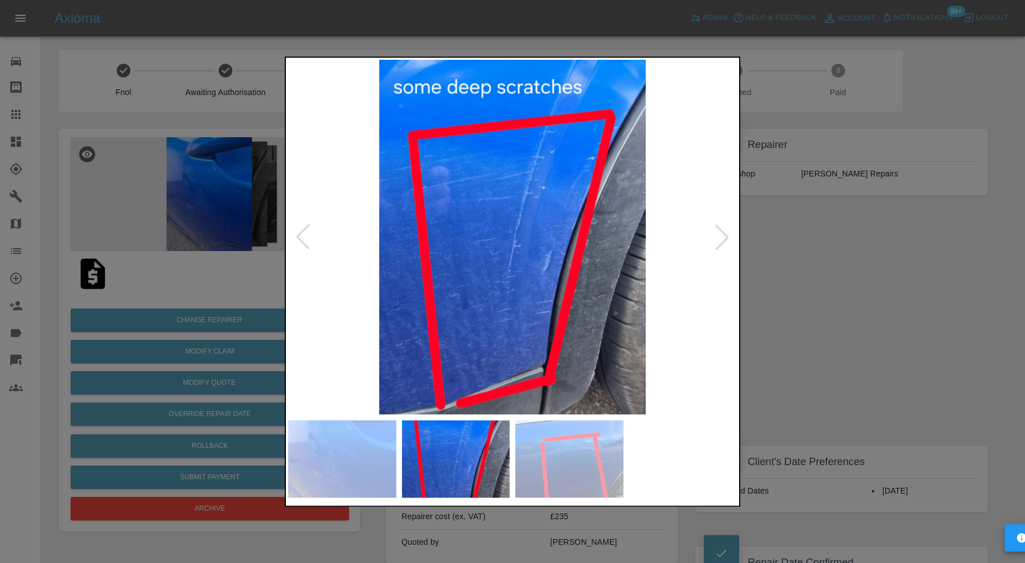
click at [305, 237] on div at bounding box center [302, 237] width 25 height 25
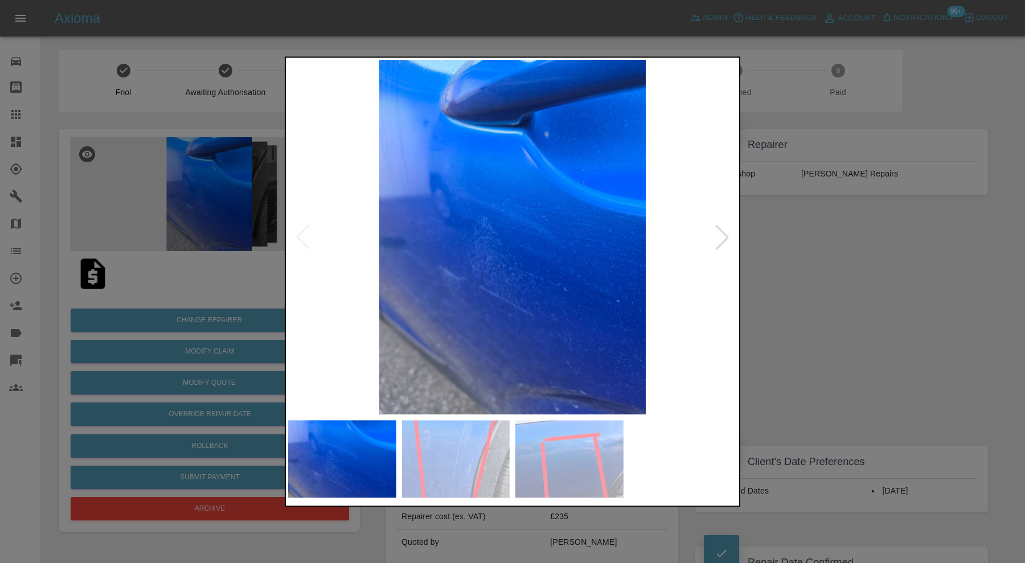
click at [305, 237] on img at bounding box center [512, 237] width 449 height 355
click at [839, 292] on div at bounding box center [512, 281] width 1025 height 563
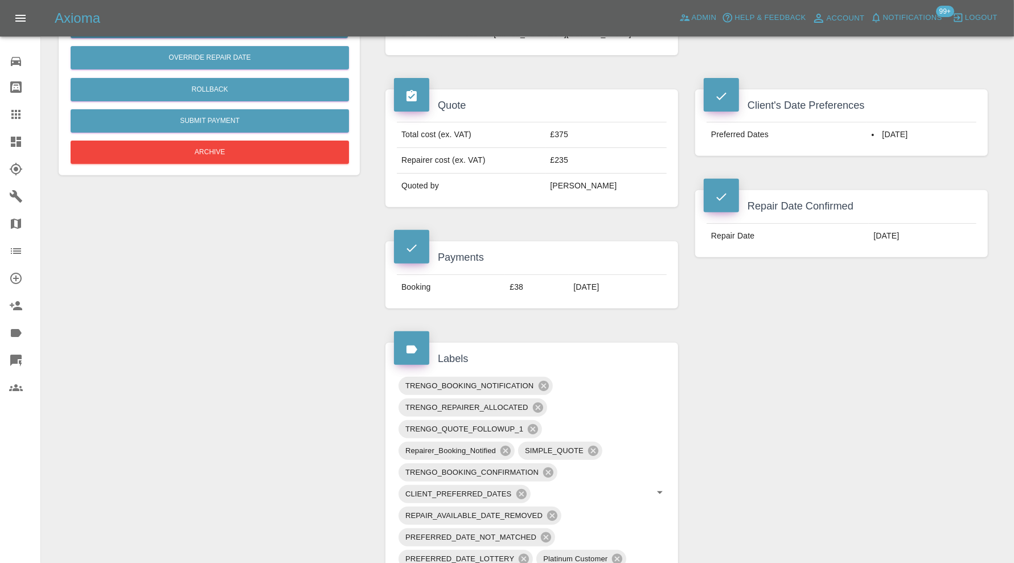
scroll to position [83, 0]
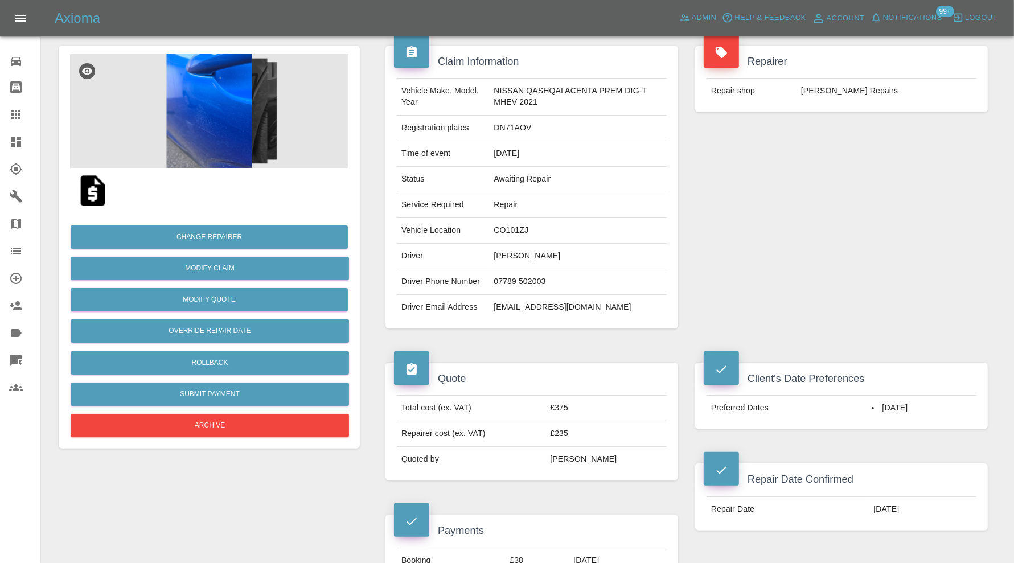
click at [511, 226] on td "CO101ZJ" at bounding box center [578, 231] width 178 height 26
copy td "CO101ZJ"
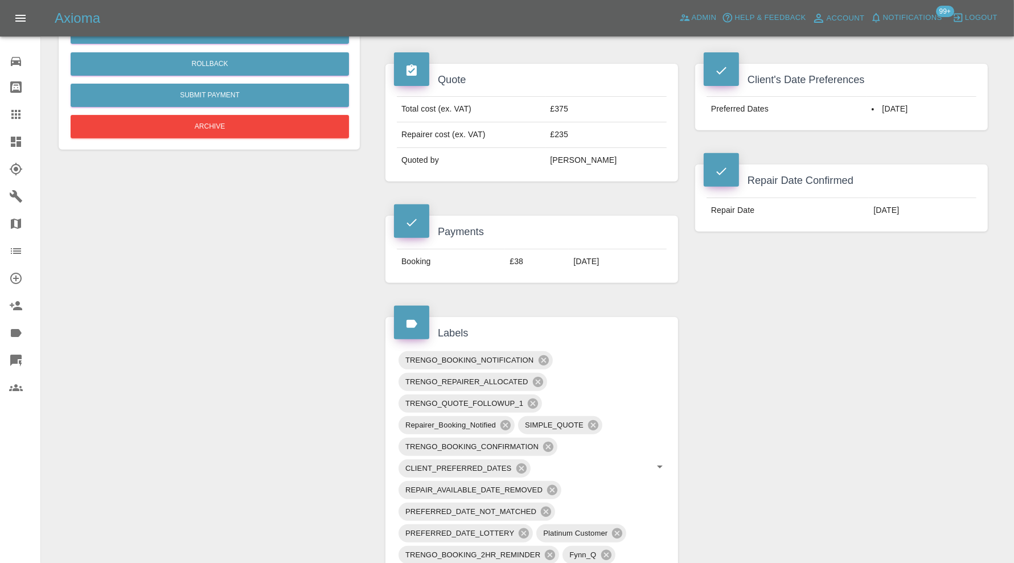
scroll to position [748, 0]
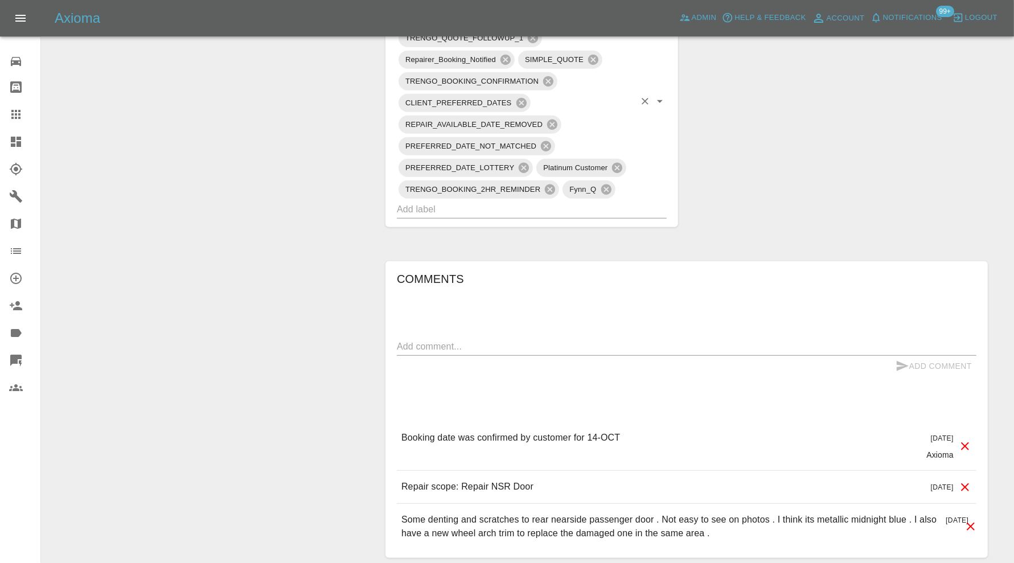
click at [557, 218] on input "text" at bounding box center [516, 209] width 238 height 18
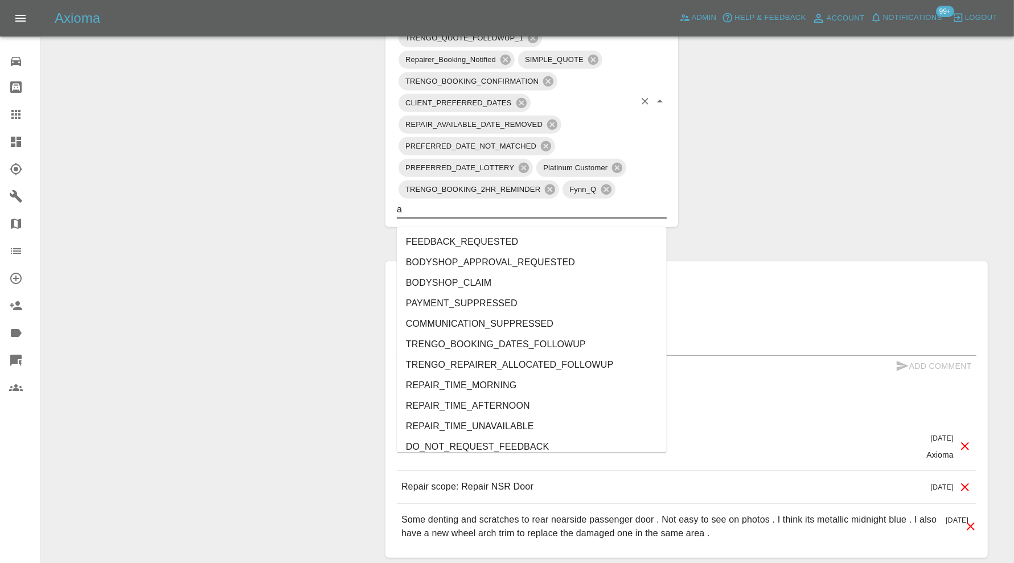
type input "au"
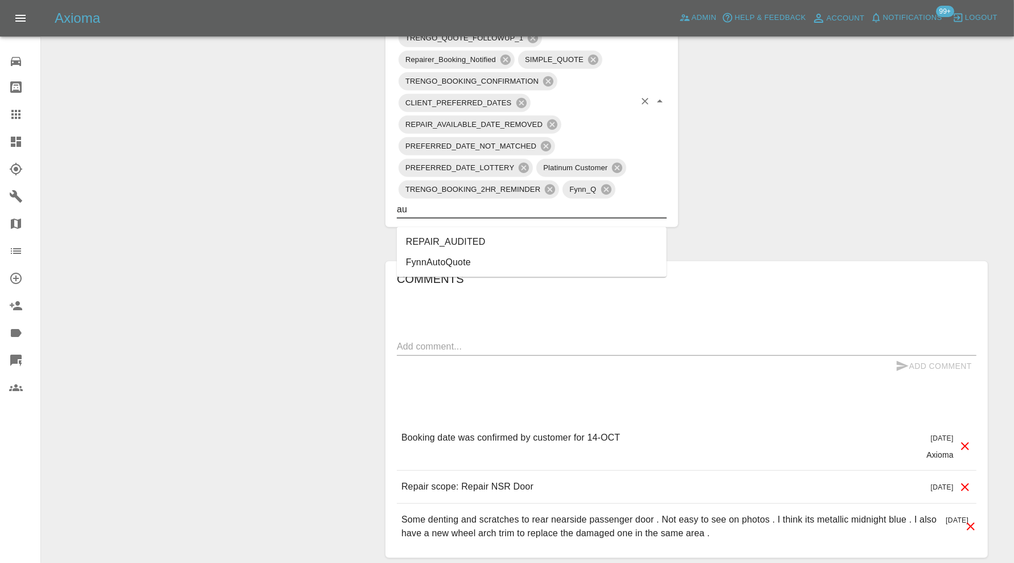
click at [477, 239] on li "REPAIR_AUDITED" at bounding box center [532, 242] width 270 height 21
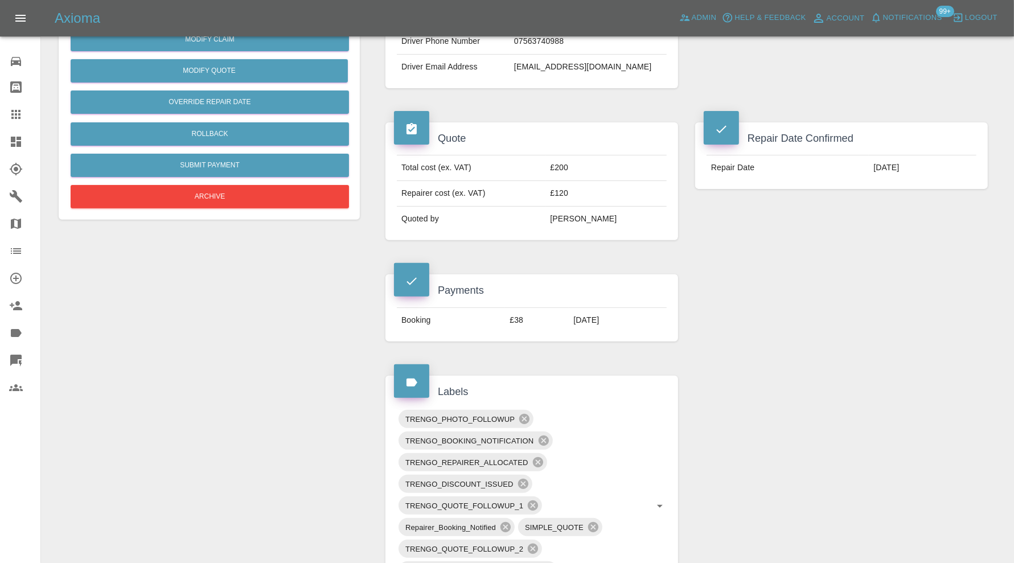
scroll to position [768, 0]
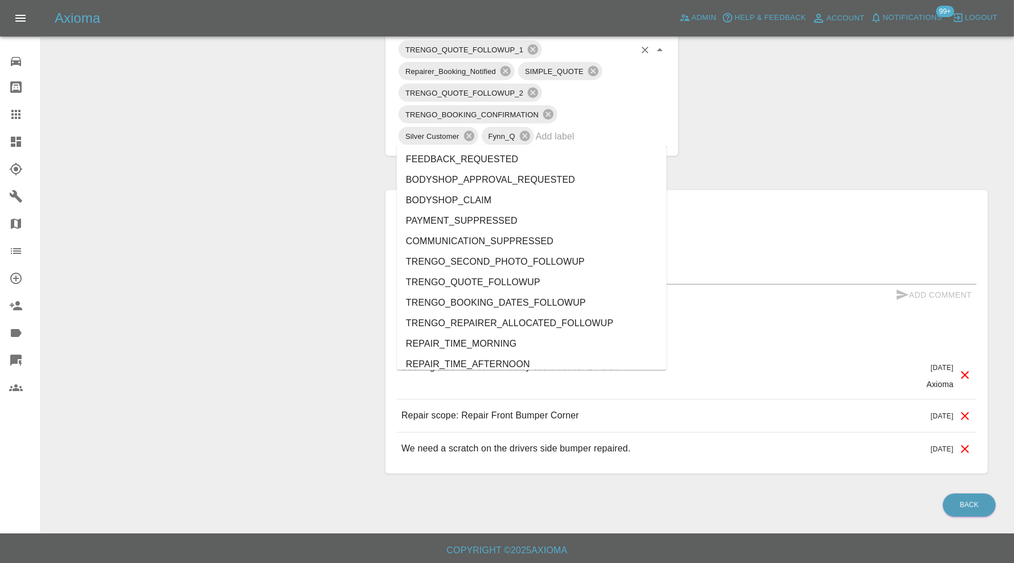
click at [576, 141] on input "text" at bounding box center [585, 137] width 99 height 18
type input "au"
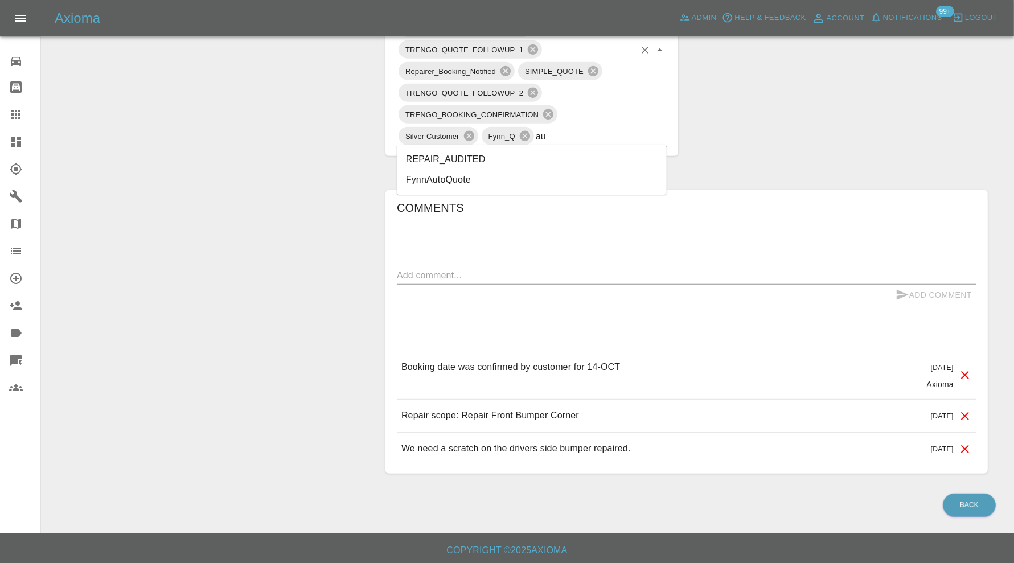
click at [498, 155] on li "REPAIR_AUDITED" at bounding box center [532, 159] width 270 height 21
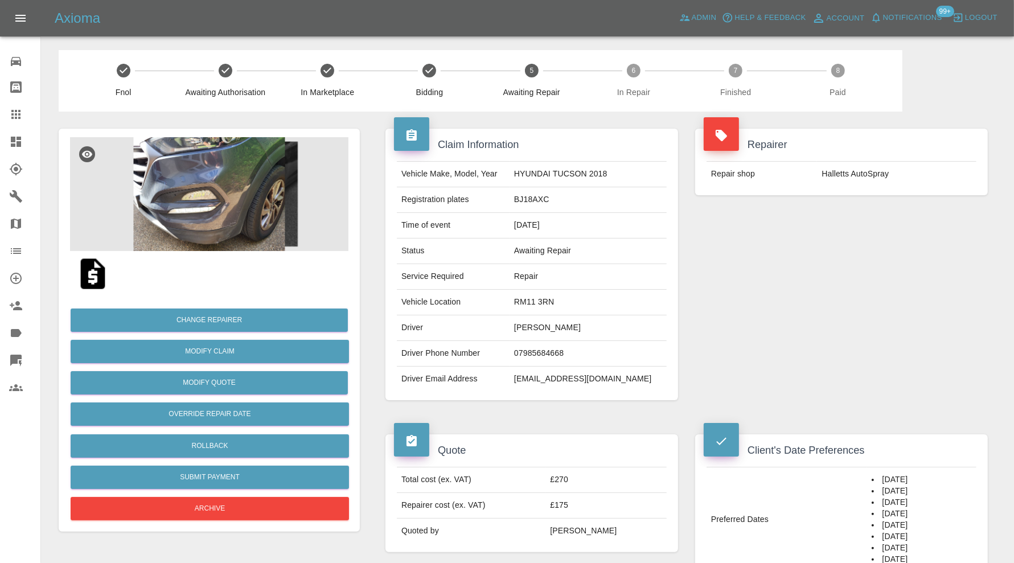
click at [267, 227] on img at bounding box center [209, 194] width 279 height 114
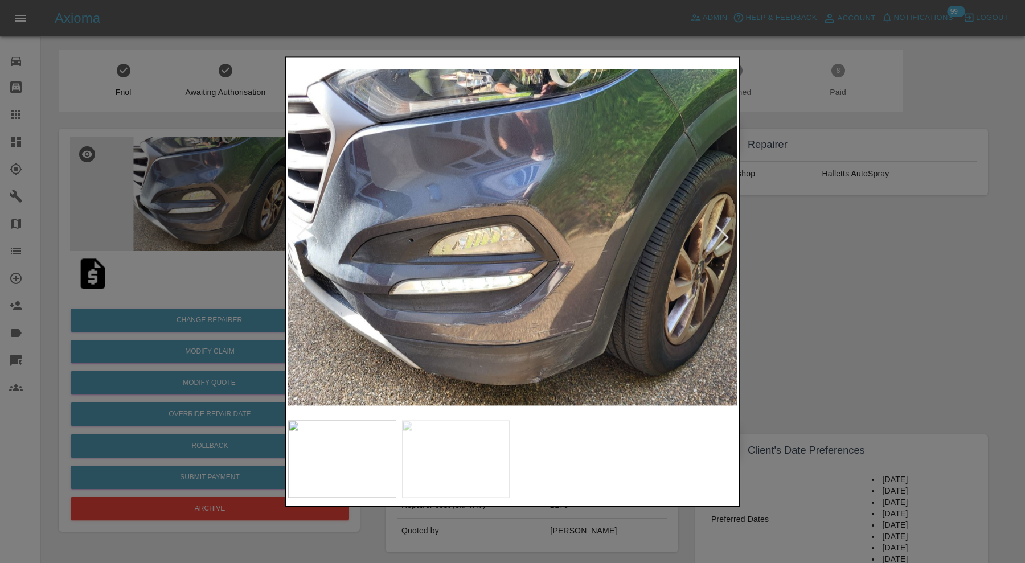
click at [815, 264] on div at bounding box center [512, 281] width 1025 height 563
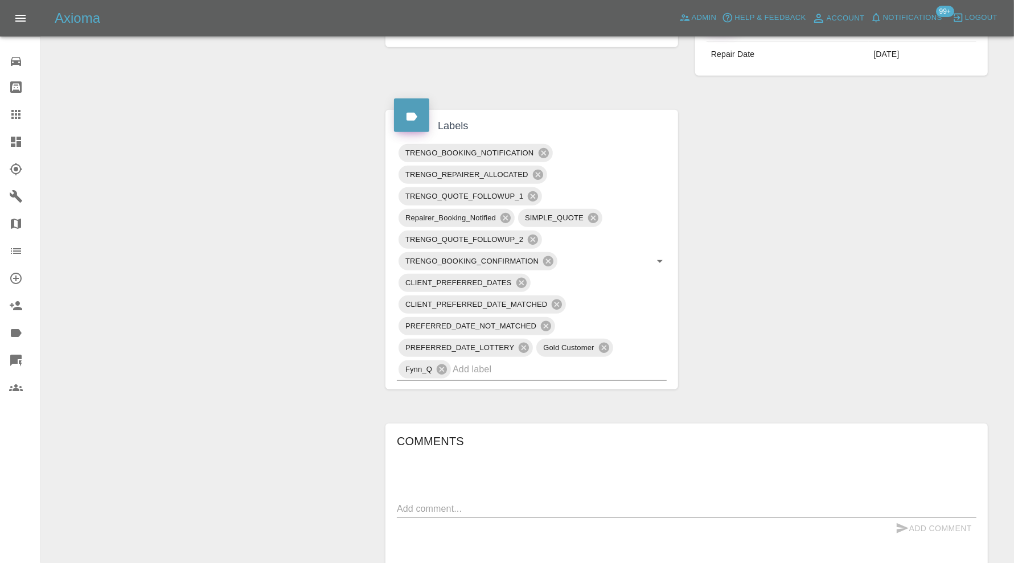
scroll to position [766, 0]
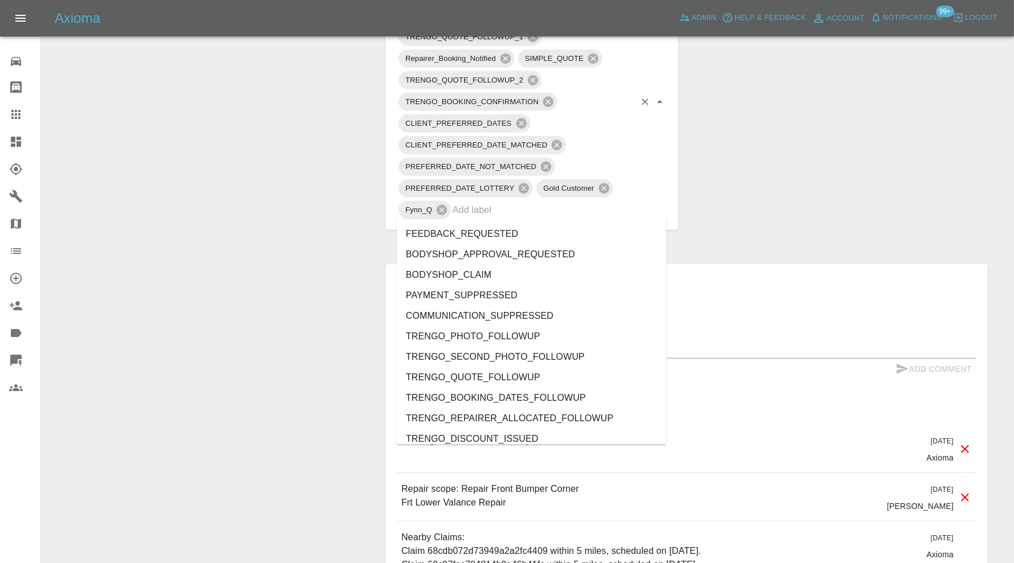
click at [584, 211] on input "text" at bounding box center [544, 210] width 182 height 18
type input "au"
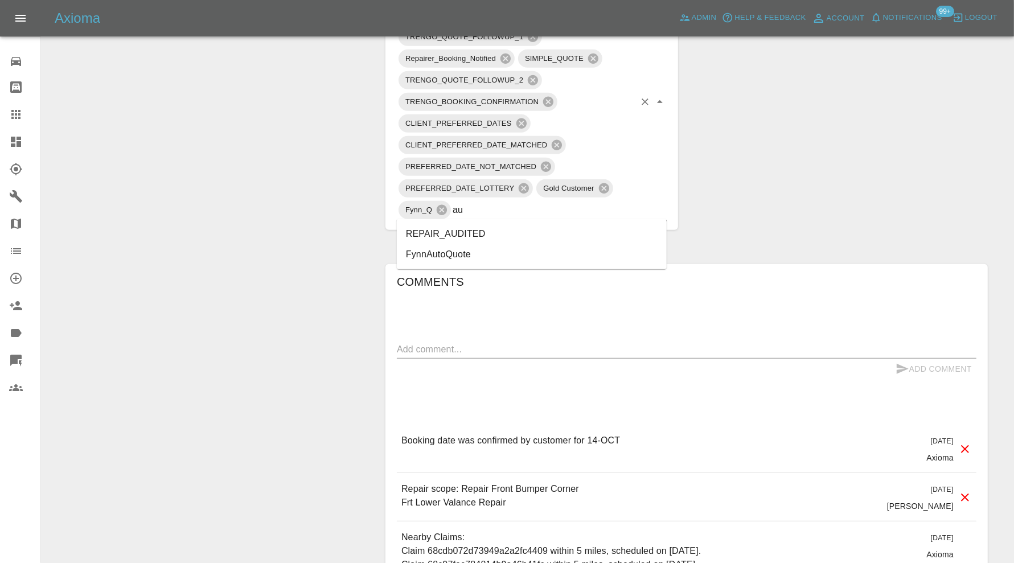
click at [499, 228] on li "REPAIR_AUDITED" at bounding box center [532, 234] width 270 height 21
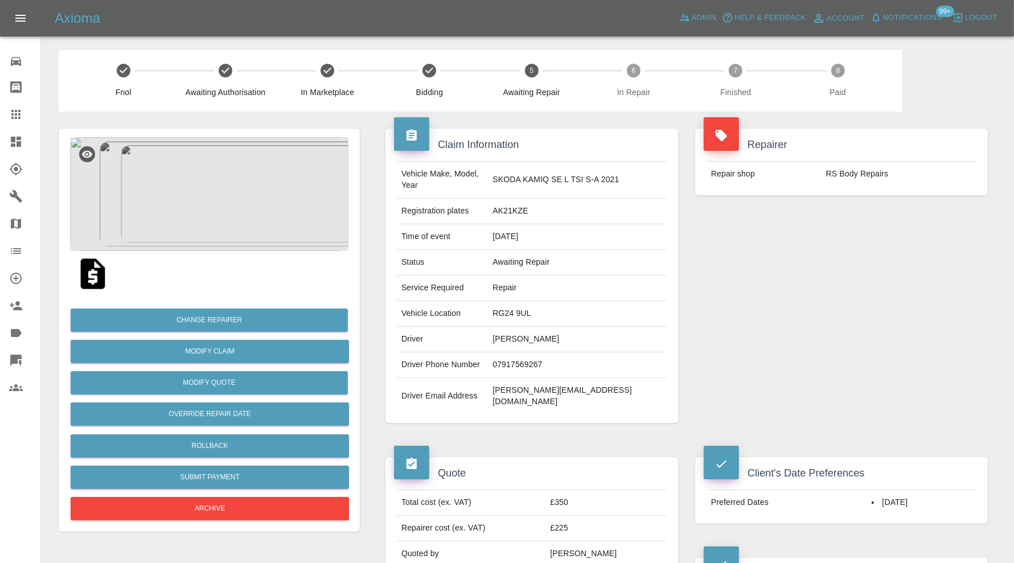
click at [242, 223] on img at bounding box center [209, 194] width 279 height 114
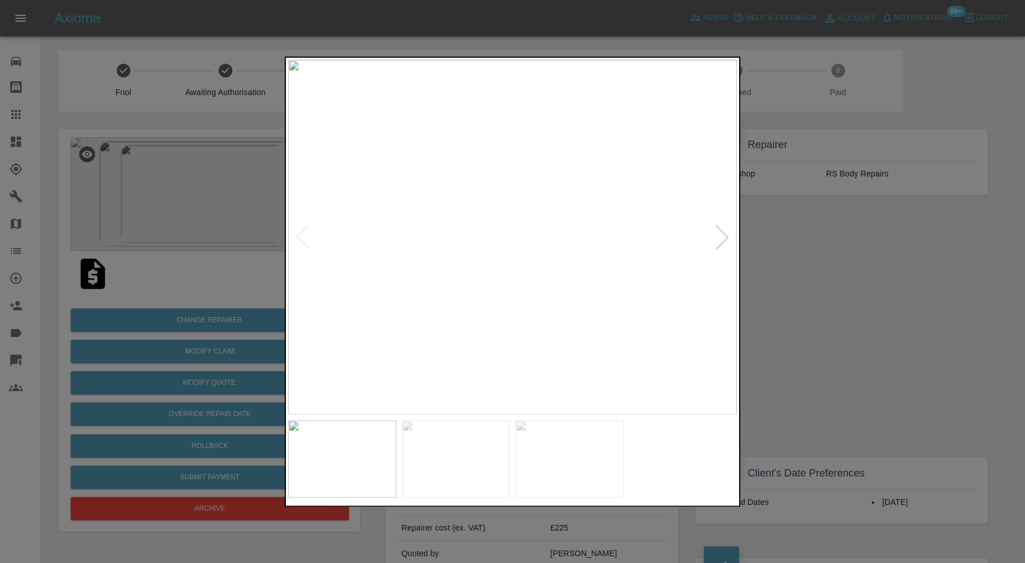
click at [472, 443] on img at bounding box center [456, 458] width 108 height 77
click at [552, 448] on img at bounding box center [569, 458] width 108 height 77
click at [890, 298] on div at bounding box center [512, 281] width 1025 height 563
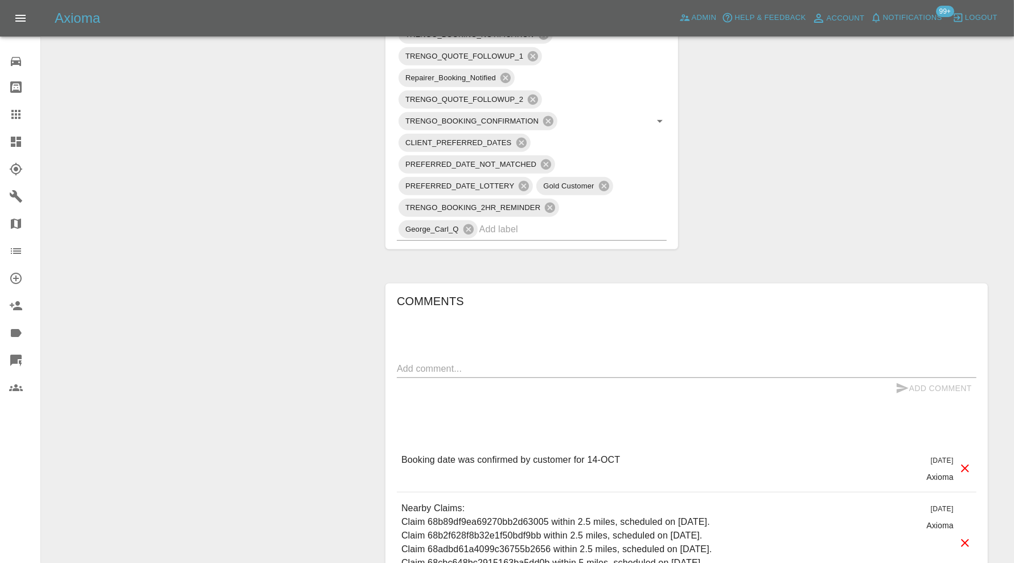
scroll to position [759, 0]
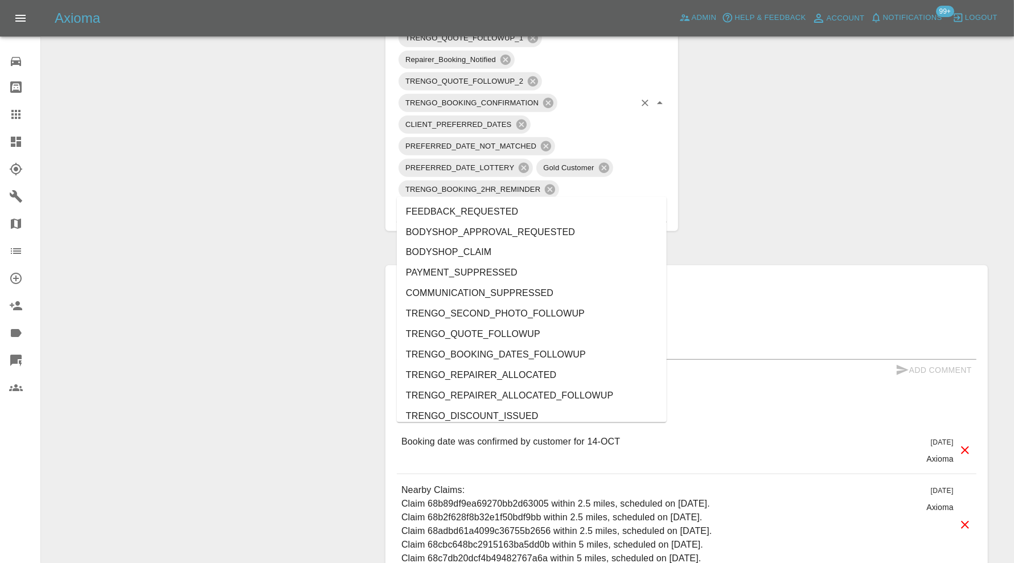
click at [555, 202] on input "text" at bounding box center [557, 211] width 155 height 18
type input "au"
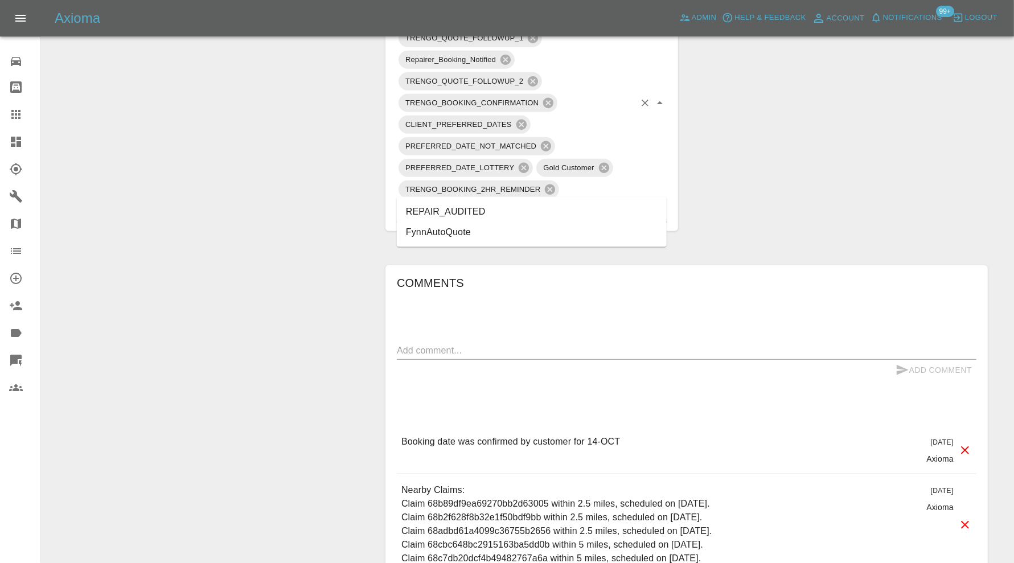
click at [485, 207] on li "REPAIR_AUDITED" at bounding box center [532, 212] width 270 height 21
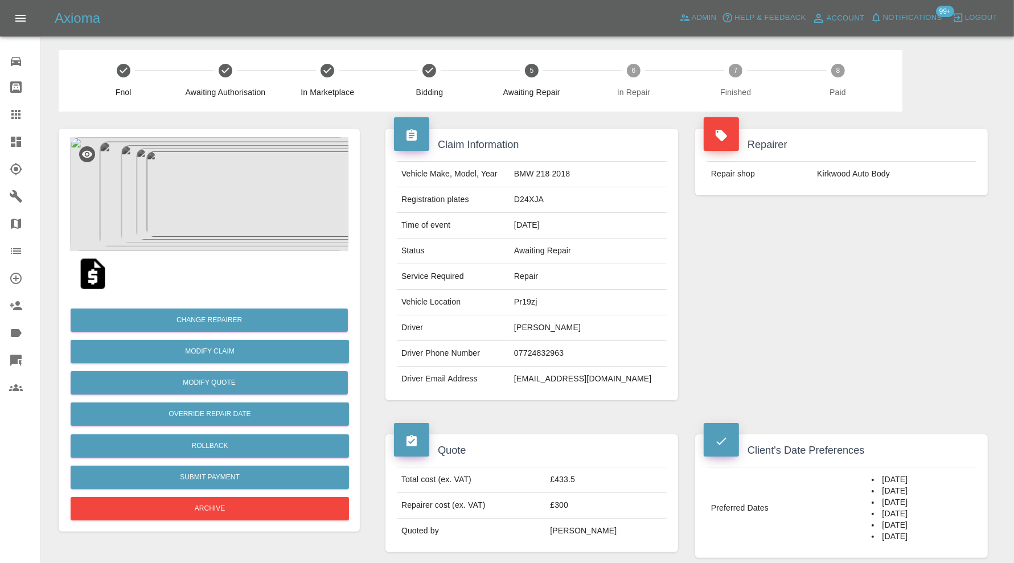
click at [547, 302] on td "Pr19zj" at bounding box center [588, 303] width 157 height 26
copy td "Pr19zj"
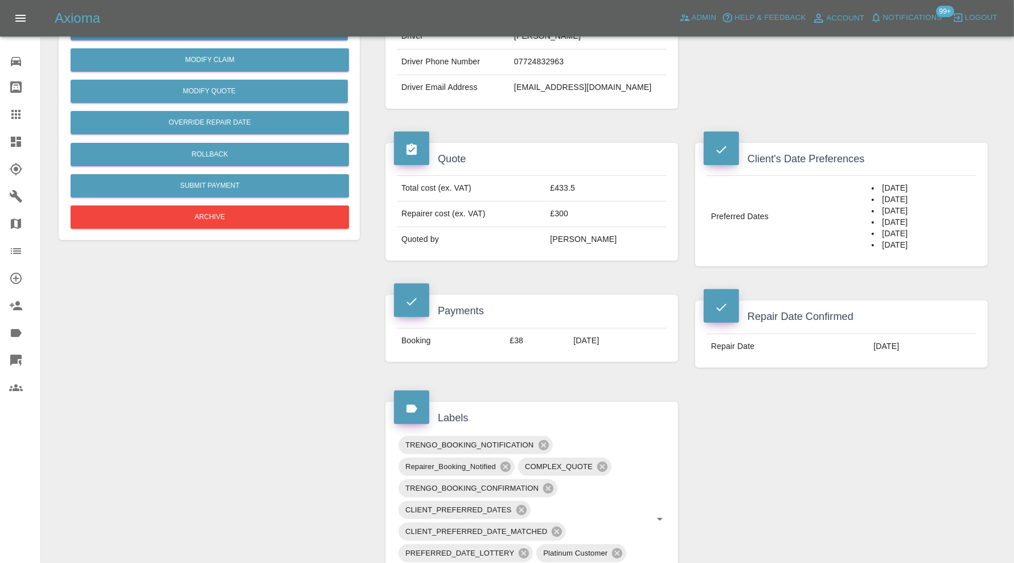
scroll to position [474, 0]
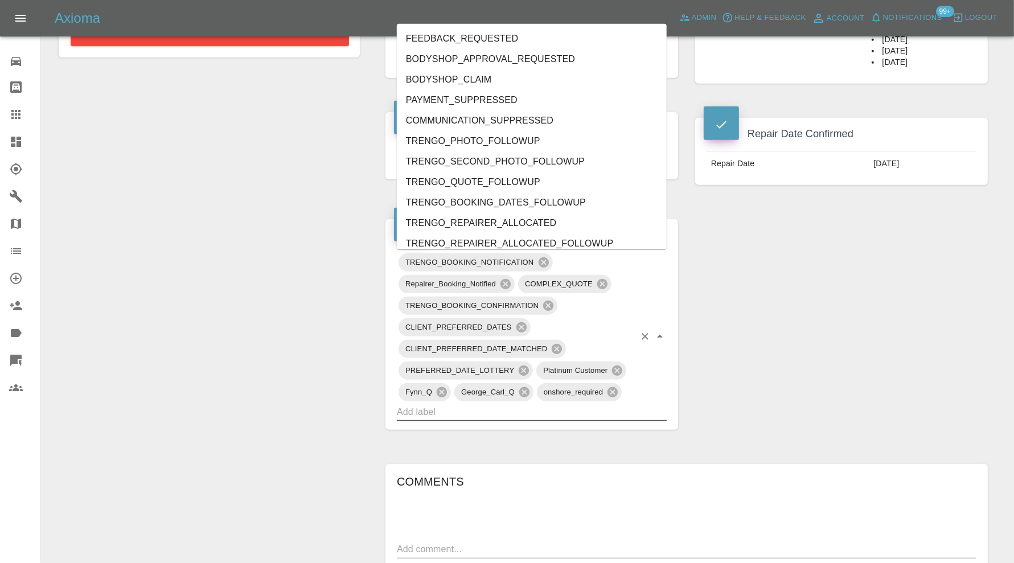
click at [552, 414] on input "text" at bounding box center [516, 412] width 238 height 18
type input "au"
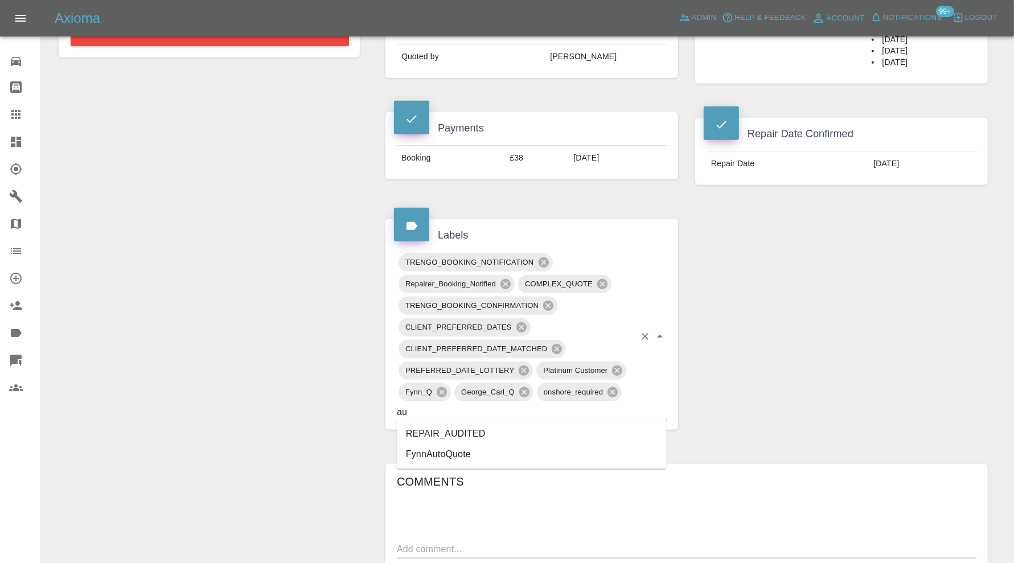
click at [473, 436] on li "REPAIR_AUDITED" at bounding box center [532, 434] width 270 height 21
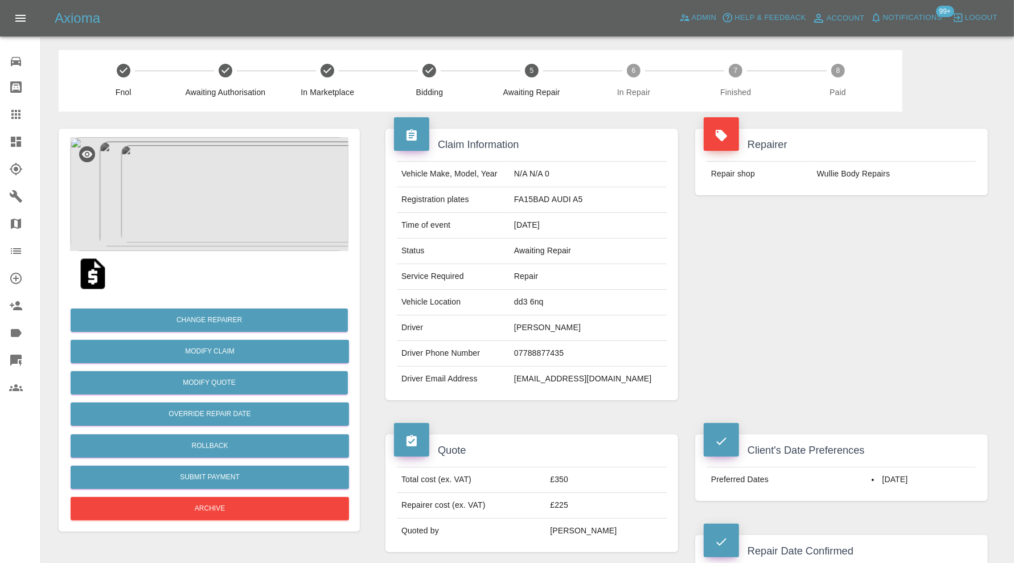
click at [249, 203] on img at bounding box center [209, 194] width 279 height 114
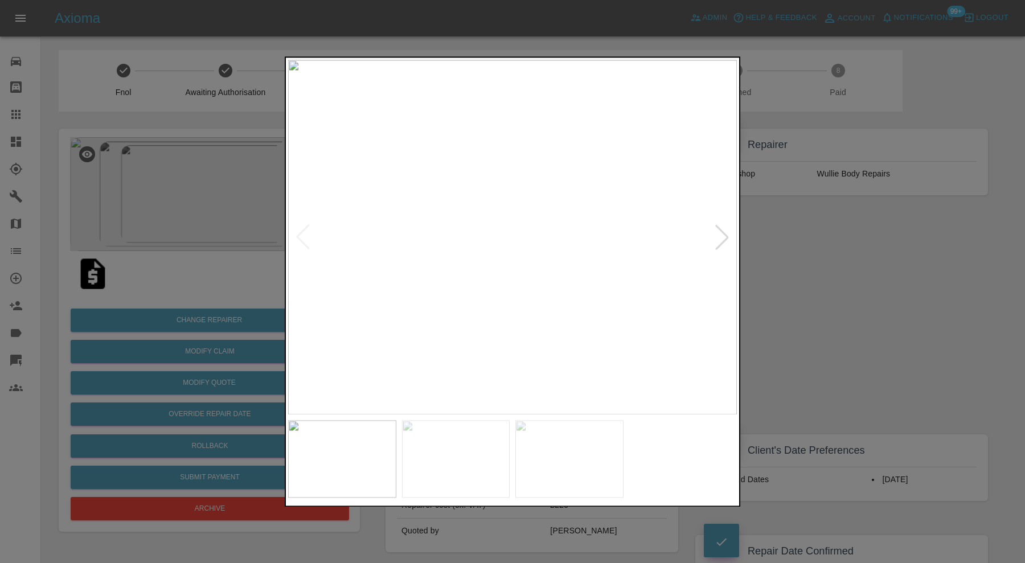
click at [918, 269] on div at bounding box center [512, 281] width 1025 height 563
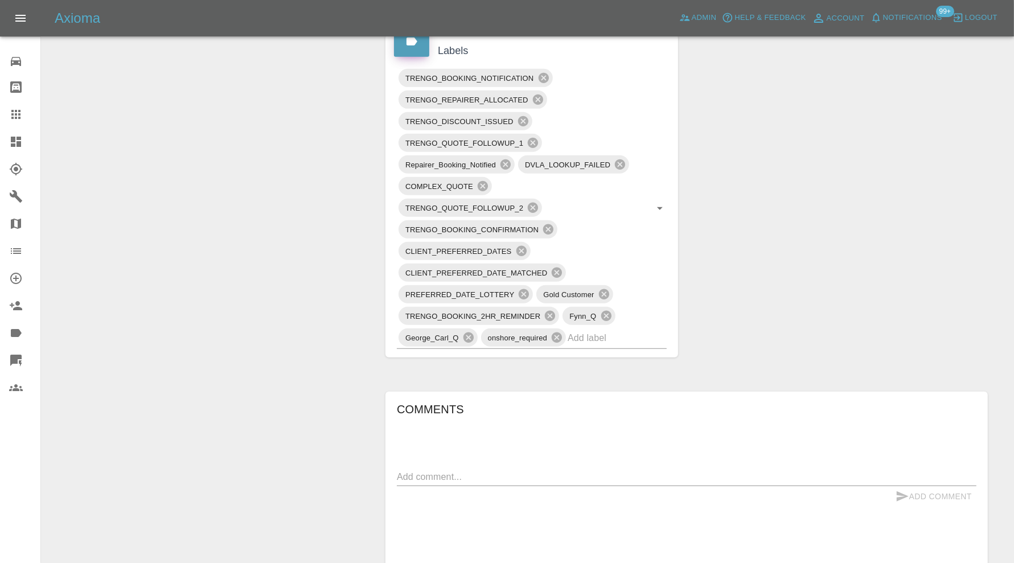
scroll to position [664, 0]
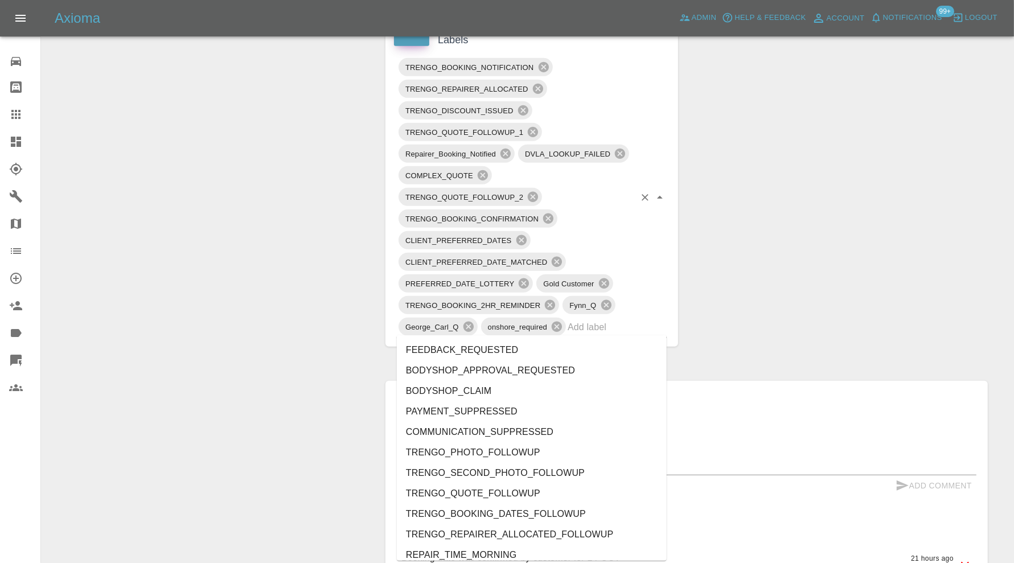
click at [604, 328] on input "text" at bounding box center [601, 327] width 67 height 18
type input "au"
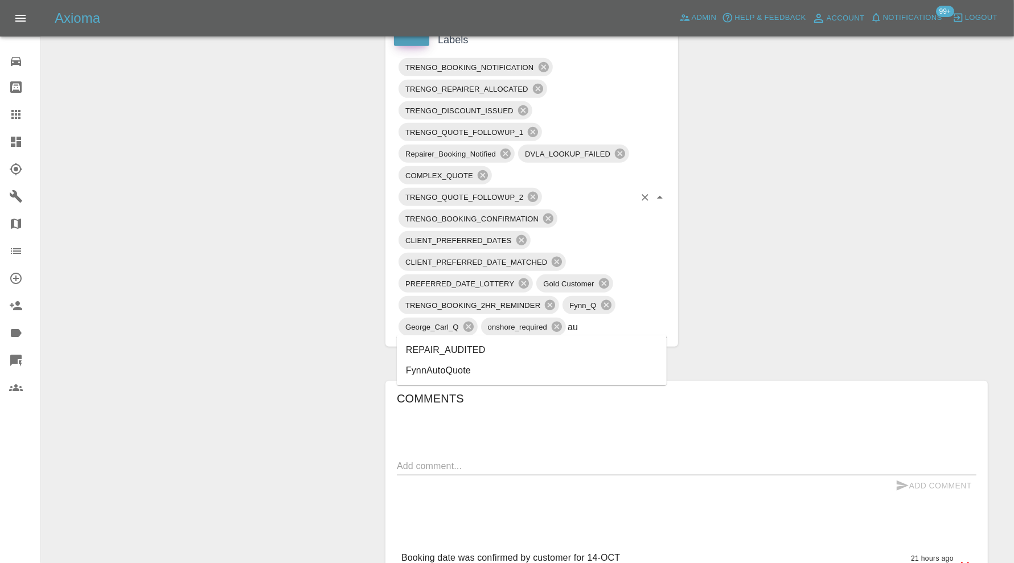
click at [504, 343] on li "REPAIR_AUDITED" at bounding box center [532, 350] width 270 height 21
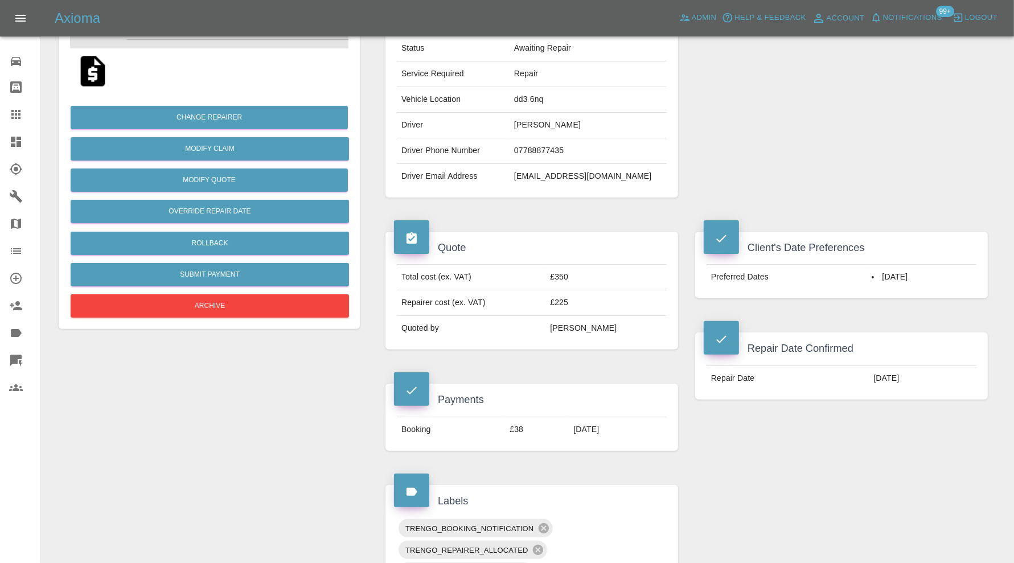
scroll to position [0, 0]
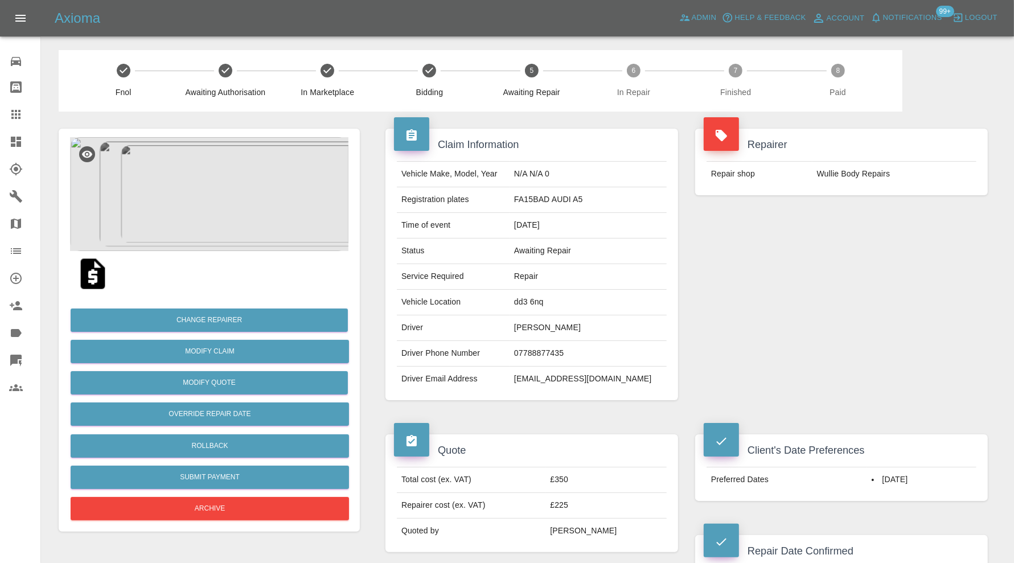
click at [544, 297] on td "dd3 6nq" at bounding box center [588, 303] width 157 height 26
copy td "dd3 6nq"
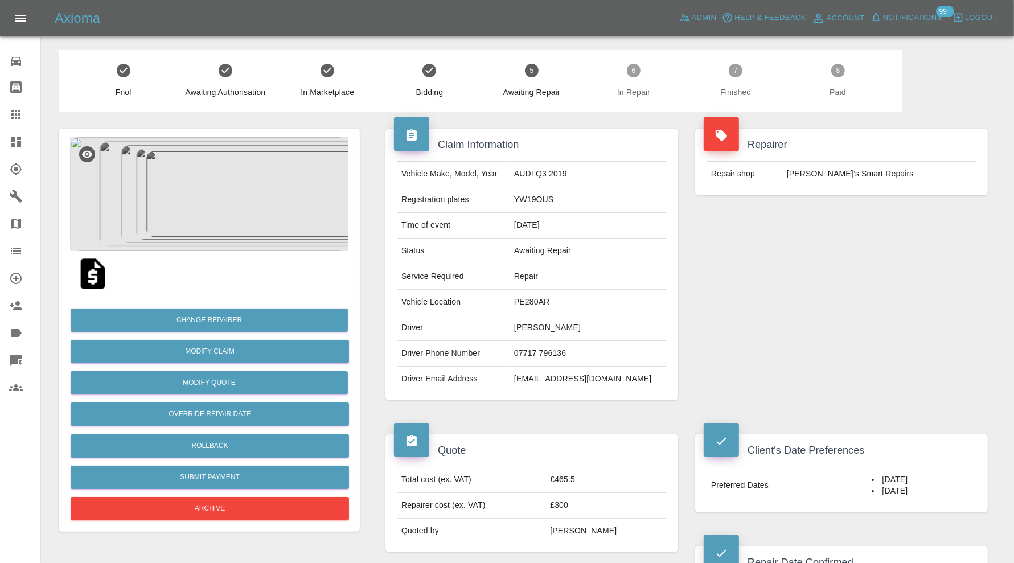
click at [251, 190] on img at bounding box center [209, 194] width 279 height 114
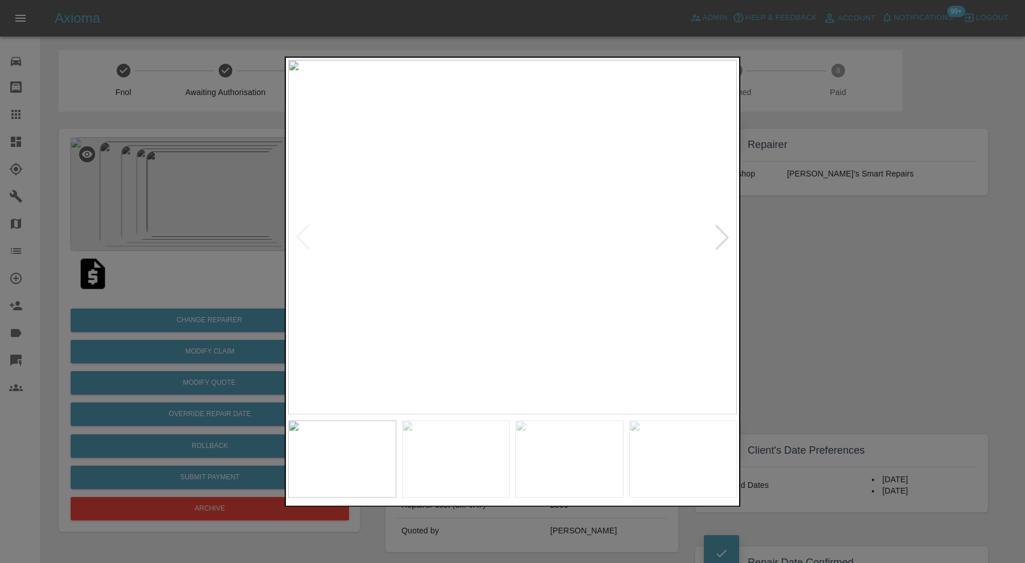
click at [727, 234] on div at bounding box center [722, 237] width 25 height 25
click at [723, 233] on div at bounding box center [722, 237] width 25 height 25
click at [810, 238] on div at bounding box center [512, 281] width 1025 height 563
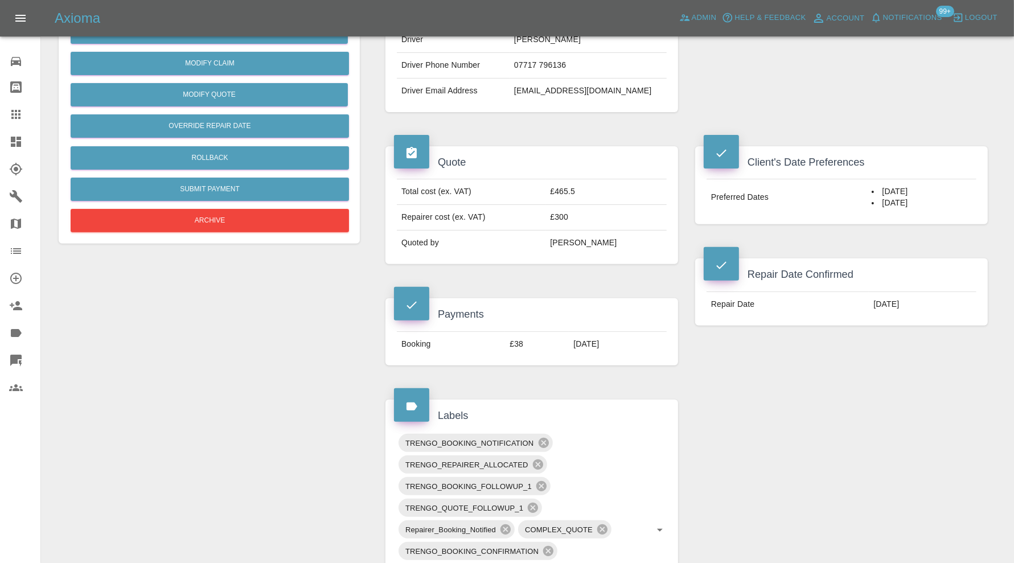
scroll to position [95, 0]
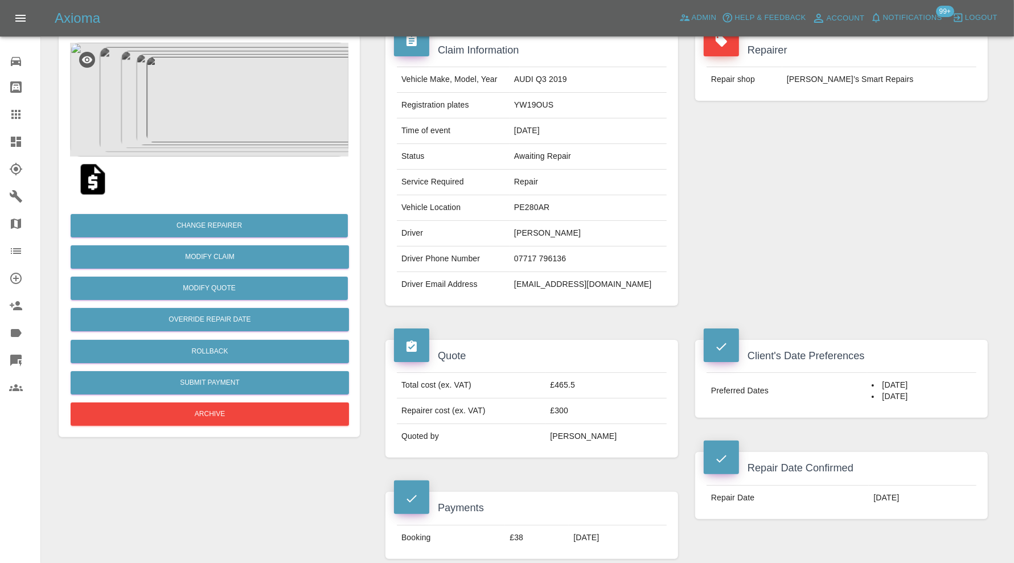
click at [235, 118] on img at bounding box center [209, 100] width 279 height 114
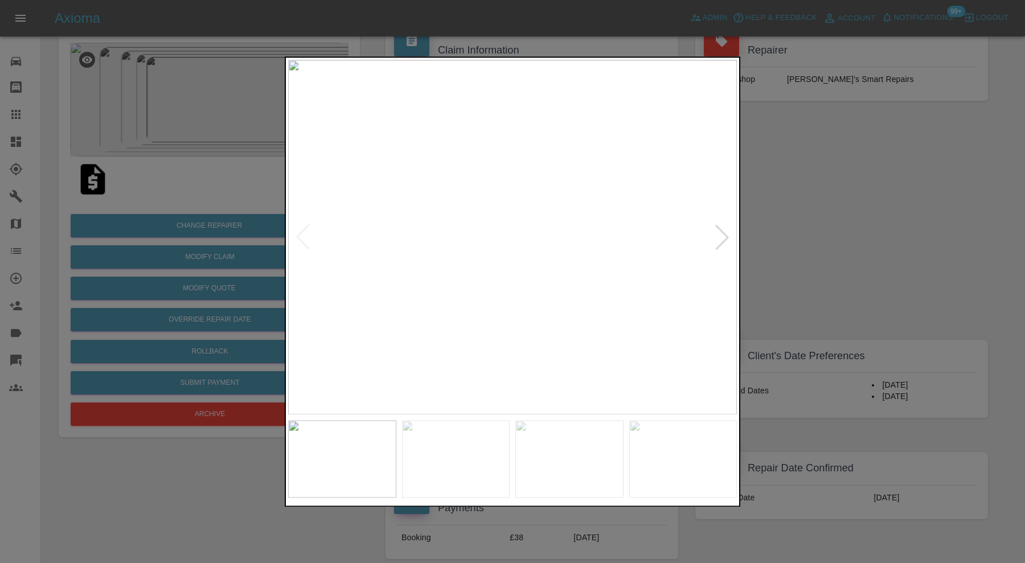
click at [836, 249] on div at bounding box center [512, 281] width 1025 height 563
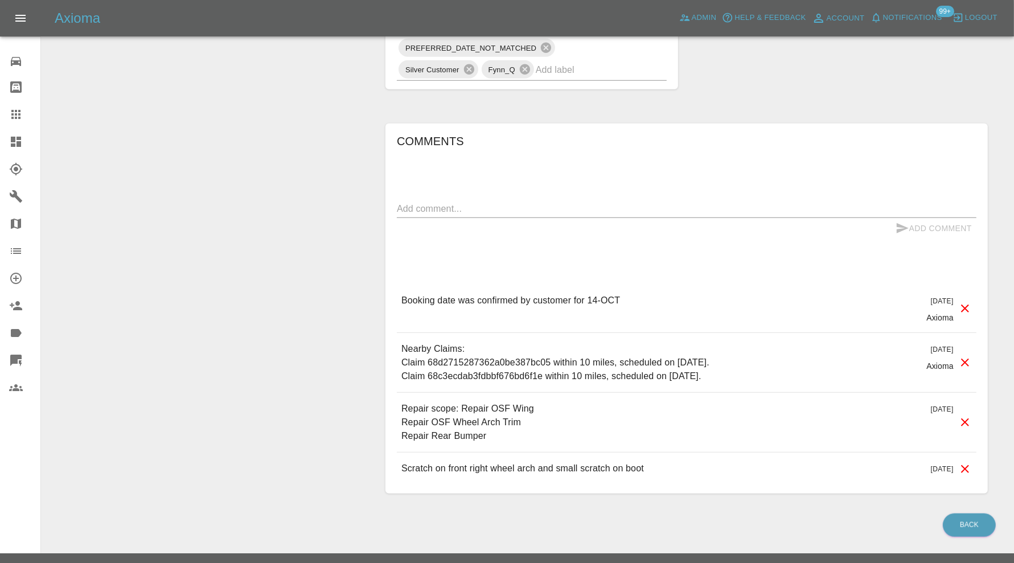
scroll to position [854, 0]
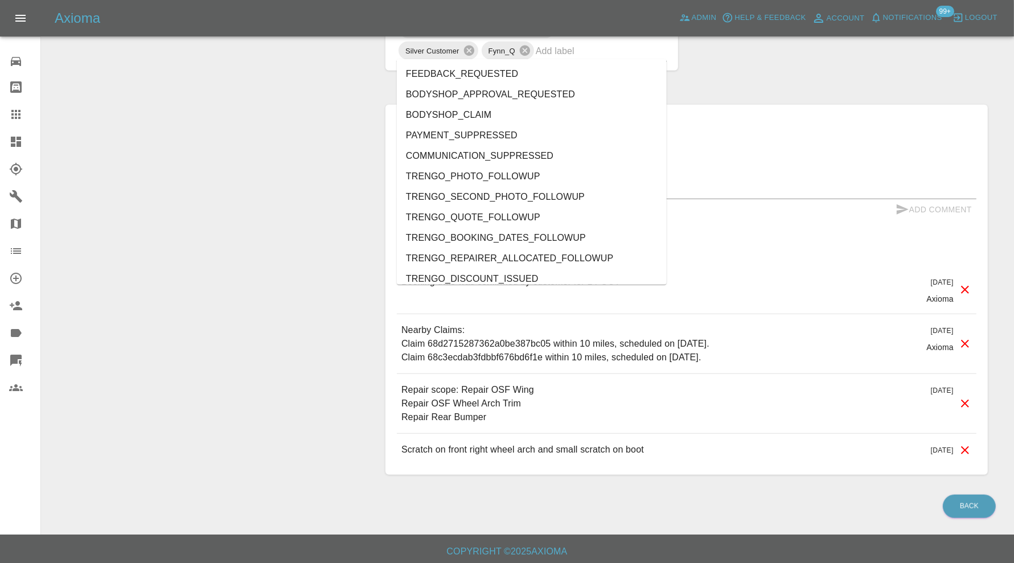
click at [584, 51] on input "text" at bounding box center [585, 51] width 99 height 18
type input "au"
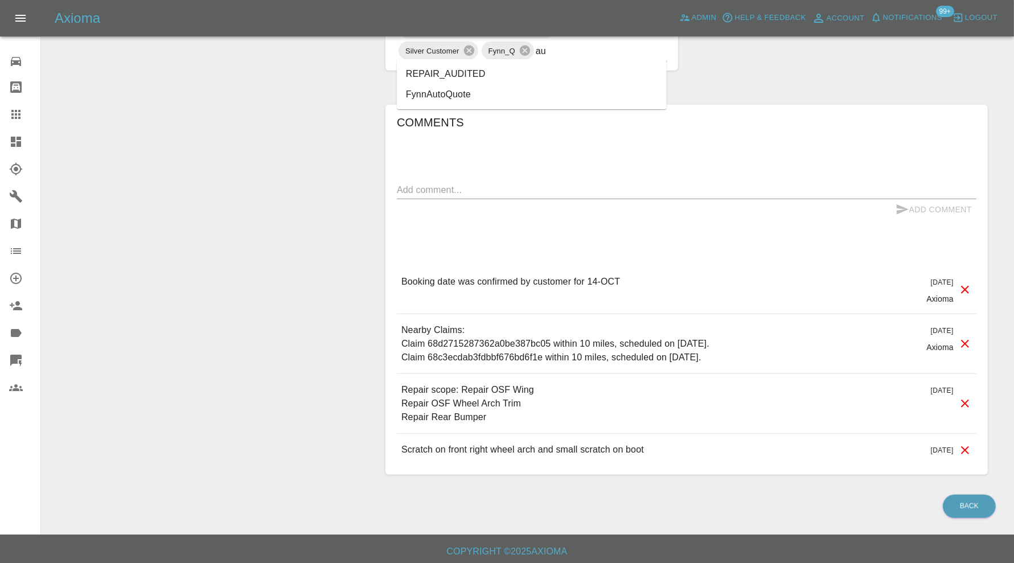
click at [466, 67] on li "REPAIR_AUDITED" at bounding box center [532, 74] width 270 height 21
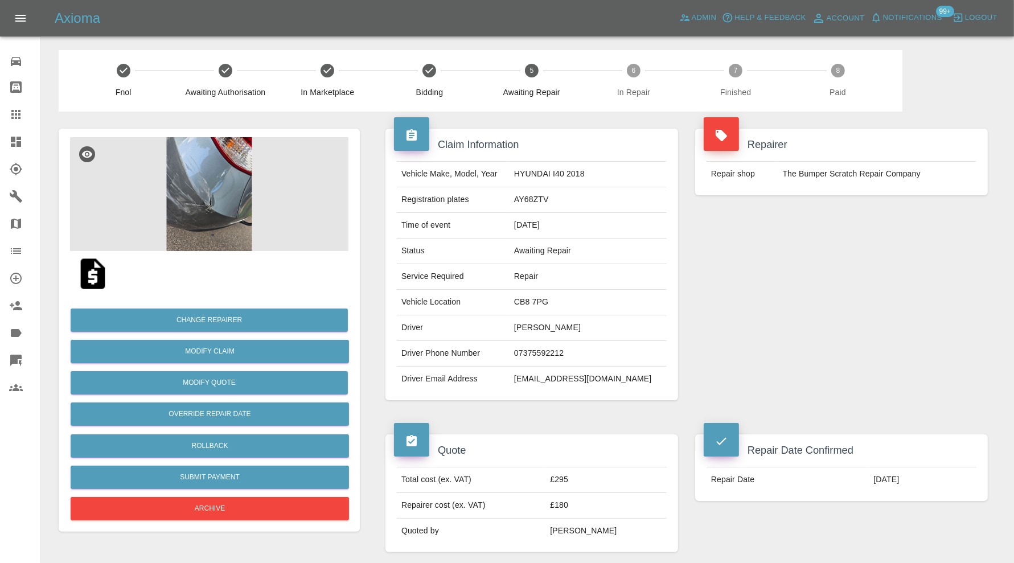
click at [206, 198] on img at bounding box center [209, 194] width 279 height 114
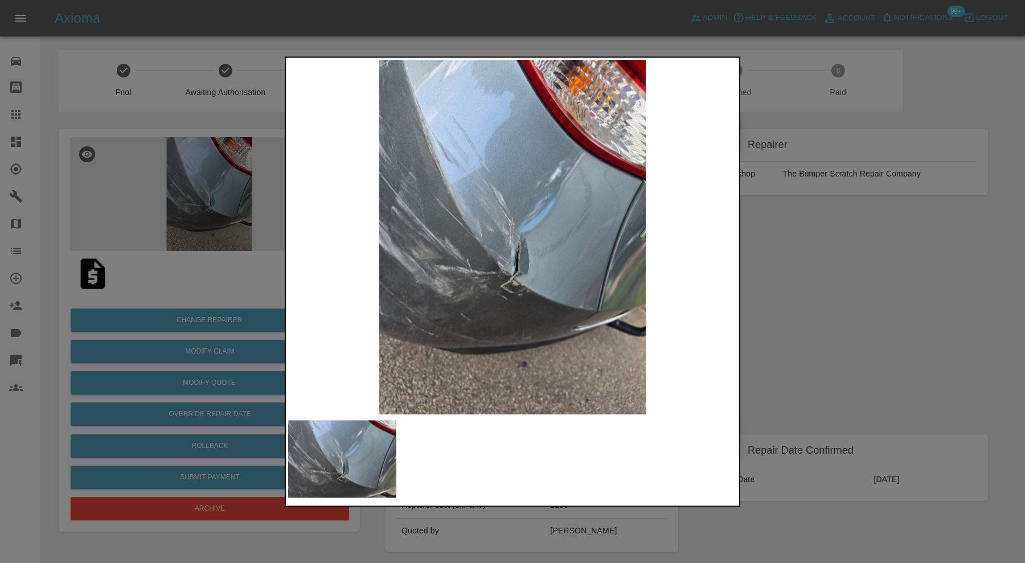
click at [771, 311] on div at bounding box center [512, 281] width 1025 height 563
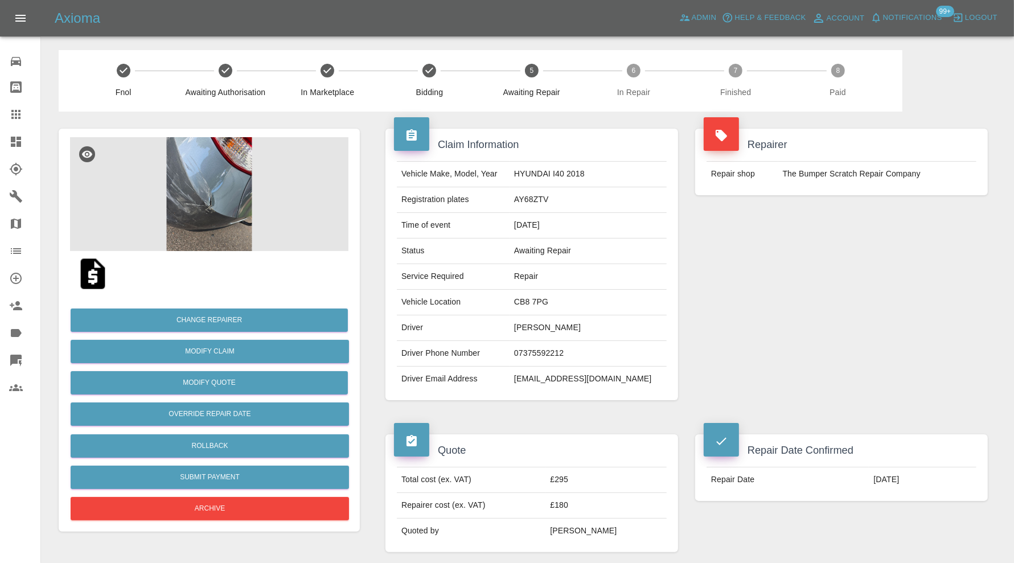
click at [575, 304] on td "CB8 7PG" at bounding box center [588, 303] width 157 height 26
copy td "CB8 7PG"
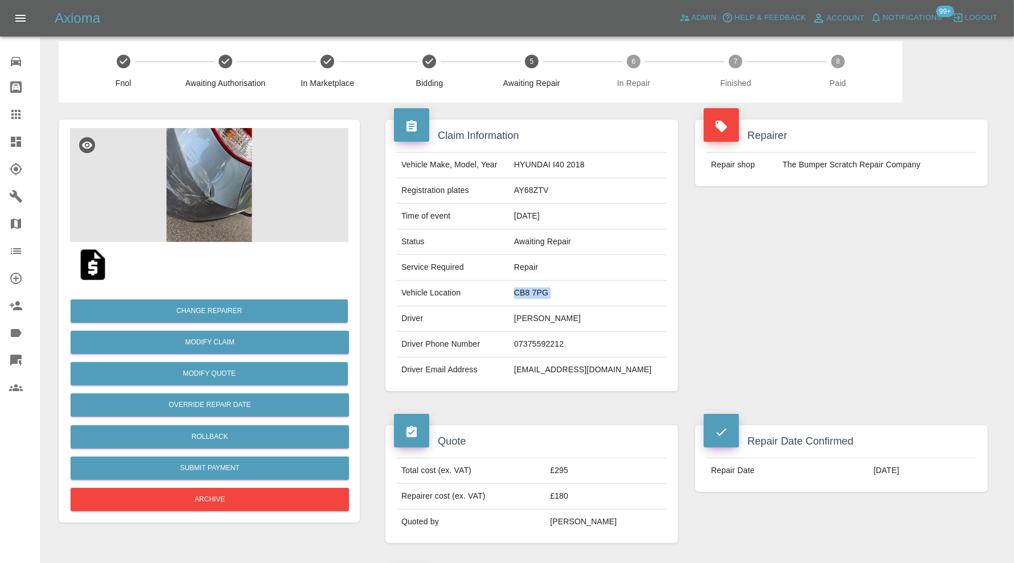
scroll to position [474, 0]
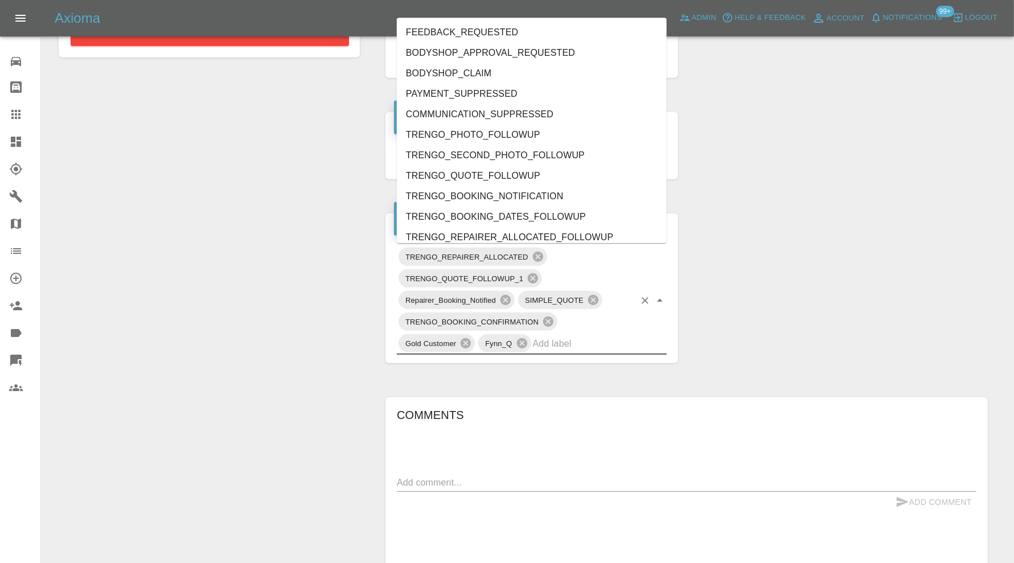
click at [599, 342] on input "text" at bounding box center [584, 344] width 102 height 18
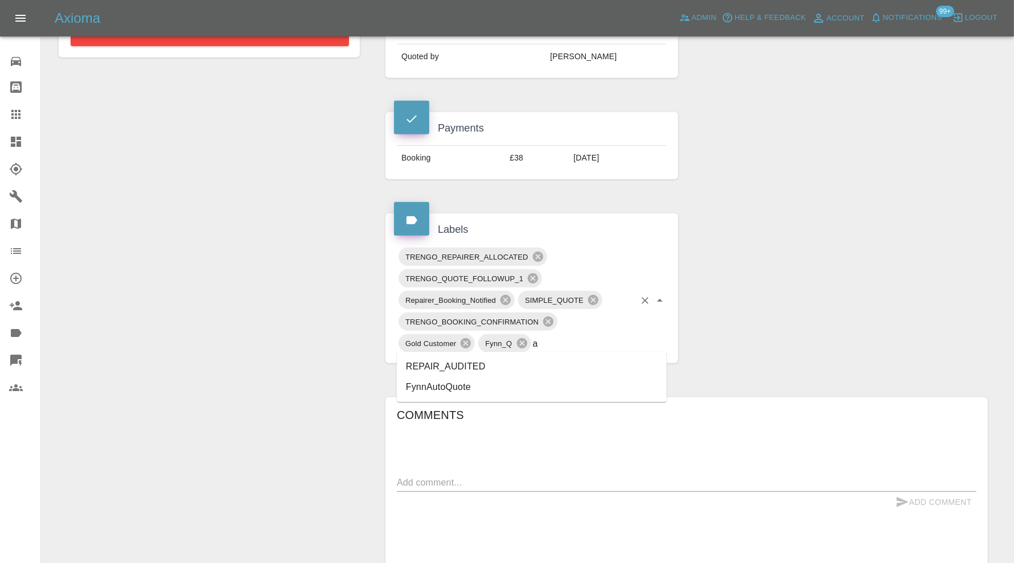
type input "au"
click at [470, 360] on li "REPAIR_AUDITED" at bounding box center [532, 367] width 270 height 21
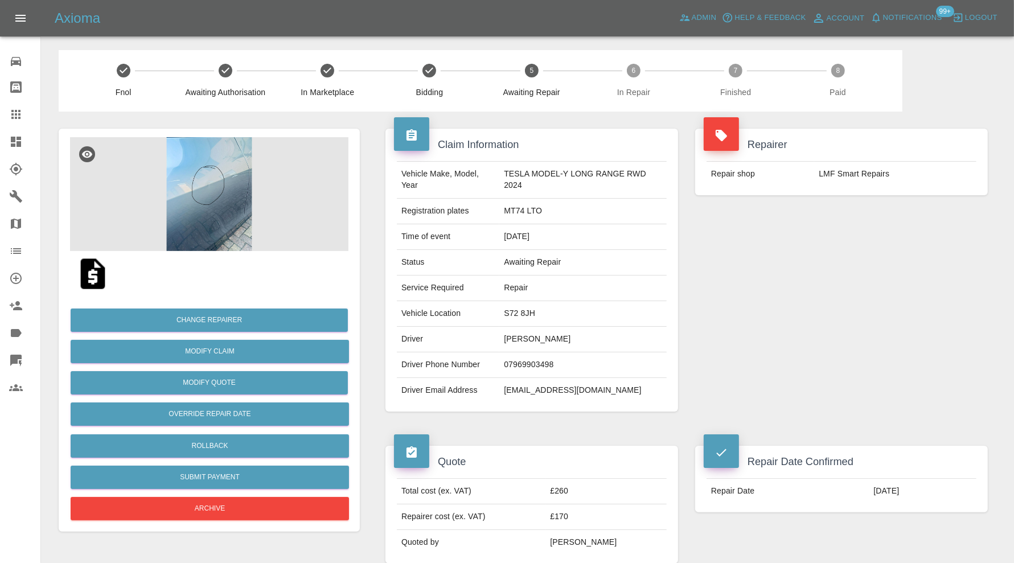
click at [212, 171] on img at bounding box center [209, 194] width 279 height 114
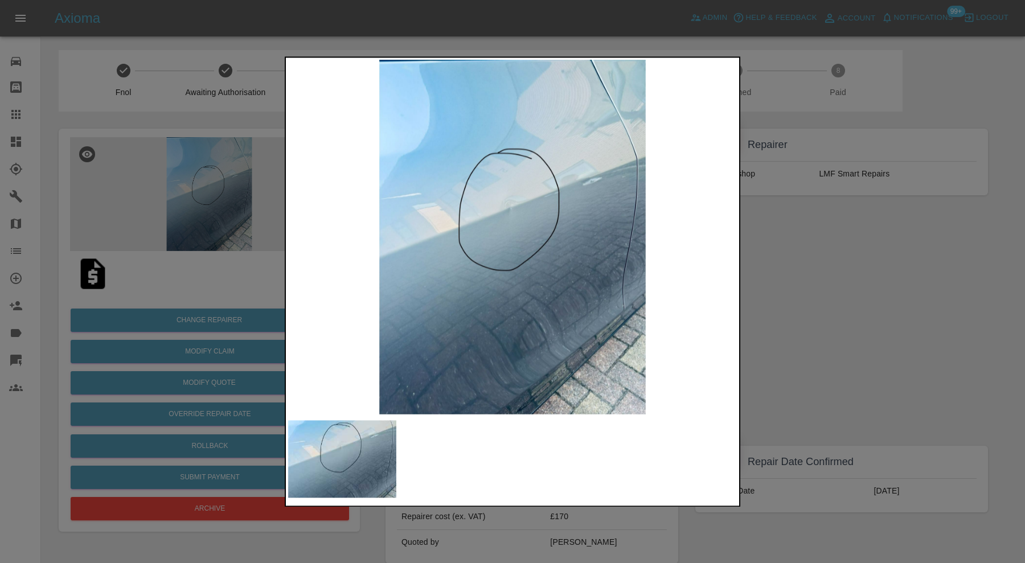
click at [788, 312] on div at bounding box center [512, 281] width 1025 height 563
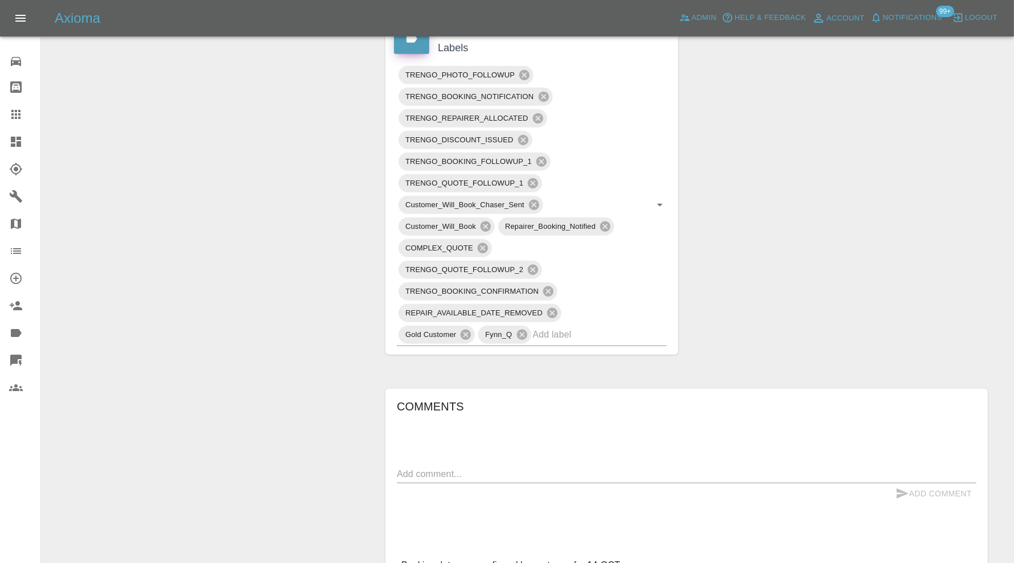
scroll to position [664, 0]
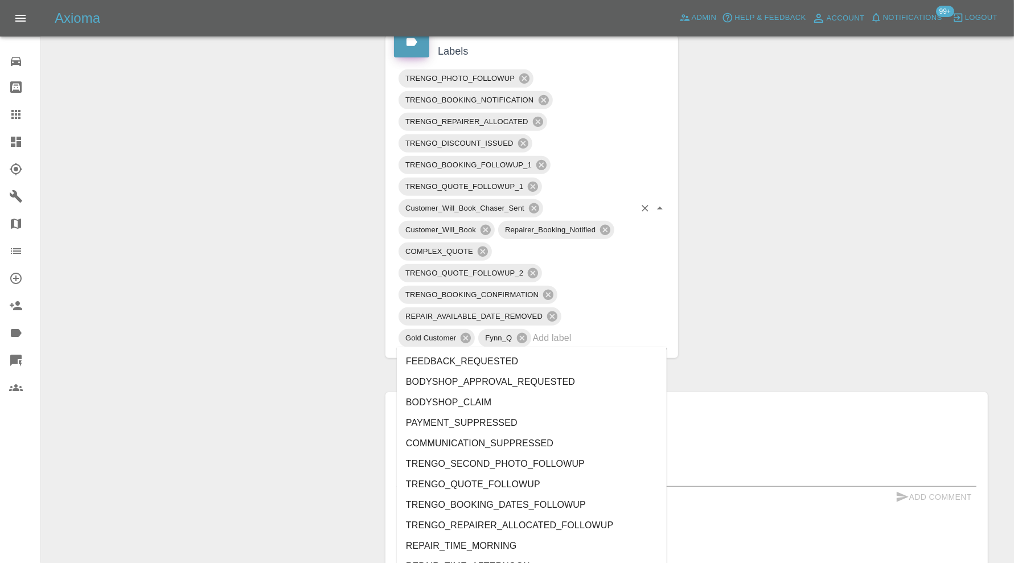
click at [584, 342] on input "text" at bounding box center [584, 338] width 102 height 18
type input "au"
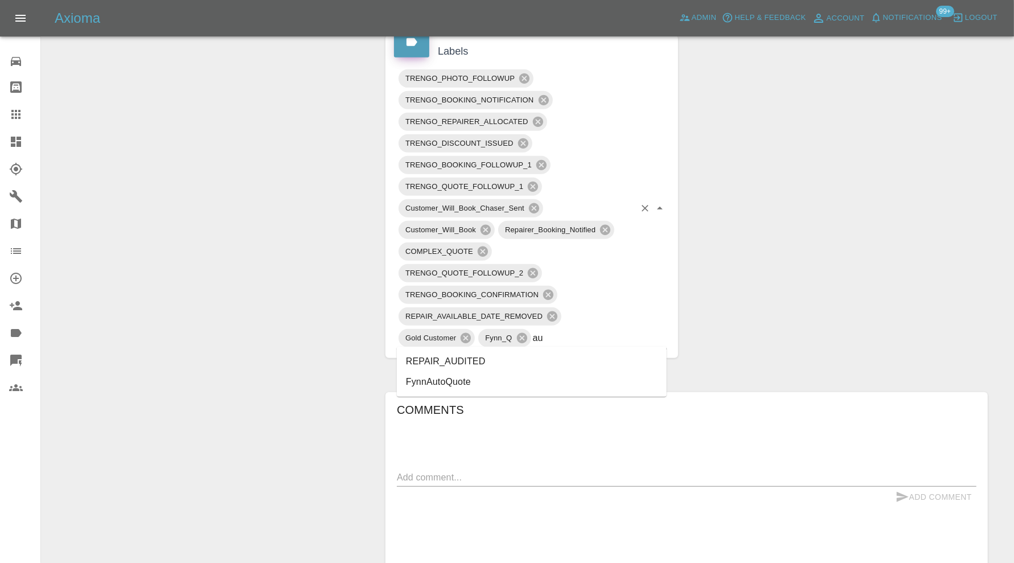
click at [478, 359] on li "REPAIR_AUDITED" at bounding box center [532, 361] width 270 height 21
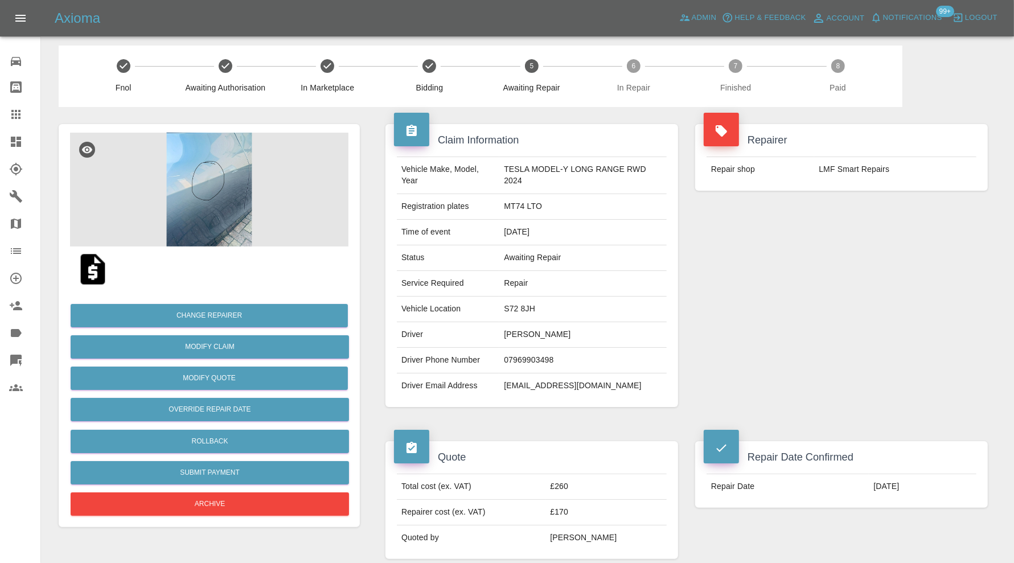
scroll to position [0, 0]
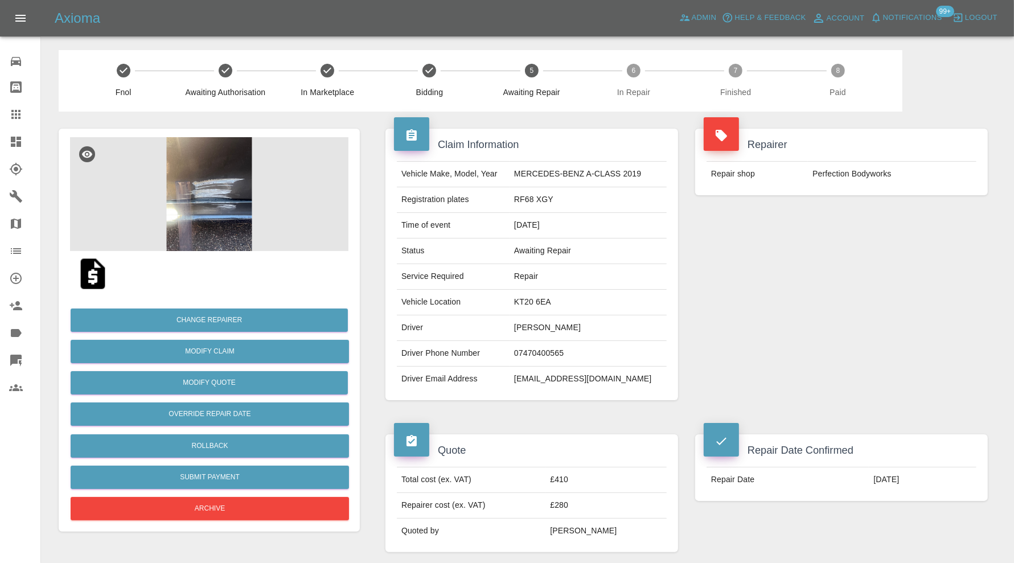
click at [224, 208] on img at bounding box center [209, 194] width 279 height 114
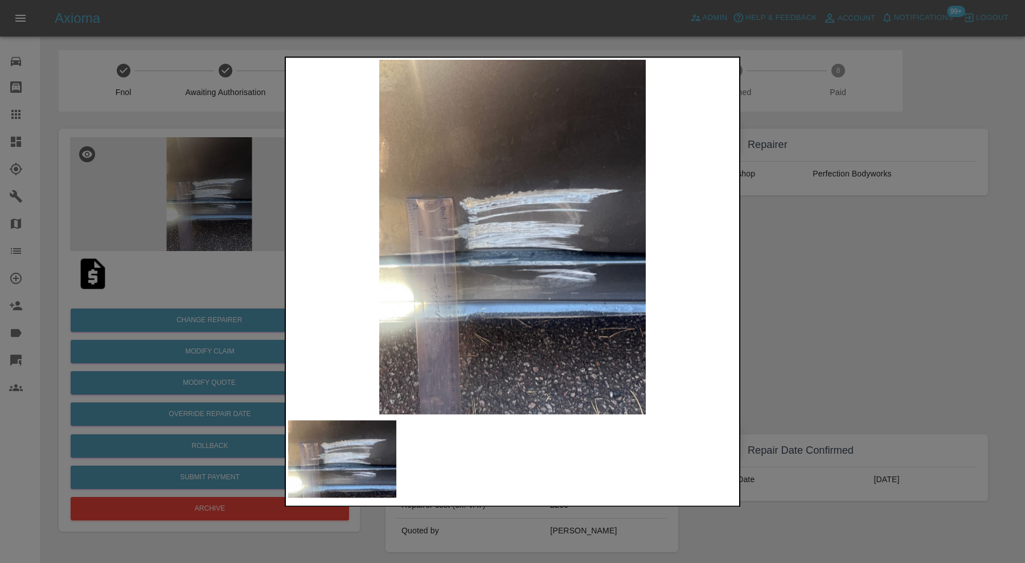
click at [771, 257] on div at bounding box center [512, 281] width 1025 height 563
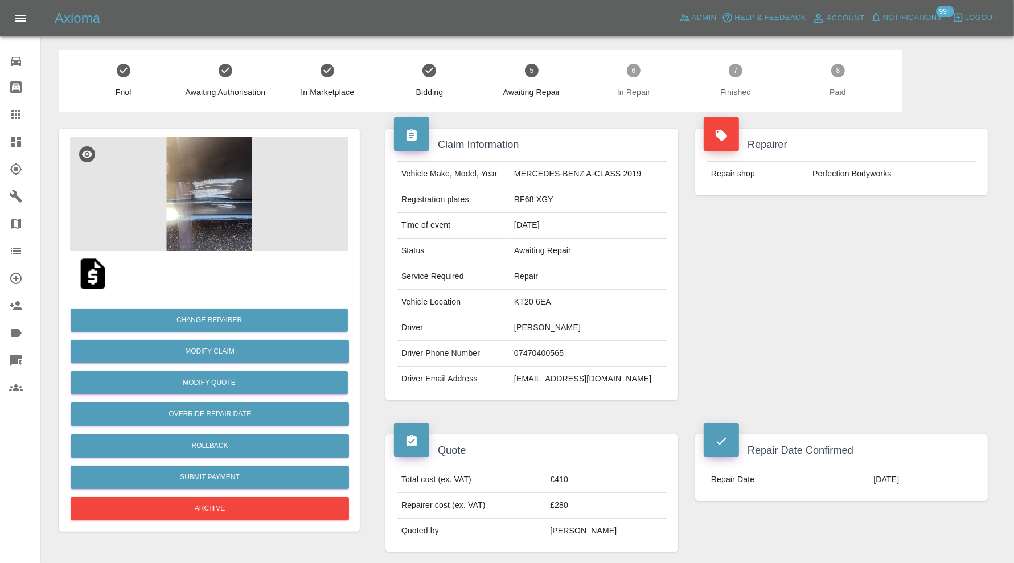
click at [247, 214] on img at bounding box center [209, 194] width 279 height 114
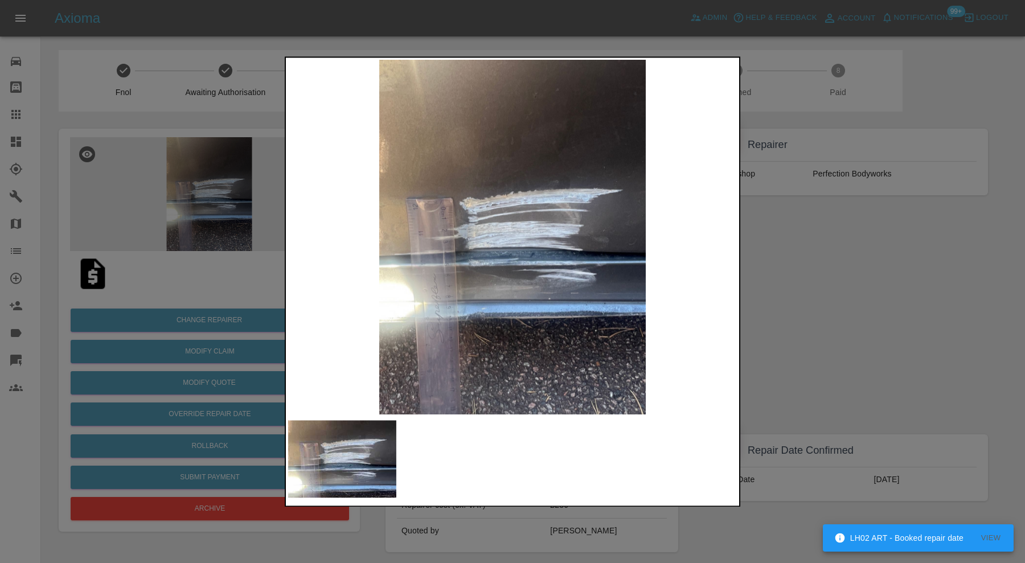
click at [814, 288] on div at bounding box center [512, 281] width 1025 height 563
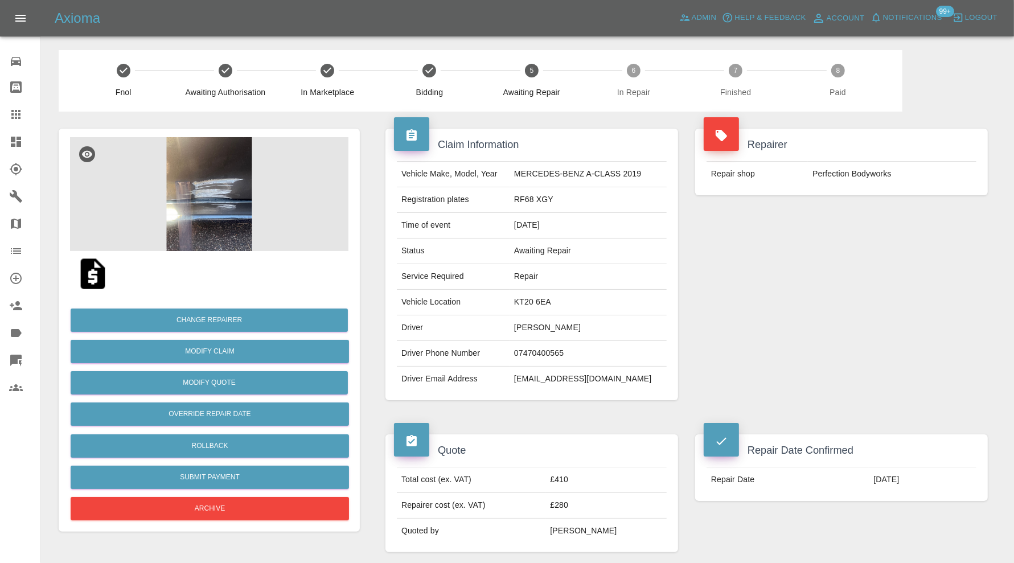
click at [231, 212] on img at bounding box center [209, 194] width 279 height 114
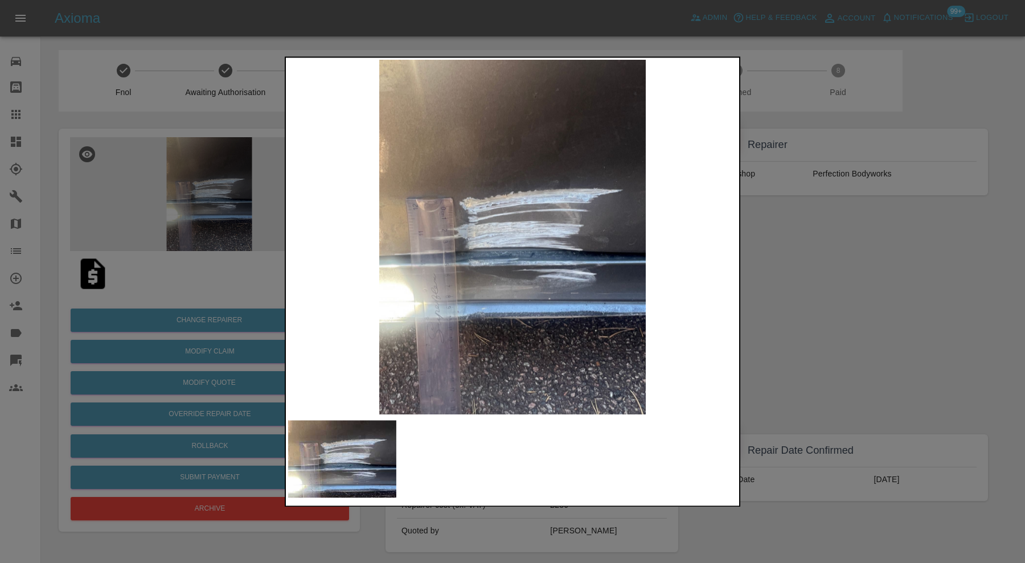
click at [825, 275] on div at bounding box center [512, 281] width 1025 height 563
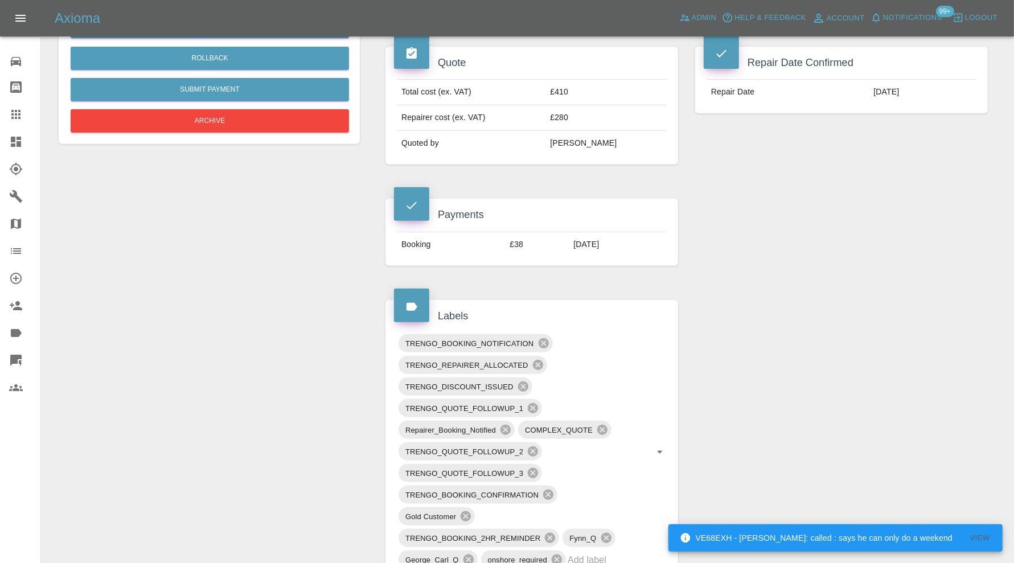
scroll to position [664, 0]
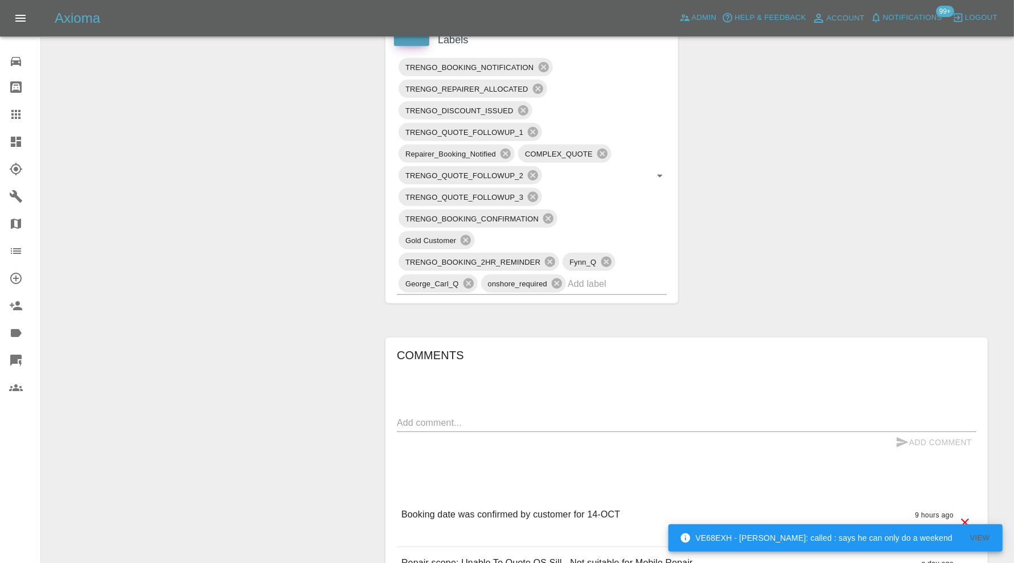
click at [542, 420] on textarea at bounding box center [687, 422] width 580 height 13
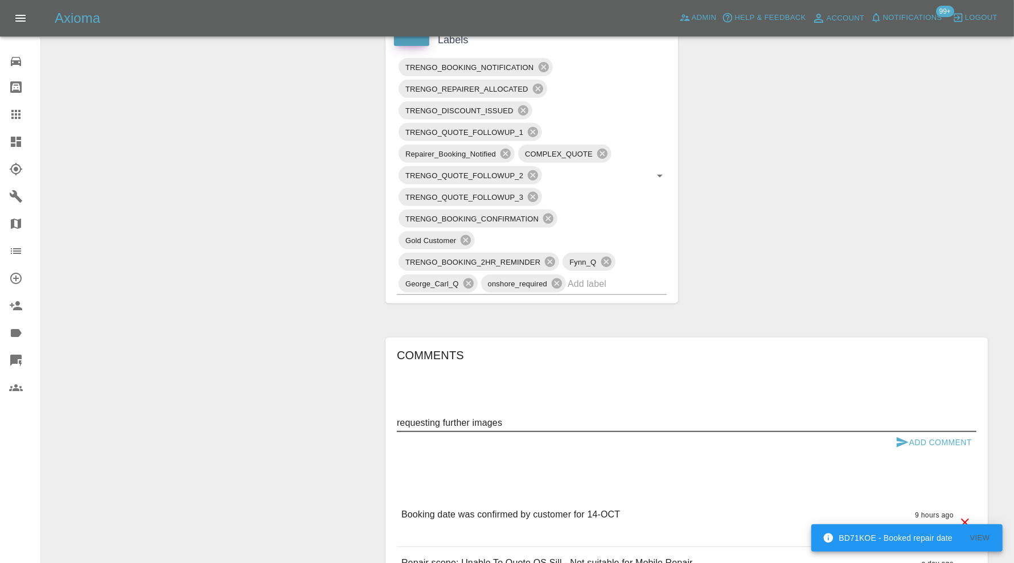
type textarea "requesting further images"
click at [919, 436] on button "Add Comment" at bounding box center [933, 442] width 85 height 21
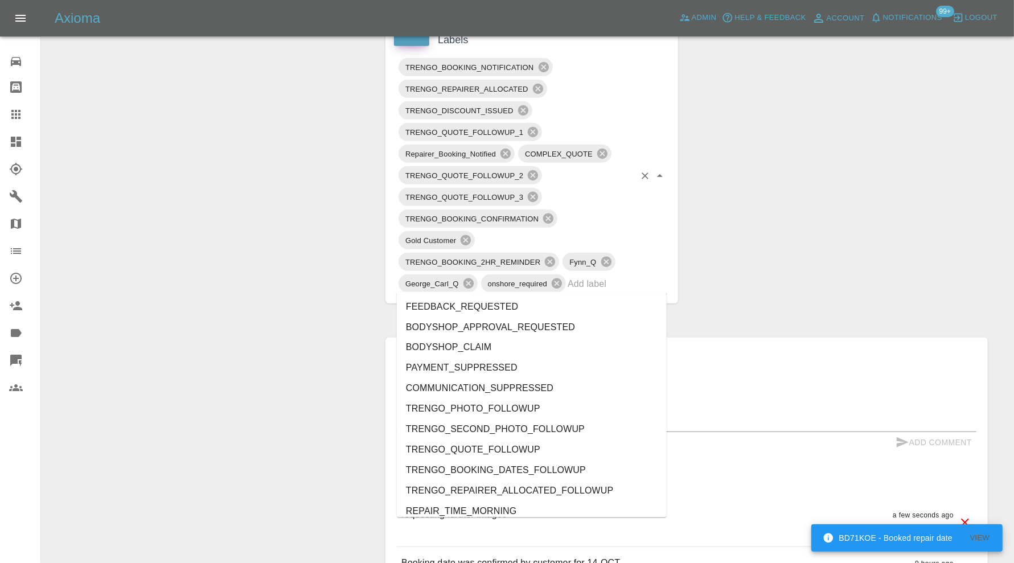
click at [625, 283] on input "text" at bounding box center [601, 284] width 67 height 18
type input "au"
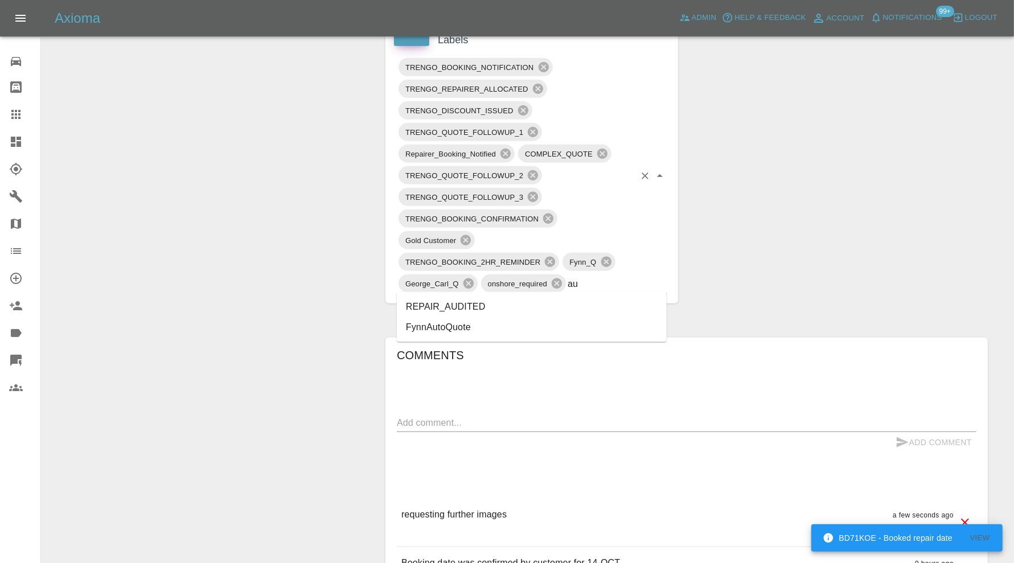
click at [524, 301] on li "REPAIR_AUDITED" at bounding box center [532, 307] width 270 height 21
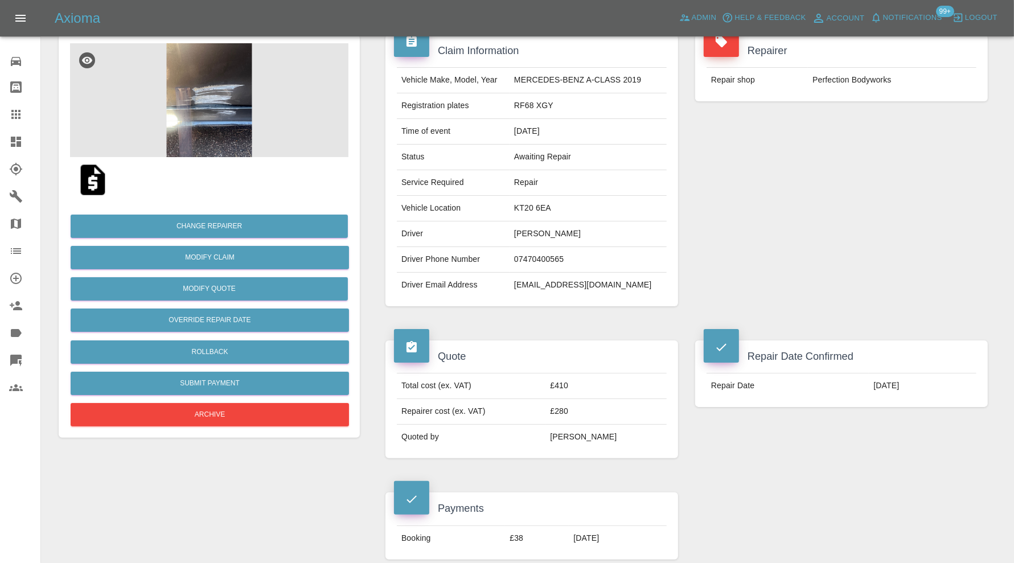
scroll to position [0, 0]
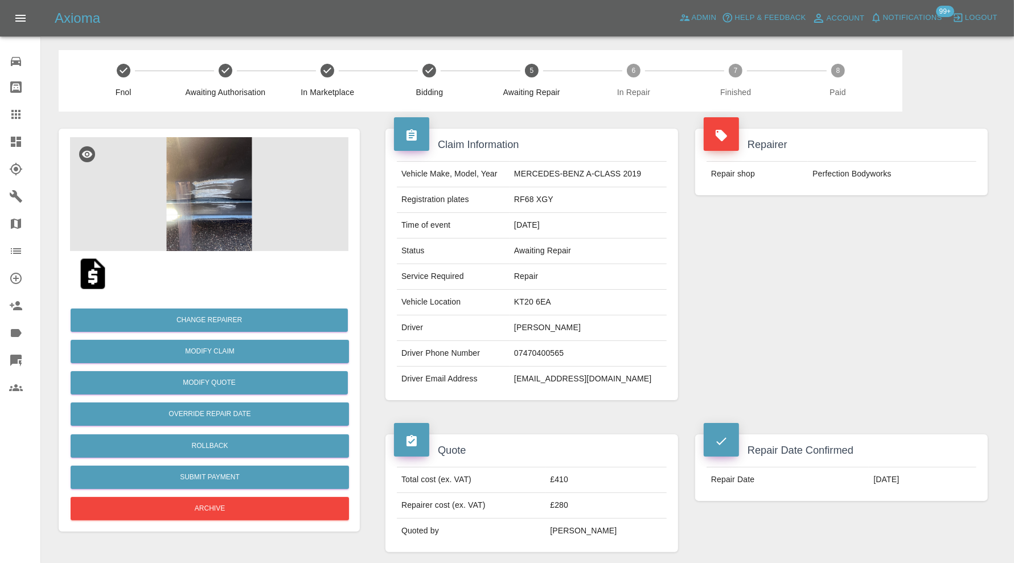
click at [537, 301] on td "KT20 6EA" at bounding box center [588, 303] width 157 height 26
copy td "KT20 6EA"
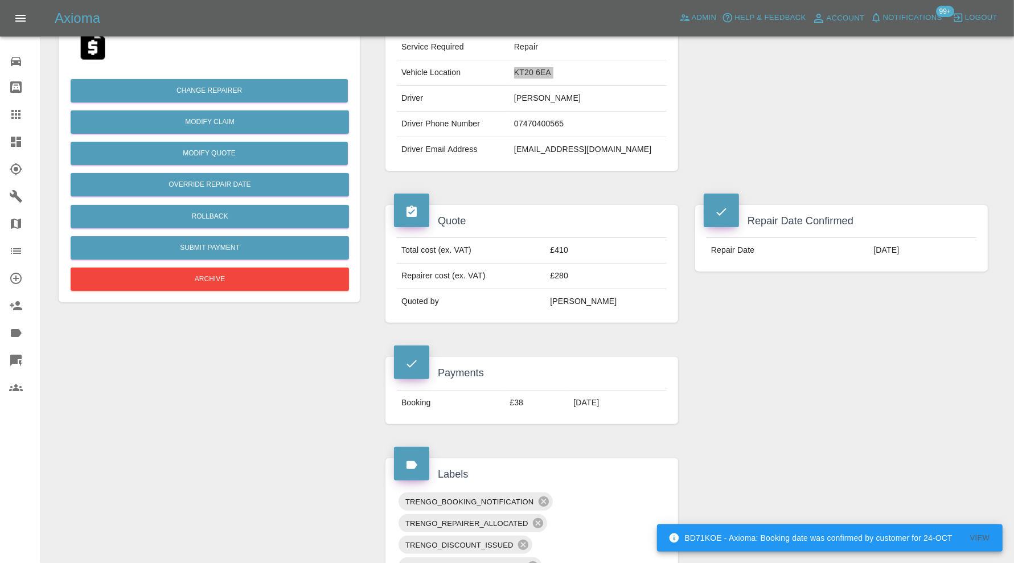
scroll to position [227, 0]
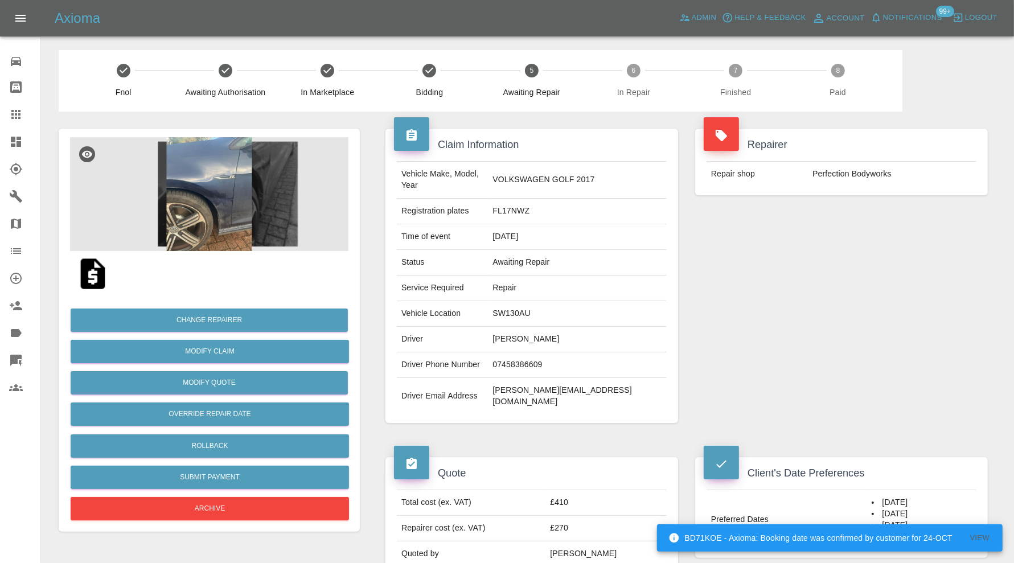
click at [230, 183] on img at bounding box center [209, 194] width 279 height 114
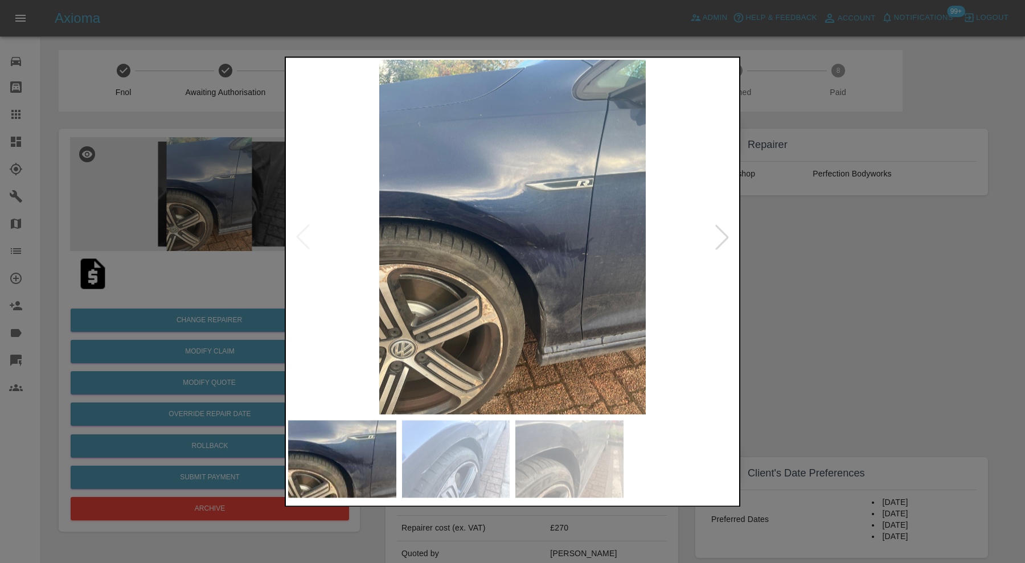
click at [801, 318] on div at bounding box center [512, 281] width 1025 height 563
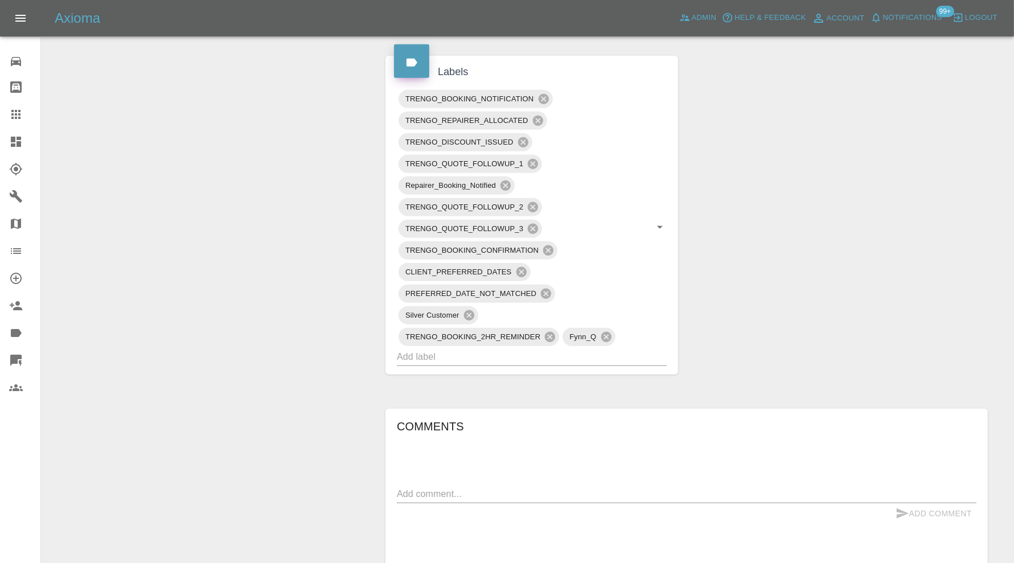
scroll to position [759, 0]
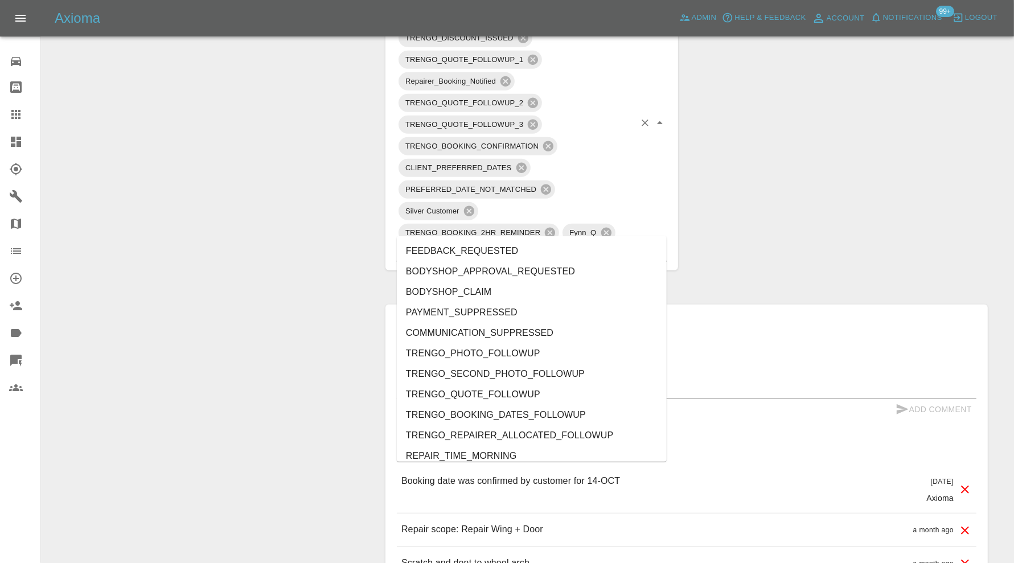
click at [533, 244] on input "text" at bounding box center [516, 253] width 238 height 18
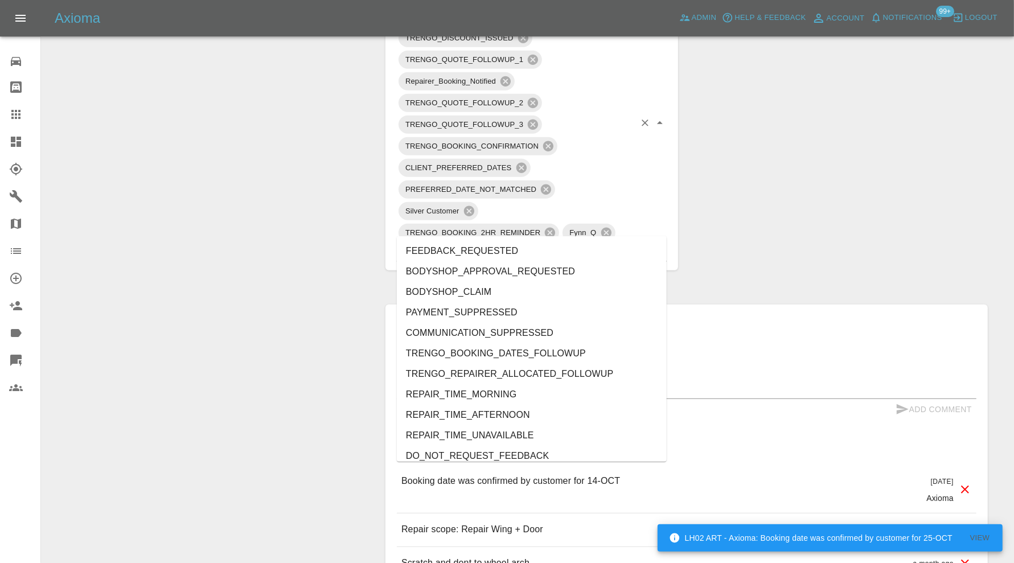
type input "au"
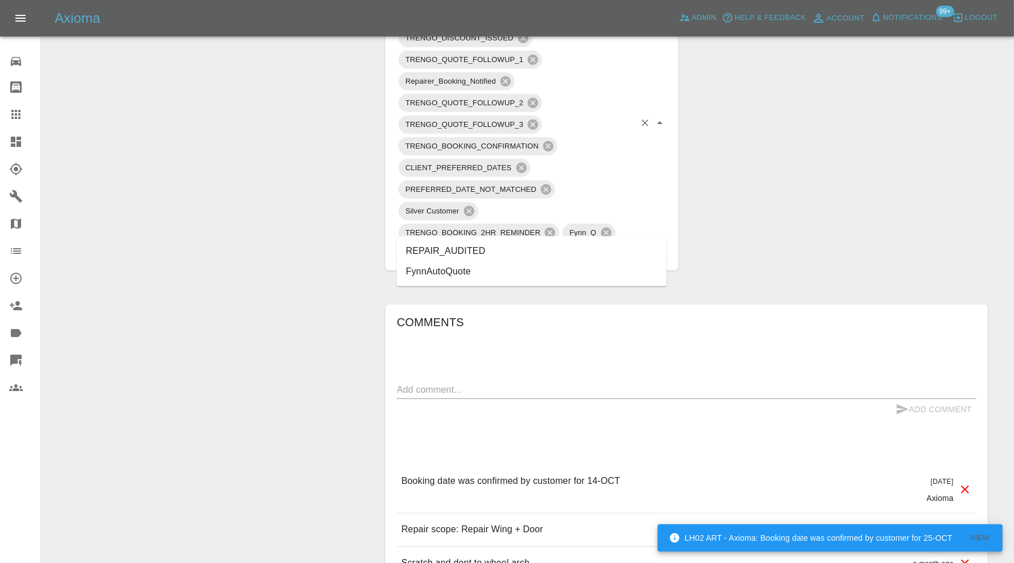
click at [503, 243] on li "REPAIR_AUDITED" at bounding box center [532, 251] width 270 height 21
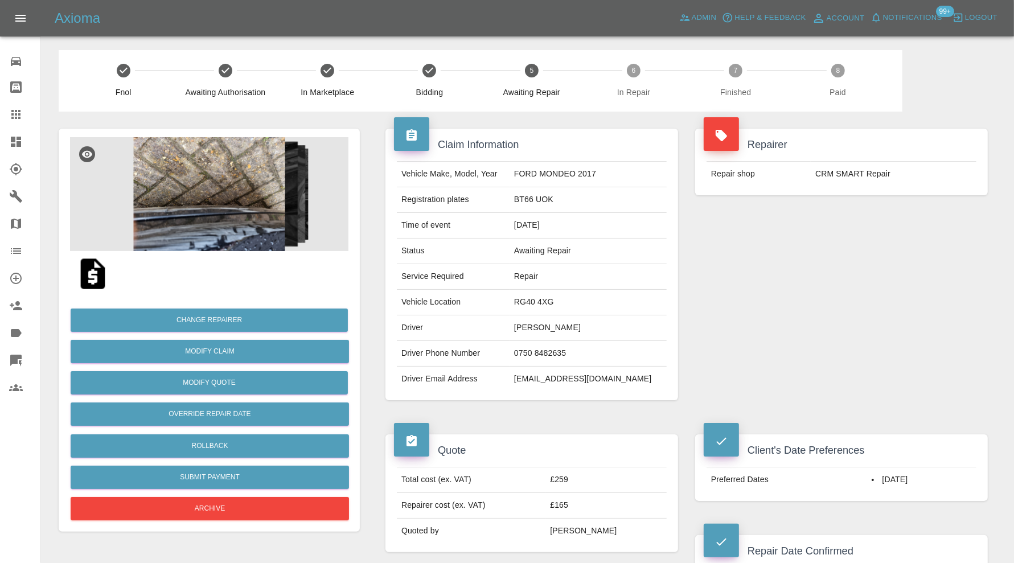
click at [232, 202] on img at bounding box center [209, 194] width 279 height 114
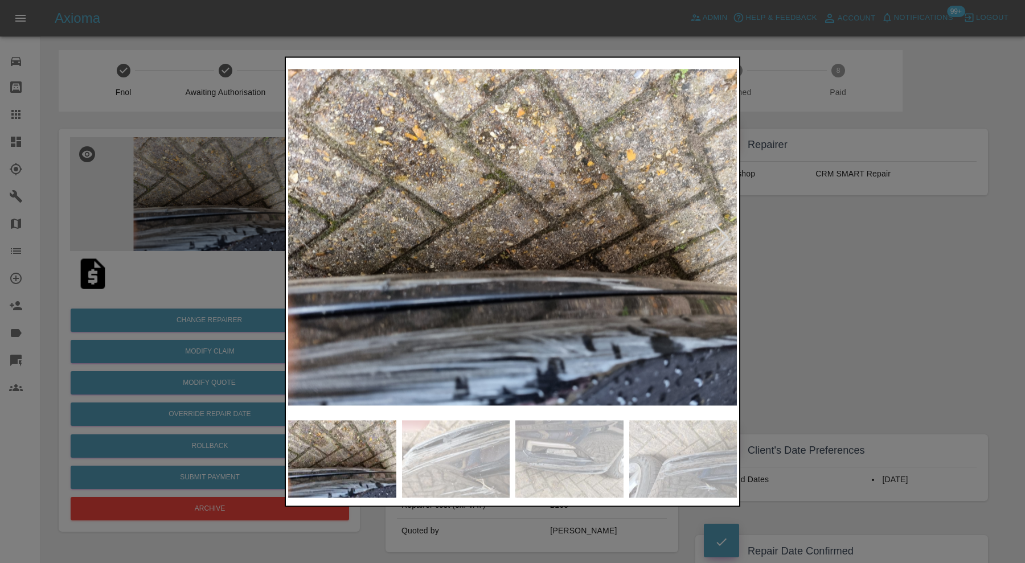
click at [480, 439] on img at bounding box center [456, 458] width 108 height 77
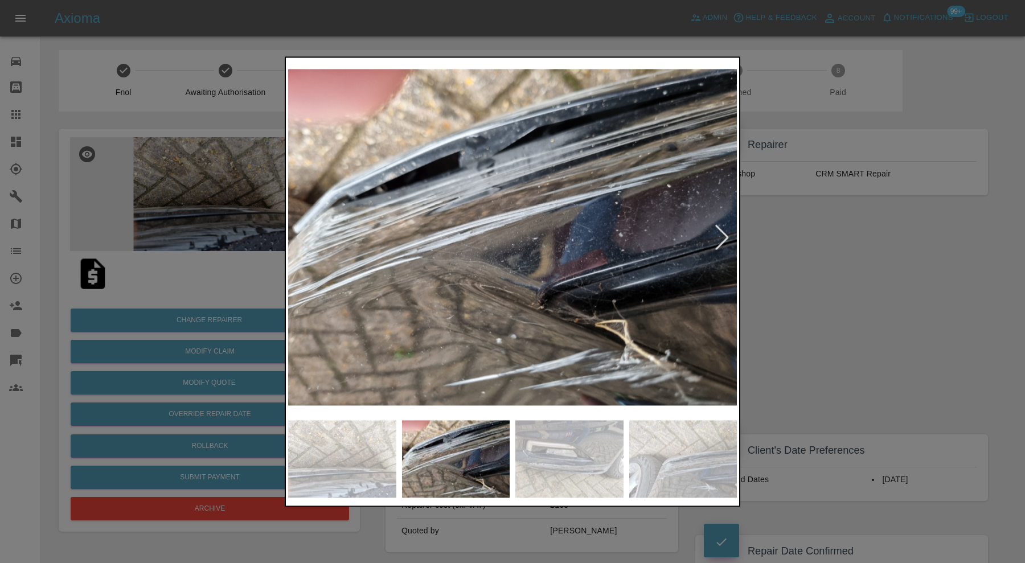
click at [553, 442] on img at bounding box center [569, 458] width 108 height 77
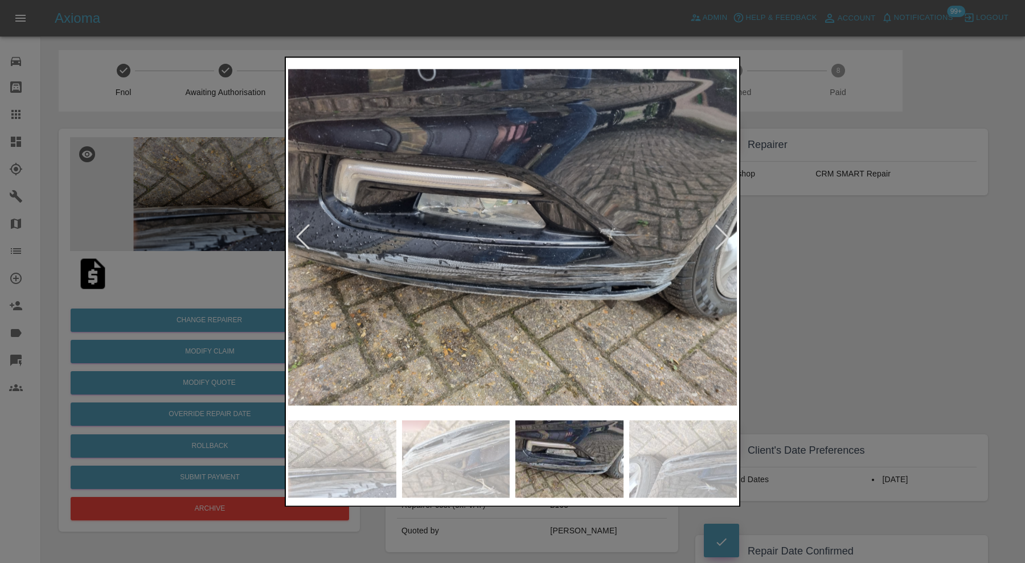
click at [650, 439] on img at bounding box center [683, 458] width 108 height 77
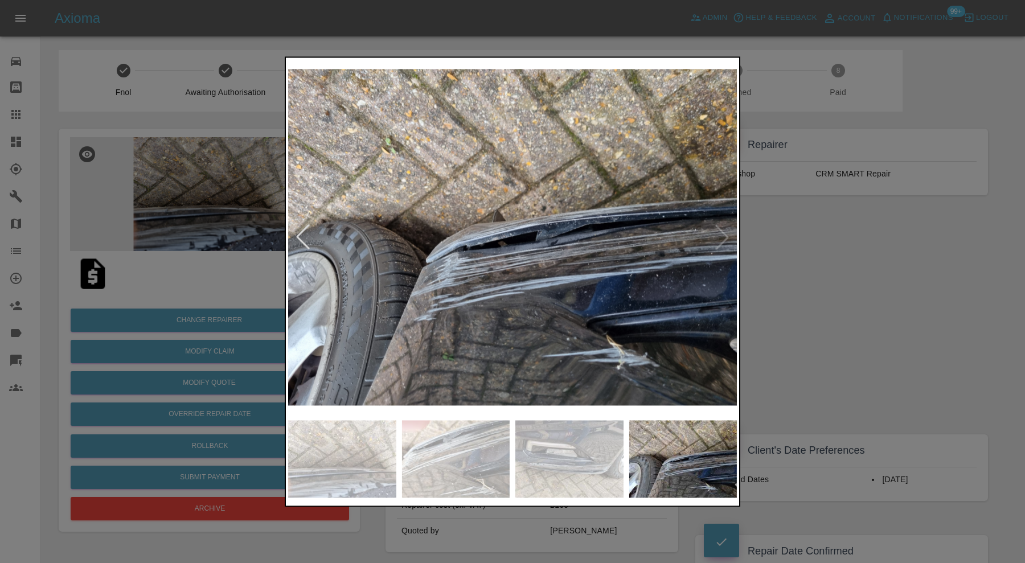
click at [705, 436] on img at bounding box center [683, 458] width 108 height 77
click at [715, 232] on img at bounding box center [512, 237] width 449 height 355
click at [717, 231] on img at bounding box center [512, 237] width 449 height 355
click at [802, 244] on div at bounding box center [512, 281] width 1025 height 563
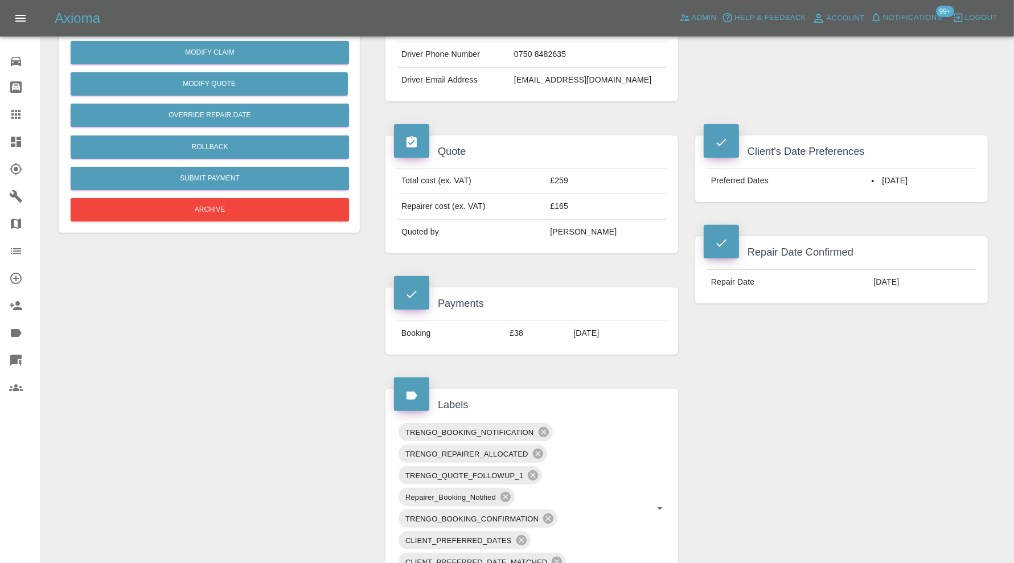
scroll to position [664, 0]
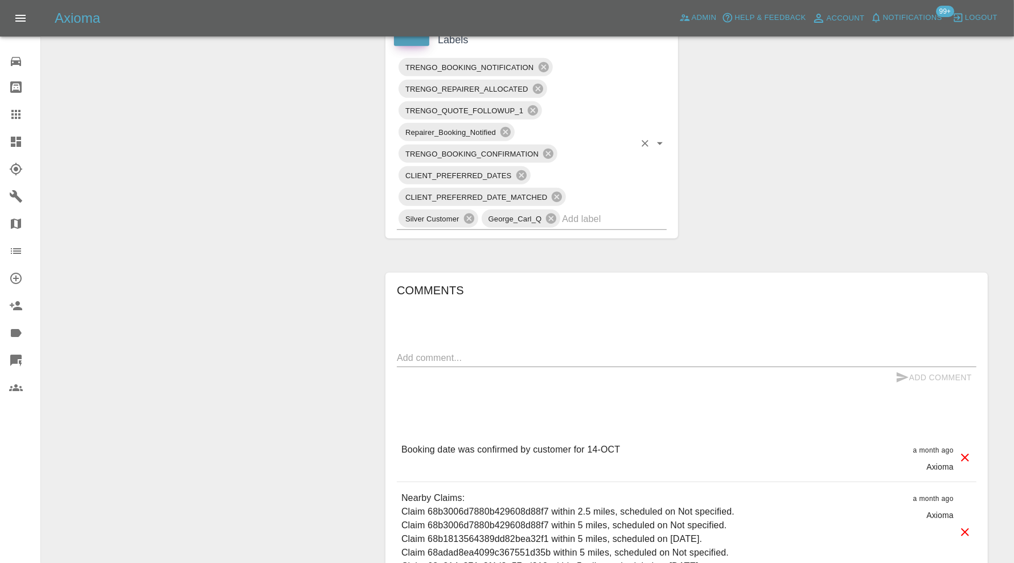
click at [591, 218] on input "text" at bounding box center [598, 219] width 73 height 18
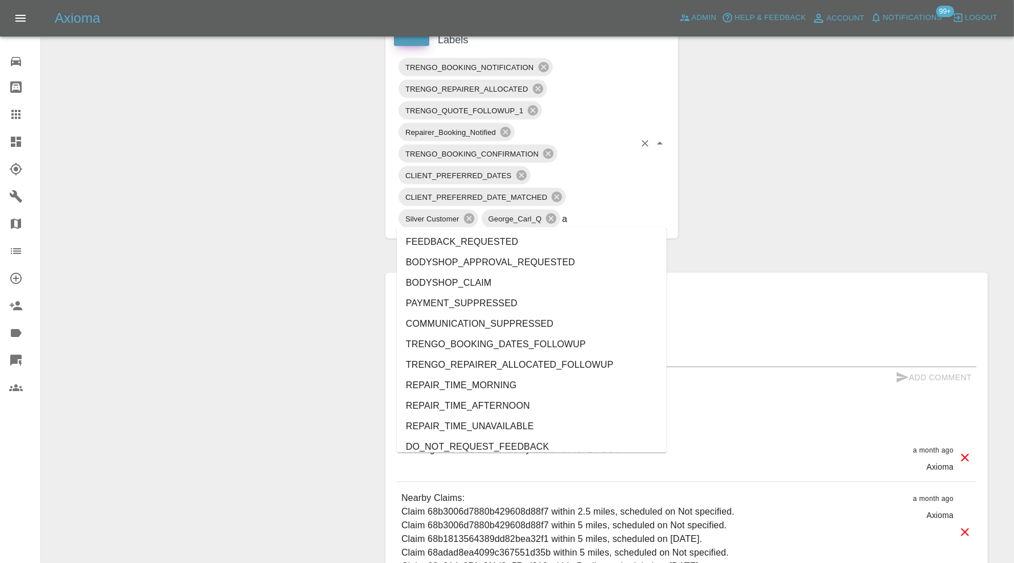
type input "au"
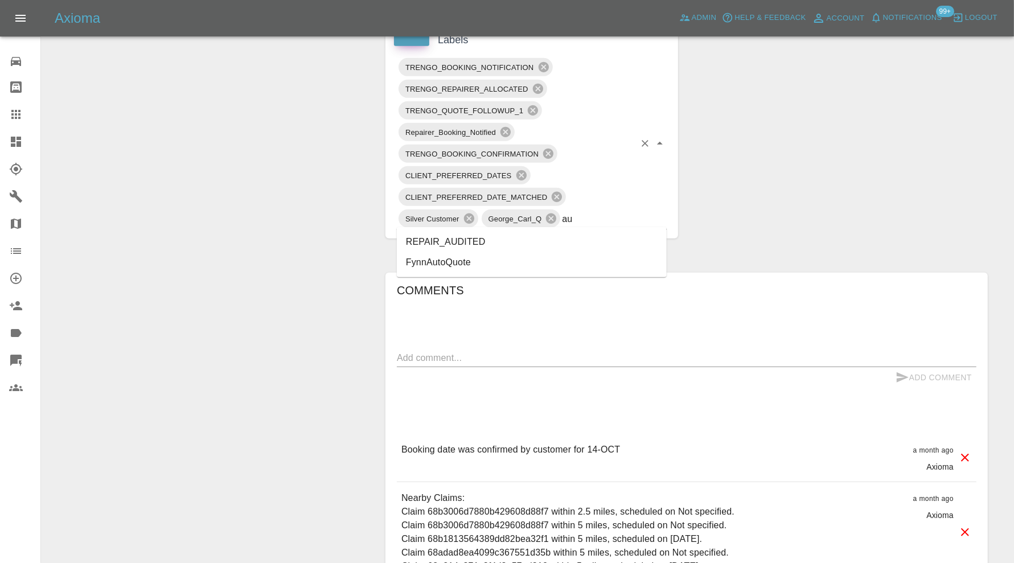
click at [463, 239] on li "REPAIR_AUDITED" at bounding box center [532, 242] width 270 height 21
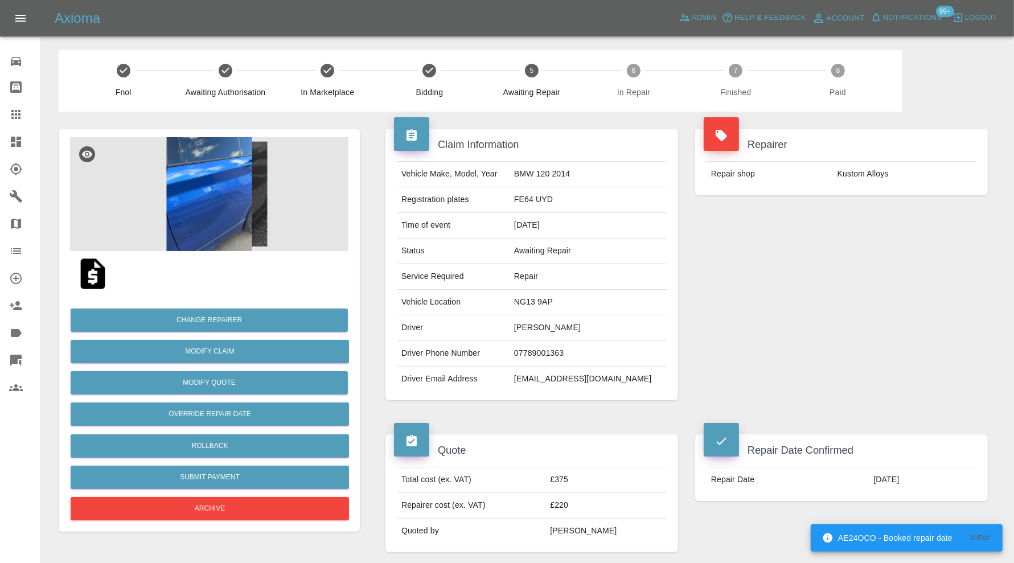
click at [212, 189] on img at bounding box center [209, 194] width 279 height 114
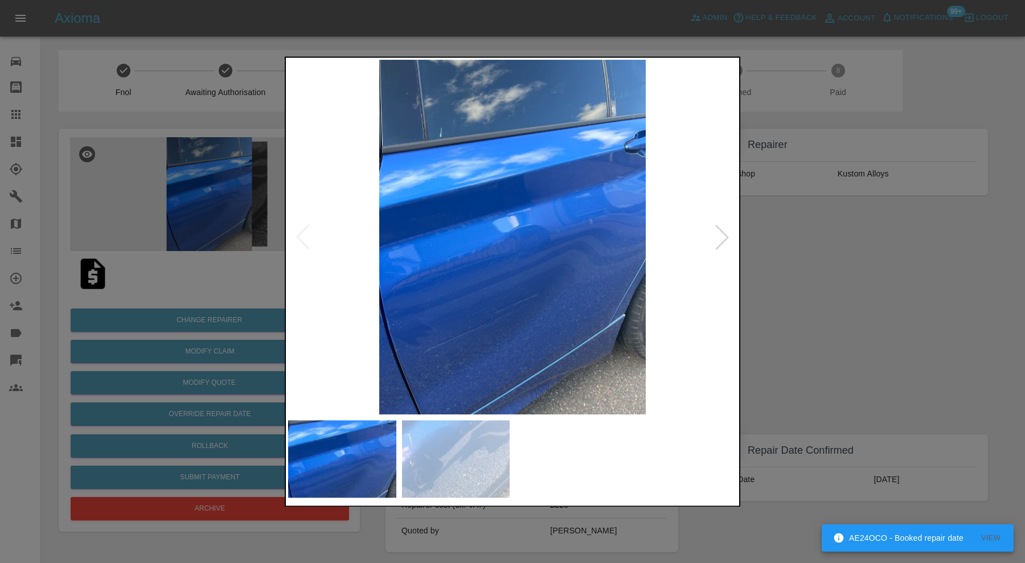
click at [817, 274] on div at bounding box center [512, 281] width 1025 height 563
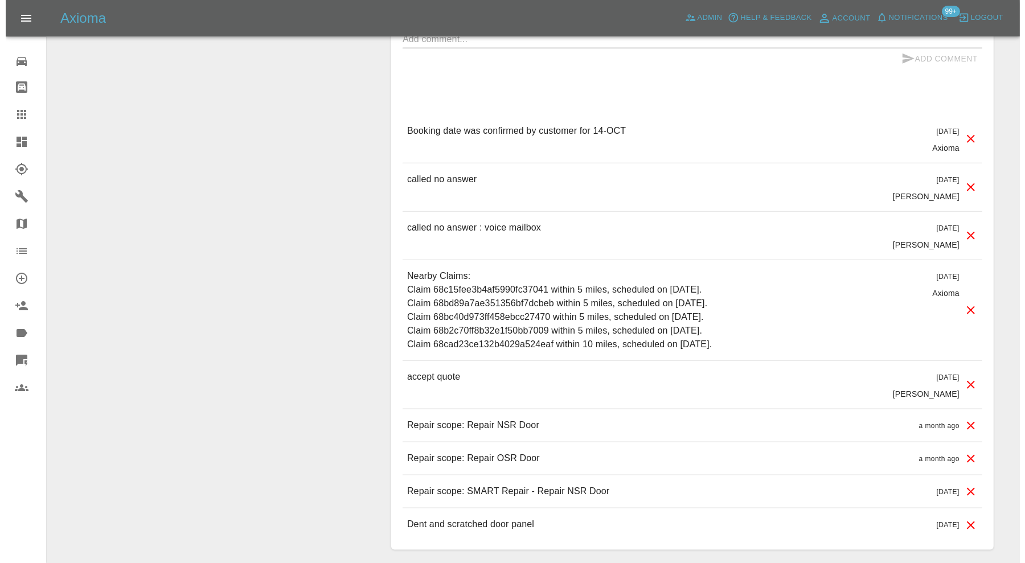
scroll to position [1139, 0]
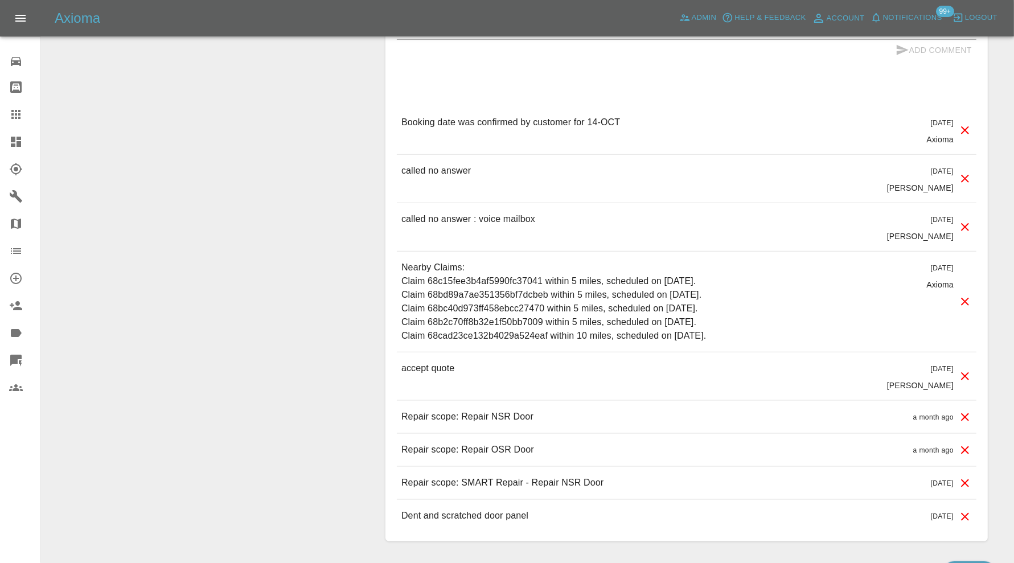
click at [963, 480] on icon at bounding box center [965, 484] width 8 height 8
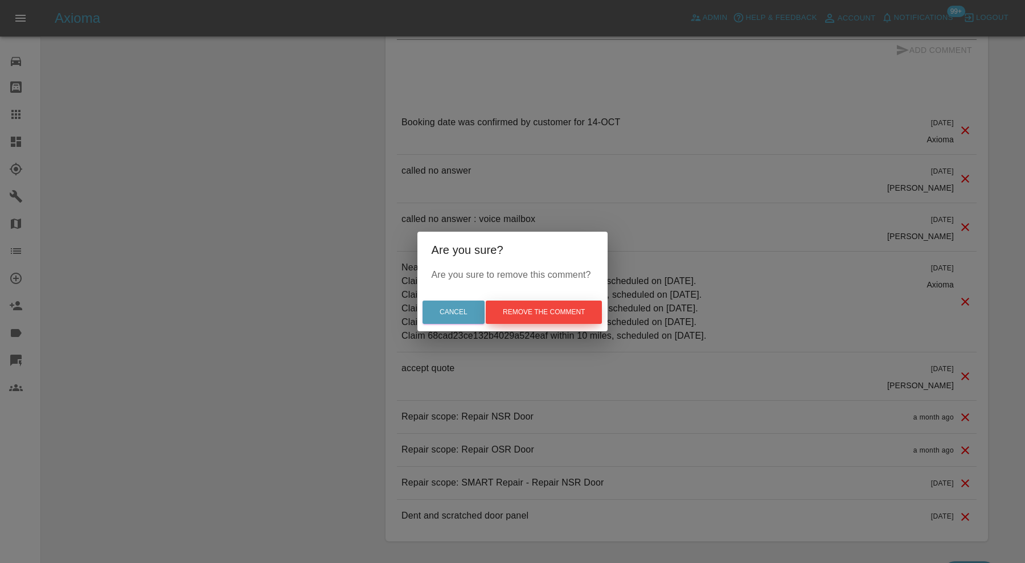
click at [577, 316] on button "Remove the comment" at bounding box center [544, 312] width 116 height 23
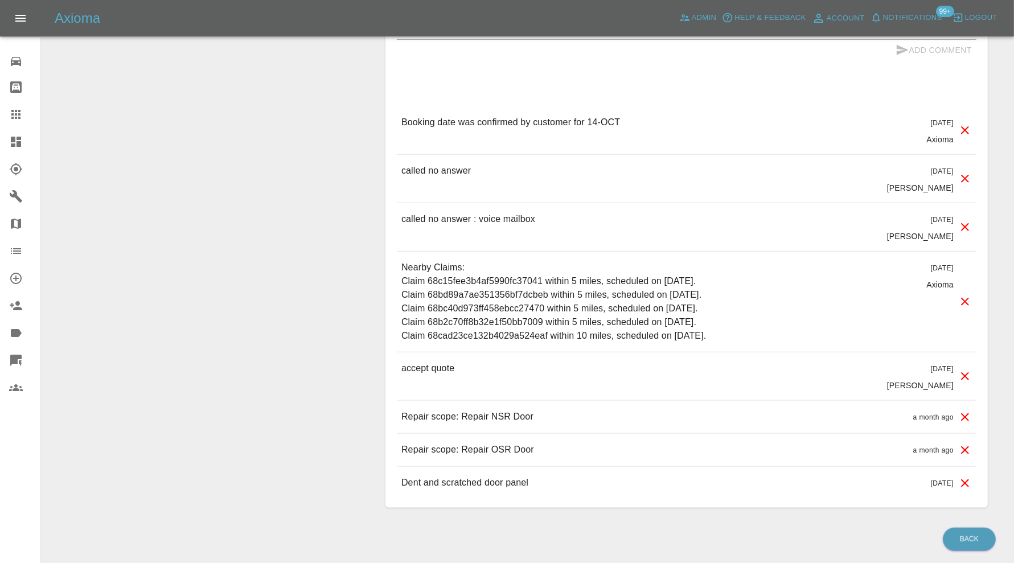
click at [968, 447] on icon at bounding box center [965, 451] width 8 height 8
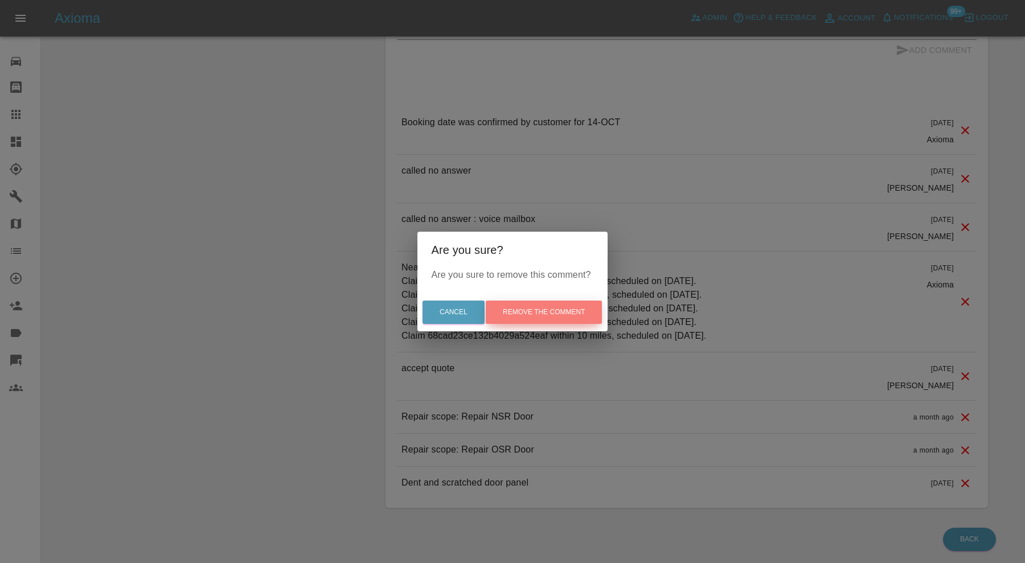
click at [577, 314] on button "Remove the comment" at bounding box center [544, 312] width 116 height 23
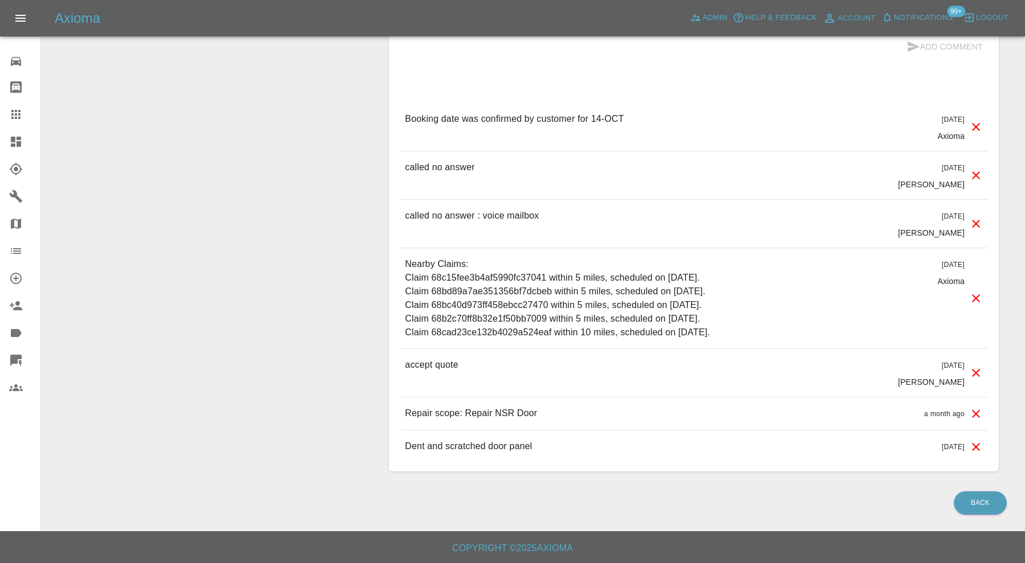
scroll to position [1121, 0]
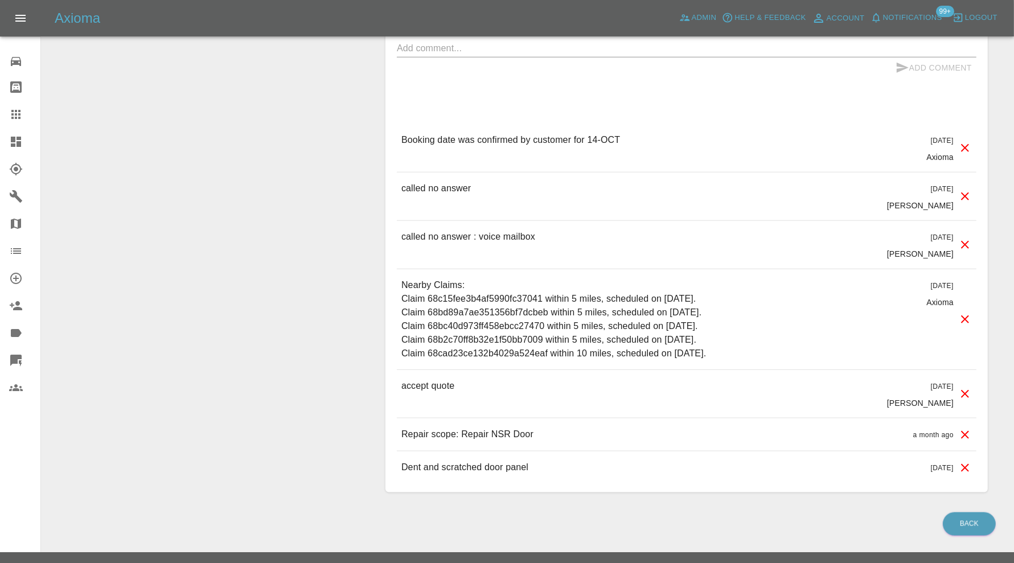
click at [962, 315] on icon at bounding box center [966, 320] width 14 height 14
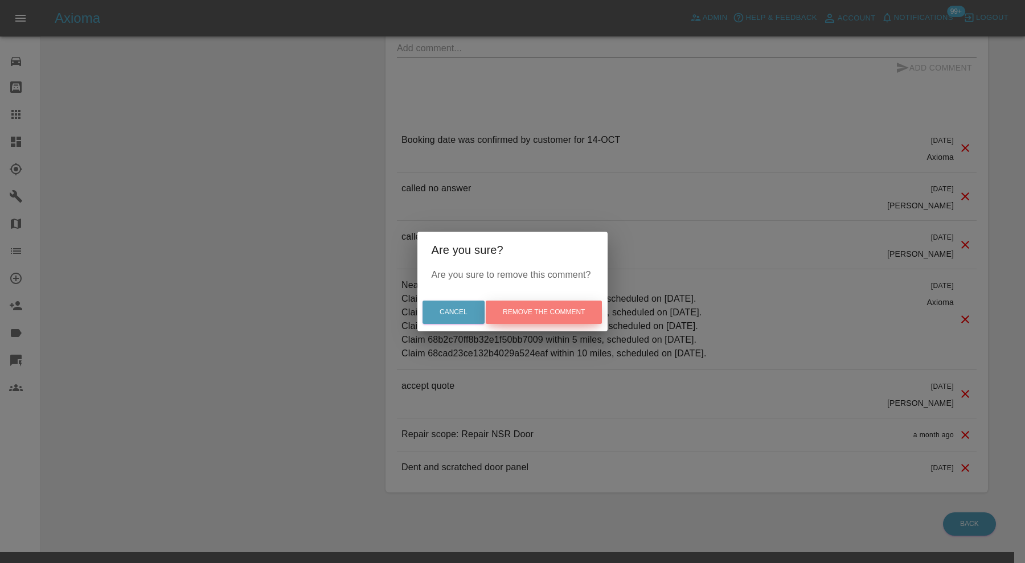
click at [601, 310] on button "Remove the comment" at bounding box center [544, 312] width 116 height 23
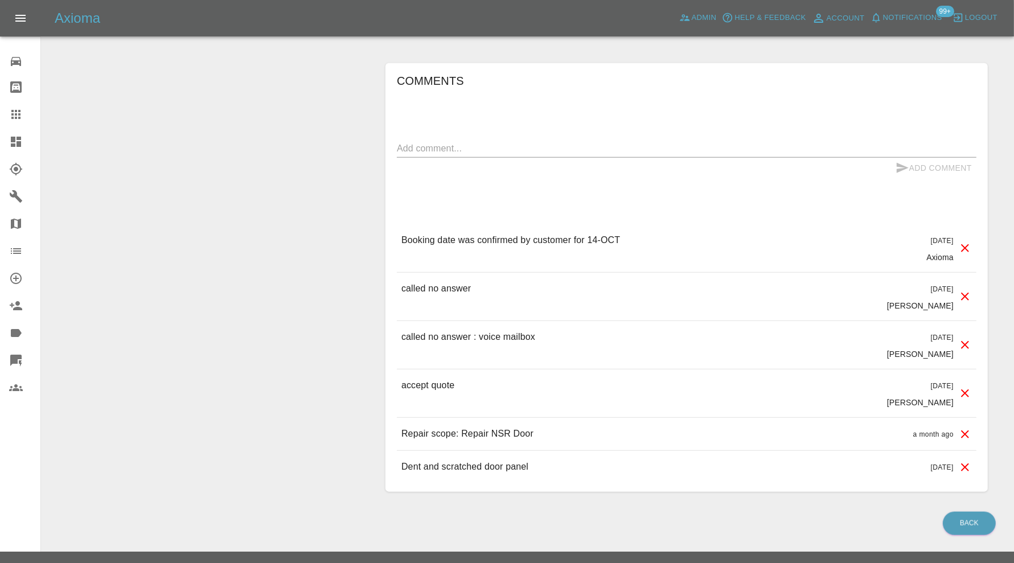
scroll to position [641, 0]
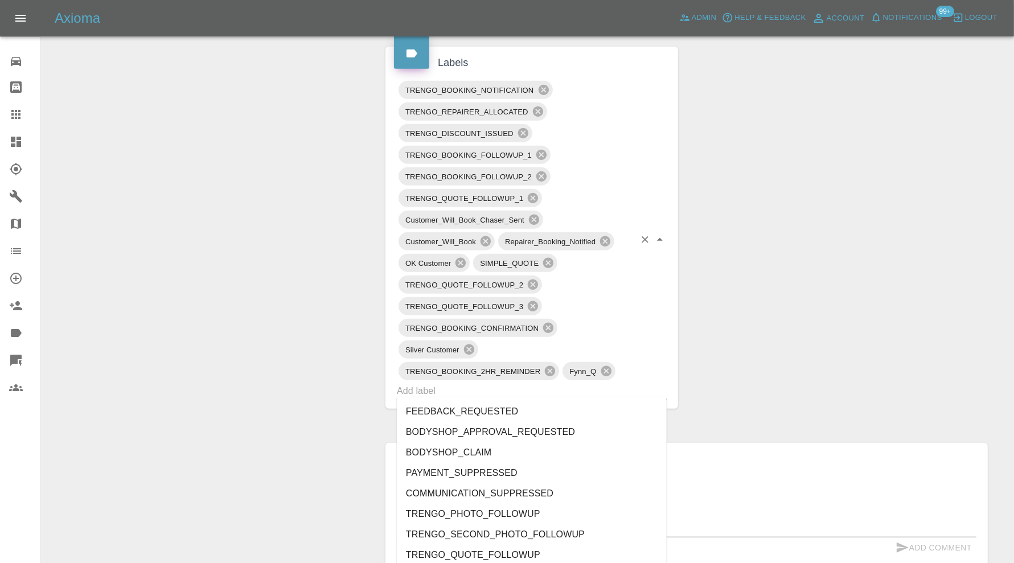
click at [531, 386] on input "text" at bounding box center [516, 391] width 238 height 18
type input "au"
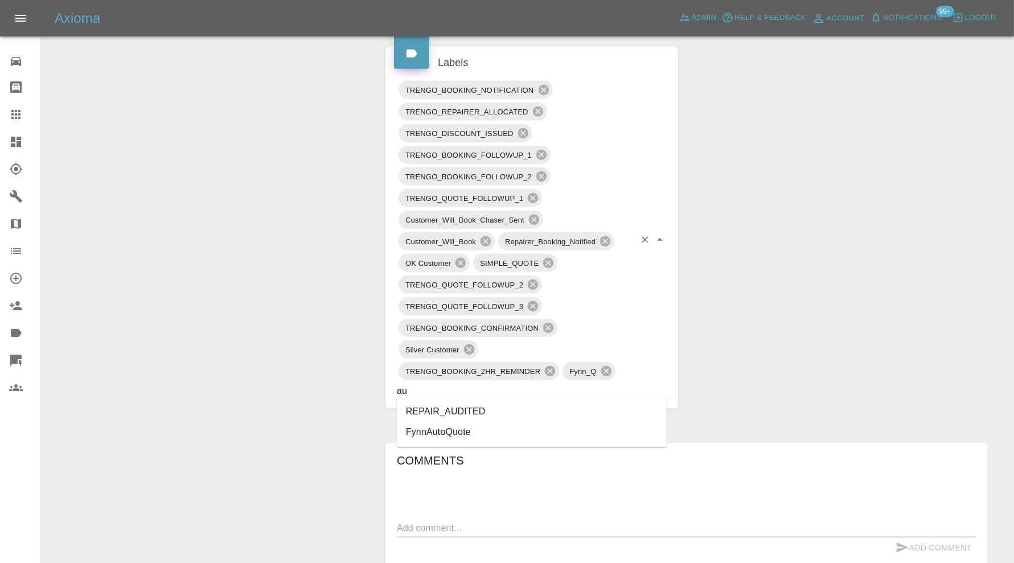
click at [502, 408] on li "REPAIR_AUDITED" at bounding box center [532, 412] width 270 height 21
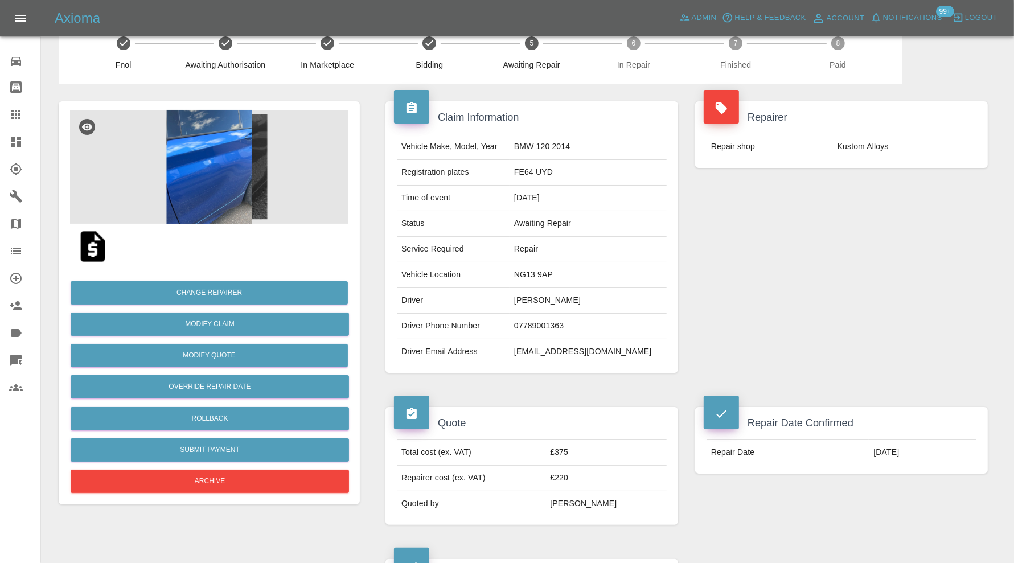
scroll to position [0, 0]
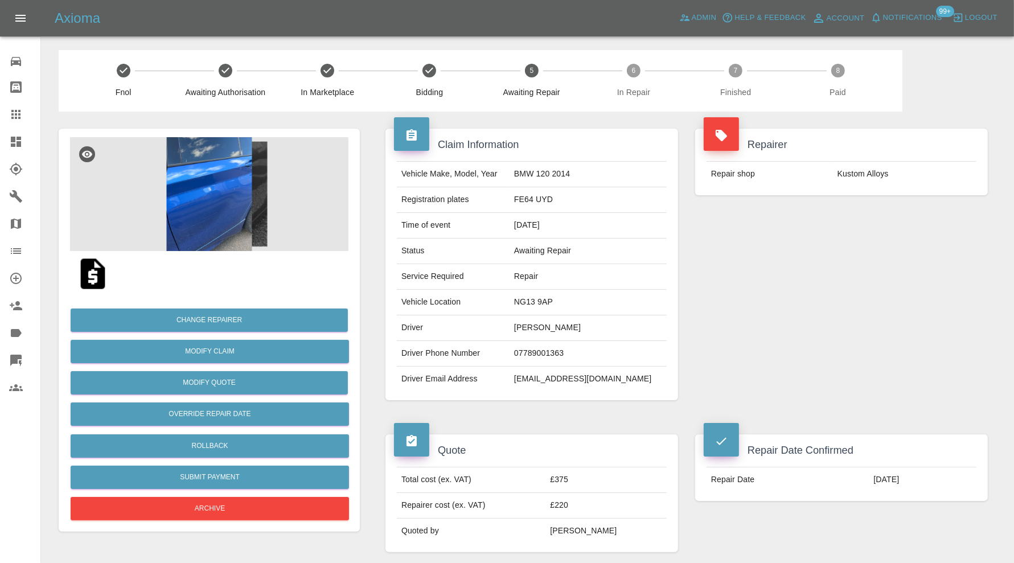
click at [228, 211] on img at bounding box center [209, 194] width 279 height 114
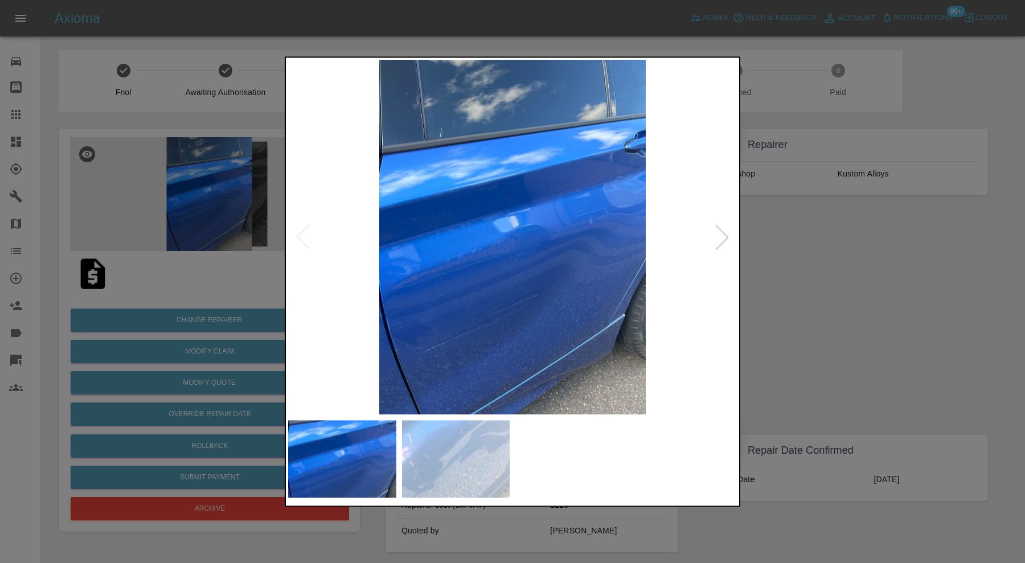
click at [448, 425] on img at bounding box center [456, 458] width 108 height 77
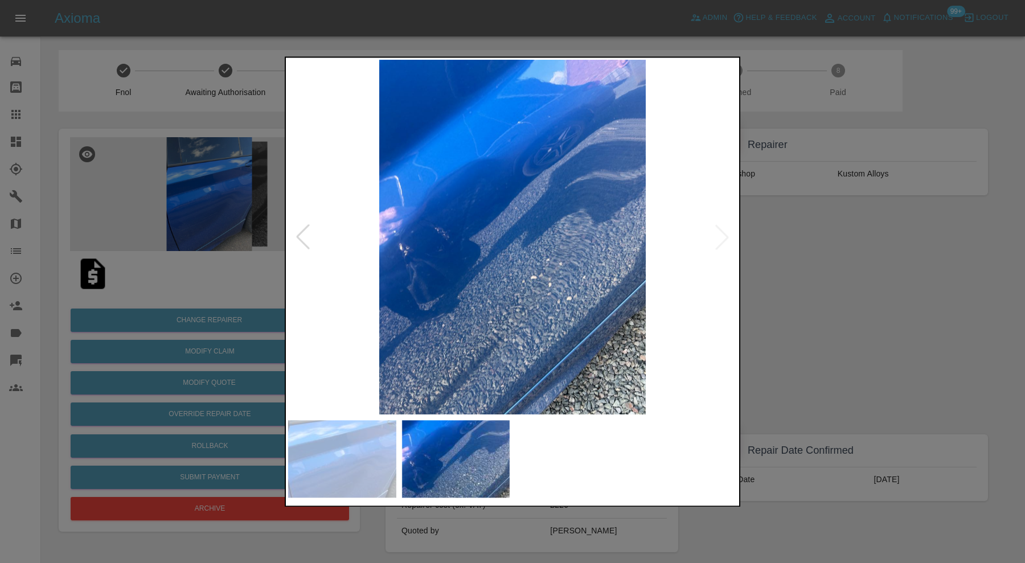
click at [842, 280] on div at bounding box center [512, 281] width 1025 height 563
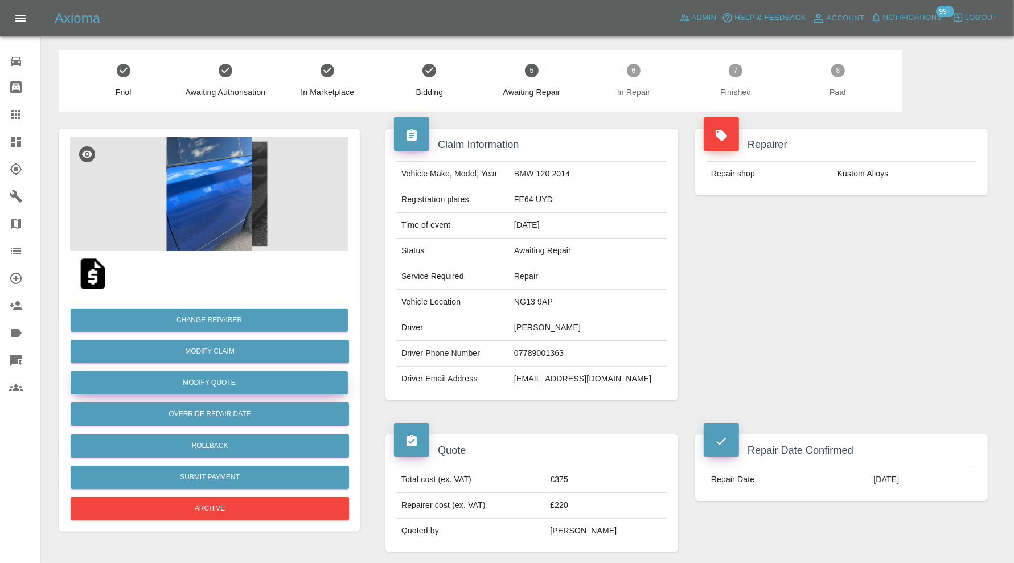
click at [235, 376] on button "Modify Quote" at bounding box center [209, 382] width 277 height 23
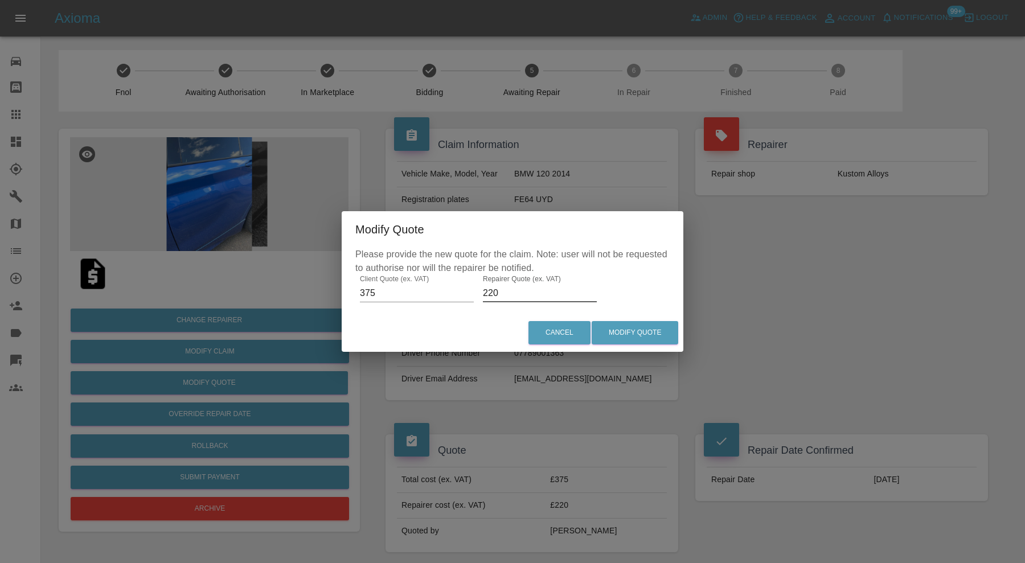
click at [529, 293] on input "220" at bounding box center [540, 293] width 114 height 18
type input "230"
click at [635, 325] on button "Modify Quote" at bounding box center [635, 332] width 87 height 23
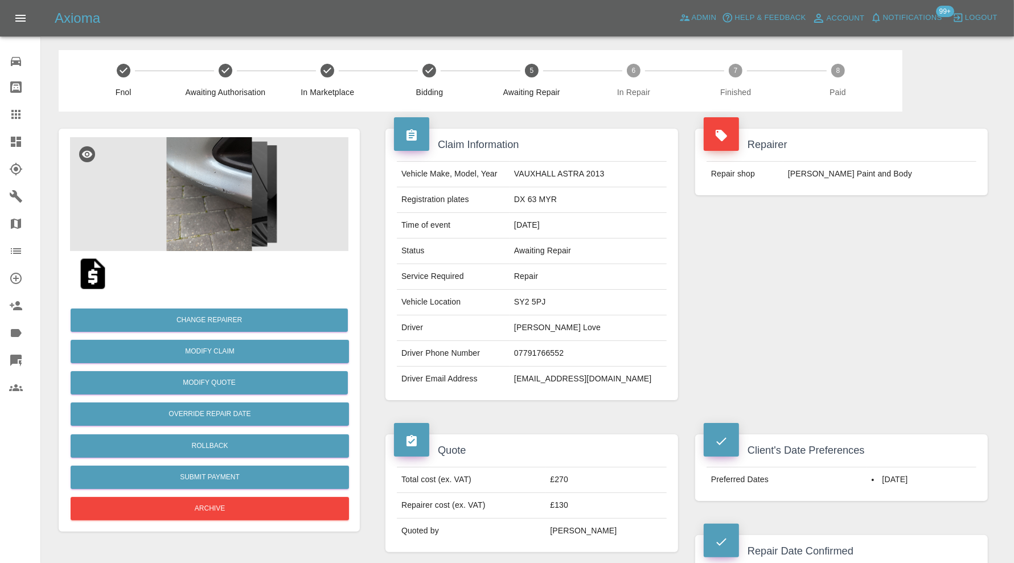
click at [221, 147] on img at bounding box center [209, 194] width 279 height 114
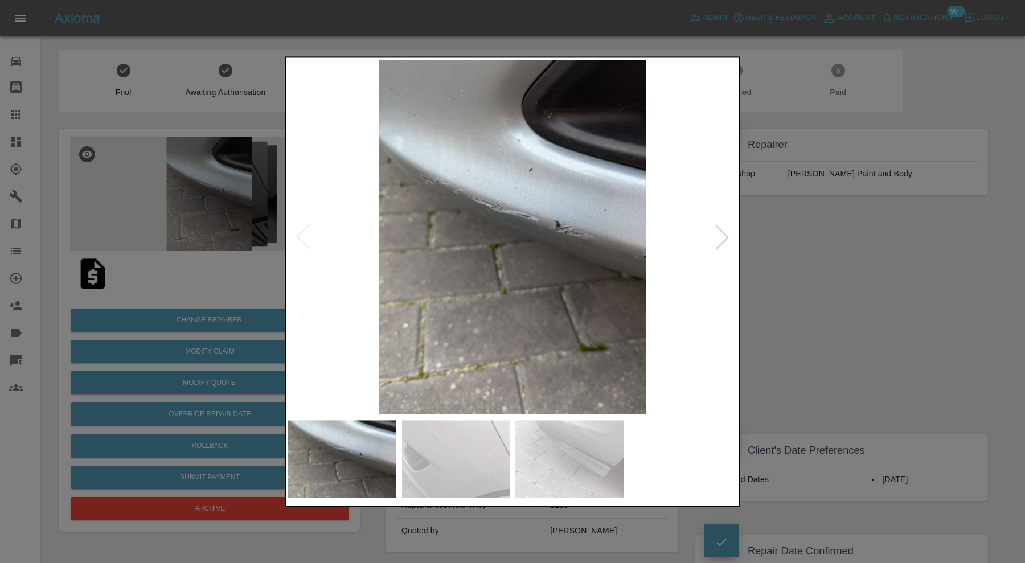
click at [468, 441] on img at bounding box center [456, 458] width 108 height 77
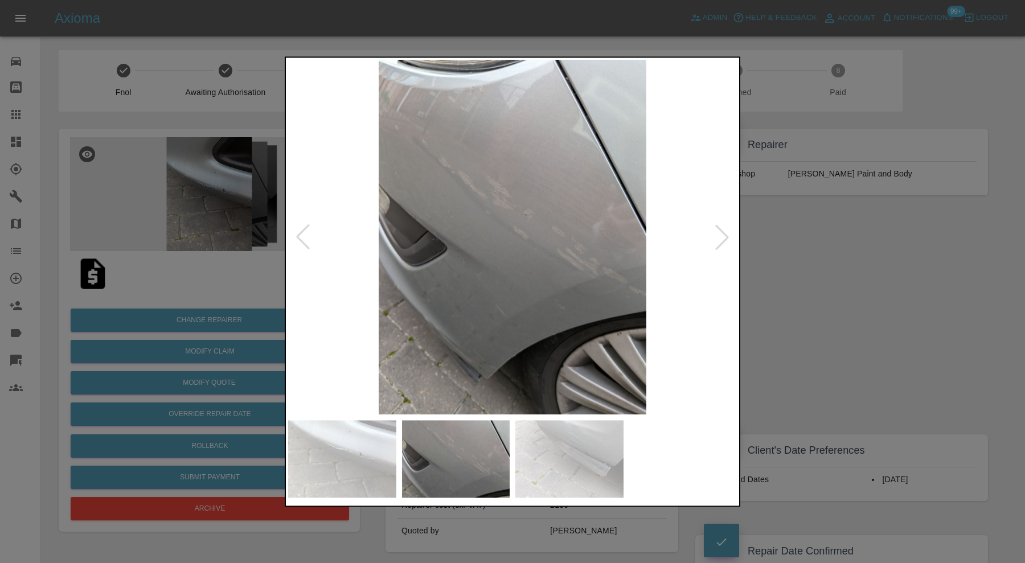
click at [539, 455] on img at bounding box center [569, 458] width 108 height 77
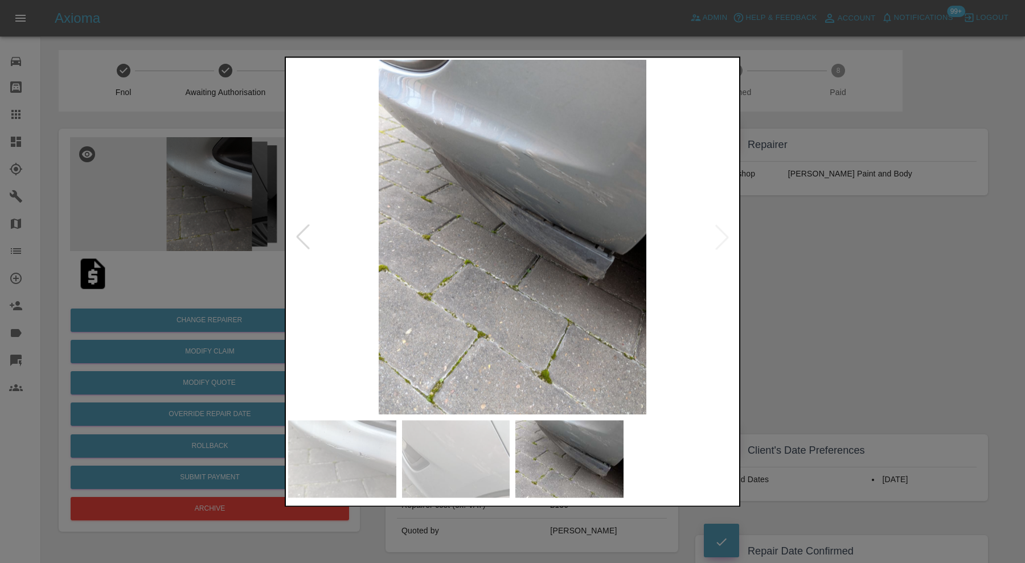
click at [722, 330] on img at bounding box center [512, 237] width 449 height 355
click at [797, 320] on div at bounding box center [512, 281] width 1025 height 563
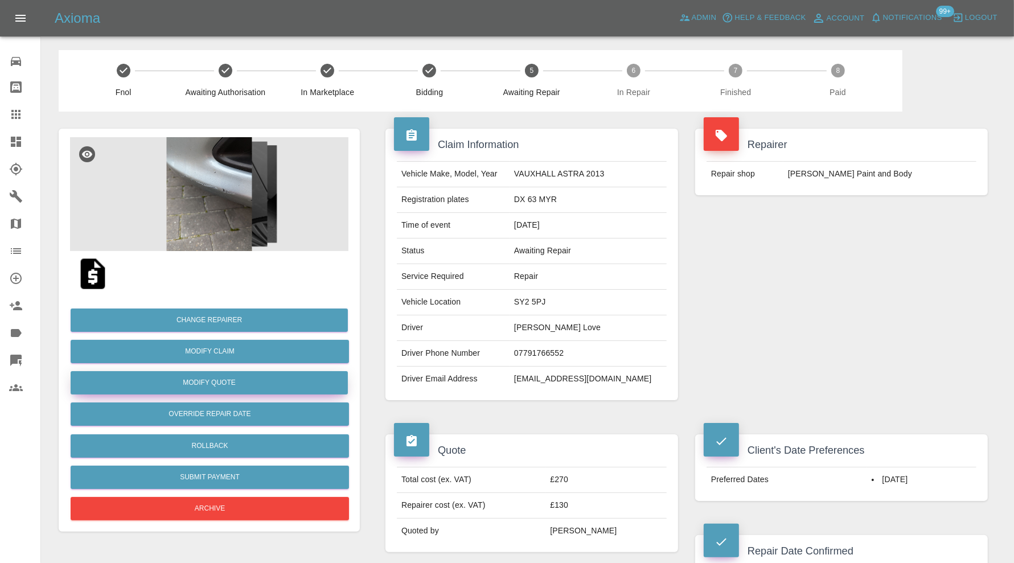
click at [267, 383] on button "Modify Quote" at bounding box center [209, 382] width 277 height 23
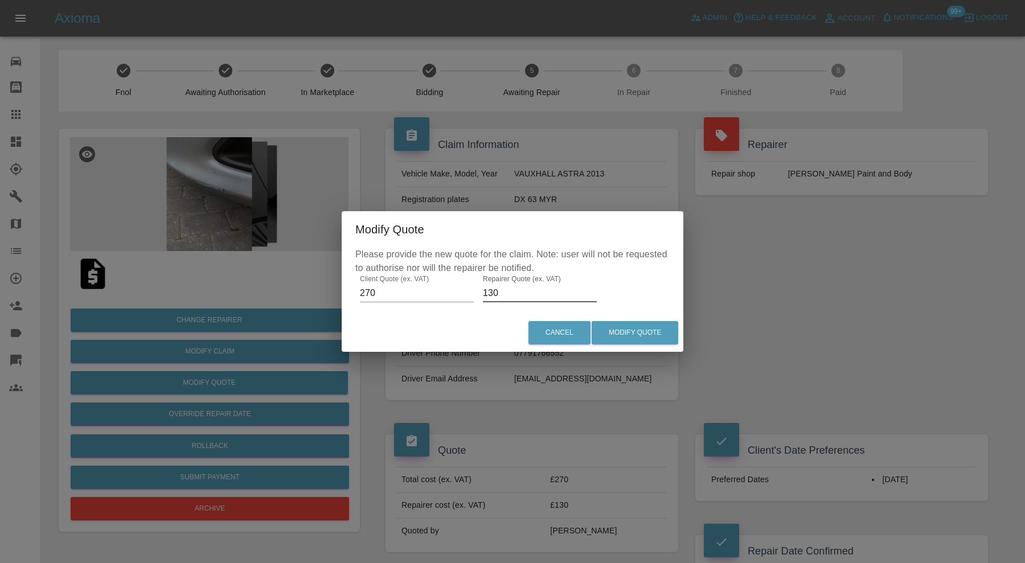
click at [506, 296] on input "130" at bounding box center [540, 293] width 114 height 18
type input "150"
click at [613, 331] on button "Modify Quote" at bounding box center [635, 332] width 87 height 23
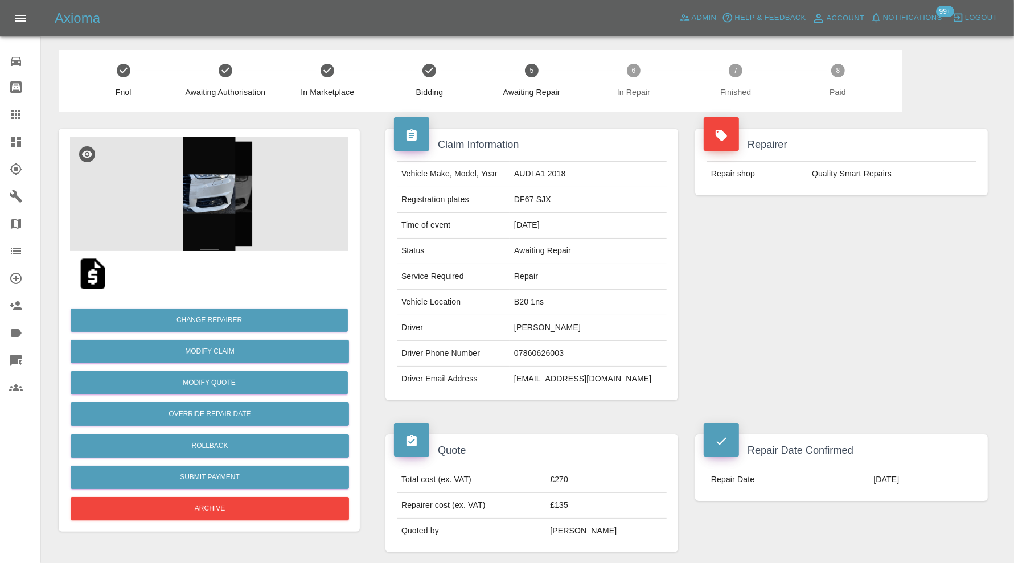
click at [190, 174] on img at bounding box center [209, 194] width 279 height 114
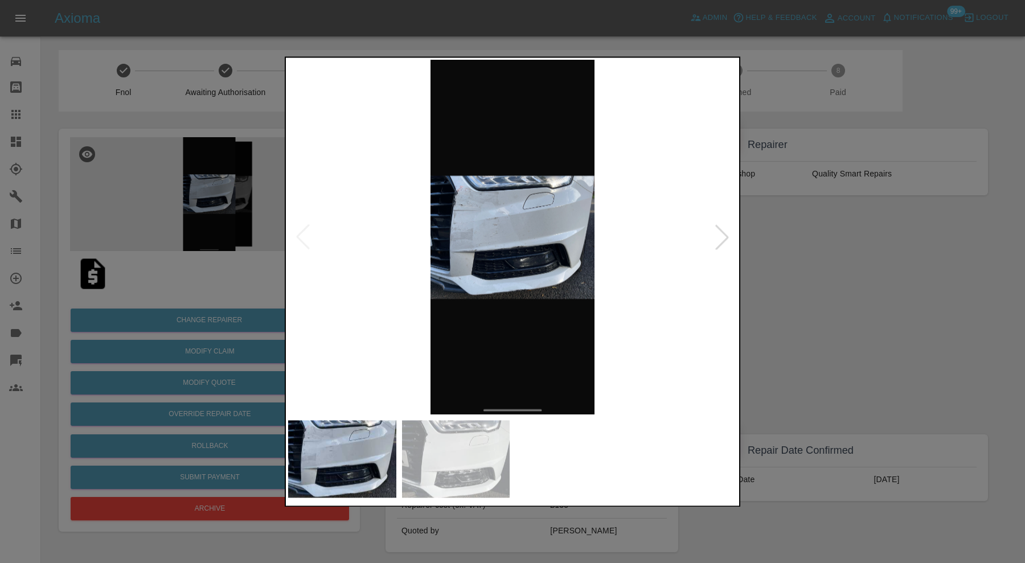
click at [721, 232] on div at bounding box center [722, 237] width 25 height 25
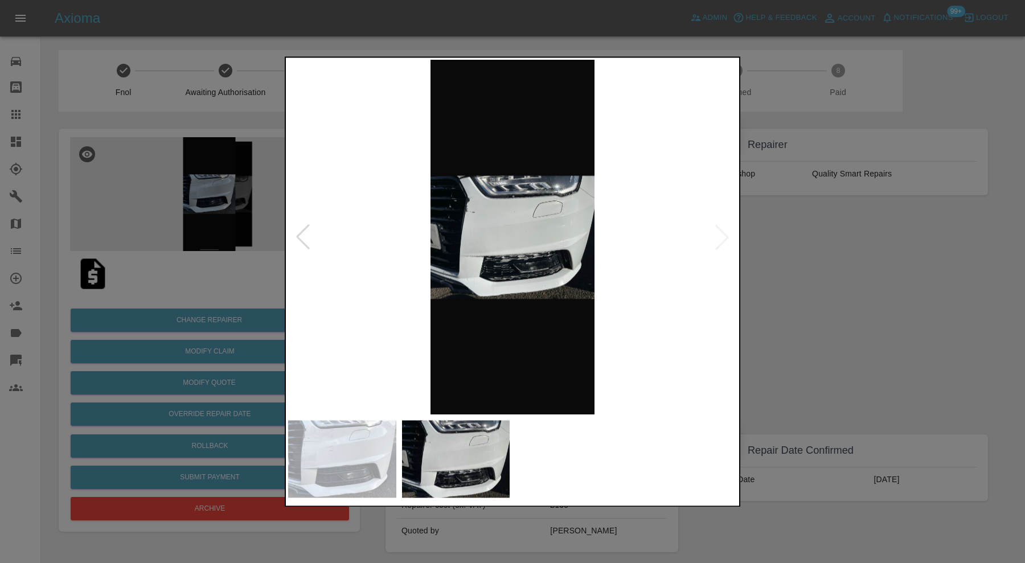
click at [721, 232] on img at bounding box center [512, 237] width 449 height 355
click at [307, 242] on div at bounding box center [302, 237] width 25 height 25
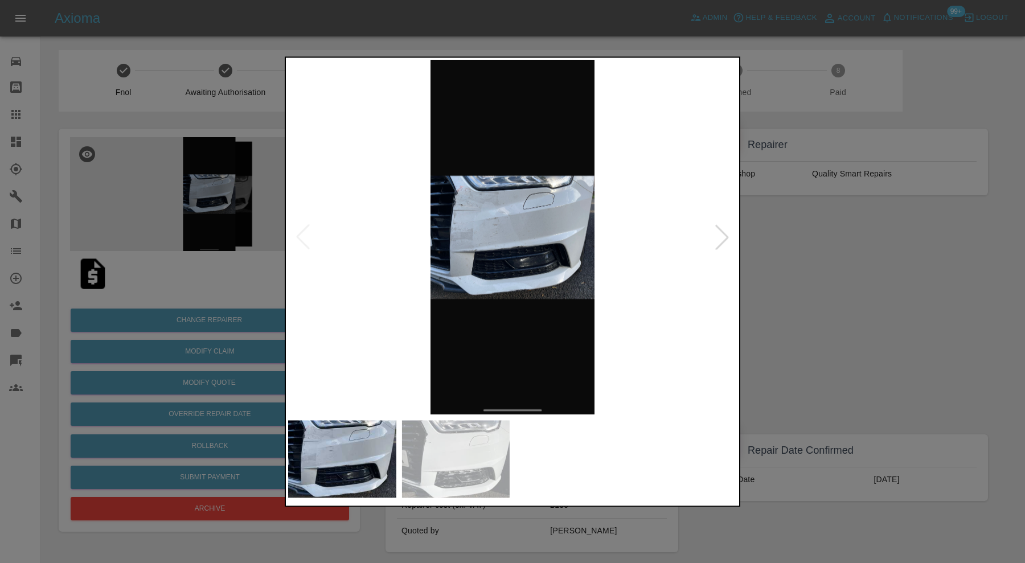
click at [447, 216] on img at bounding box center [512, 237] width 449 height 355
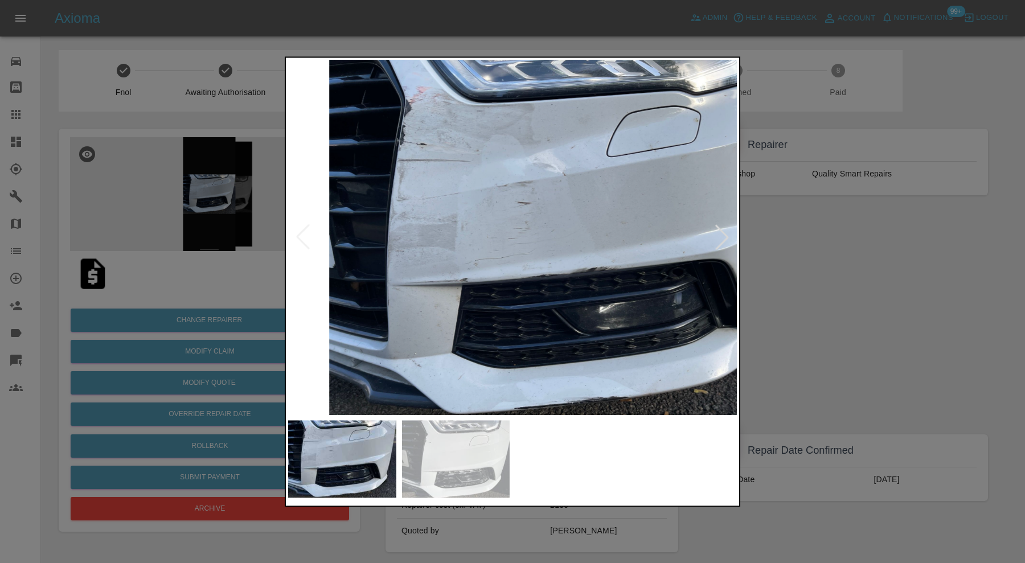
click at [465, 262] on img at bounding box center [575, 240] width 1346 height 1065
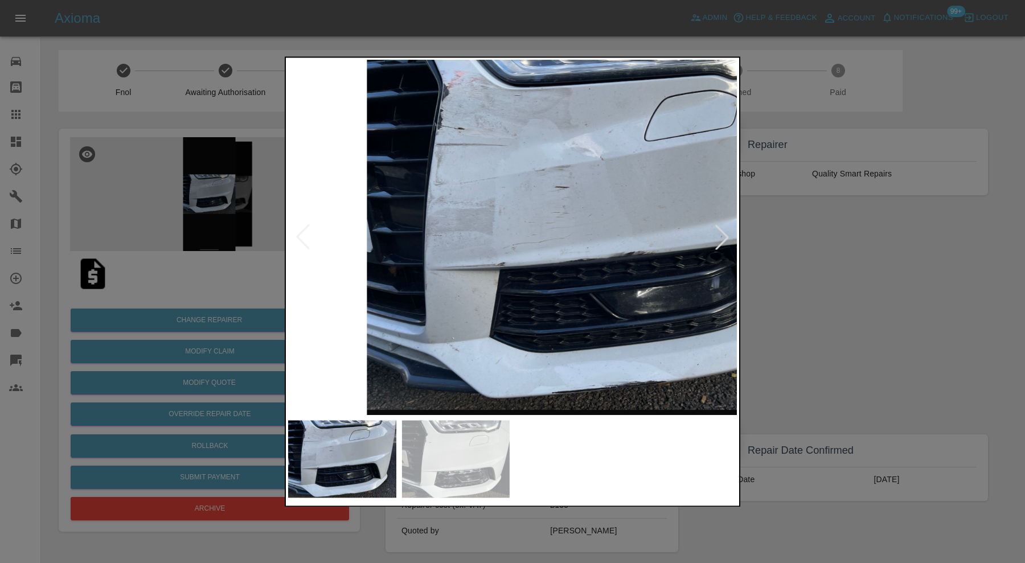
click at [870, 286] on div at bounding box center [512, 281] width 1025 height 563
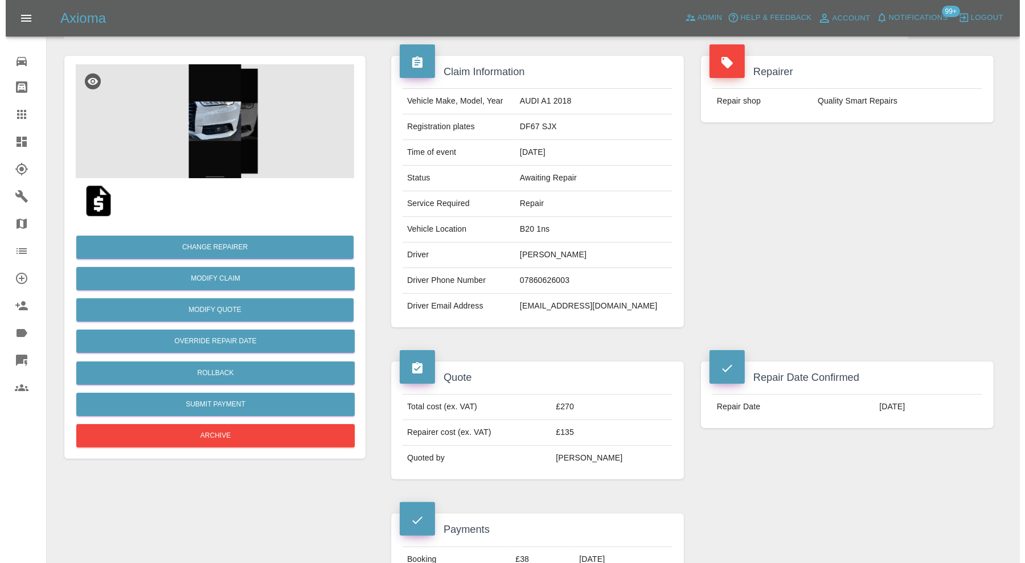
scroll to position [60, 0]
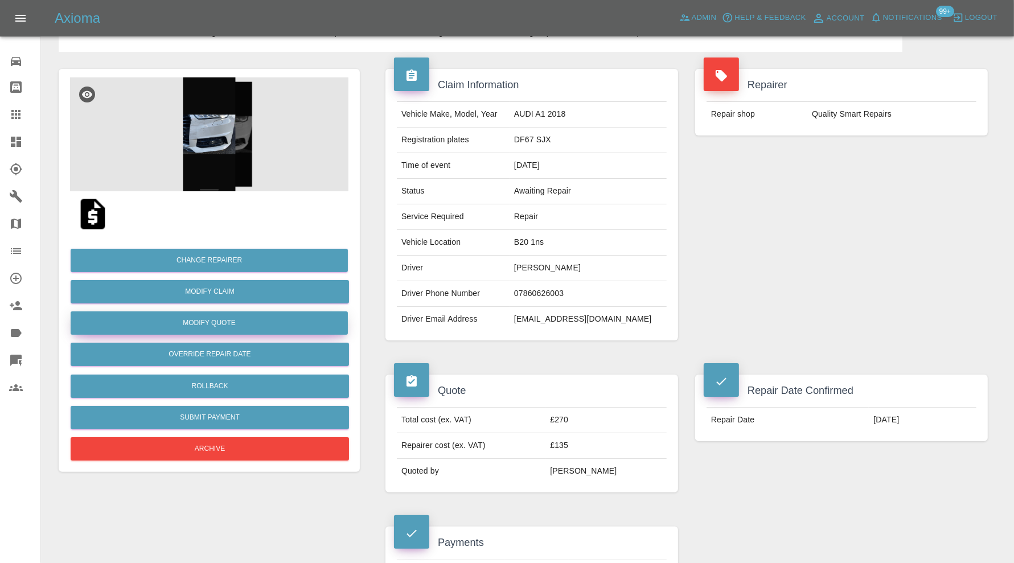
click at [277, 325] on button "Modify Quote" at bounding box center [209, 323] width 277 height 23
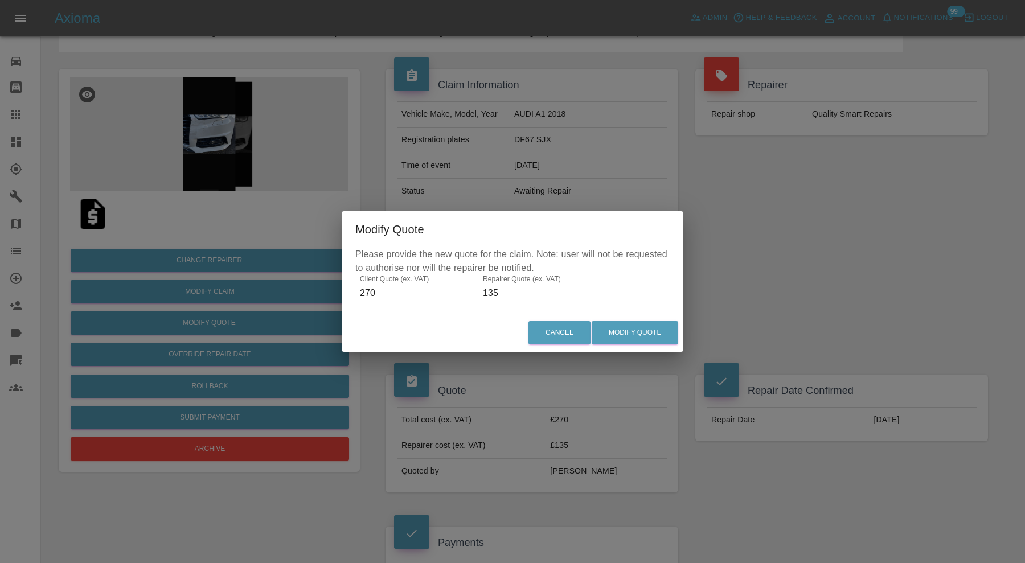
click at [510, 294] on input "135" at bounding box center [540, 293] width 114 height 18
type input "145"
click at [629, 333] on button "Modify Quote" at bounding box center [635, 332] width 87 height 23
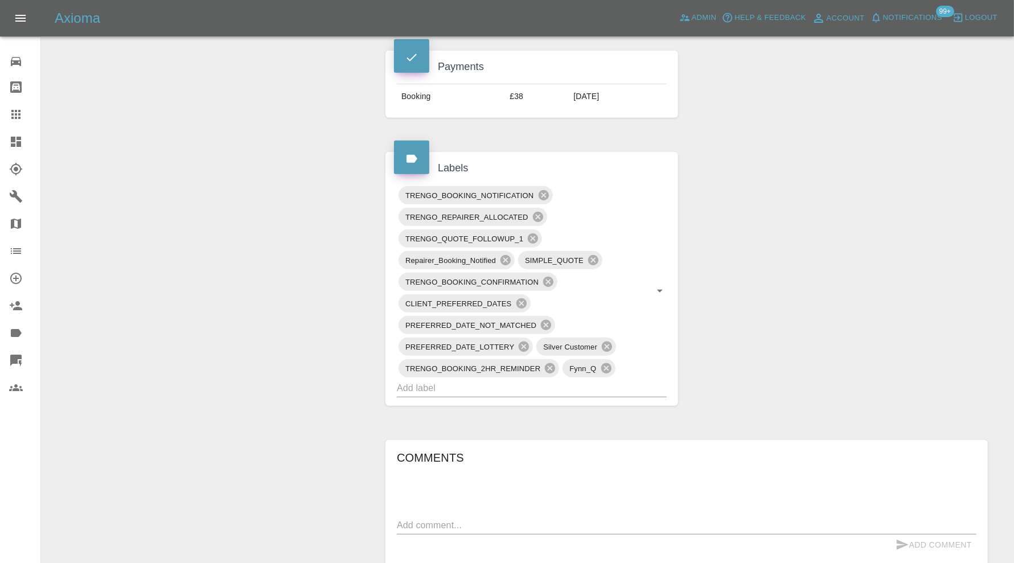
scroll to position [759, 0]
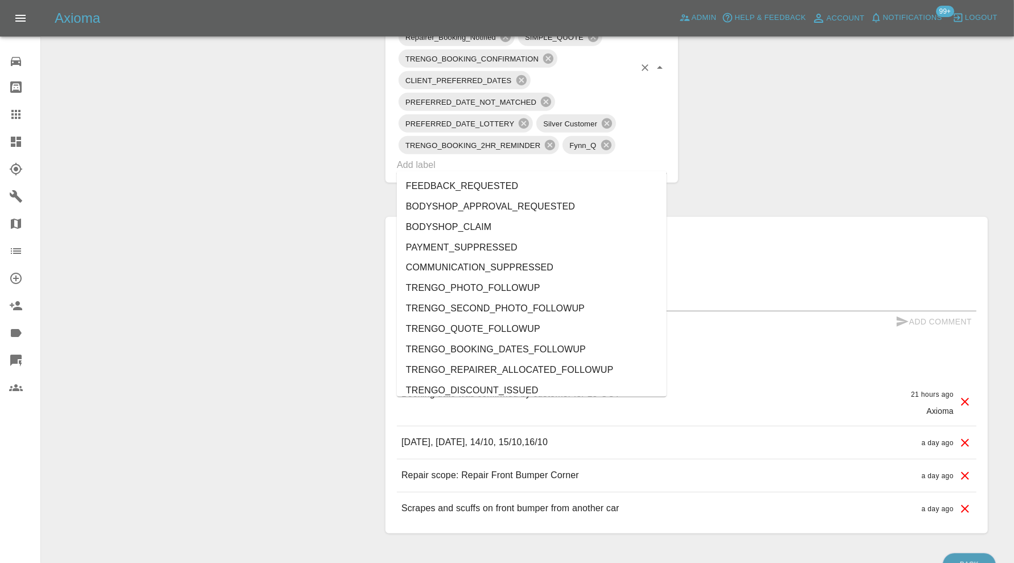
click at [546, 161] on input "text" at bounding box center [516, 165] width 238 height 18
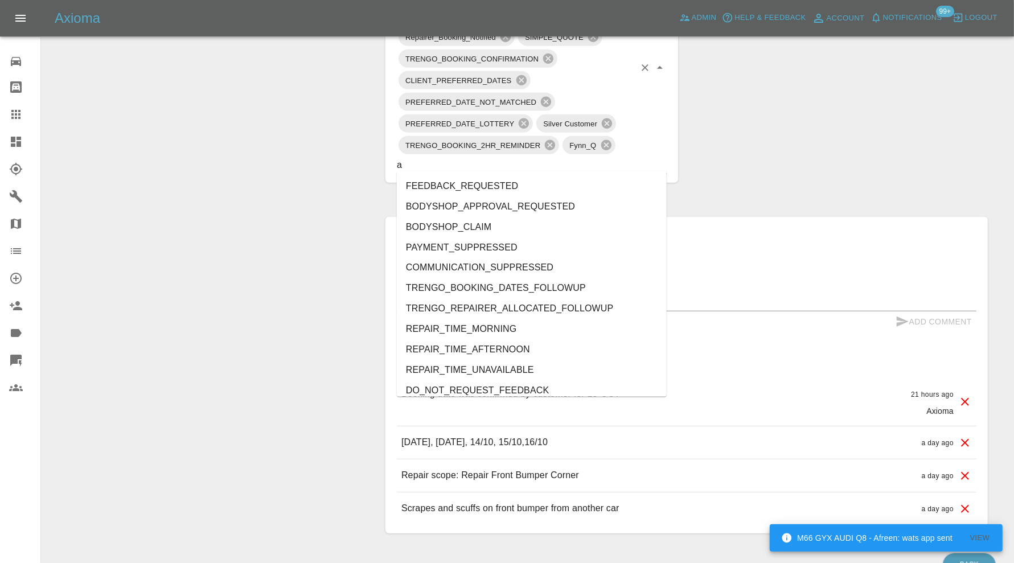
type input "au"
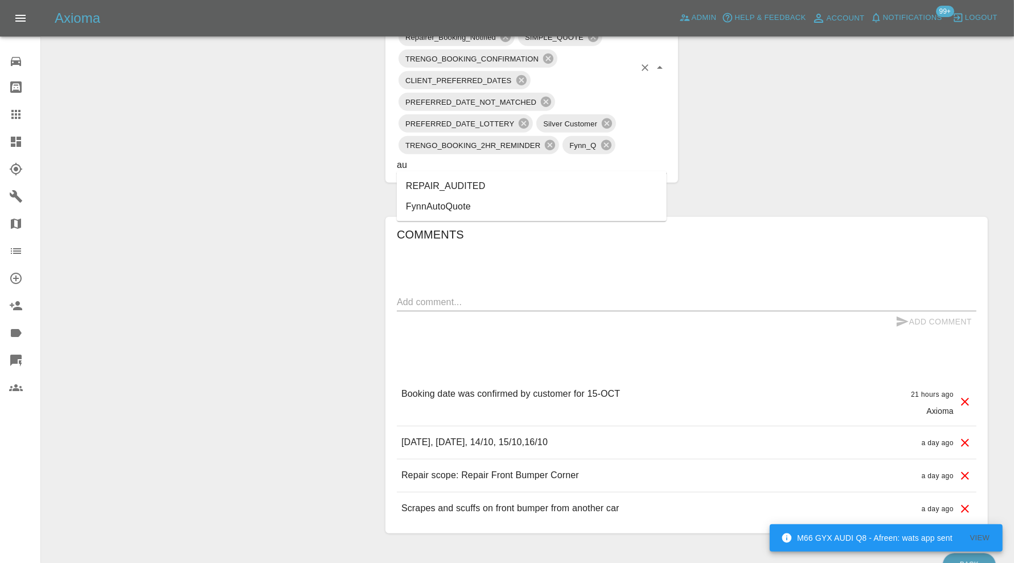
click at [464, 190] on li "REPAIR_AUDITED" at bounding box center [532, 186] width 270 height 21
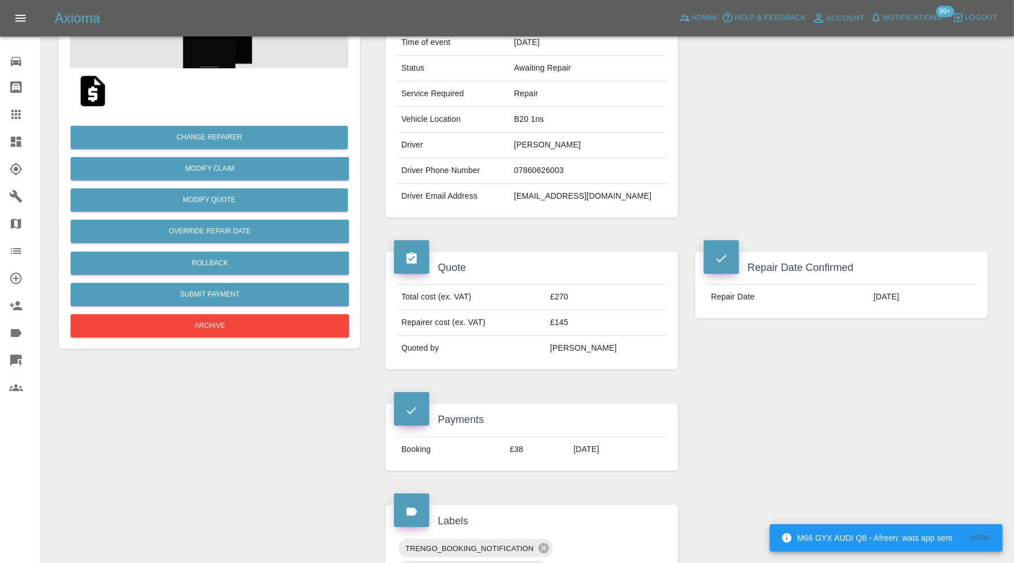
scroll to position [95, 0]
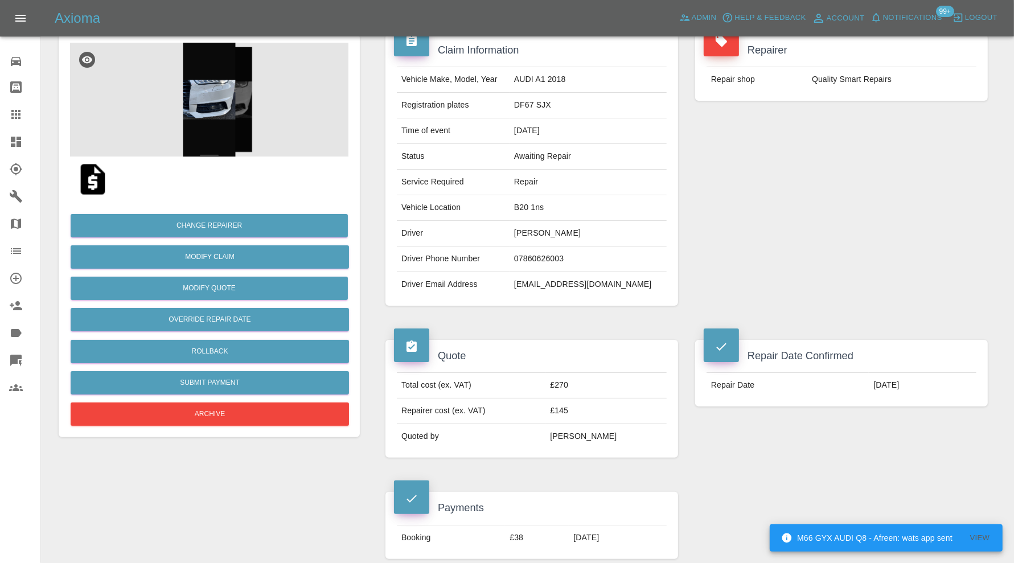
click at [223, 108] on img at bounding box center [209, 100] width 279 height 114
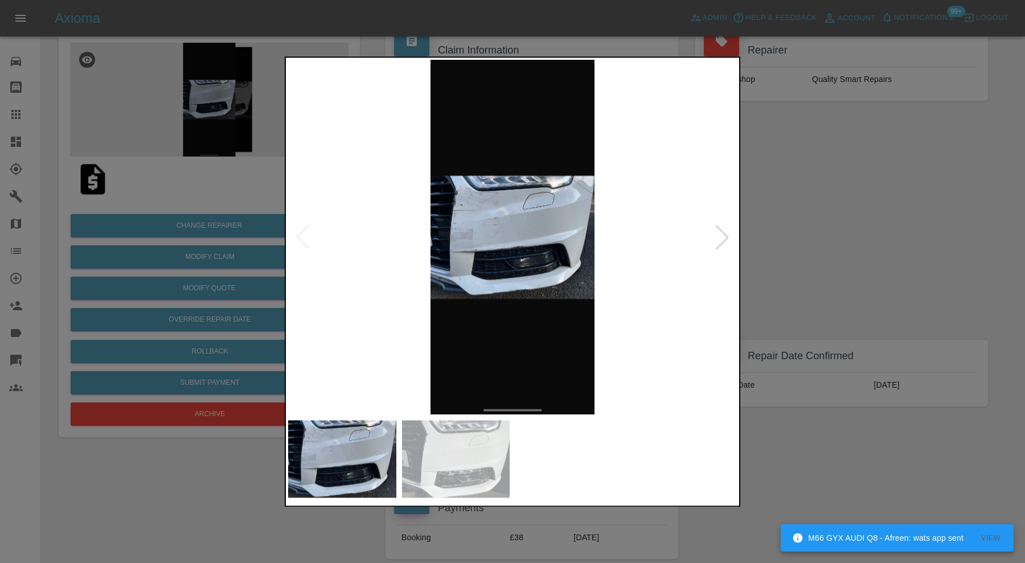
click at [444, 436] on img at bounding box center [456, 458] width 108 height 77
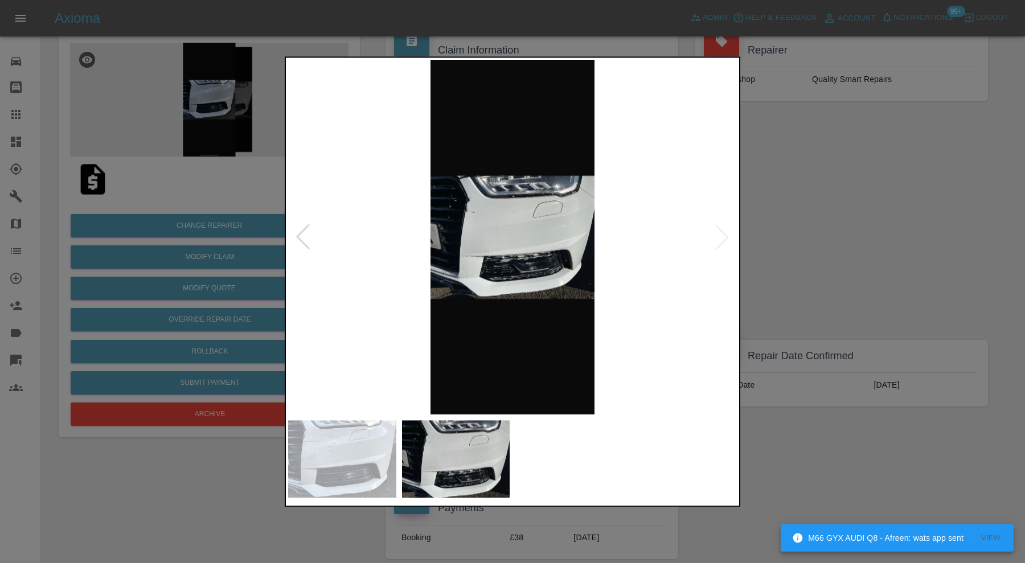
click at [833, 250] on div at bounding box center [512, 281] width 1025 height 563
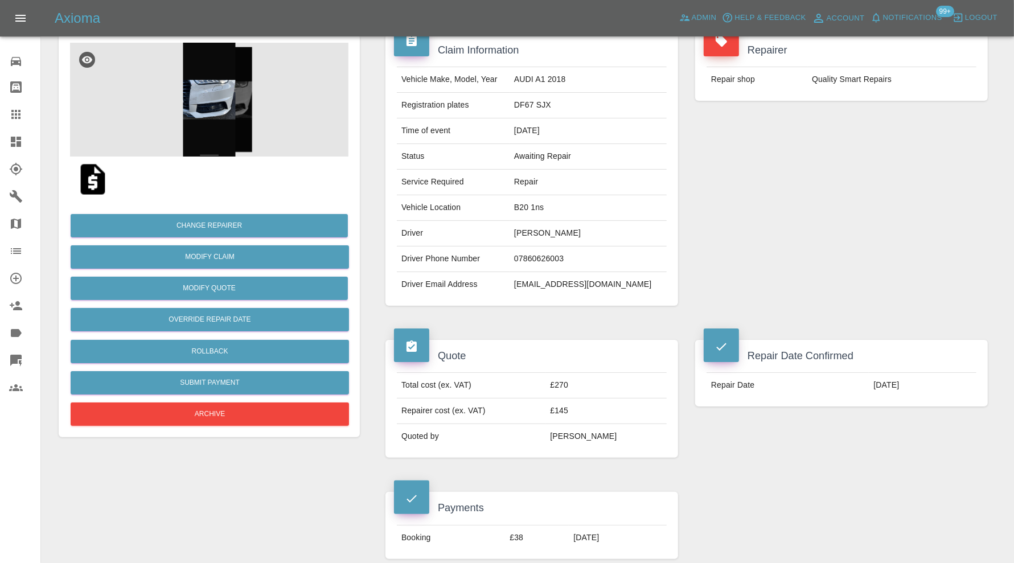
click at [546, 208] on td "B20 1ns" at bounding box center [588, 208] width 157 height 26
copy td "B20 1ns"
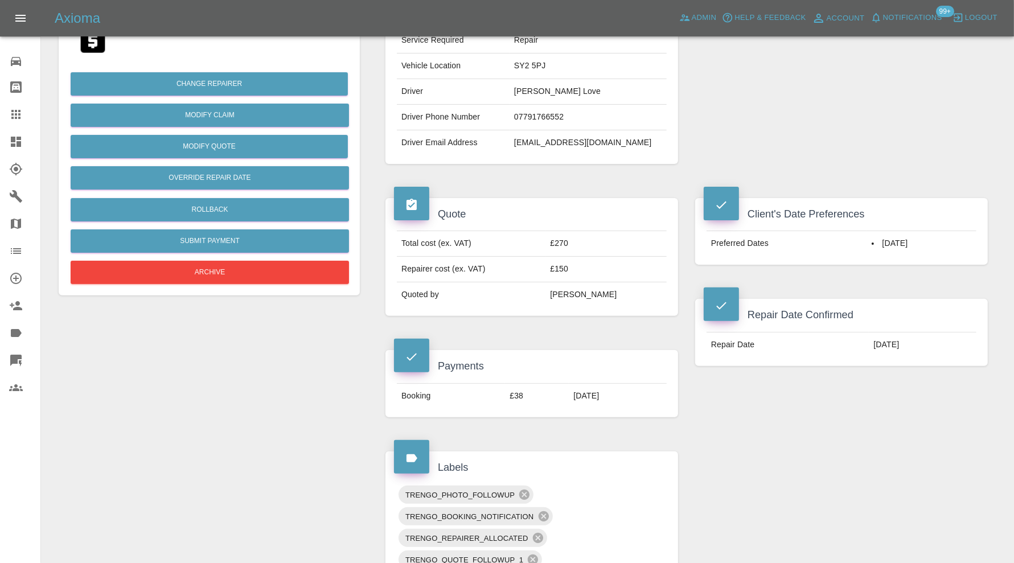
scroll to position [474, 0]
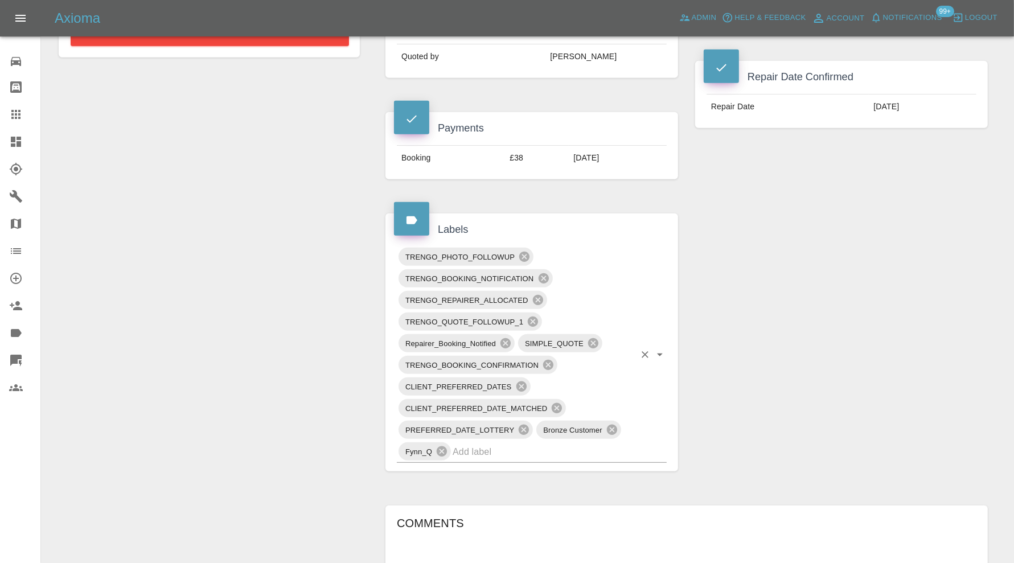
click at [542, 451] on input "text" at bounding box center [544, 452] width 182 height 18
type input "au"
click at [493, 465] on li "REPAIR_AUDITED" at bounding box center [532, 475] width 270 height 21
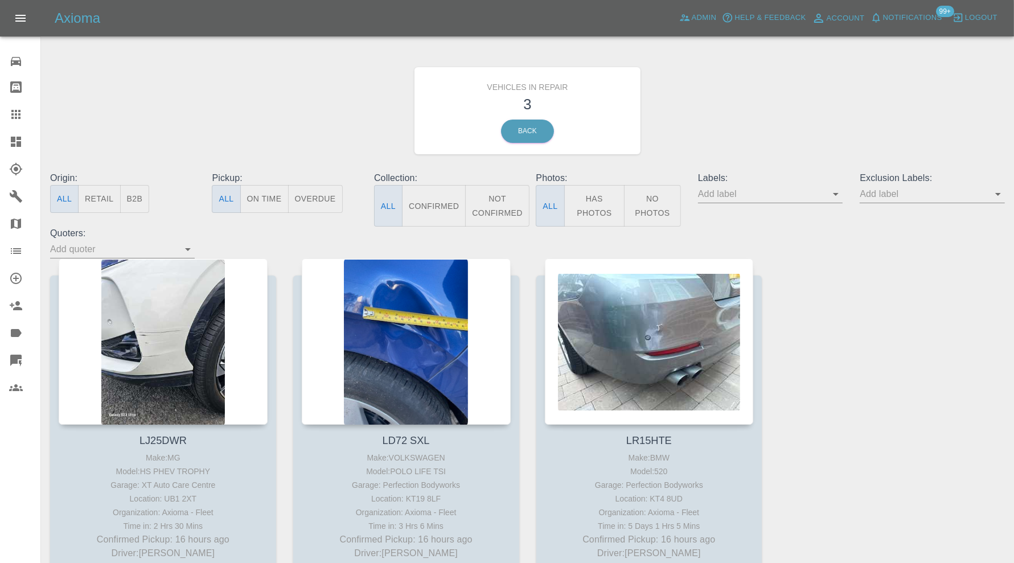
click at [15, 140] on icon at bounding box center [16, 142] width 14 height 14
